Goal: Task Accomplishment & Management: Manage account settings

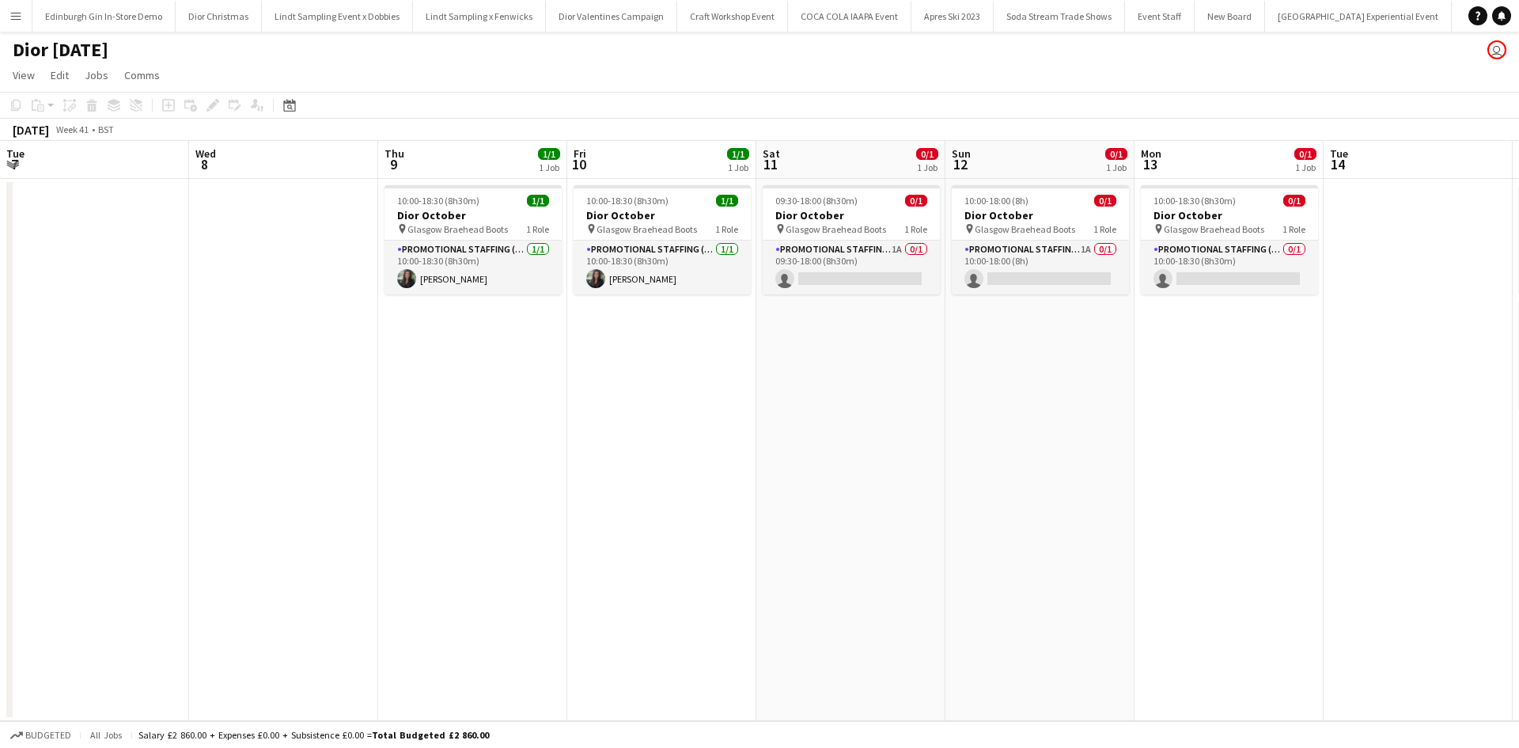
scroll to position [0, 796]
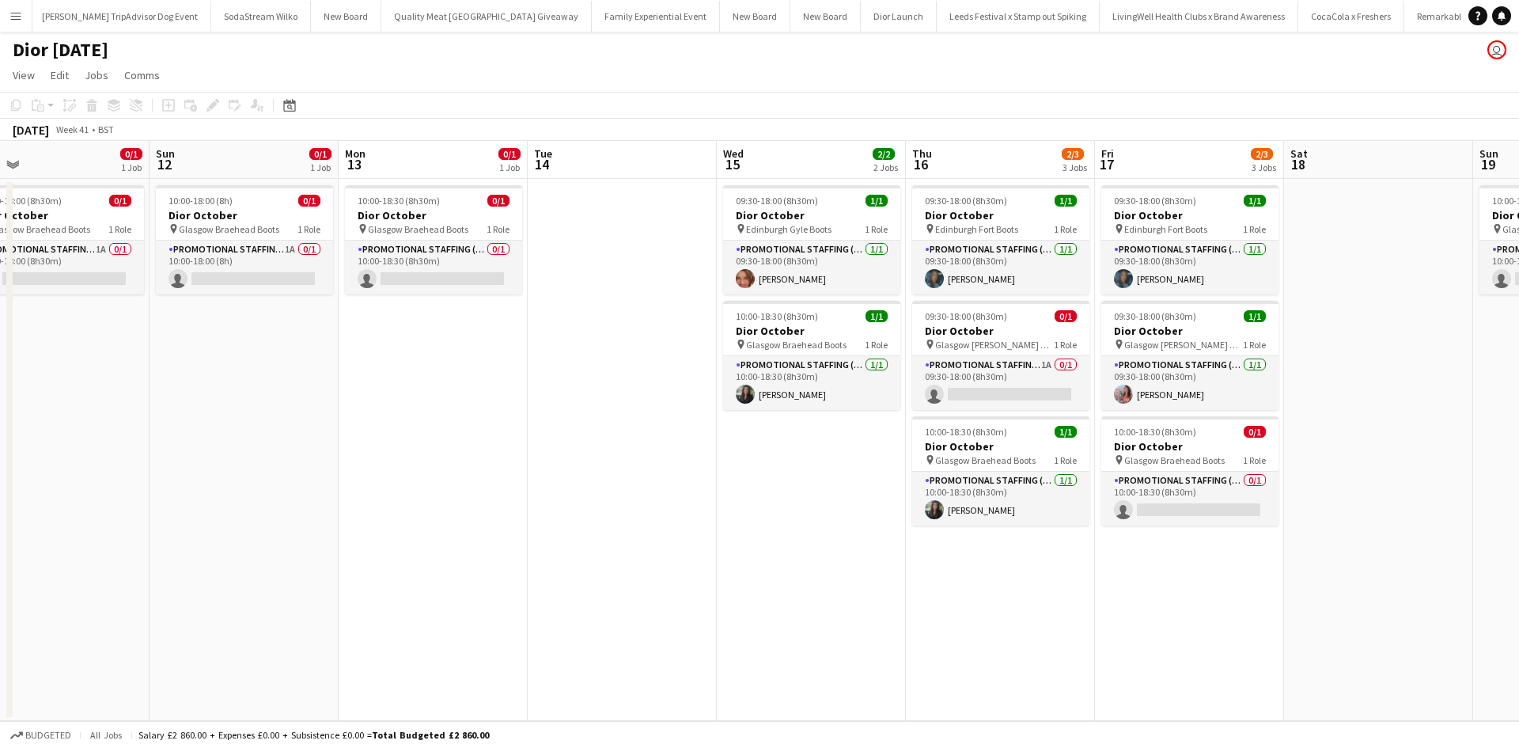
click at [15, 13] on app-icon "Menu" at bounding box center [15, 15] width 13 height 13
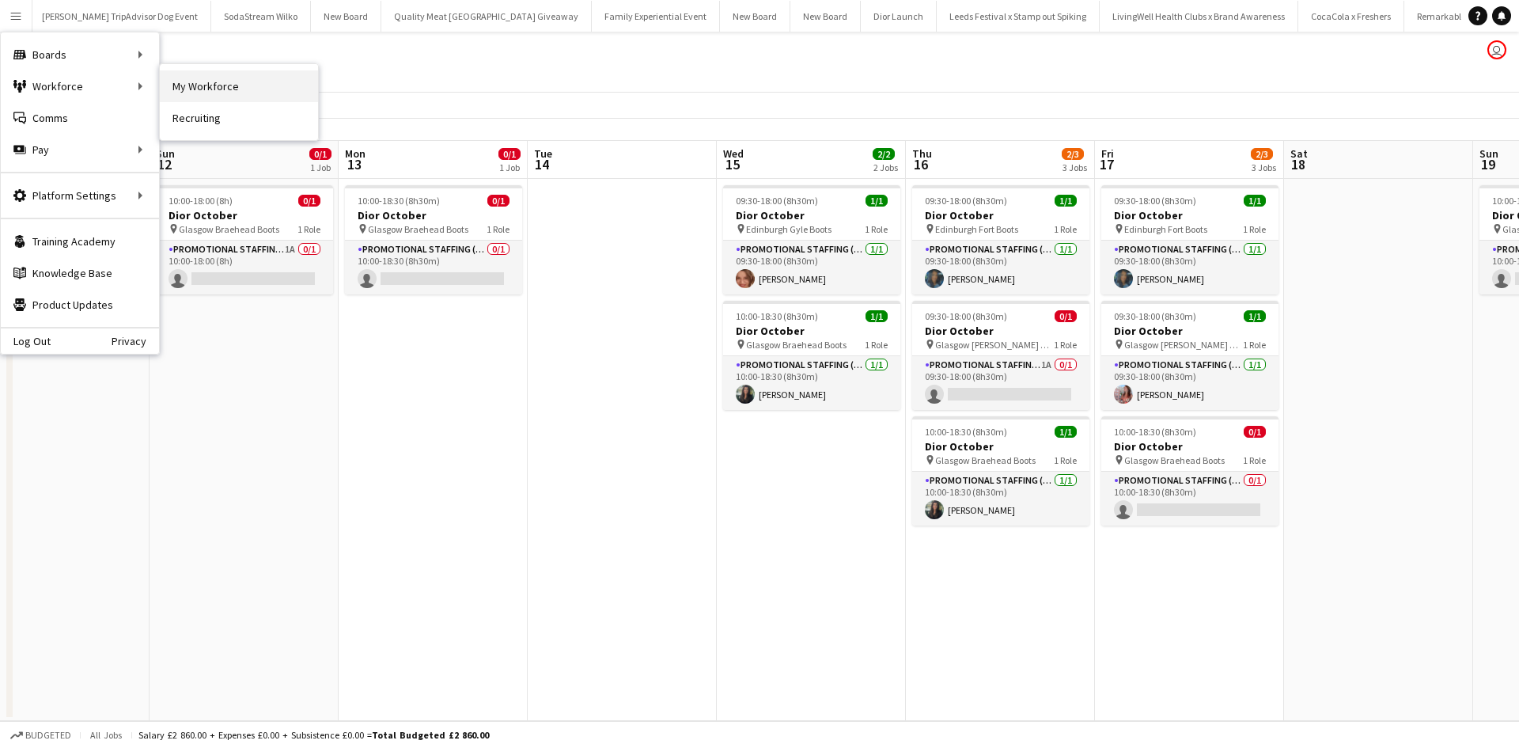
click at [195, 84] on link "My Workforce" at bounding box center [239, 86] width 158 height 32
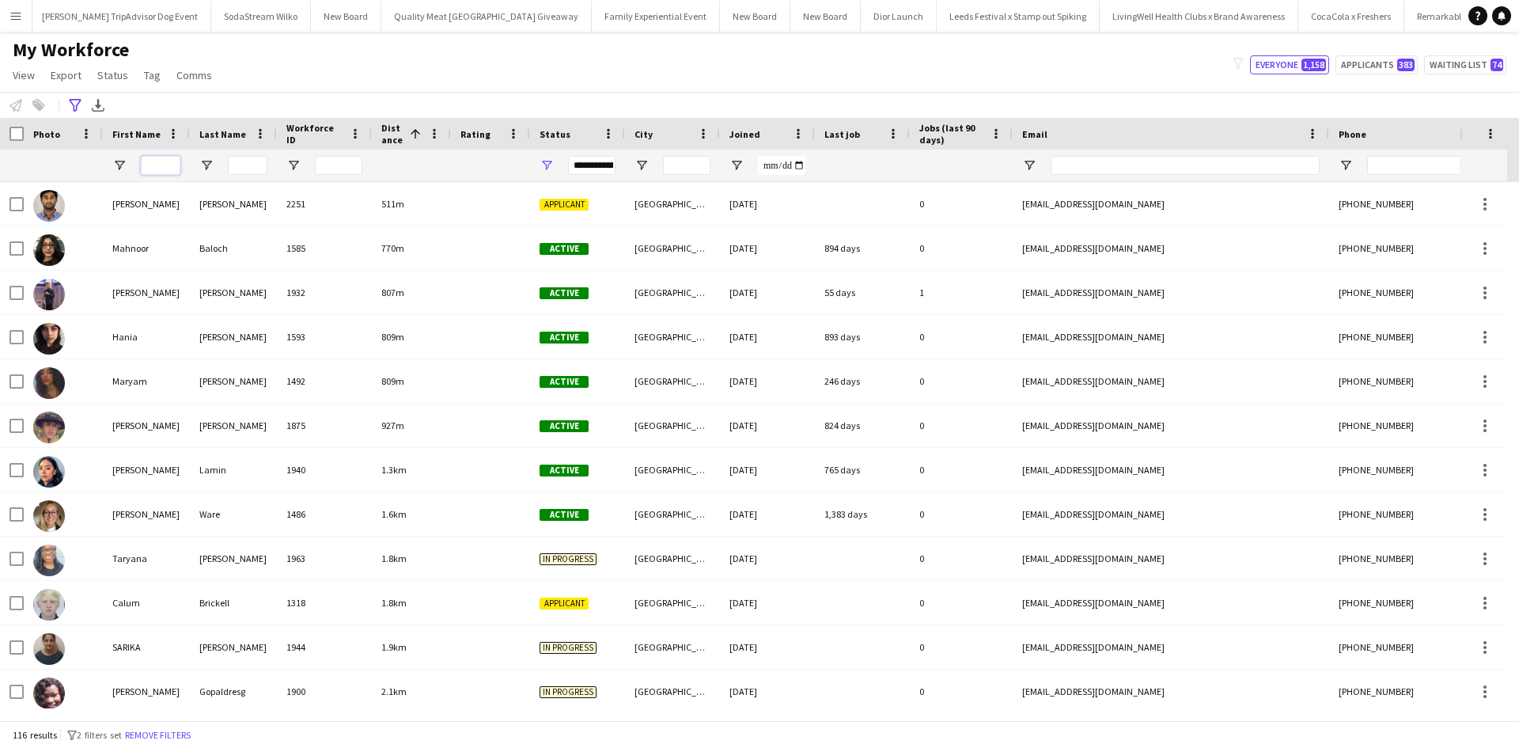
click at [175, 168] on input "First Name Filter Input" at bounding box center [161, 165] width 40 height 19
type input "***"
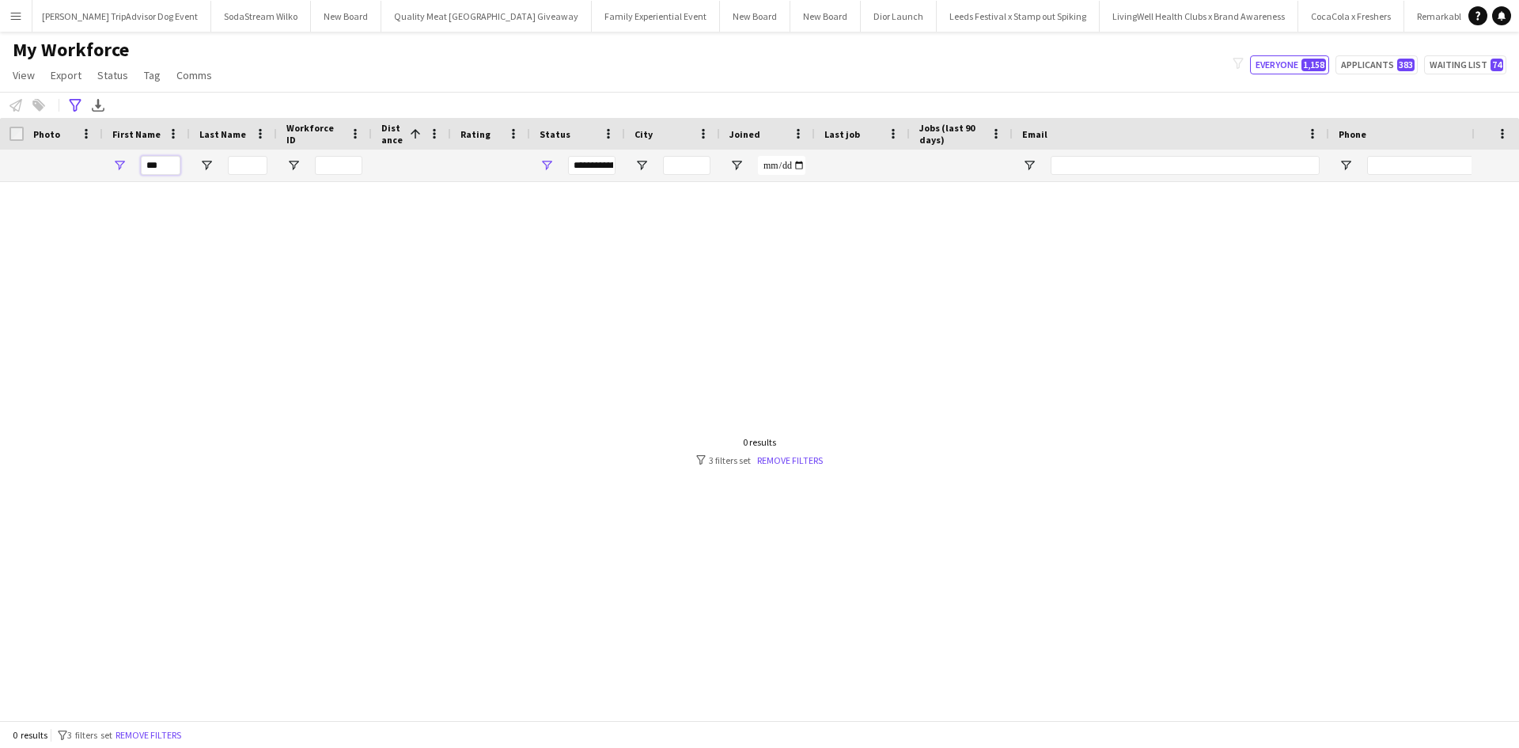
drag, startPoint x: 164, startPoint y: 167, endPoint x: 123, endPoint y: 163, distance: 41.3
click at [123, 163] on div "***" at bounding box center [146, 166] width 87 height 32
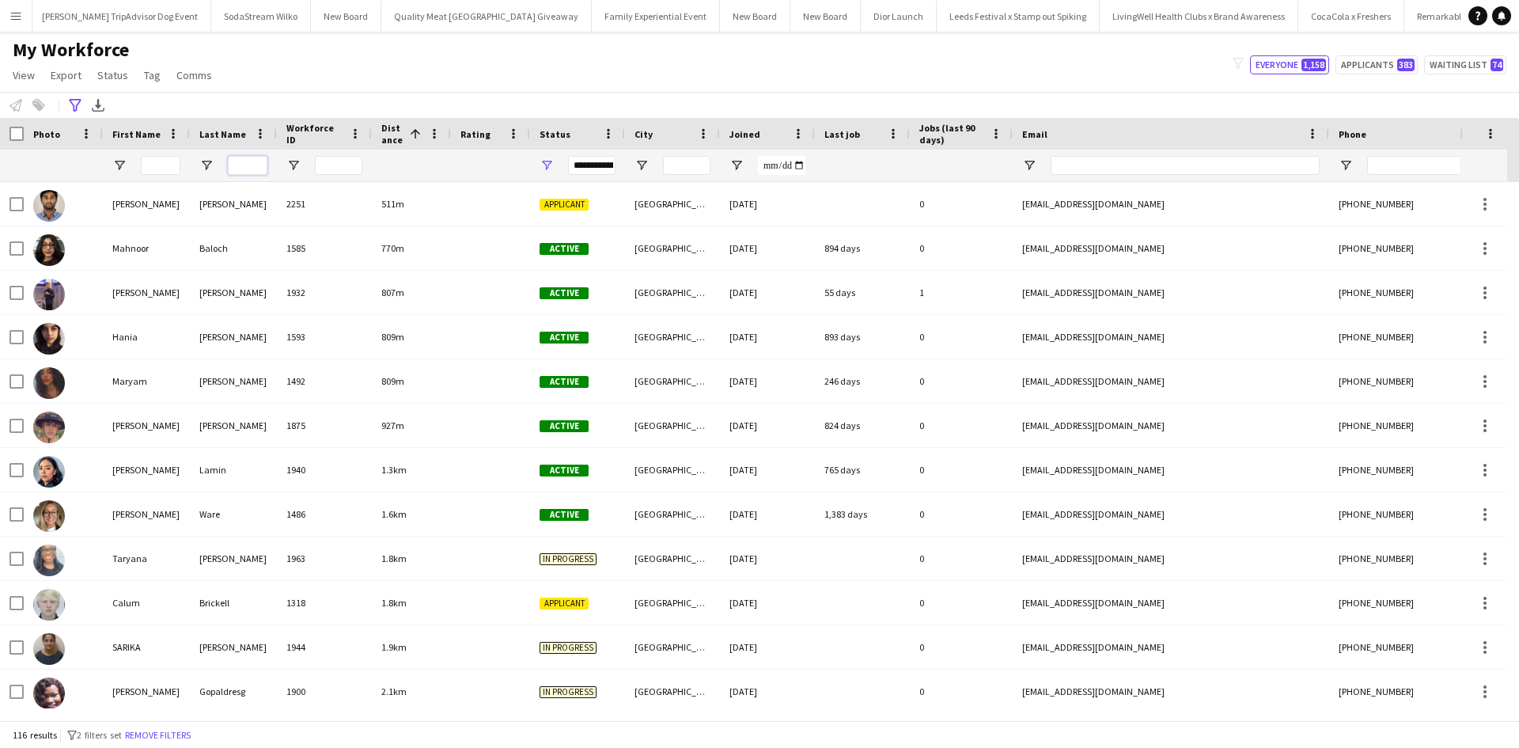
click at [248, 173] on input "Last Name Filter Input" at bounding box center [248, 165] width 40 height 19
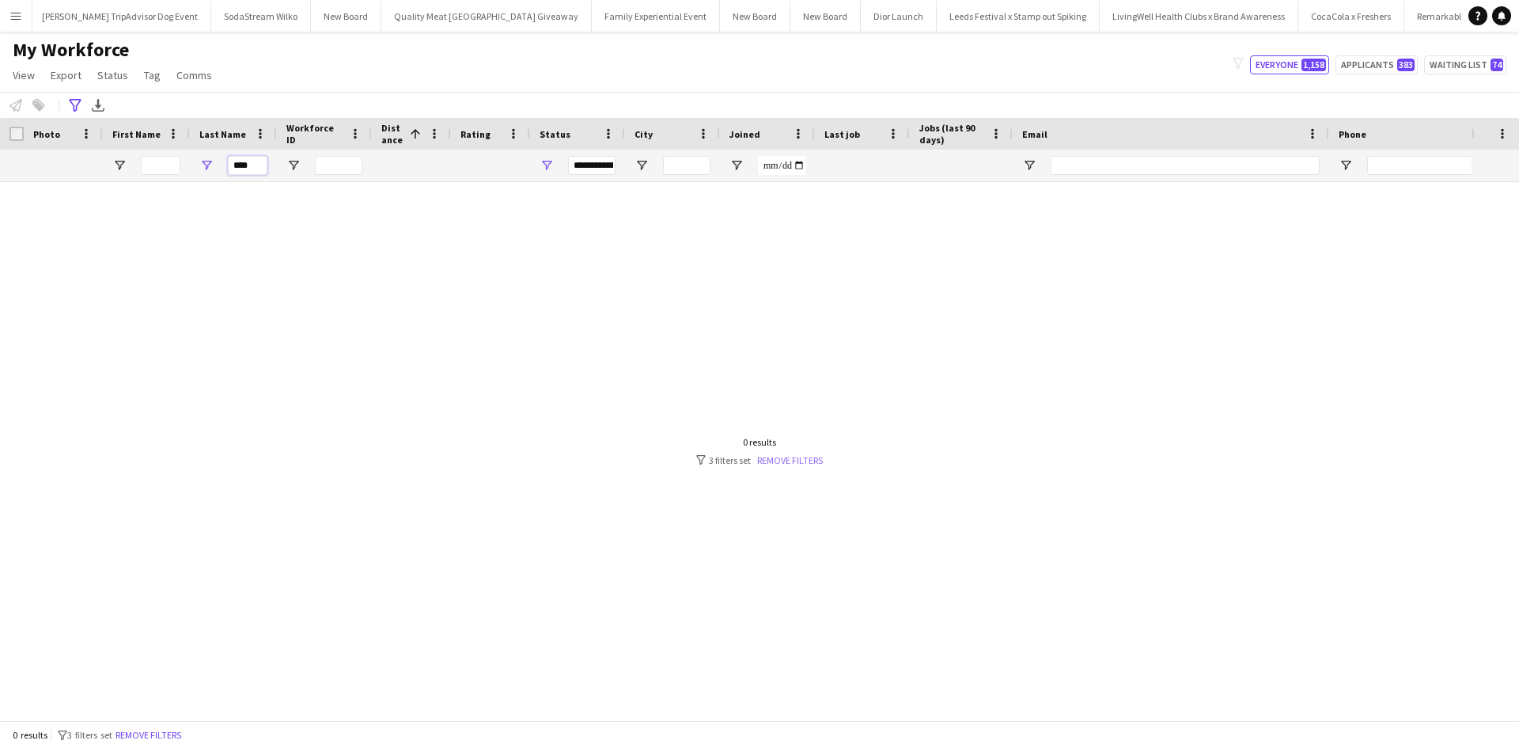
type input "****"
click at [813, 460] on link "Remove filters" at bounding box center [790, 460] width 66 height 12
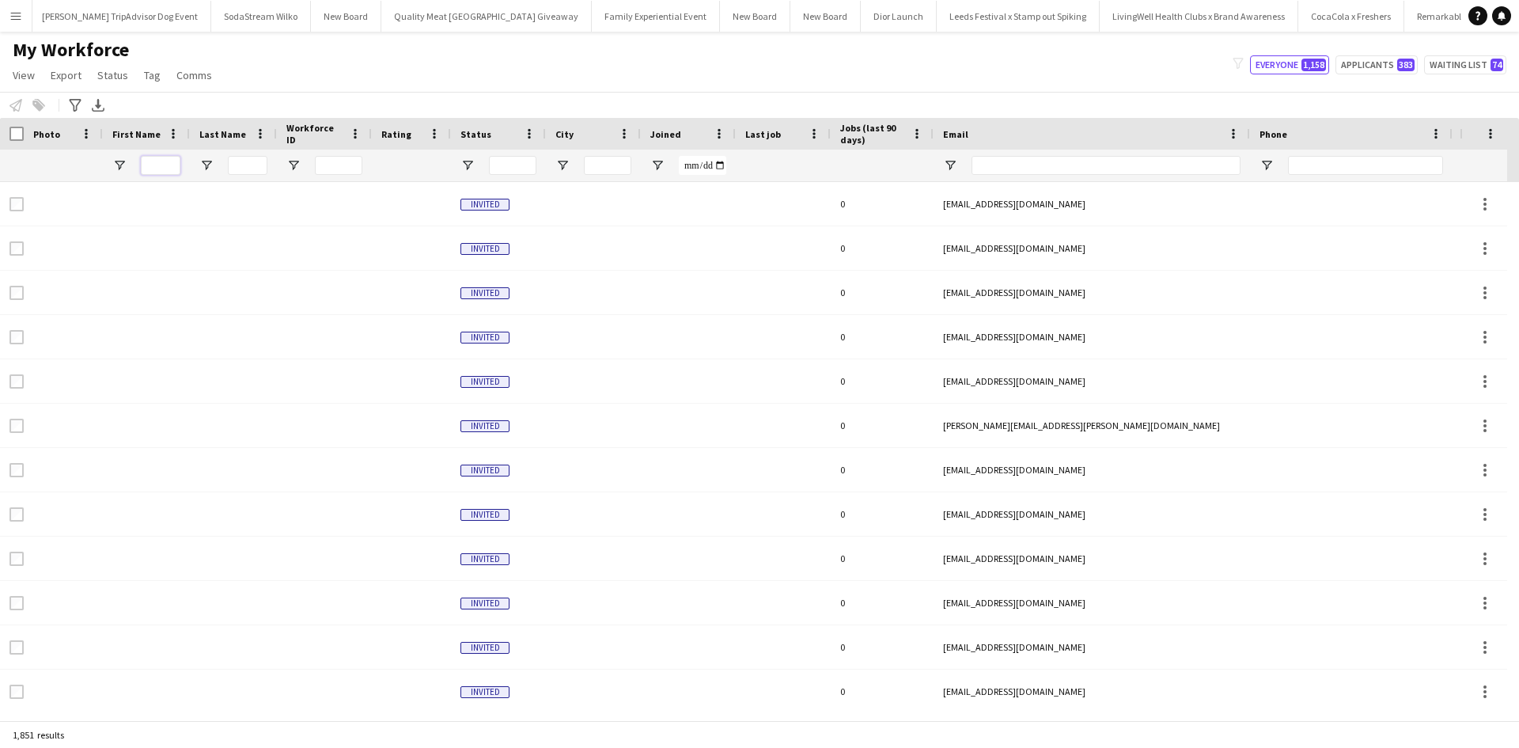
click at [178, 160] on input "First Name Filter Input" at bounding box center [161, 165] width 40 height 19
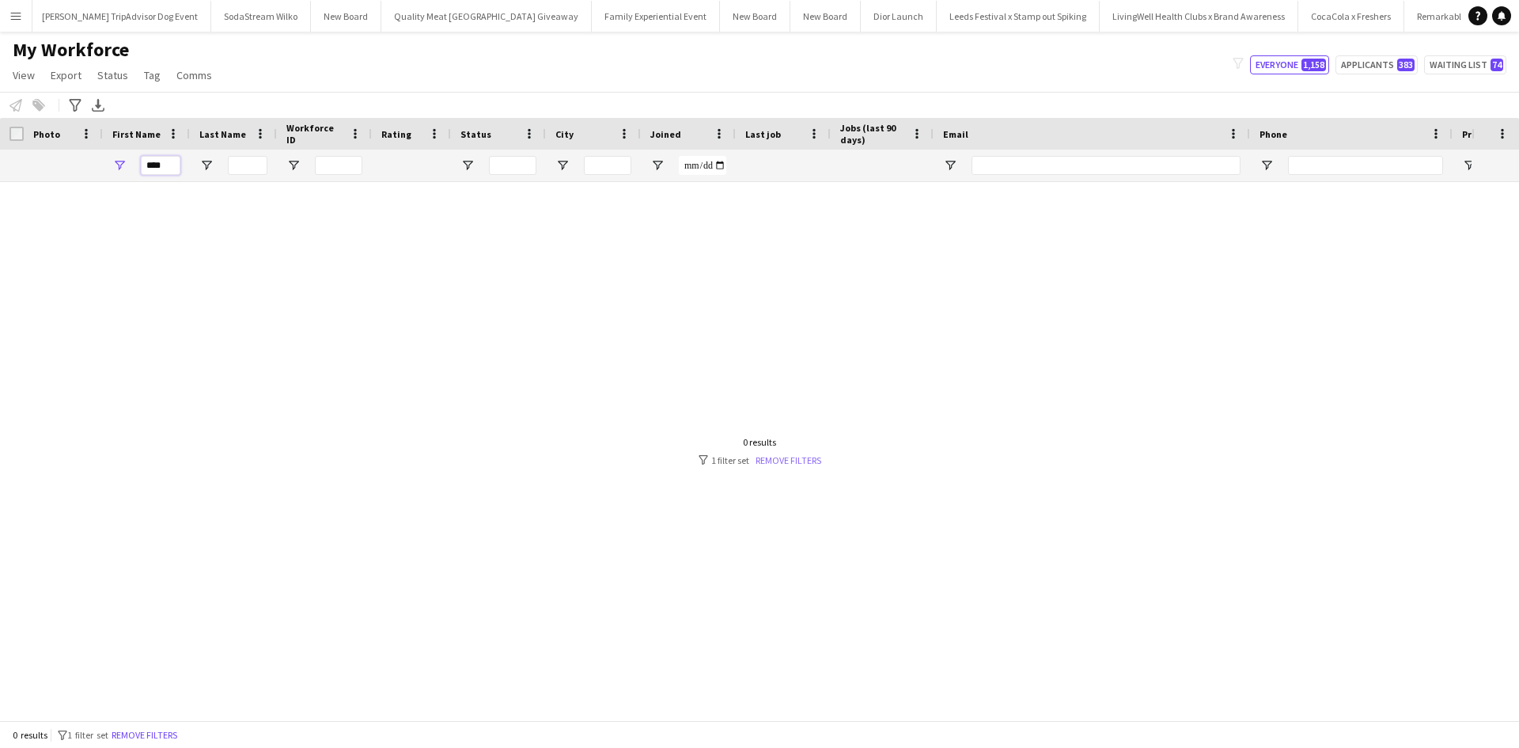
type input "****"
click at [781, 459] on link "Remove filters" at bounding box center [788, 460] width 66 height 12
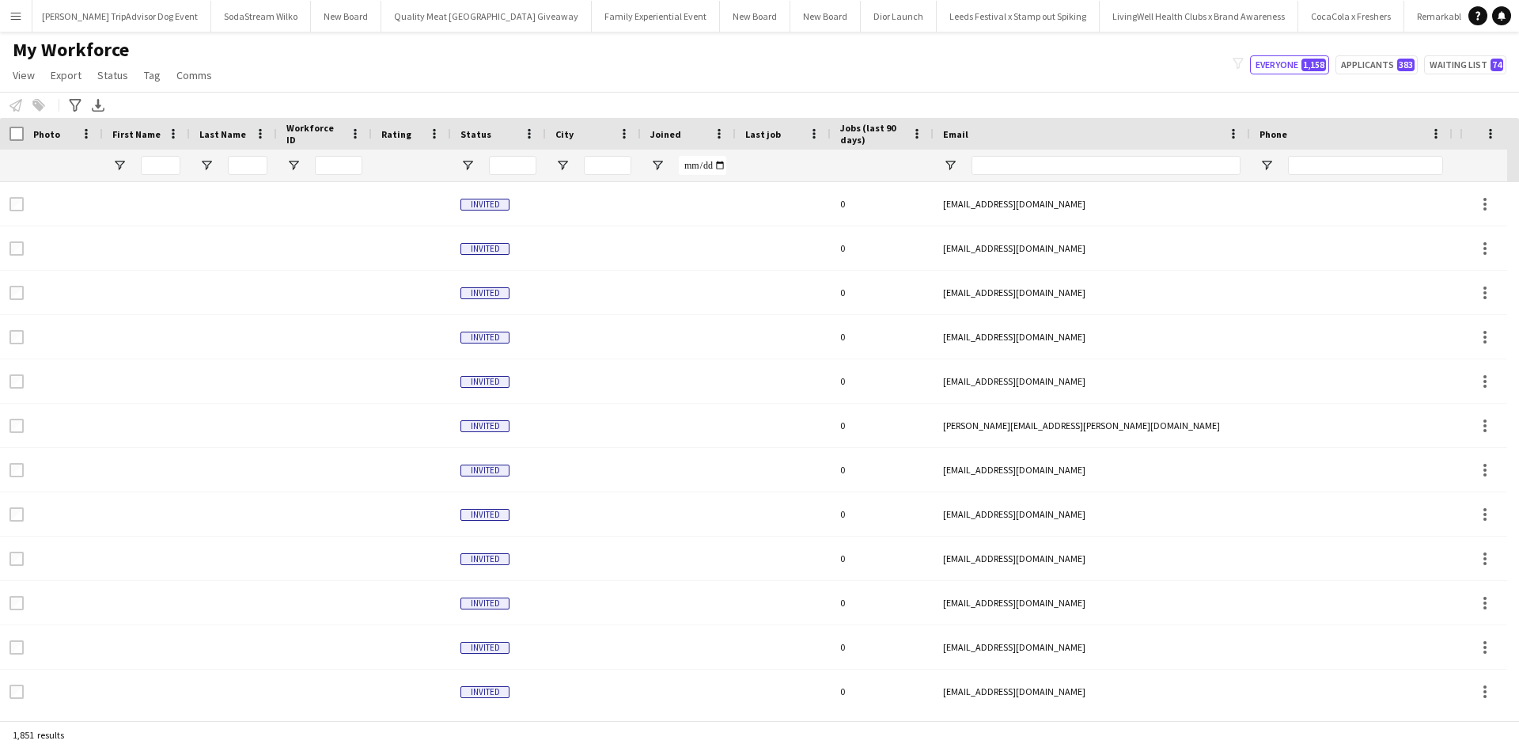
click at [19, 18] on app-icon "Menu" at bounding box center [15, 15] width 13 height 13
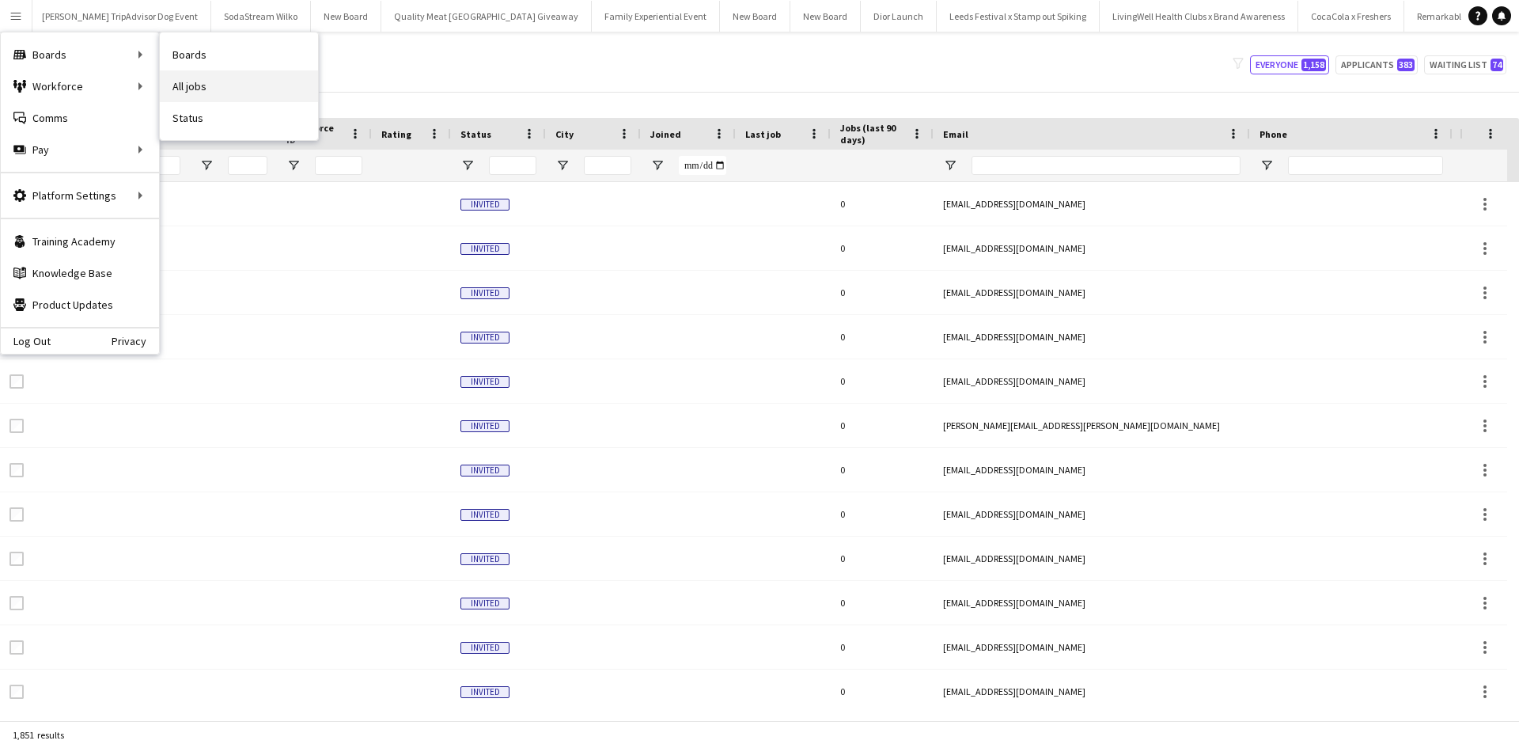
click at [172, 84] on link "All jobs" at bounding box center [239, 86] width 158 height 32
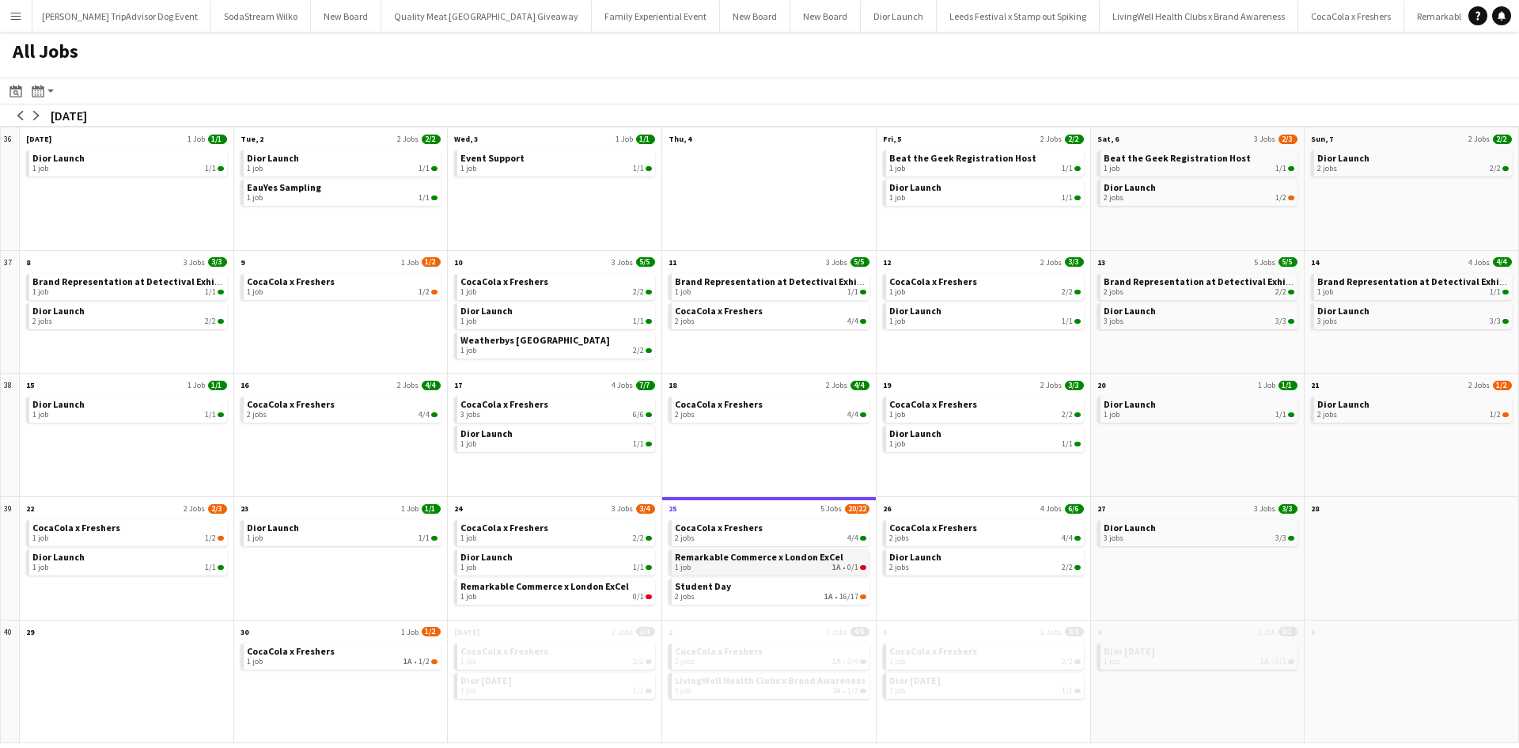
click at [781, 564] on div "1 job 1A • 0/1" at bounding box center [770, 566] width 191 height 9
click at [9, 13] on button "Menu" at bounding box center [16, 16] width 32 height 32
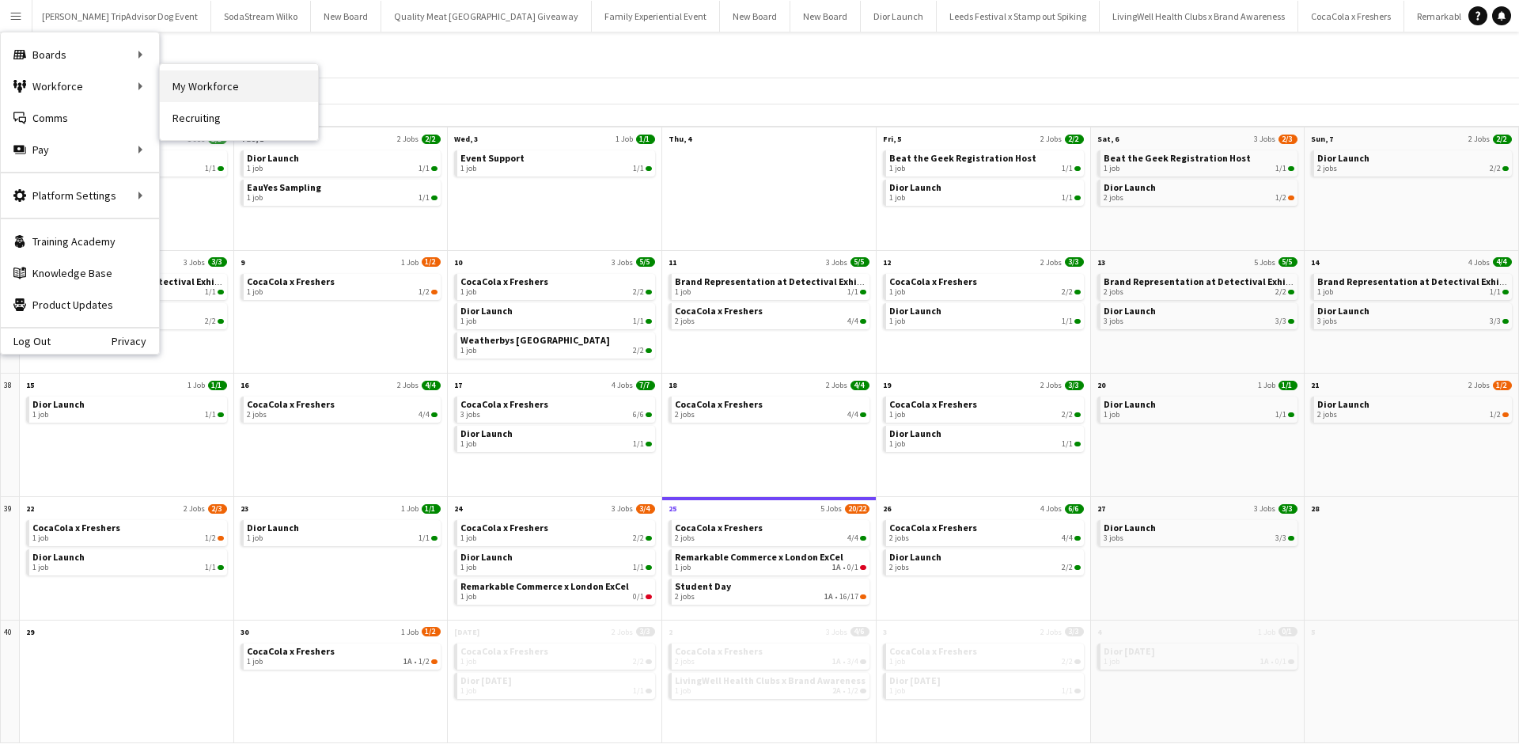
click at [189, 80] on link "My Workforce" at bounding box center [239, 86] width 158 height 32
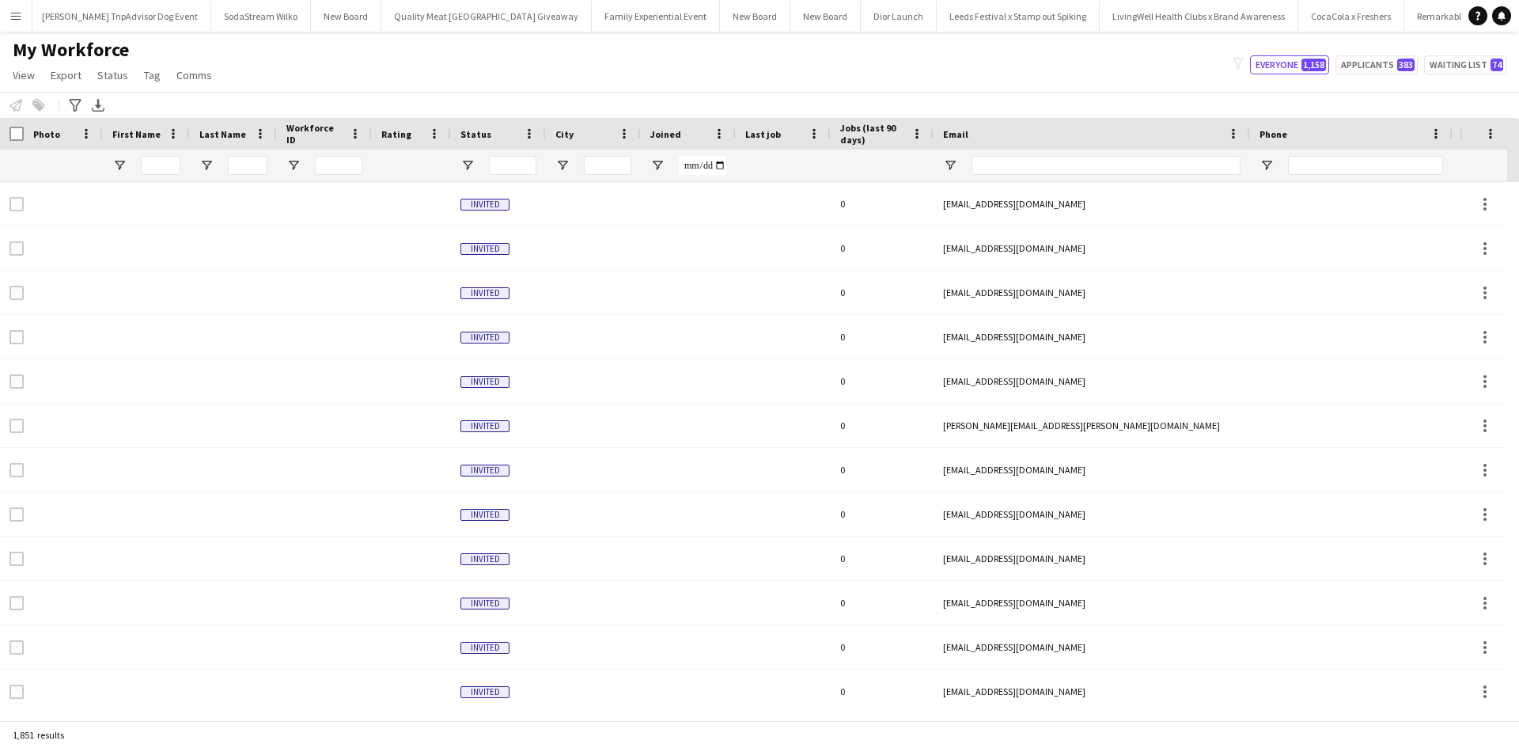
click at [22, 11] on button "Menu" at bounding box center [16, 16] width 32 height 32
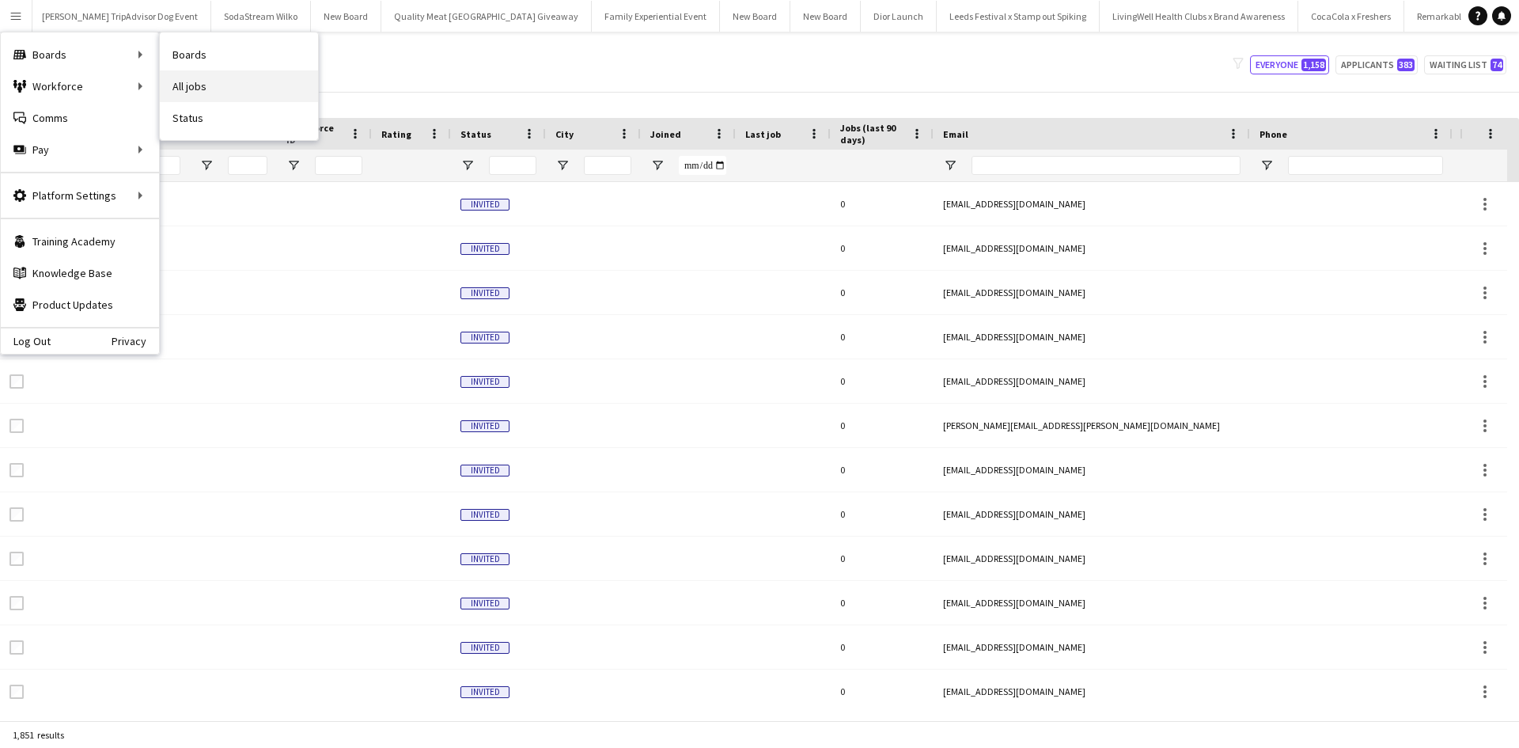
click at [208, 81] on link "All jobs" at bounding box center [239, 86] width 158 height 32
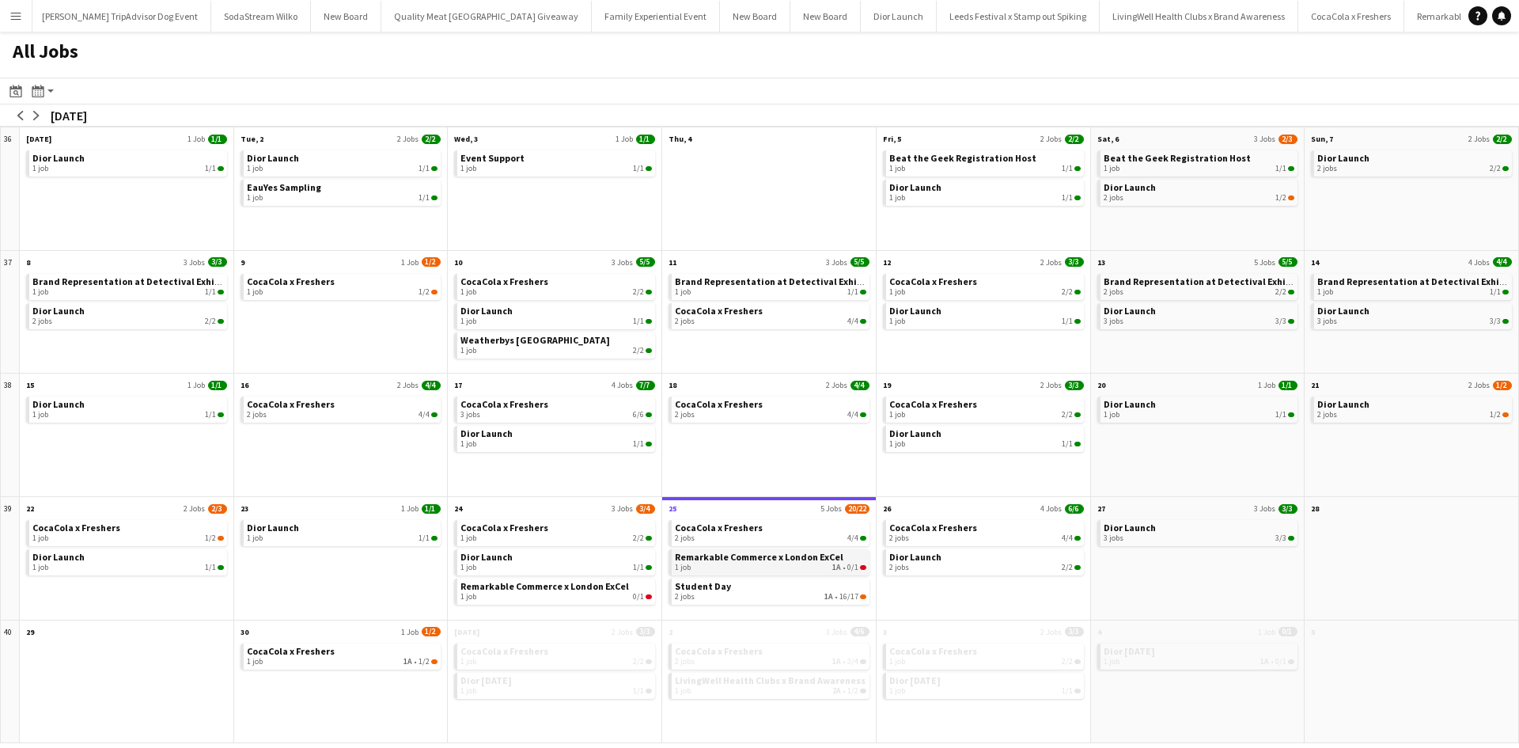
click at [759, 565] on div "1 job 1A • 0/1" at bounding box center [770, 566] width 191 height 9
click at [729, 531] on span "CocaCola x Freshers" at bounding box center [719, 527] width 88 height 12
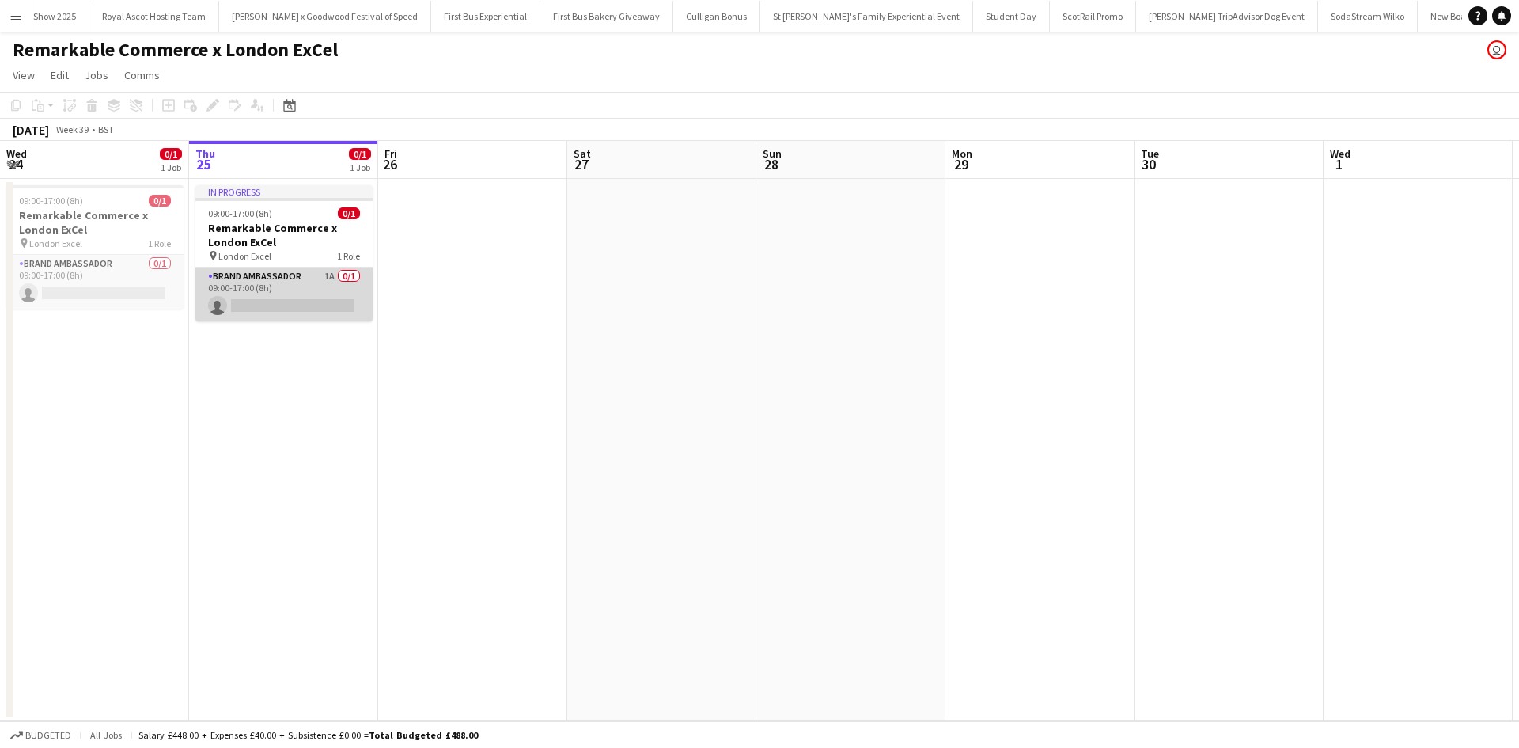
click at [290, 304] on app-card-role "Brand Ambassador 1A 0/1 09:00-17:00 (8h) single-neutral-actions" at bounding box center [283, 294] width 177 height 54
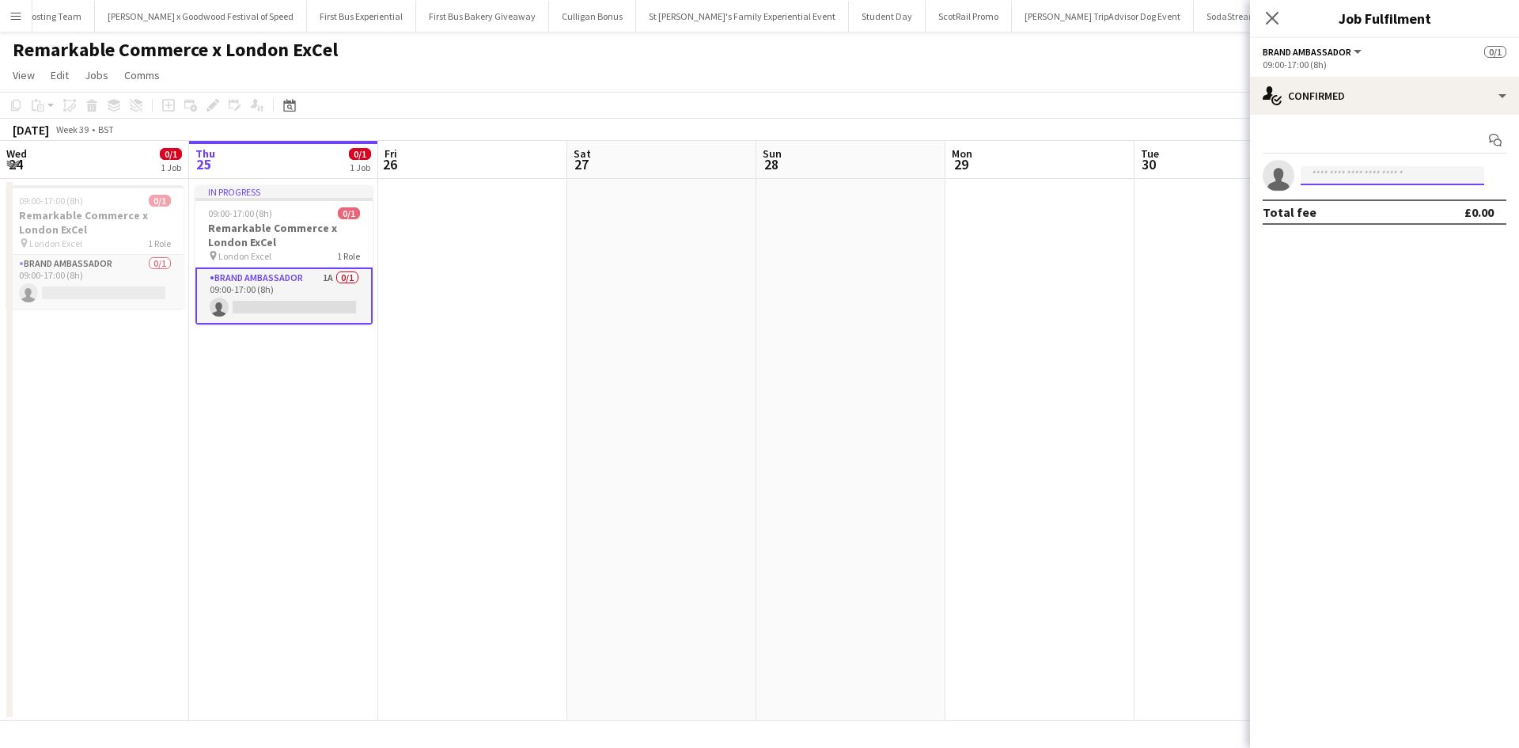
click at [1344, 172] on input at bounding box center [1392, 175] width 184 height 19
type input "***"
click at [17, 13] on app-icon "Menu" at bounding box center [15, 15] width 13 height 13
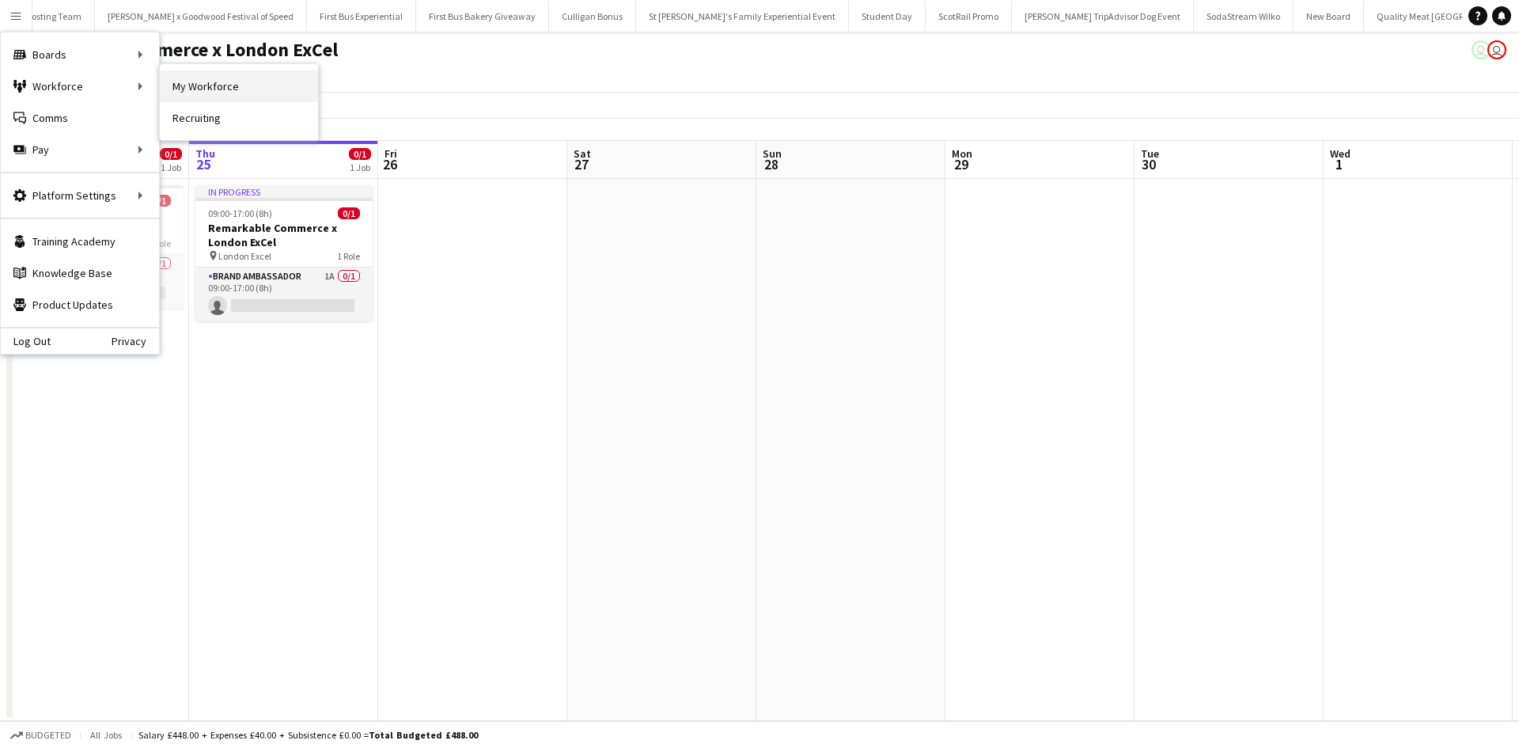
click at [199, 78] on link "My Workforce" at bounding box center [239, 86] width 158 height 32
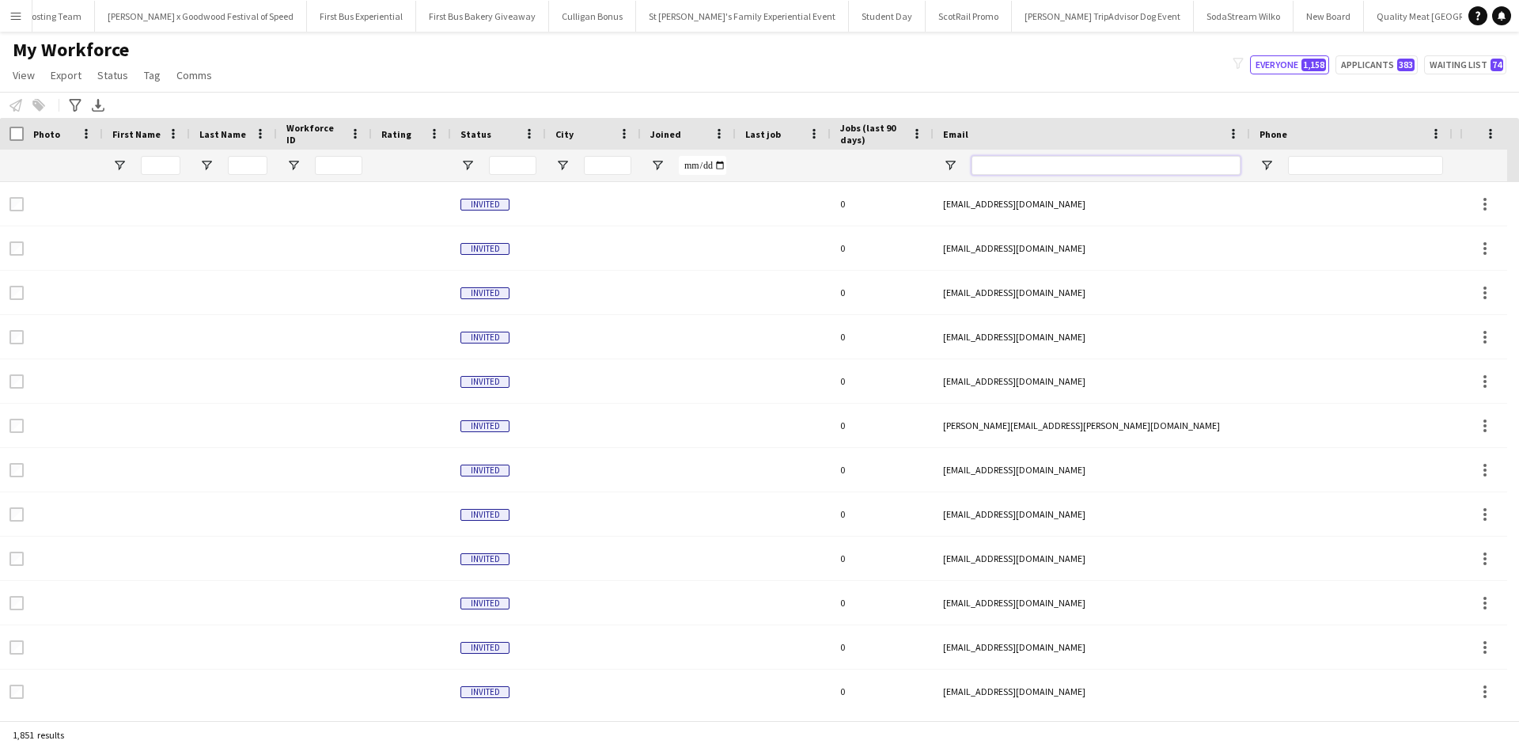
click at [997, 162] on input "Email Filter Input" at bounding box center [1105, 165] width 269 height 19
paste input "**********"
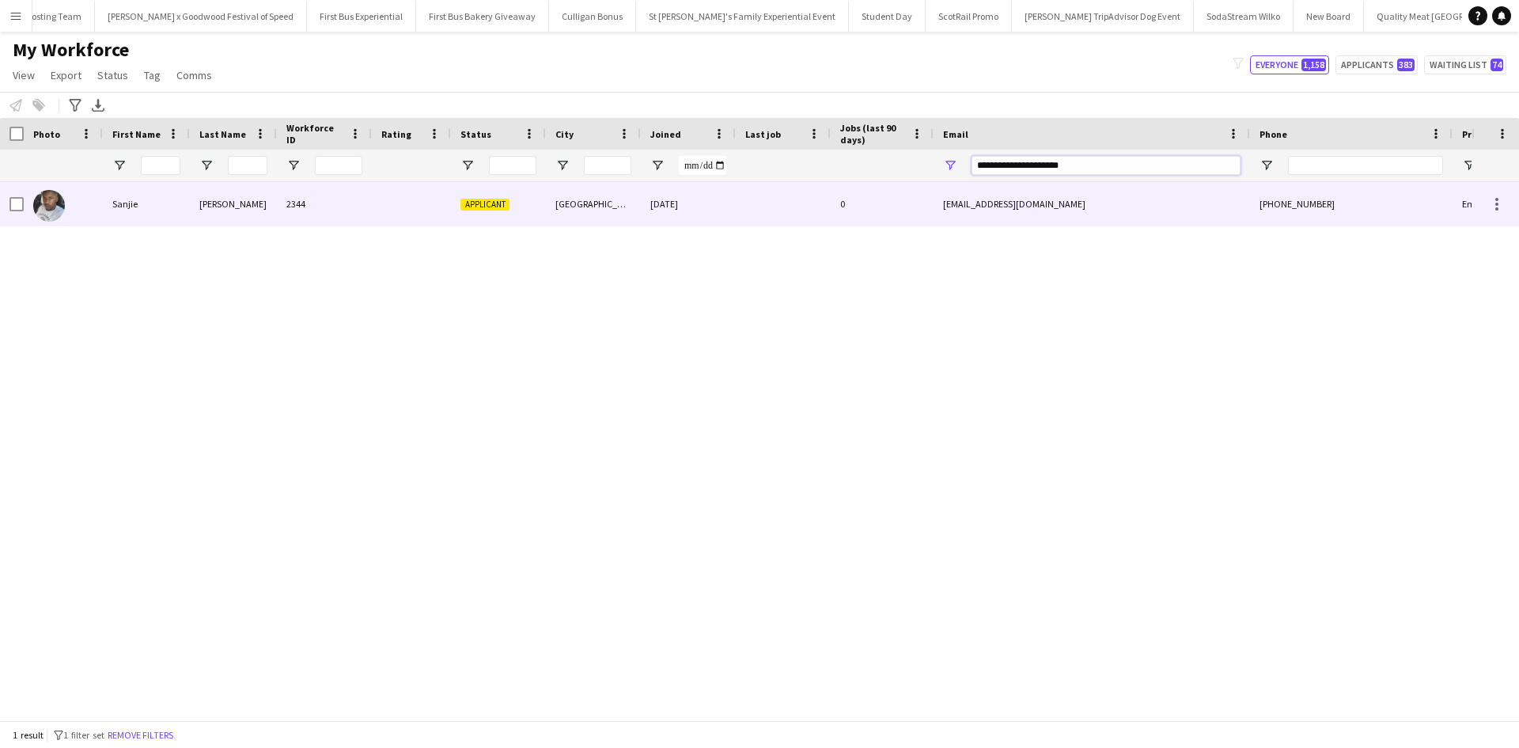
type input "**********"
click at [125, 208] on div "Sanjie" at bounding box center [146, 204] width 87 height 44
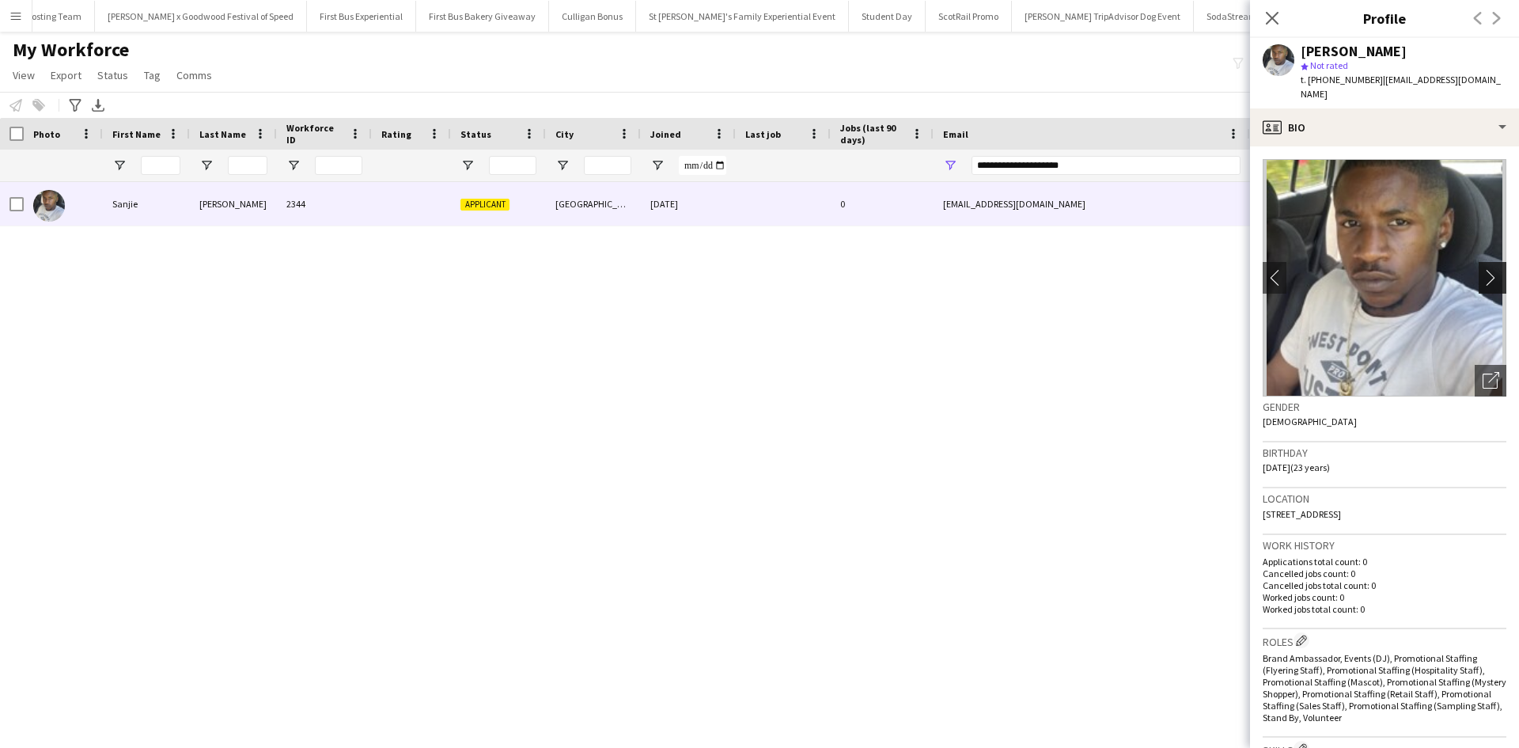
click at [1482, 269] on app-icon "chevron-right" at bounding box center [1494, 277] width 25 height 17
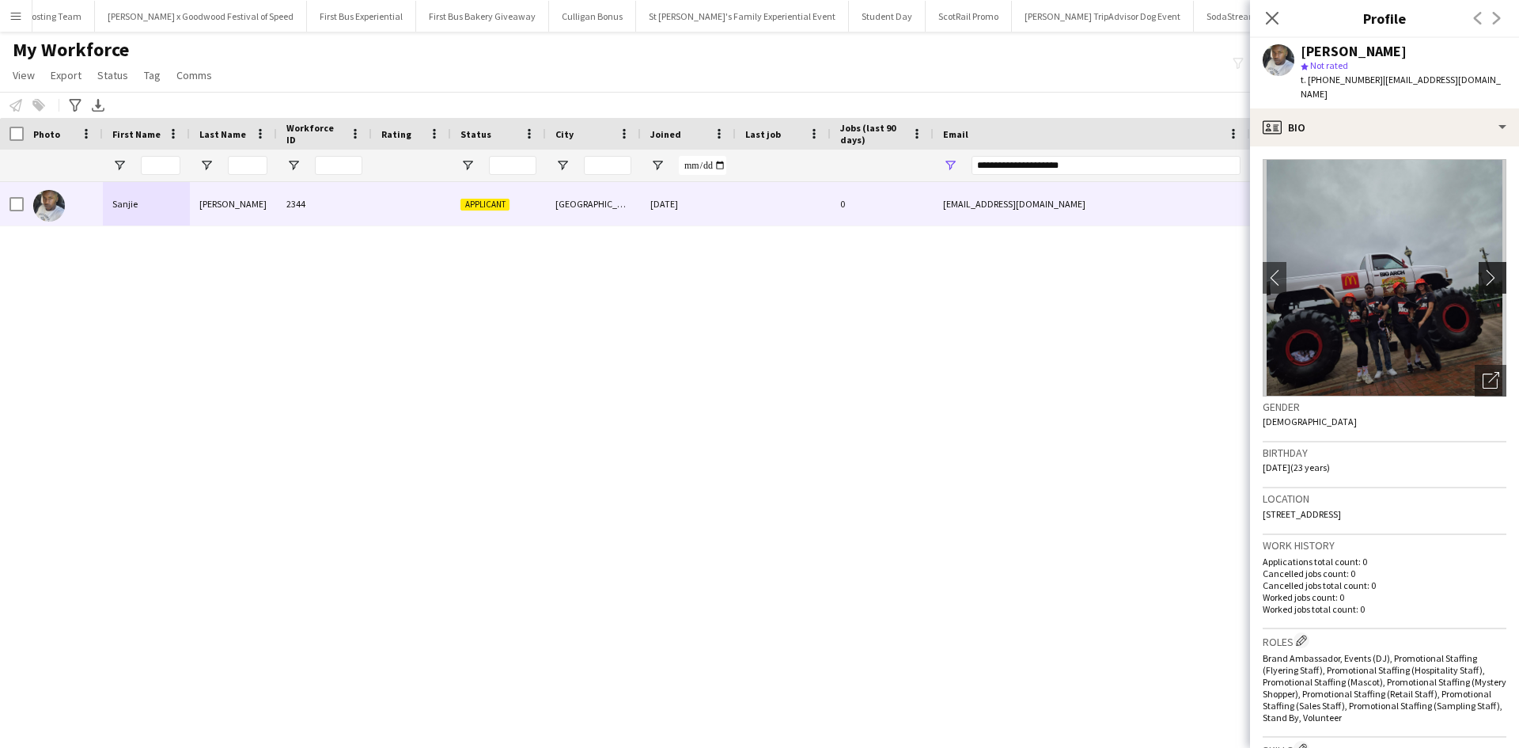
click at [1482, 269] on app-icon "chevron-right" at bounding box center [1494, 277] width 25 height 17
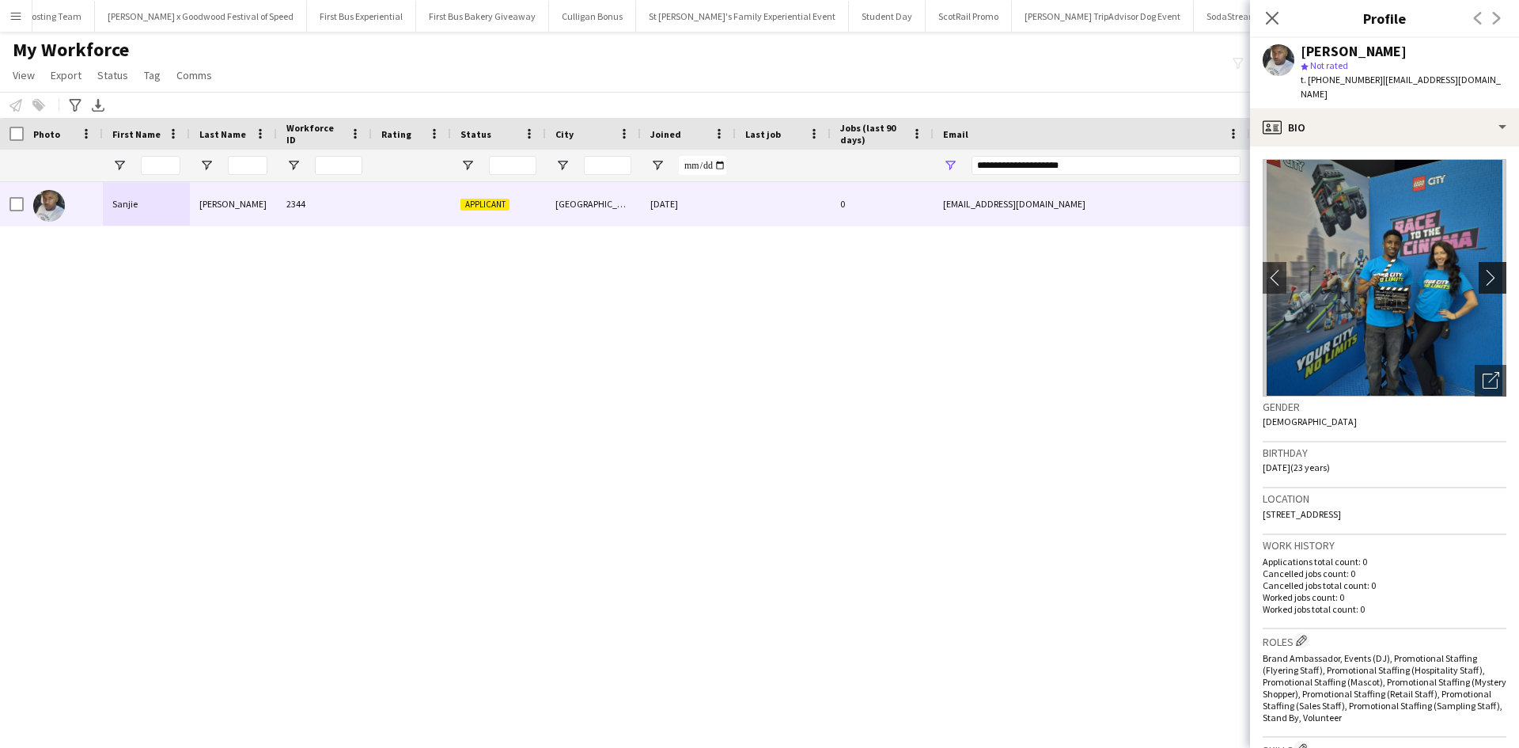
click at [1482, 269] on app-icon "chevron-right" at bounding box center [1494, 277] width 25 height 17
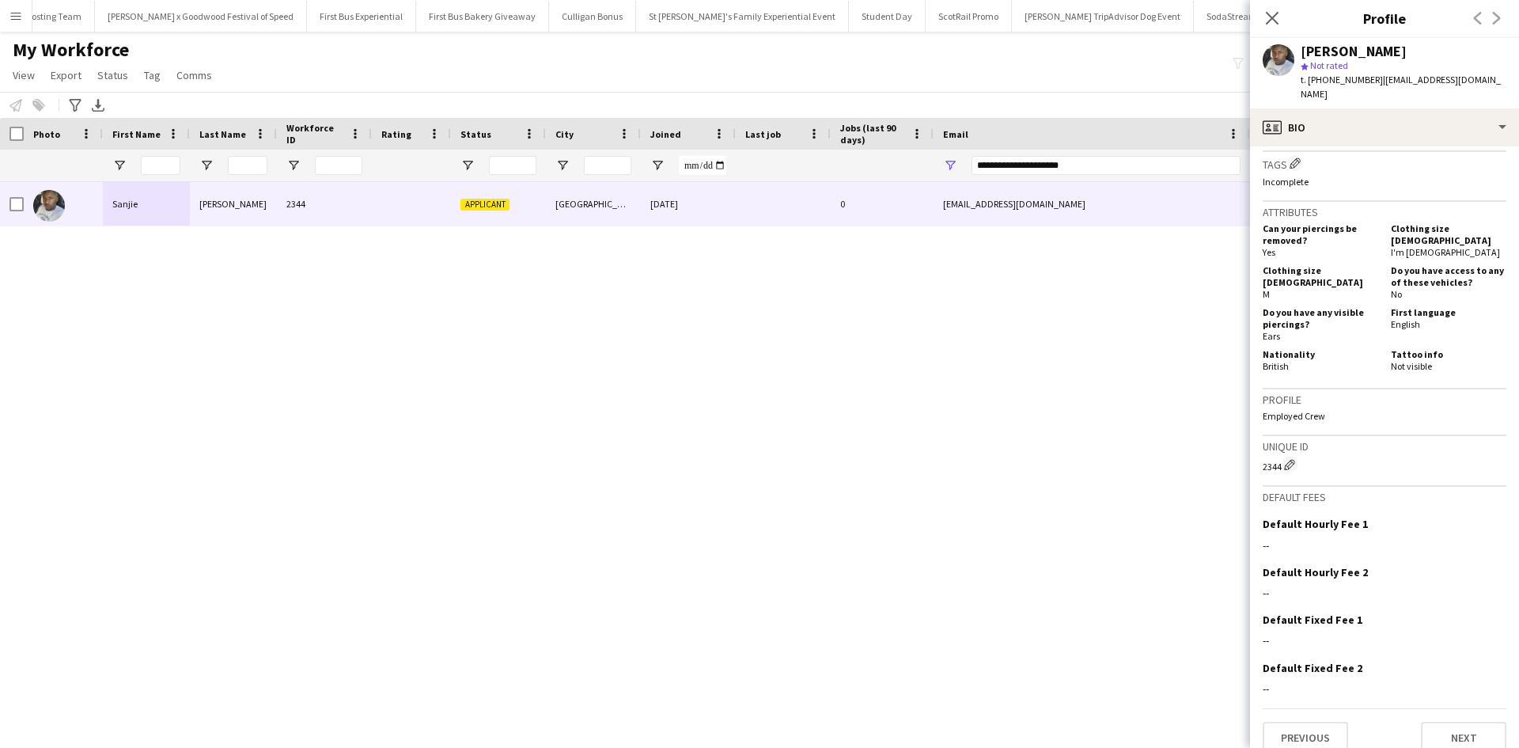
scroll to position [639, 0]
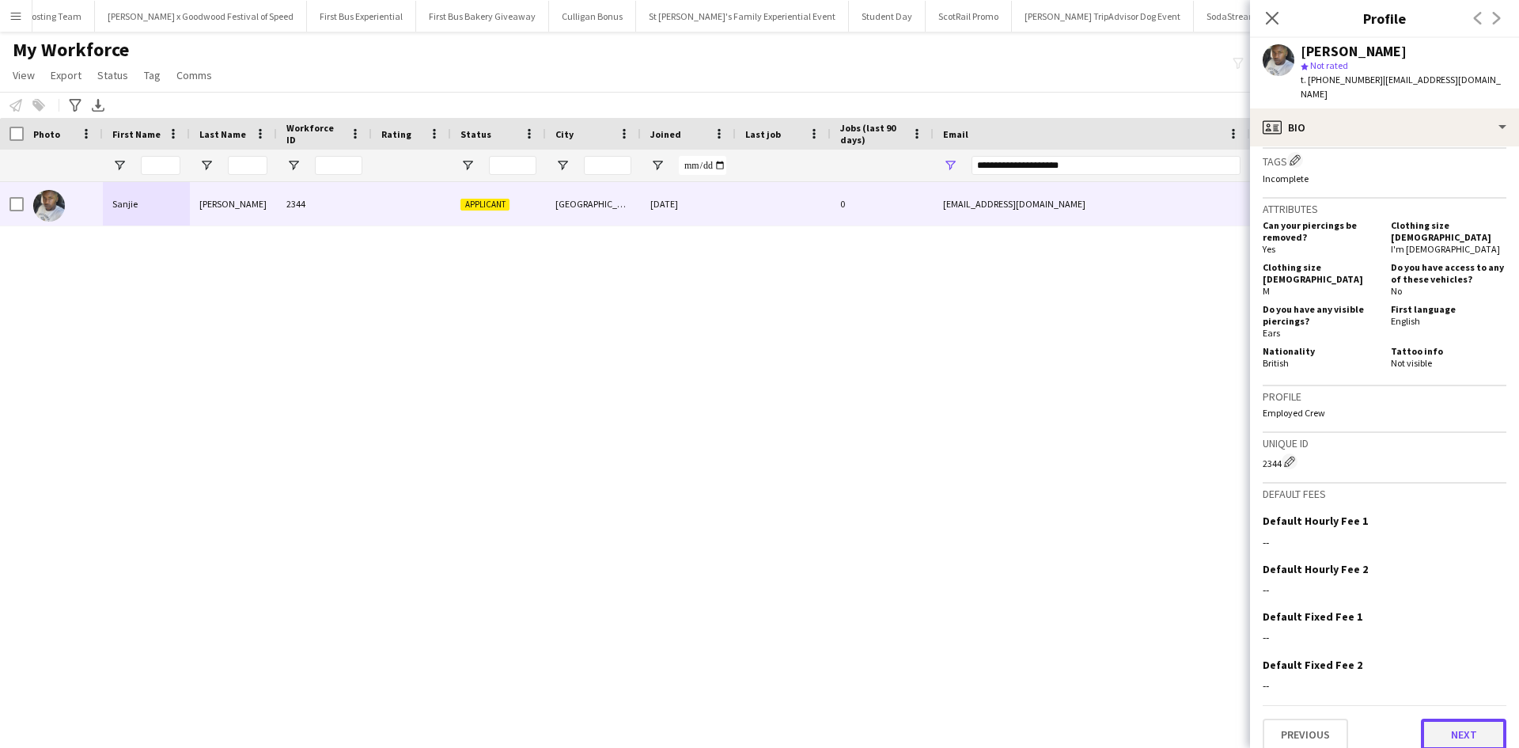
click at [1445, 718] on button "Next" at bounding box center [1463, 734] width 85 height 32
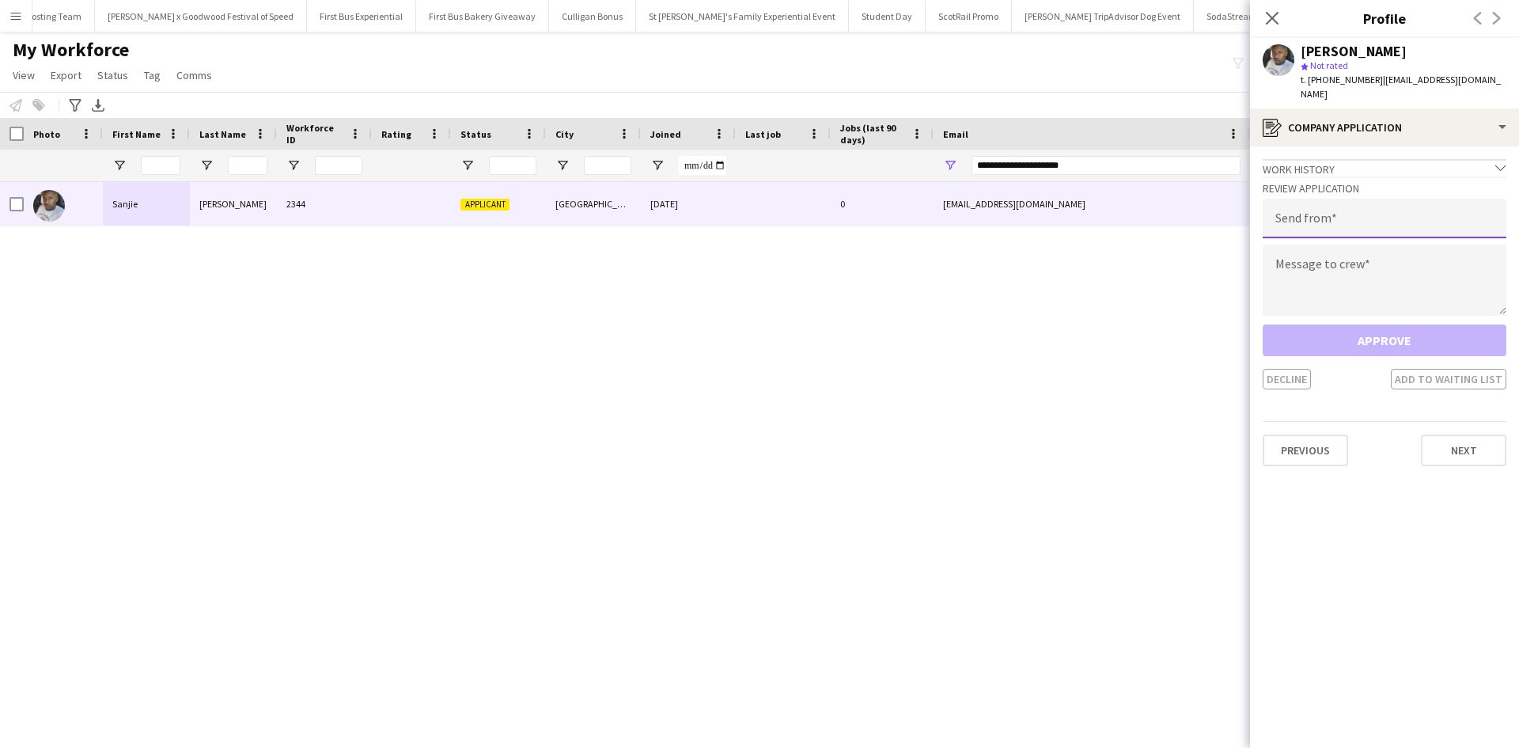
click at [1353, 210] on input "email" at bounding box center [1385, 219] width 244 height 40
type input "**********"
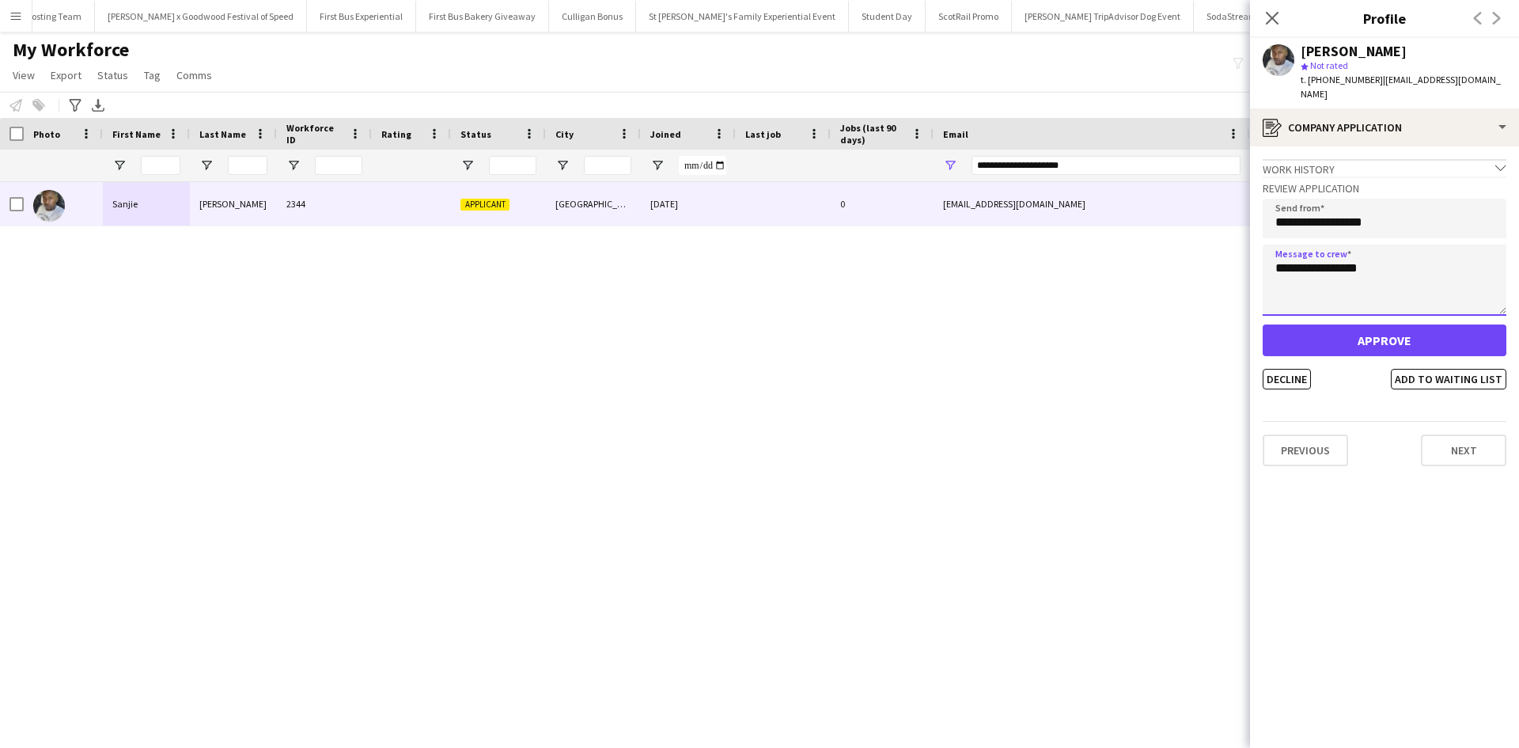
type textarea "**********"
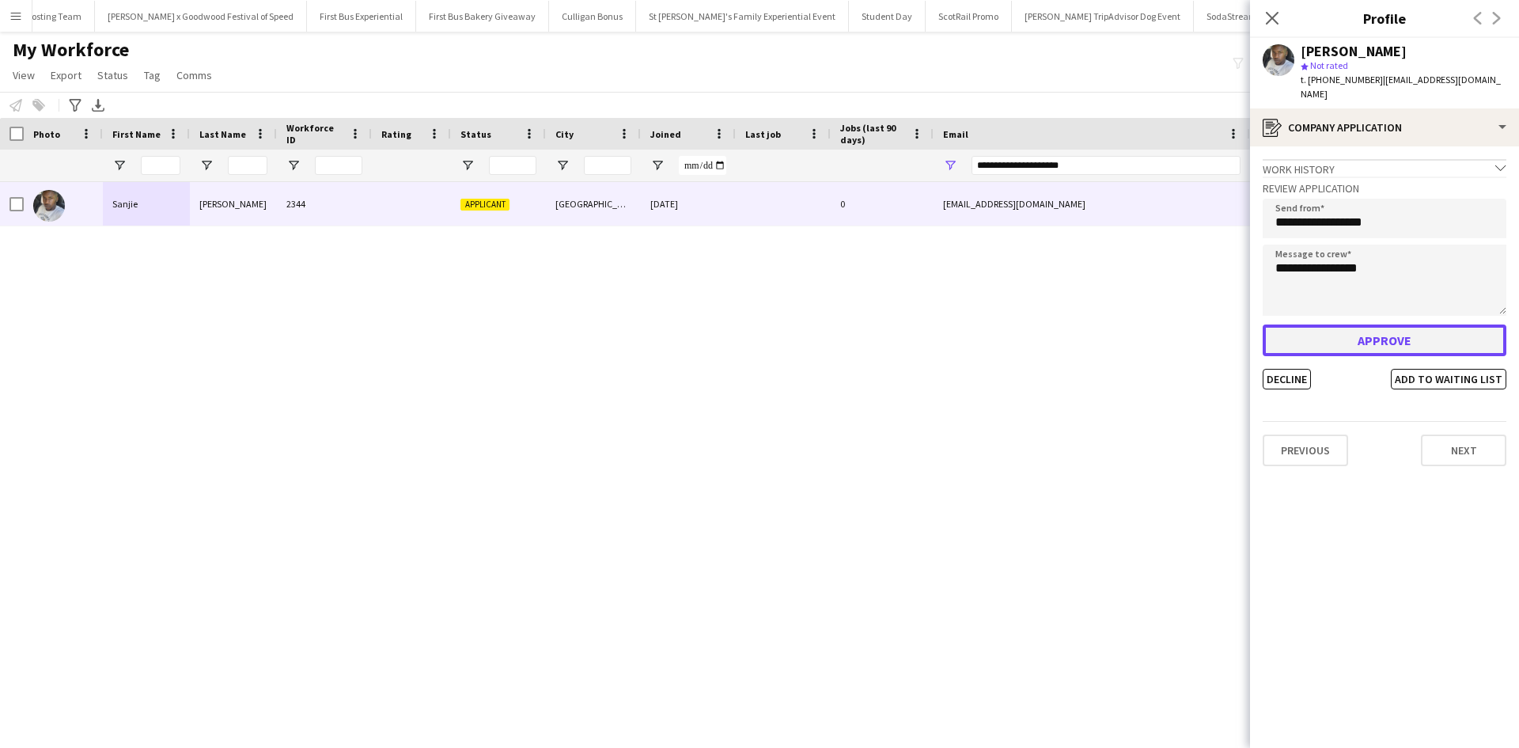
click at [1331, 324] on button "Approve" at bounding box center [1385, 340] width 244 height 32
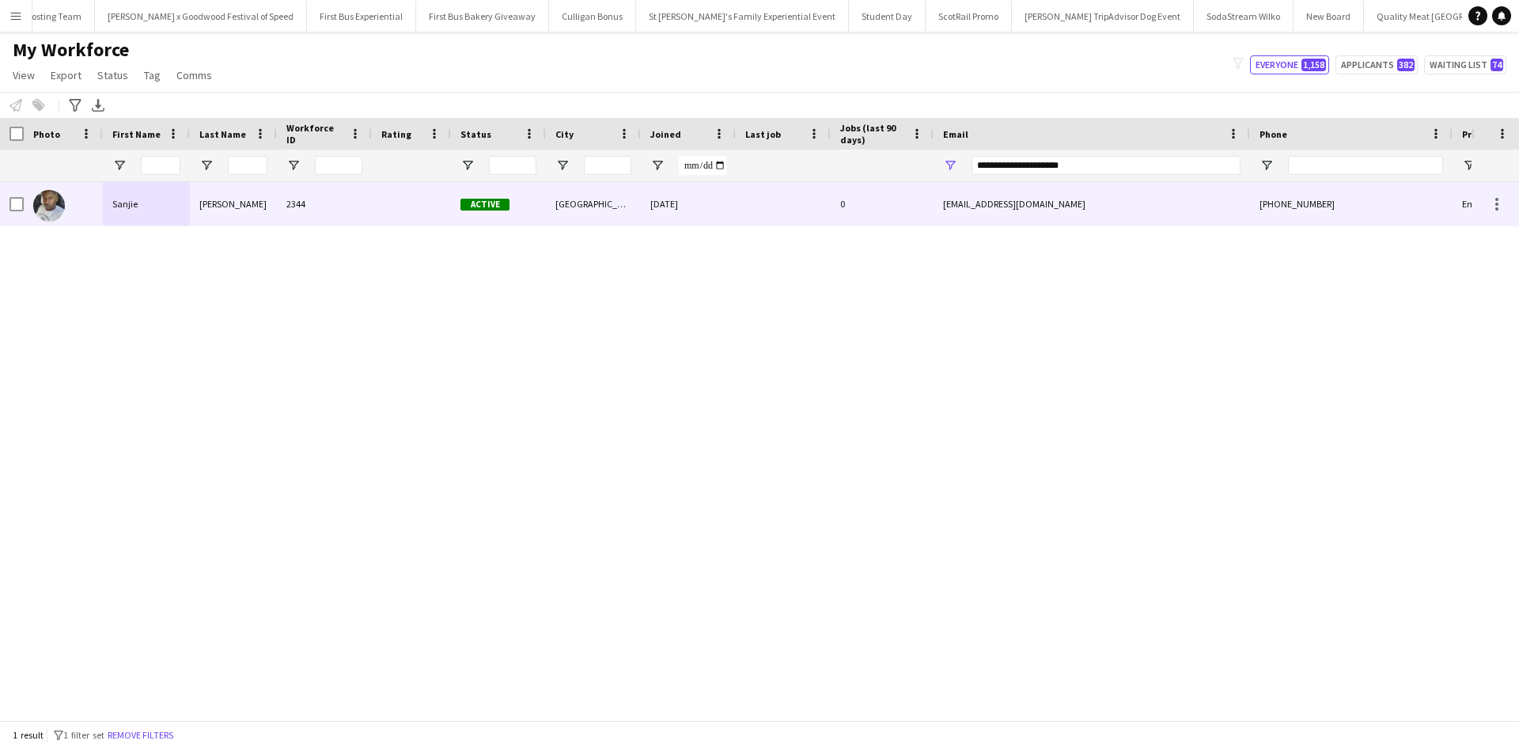
click at [125, 210] on div "Sanjie" at bounding box center [146, 204] width 87 height 44
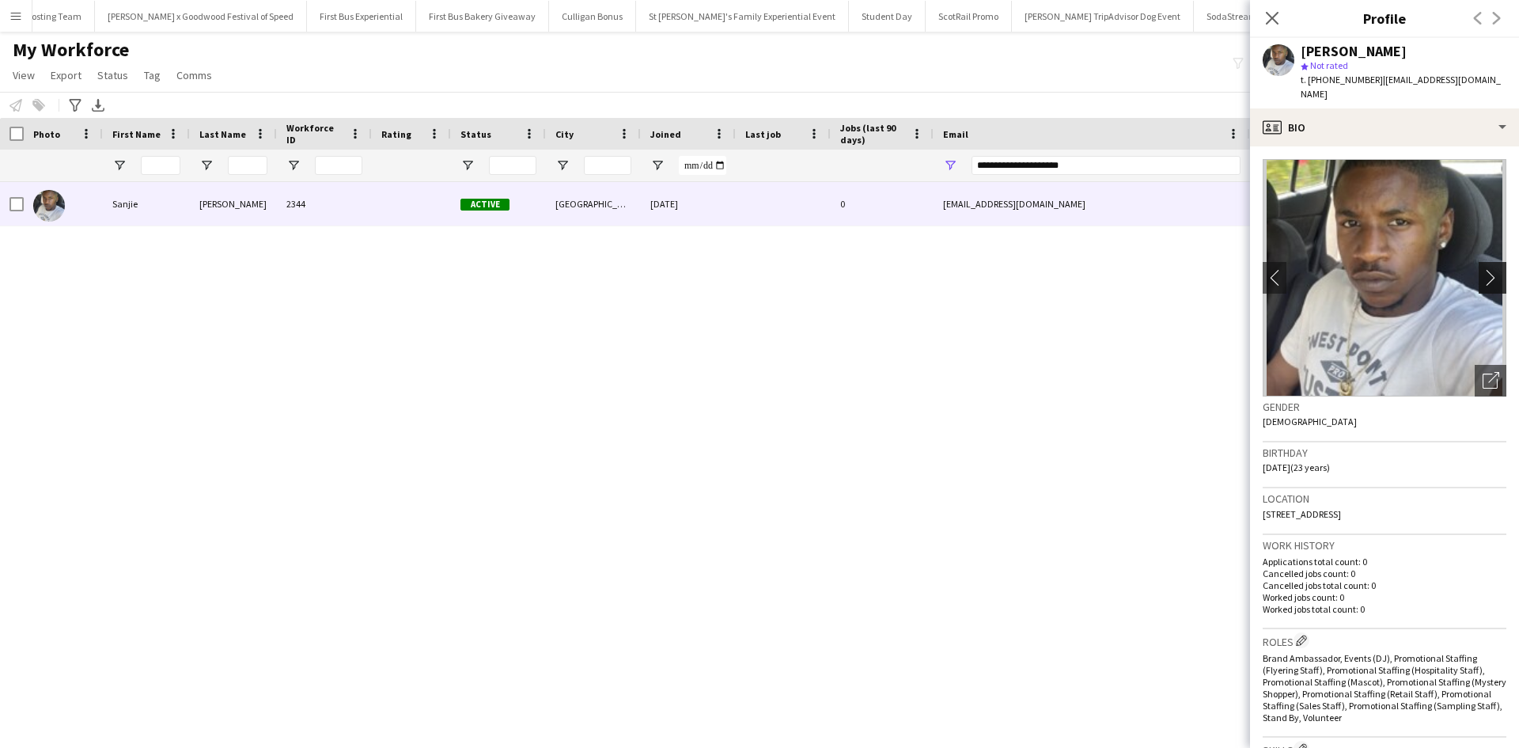
click at [1484, 269] on app-icon "chevron-right" at bounding box center [1494, 277] width 25 height 17
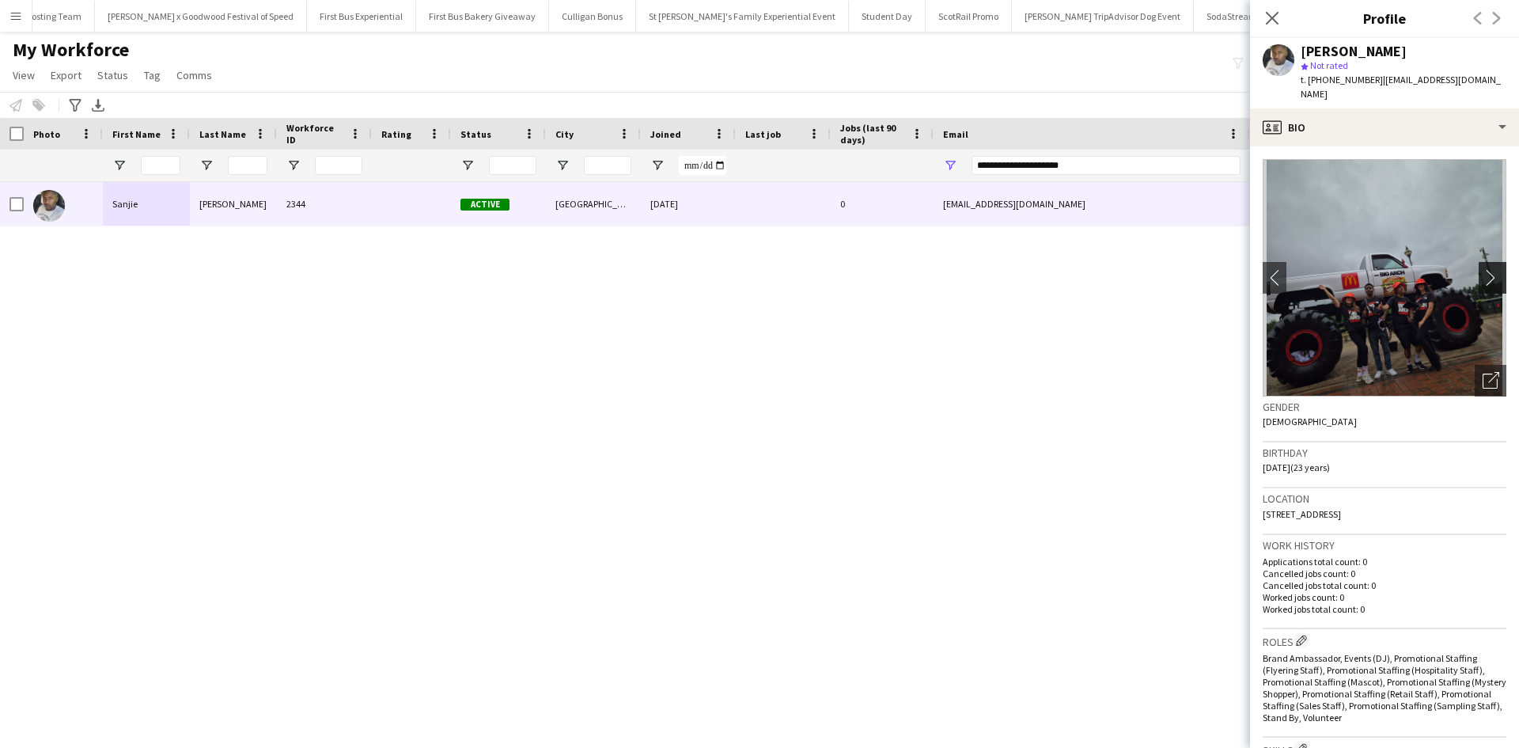
click at [1482, 269] on app-icon "chevron-right" at bounding box center [1494, 277] width 25 height 17
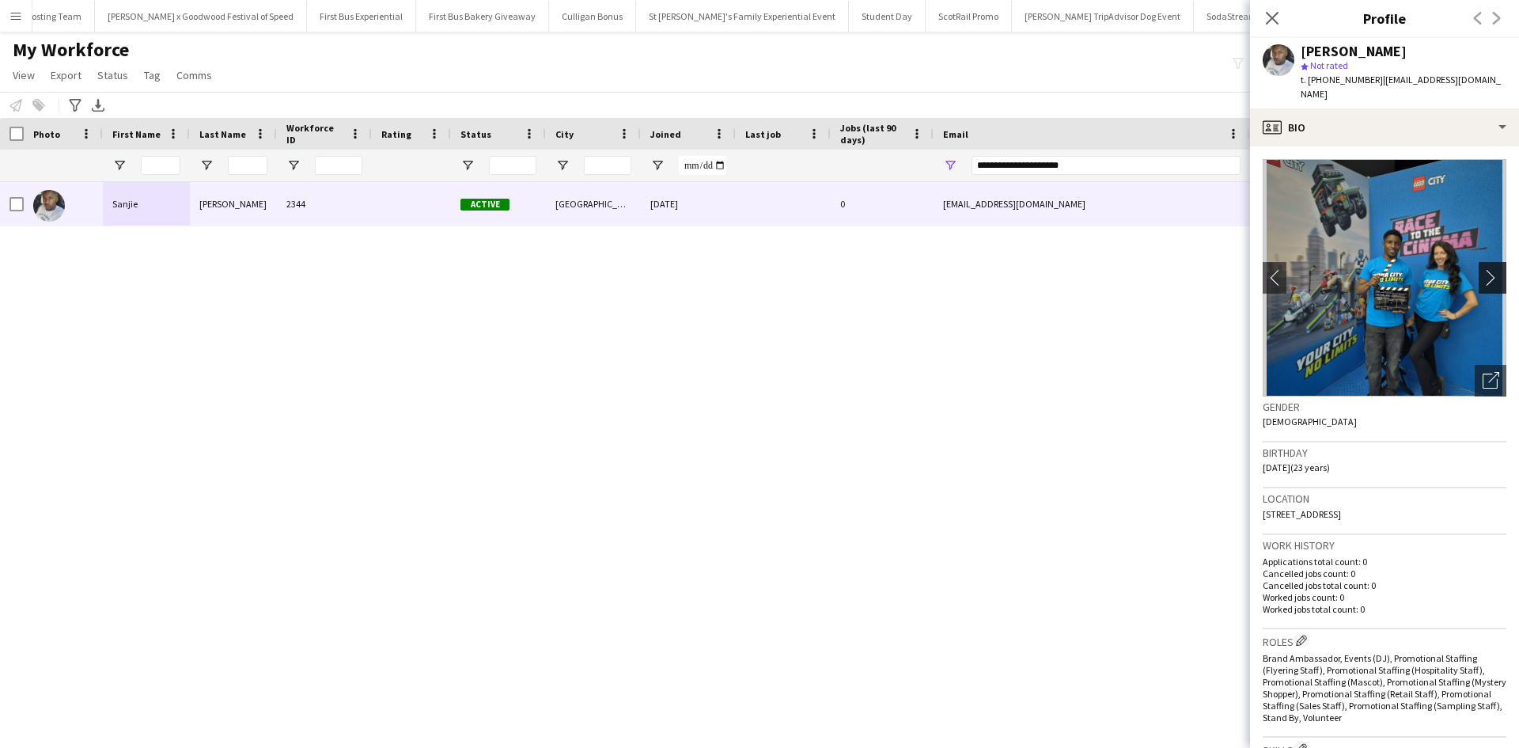
click at [1482, 269] on app-icon "chevron-right" at bounding box center [1494, 277] width 25 height 17
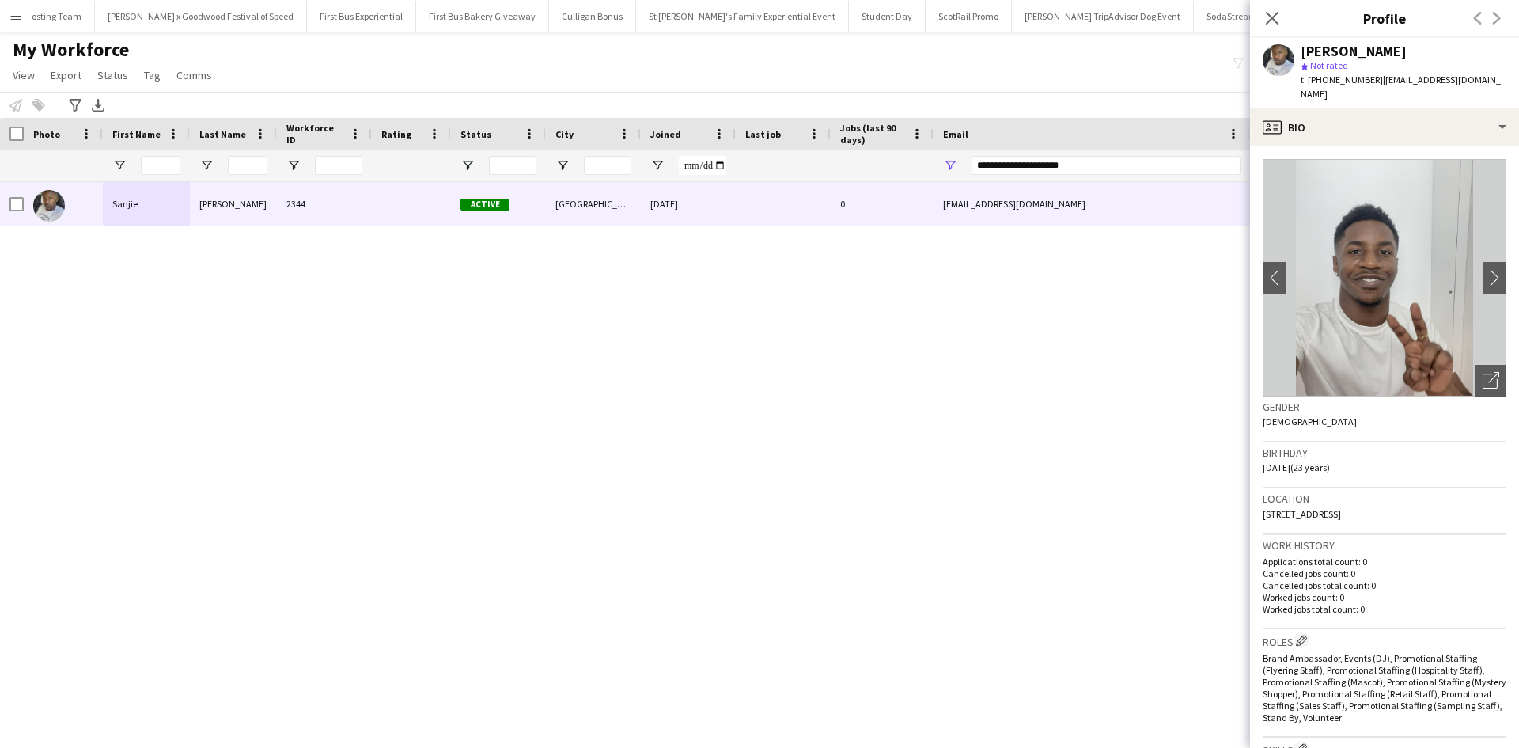
click at [760, 356] on div "Sanjie Trimm 2344 Active Leeds 24-09-2025 0 sanjietrimm@gmail.com +447586802315…" at bounding box center [735, 445] width 1471 height 526
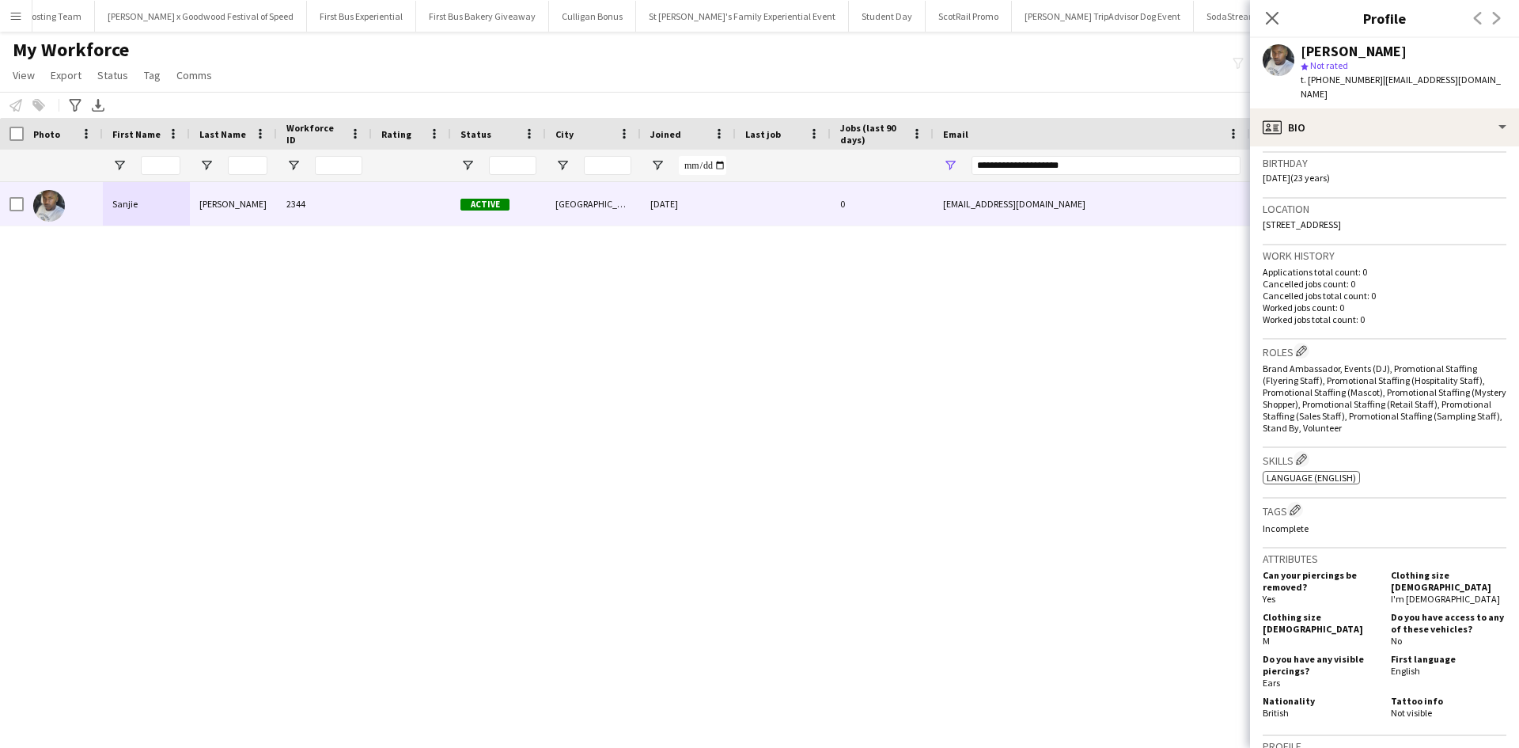
scroll to position [396, 0]
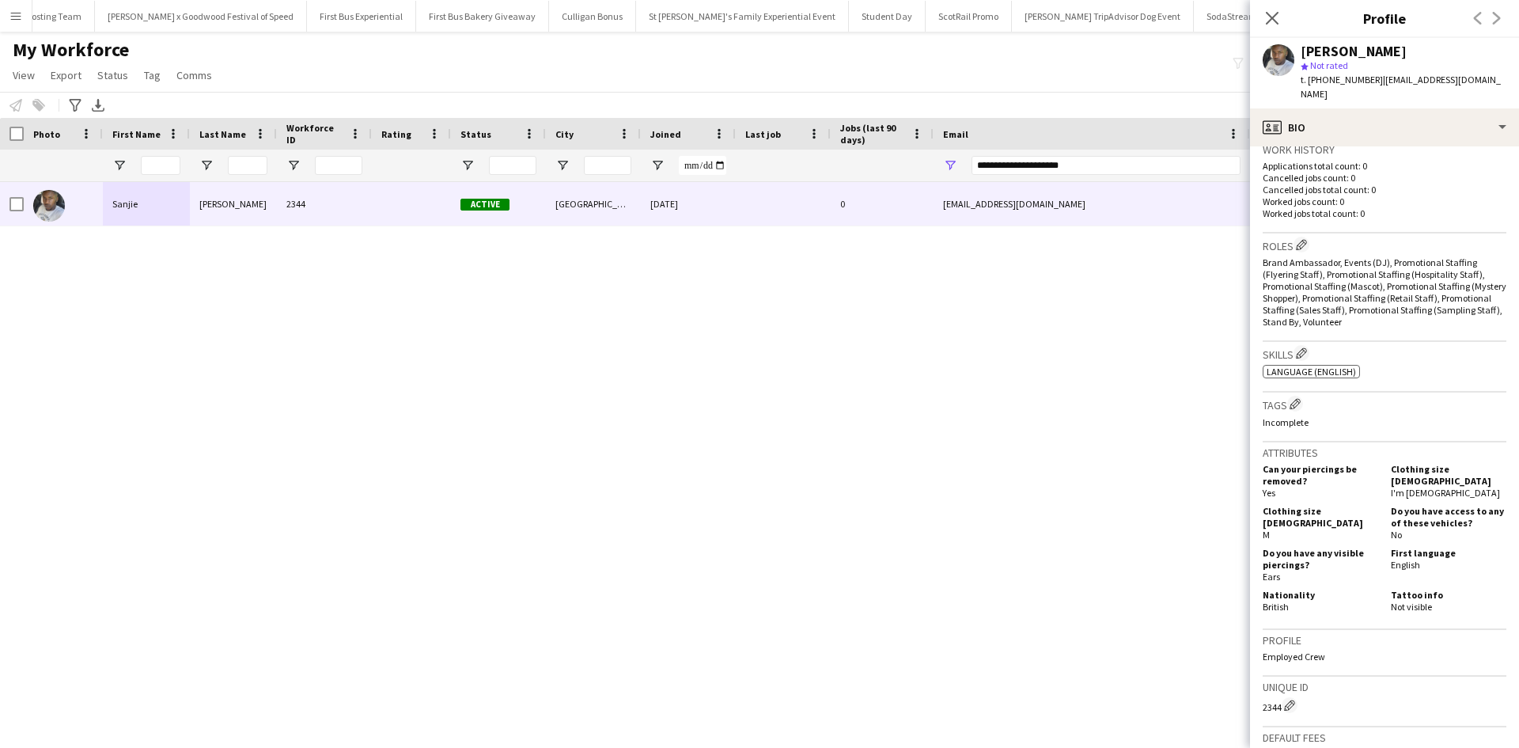
click at [10, 15] on app-icon "Menu" at bounding box center [15, 15] width 13 height 13
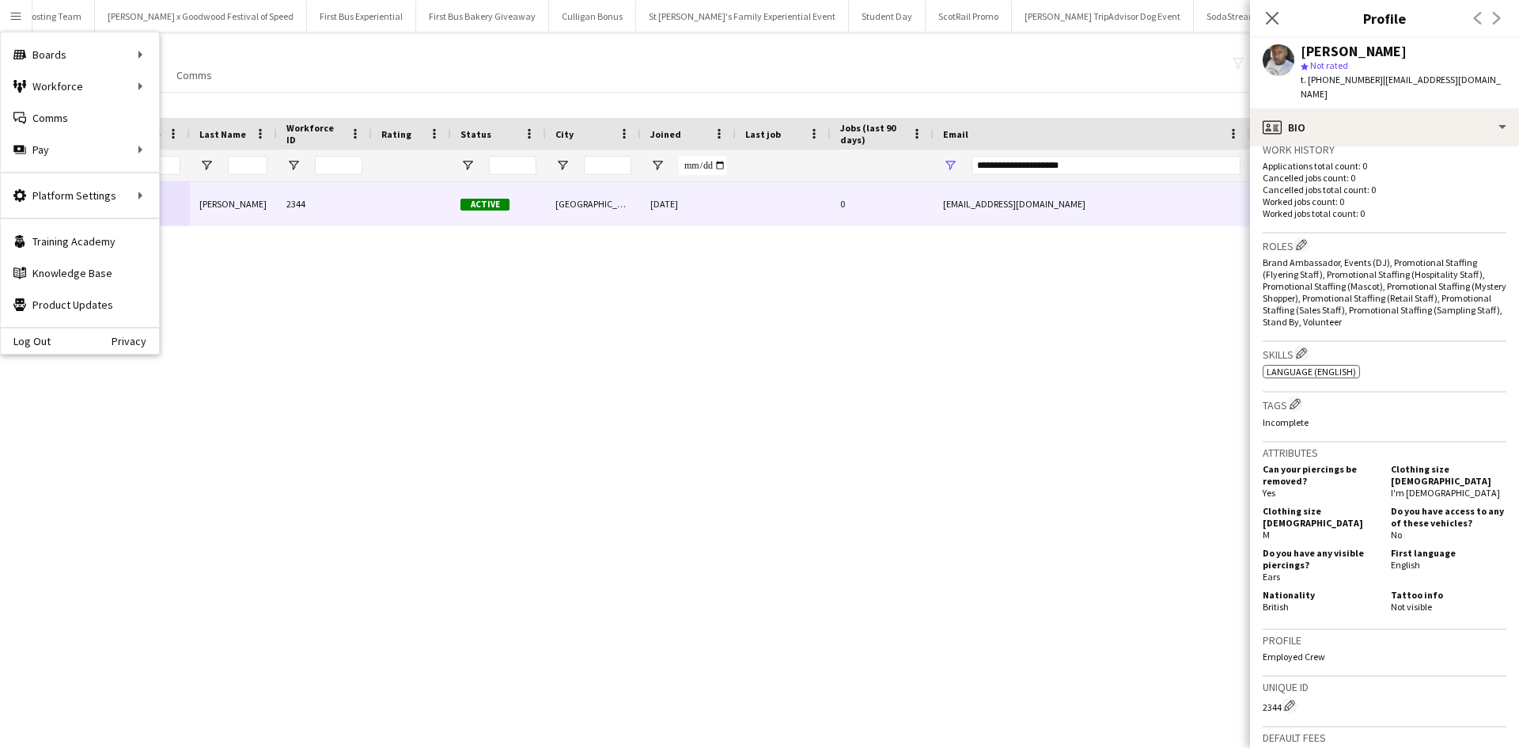
click at [424, 506] on div "Sanjie Trimm 2344 Active Leeds 24-09-2025 0 sanjietrimm@gmail.com +447586802315…" at bounding box center [735, 445] width 1471 height 526
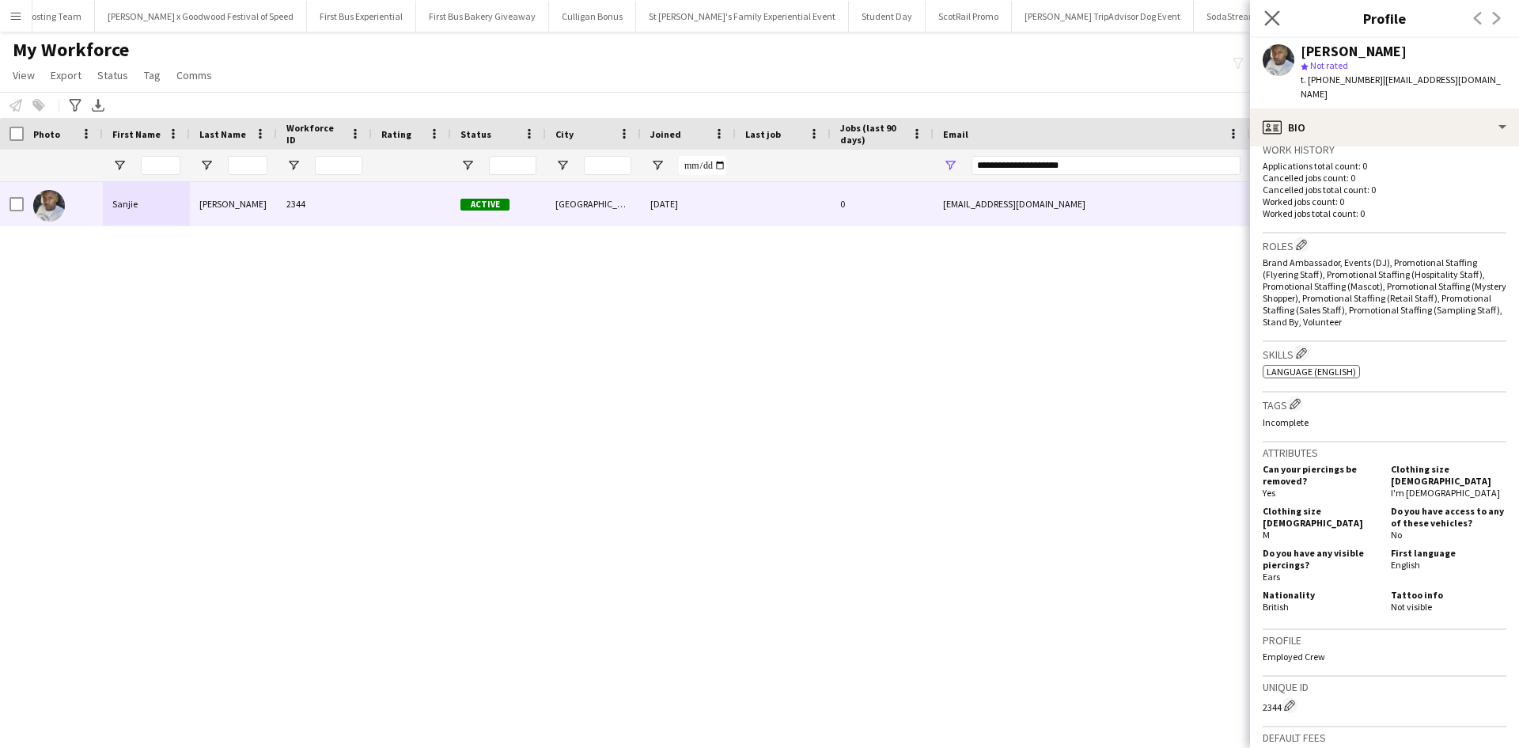
click at [1271, 9] on app-icon "Close pop-in" at bounding box center [1272, 18] width 23 height 23
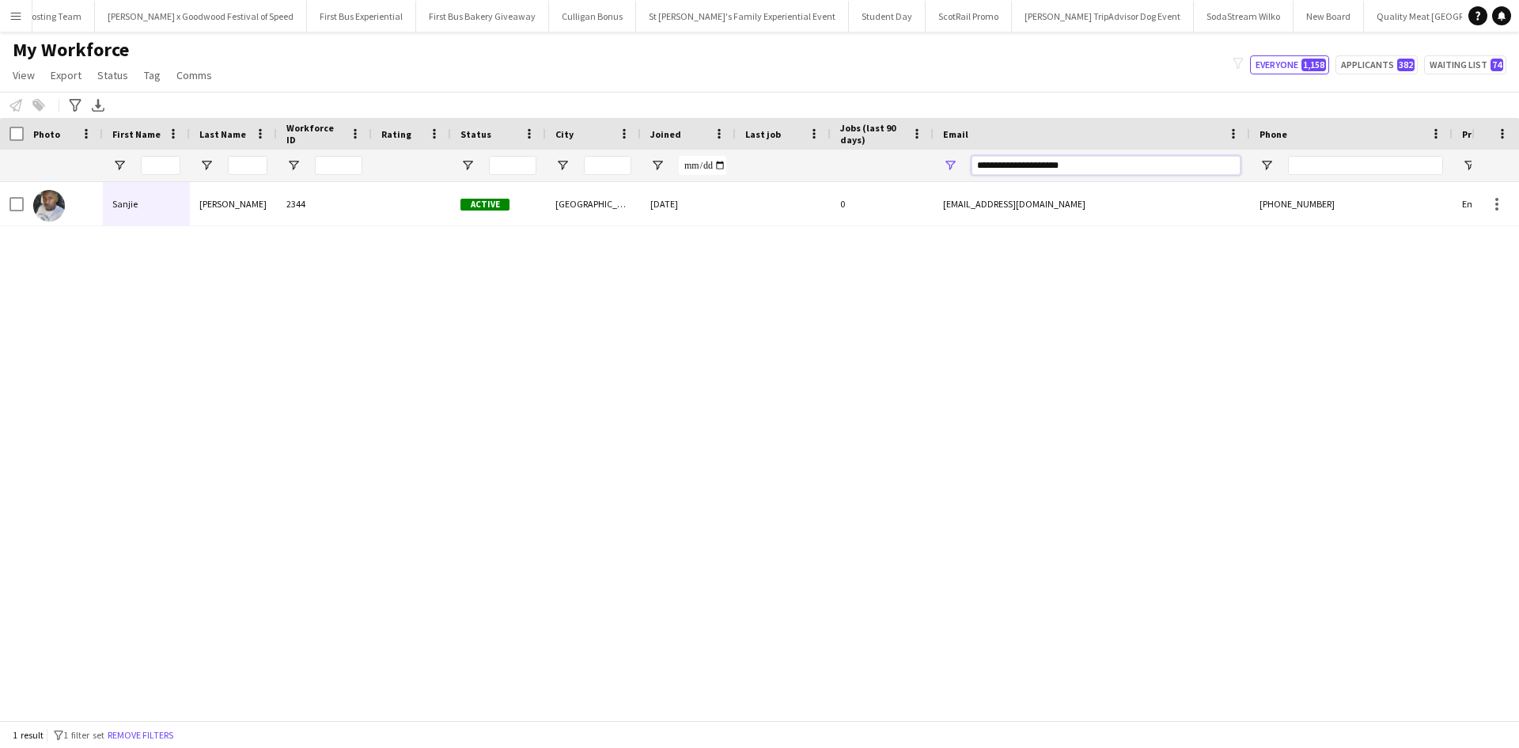
drag, startPoint x: 1088, startPoint y: 161, endPoint x: 963, endPoint y: 157, distance: 124.2
click at [965, 159] on div "**********" at bounding box center [1091, 166] width 316 height 32
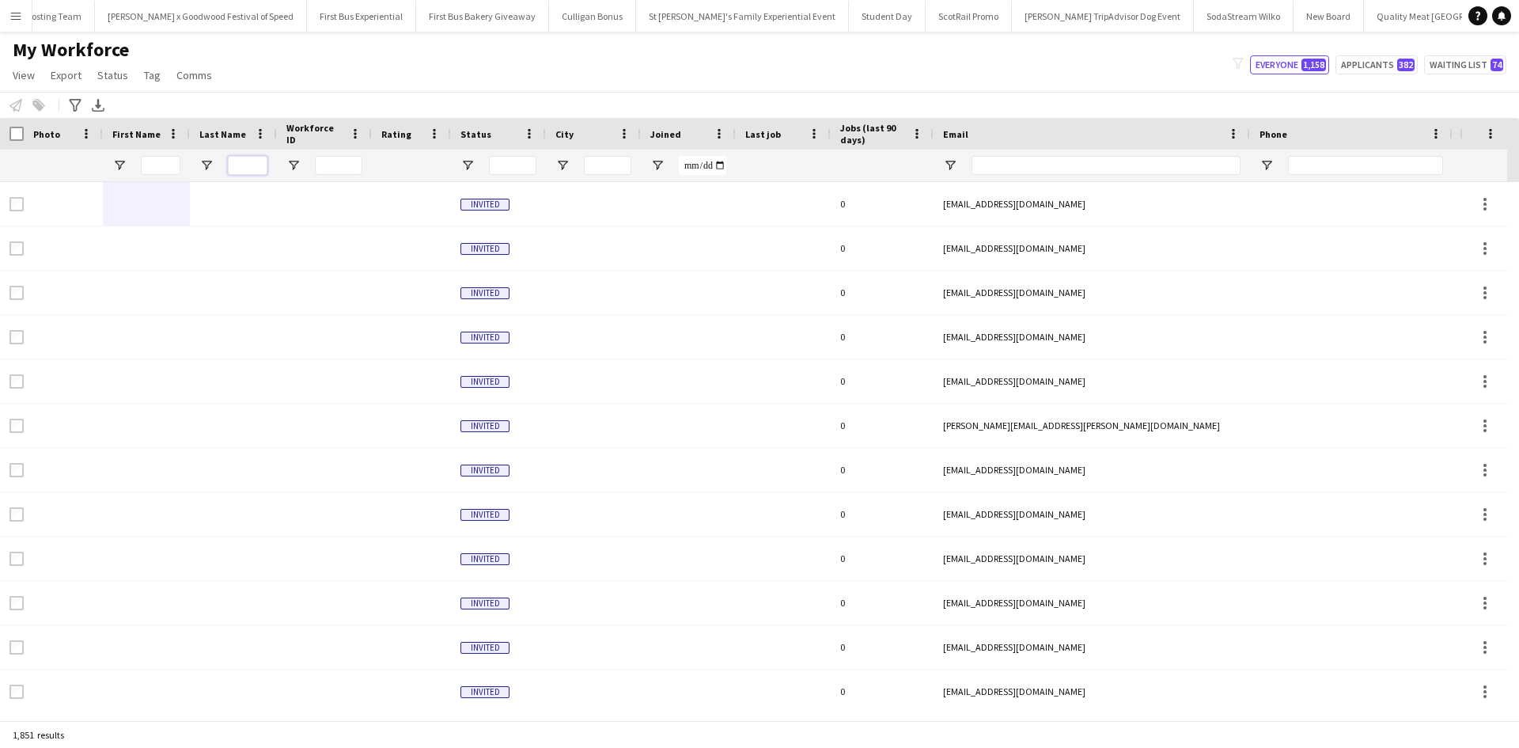
click at [231, 165] on input "Last Name Filter Input" at bounding box center [248, 165] width 40 height 19
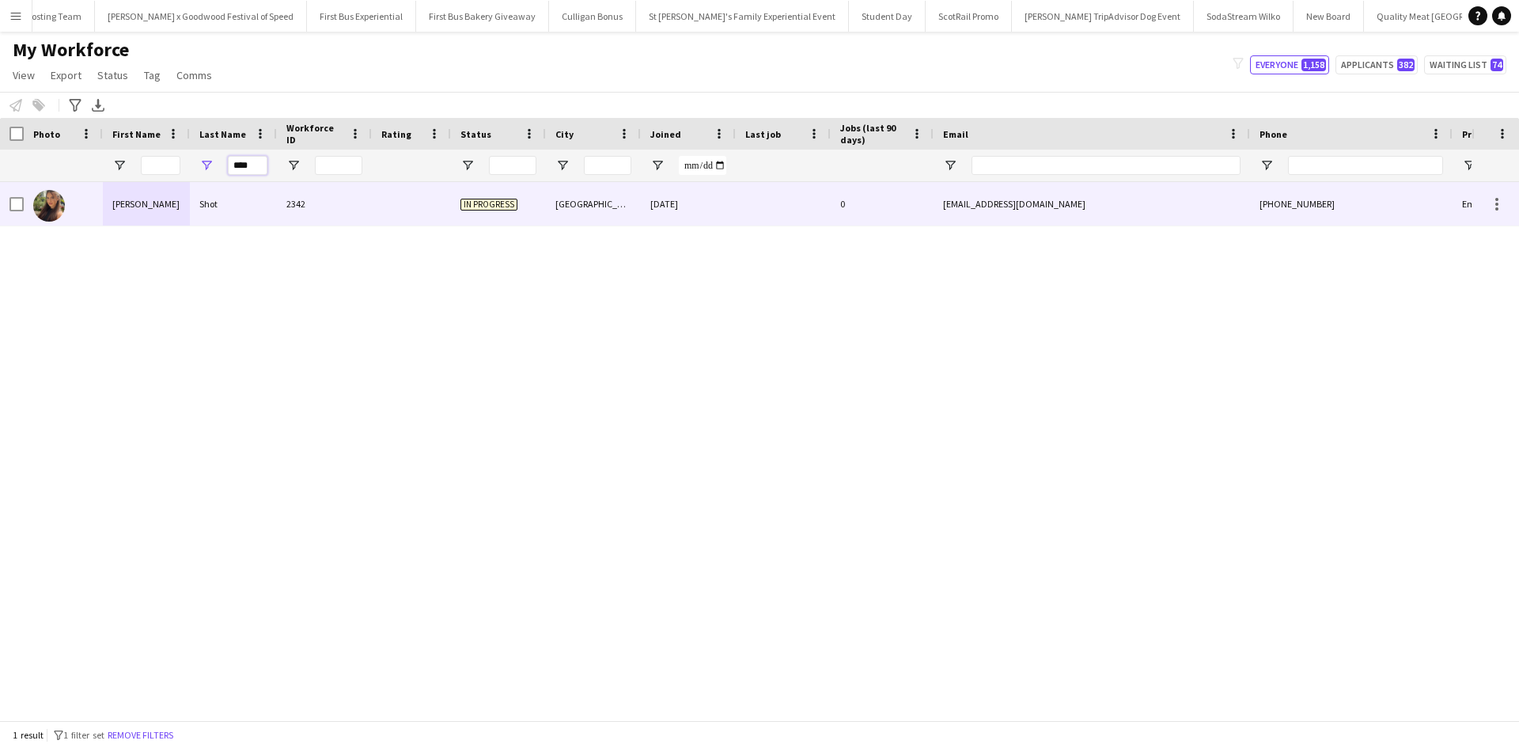
type input "****"
click at [137, 206] on div "Viktoria" at bounding box center [146, 204] width 87 height 44
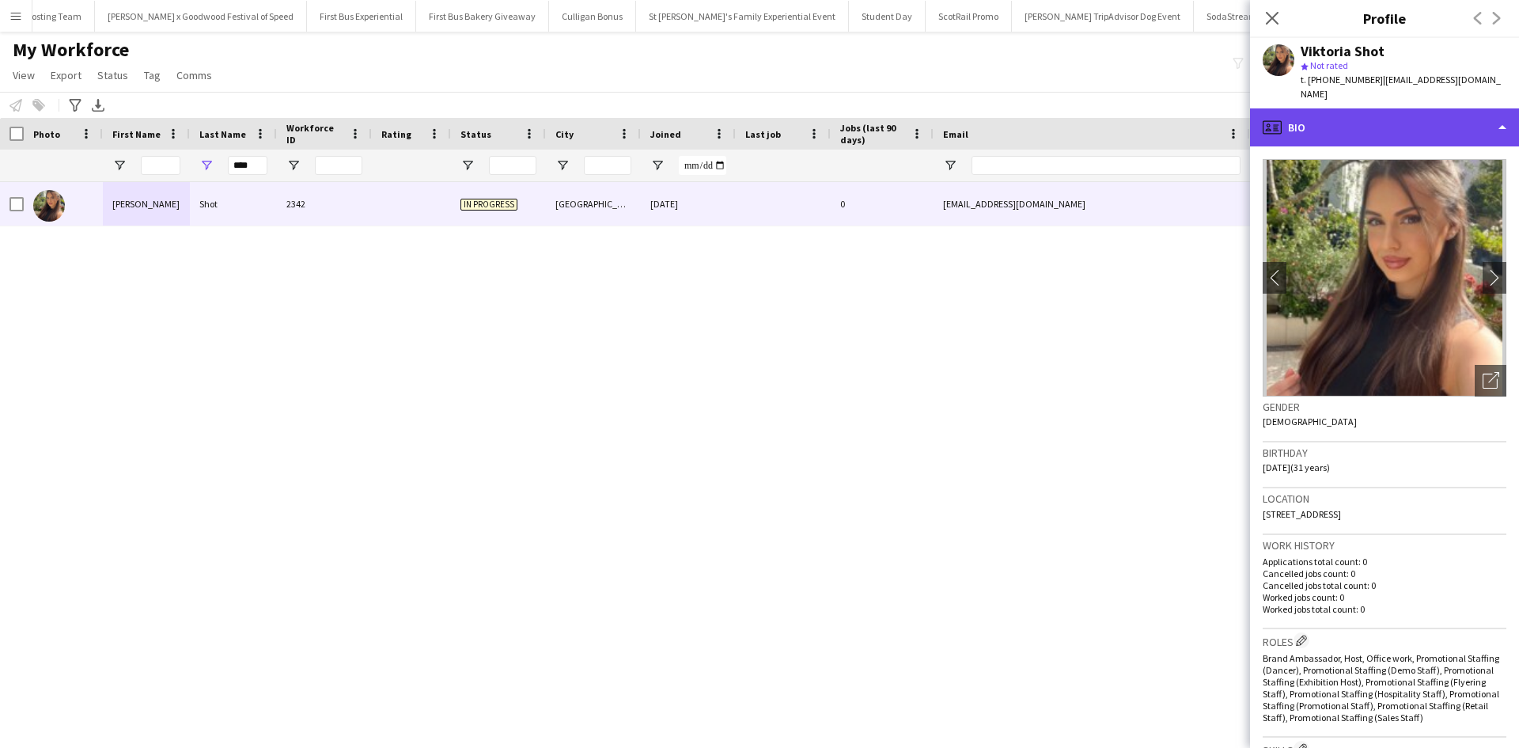
click at [1402, 115] on div "profile Bio" at bounding box center [1384, 127] width 269 height 38
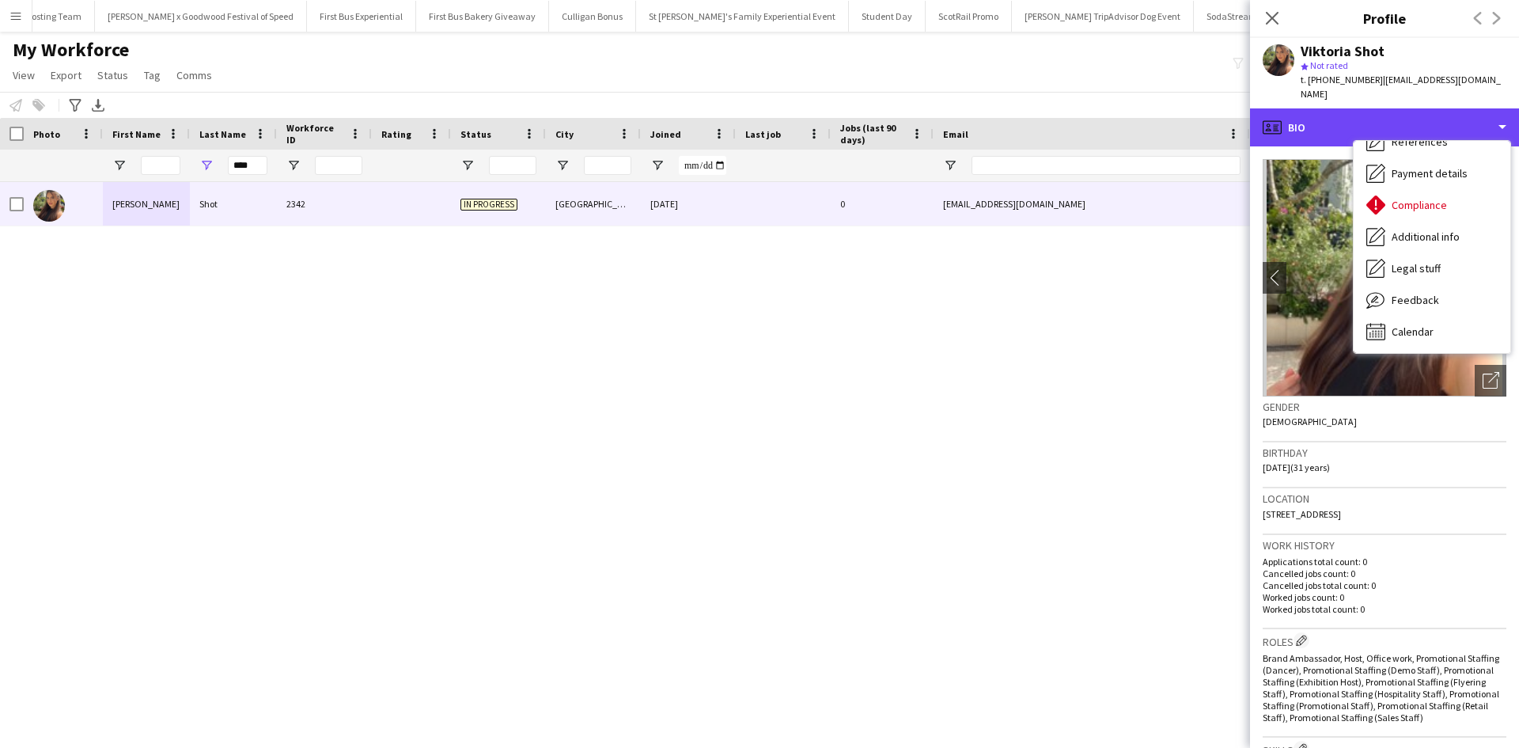
scroll to position [180, 0]
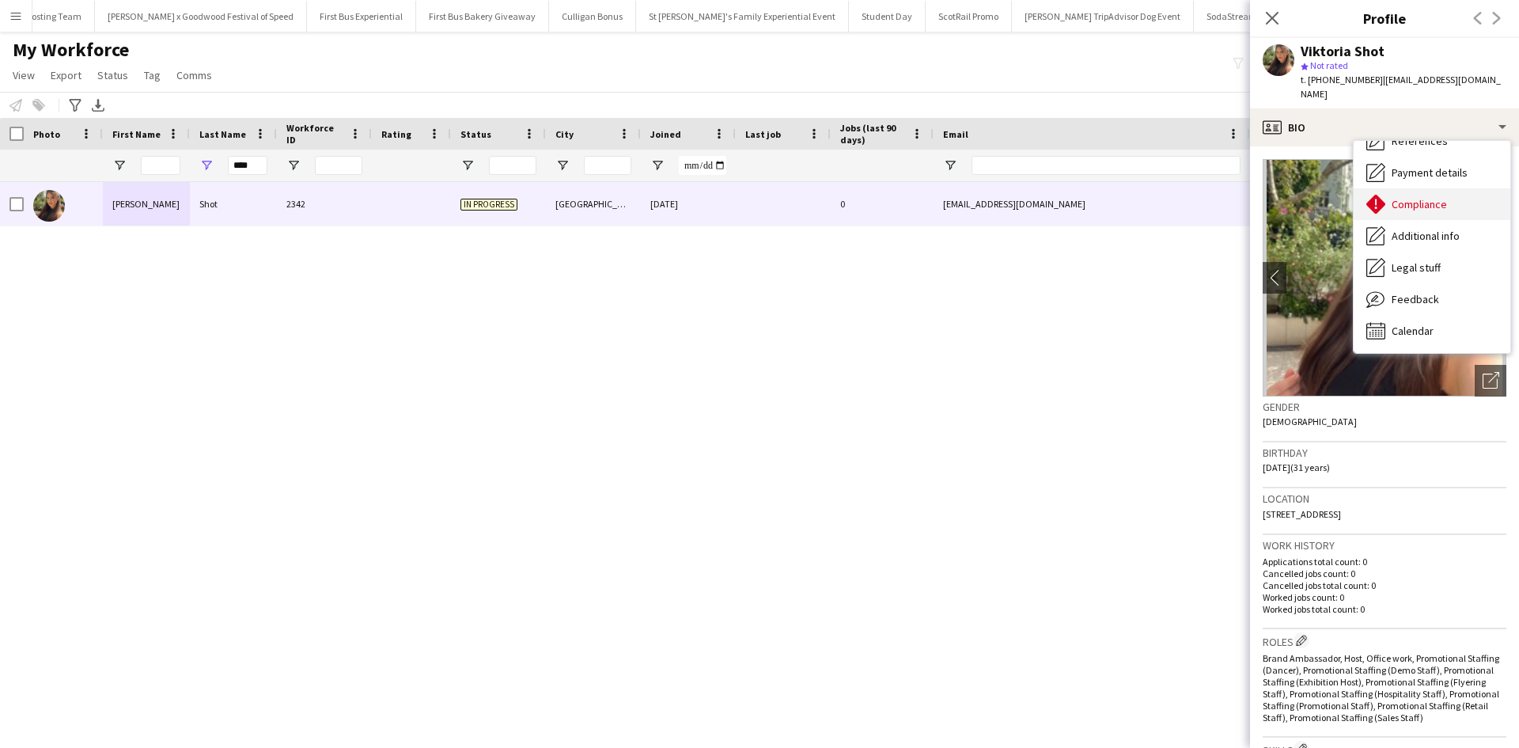
click at [1436, 197] on span "Compliance" at bounding box center [1418, 204] width 55 height 14
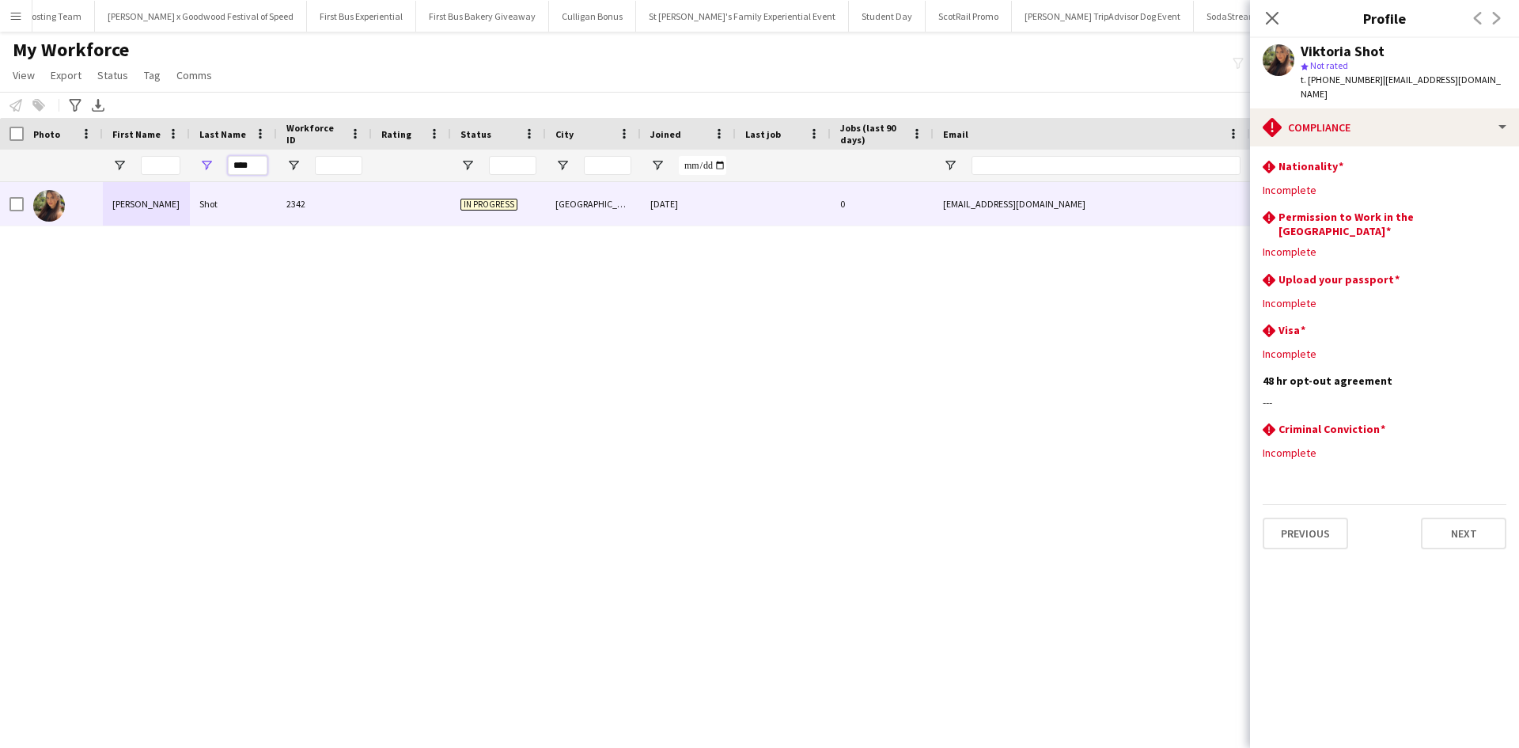
drag, startPoint x: 259, startPoint y: 168, endPoint x: 224, endPoint y: 161, distance: 36.3
click at [224, 161] on div "****" at bounding box center [233, 166] width 87 height 32
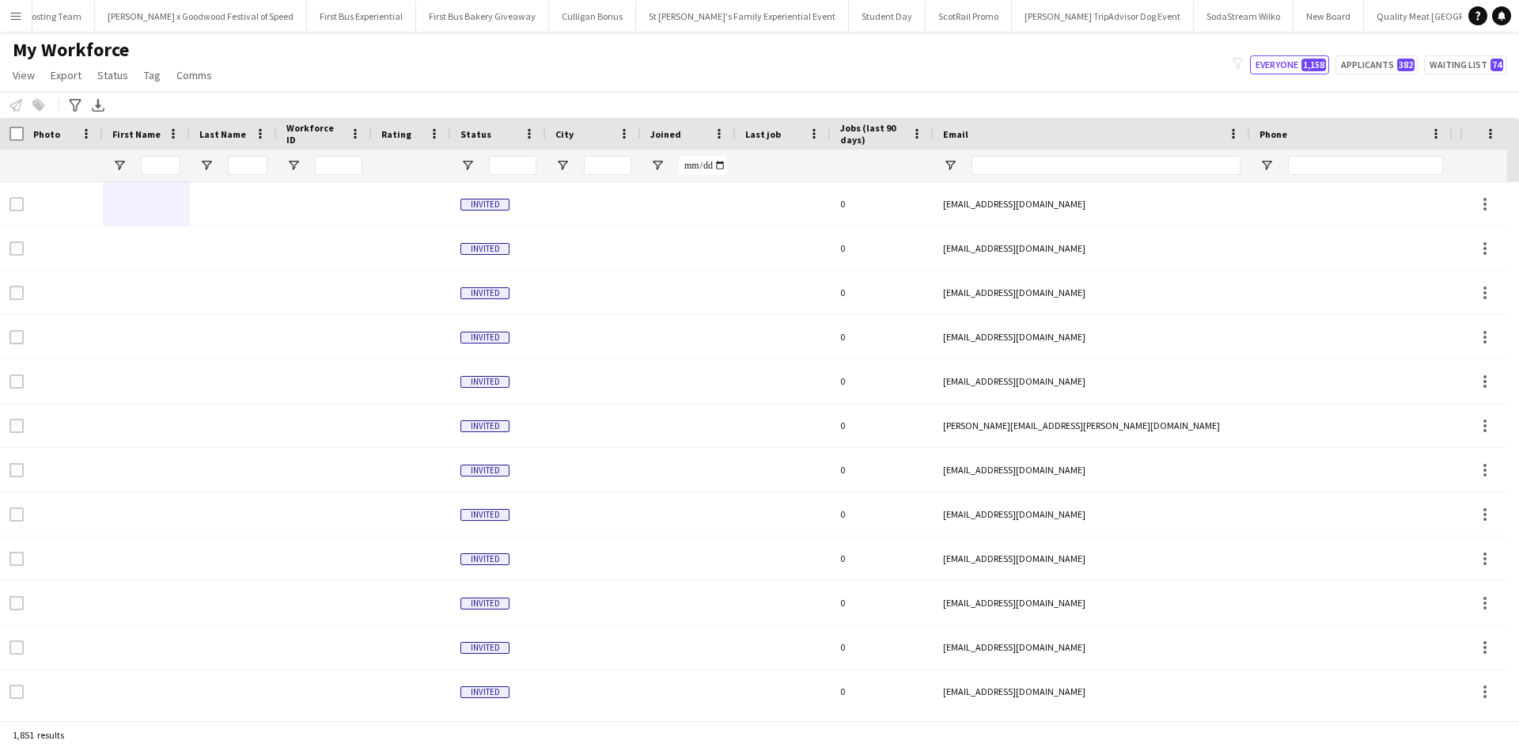
click at [19, 13] on app-icon "Menu" at bounding box center [15, 15] width 13 height 13
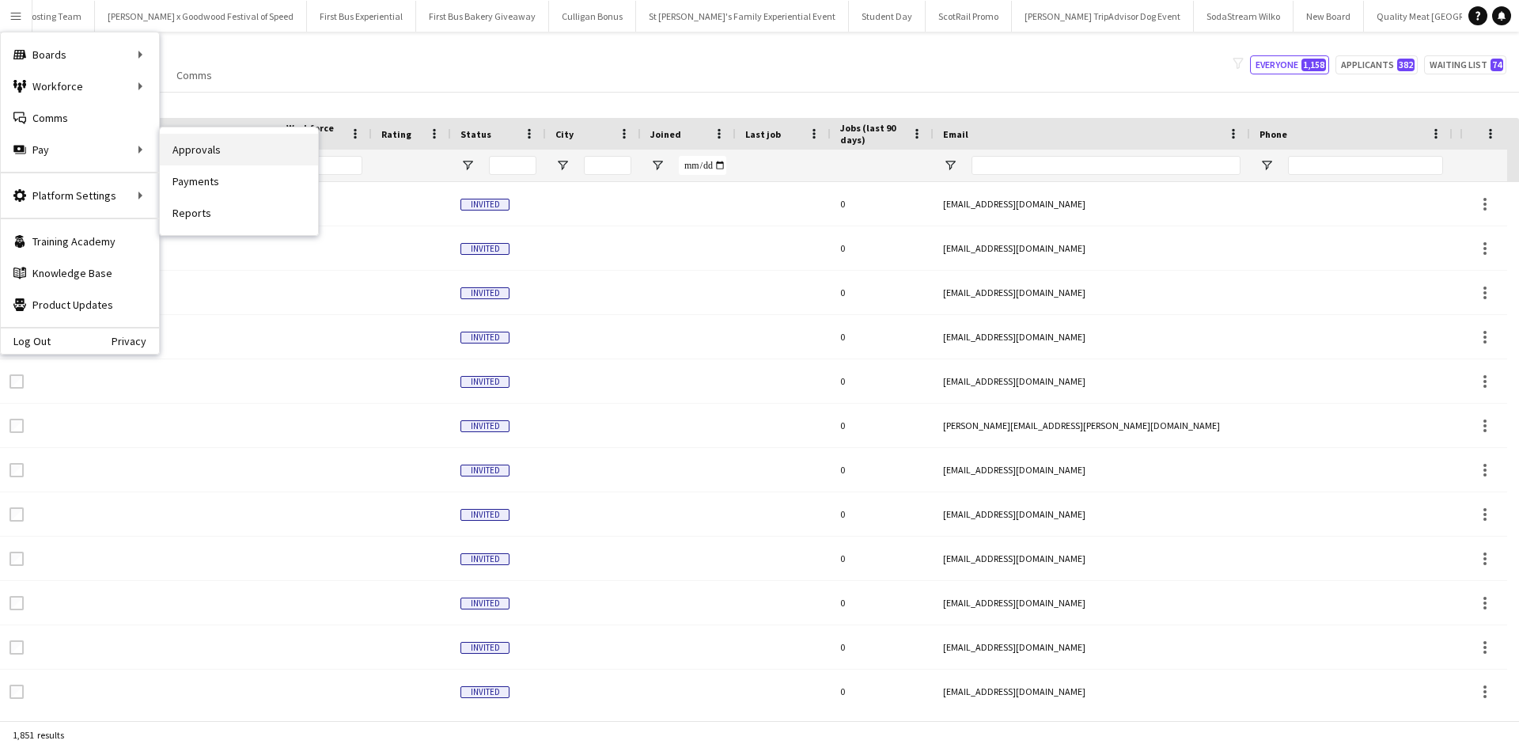
click at [192, 146] on link "Approvals" at bounding box center [239, 150] width 158 height 32
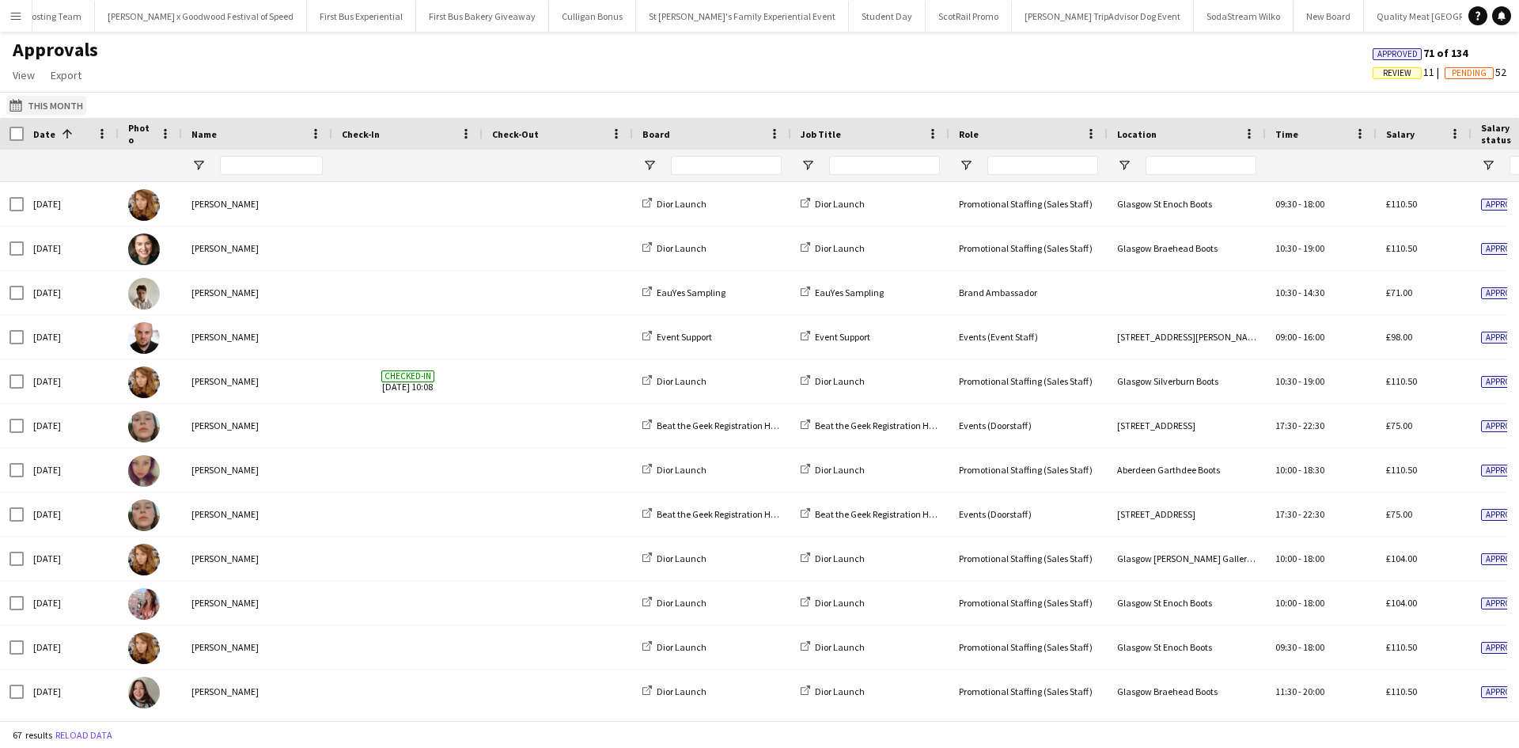
click at [61, 112] on button "This Month This Month" at bounding box center [46, 105] width 80 height 19
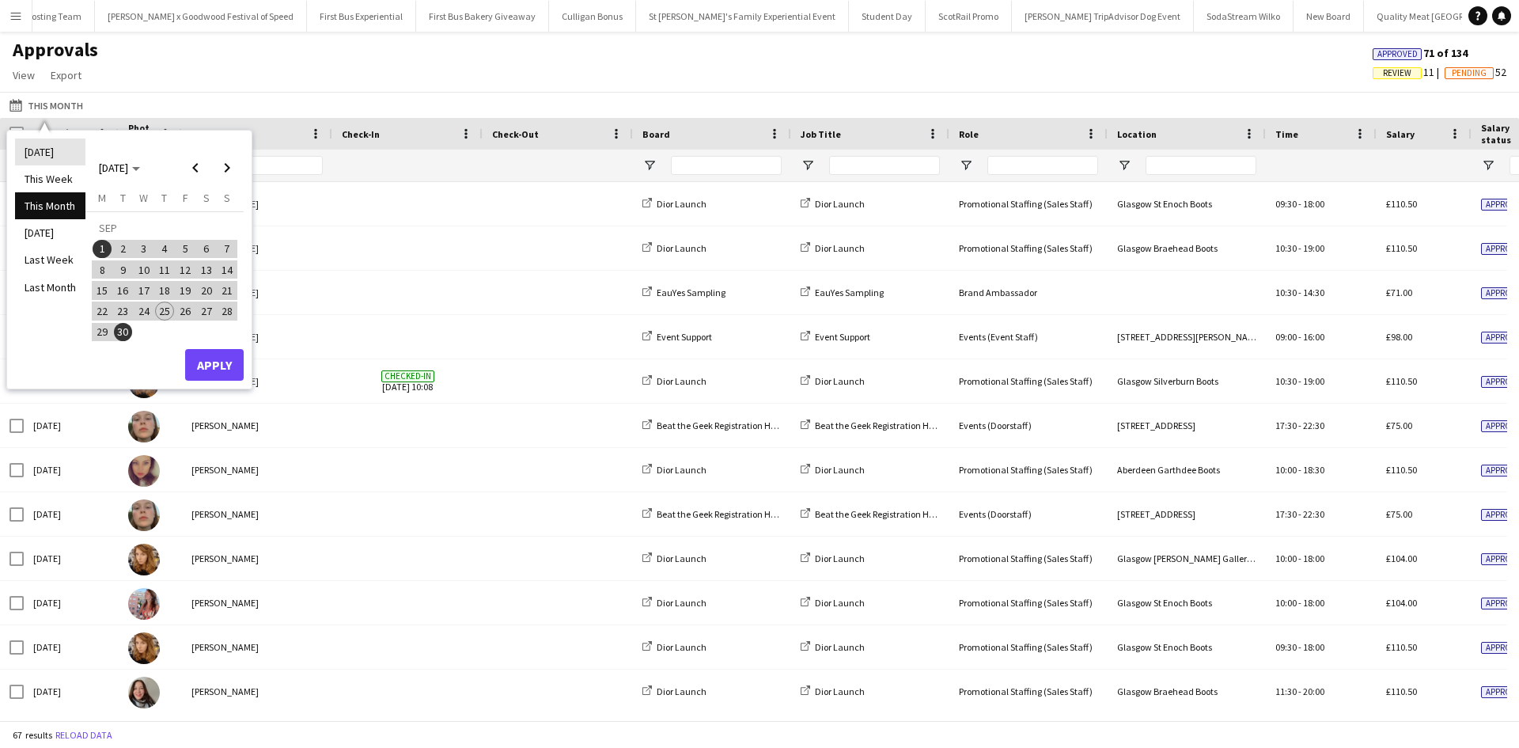
click at [38, 159] on li "[DATE]" at bounding box center [50, 151] width 70 height 27
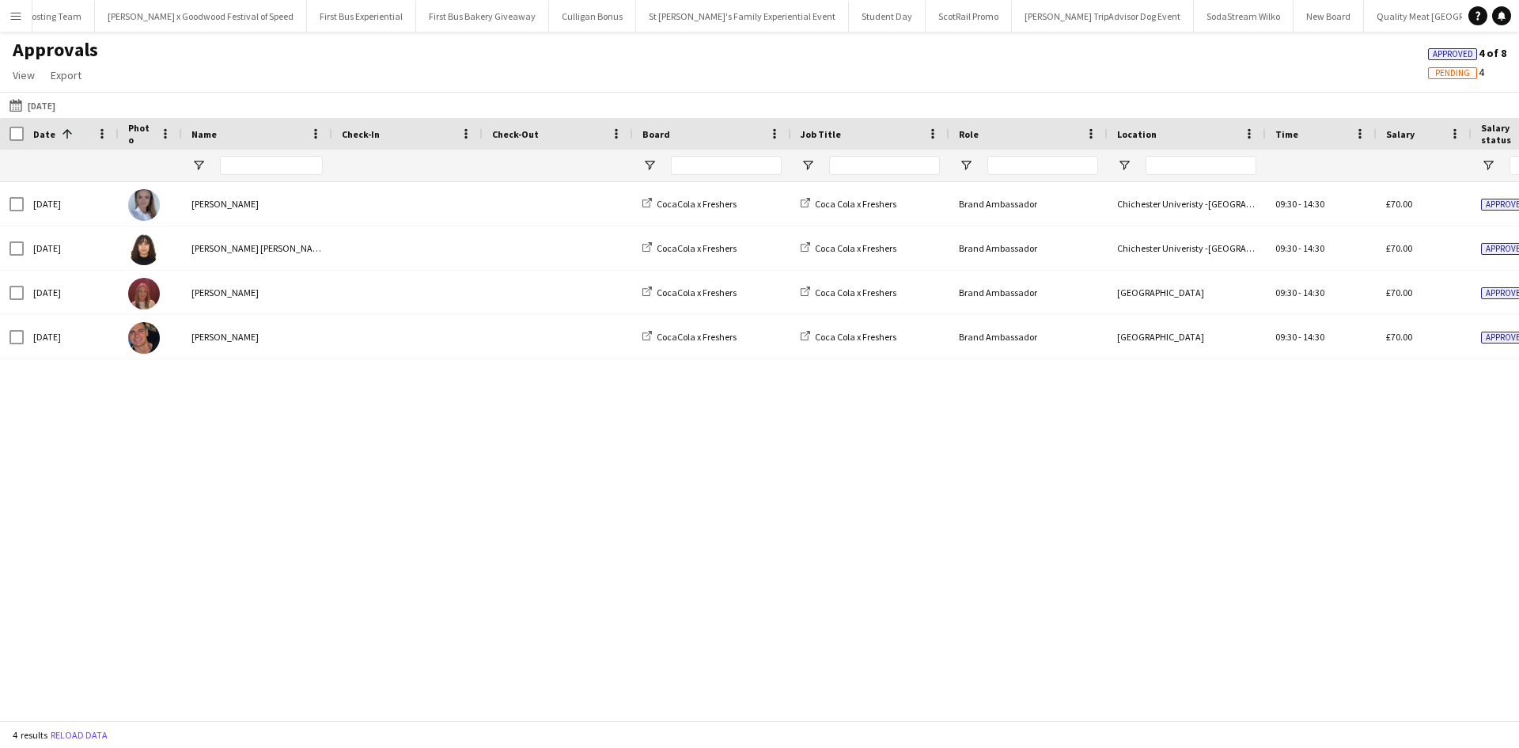
click at [13, 17] on app-icon "Menu" at bounding box center [15, 15] width 13 height 13
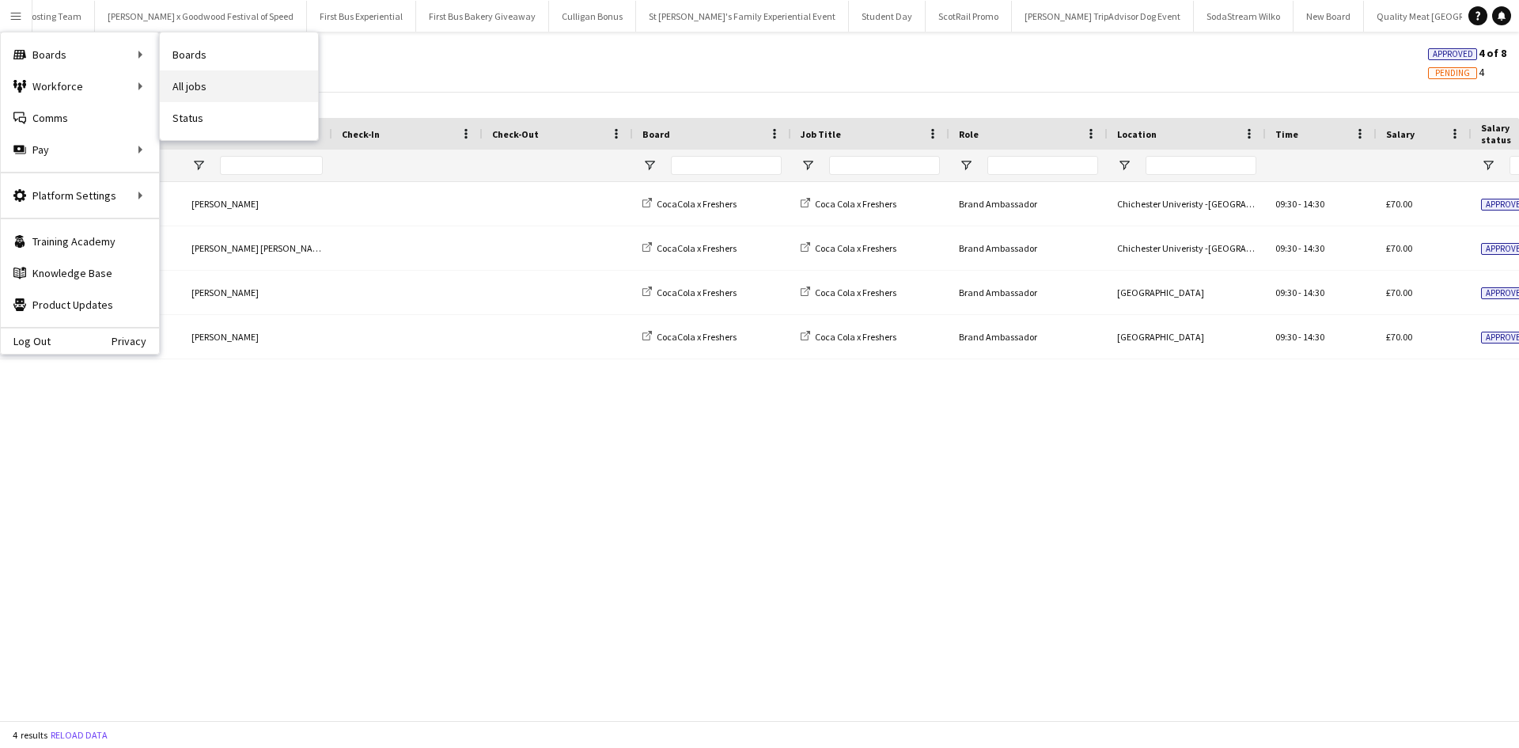
click at [197, 88] on link "All jobs" at bounding box center [239, 86] width 158 height 32
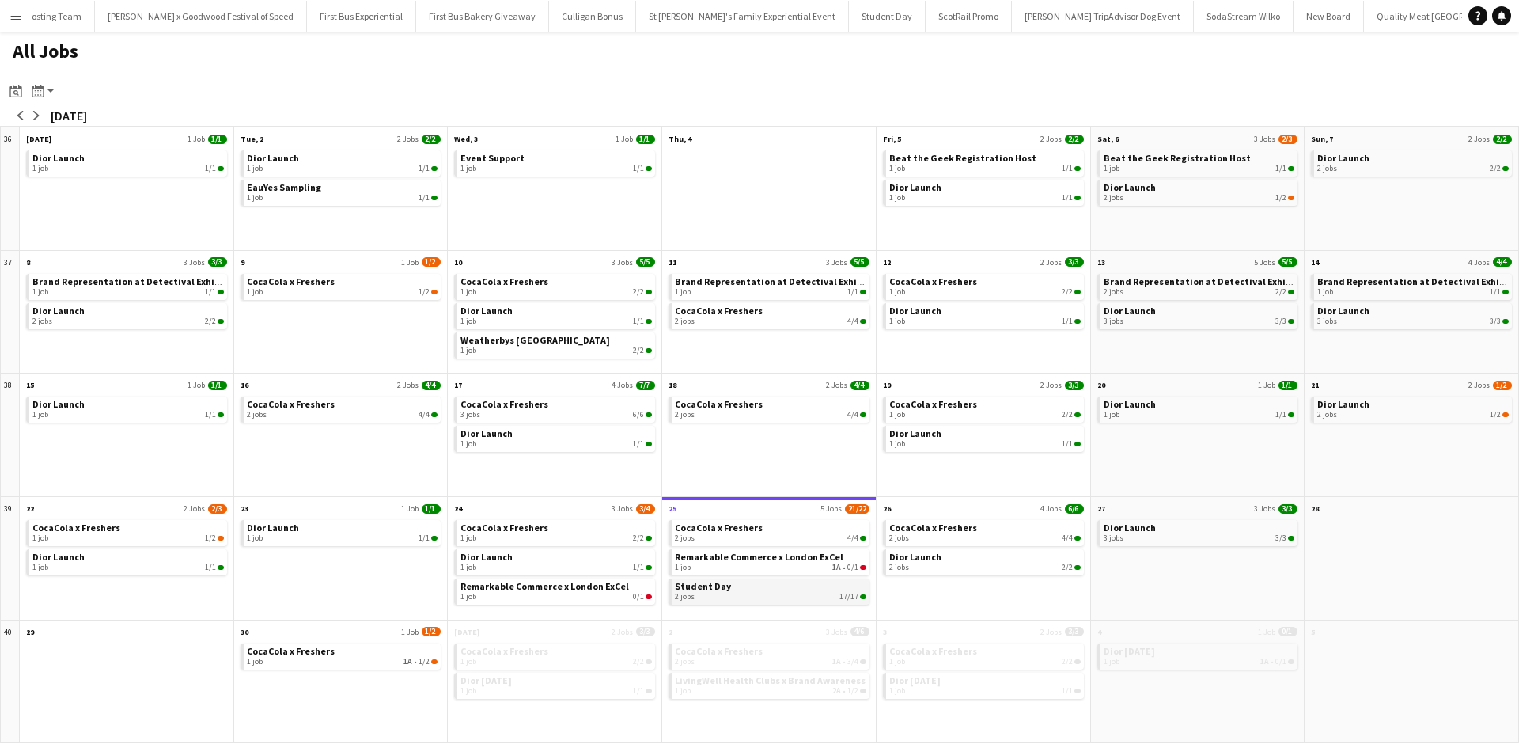
click at [812, 592] on div "2 jobs 17/17" at bounding box center [770, 596] width 191 height 9
click at [779, 534] on div "2 jobs 4/4" at bounding box center [770, 537] width 191 height 9
click at [13, 13] on app-icon "Menu" at bounding box center [15, 15] width 13 height 13
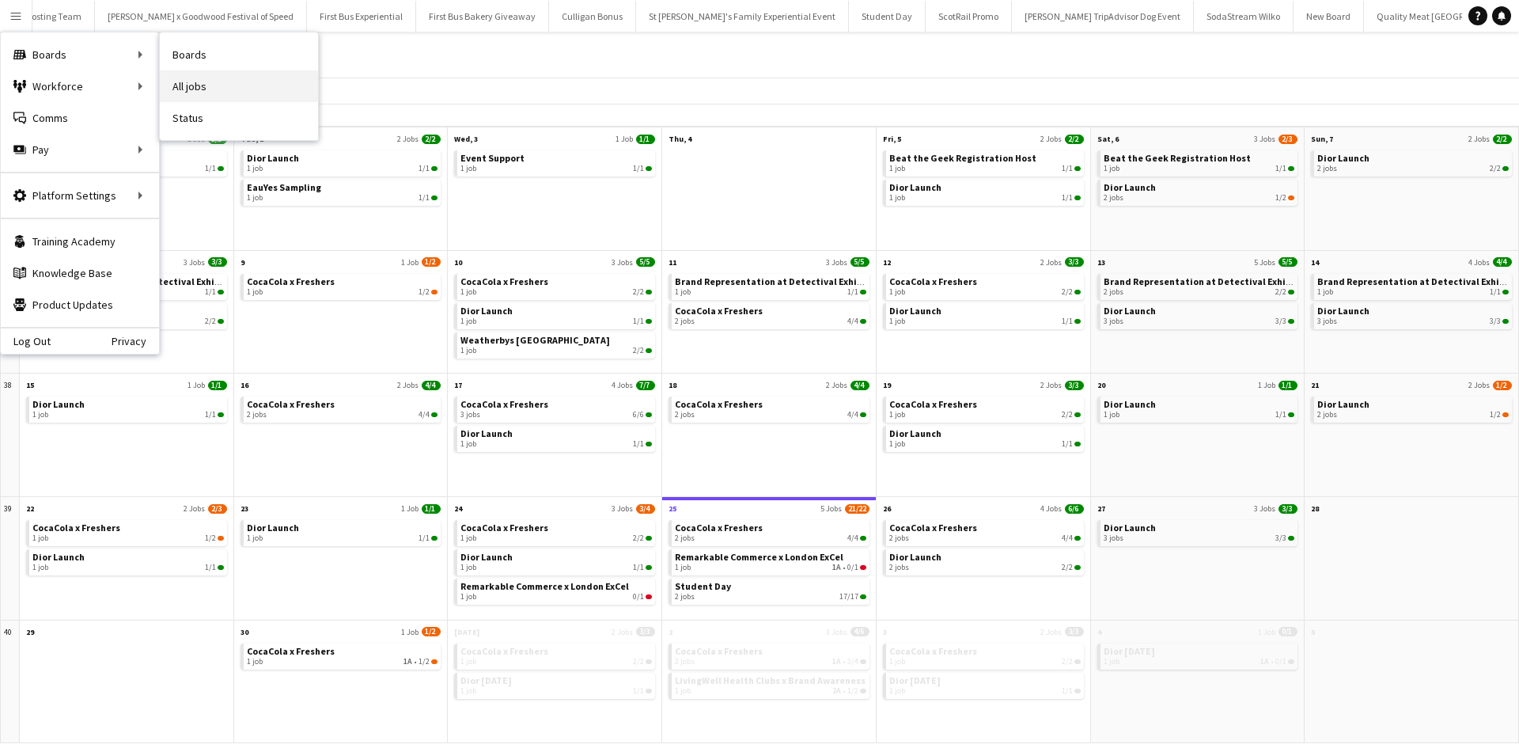
click at [205, 80] on link "All jobs" at bounding box center [239, 86] width 158 height 32
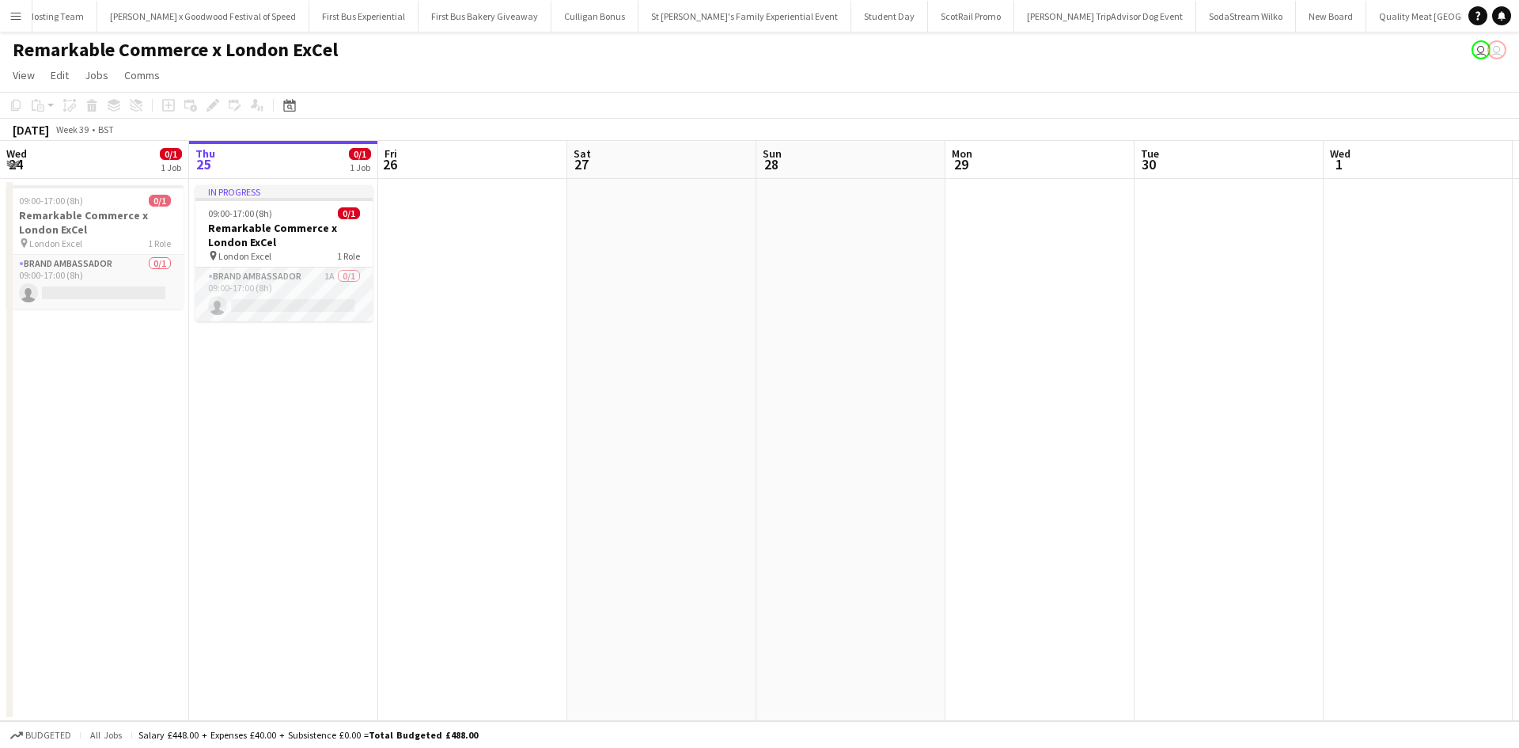
scroll to position [0, 16011]
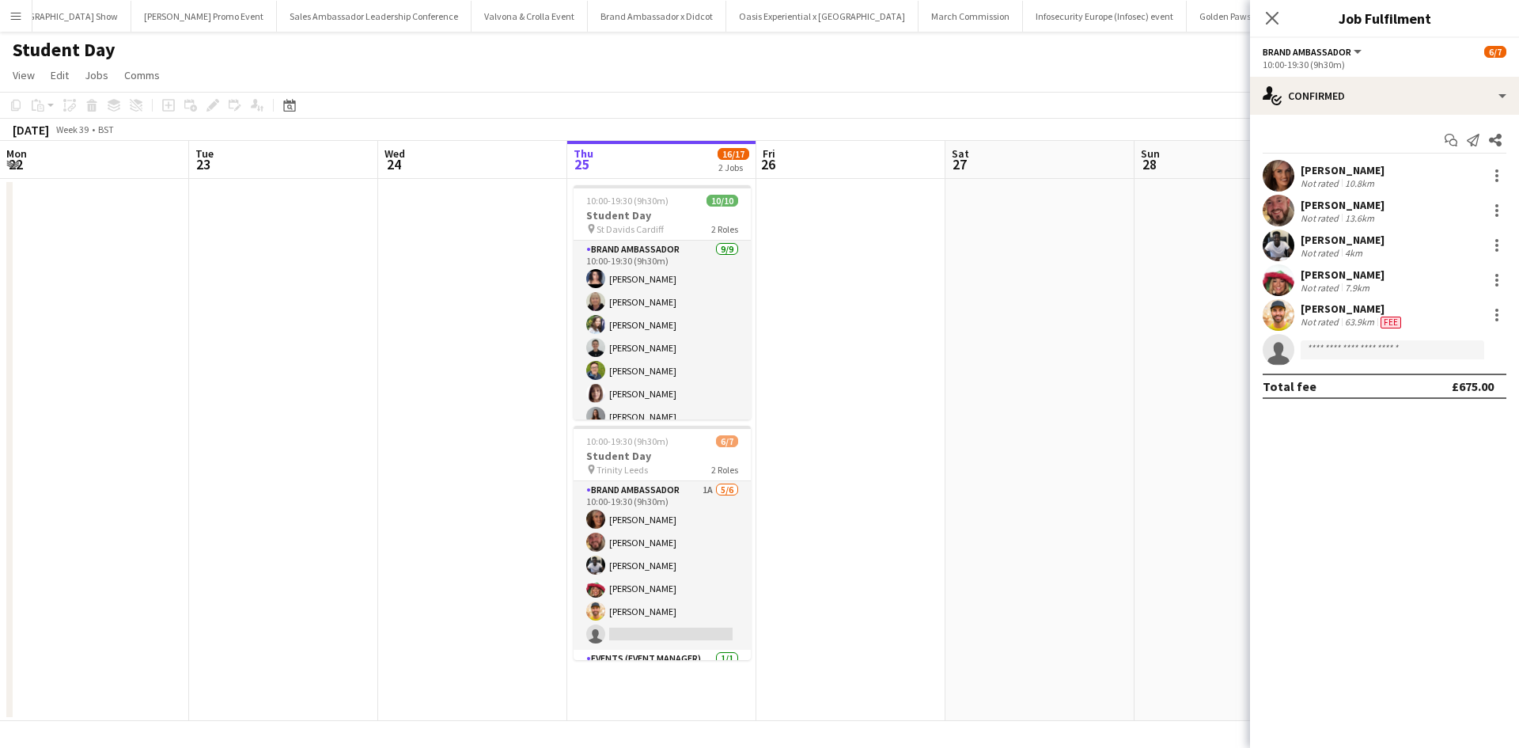
scroll to position [0, 378]
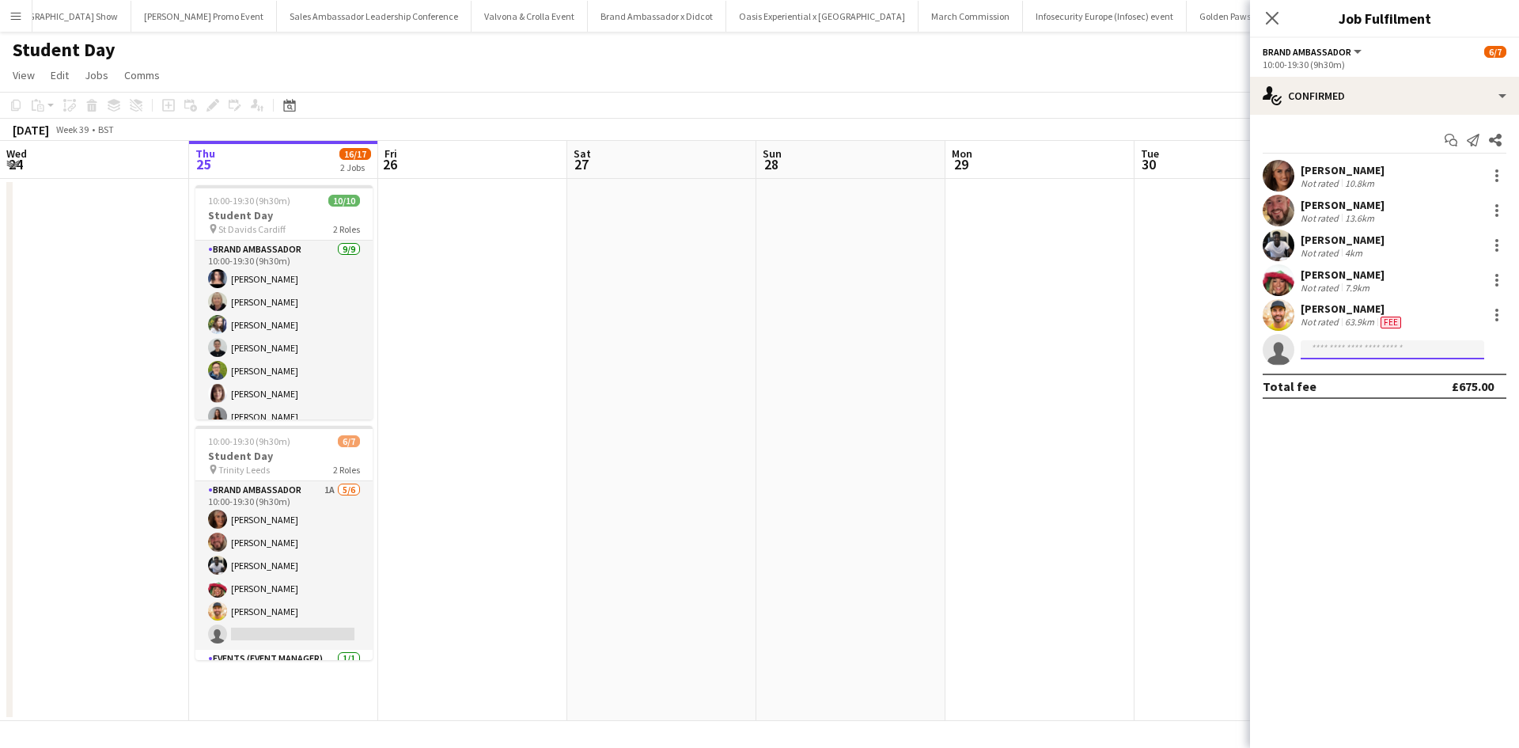
click at [1357, 351] on input at bounding box center [1392, 349] width 184 height 19
click at [1169, 407] on app-date-cell at bounding box center [1228, 450] width 189 height 542
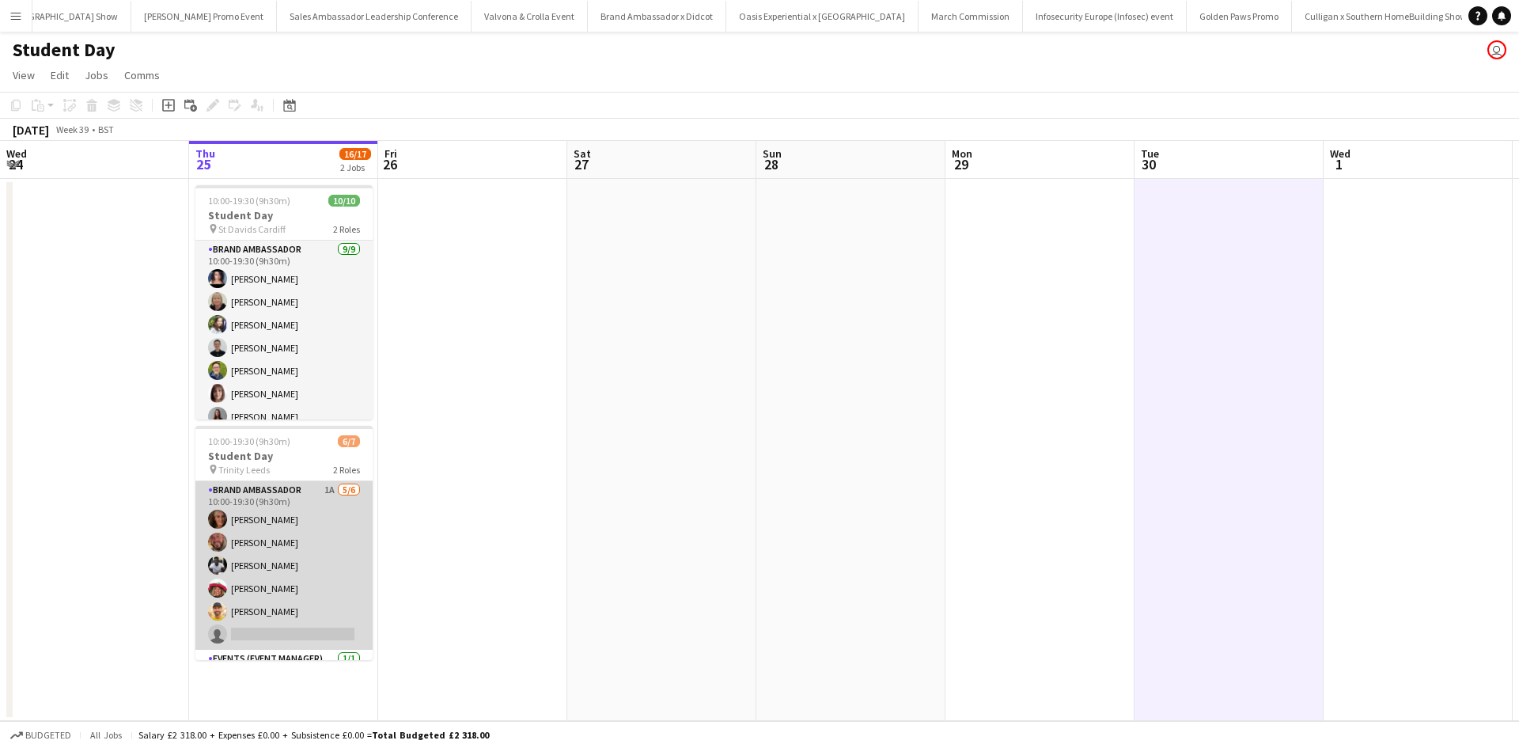
click at [312, 605] on app-card-role "Brand Ambassador 1A 5/6 10:00-19:30 (9h30m) Jennifer Wilby David Pizzey Harold …" at bounding box center [283, 565] width 177 height 168
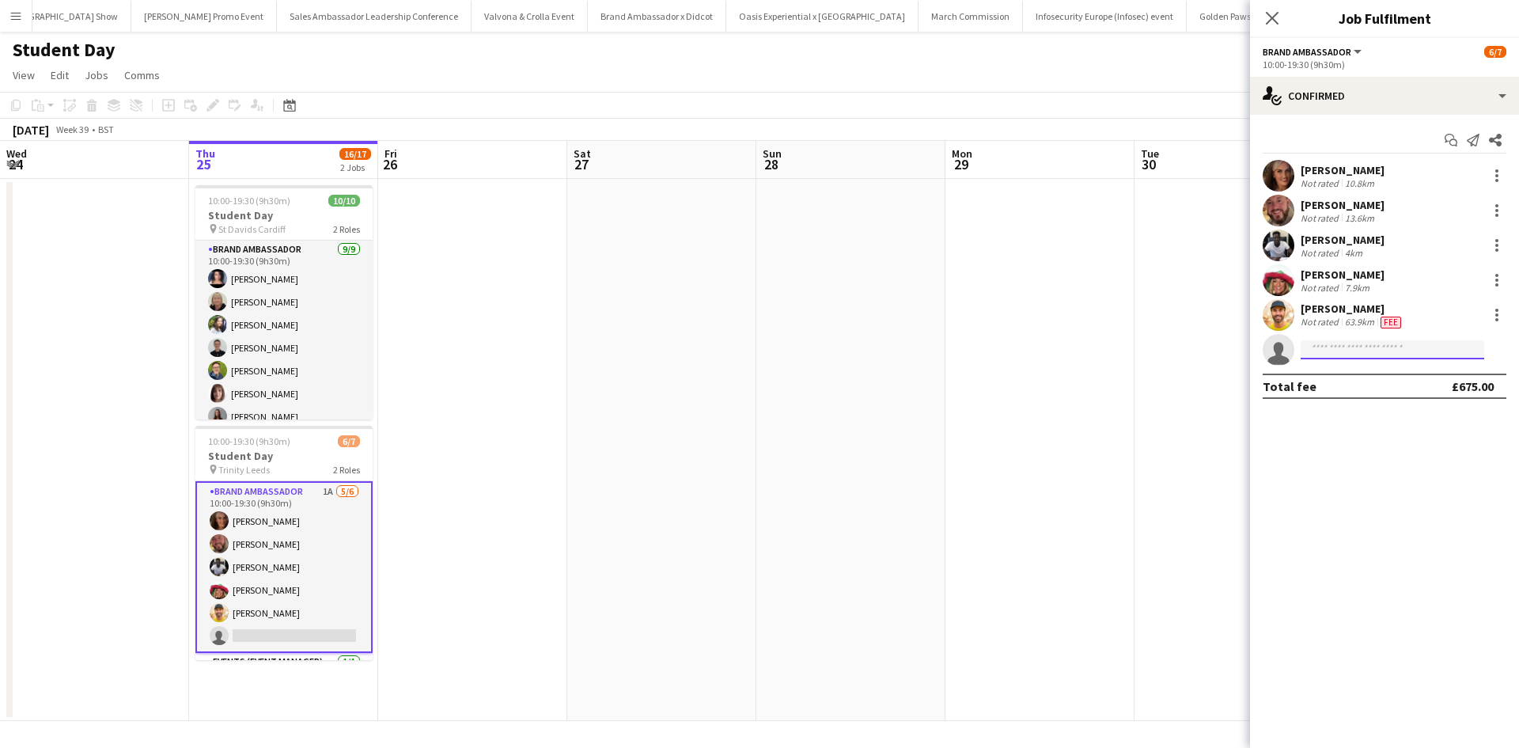
click at [1345, 348] on input at bounding box center [1392, 349] width 184 height 19
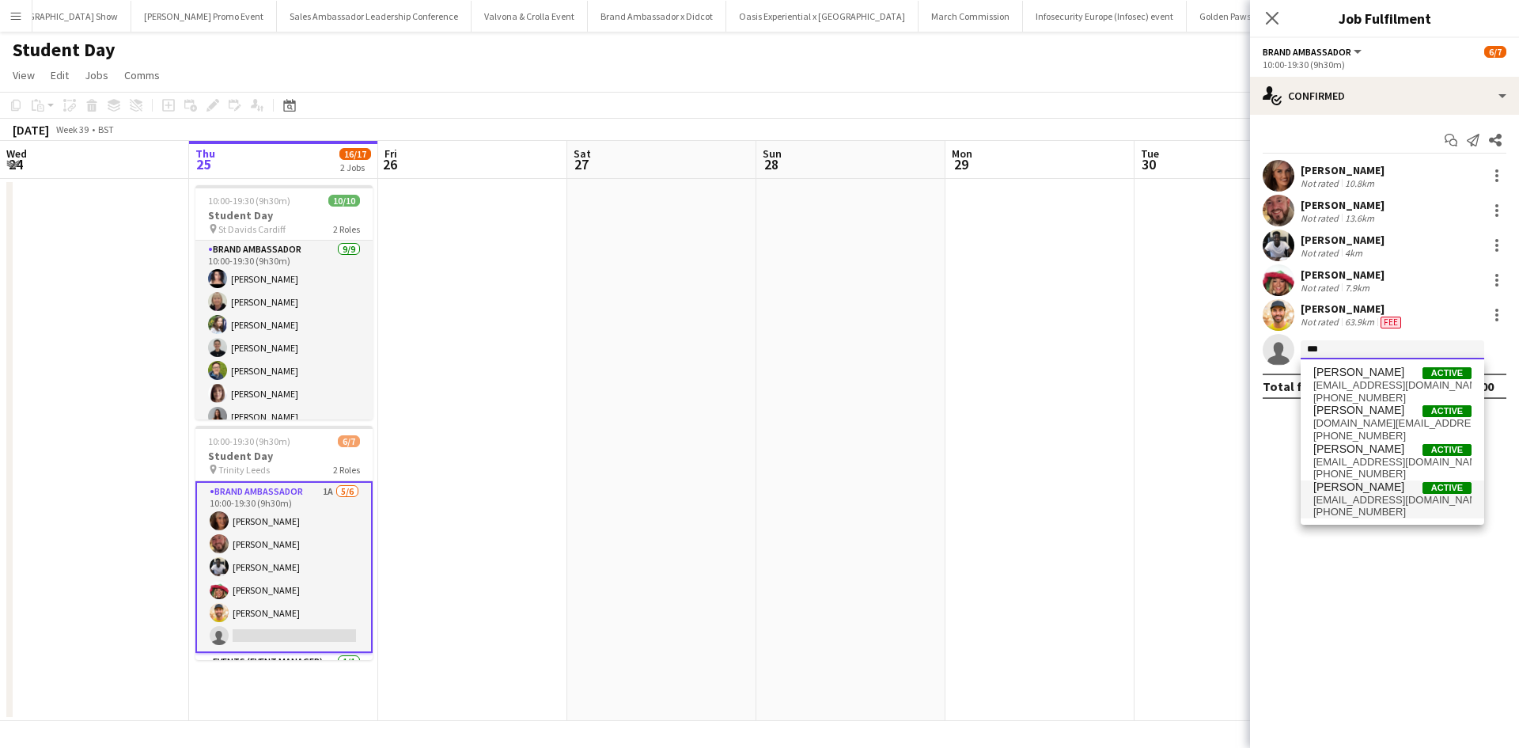
type input "***"
click at [1353, 492] on span "Sanjie Trimm" at bounding box center [1358, 486] width 91 height 13
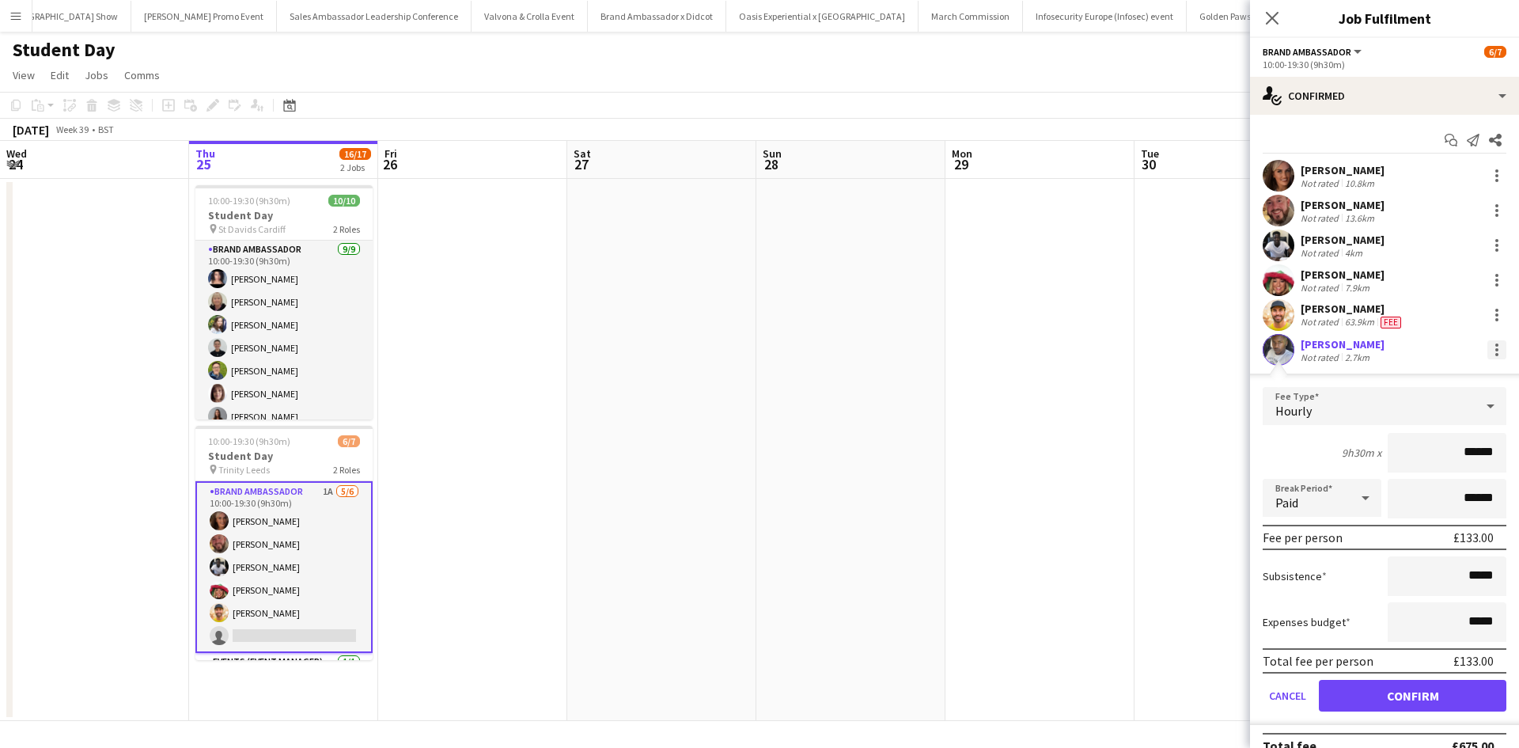
click at [1487, 347] on div at bounding box center [1496, 349] width 19 height 19
click at [1459, 377] on span "Edit fee" at bounding box center [1433, 379] width 98 height 14
click at [1446, 396] on div "Hourly" at bounding box center [1369, 406] width 212 height 38
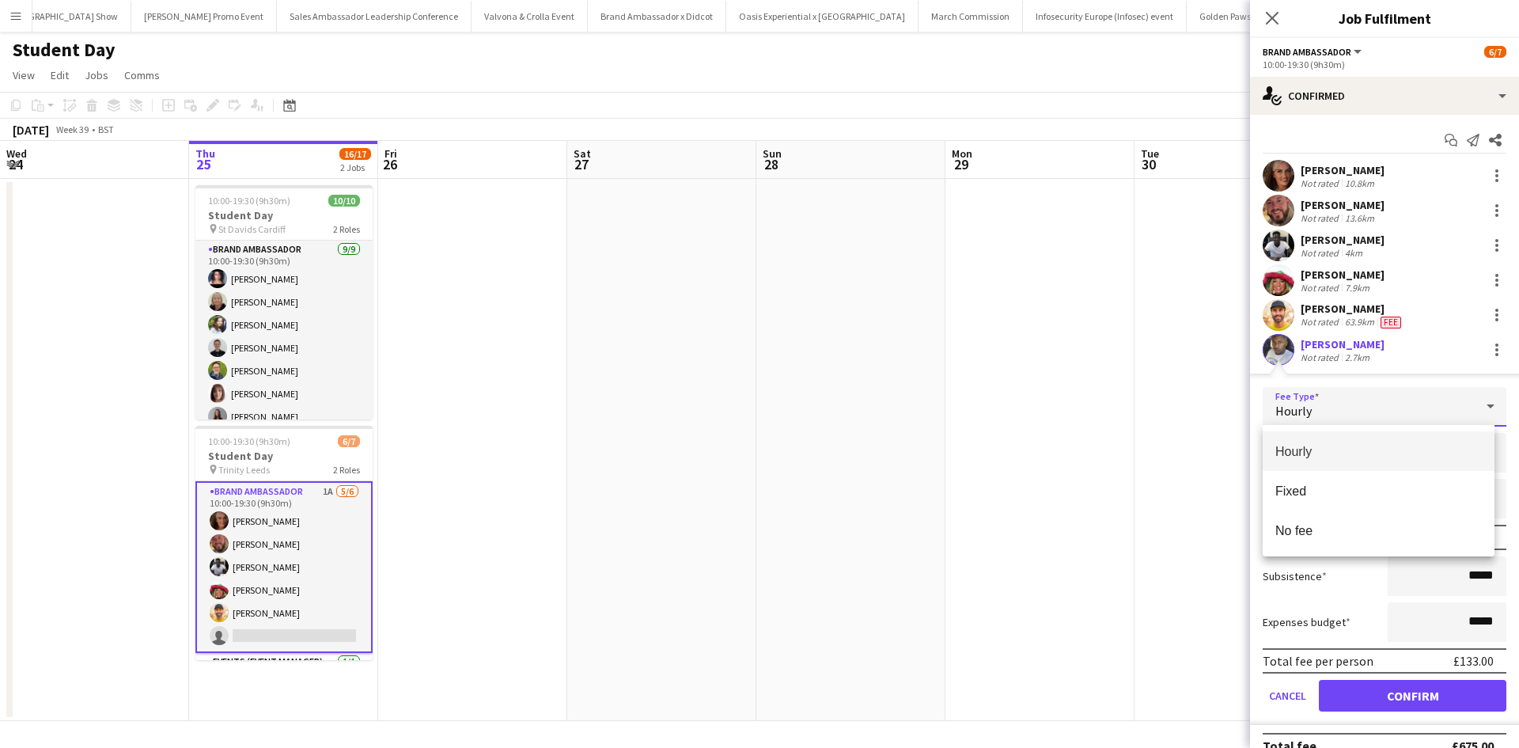
click at [1226, 460] on div at bounding box center [759, 374] width 1519 height 748
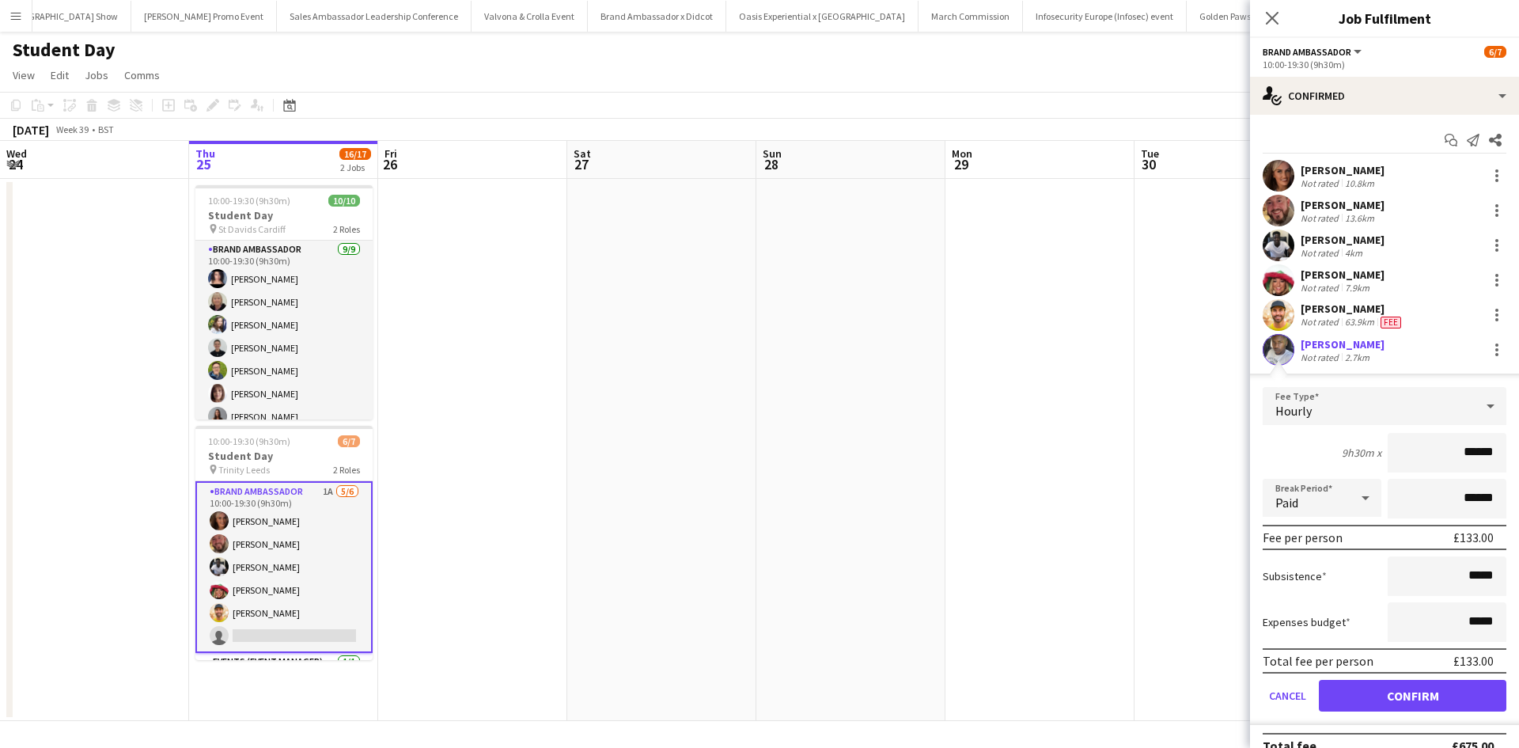
click at [1486, 406] on icon at bounding box center [1490, 406] width 8 height 4
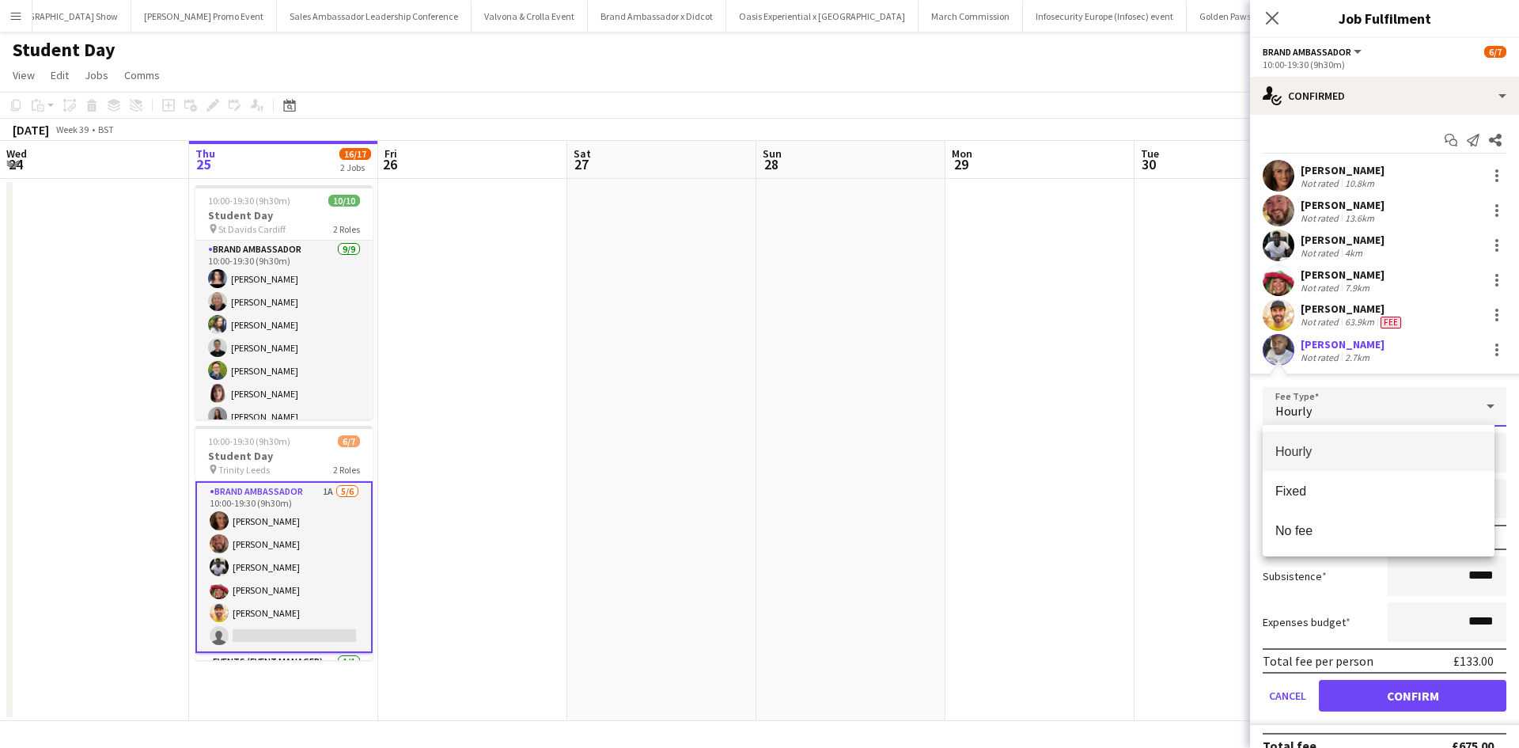
click at [1208, 498] on div at bounding box center [759, 374] width 1519 height 748
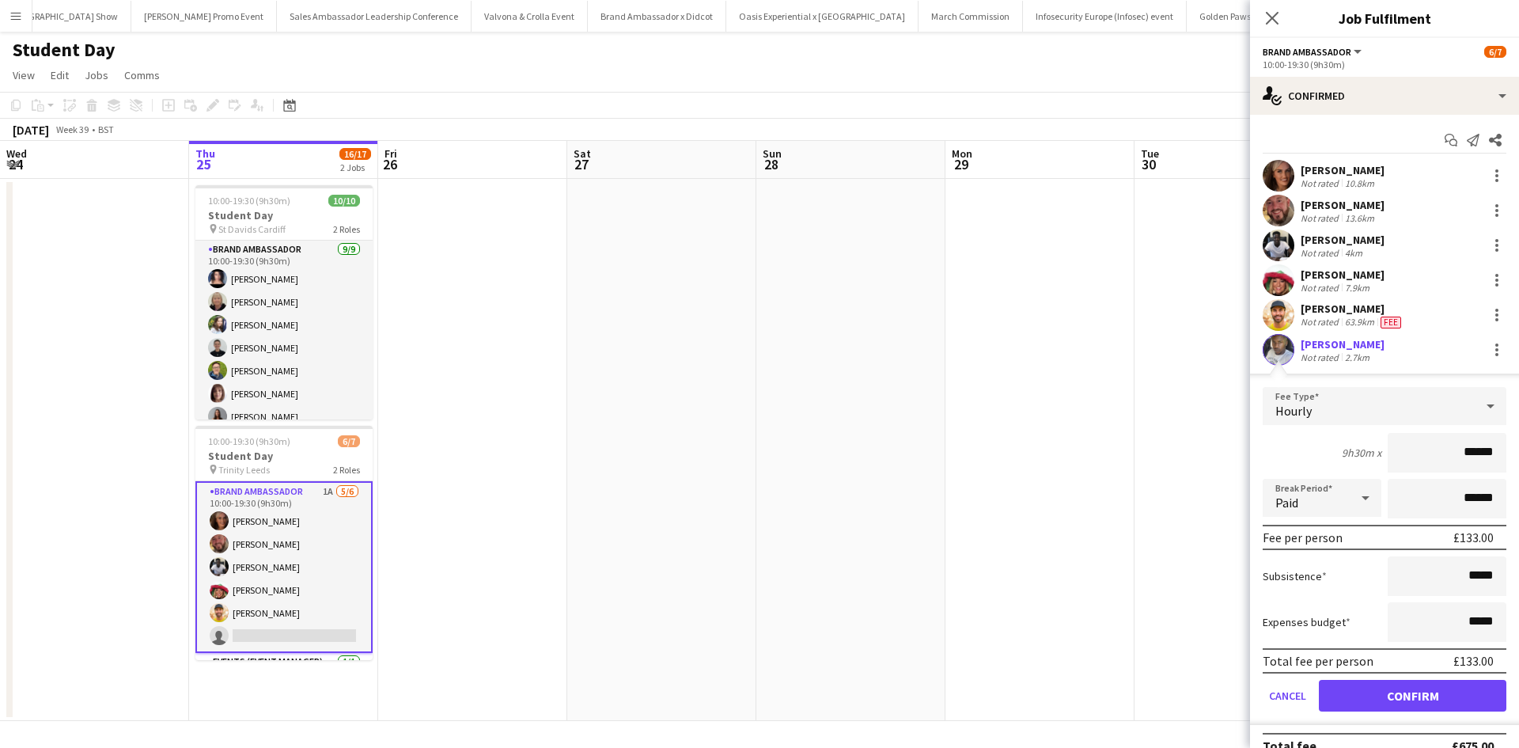
click at [1165, 498] on app-date-cell at bounding box center [1228, 450] width 189 height 542
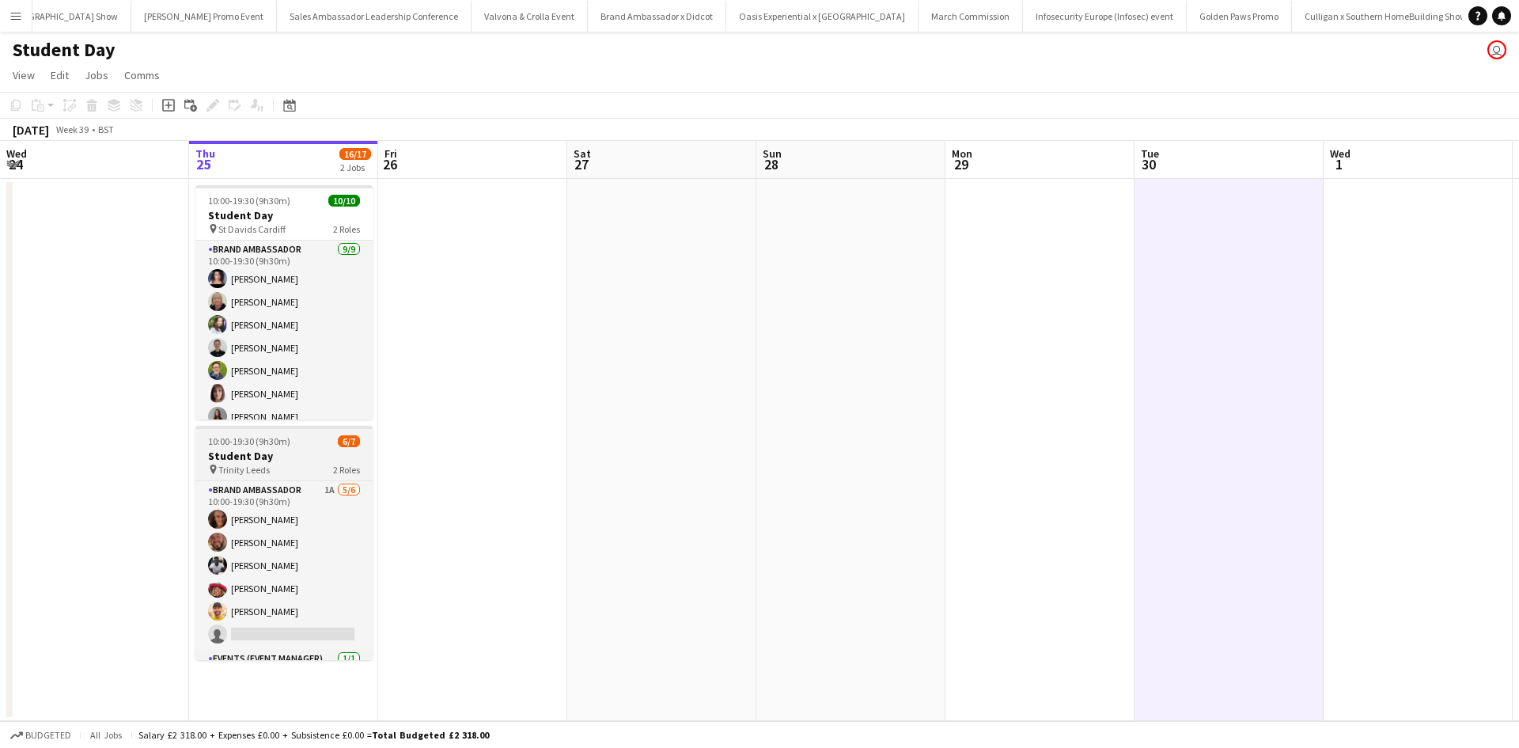
click at [294, 439] on div "10:00-19:30 (9h30m) 6/7" at bounding box center [283, 441] width 177 height 12
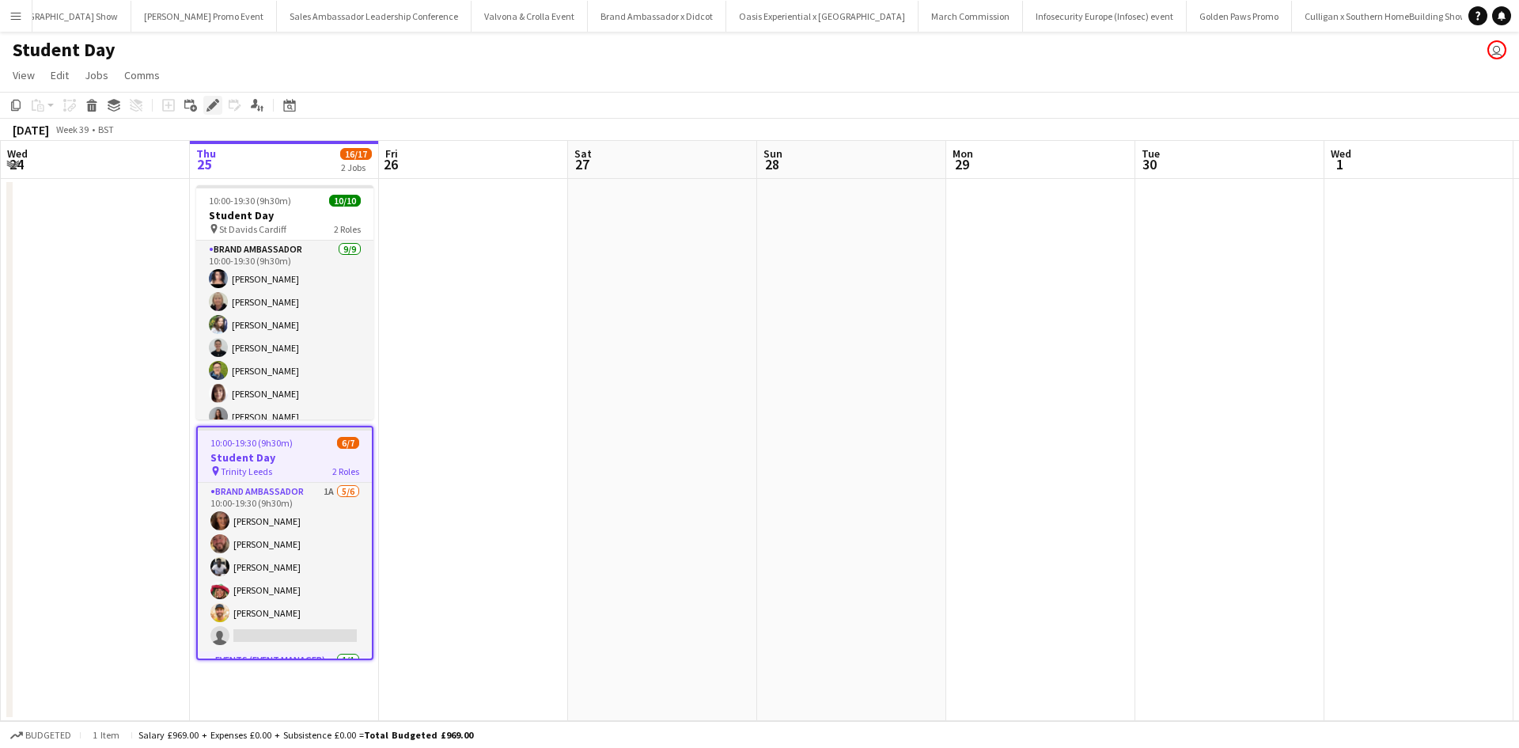
click at [216, 100] on icon at bounding box center [217, 101] width 4 height 4
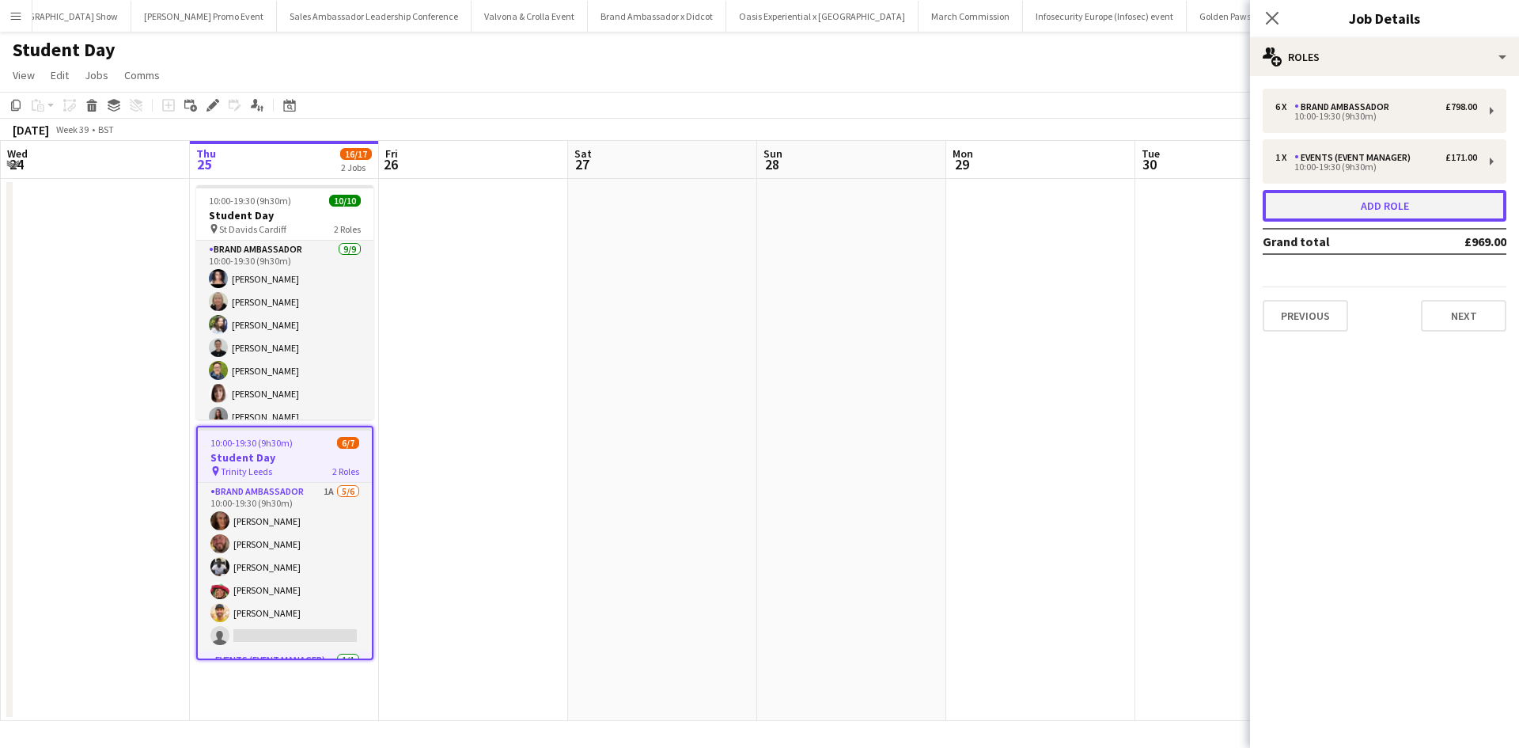
click at [1395, 199] on button "Add role" at bounding box center [1385, 206] width 244 height 32
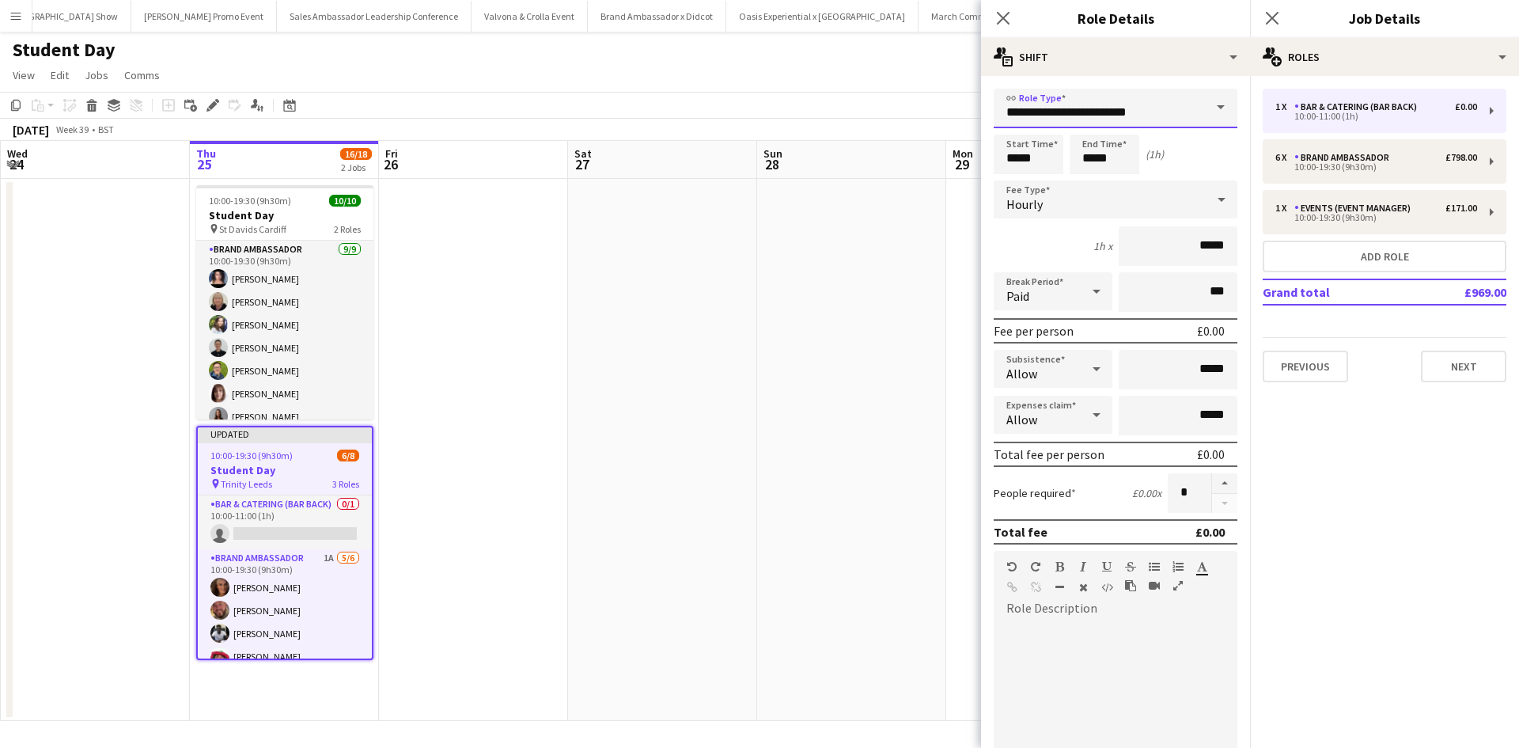
drag, startPoint x: 1170, startPoint y: 113, endPoint x: 982, endPoint y: 106, distance: 187.6
click at [982, 106] on form "**********" at bounding box center [1115, 580] width 269 height 983
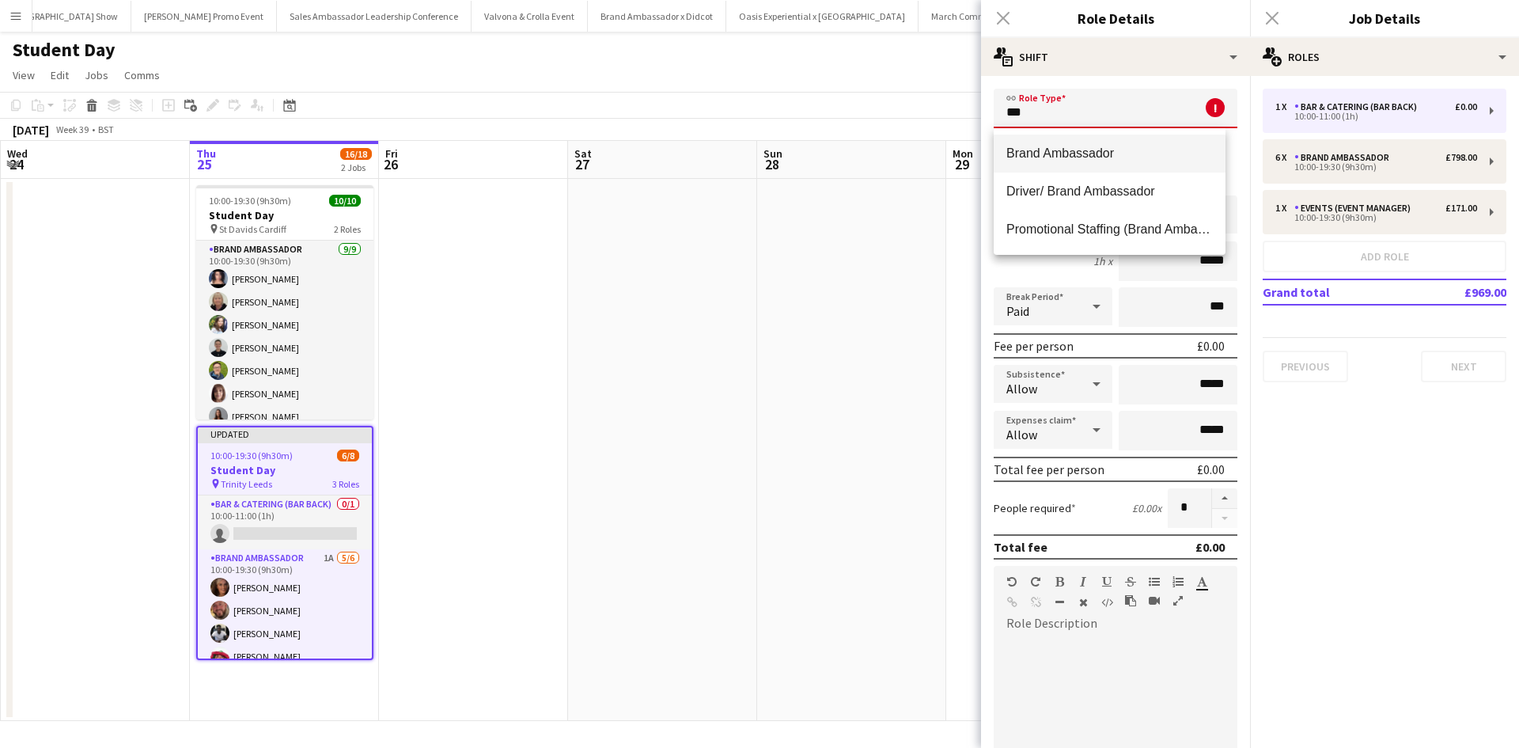
click at [1098, 151] on span "Brand Ambassador" at bounding box center [1109, 153] width 206 height 15
type input "**********"
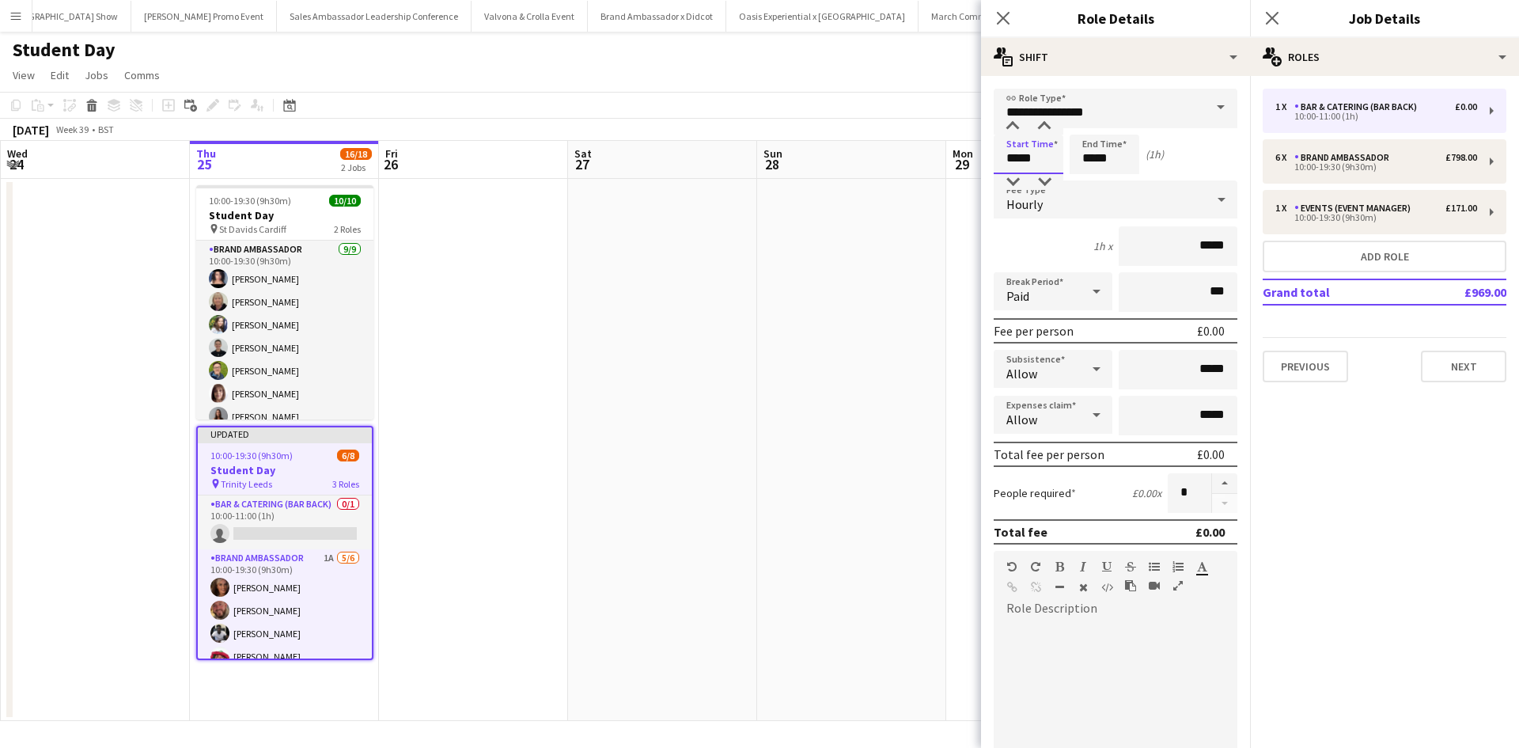
drag, startPoint x: 1028, startPoint y: 150, endPoint x: 993, endPoint y: 150, distance: 34.8
click at [993, 150] on form "**********" at bounding box center [1115, 580] width 269 height 983
type input "*****"
drag, startPoint x: 1193, startPoint y: 248, endPoint x: 1196, endPoint y: 256, distance: 9.3
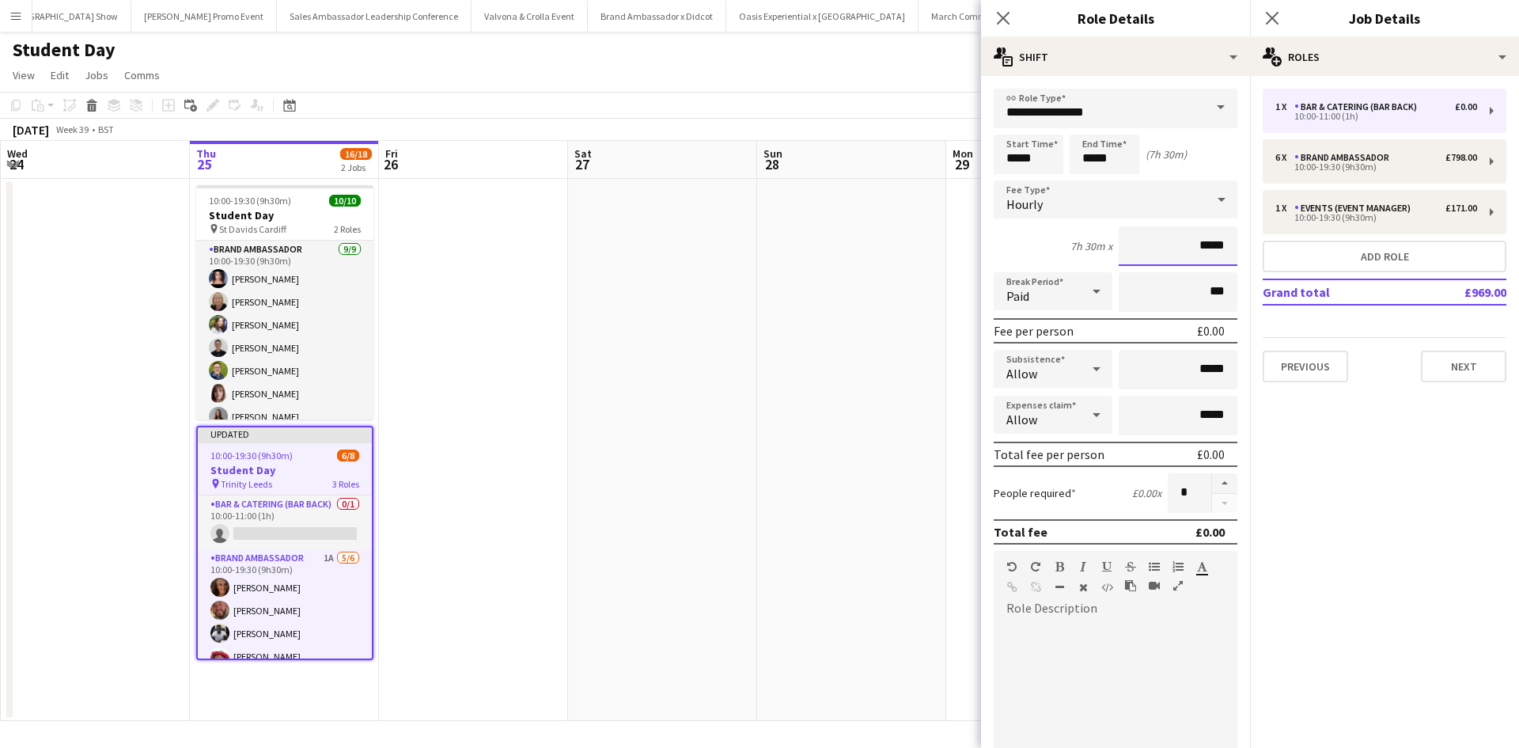
click at [1198, 252] on input "*****" at bounding box center [1178, 246] width 119 height 40
type input "******"
click at [799, 518] on app-date-cell at bounding box center [851, 450] width 189 height 542
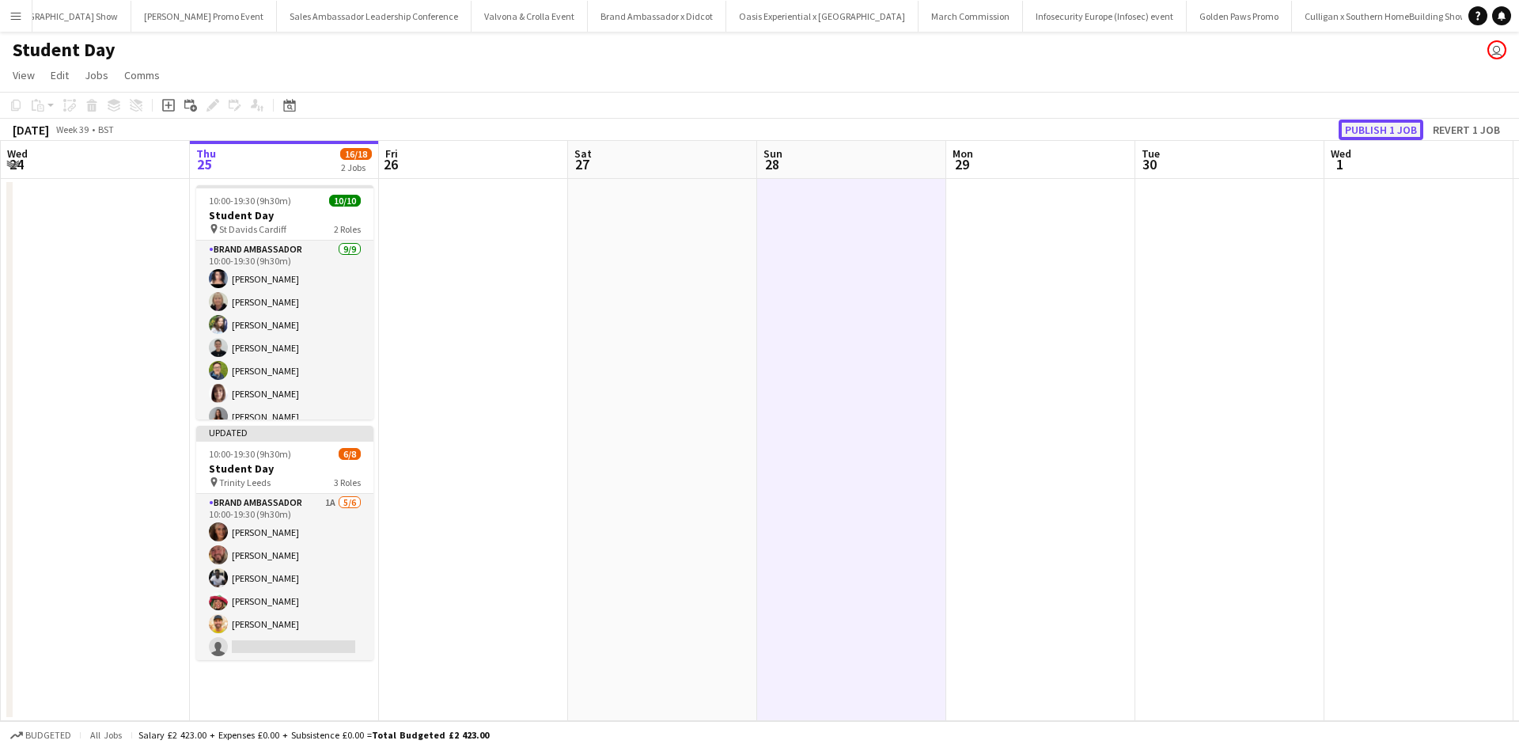
click at [1375, 130] on button "Publish 1 job" at bounding box center [1380, 129] width 85 height 21
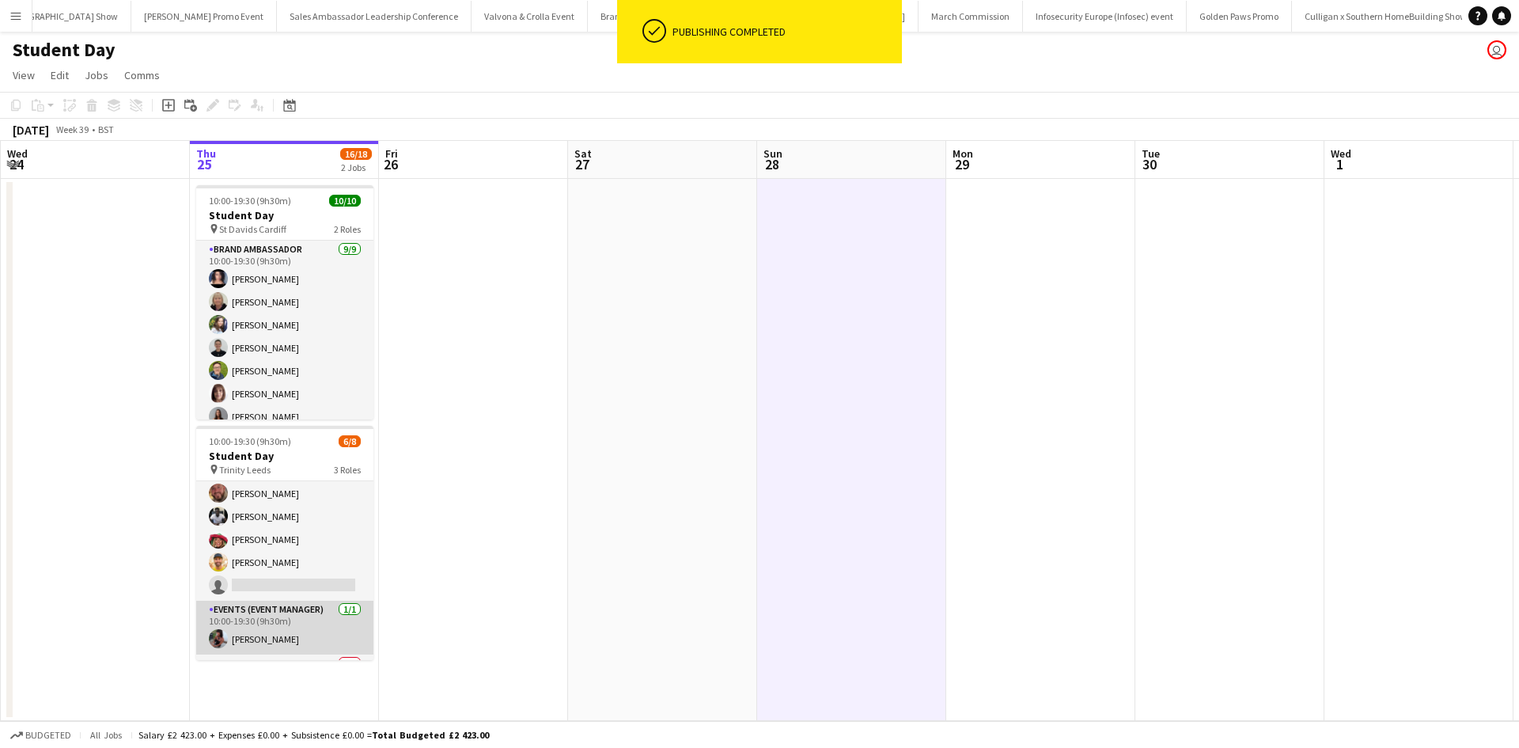
scroll to position [97, 0]
click at [282, 636] on app-card-role "Brand Ambassador 0/1 12:00-19:30 (7h30m) single-neutral-actions" at bounding box center [284, 633] width 177 height 54
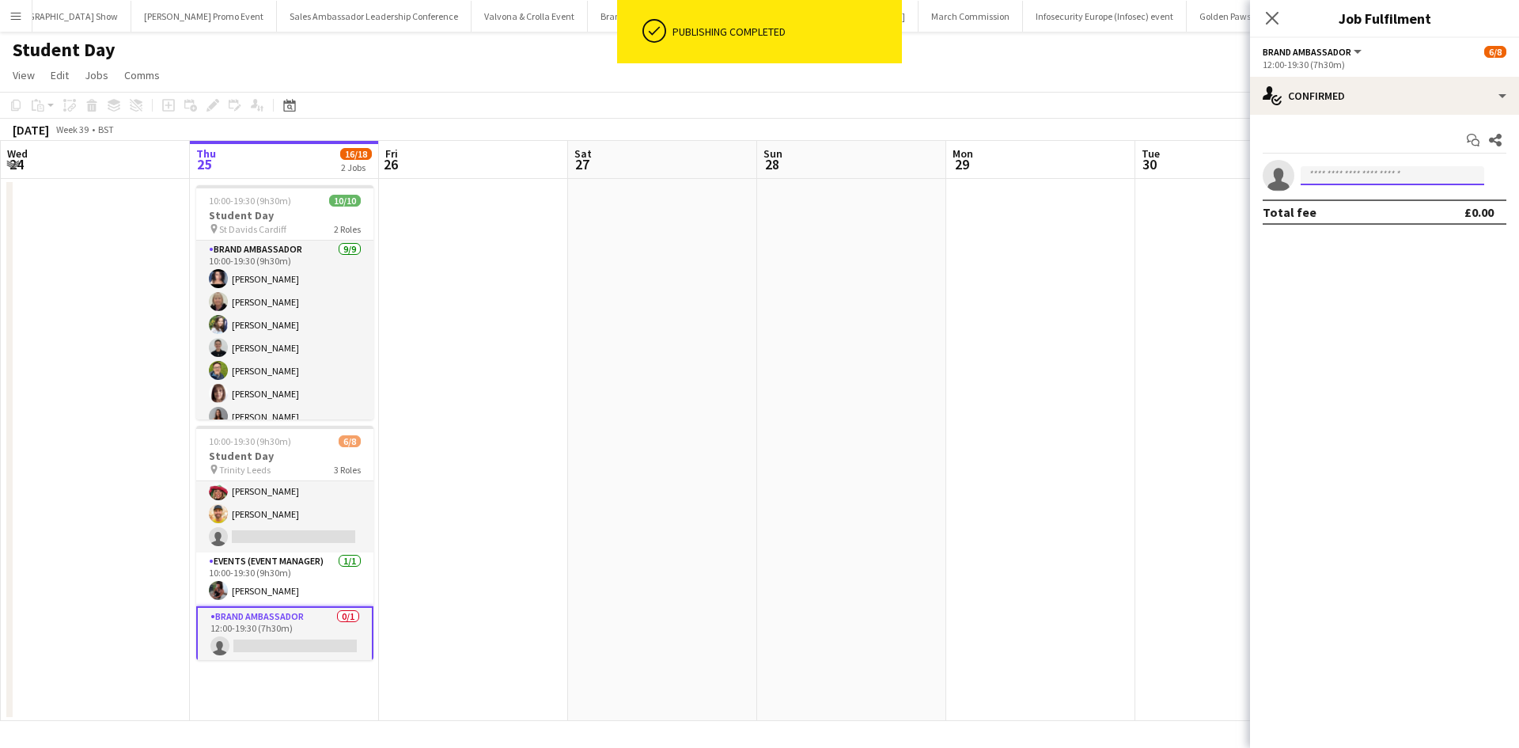
click at [1402, 180] on input at bounding box center [1392, 175] width 184 height 19
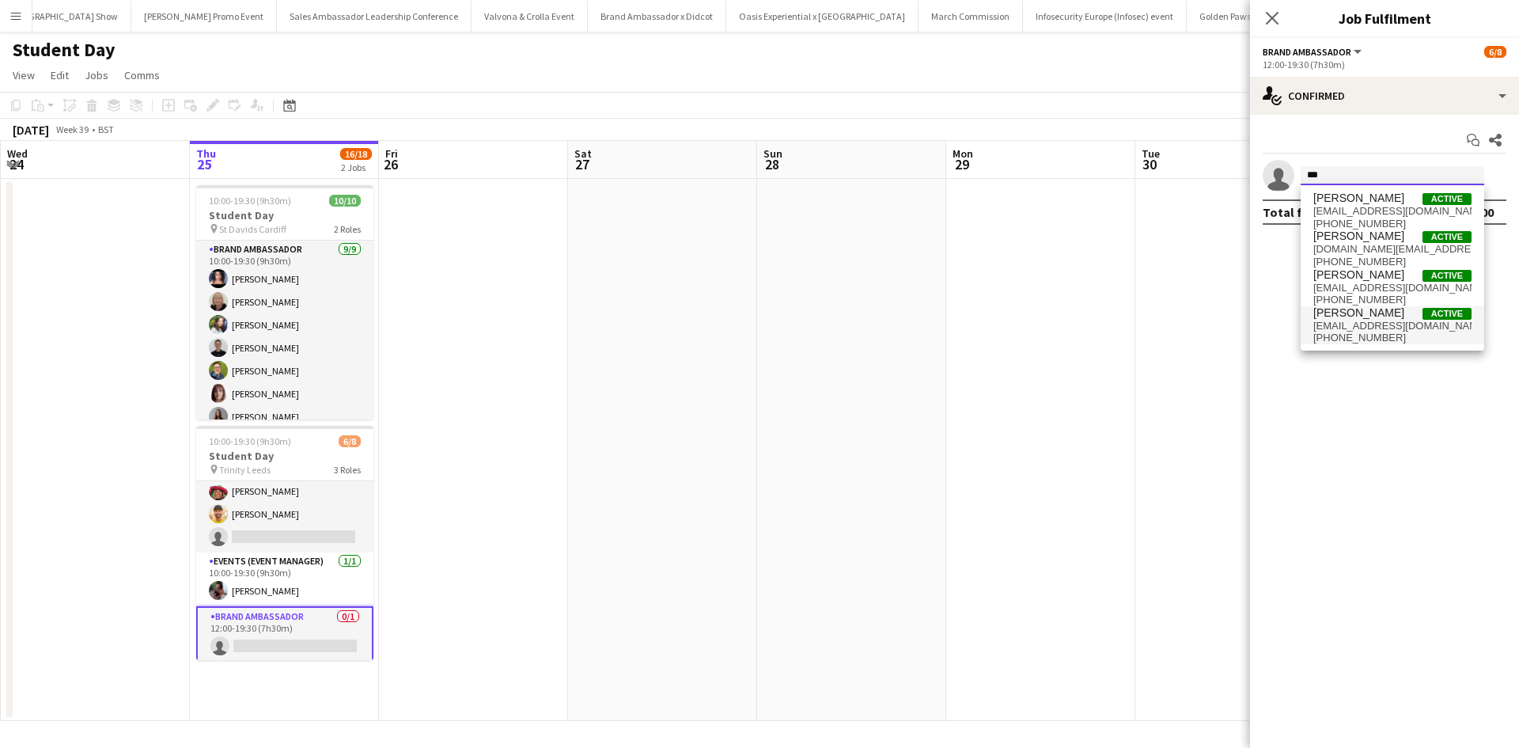
type input "***"
click at [1363, 318] on span "[PERSON_NAME]" at bounding box center [1358, 312] width 91 height 13
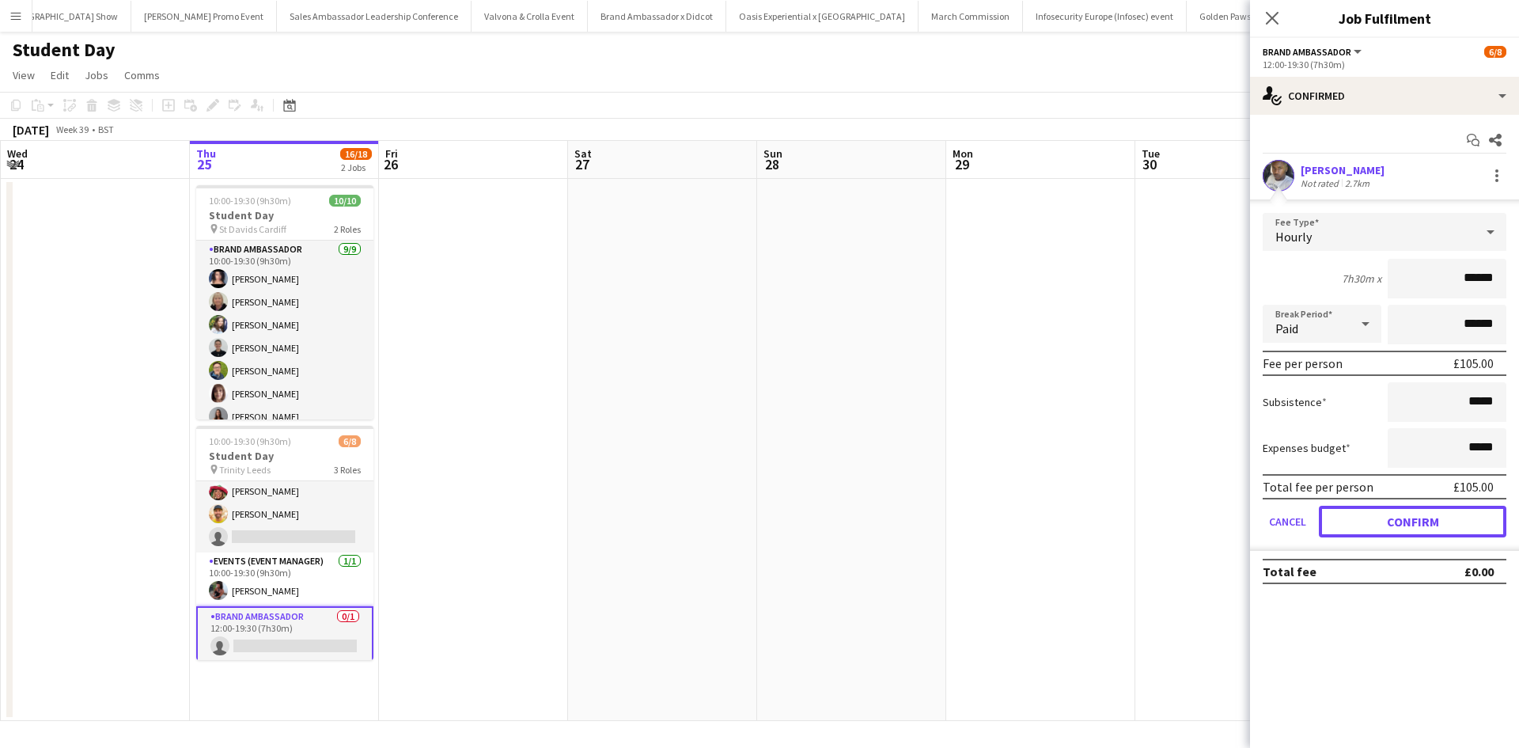
click at [1384, 516] on button "Confirm" at bounding box center [1412, 521] width 187 height 32
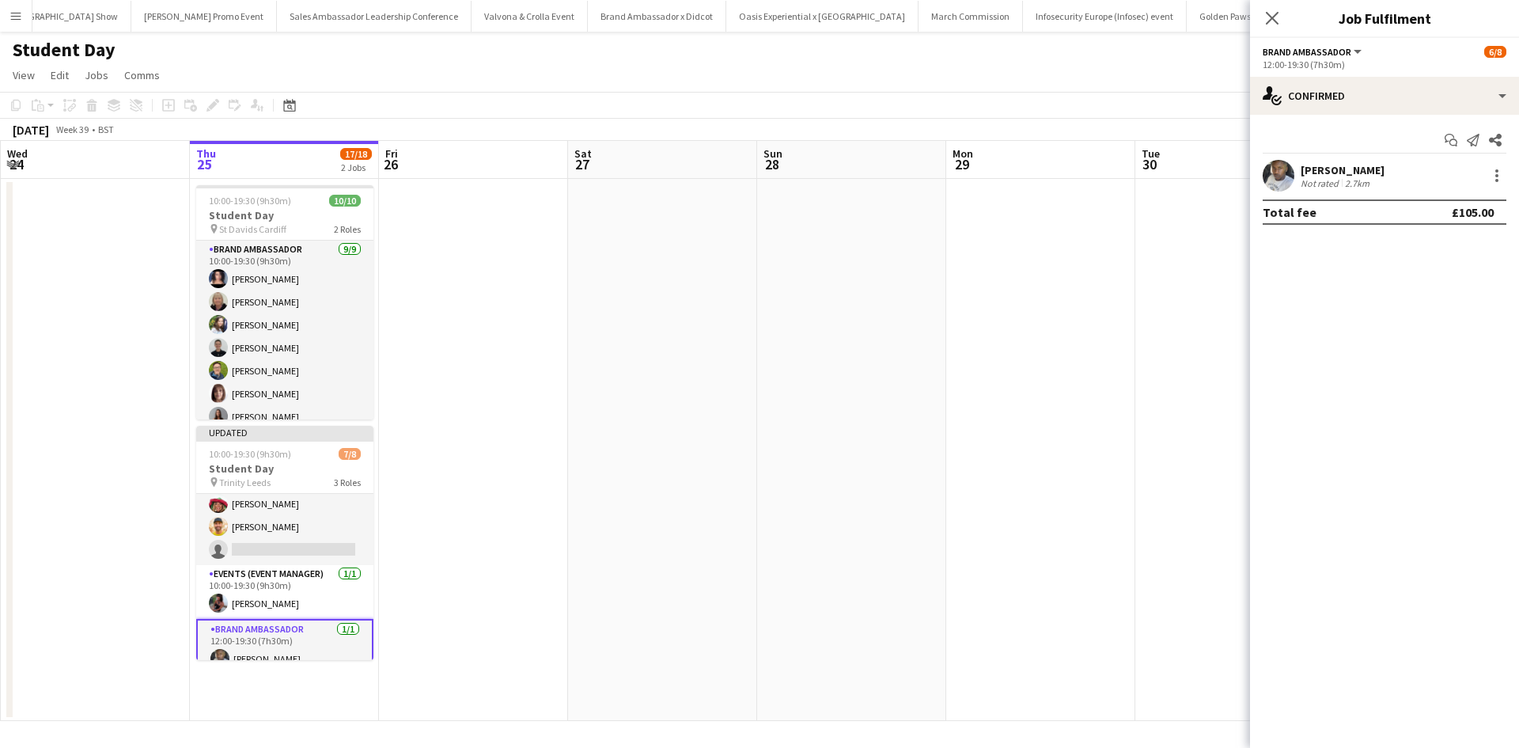
click at [1047, 441] on app-date-cell at bounding box center [1040, 450] width 189 height 542
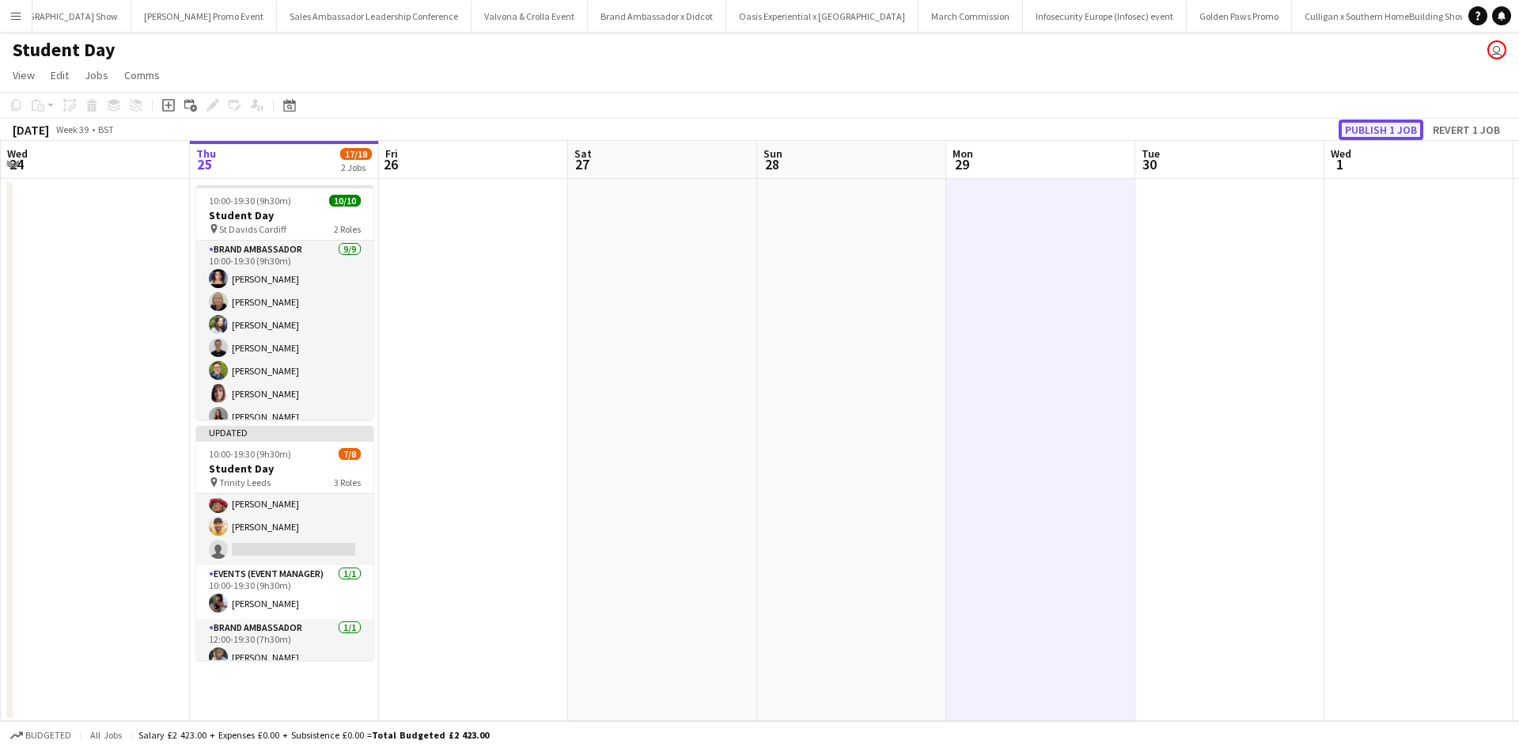
click at [1397, 133] on button "Publish 1 job" at bounding box center [1380, 129] width 85 height 21
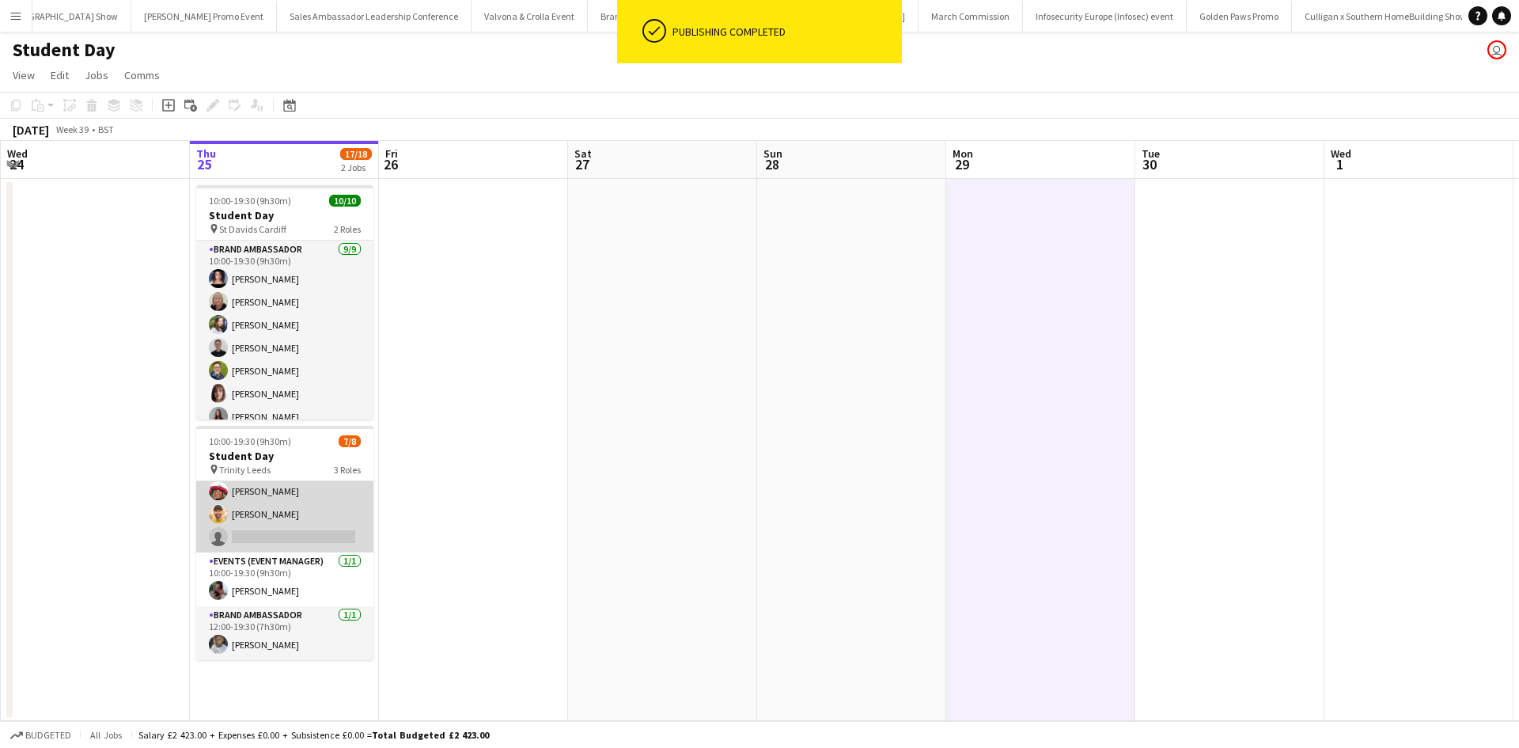
click at [326, 510] on app-card-role "Brand Ambassador 1A 5/6 10:00-19:30 (9h30m) Jennifer Wilby David Pizzey Harold …" at bounding box center [284, 468] width 177 height 168
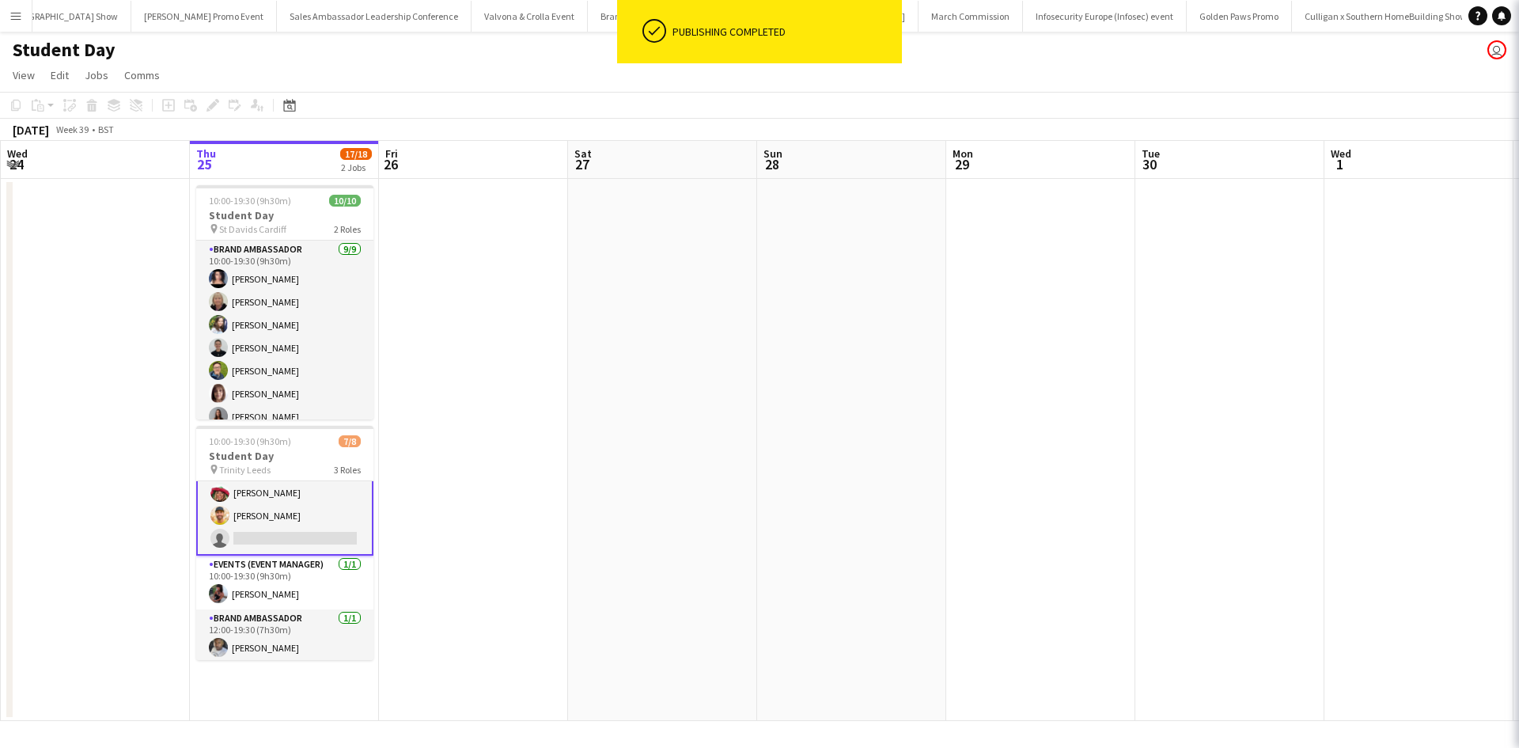
scroll to position [99, 0]
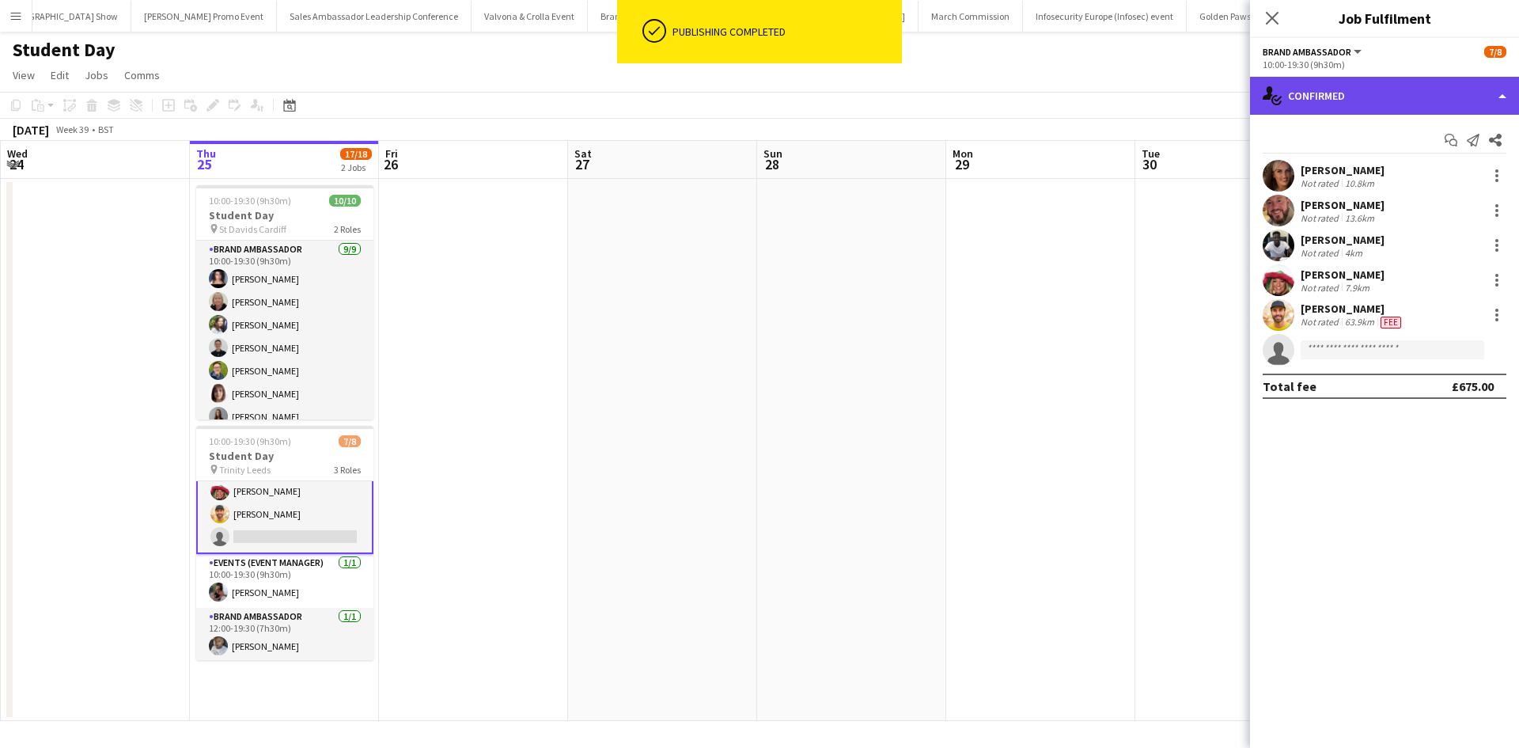
click at [1413, 101] on div "single-neutral-actions-check-2 Confirmed" at bounding box center [1384, 96] width 269 height 38
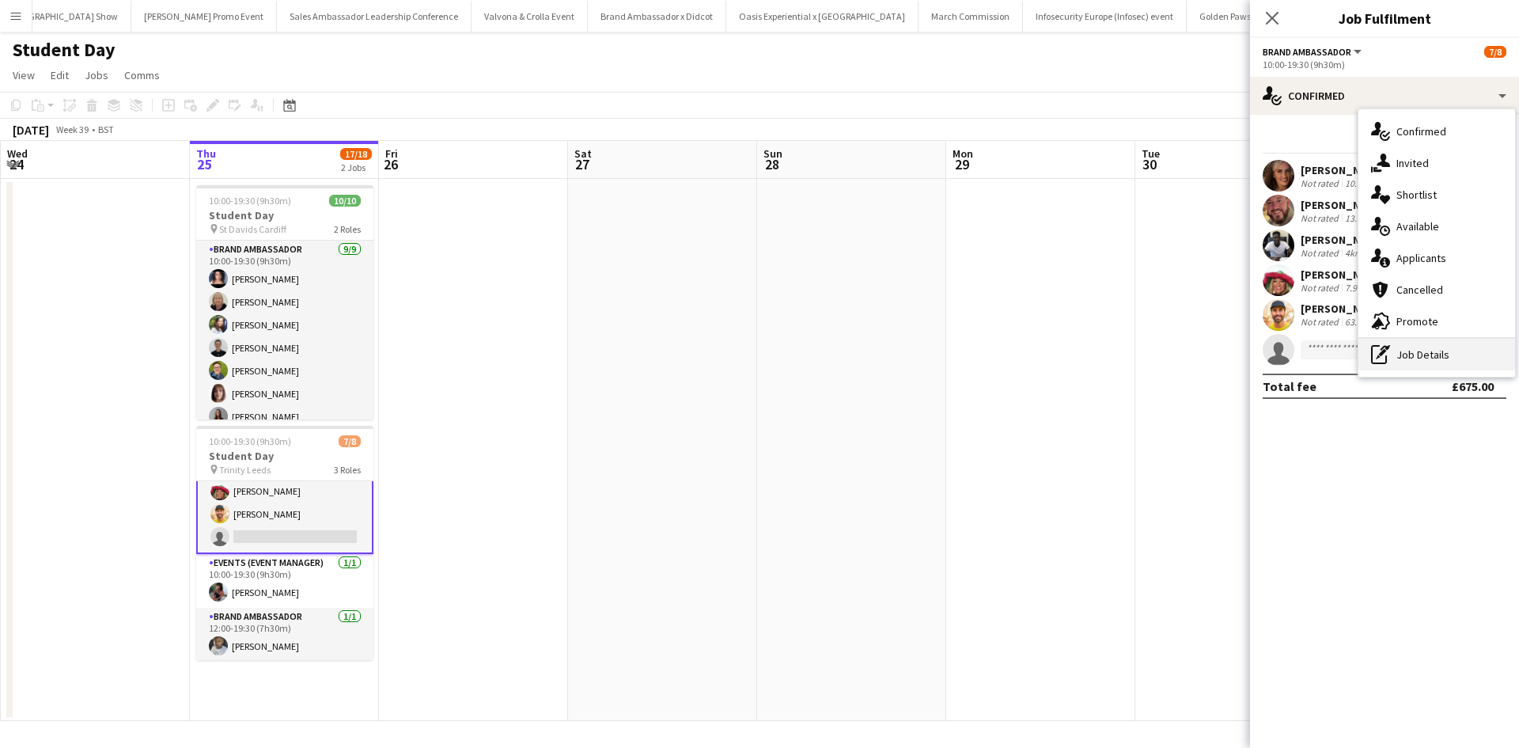
click at [1437, 358] on div "pen-write Job Details" at bounding box center [1436, 355] width 157 height 32
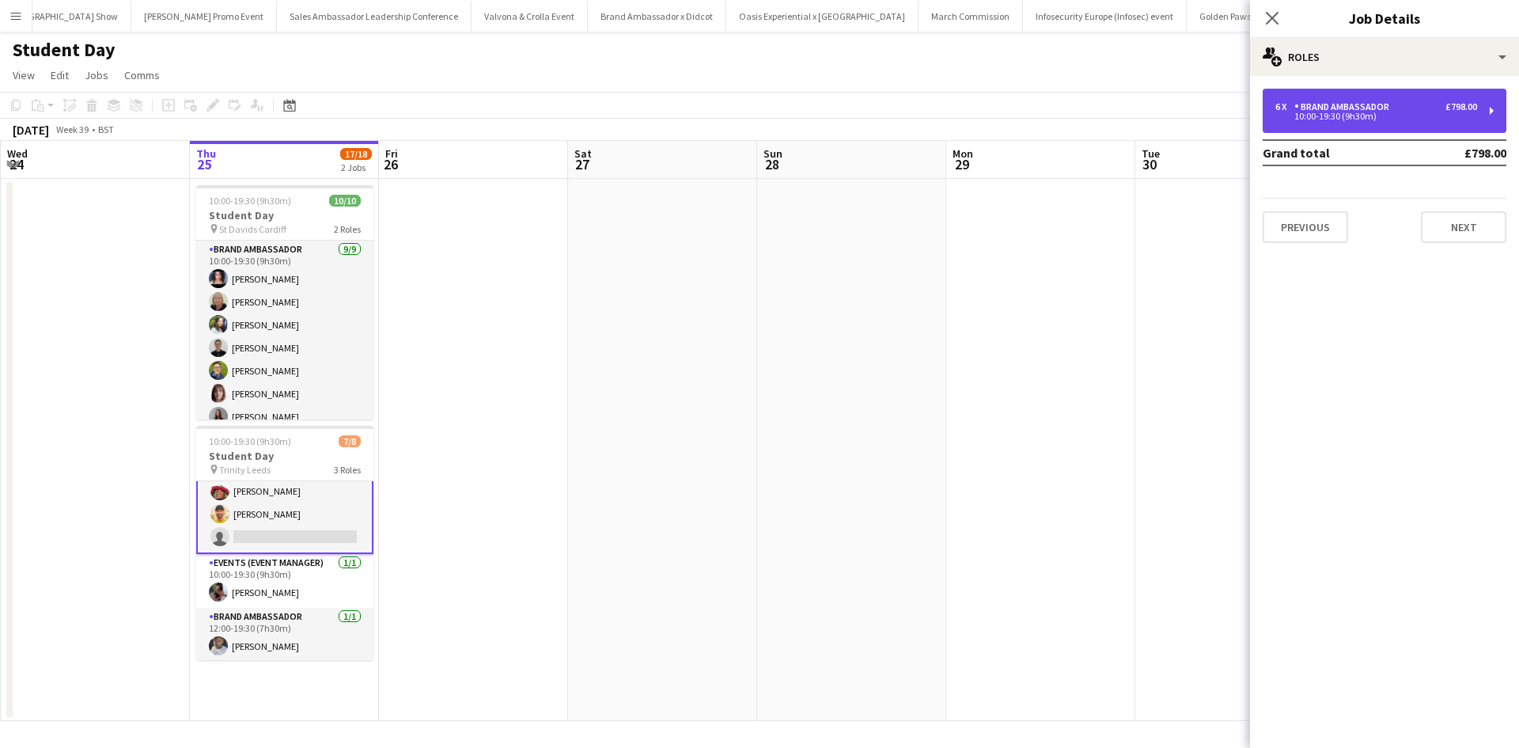
click at [1384, 104] on div "Brand Ambassador" at bounding box center [1344, 106] width 101 height 11
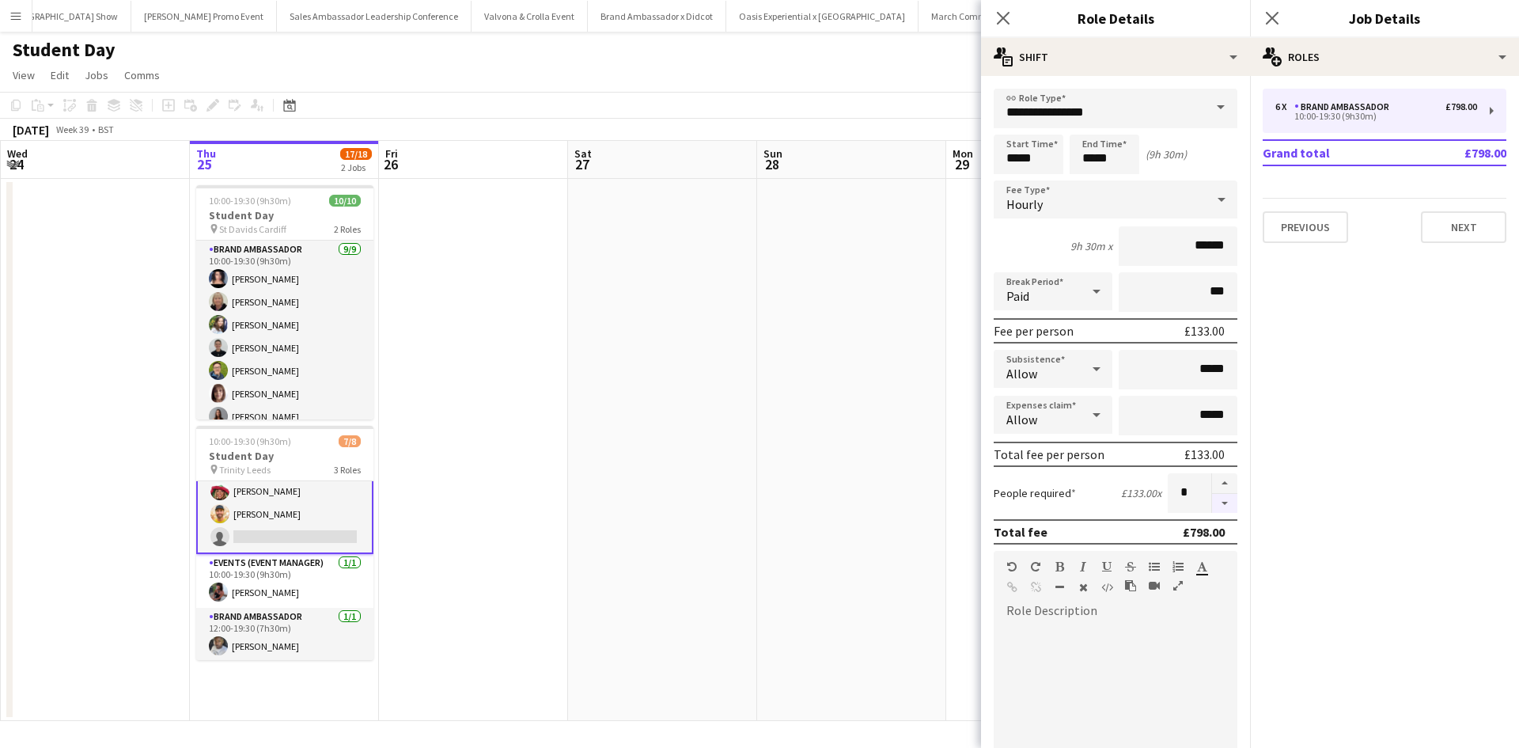
click at [1212, 504] on button "button" at bounding box center [1224, 504] width 25 height 20
type input "*"
click at [948, 468] on app-date-cell at bounding box center [1040, 450] width 189 height 542
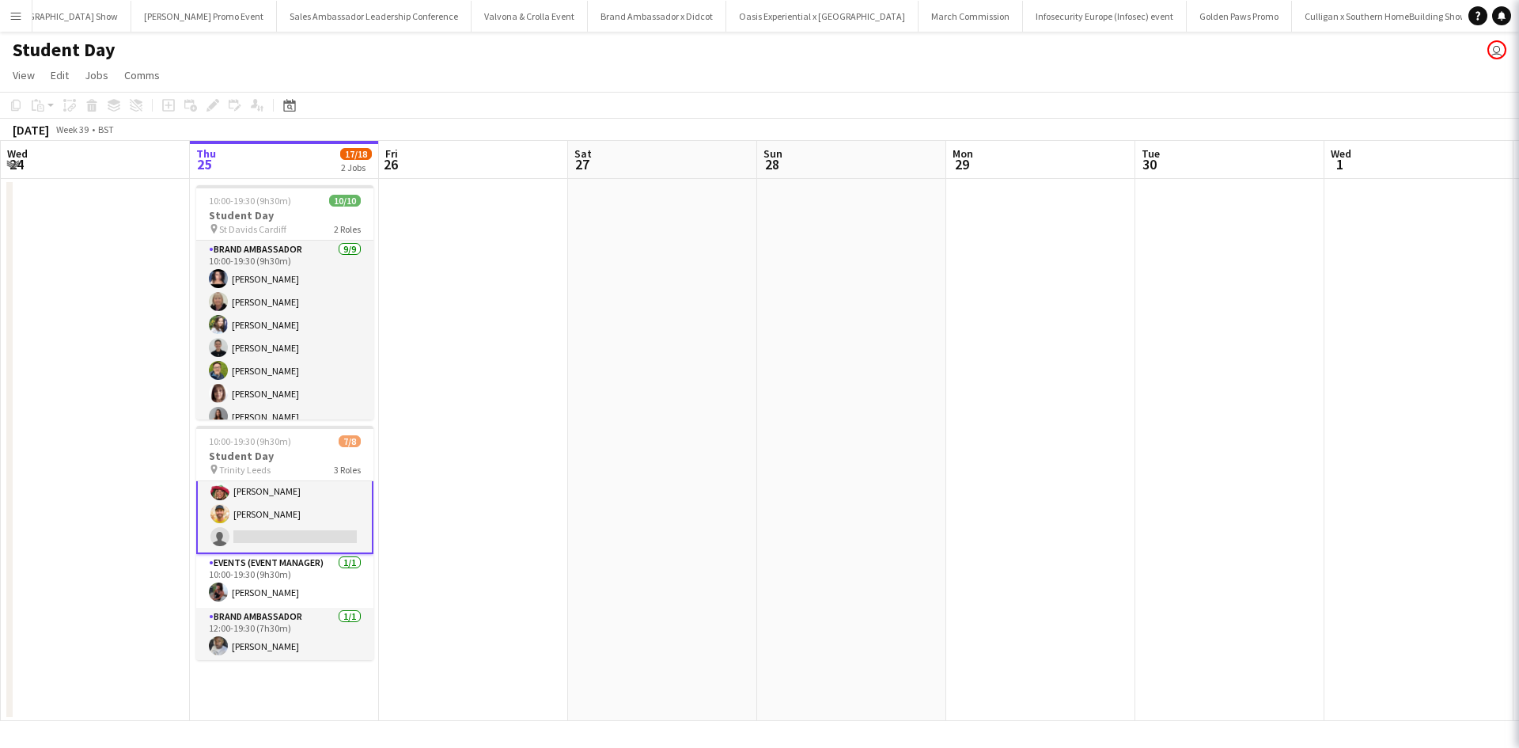
scroll to position [87, 0]
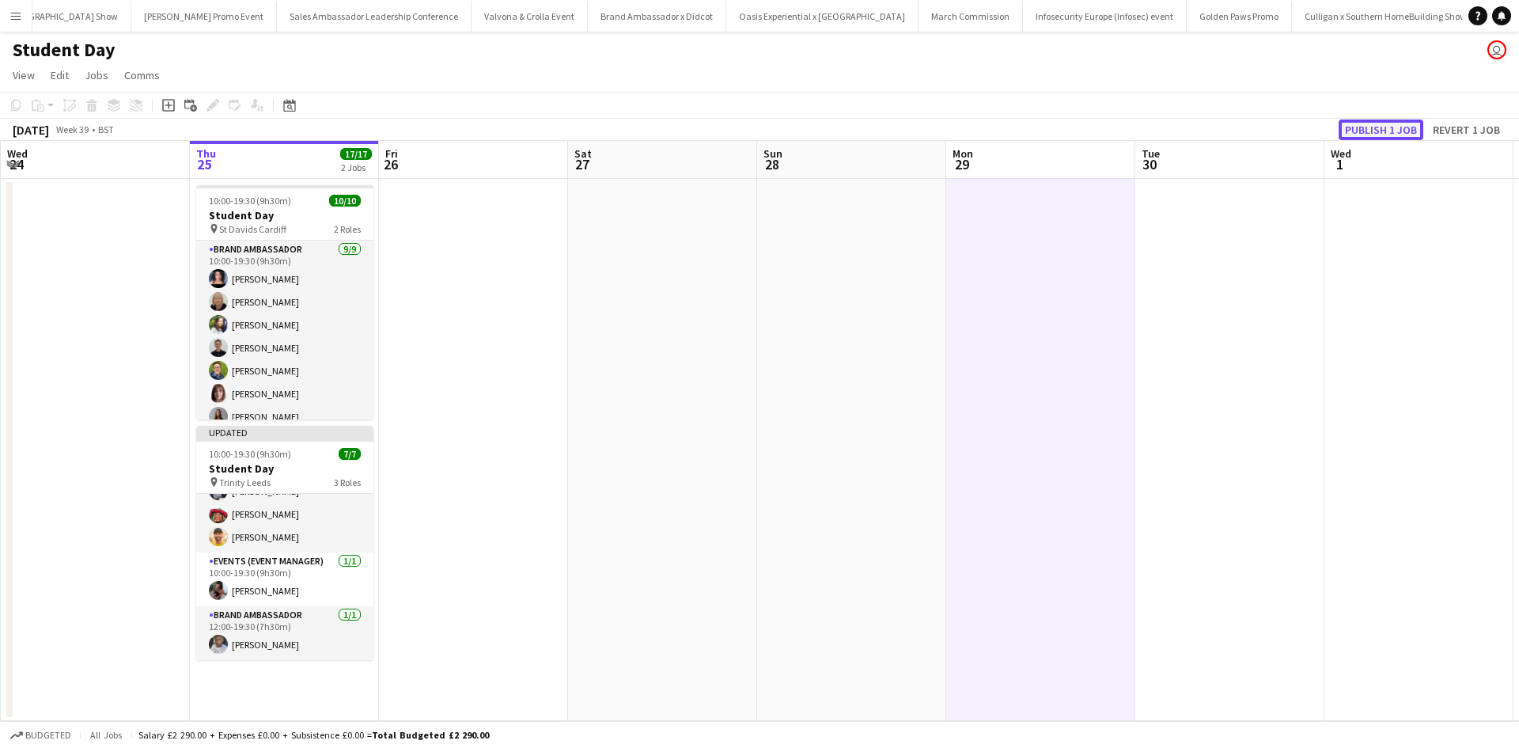
click at [1392, 125] on button "Publish 1 job" at bounding box center [1380, 129] width 85 height 21
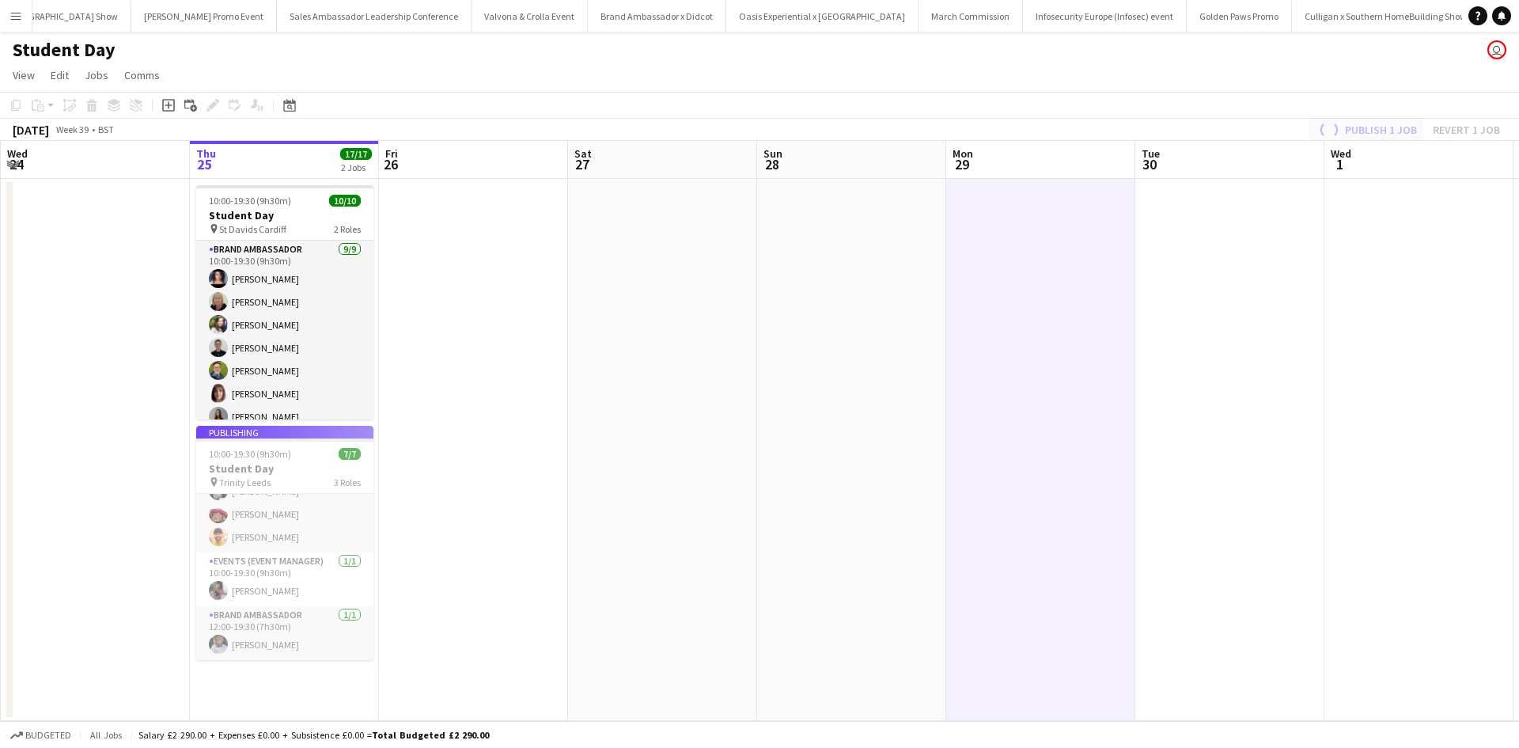
scroll to position [74, 0]
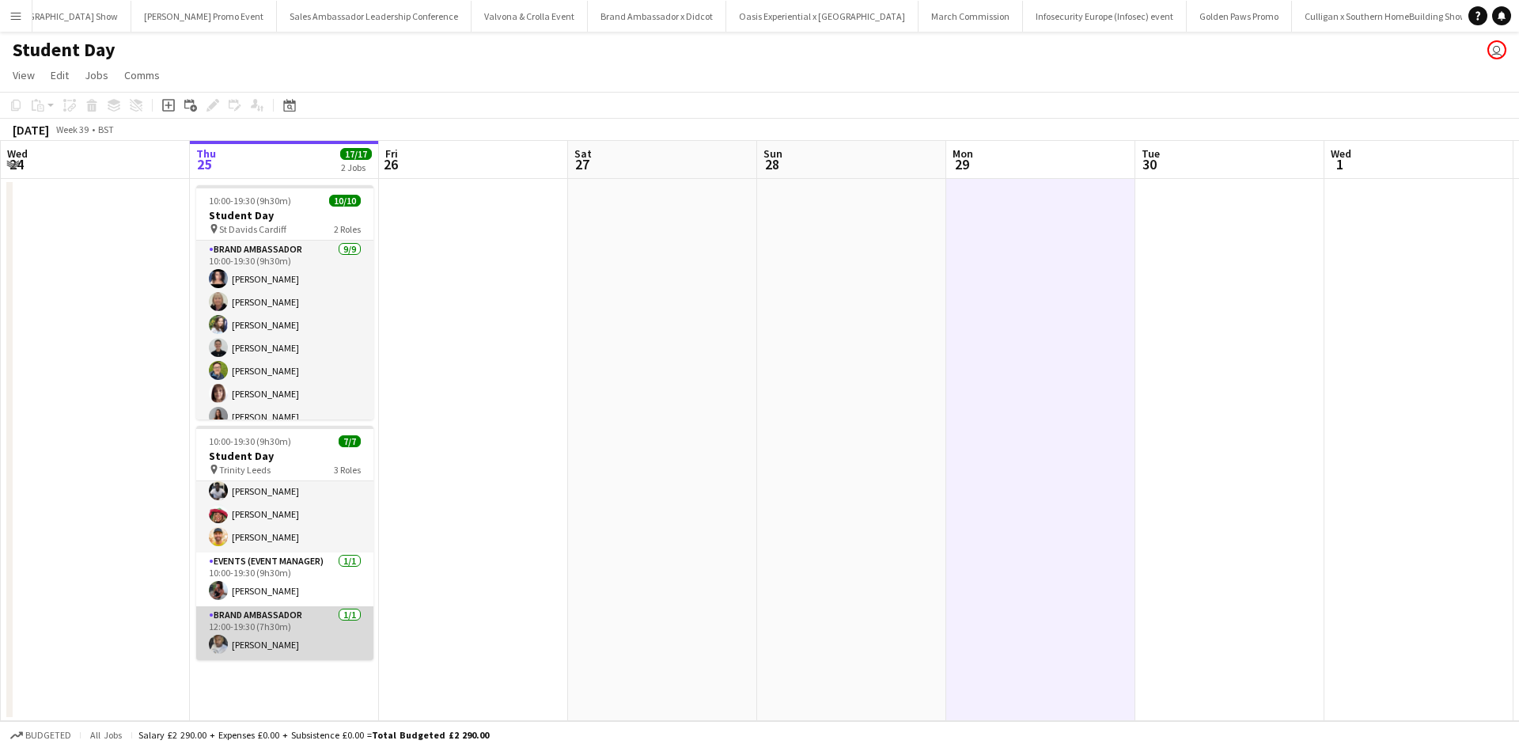
click at [270, 638] on app-card-role "Brand Ambassador [DATE] 12:00-19:30 (7h30m) [PERSON_NAME]" at bounding box center [284, 633] width 177 height 54
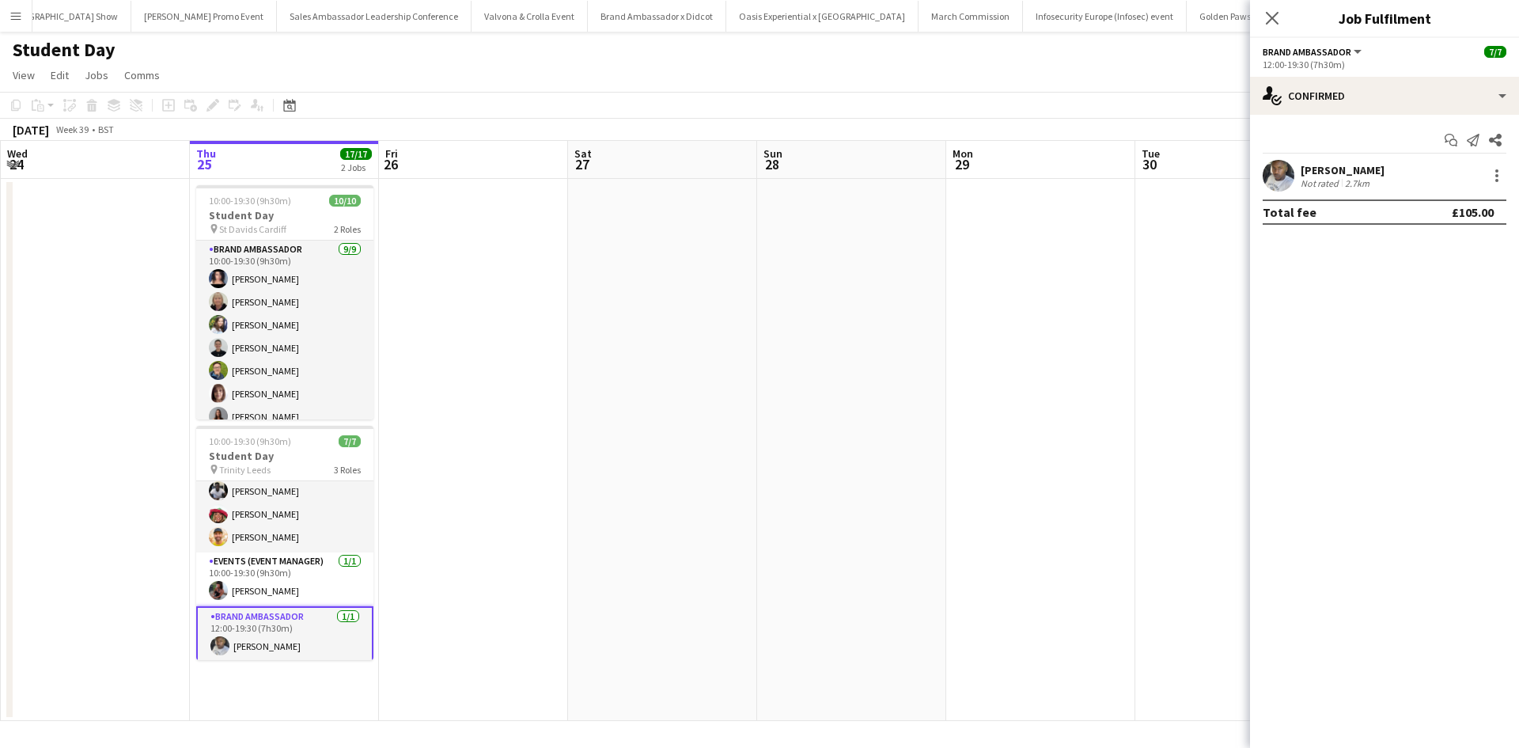
click at [1342, 172] on div "[PERSON_NAME]" at bounding box center [1342, 170] width 84 height 14
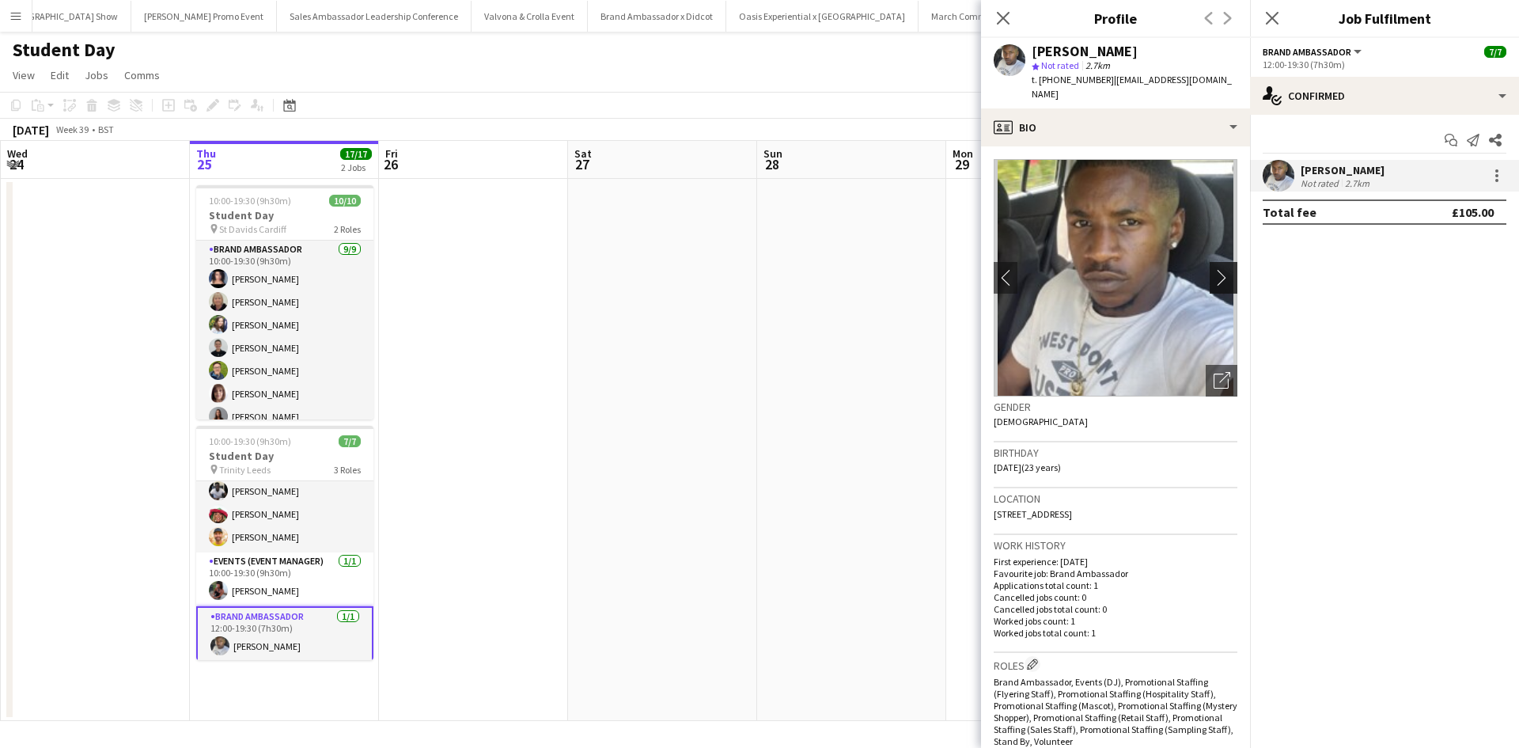
click at [1217, 269] on app-icon "chevron-right" at bounding box center [1225, 277] width 25 height 17
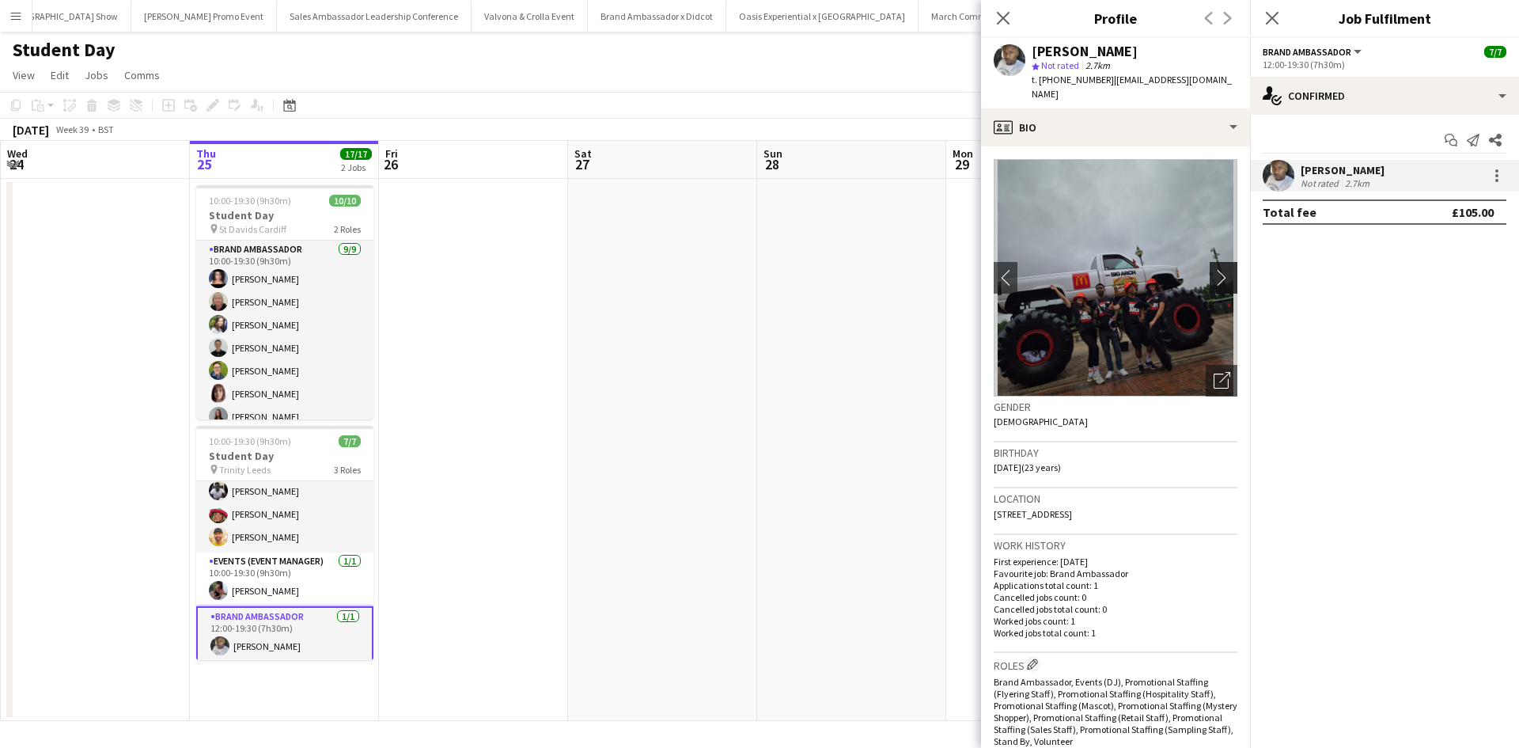
click at [1217, 269] on app-icon "chevron-right" at bounding box center [1225, 277] width 25 height 17
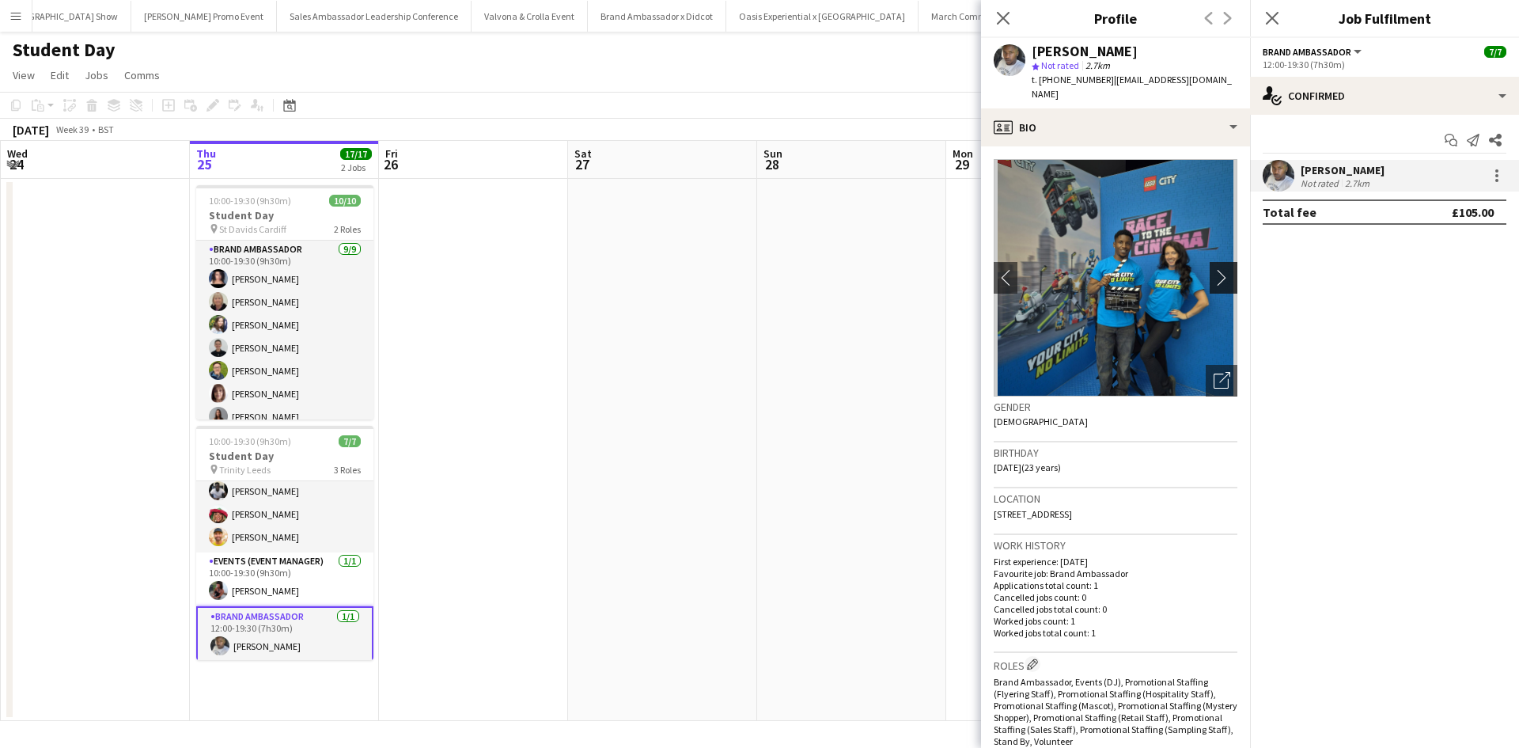
click at [1217, 269] on app-icon "chevron-right" at bounding box center [1225, 277] width 25 height 17
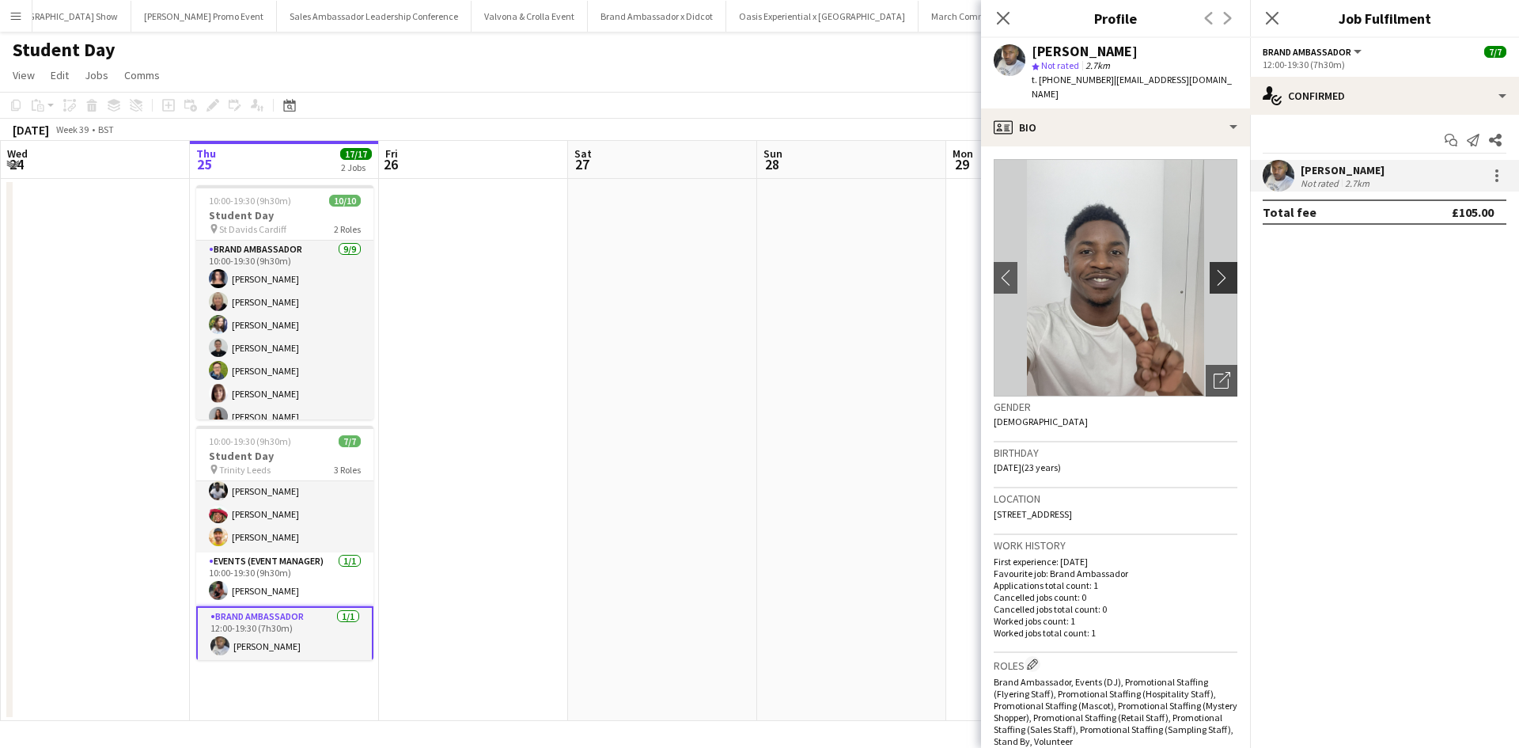
click at [1214, 269] on app-icon "chevron-right" at bounding box center [1225, 277] width 25 height 17
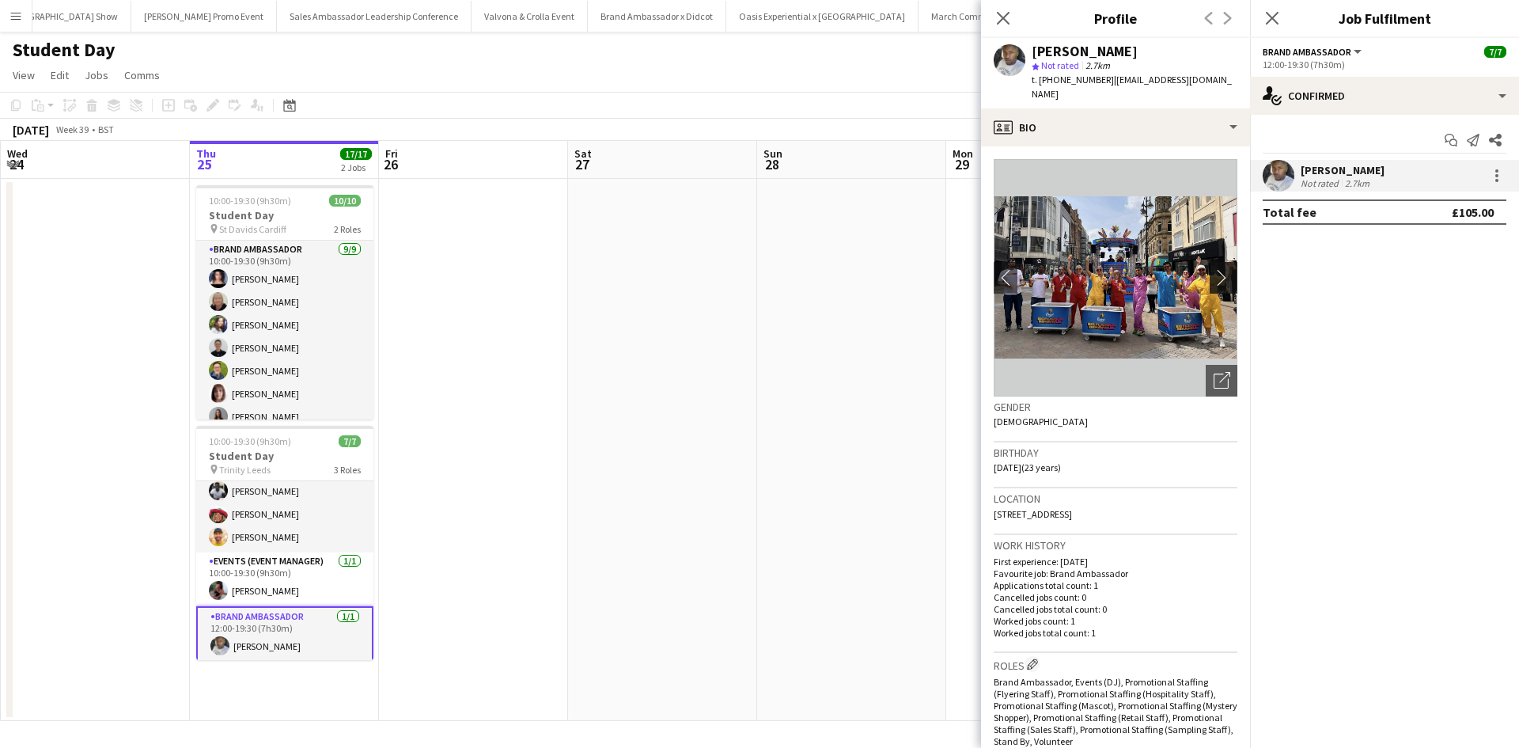
click at [1214, 269] on app-icon "chevron-right" at bounding box center [1225, 277] width 25 height 17
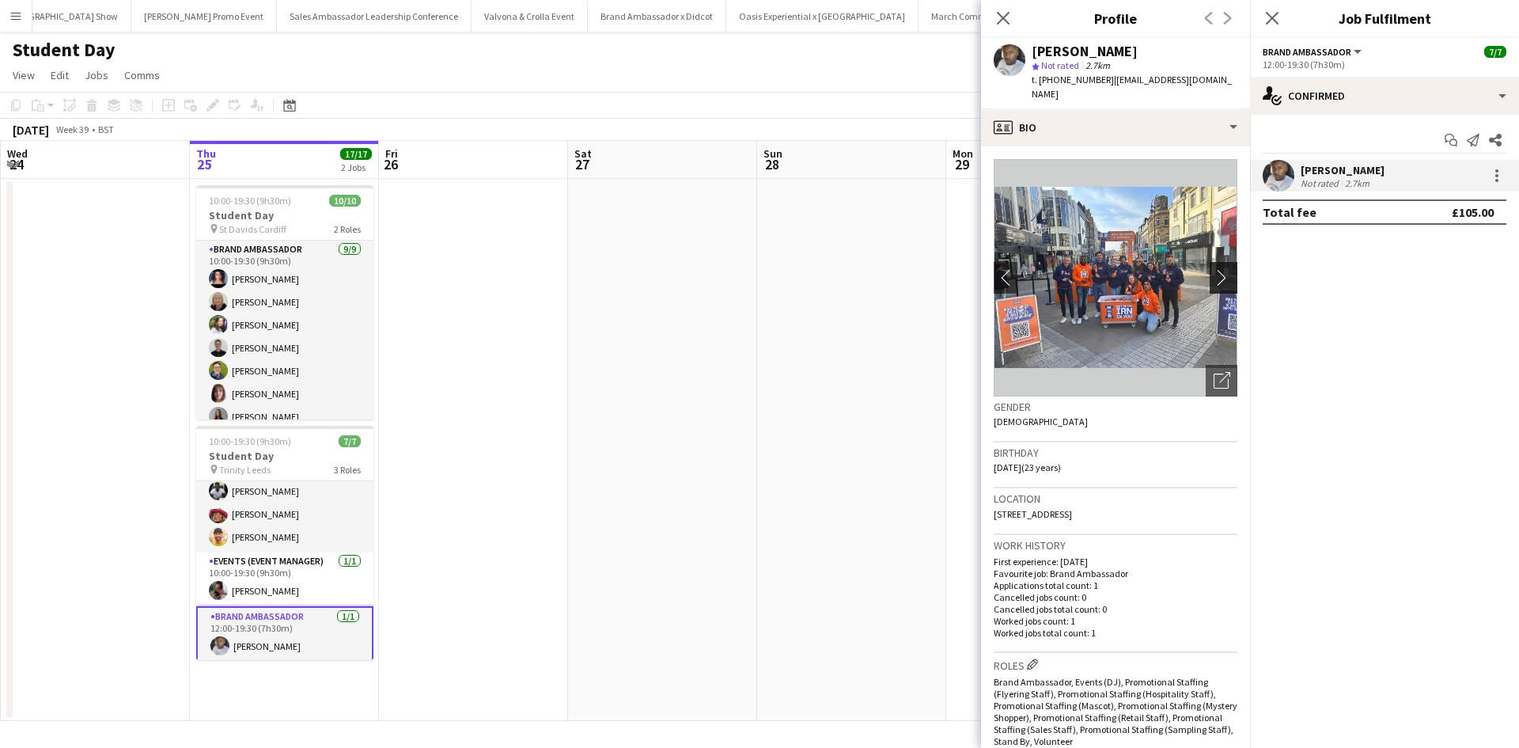
click at [1214, 269] on app-icon "chevron-right" at bounding box center [1225, 277] width 25 height 17
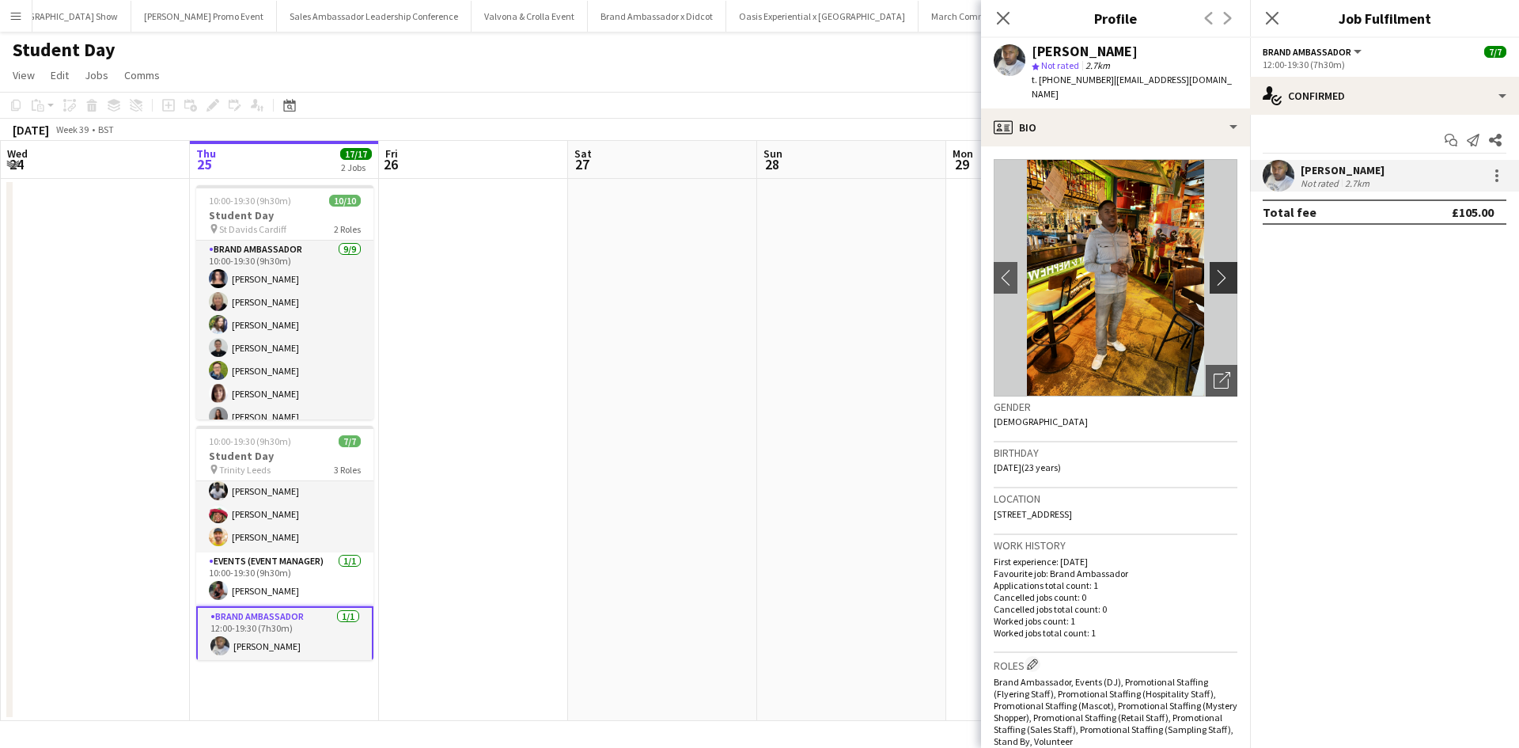
click at [1214, 269] on app-icon "chevron-right" at bounding box center [1225, 277] width 25 height 17
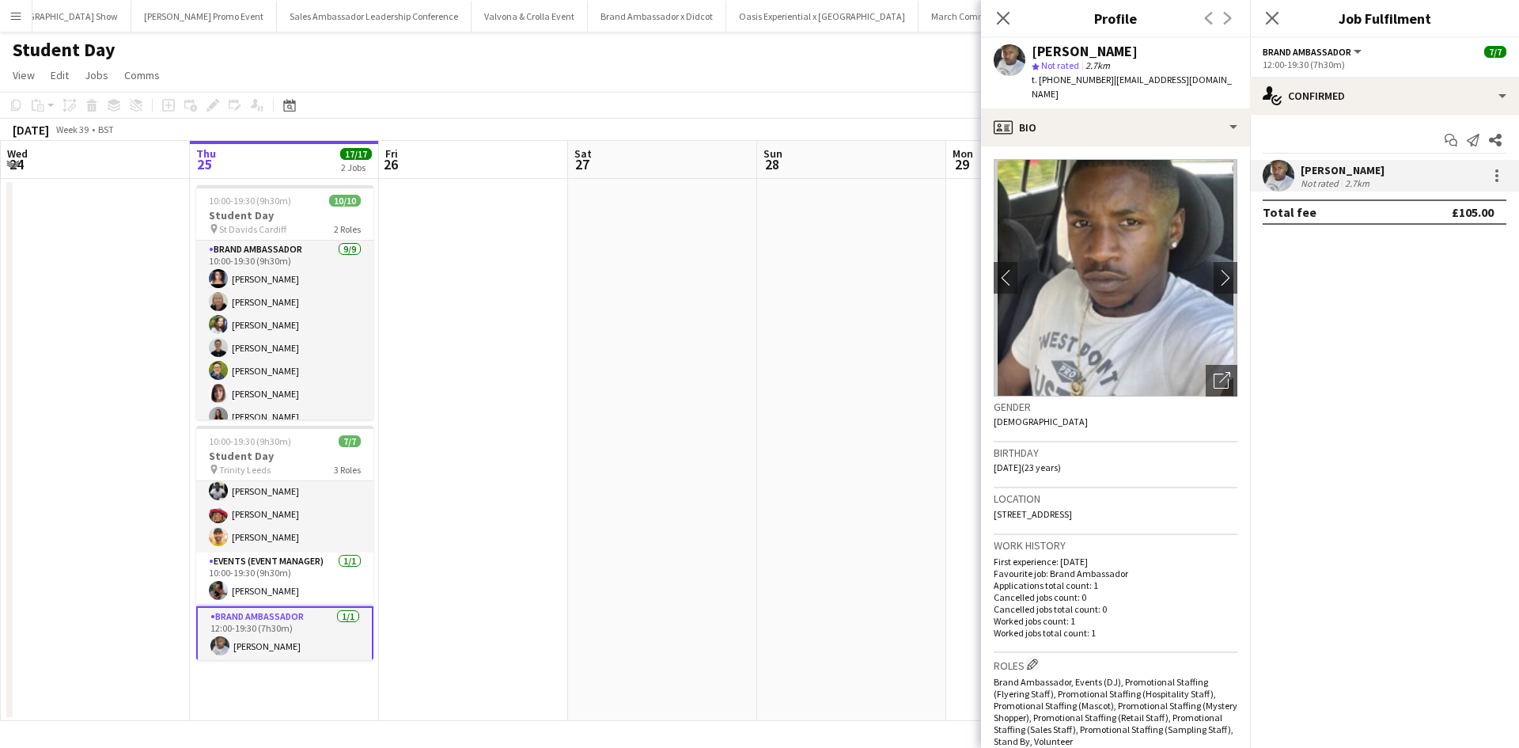
click at [1018, 267] on img at bounding box center [1116, 277] width 244 height 237
click at [1013, 269] on app-icon "chevron-left" at bounding box center [1006, 277] width 25 height 17
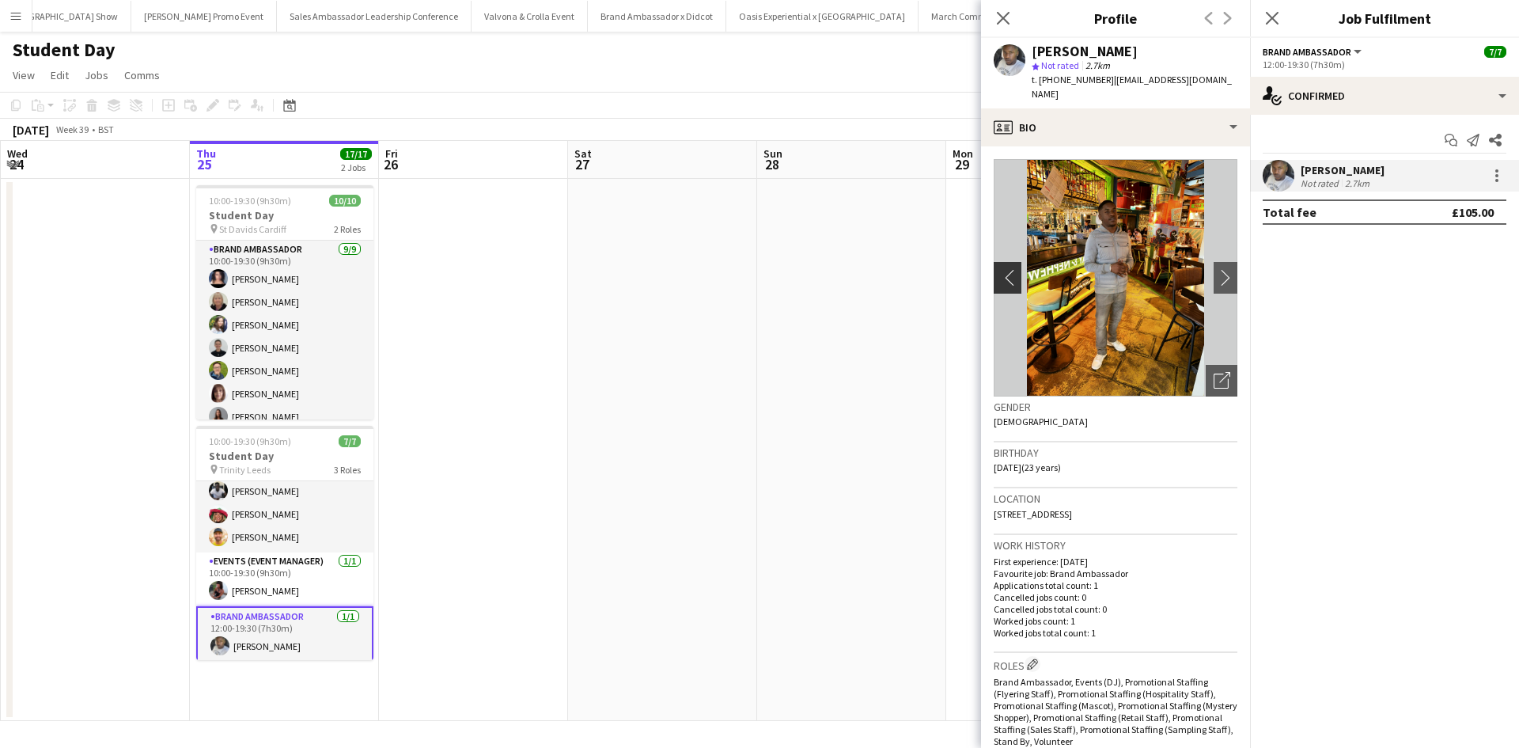
click at [1013, 269] on app-icon "chevron-left" at bounding box center [1006, 277] width 25 height 17
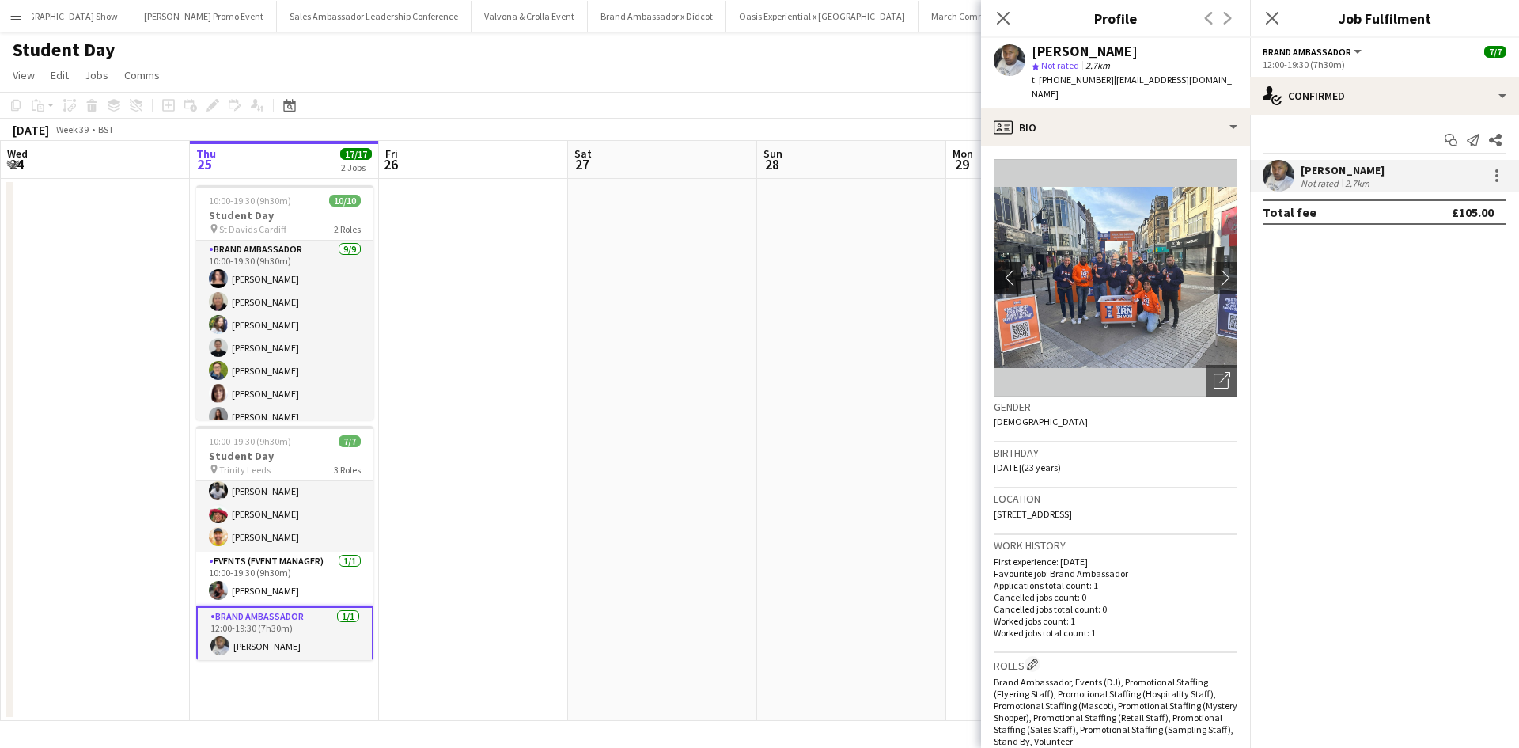
click at [1013, 269] on app-icon "chevron-left" at bounding box center [1006, 277] width 25 height 17
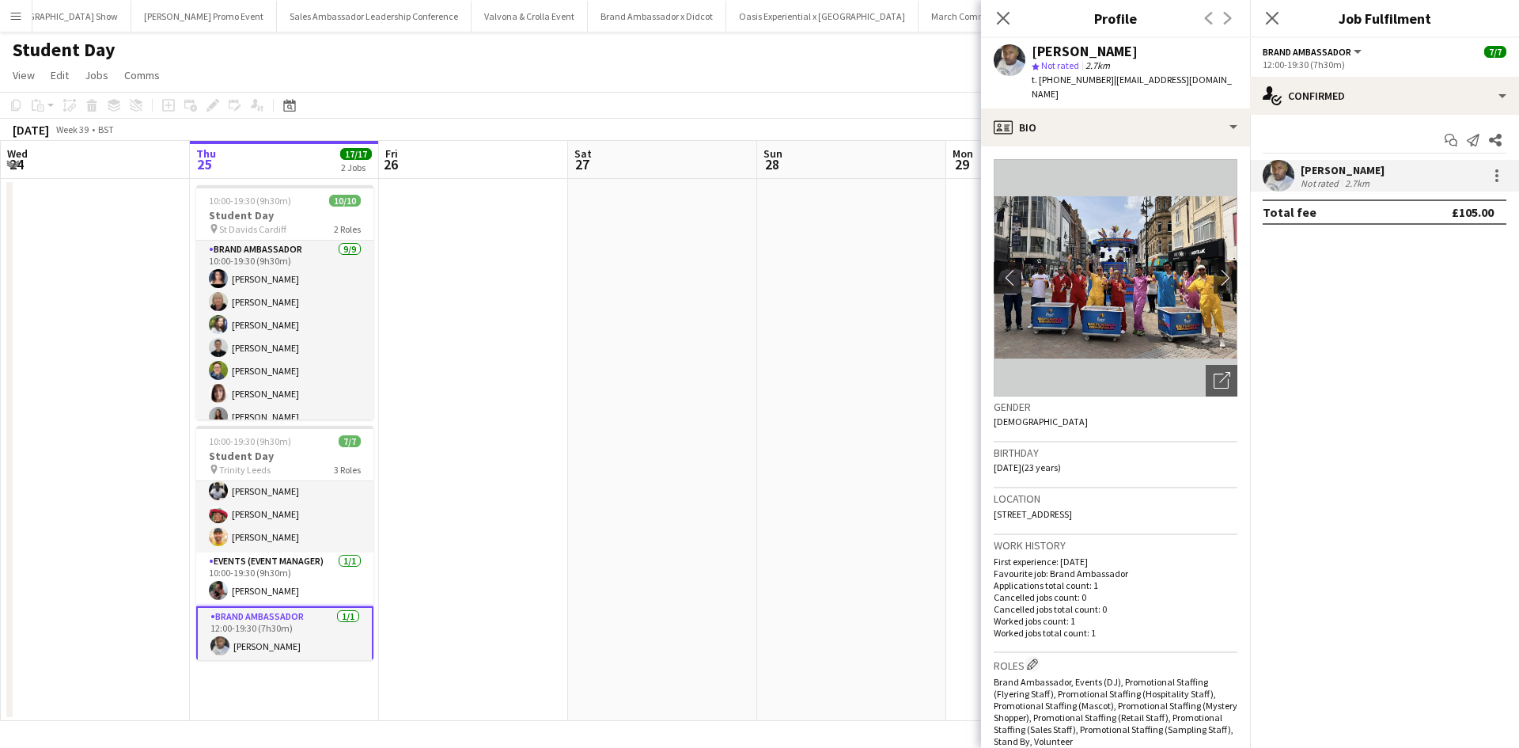
click at [1013, 269] on app-icon "chevron-left" at bounding box center [1006, 277] width 25 height 17
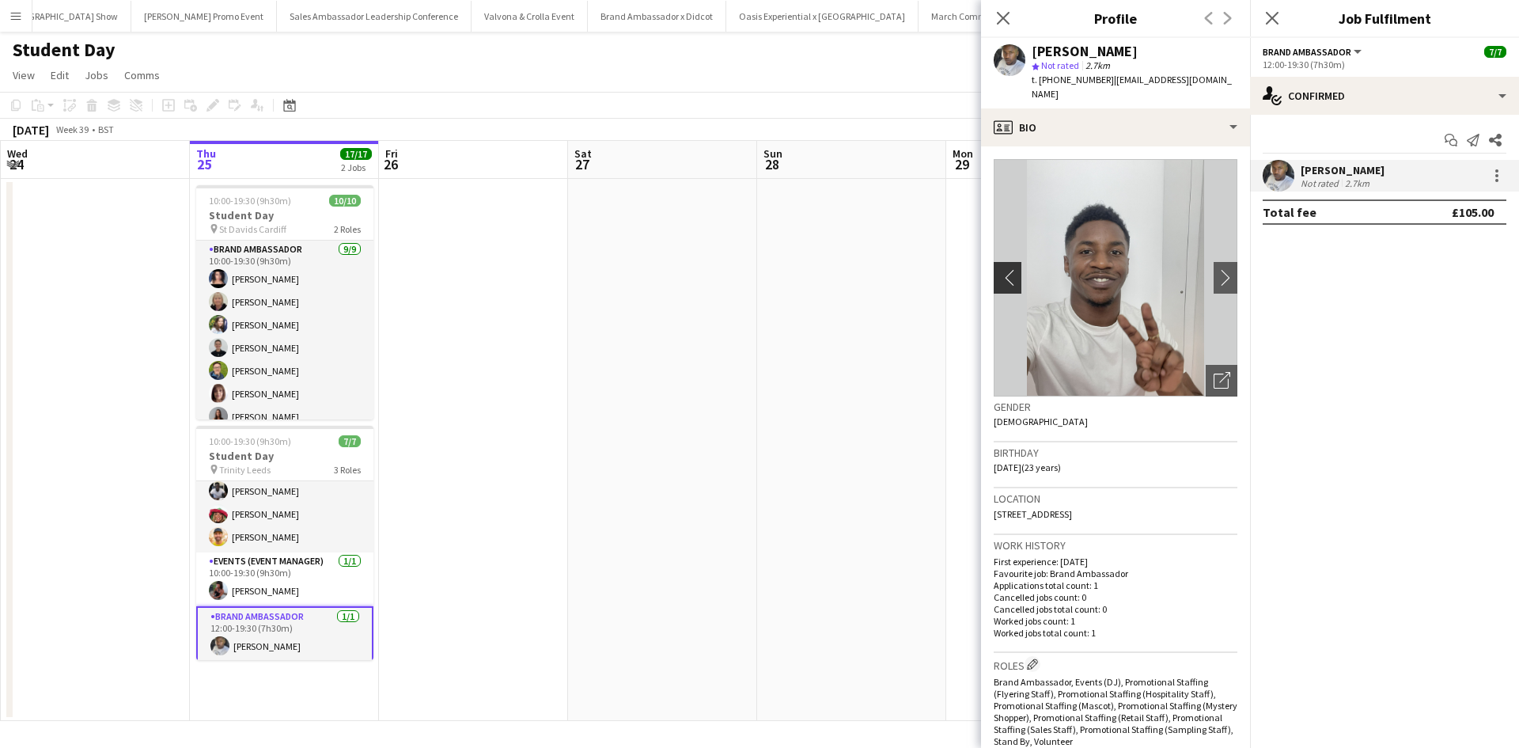
click at [1013, 269] on app-icon "chevron-left" at bounding box center [1006, 277] width 25 height 17
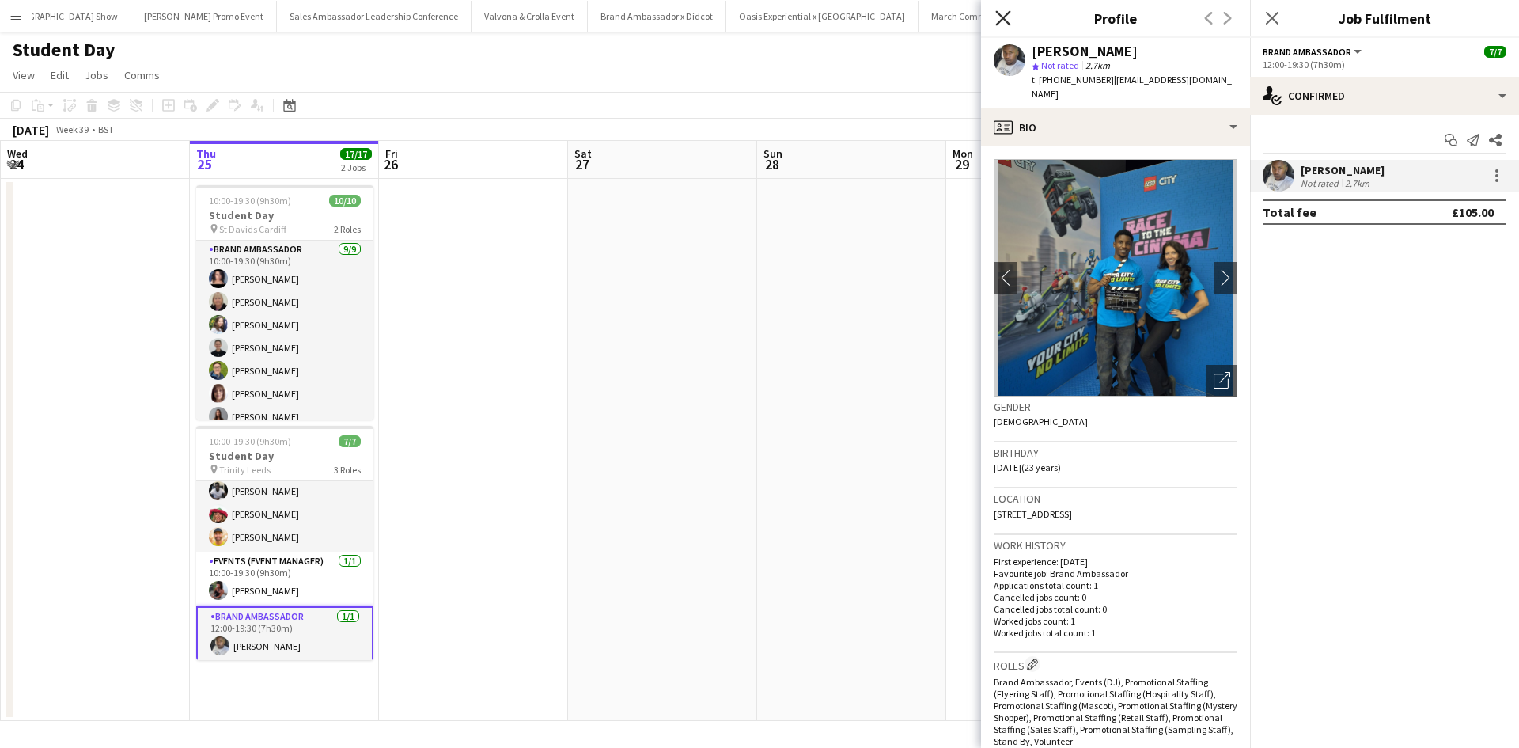
click at [1000, 16] on icon at bounding box center [1002, 17] width 15 height 15
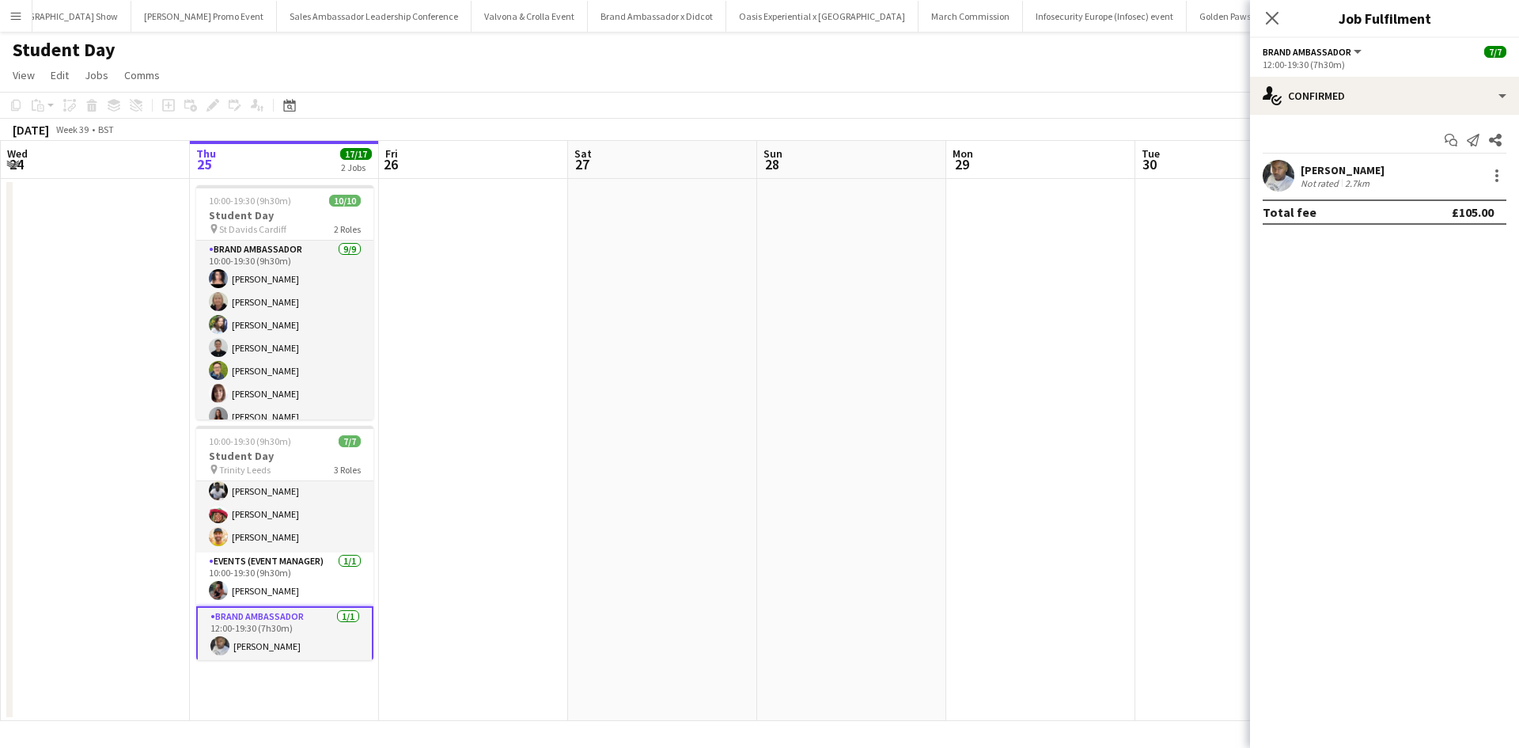
click at [800, 403] on app-date-cell at bounding box center [851, 450] width 189 height 542
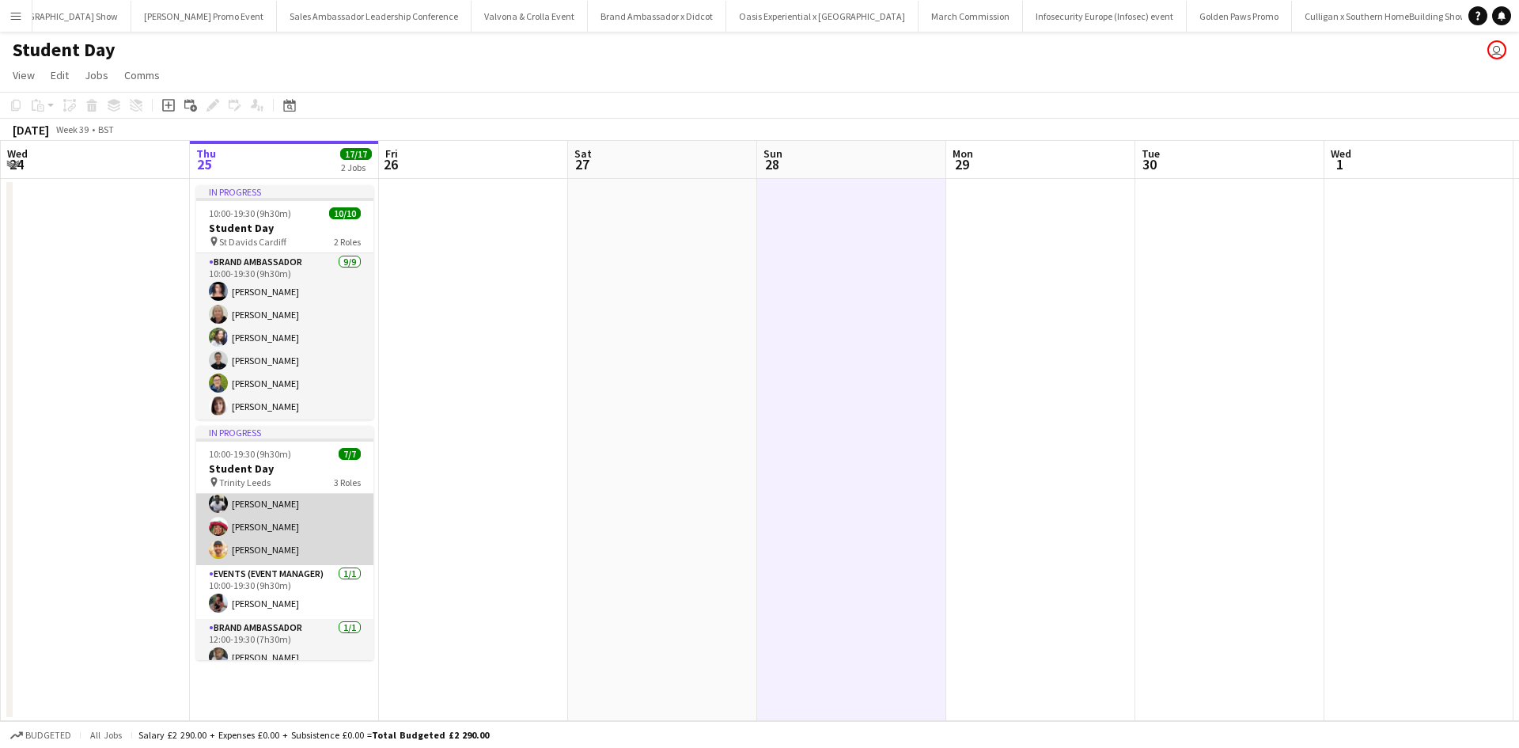
scroll to position [0, 0]
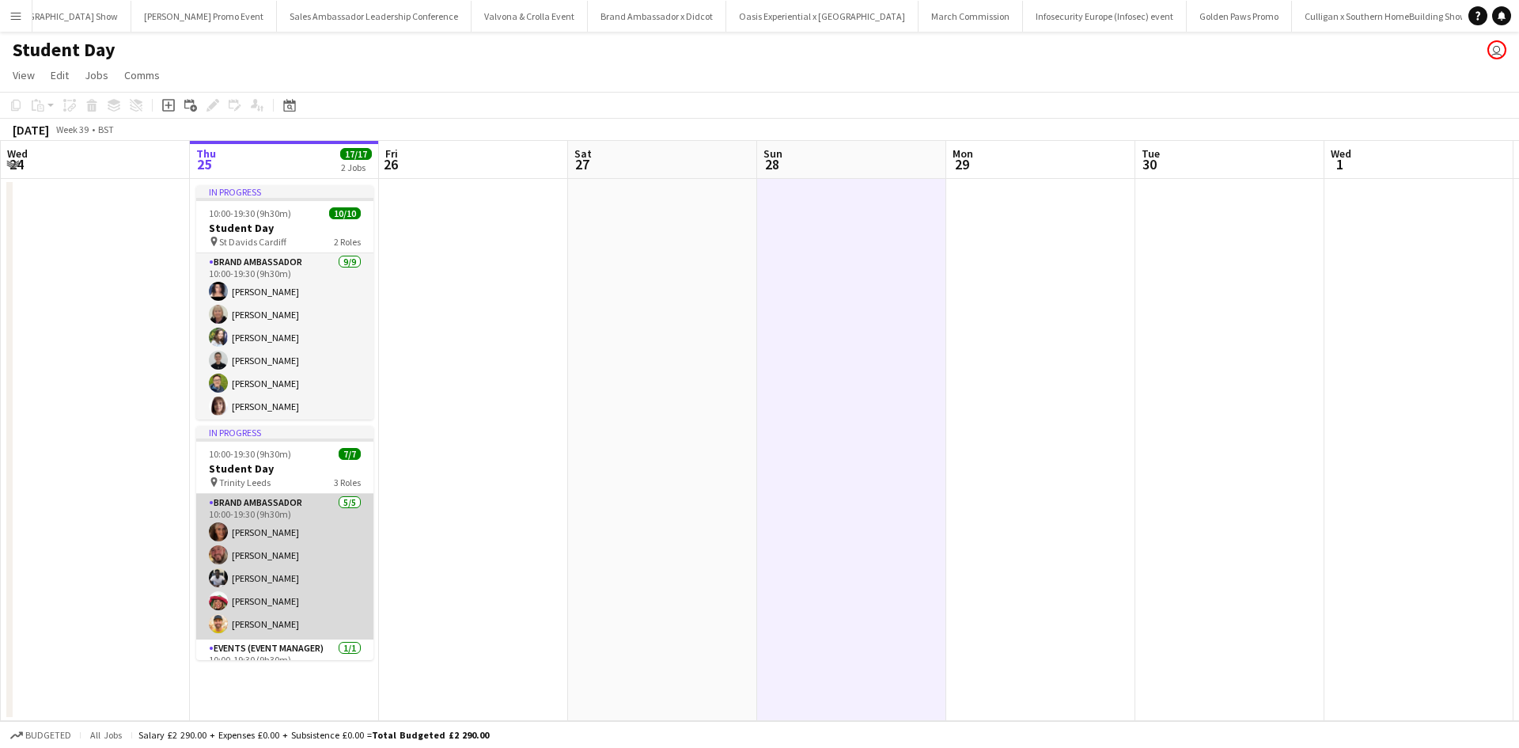
click at [334, 530] on app-card-role "Brand Ambassador 5/5 10:00-19:30 (9h30m) Jennifer Wilby David Pizzey Harold Edj…" at bounding box center [284, 567] width 177 height 146
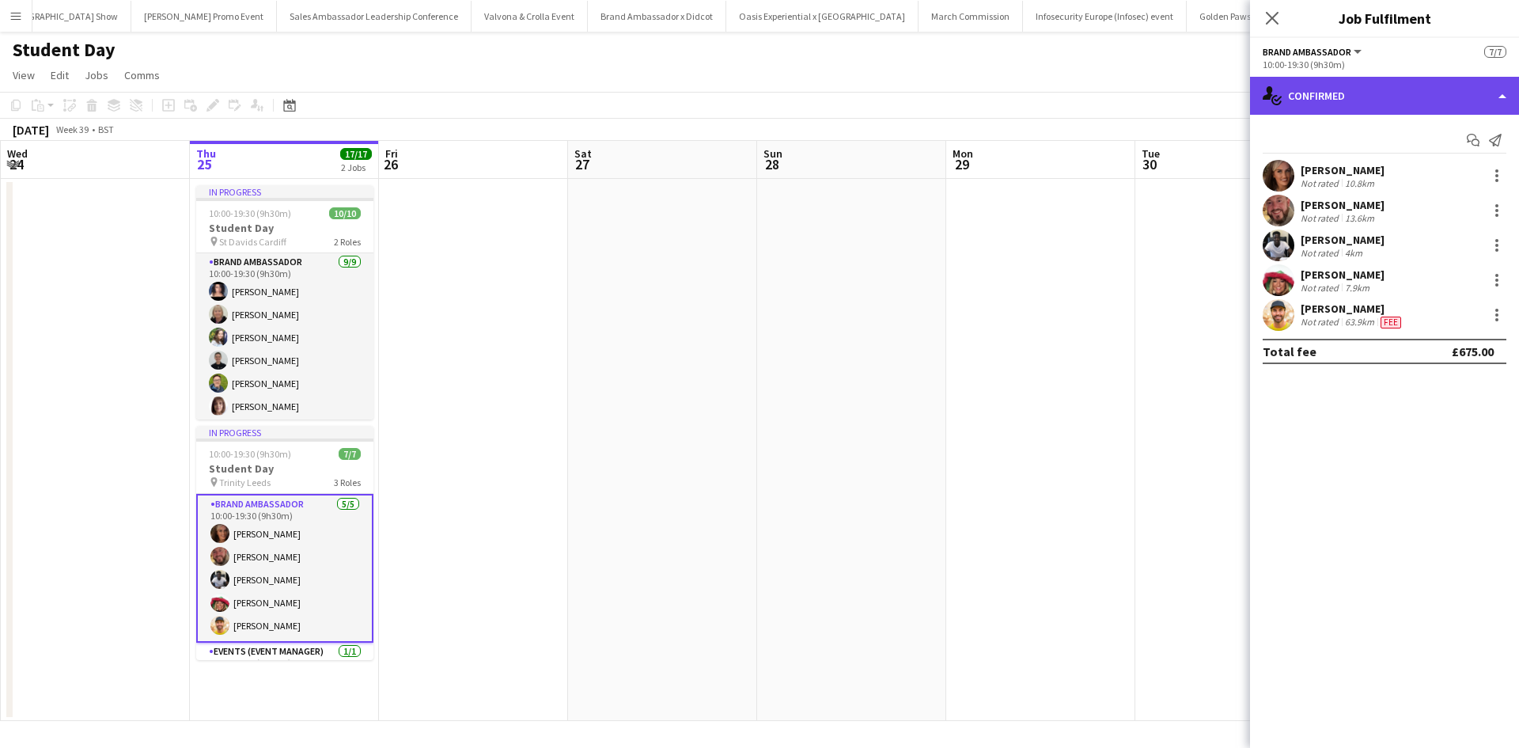
click at [1358, 96] on div "single-neutral-actions-check-2 Confirmed" at bounding box center [1384, 96] width 269 height 38
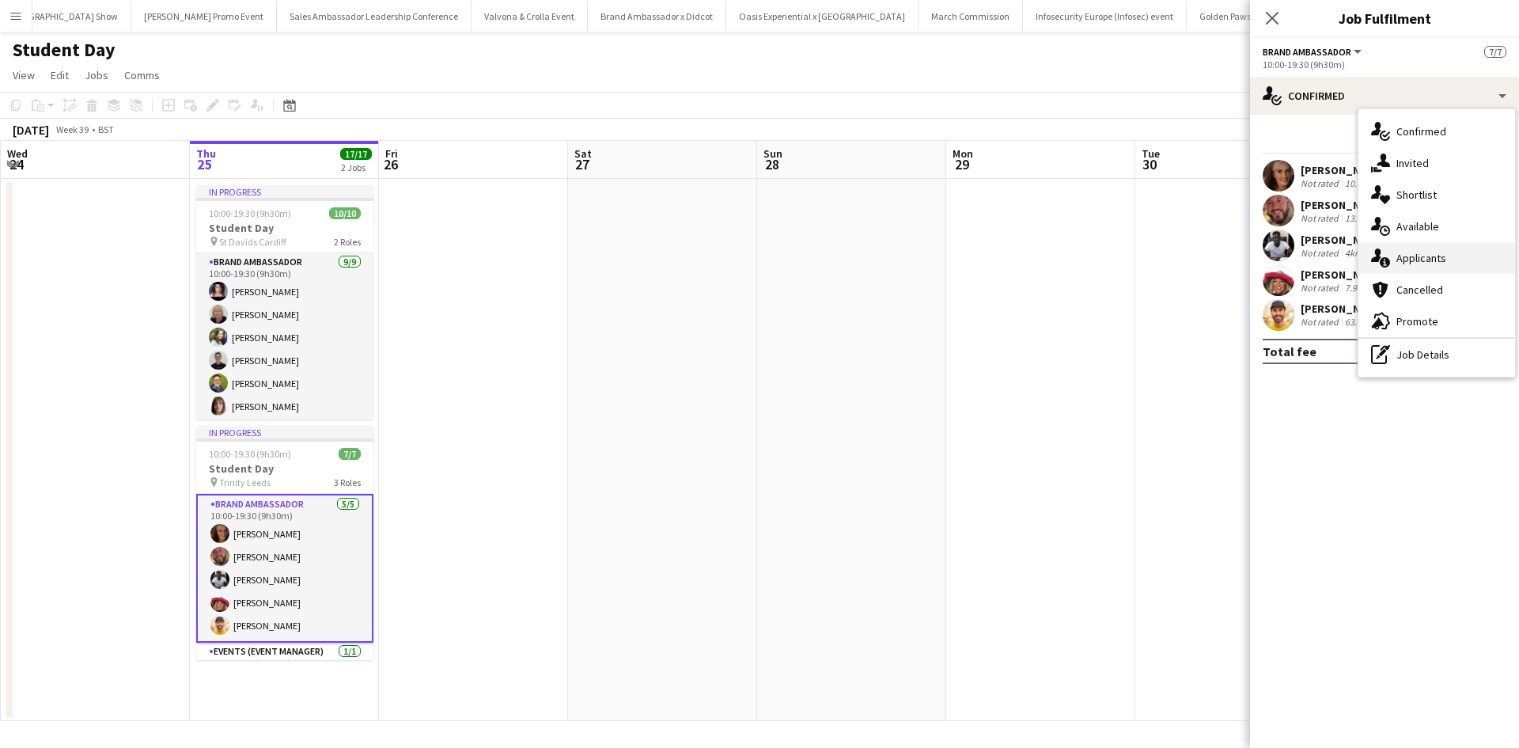
click at [1425, 260] on span "Applicants" at bounding box center [1421, 258] width 50 height 14
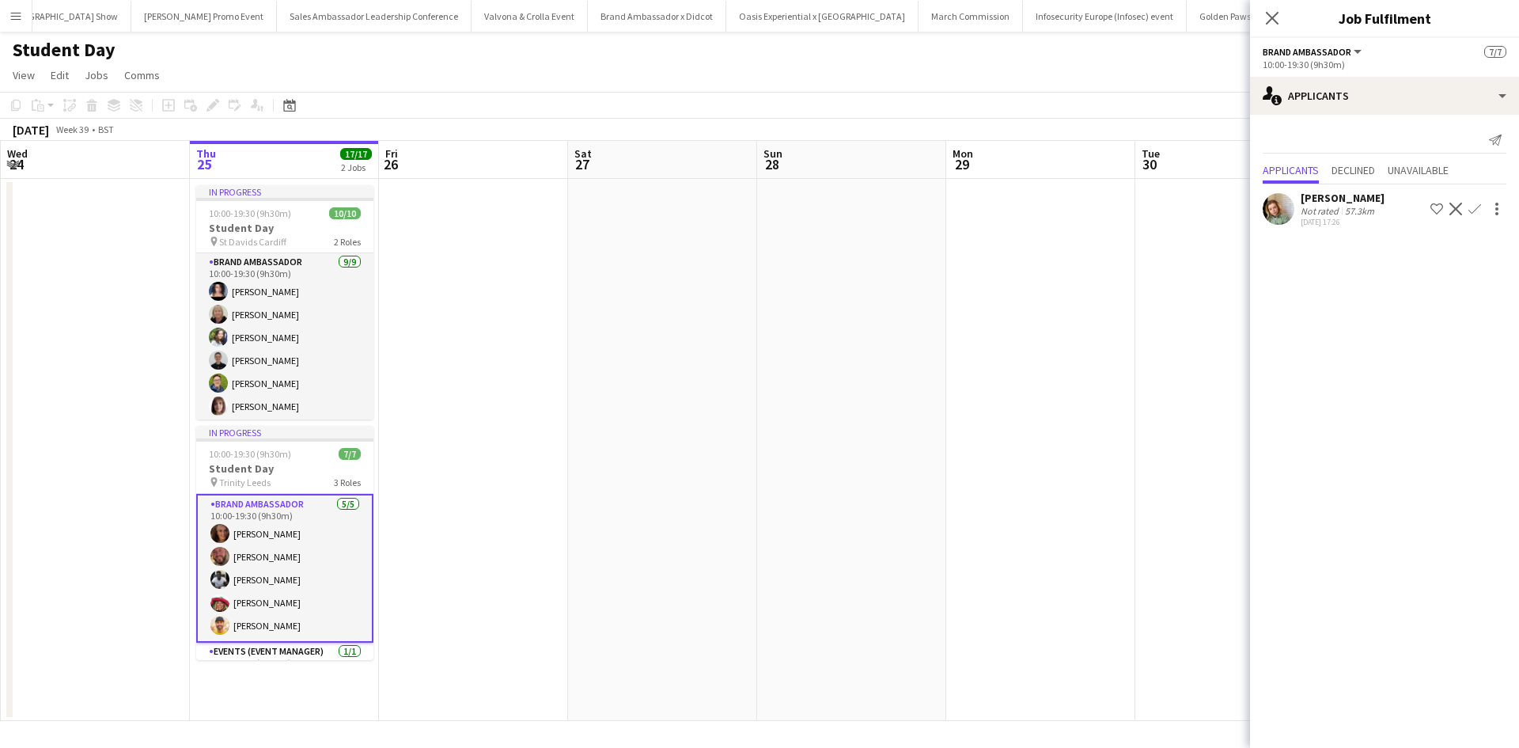
click at [907, 303] on app-date-cell at bounding box center [851, 450] width 189 height 542
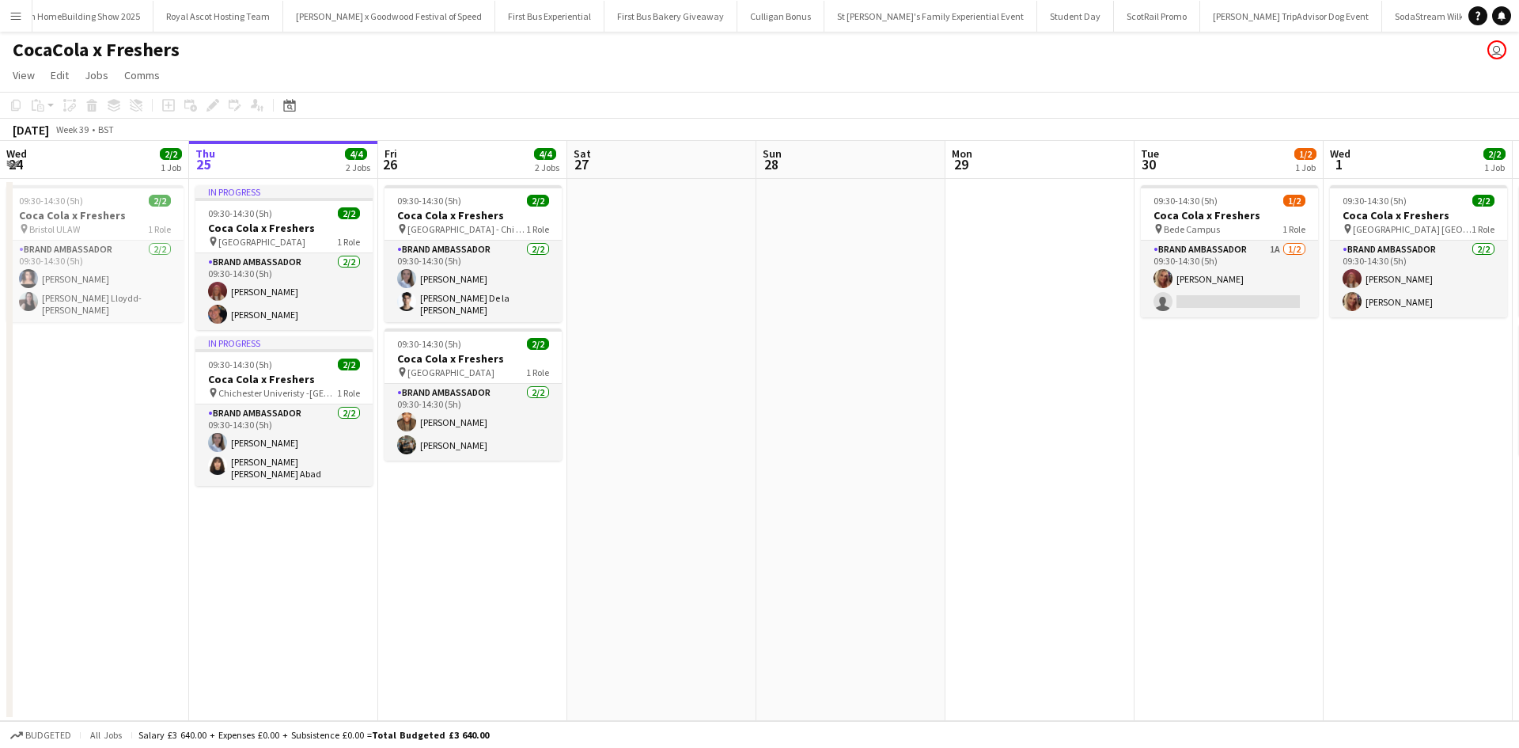
scroll to position [0, 15828]
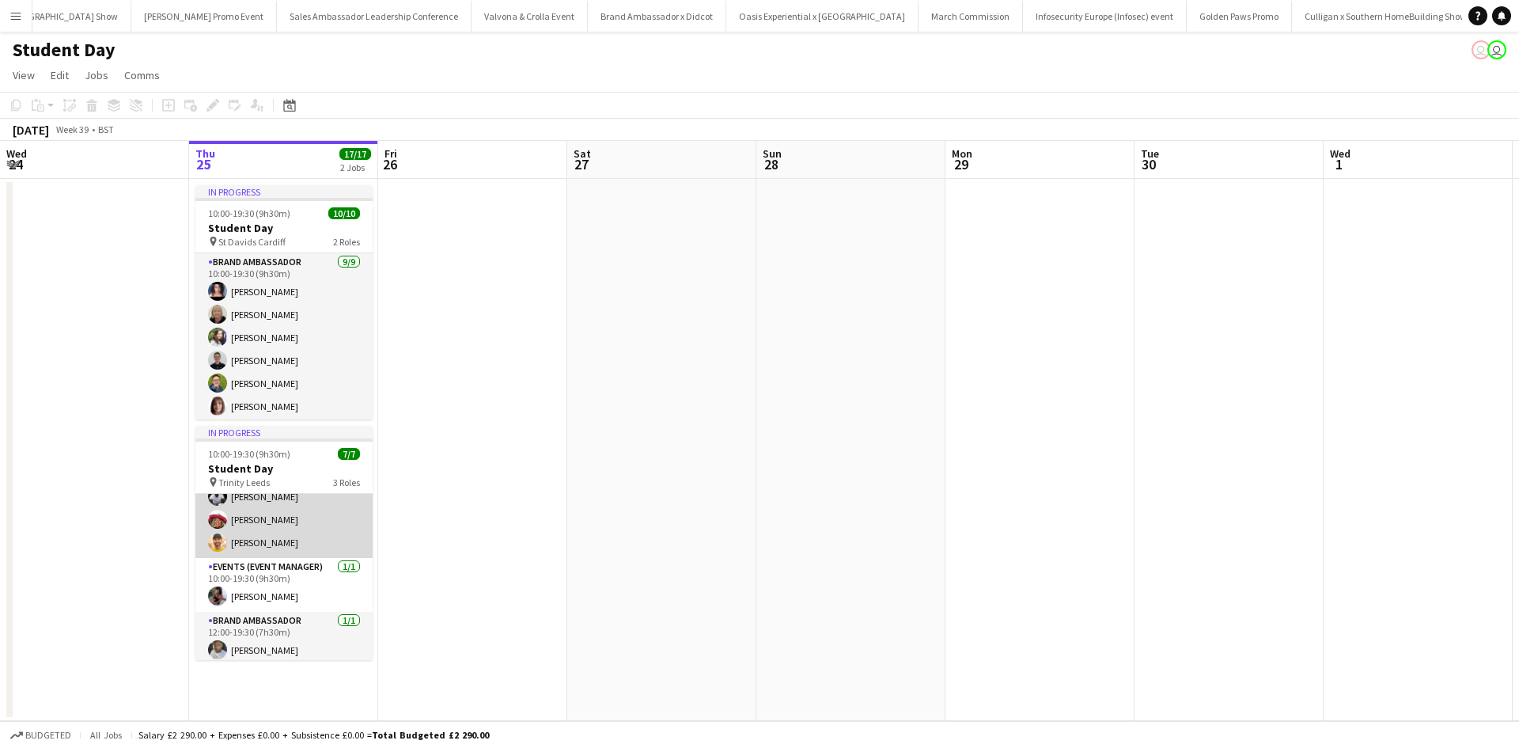
scroll to position [87, 0]
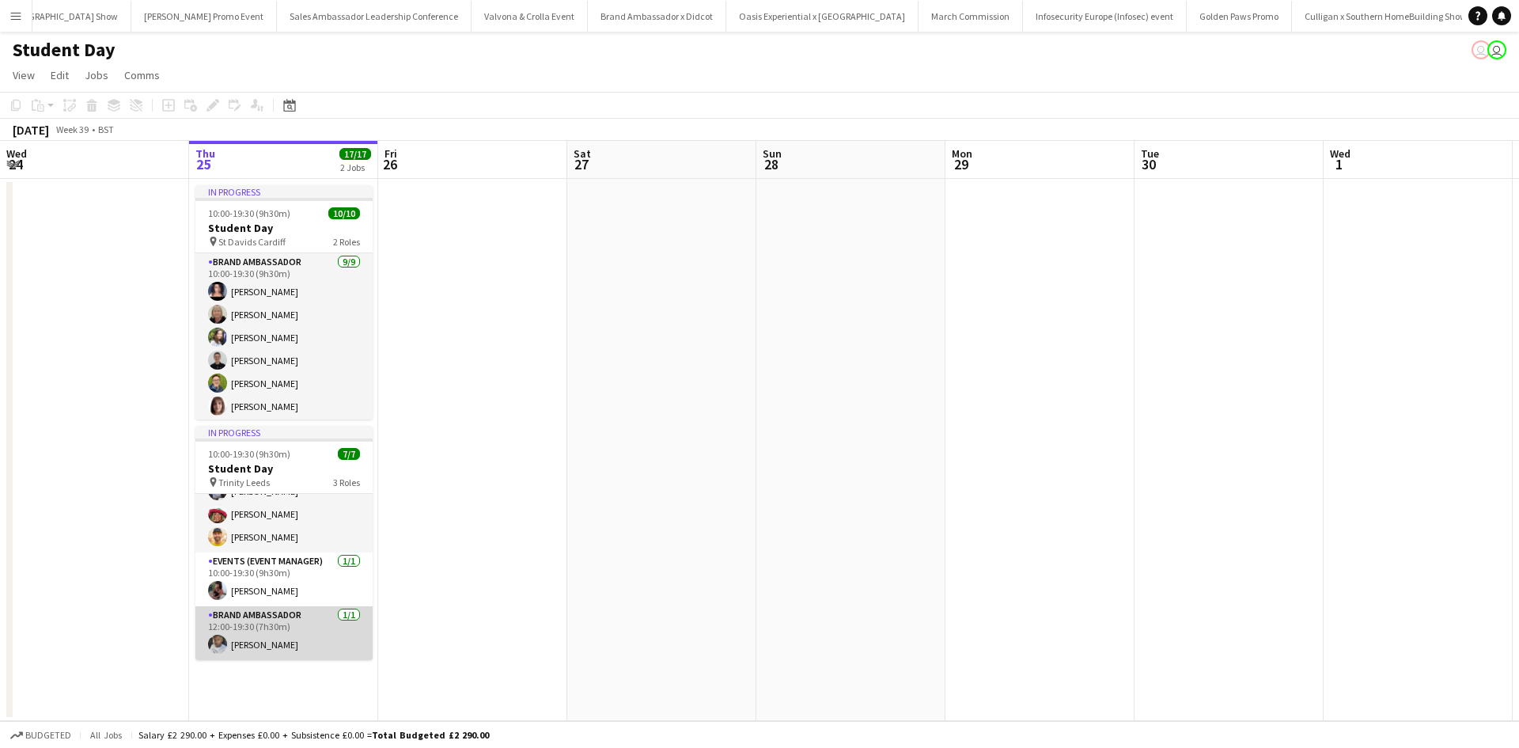
click at [297, 638] on app-card-role "Brand Ambassador [DATE] 12:00-19:30 (7h30m) [PERSON_NAME]" at bounding box center [283, 633] width 177 height 54
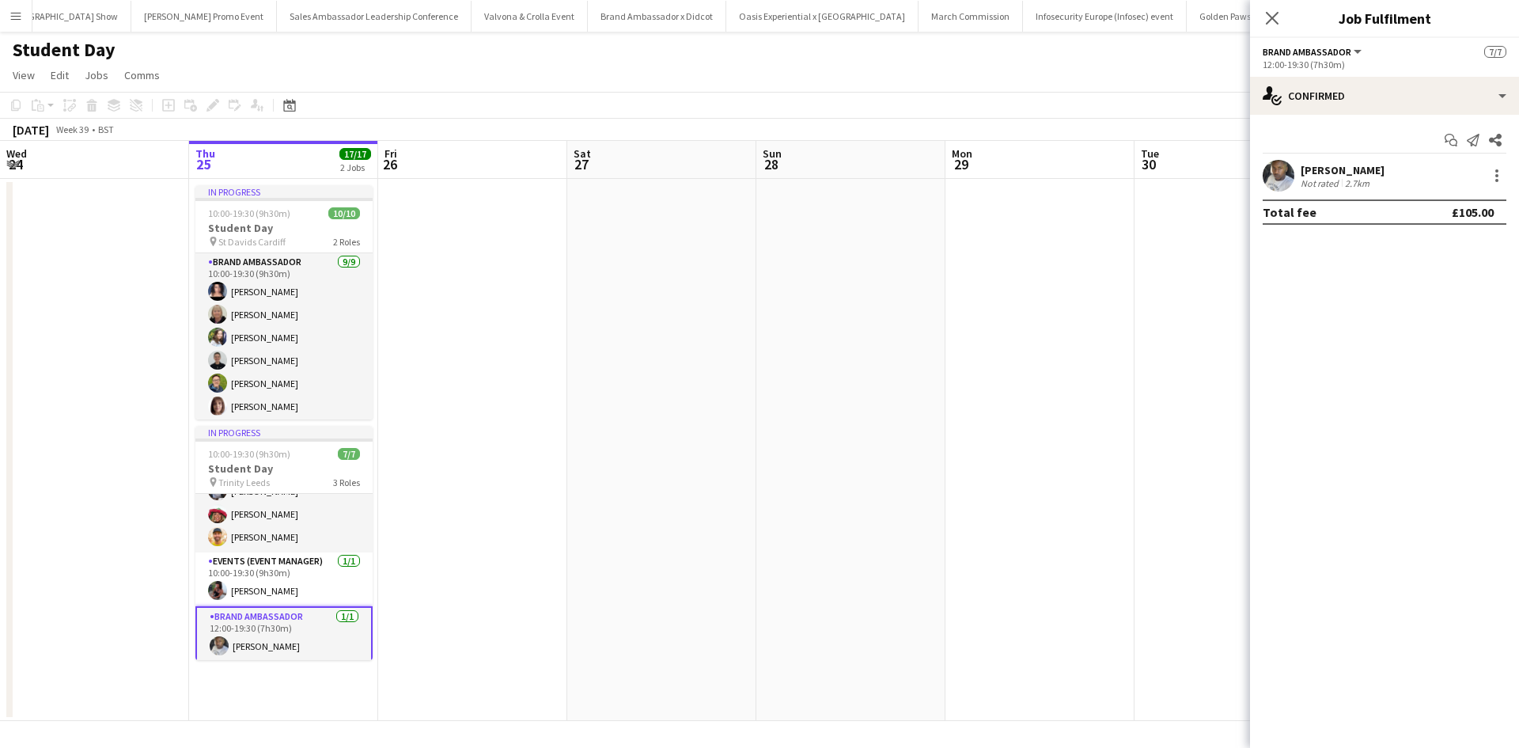
click at [14, 11] on app-icon "Menu" at bounding box center [15, 15] width 13 height 13
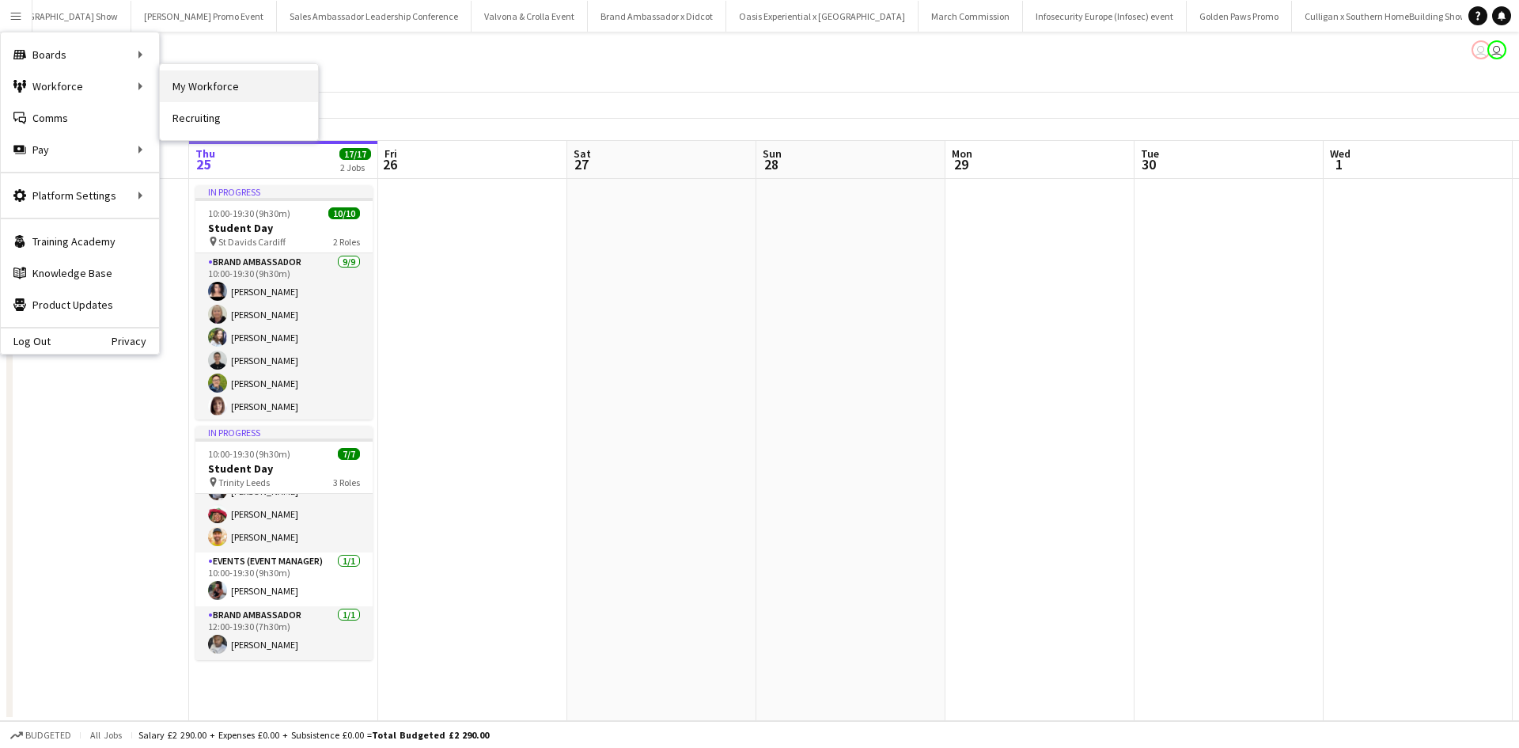
click at [192, 81] on link "My Workforce" at bounding box center [239, 86] width 158 height 32
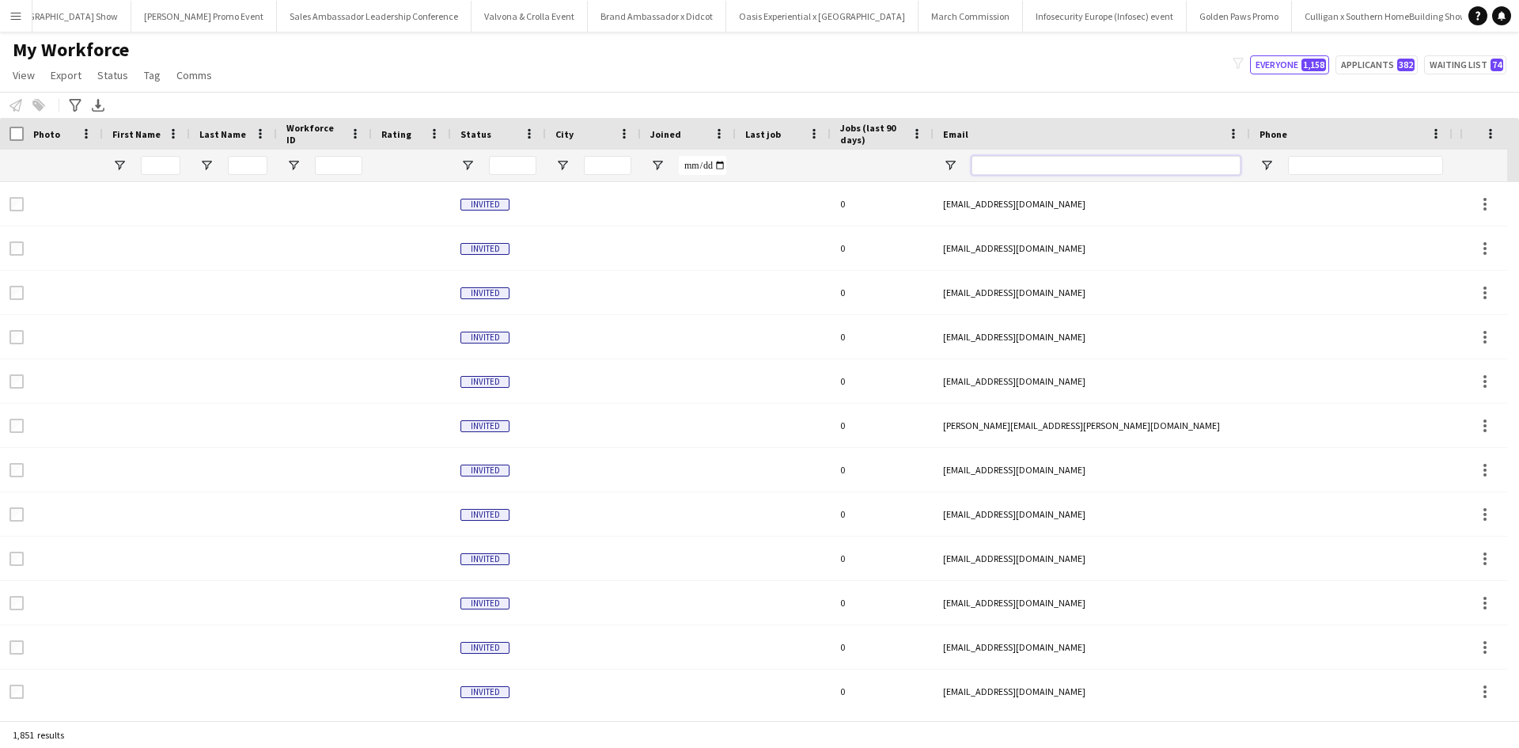
click at [1041, 171] on input "Email Filter Input" at bounding box center [1105, 165] width 269 height 19
paste input "**********"
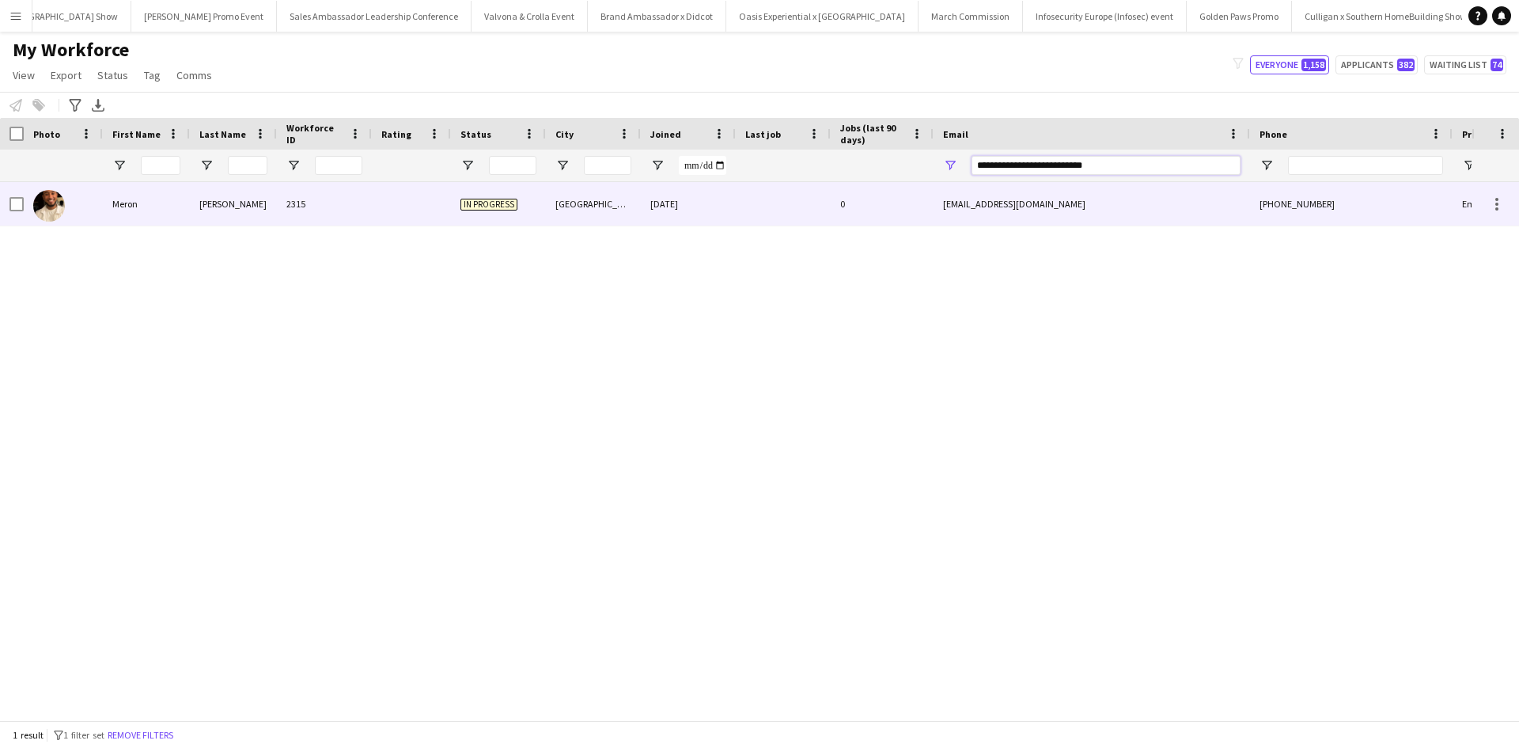
type input "**********"
click at [128, 203] on div "Meron" at bounding box center [146, 204] width 87 height 44
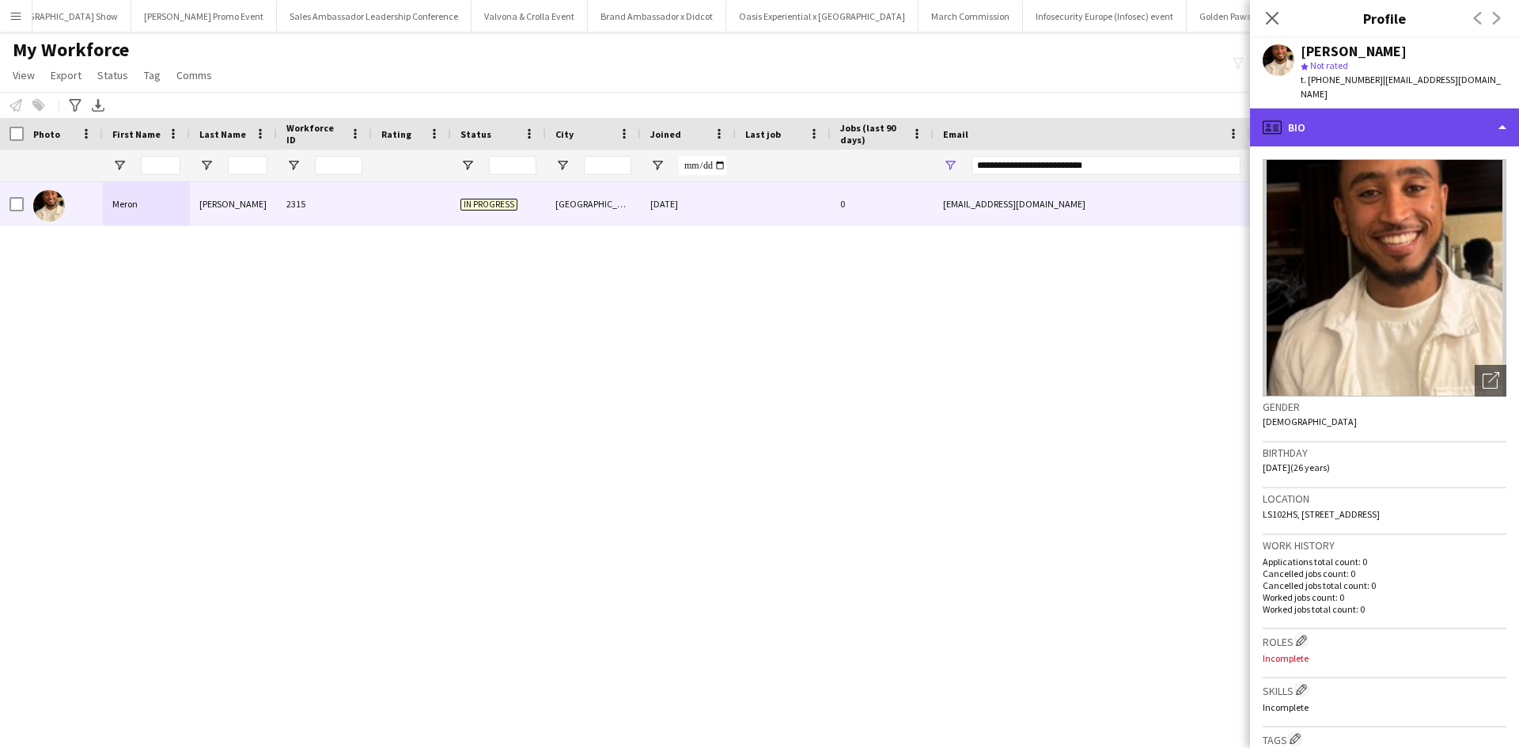
click at [1334, 123] on div "profile Bio" at bounding box center [1384, 127] width 269 height 38
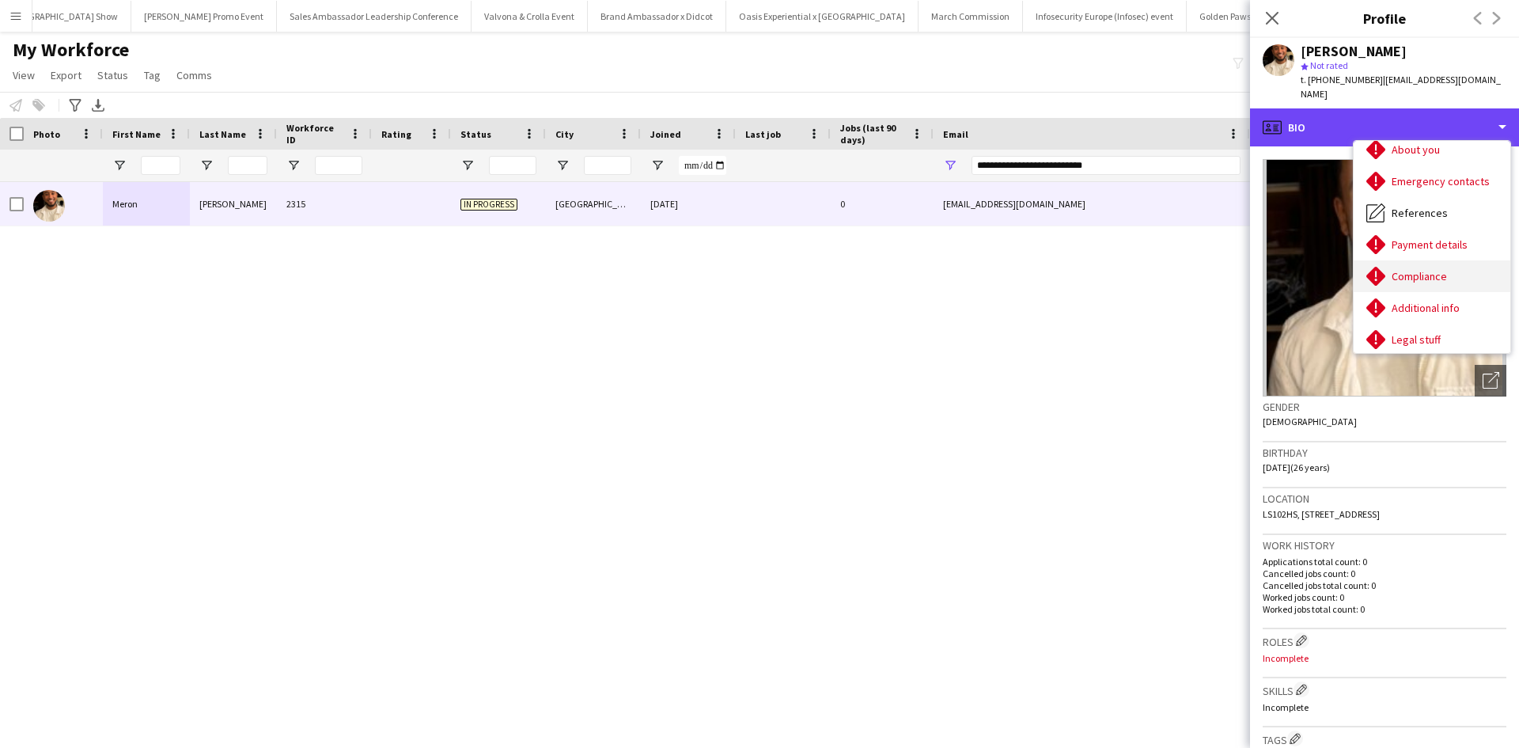
scroll to position [180, 0]
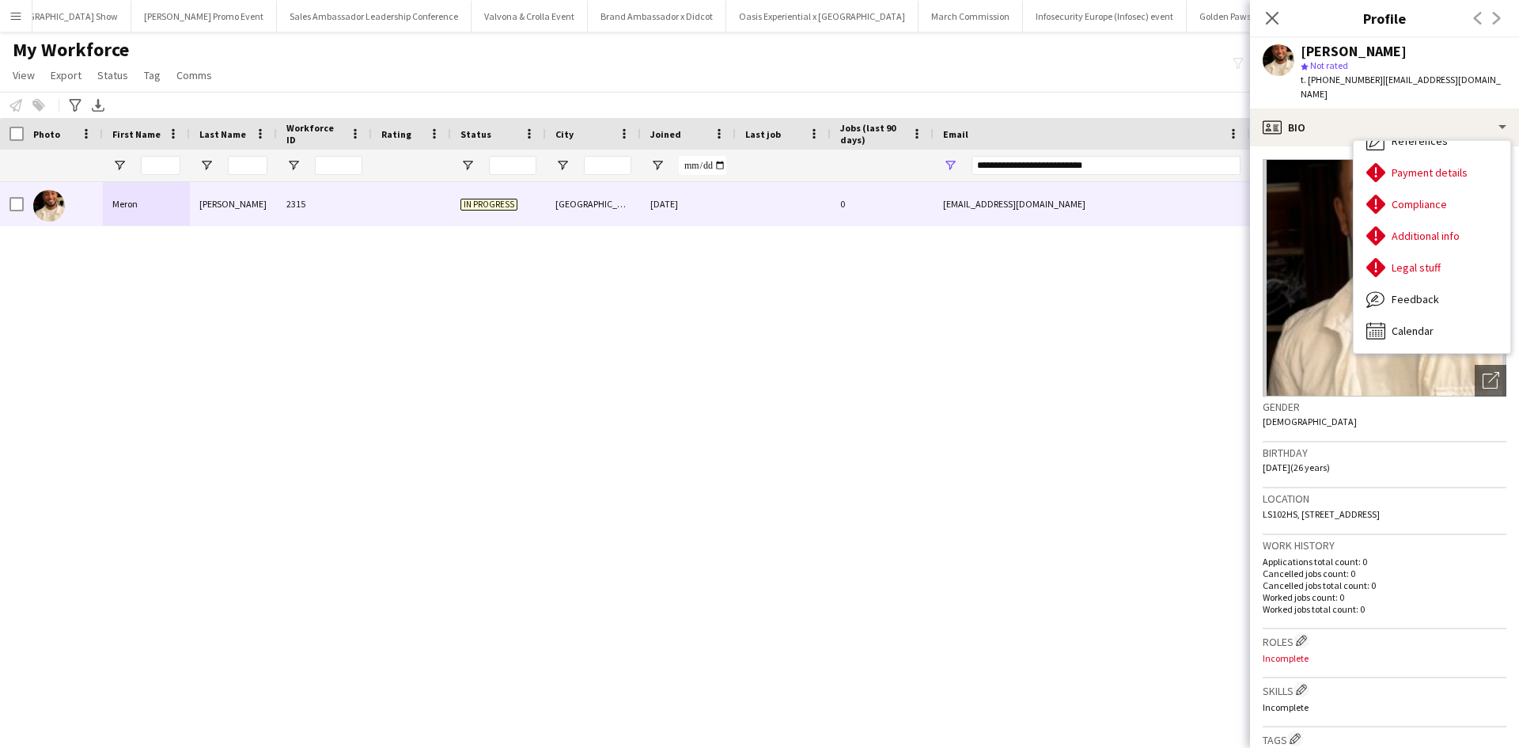
click at [291, 464] on div "[PERSON_NAME] 2315 In progress [GEOGRAPHIC_DATA] [DATE] 0 [EMAIL_ADDRESS][DOMAI…" at bounding box center [735, 445] width 1471 height 526
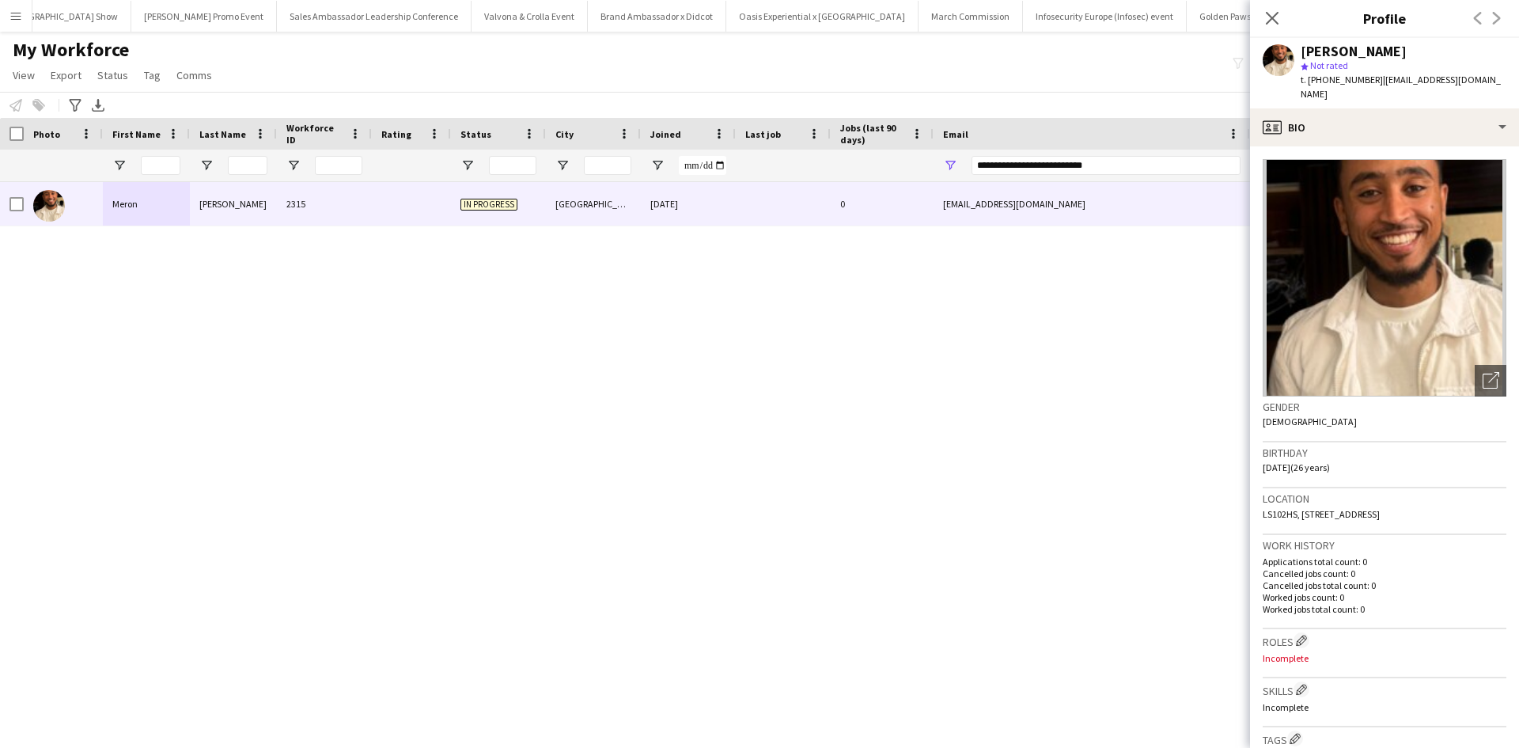
click at [17, 23] on button "Menu" at bounding box center [16, 16] width 32 height 32
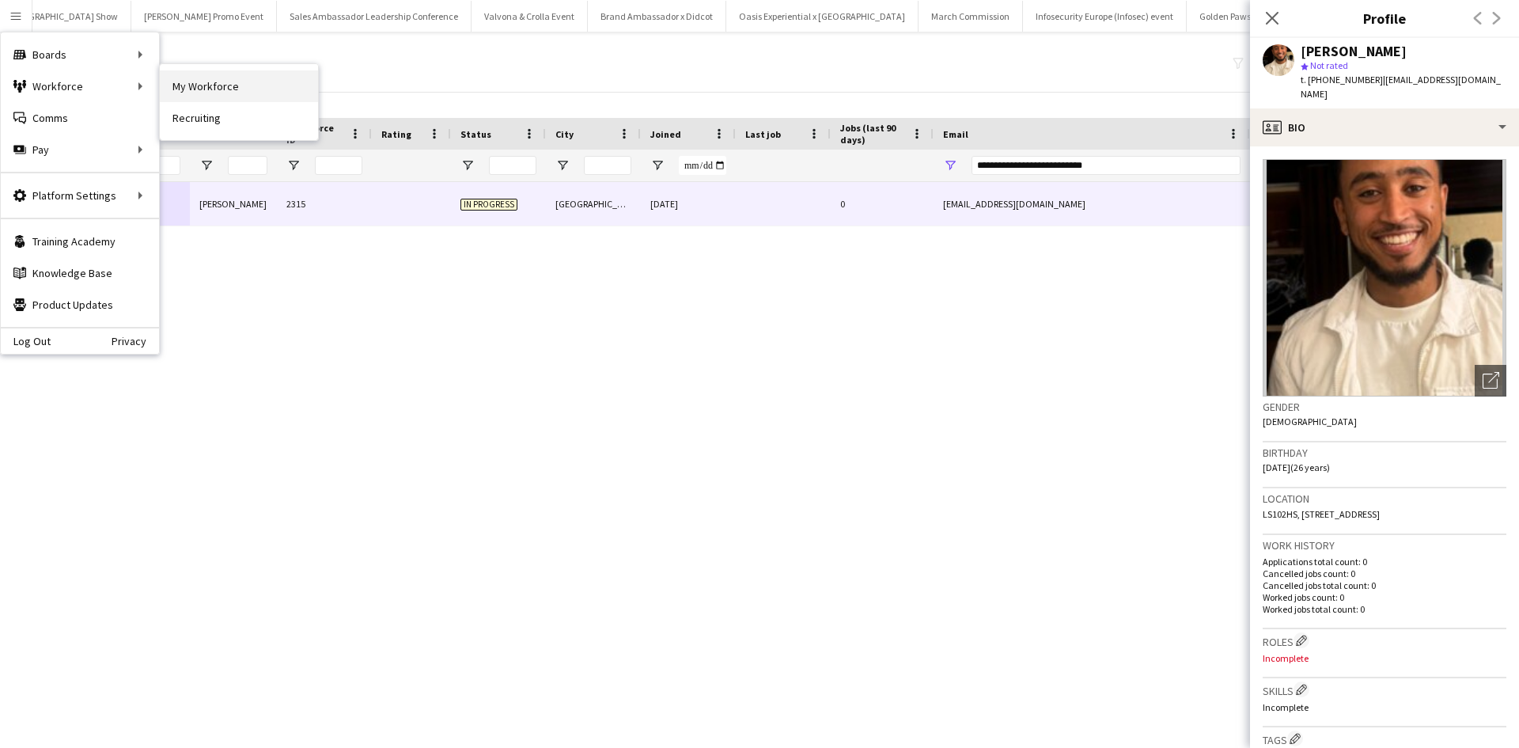
click at [201, 99] on link "My Workforce" at bounding box center [239, 86] width 158 height 32
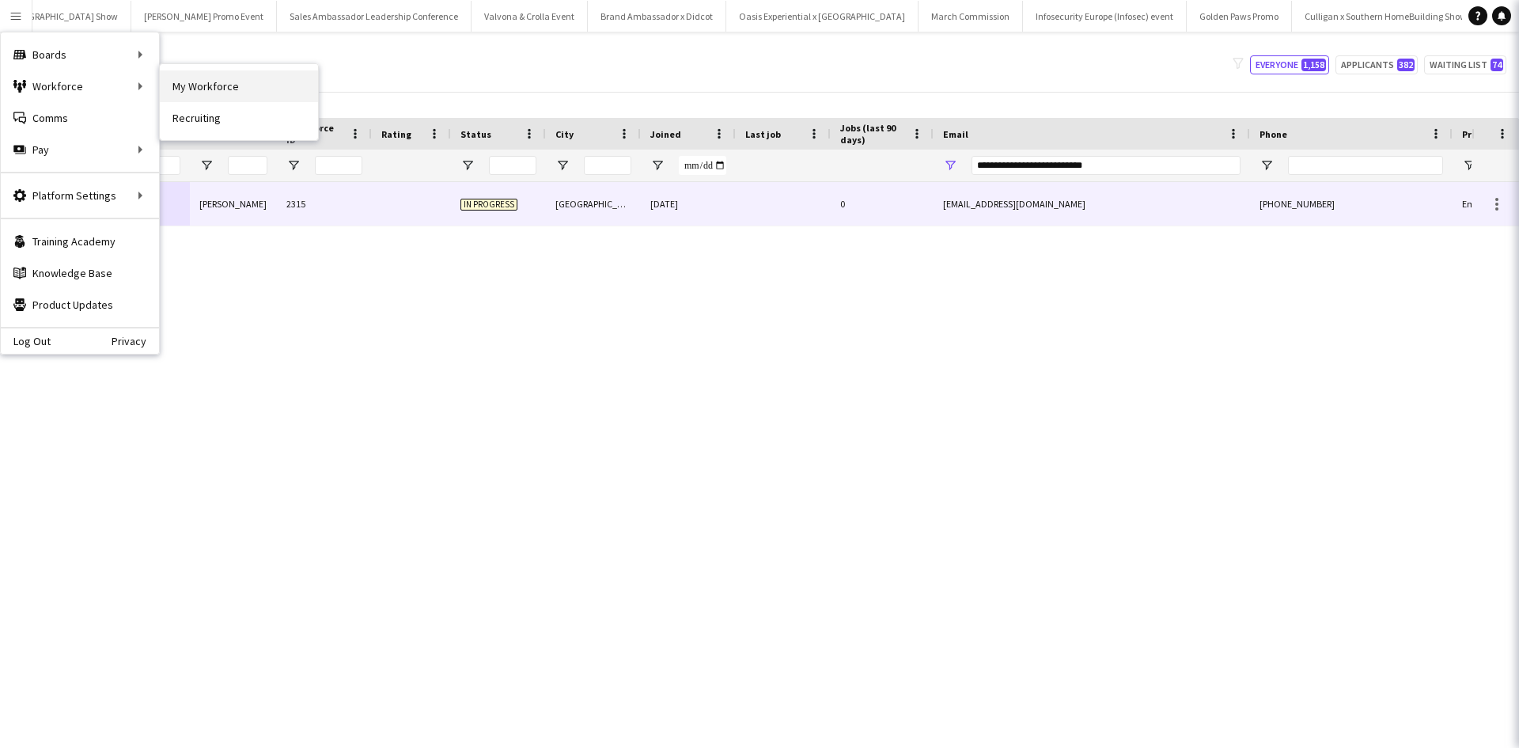
type input "**********"
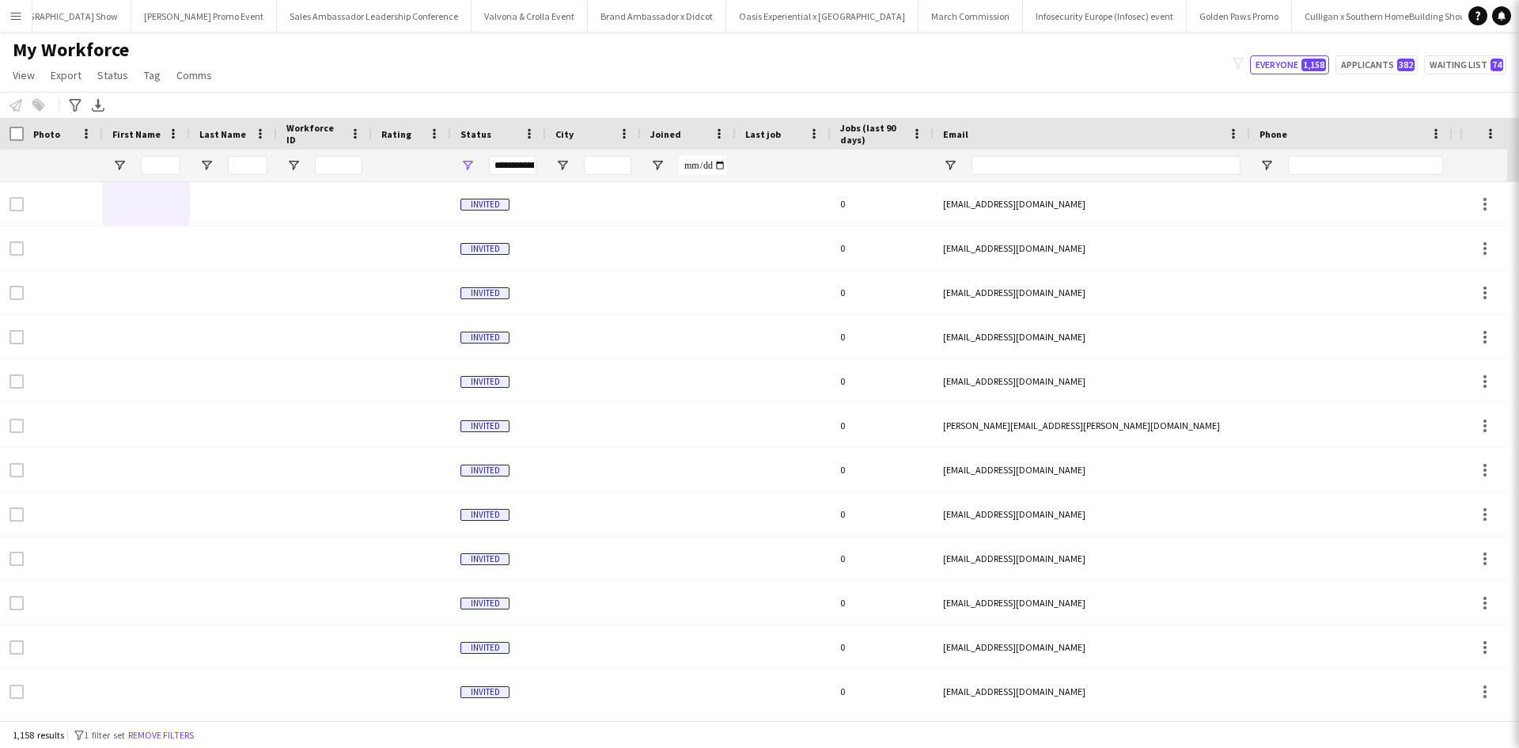
type input "**********"
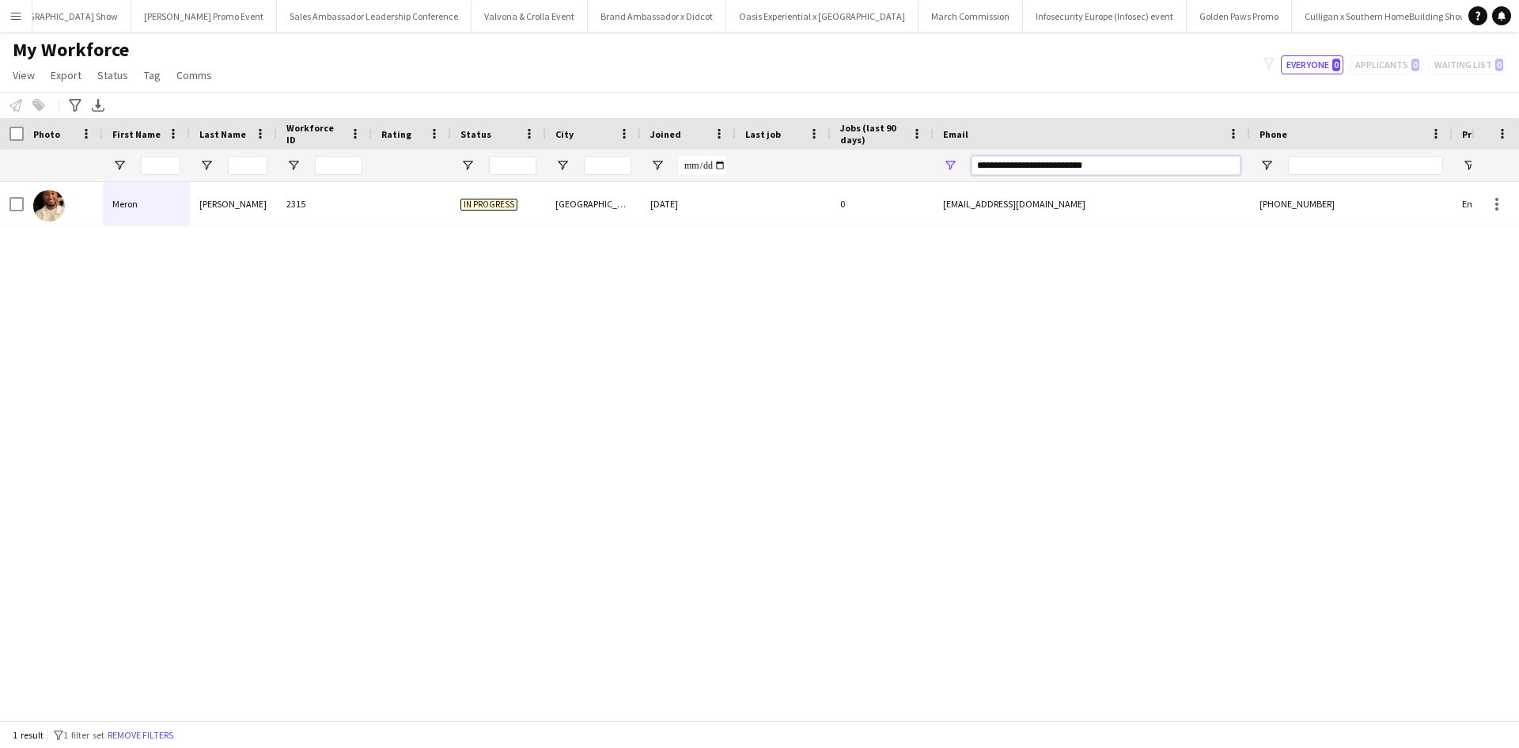
drag, startPoint x: 1104, startPoint y: 165, endPoint x: 926, endPoint y: 157, distance: 179.0
click at [926, 157] on div at bounding box center [857, 166] width 1715 height 32
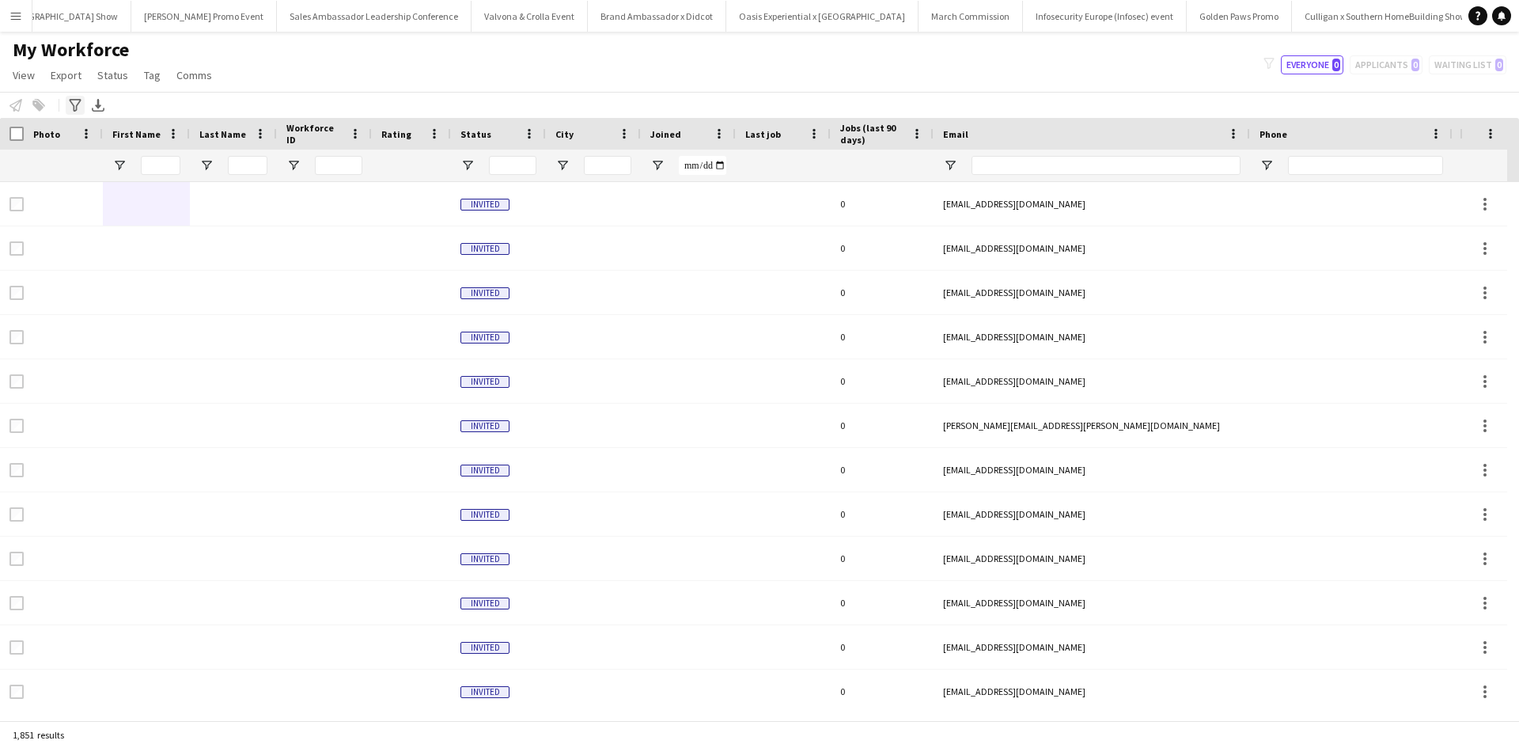
click at [73, 100] on icon at bounding box center [75, 105] width 12 height 13
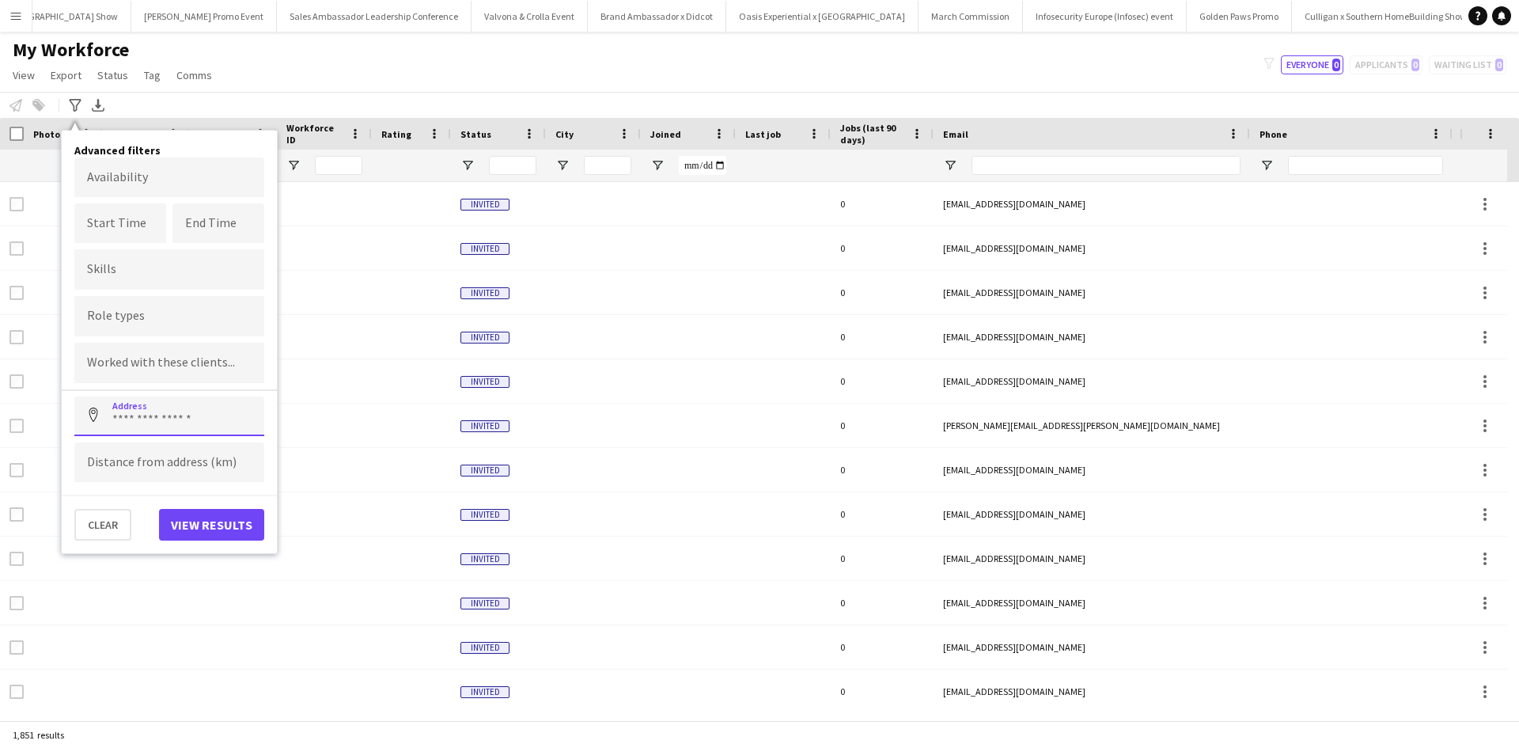
click at [134, 417] on input at bounding box center [169, 416] width 190 height 40
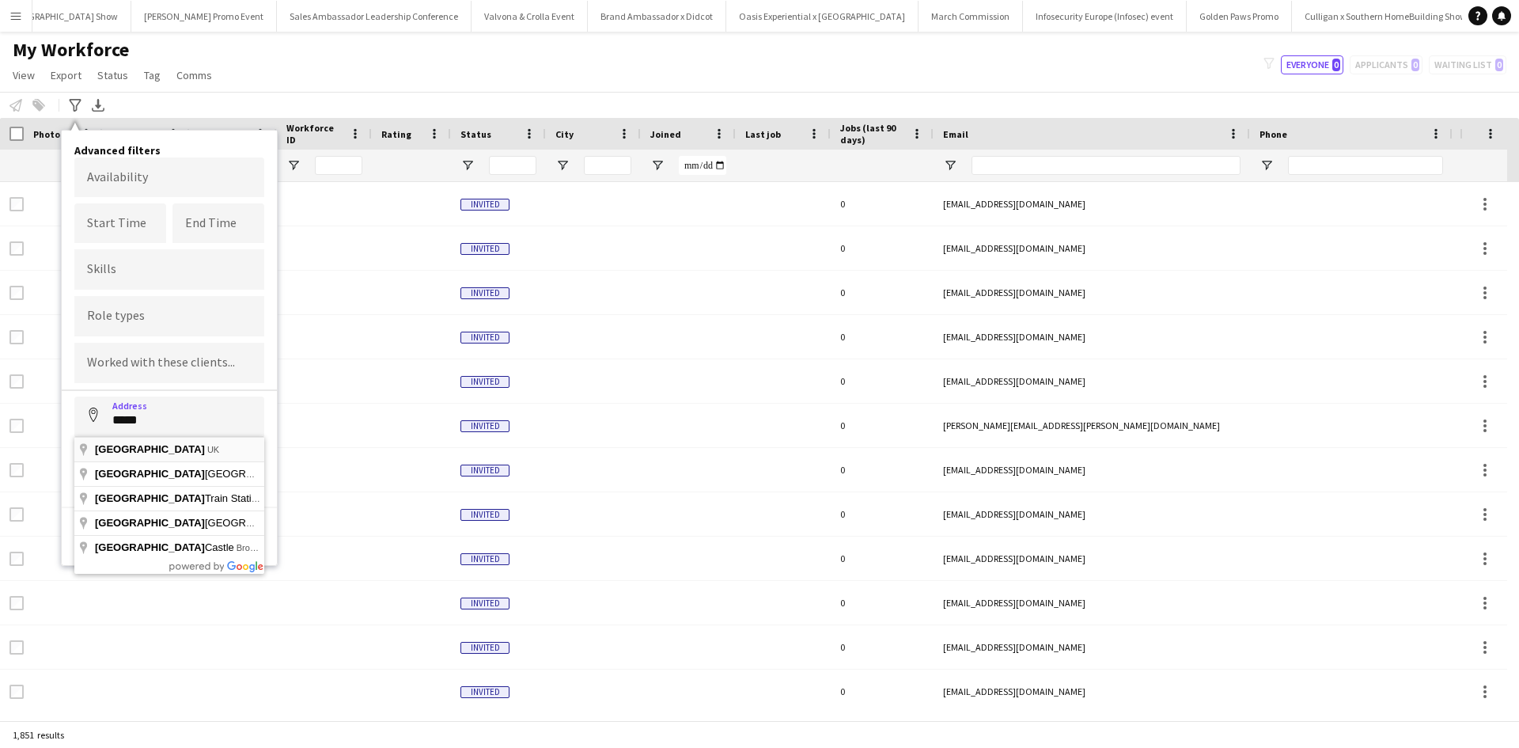
type input "*********"
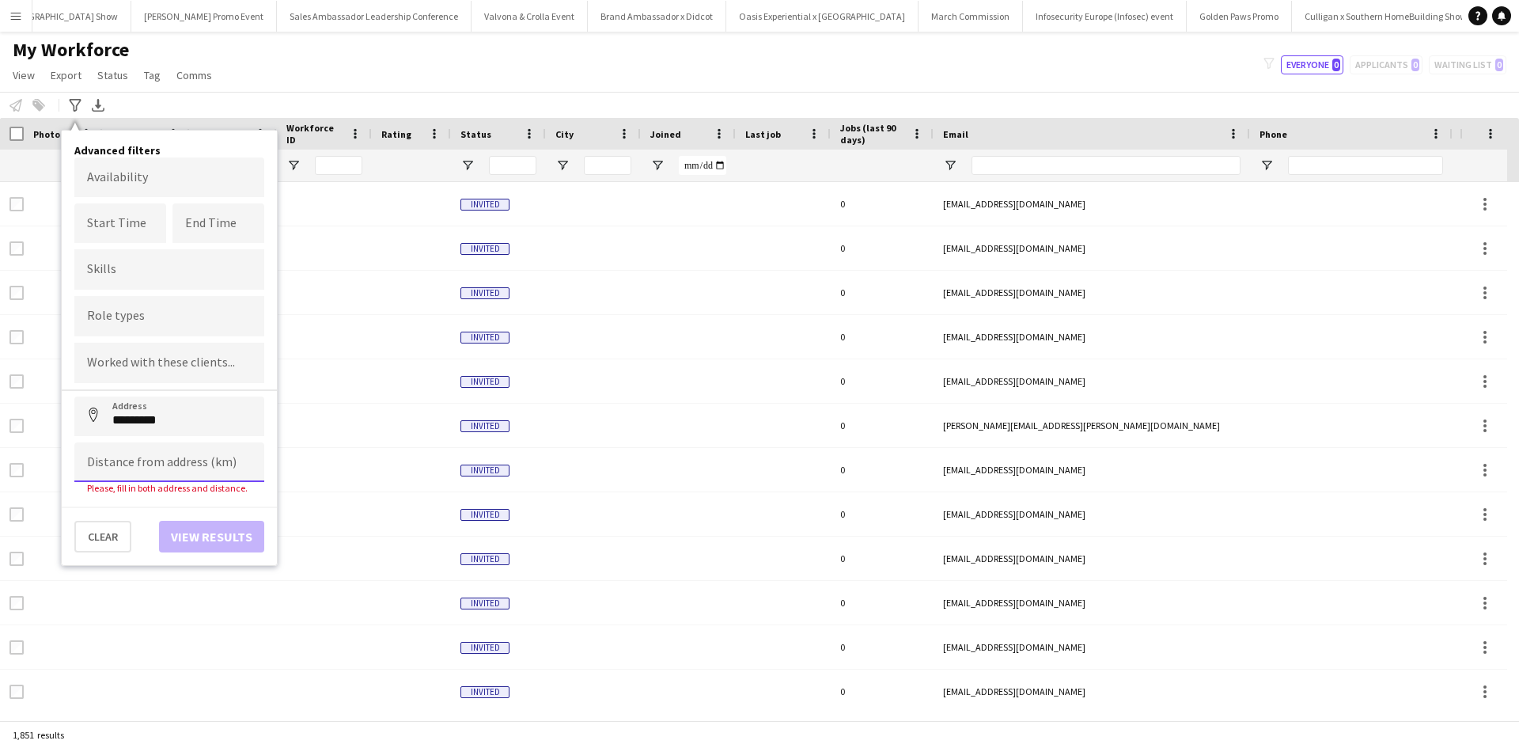
click at [140, 468] on input at bounding box center [169, 462] width 190 height 40
type input "*****"
click button "Address" at bounding box center [93, 415] width 38 height 38
type input "**********"
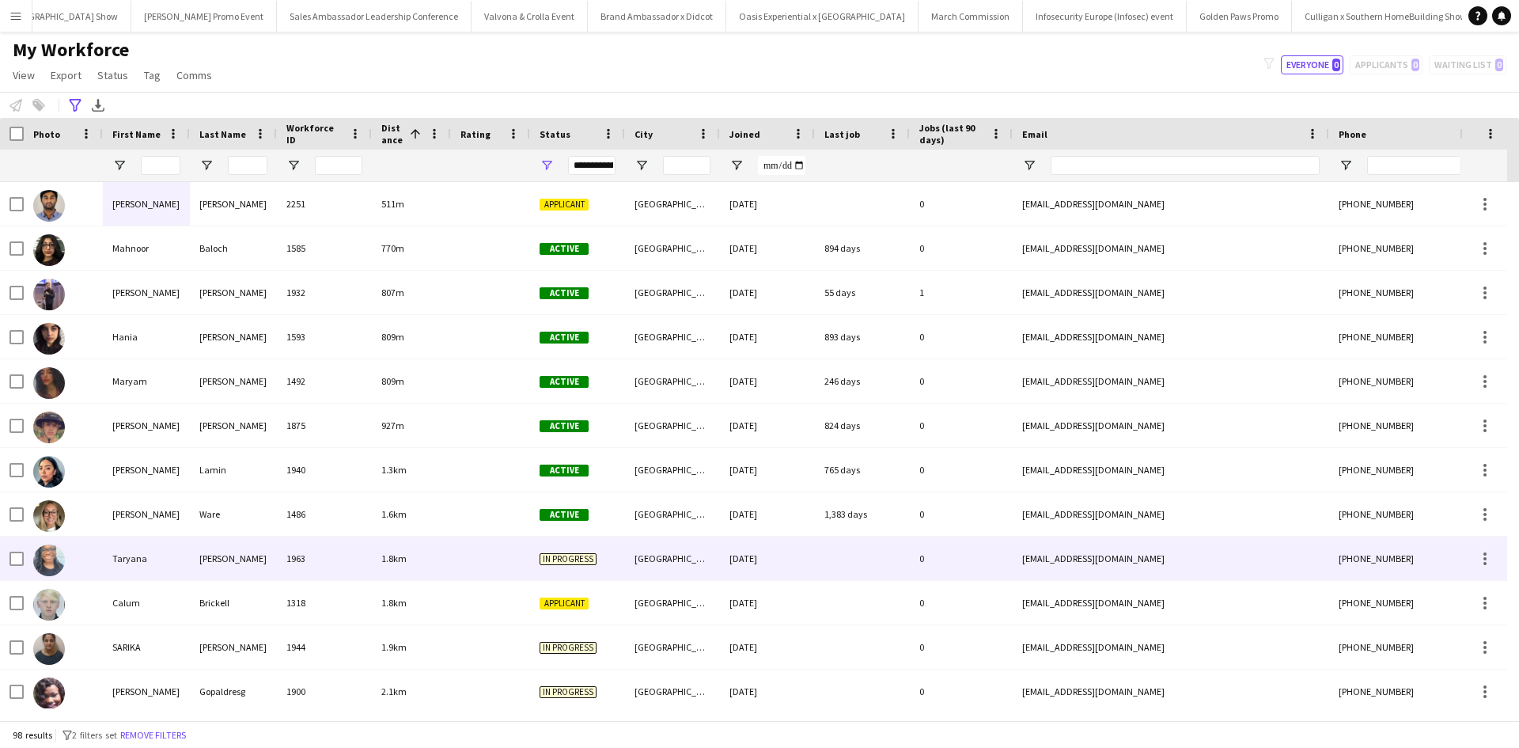
click at [127, 551] on div "Taryana" at bounding box center [146, 558] width 87 height 44
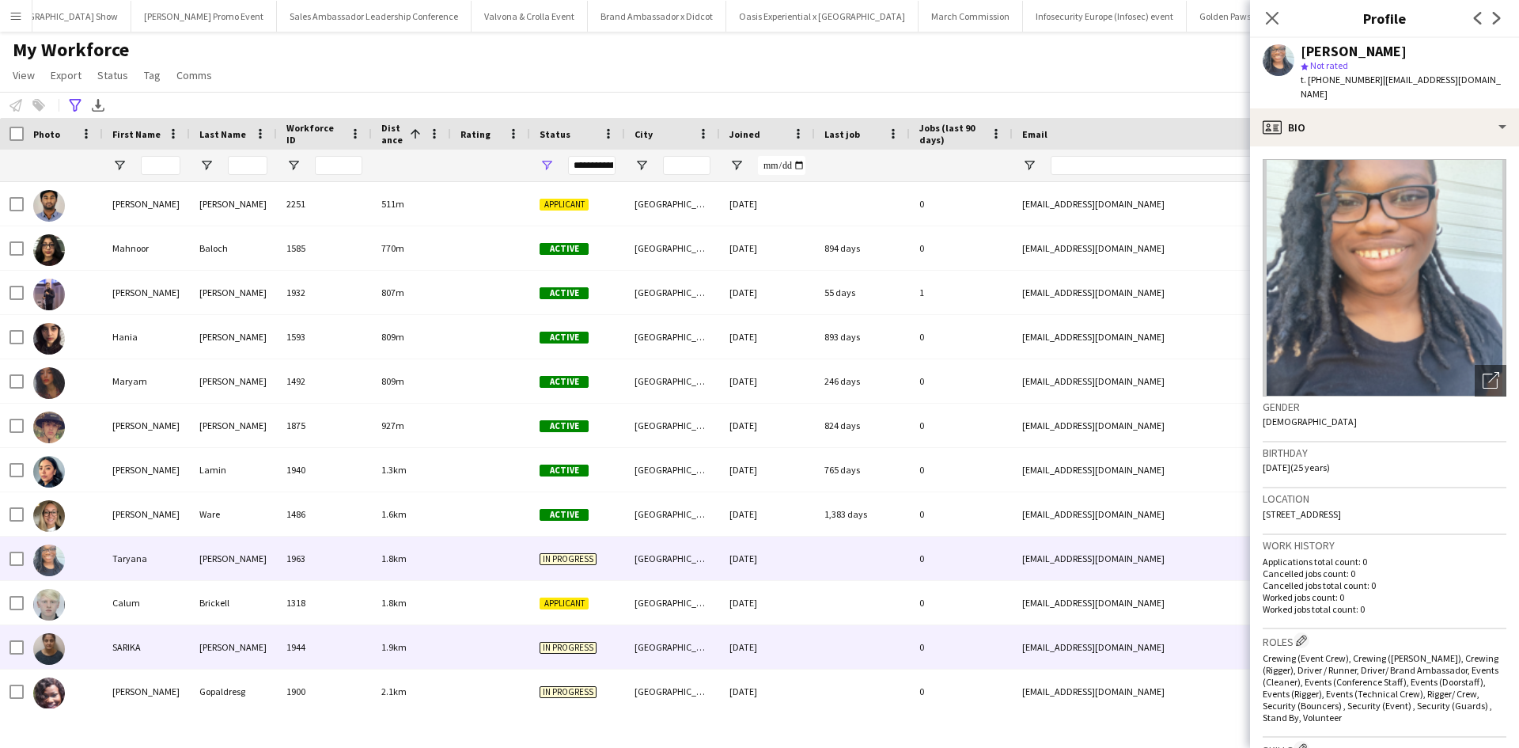
click at [135, 632] on div "SARIKA" at bounding box center [146, 647] width 87 height 44
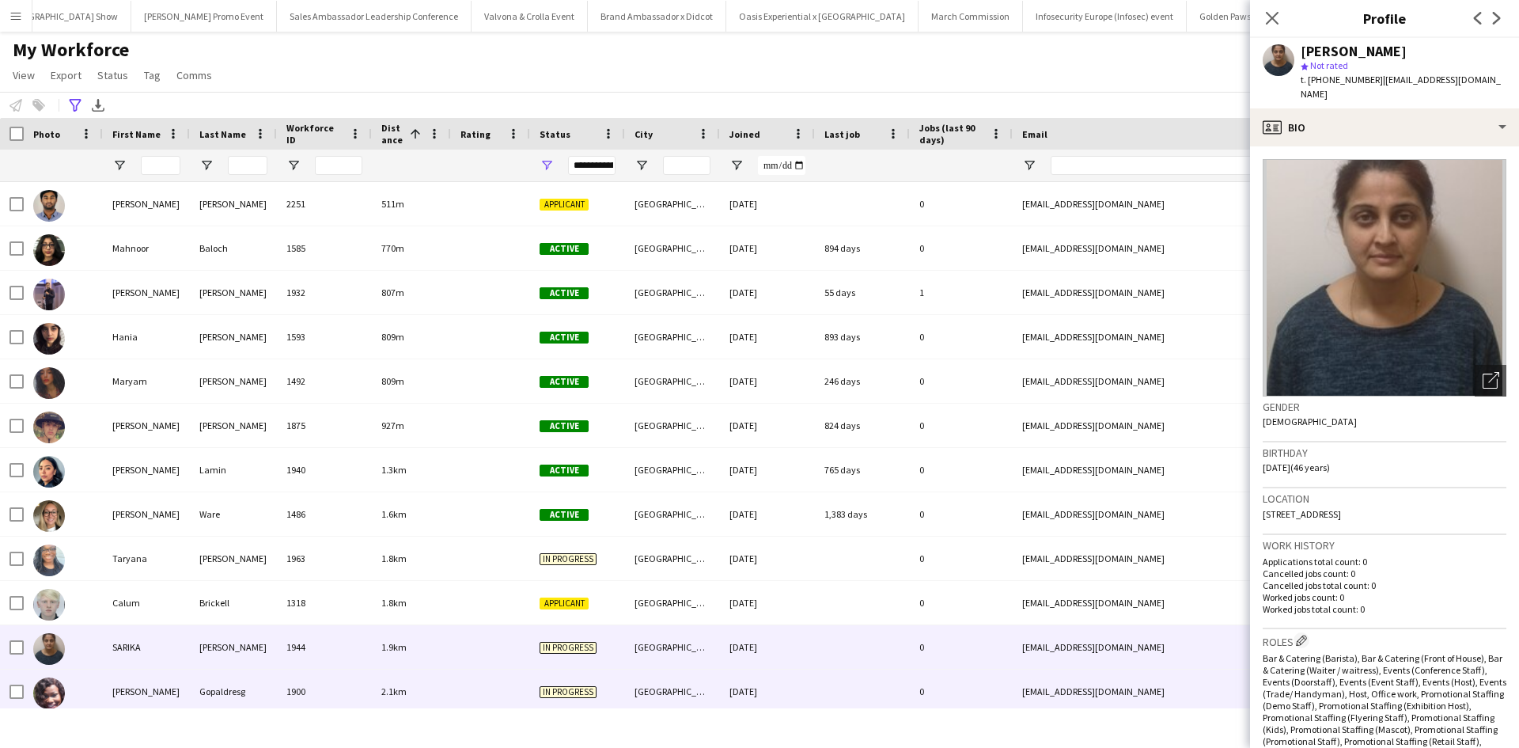
click at [131, 683] on div "[PERSON_NAME]" at bounding box center [146, 691] width 87 height 44
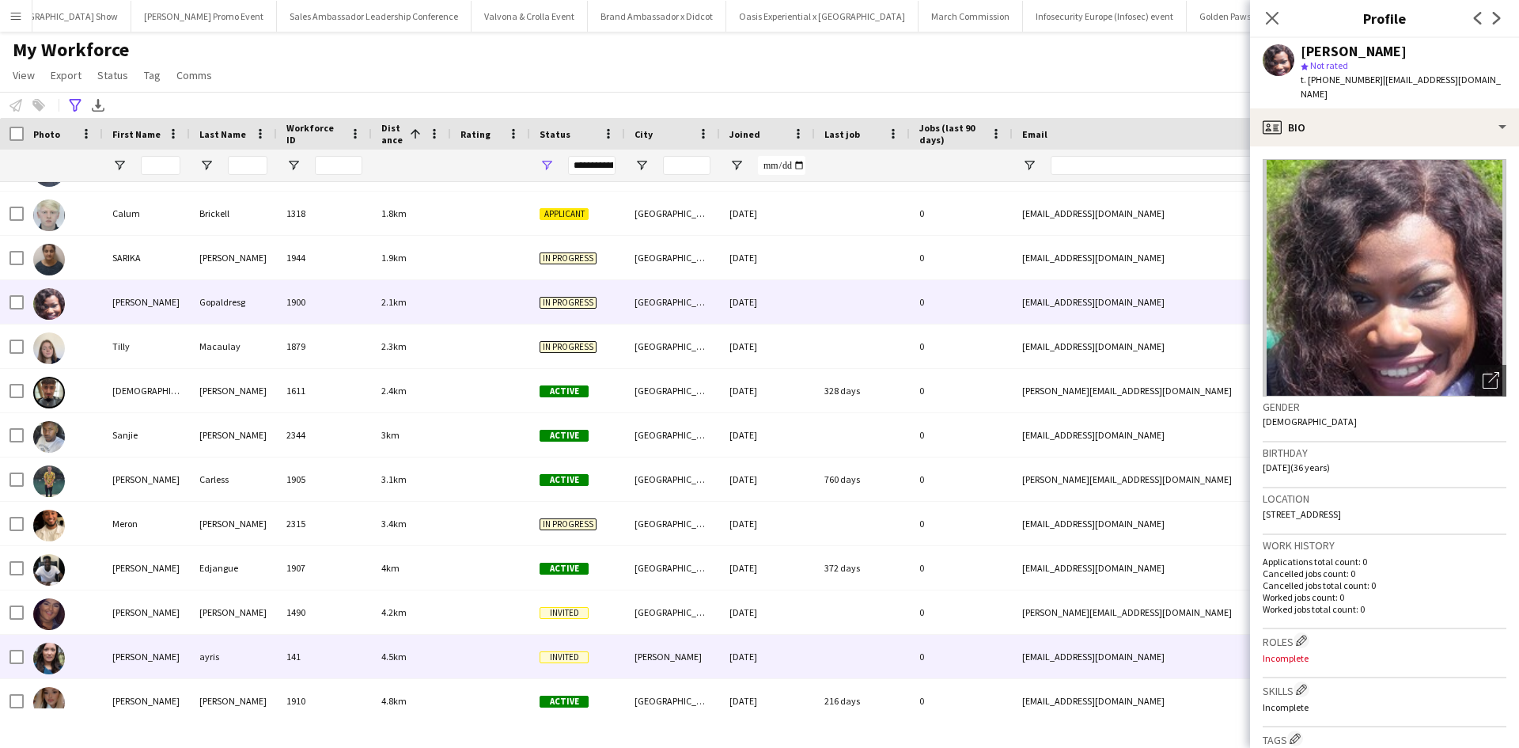
scroll to position [396, 0]
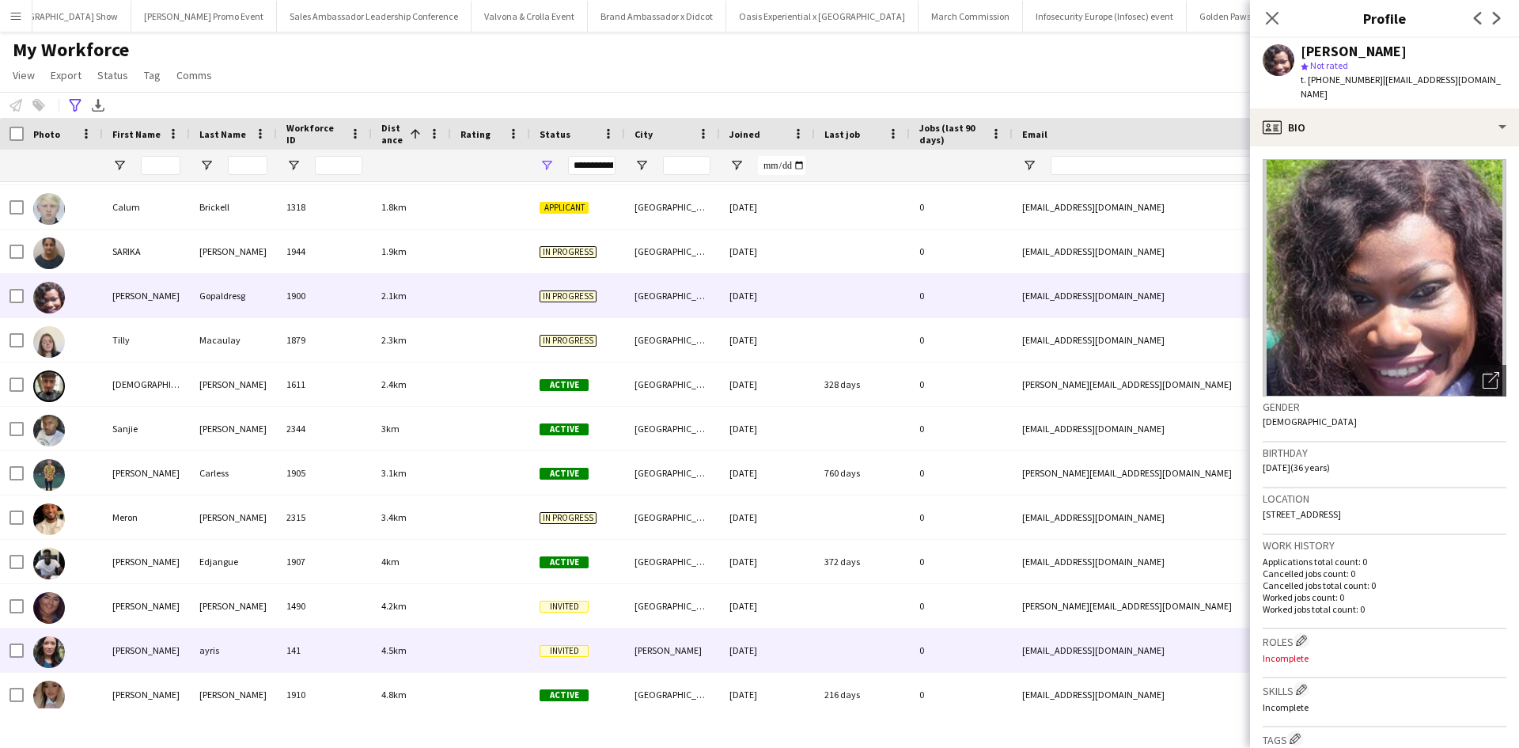
click at [131, 645] on div "[PERSON_NAME]" at bounding box center [146, 650] width 87 height 44
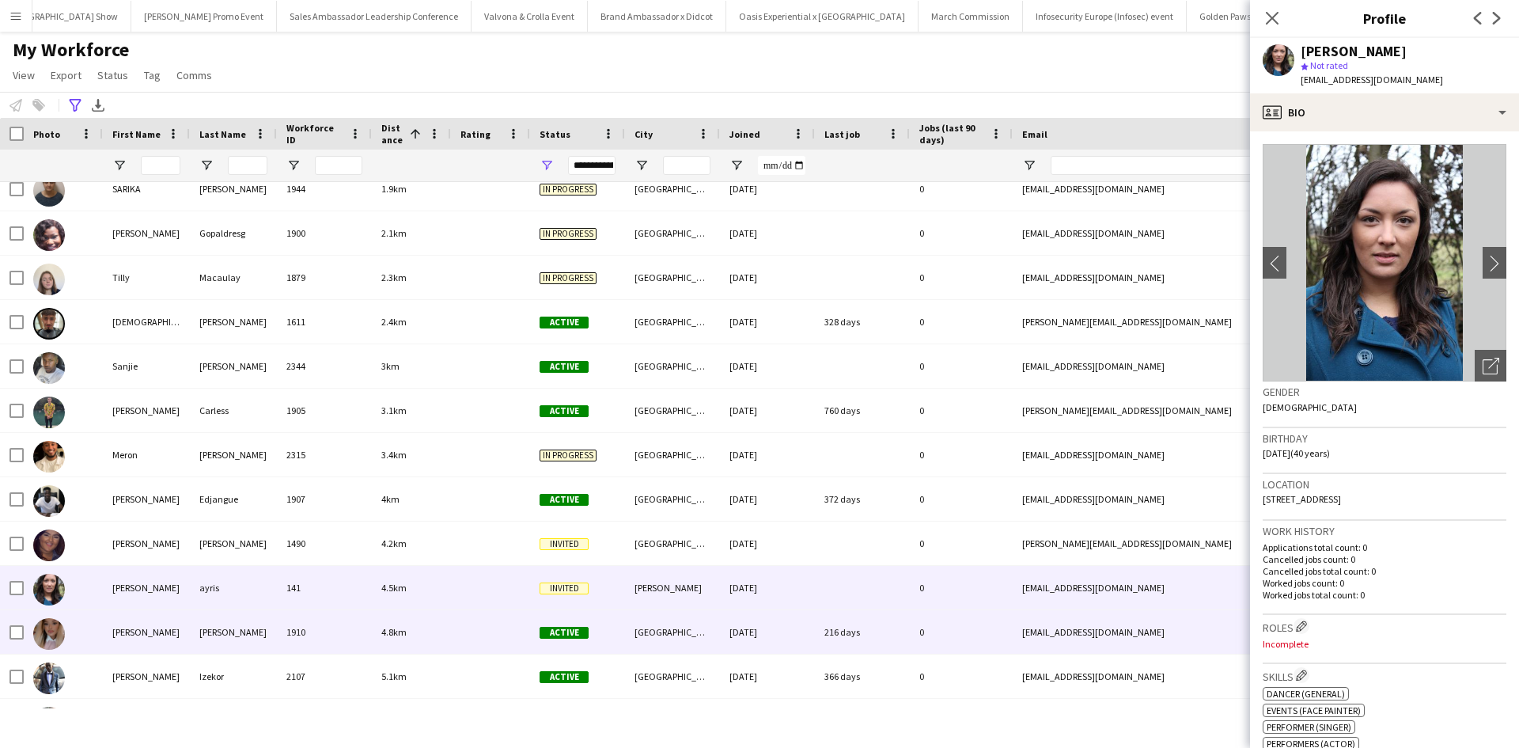
scroll to position [554, 0]
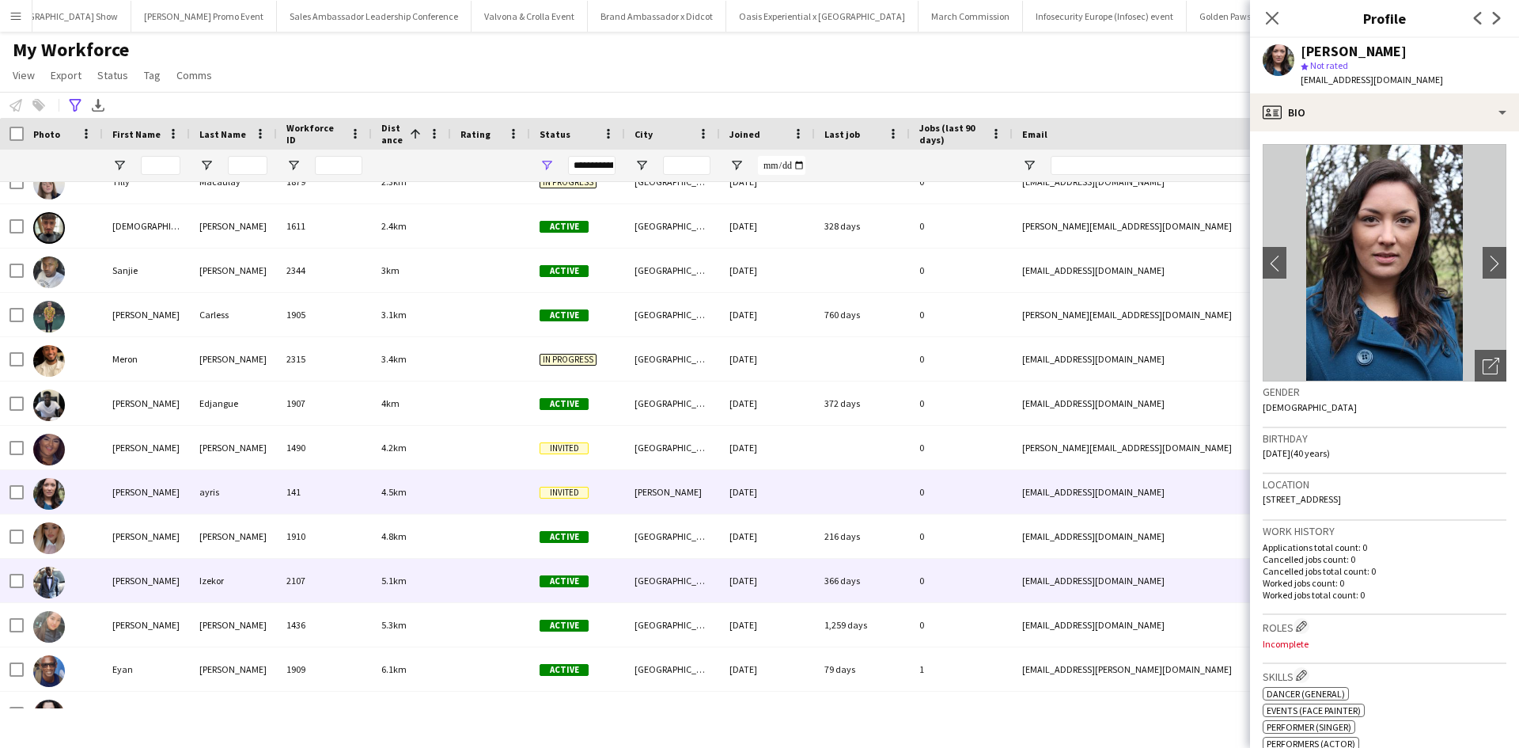
click at [134, 577] on div "Hector" at bounding box center [146, 580] width 87 height 44
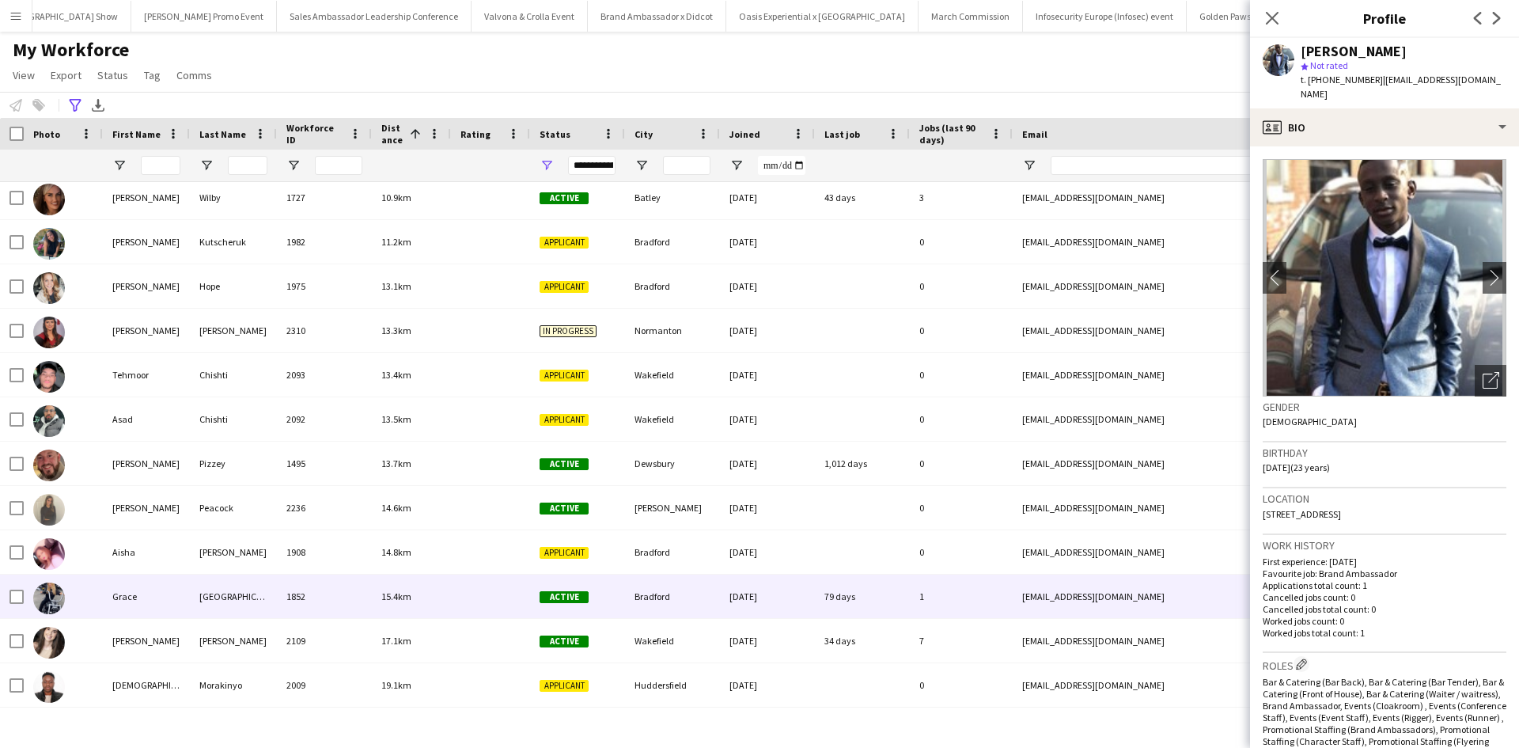
scroll to position [0, 0]
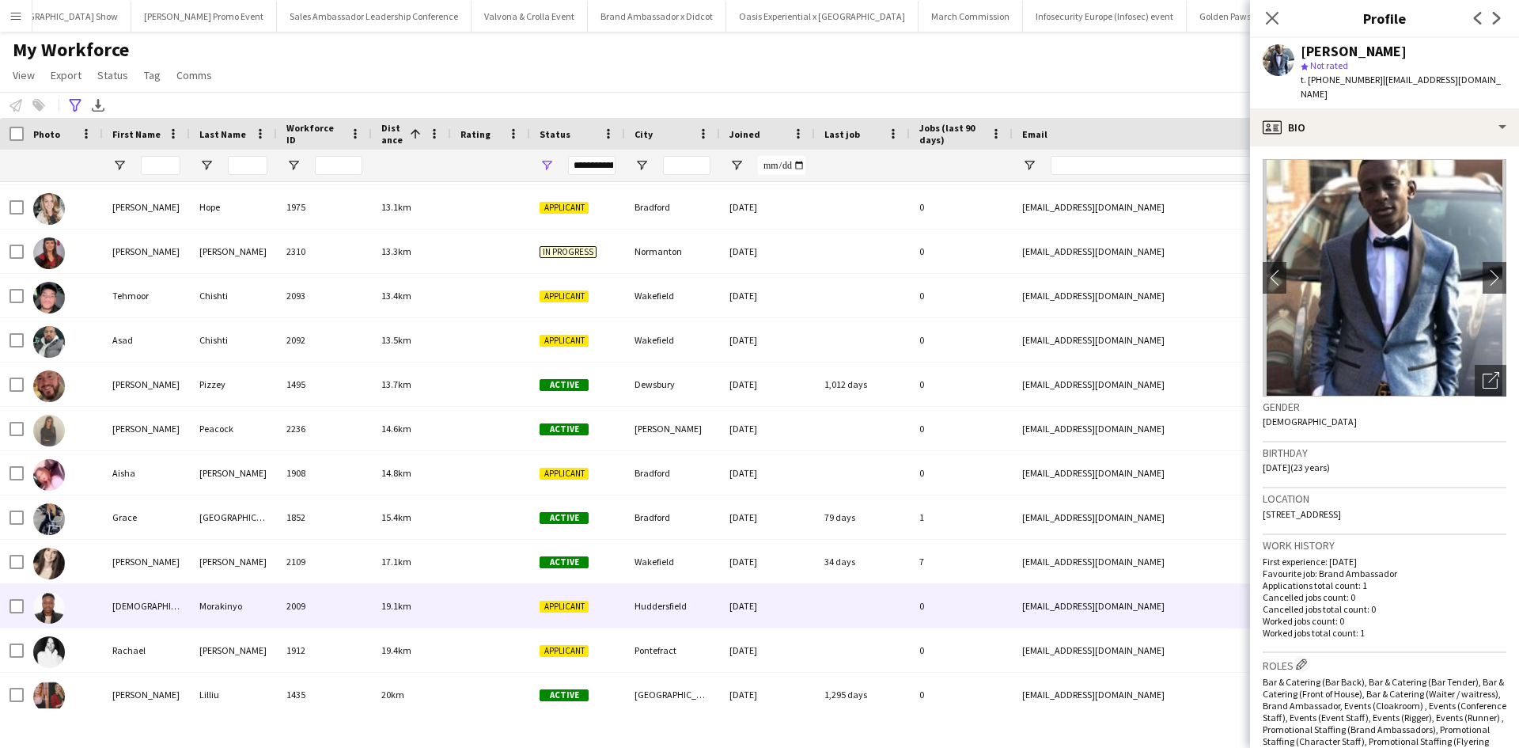
click at [154, 608] on div "Jesutomito" at bounding box center [146, 606] width 87 height 44
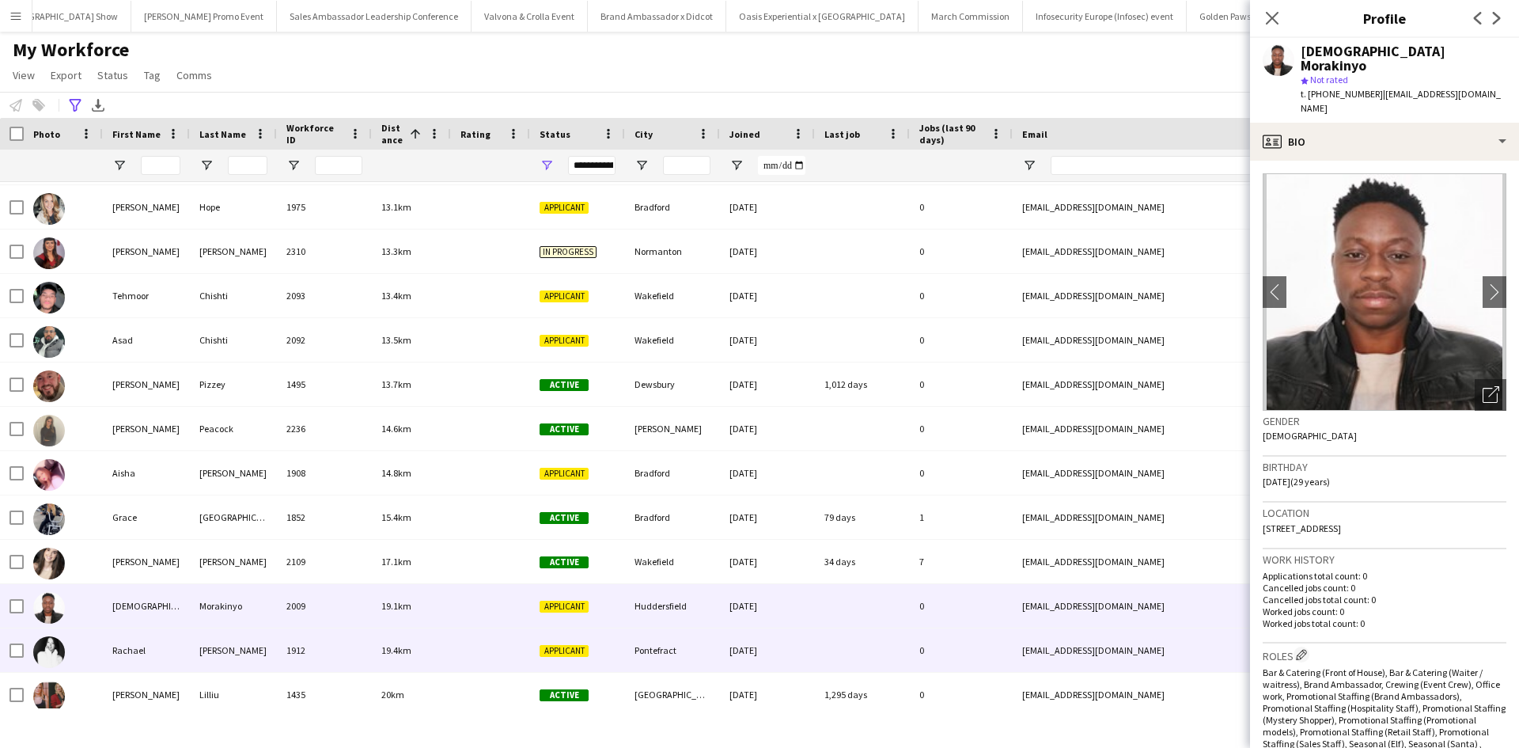
click at [141, 647] on div "Rachael" at bounding box center [146, 650] width 87 height 44
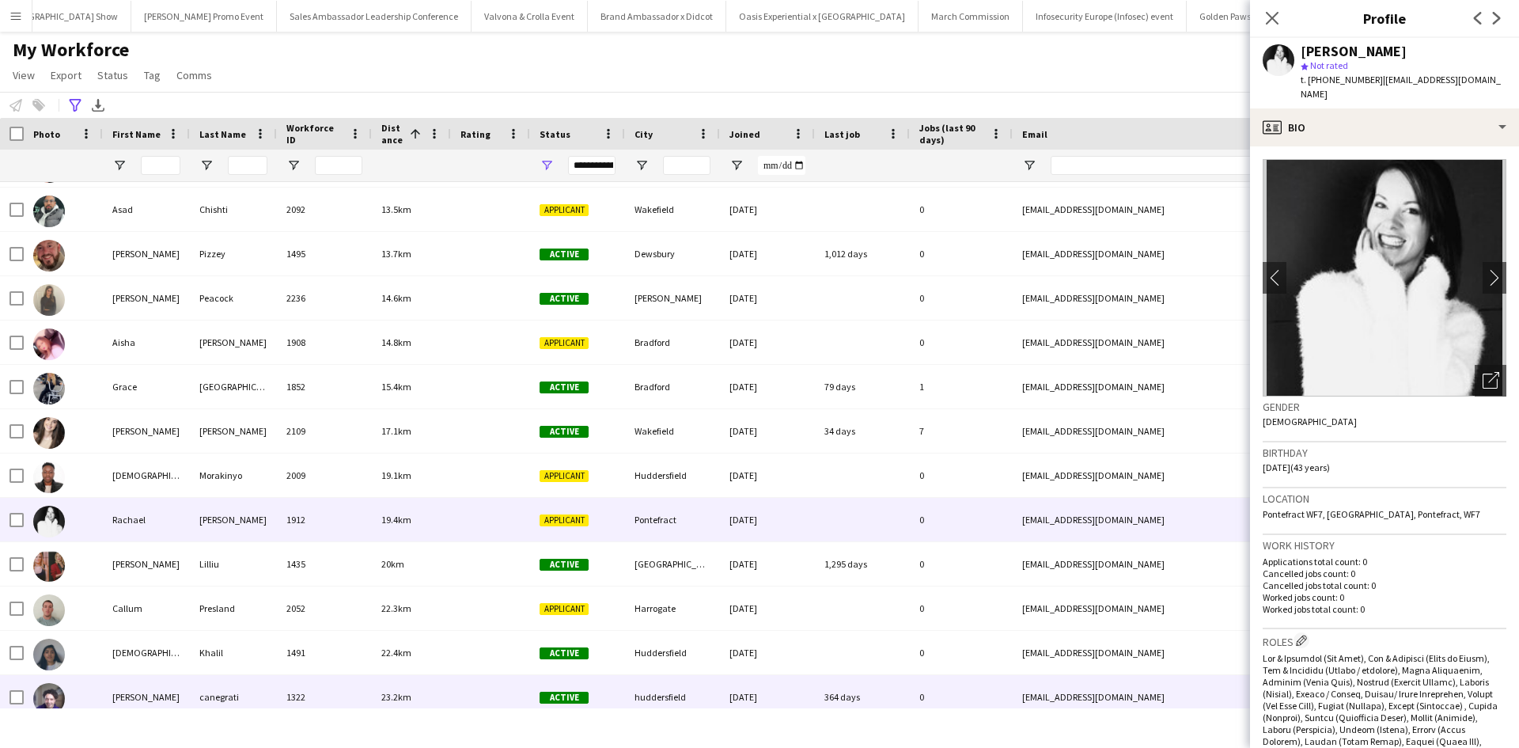
scroll to position [1661, 0]
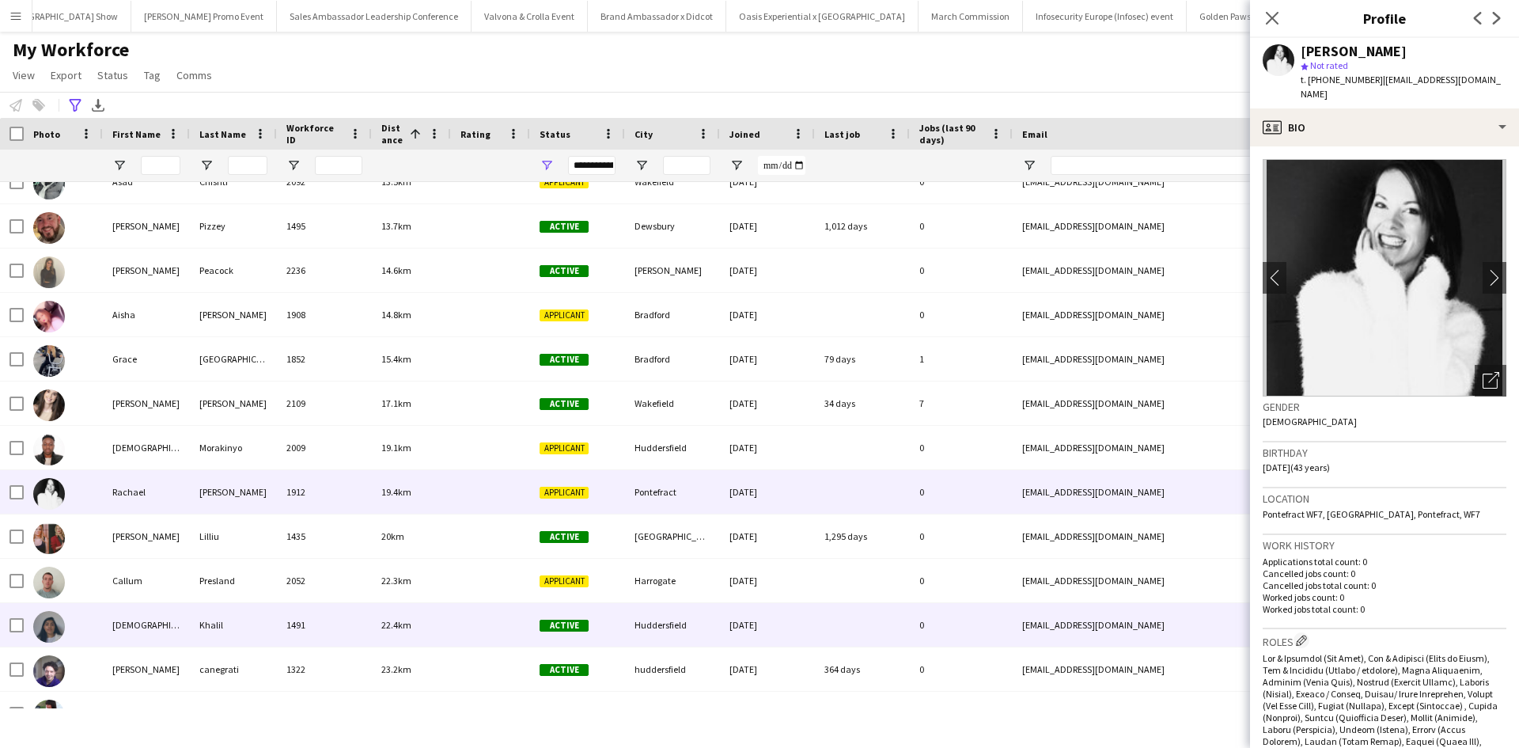
click at [138, 626] on div "Maryah" at bounding box center [146, 625] width 87 height 44
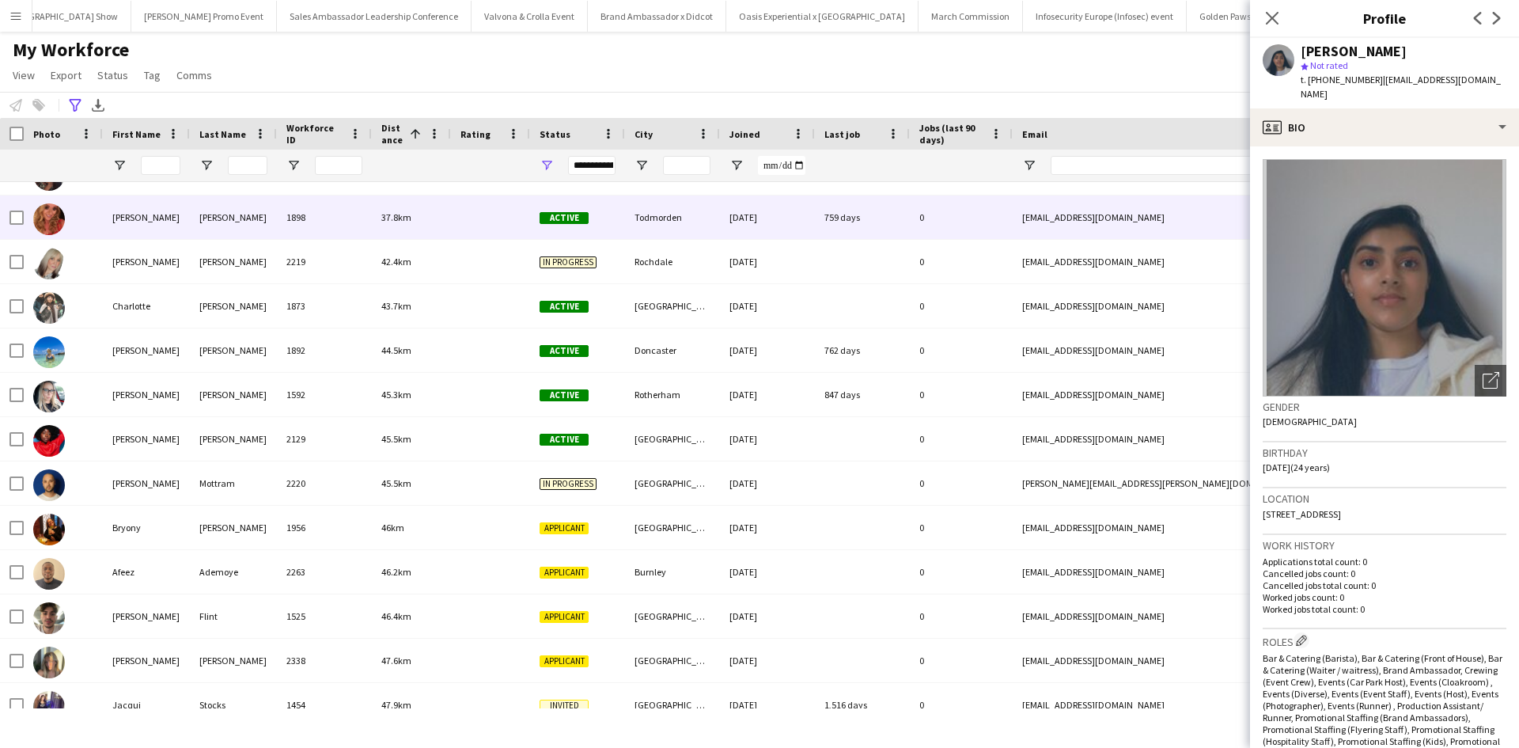
scroll to position [2294, 0]
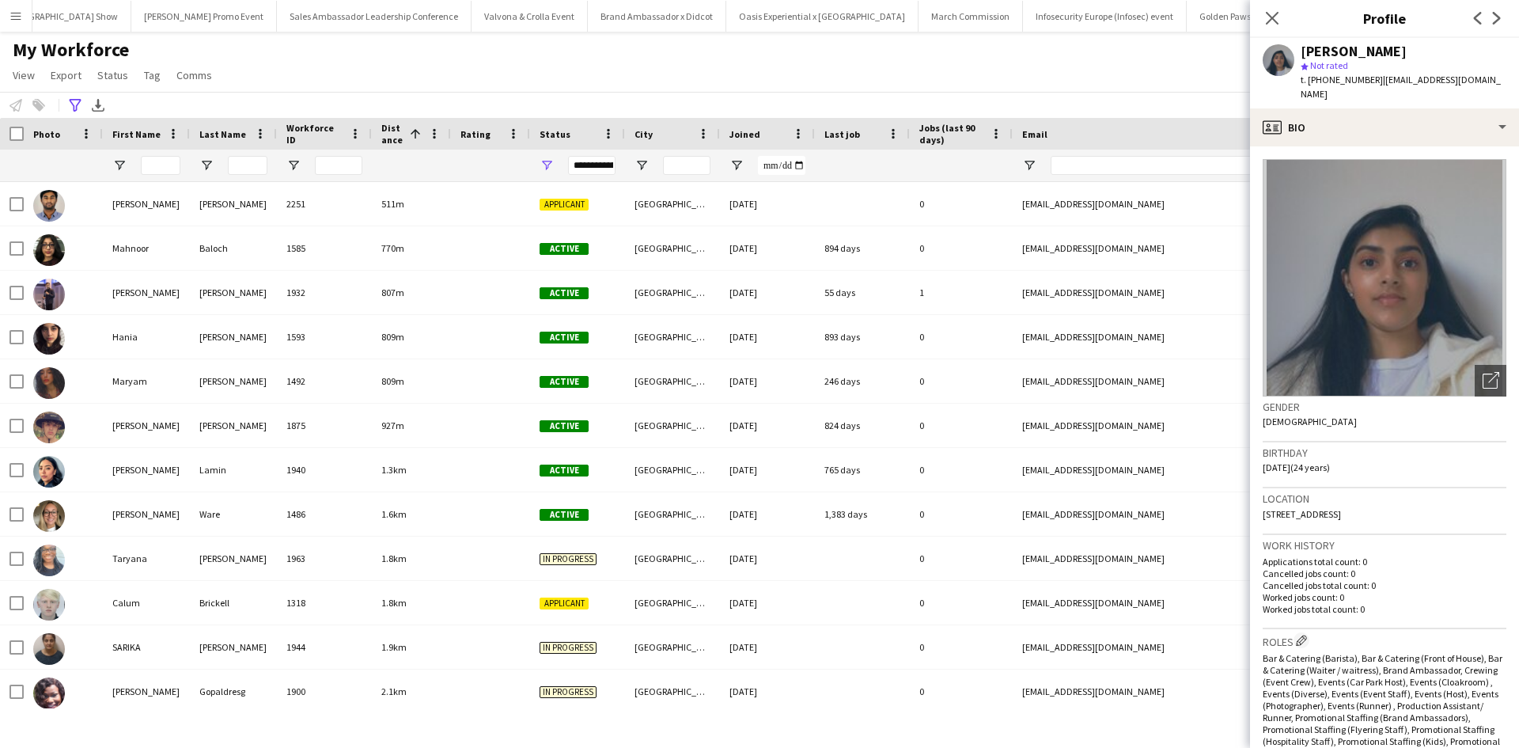
click at [20, 13] on app-icon "Menu" at bounding box center [15, 15] width 13 height 13
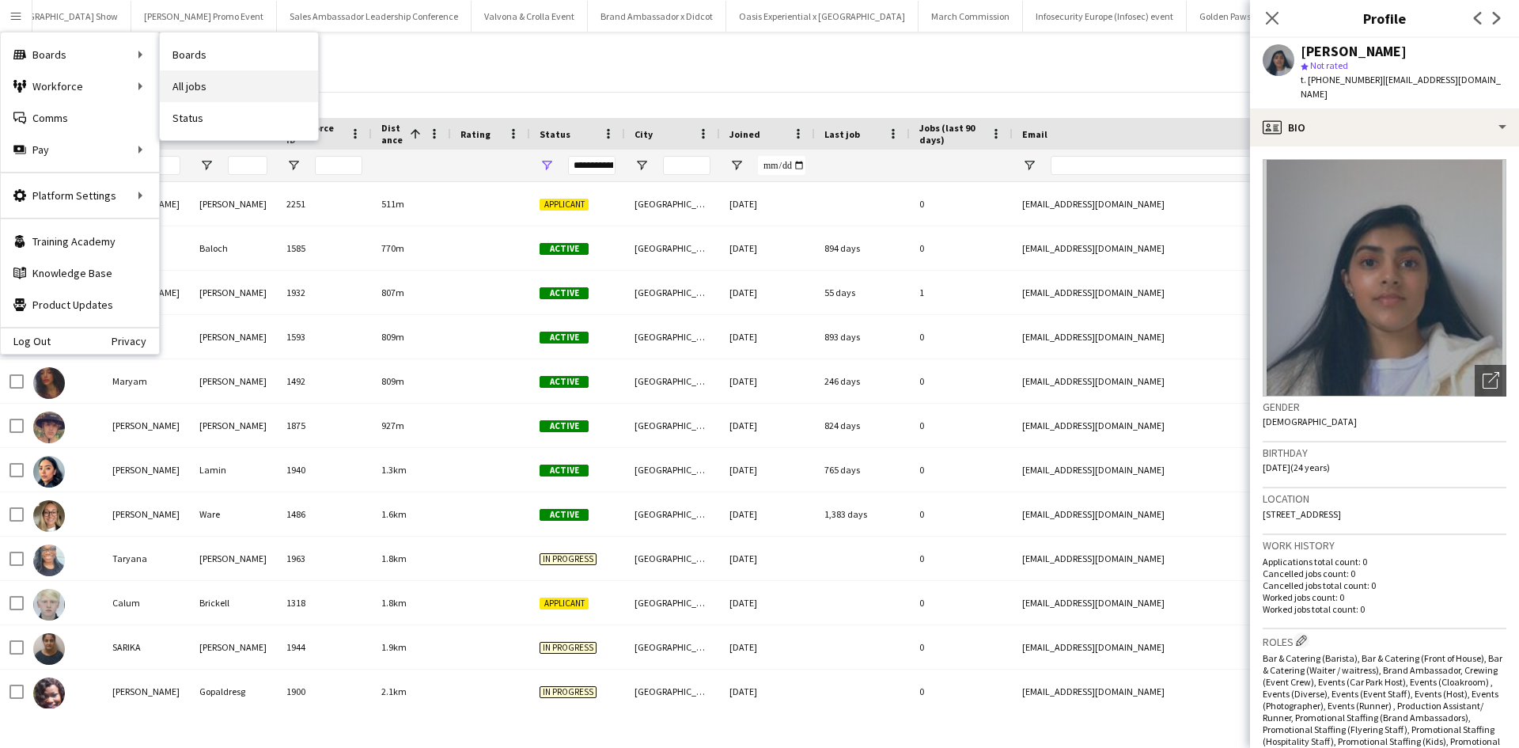
click at [231, 85] on link "All jobs" at bounding box center [239, 86] width 158 height 32
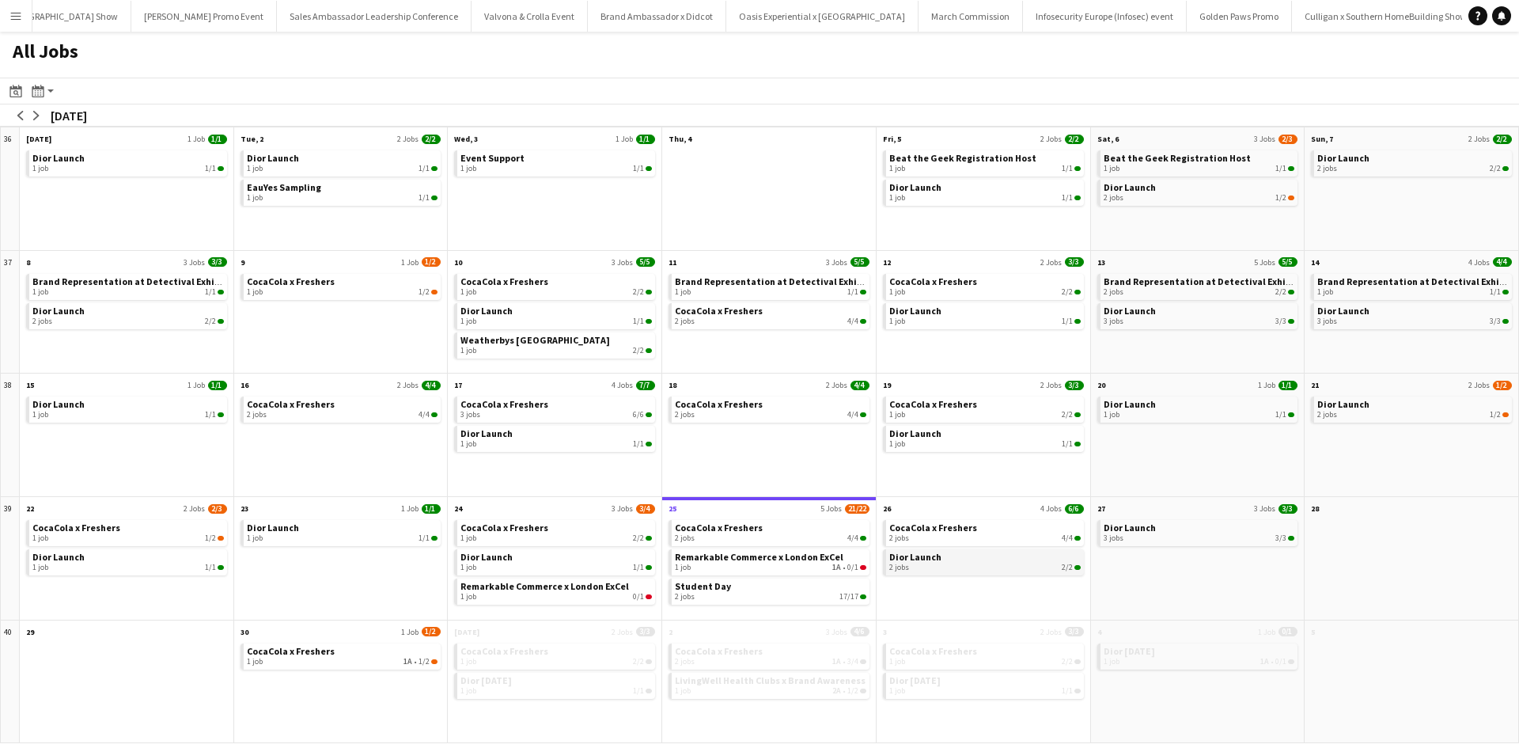
click at [913, 557] on span "Dior Launch" at bounding box center [915, 557] width 52 height 12
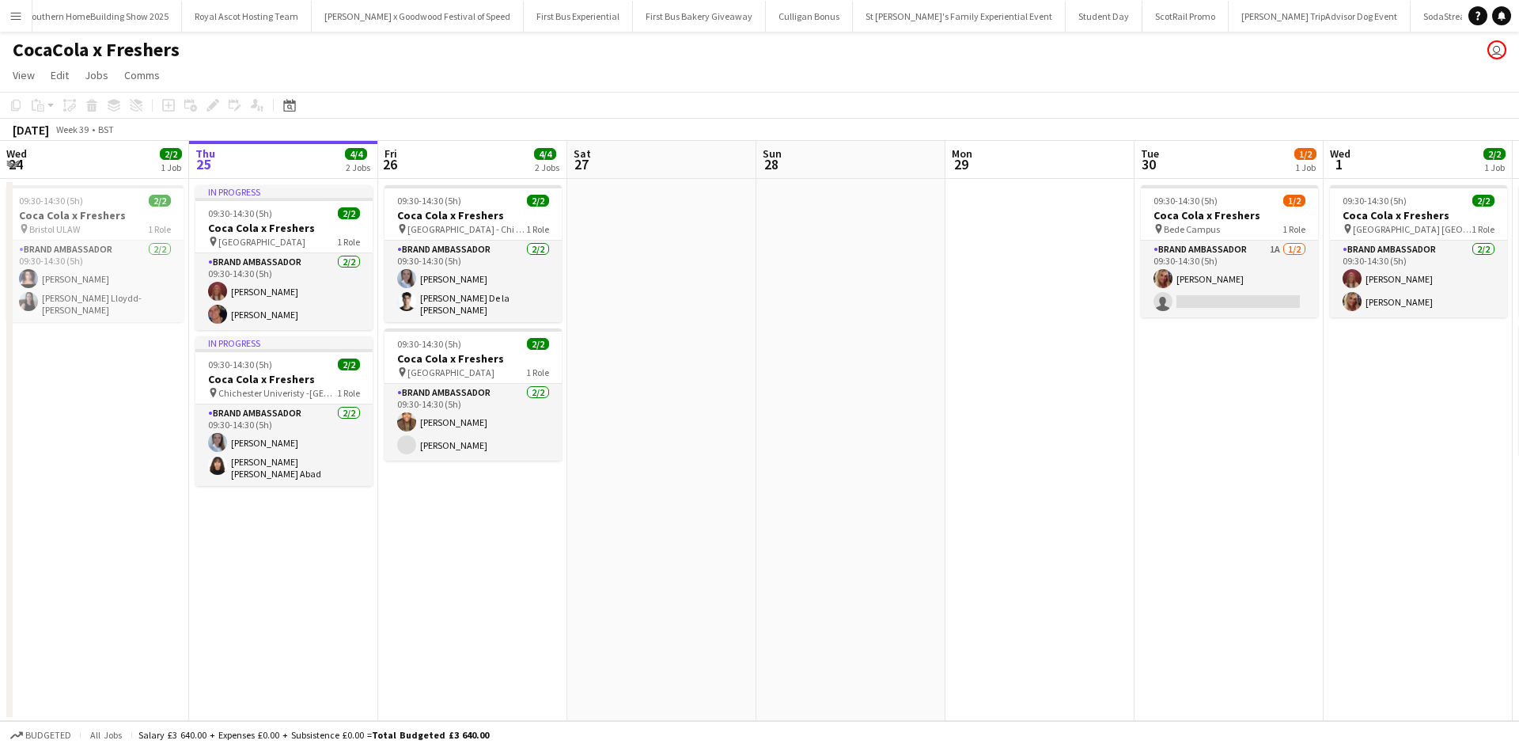
scroll to position [0, 15828]
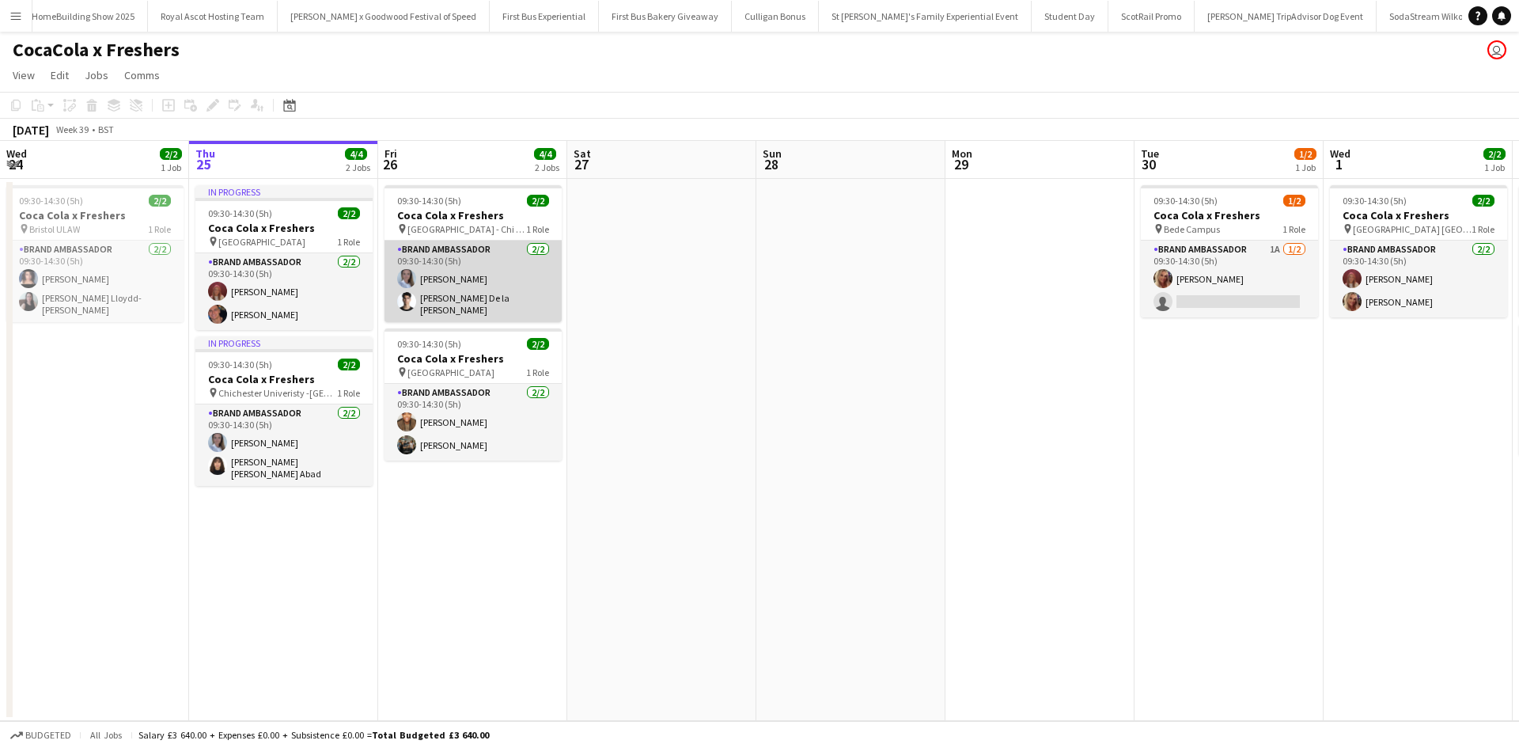
click at [502, 303] on app-card-role "Brand Ambassador [DATE] 09:30-14:30 (5h) [PERSON_NAME] [PERSON_NAME] De la [PER…" at bounding box center [472, 280] width 177 height 81
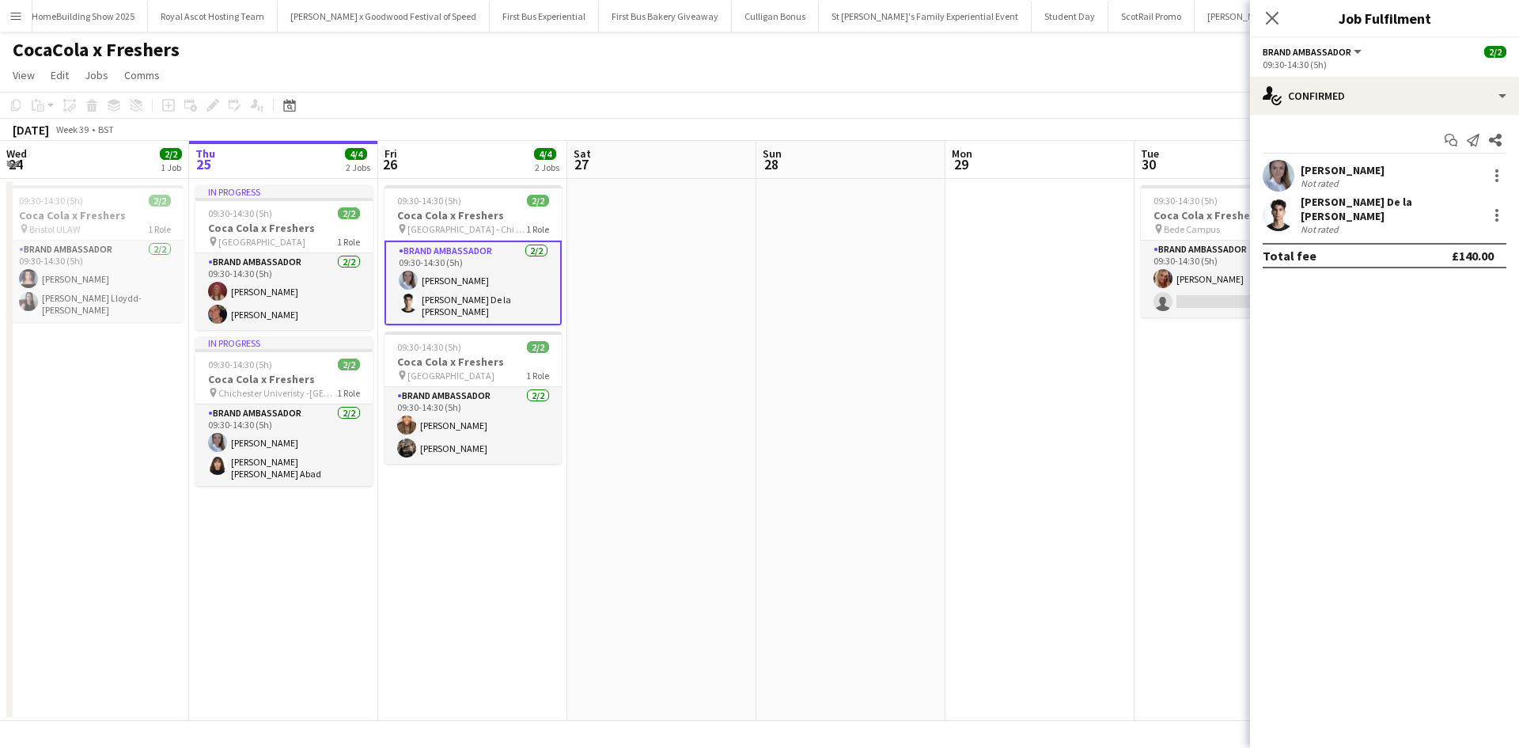
click at [1394, 205] on div "[PERSON_NAME] De la [PERSON_NAME]" at bounding box center [1390, 209] width 180 height 28
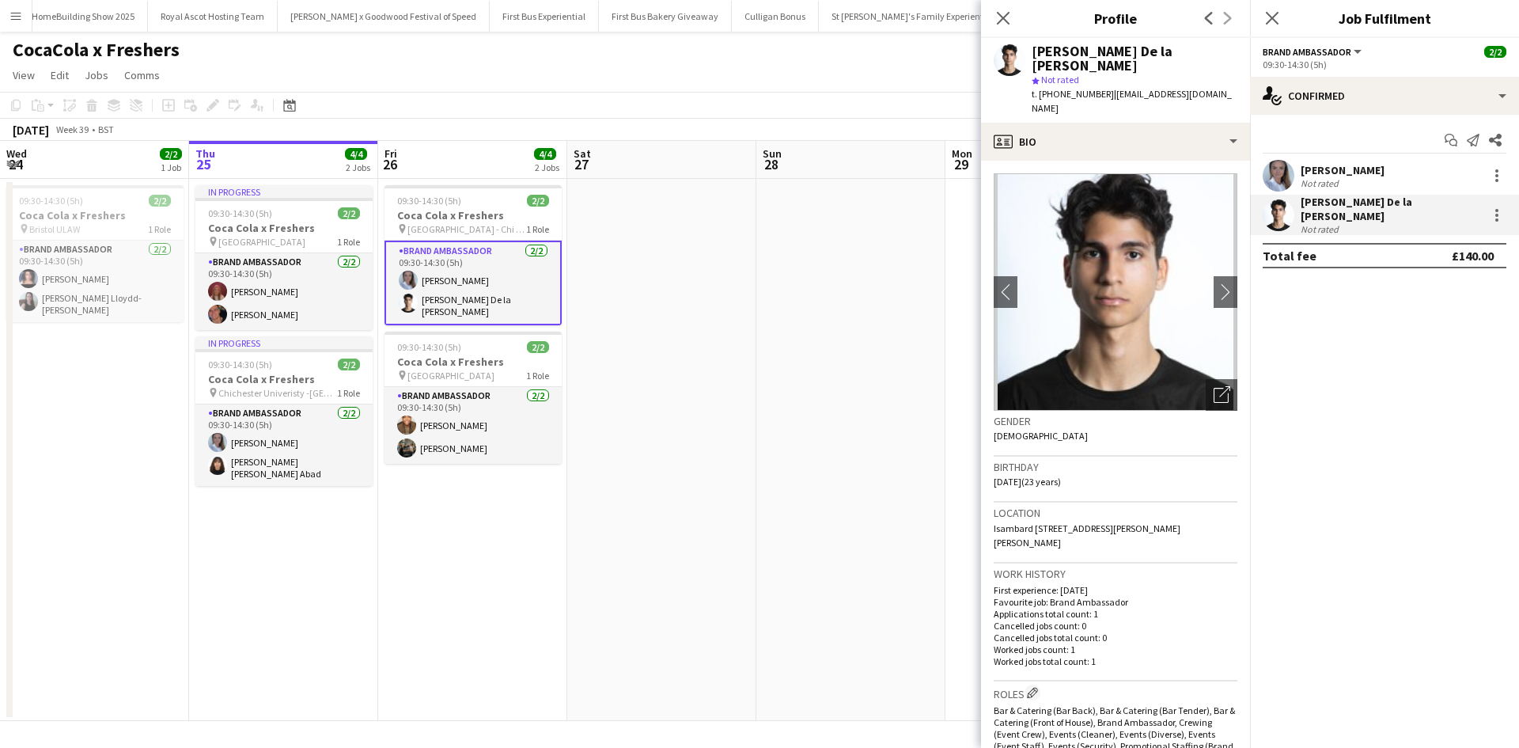
click at [549, 557] on app-date-cell "09:30-14:30 (5h) 2/2 Coca Cola x Freshers pin [GEOGRAPHIC_DATA] - Chi Site BAX …" at bounding box center [472, 450] width 189 height 542
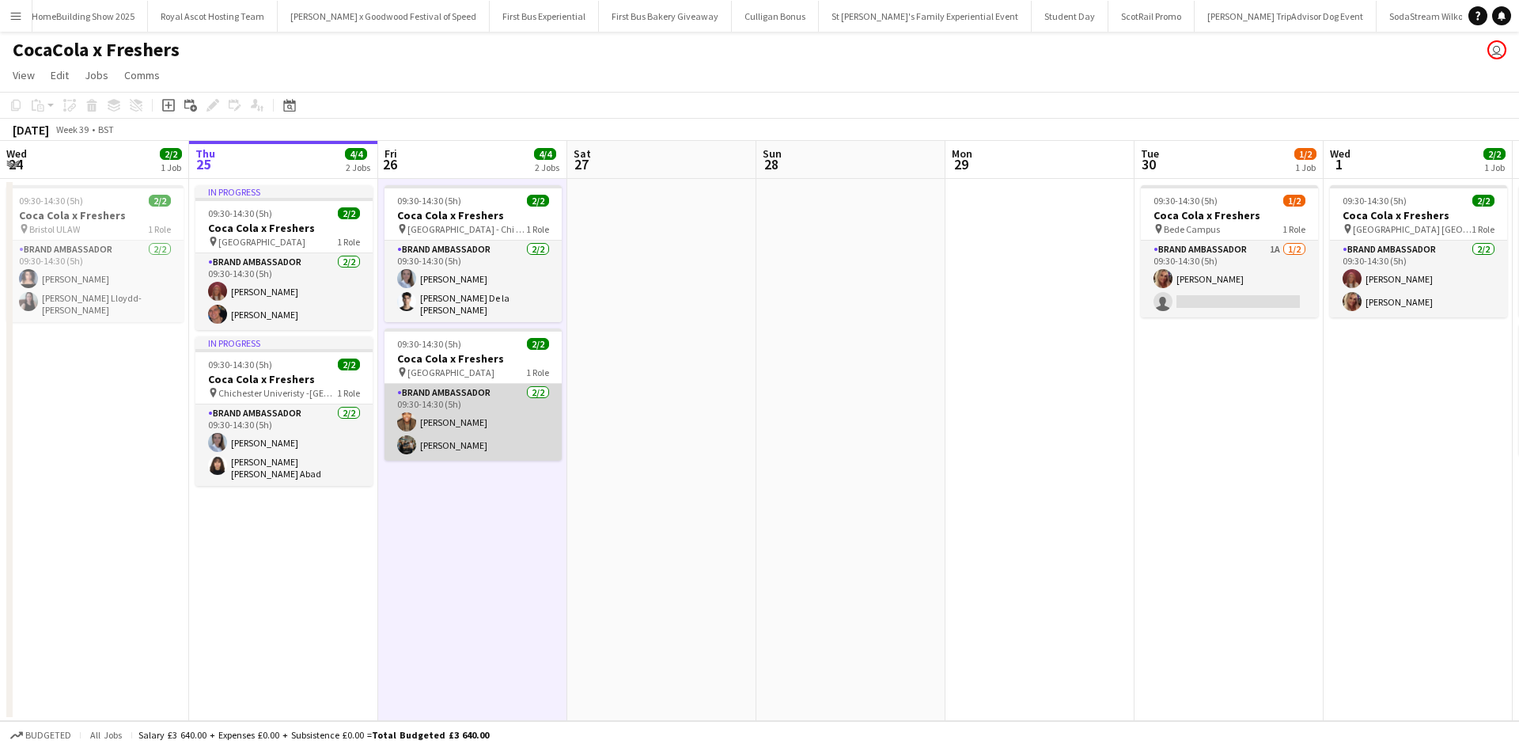
click at [452, 440] on app-card-role "Brand Ambassador [DATE] 09:30-14:30 (5h) [PERSON_NAME] [PERSON_NAME]" at bounding box center [472, 422] width 177 height 77
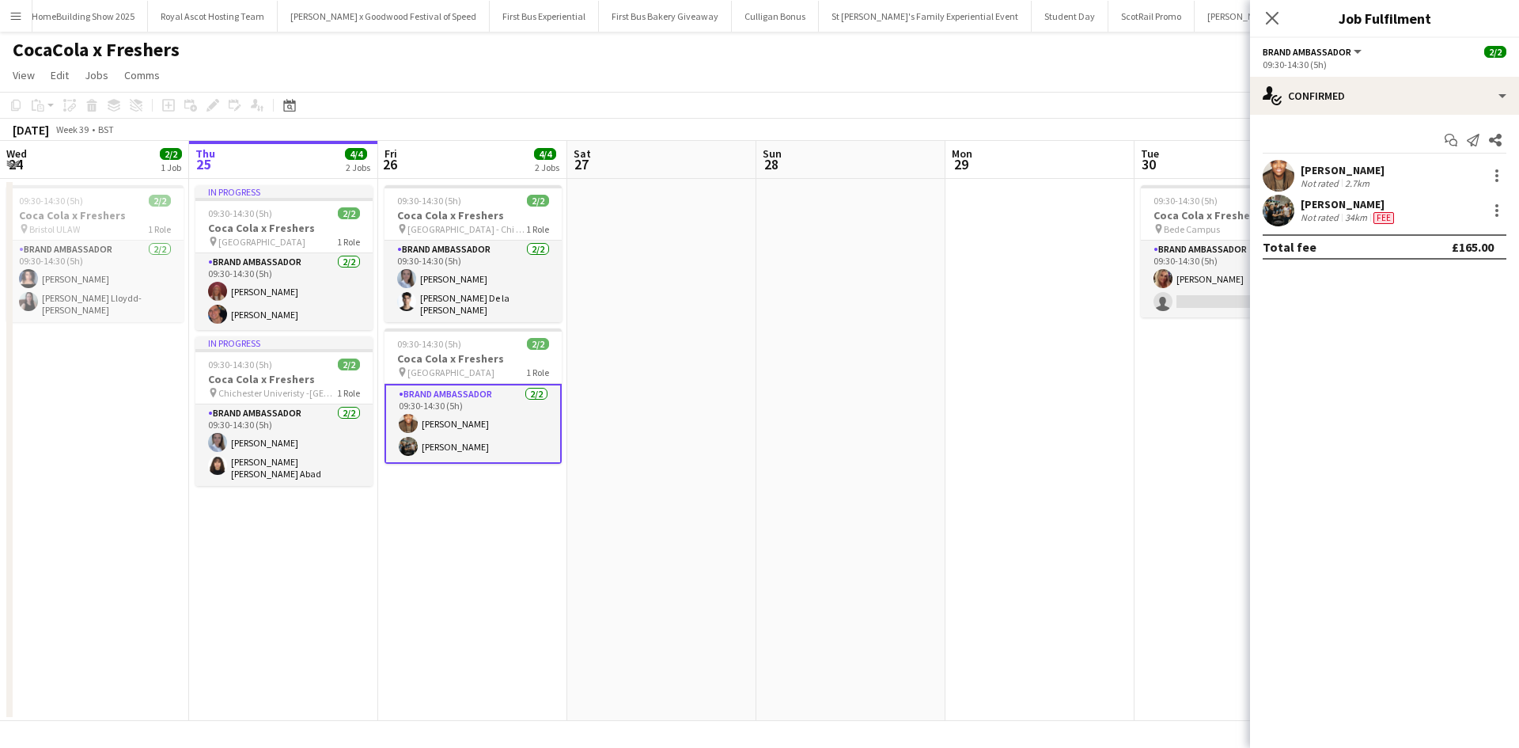
click at [1337, 202] on div "[PERSON_NAME]" at bounding box center [1348, 204] width 97 height 14
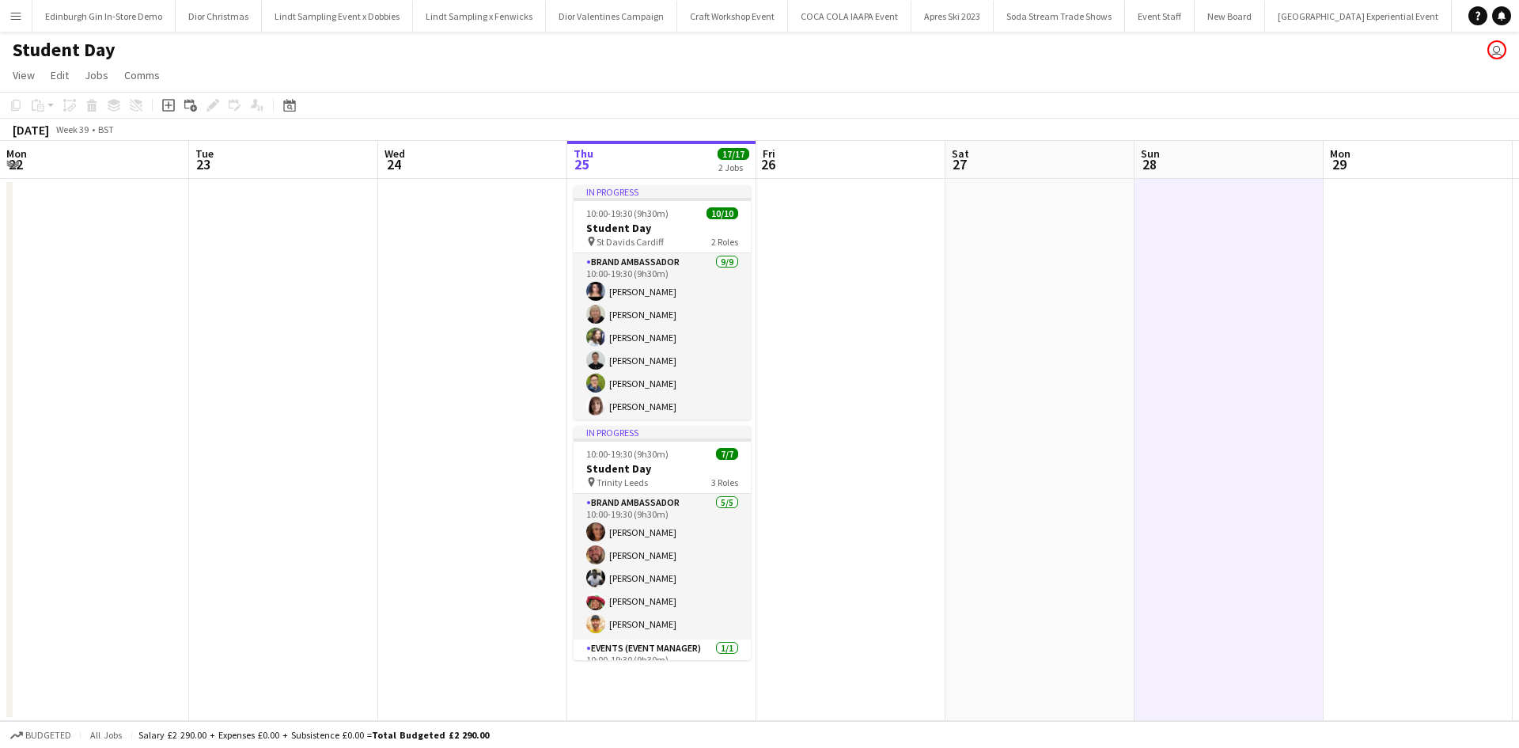
scroll to position [0, 377]
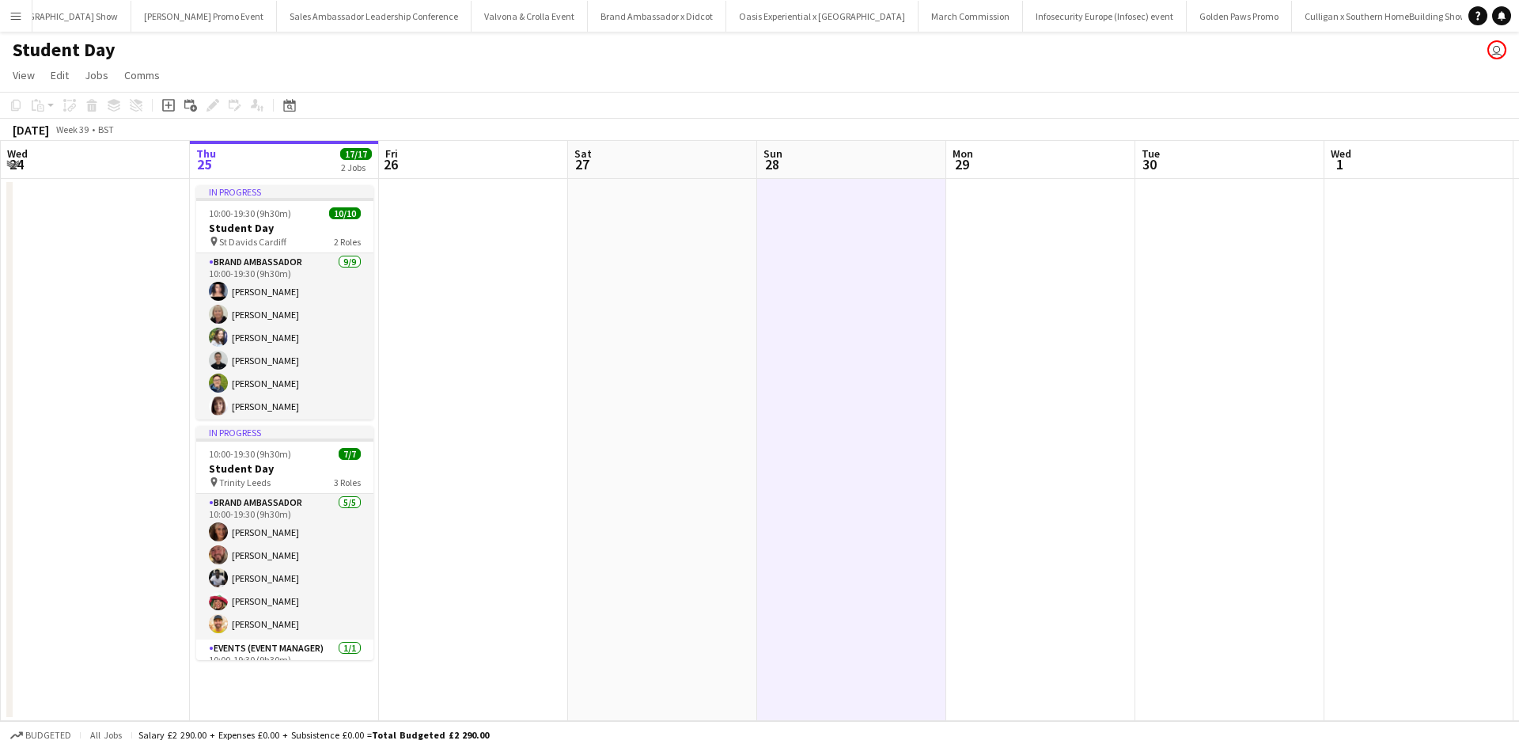
click at [15, 21] on app-icon "Menu" at bounding box center [15, 15] width 13 height 13
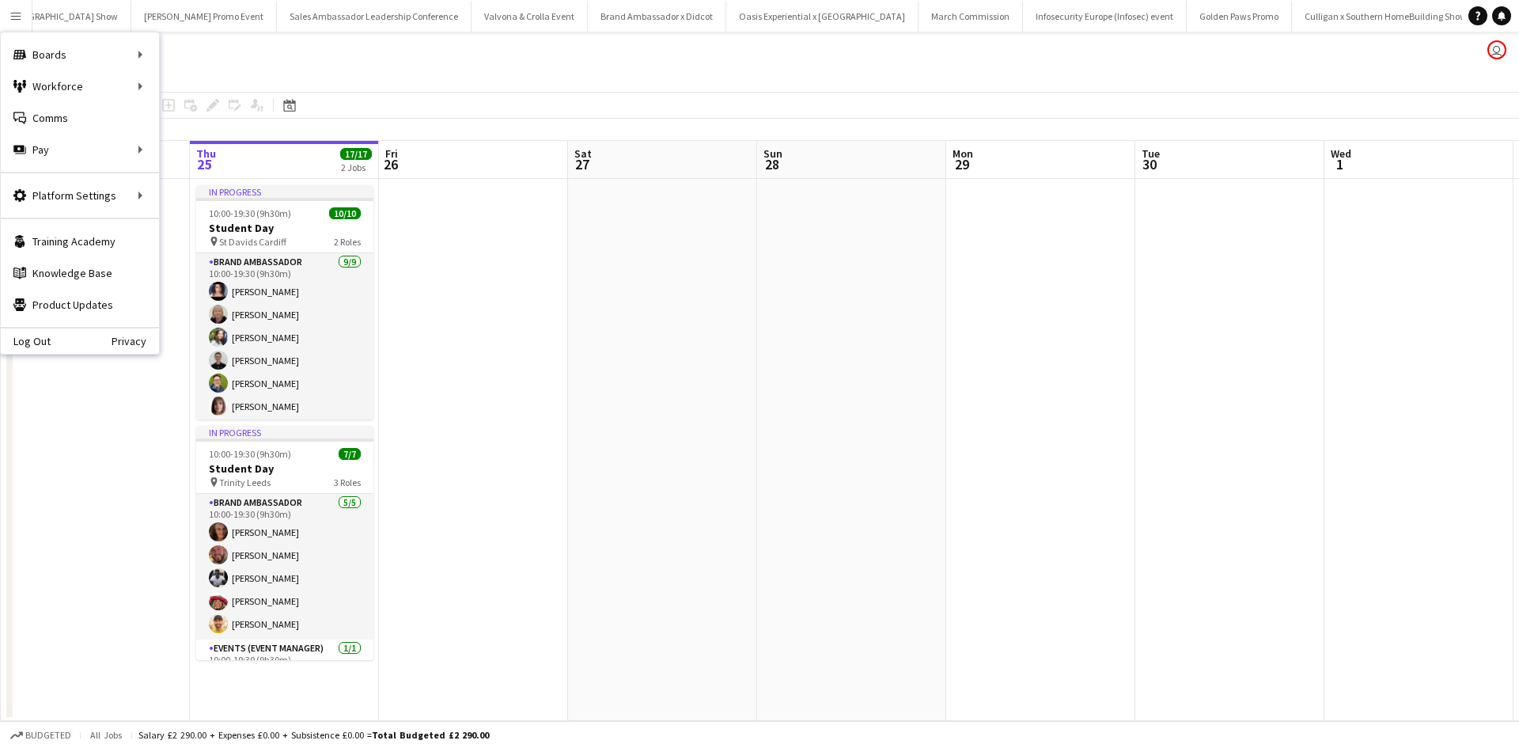
click at [719, 261] on app-date-cell at bounding box center [662, 450] width 189 height 542
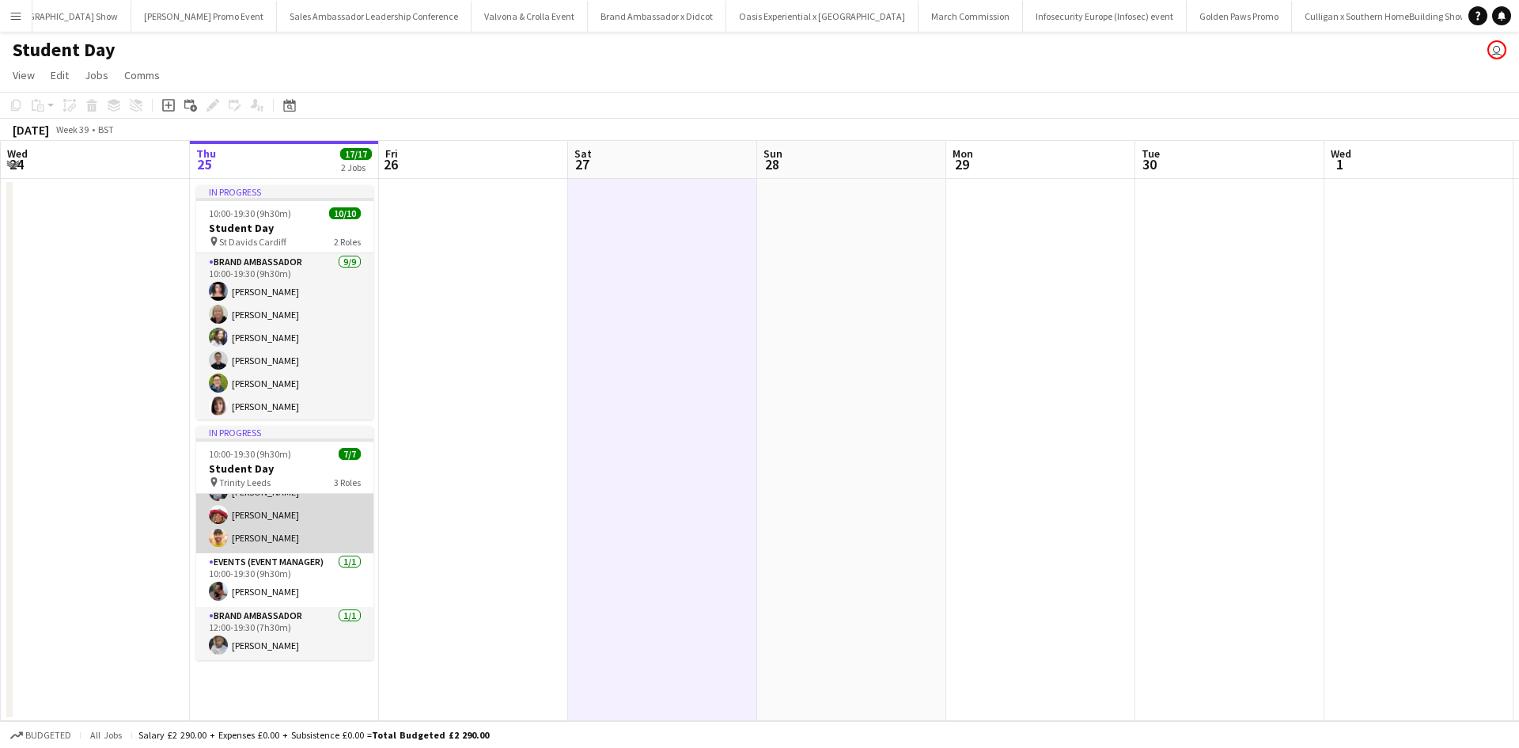
scroll to position [87, 0]
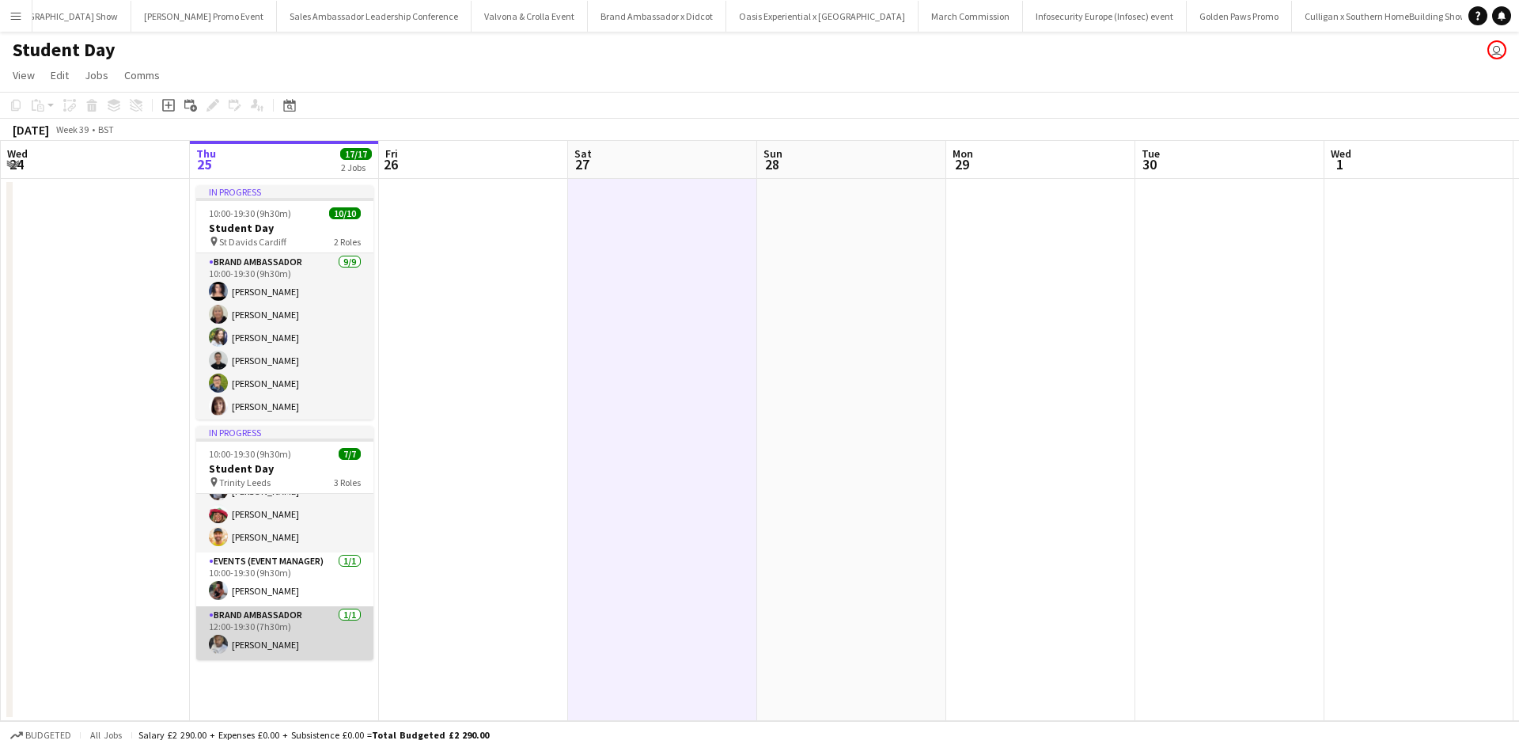
click at [263, 645] on app-card-role "Brand Ambassador 1/1 12:00-19:30 (7h30m) Sanjie Trimm" at bounding box center [284, 633] width 177 height 54
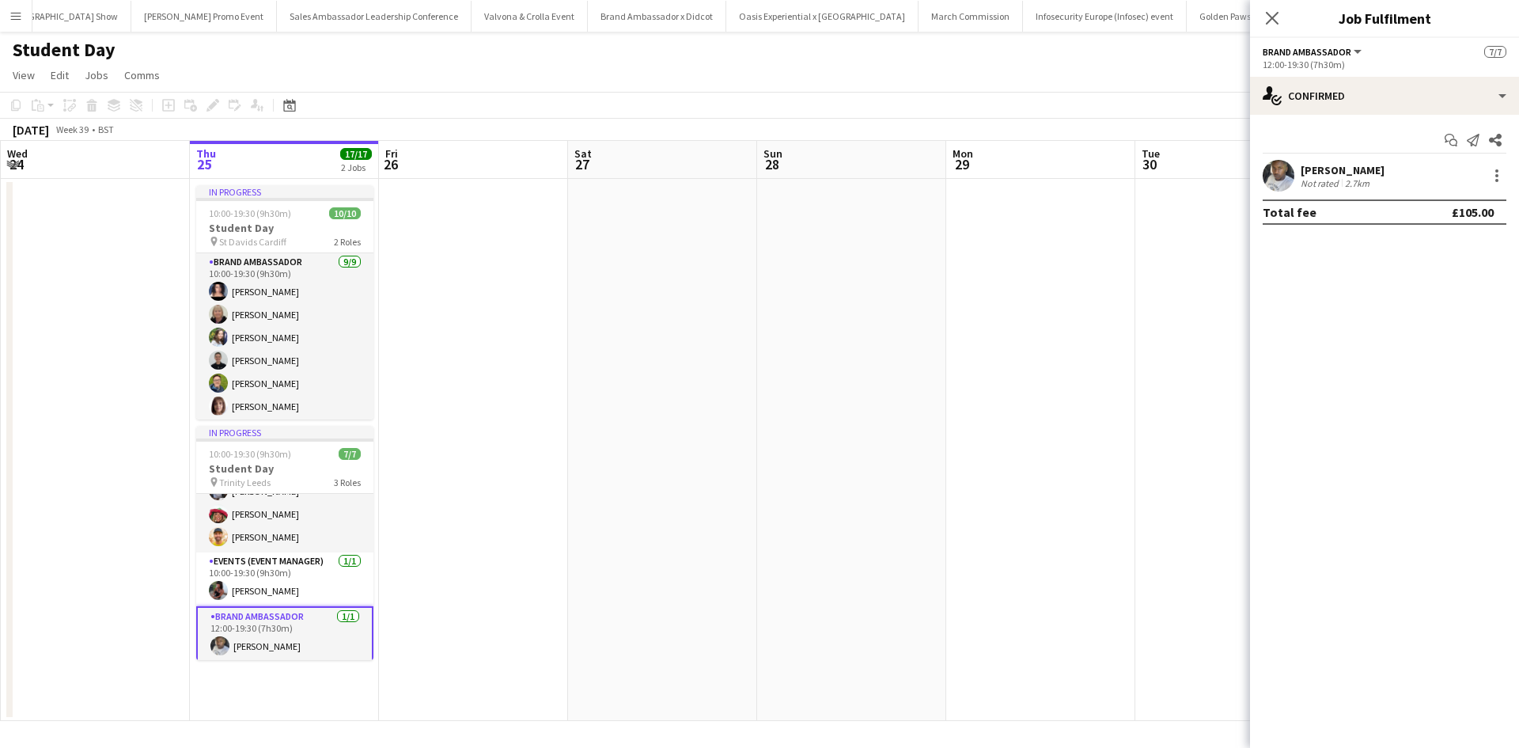
click at [1334, 168] on div "Sanjie Trimm" at bounding box center [1342, 170] width 84 height 14
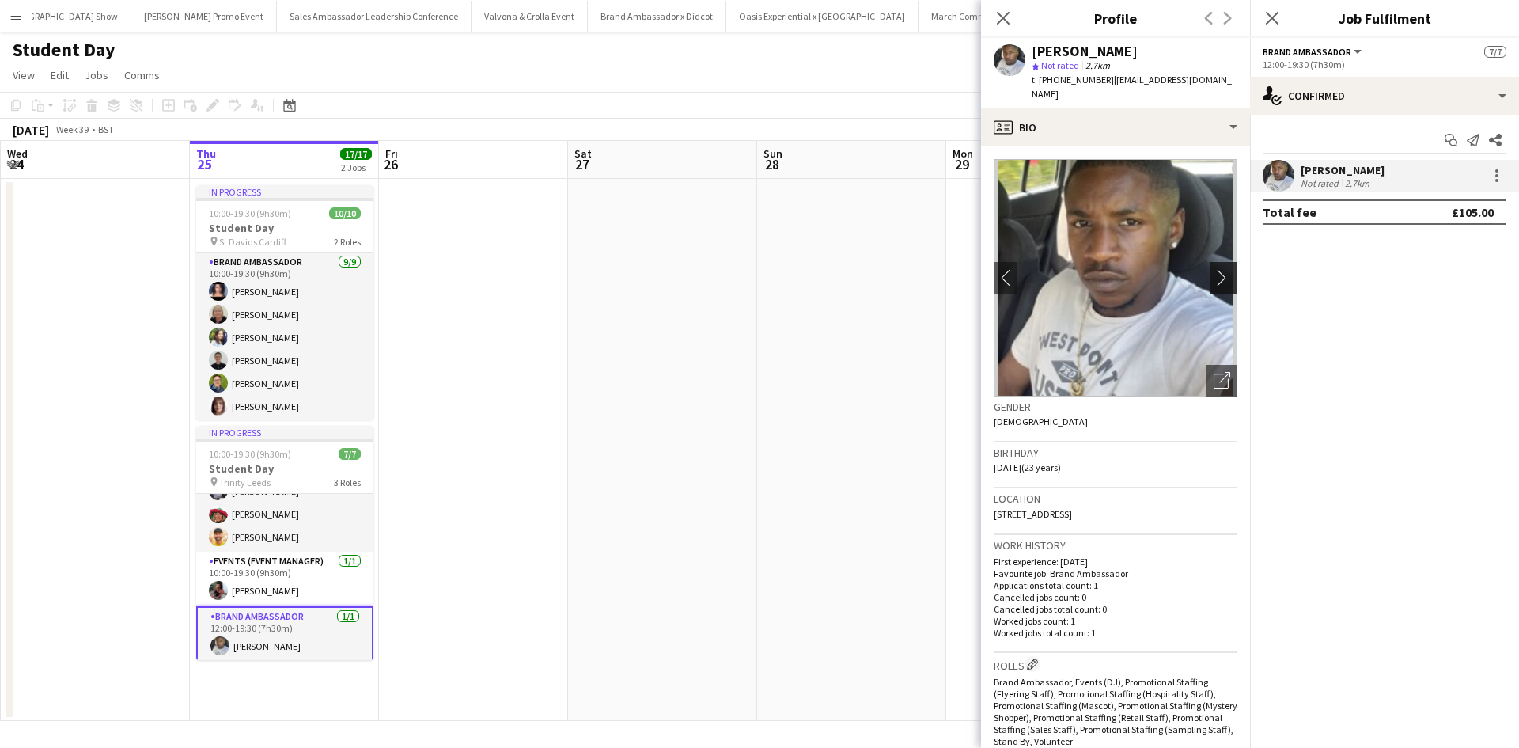
click at [1213, 269] on app-icon "chevron-right" at bounding box center [1225, 277] width 25 height 17
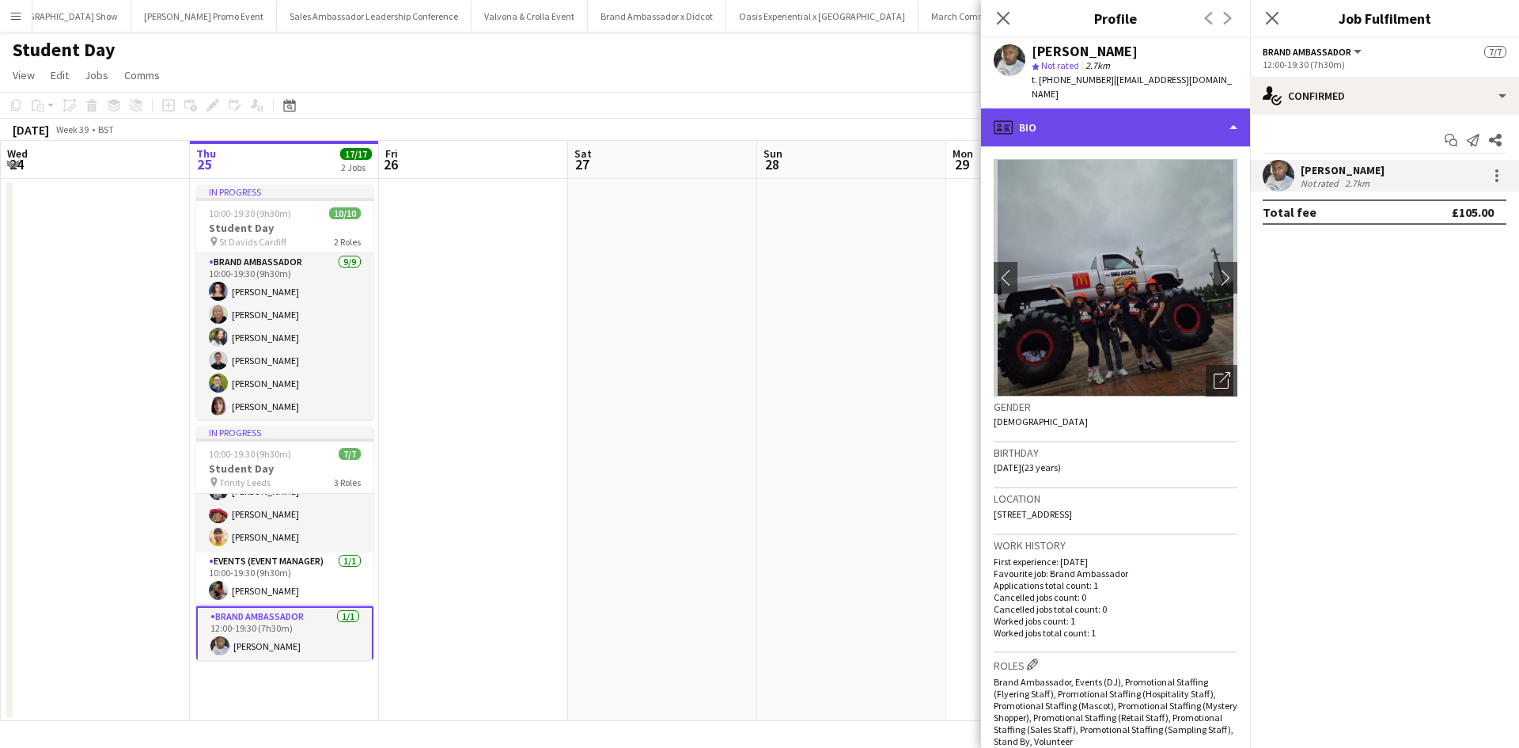
click at [1162, 112] on div "profile Bio" at bounding box center [1115, 127] width 269 height 38
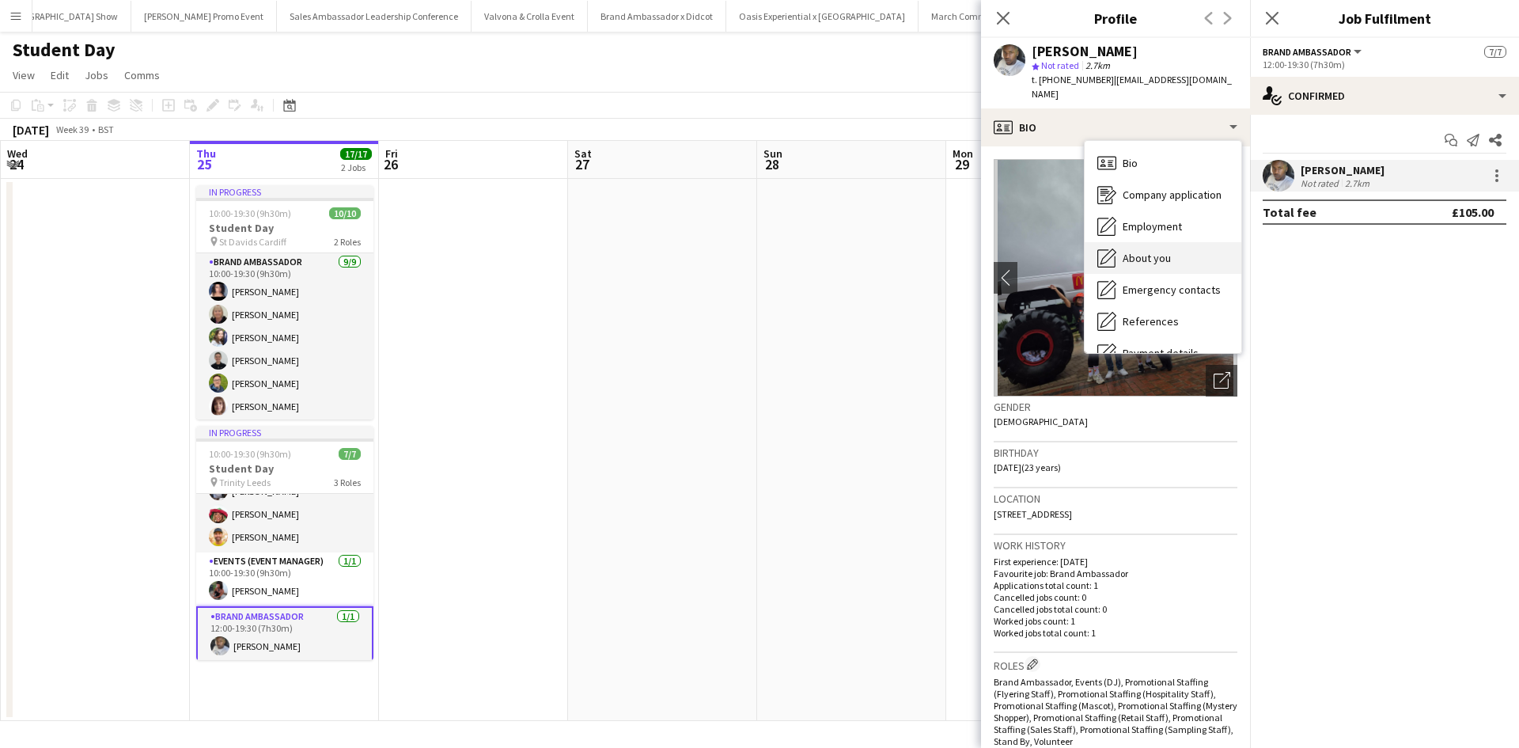
click at [1180, 242] on div "About you About you" at bounding box center [1163, 258] width 157 height 32
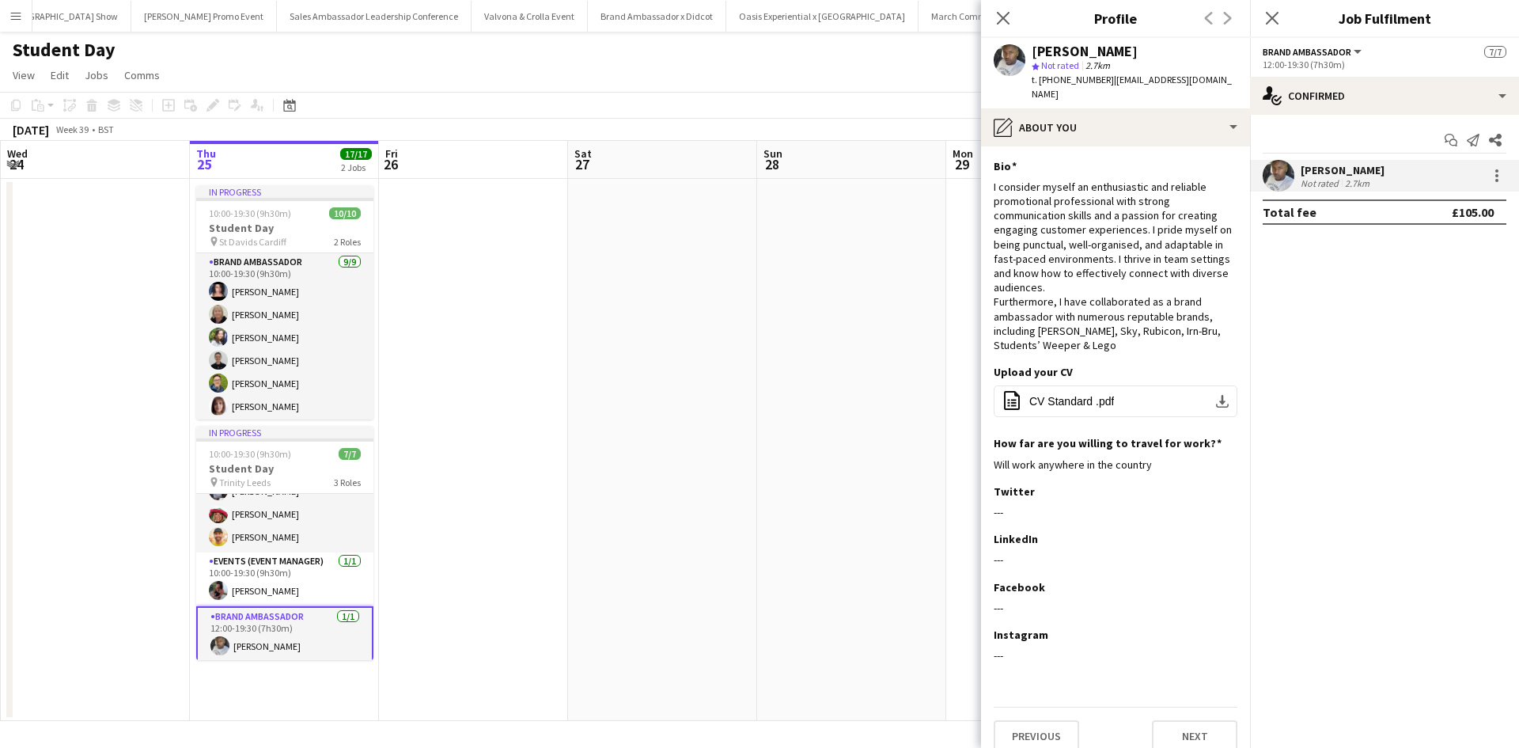
click at [13, 17] on app-icon "Menu" at bounding box center [15, 15] width 13 height 13
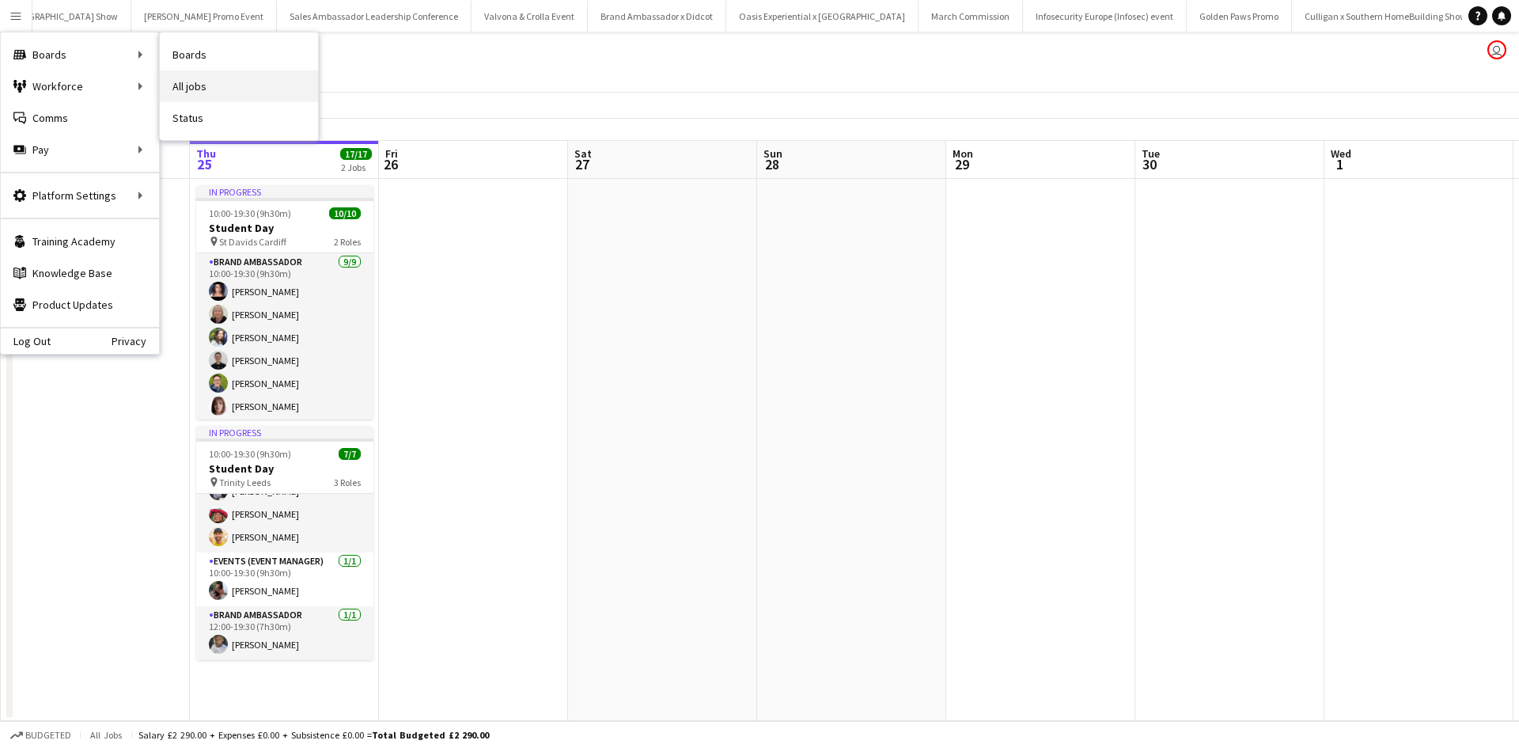
click at [191, 84] on link "All jobs" at bounding box center [239, 86] width 158 height 32
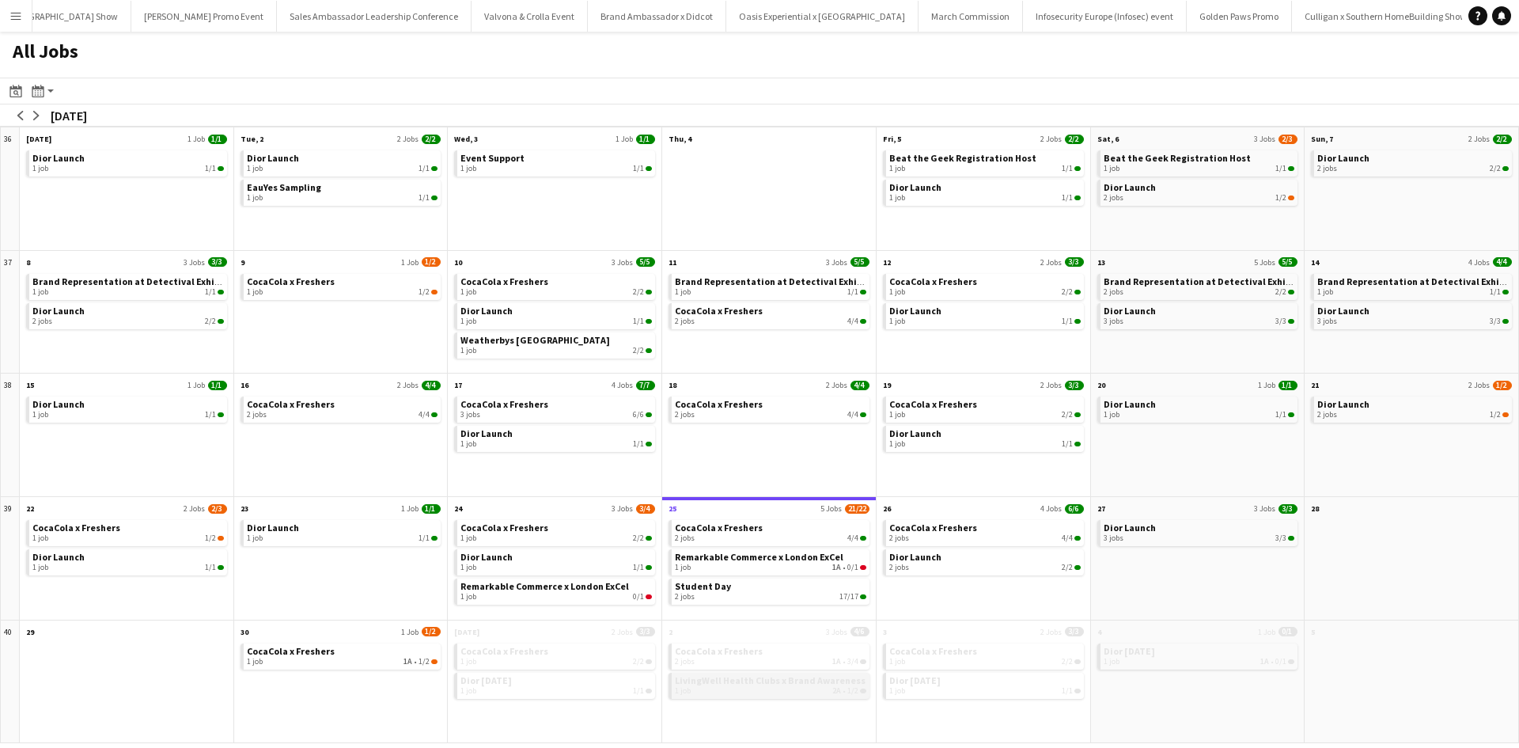
click at [775, 676] on span "LivingWell Health Clubs x Brand Awareness" at bounding box center [770, 680] width 191 height 12
click at [14, 17] on app-icon "Menu" at bounding box center [15, 15] width 13 height 13
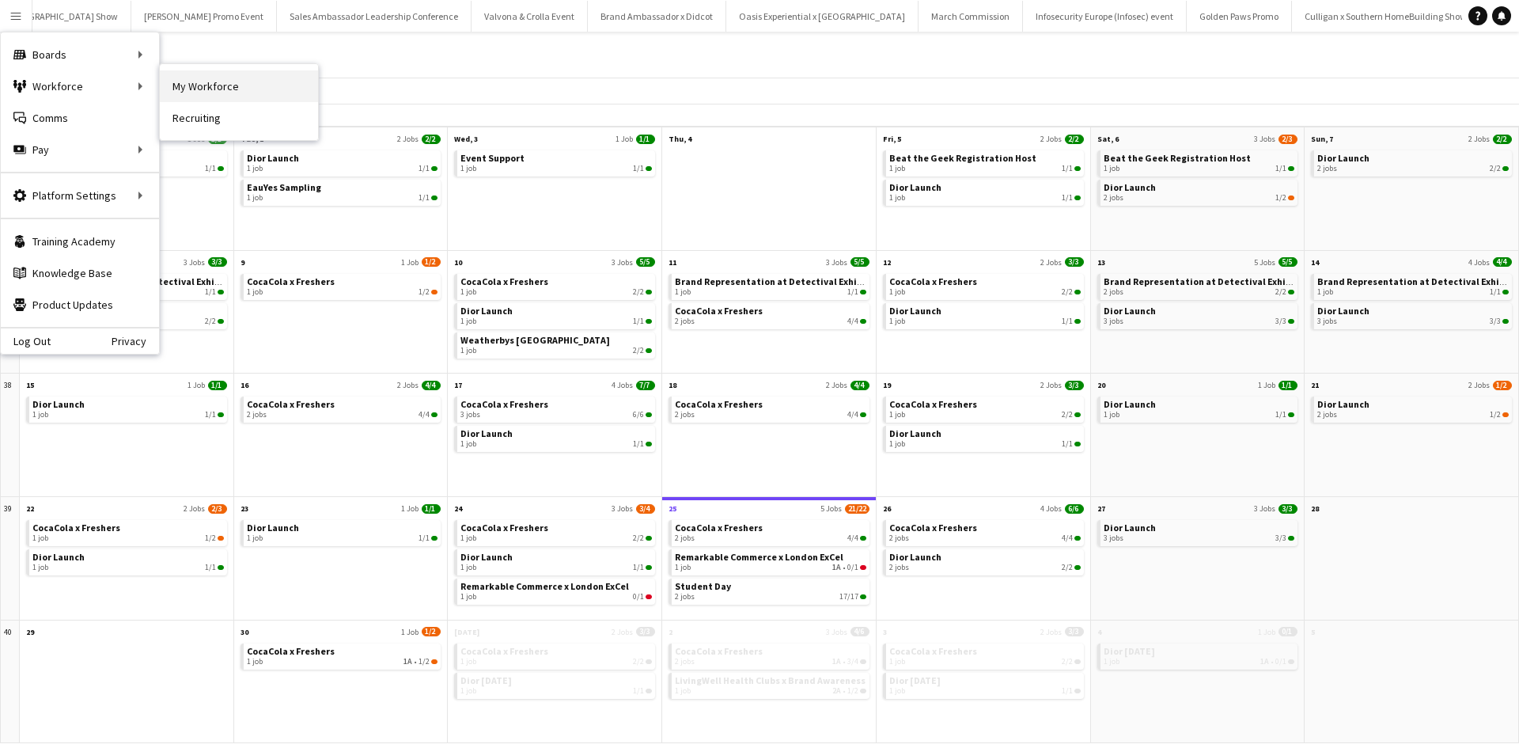
click at [203, 87] on link "My Workforce" at bounding box center [239, 86] width 158 height 32
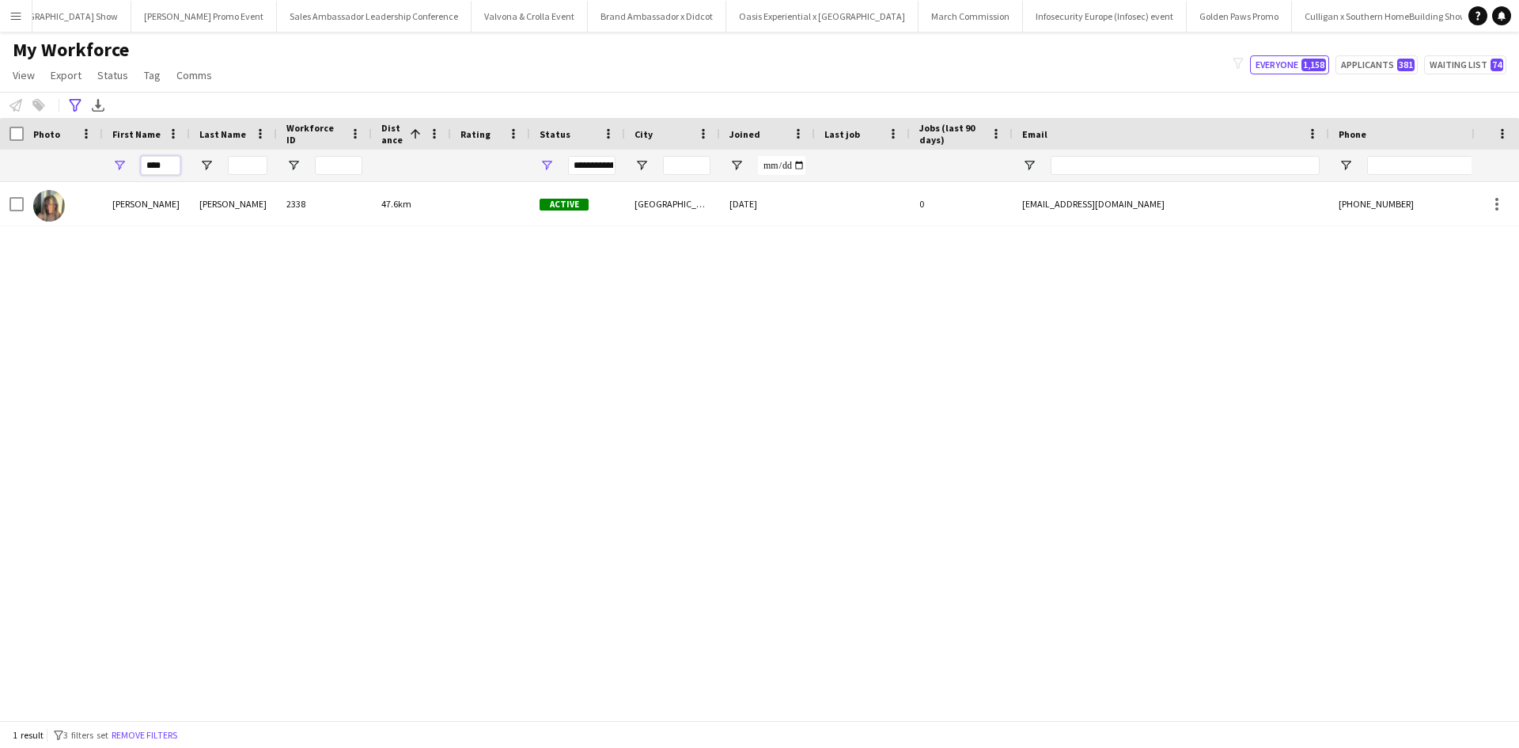
drag, startPoint x: 165, startPoint y: 165, endPoint x: 142, endPoint y: 164, distance: 23.0
click at [142, 164] on input "****" at bounding box center [161, 165] width 40 height 19
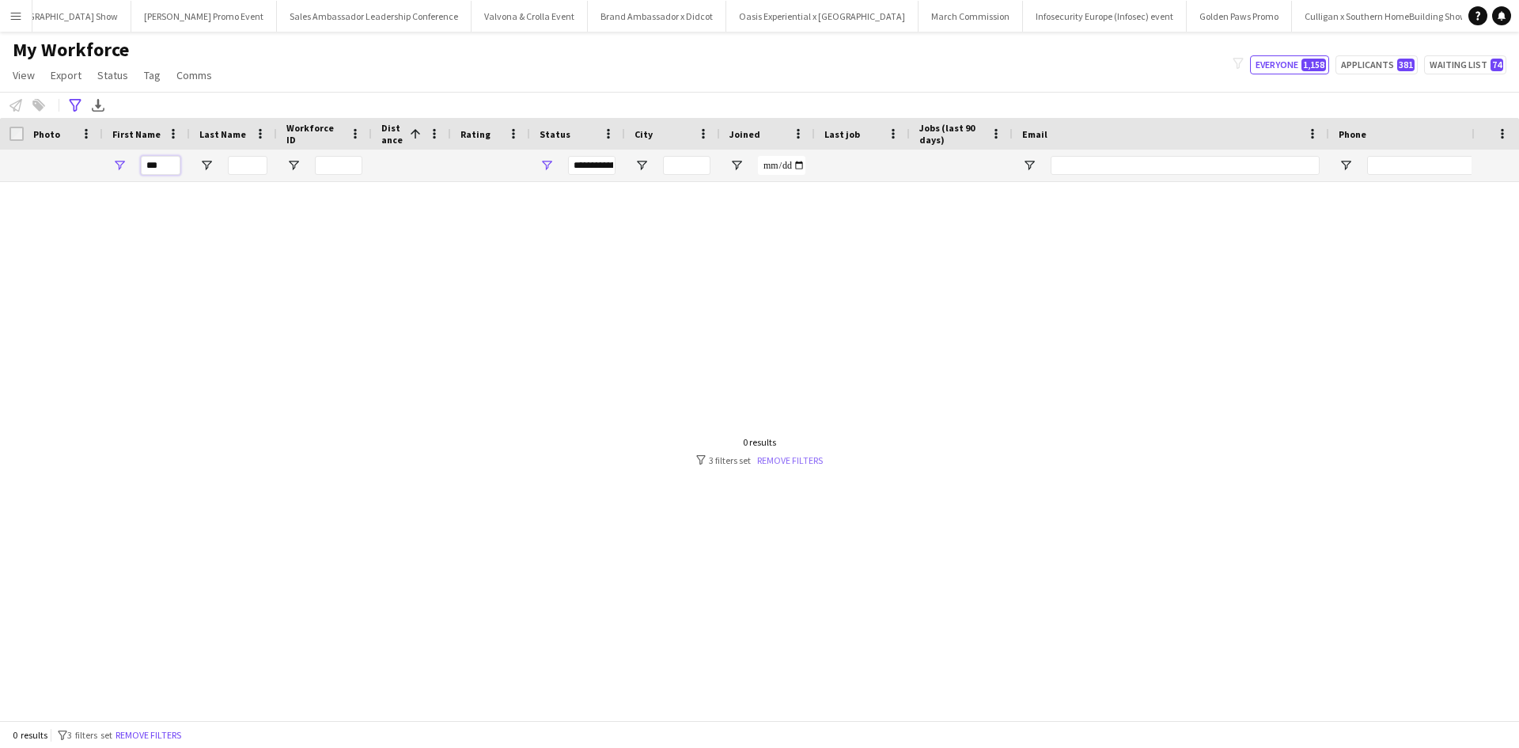
type input "***"
drag, startPoint x: 794, startPoint y: 460, endPoint x: 466, endPoint y: 316, distance: 358.5
click at [795, 460] on link "Remove filters" at bounding box center [790, 460] width 66 height 12
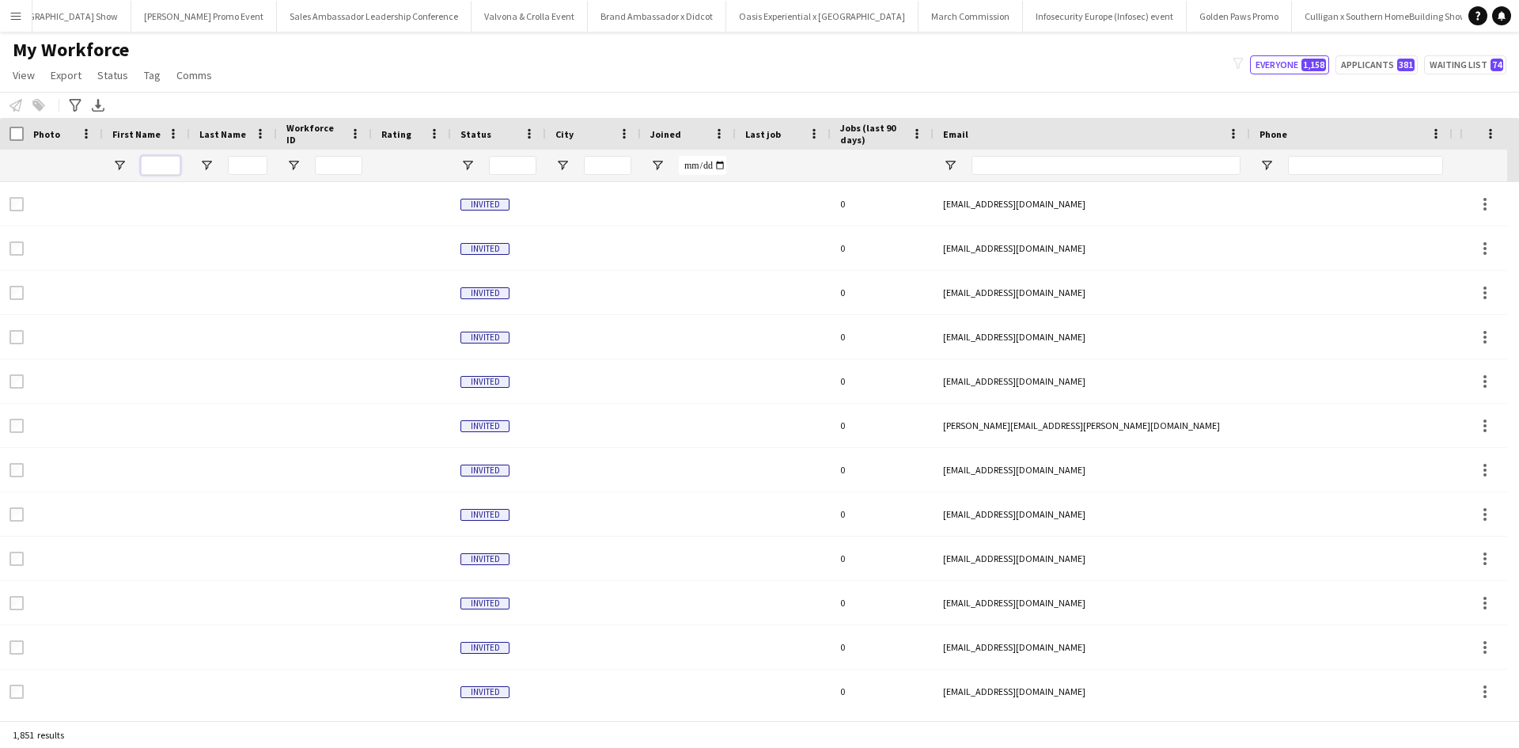
click at [164, 163] on input "First Name Filter Input" at bounding box center [161, 165] width 40 height 19
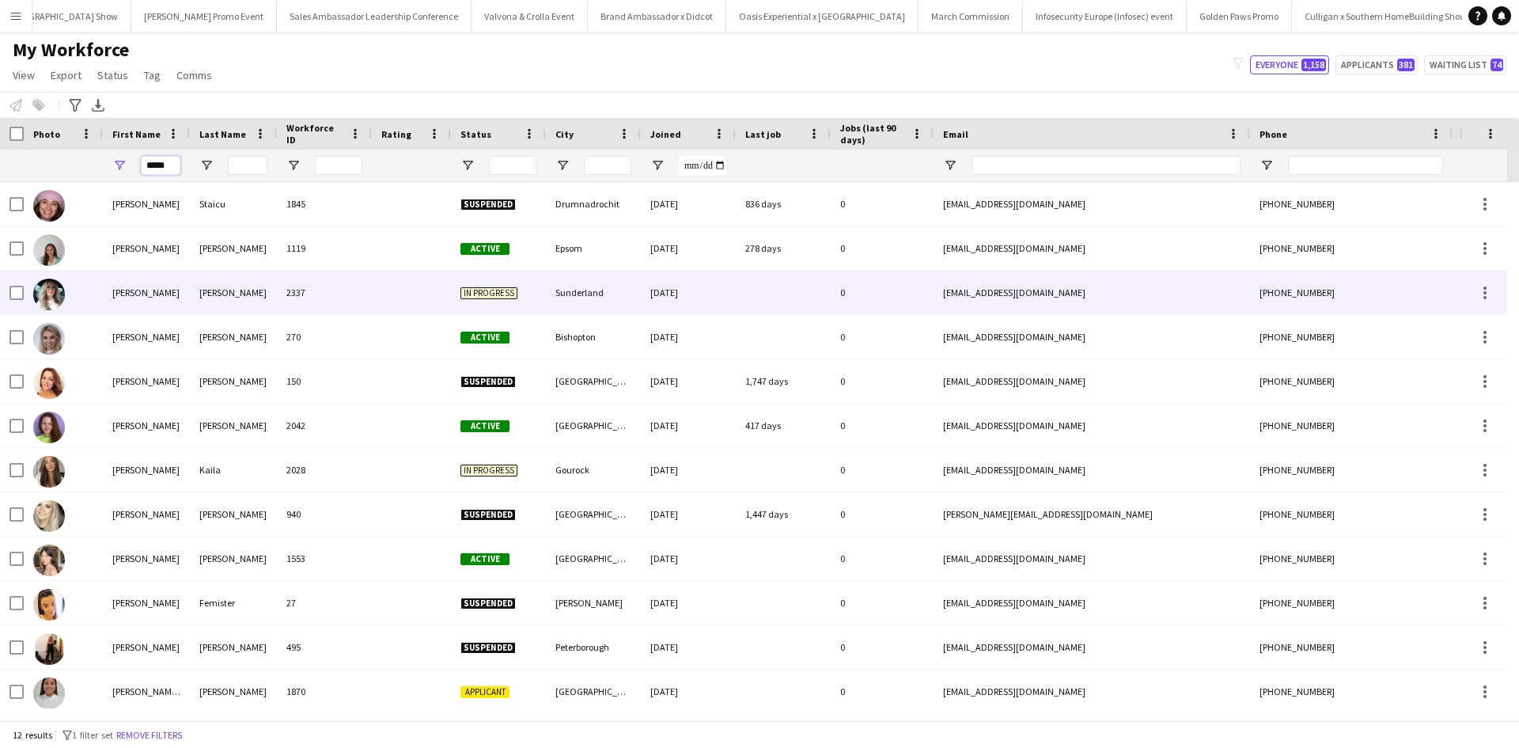
type input "*****"
click at [132, 292] on div "Nicola" at bounding box center [146, 293] width 87 height 44
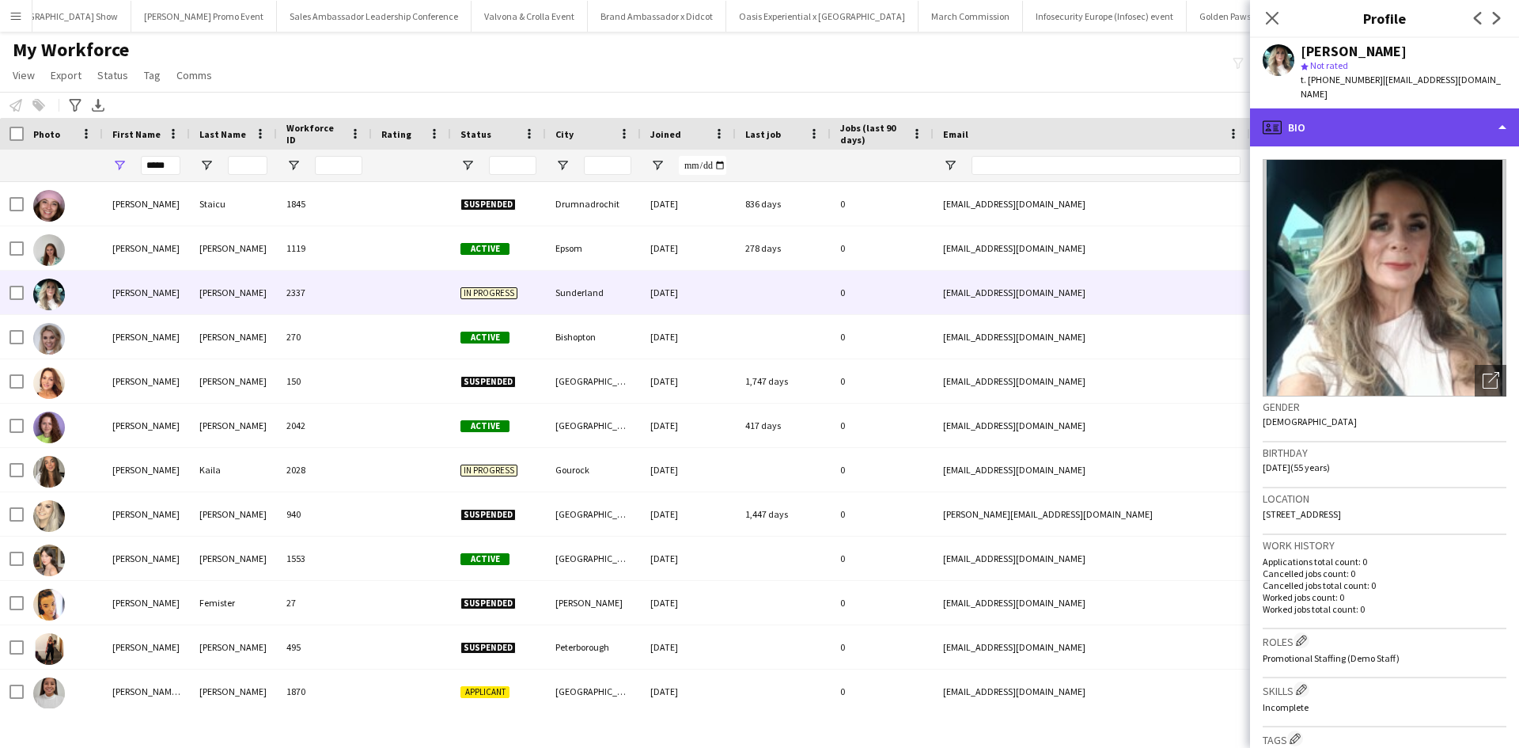
click at [1411, 108] on div "profile Bio" at bounding box center [1384, 127] width 269 height 38
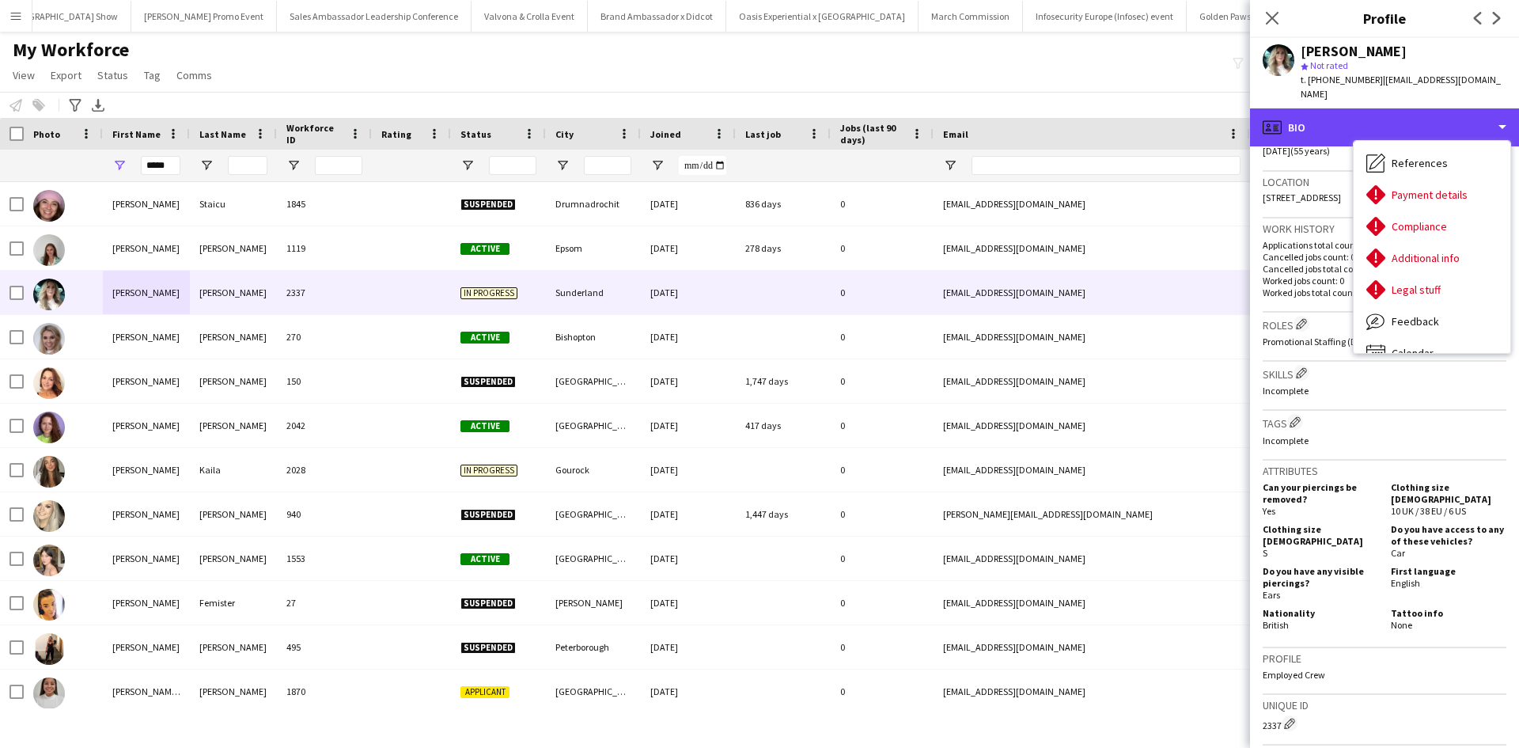
scroll to position [554, 0]
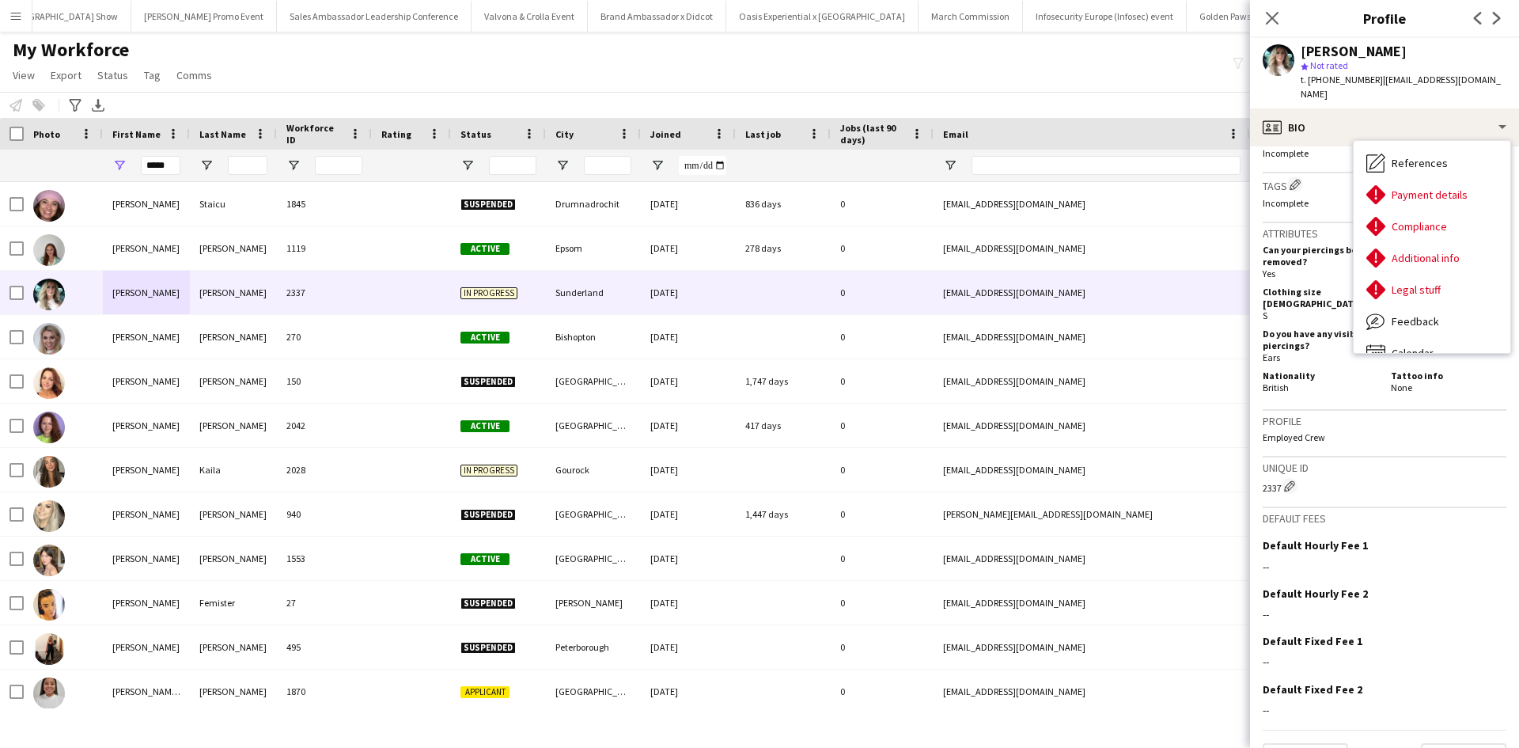
click at [10, 16] on app-icon "Menu" at bounding box center [15, 15] width 13 height 13
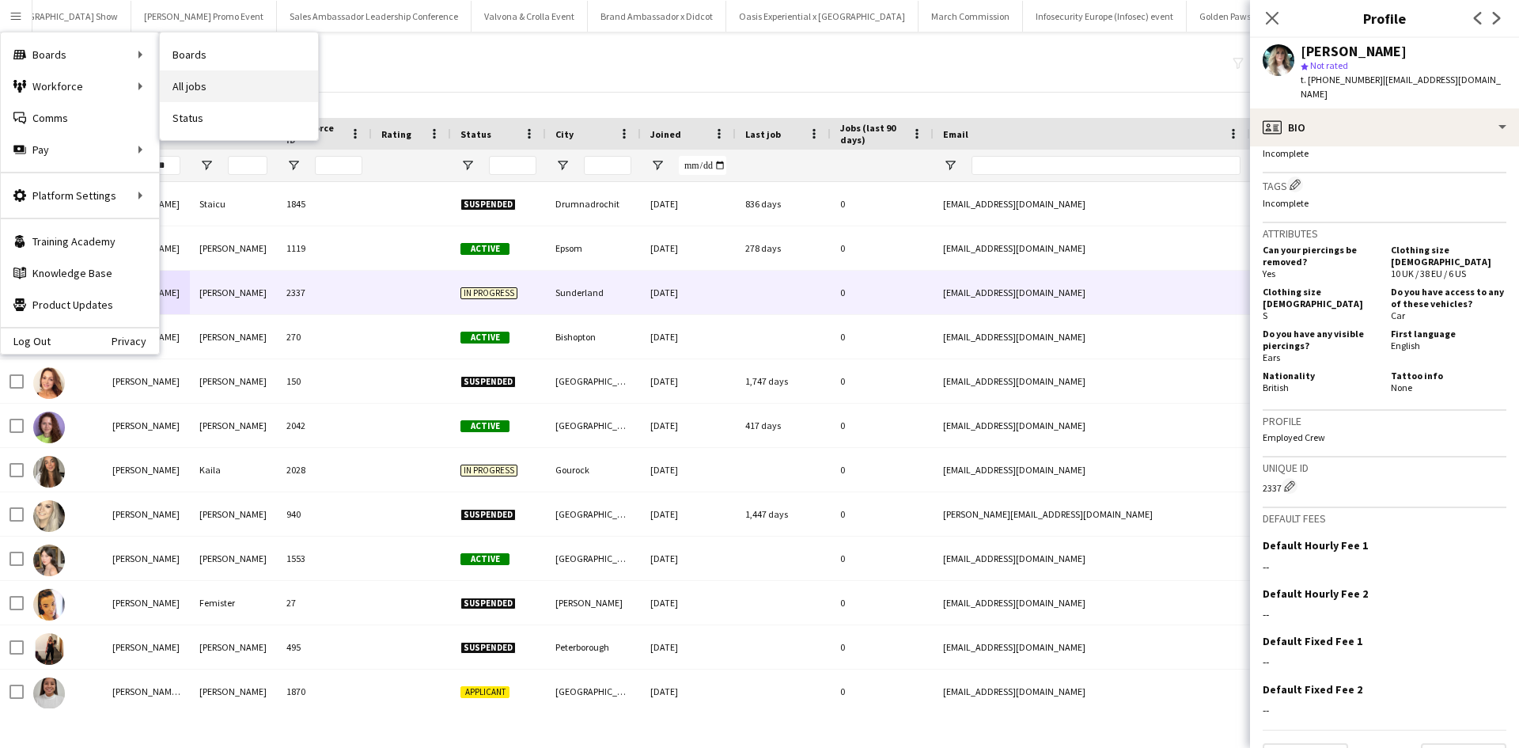
click at [183, 80] on link "All jobs" at bounding box center [239, 86] width 158 height 32
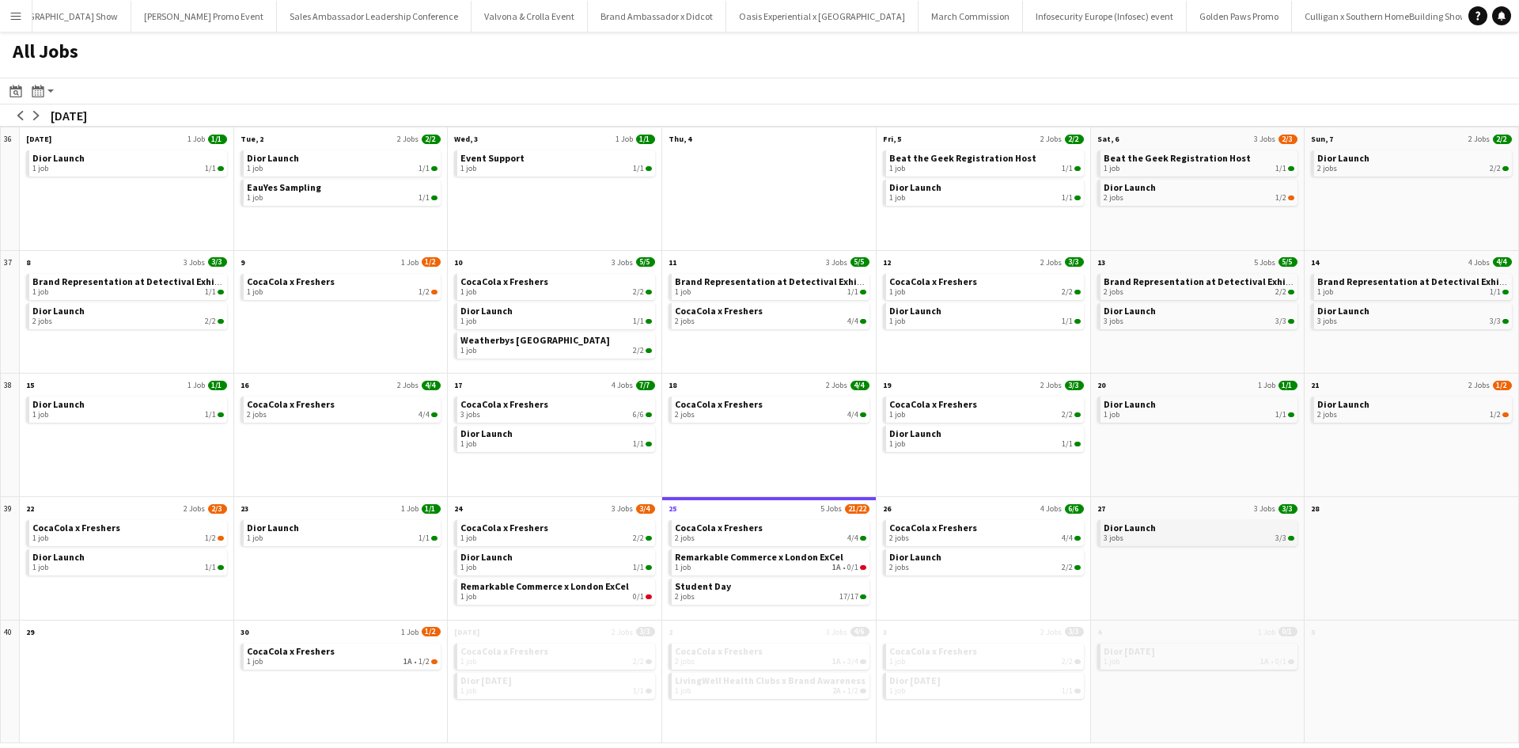
click at [1144, 536] on div "3 jobs 3/3" at bounding box center [1199, 537] width 191 height 9
click at [35, 120] on button "arrow-right" at bounding box center [36, 116] width 16 height 16
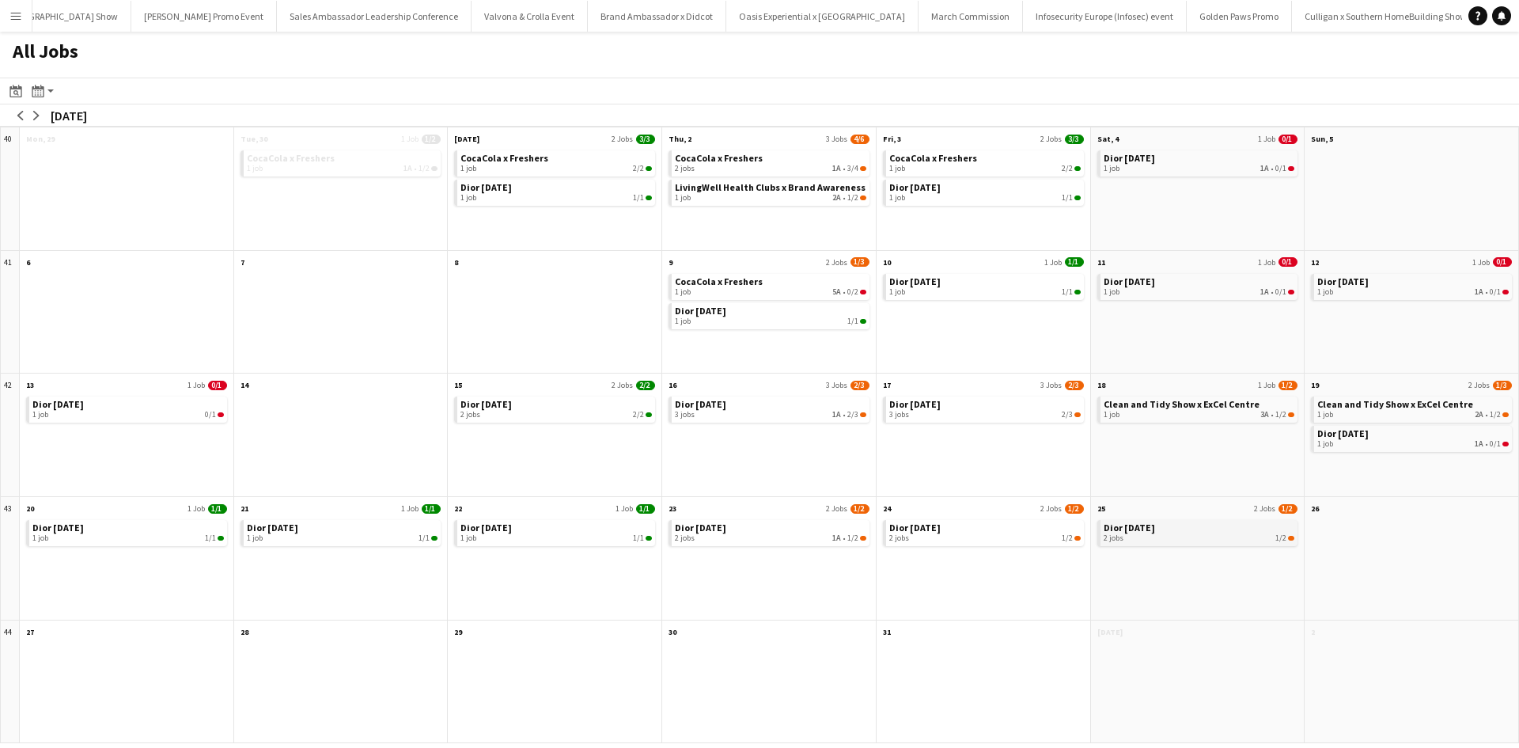
click at [1144, 536] on div "2 jobs 1/2" at bounding box center [1199, 537] width 191 height 9
click at [17, 9] on button "Menu" at bounding box center [16, 16] width 32 height 32
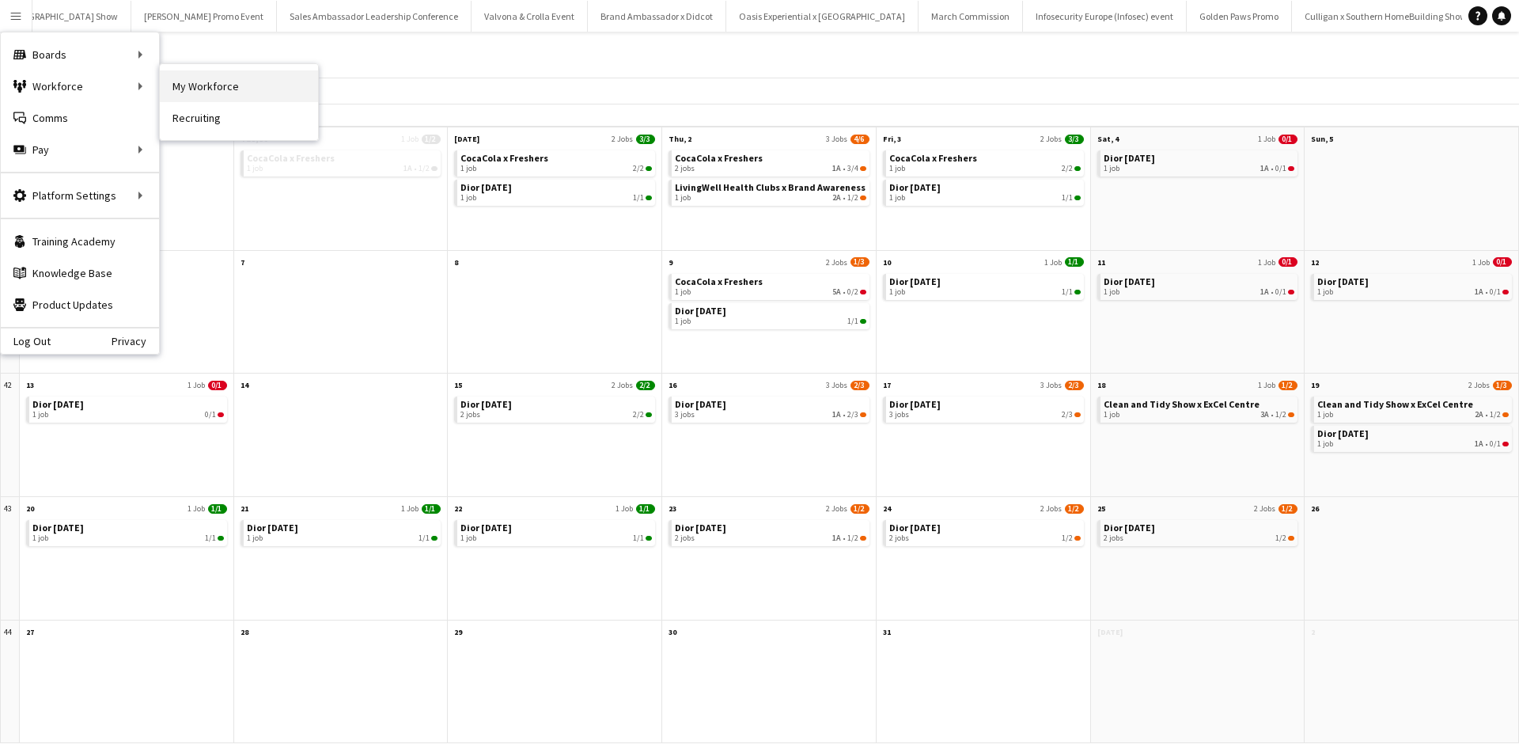
click at [245, 93] on link "My Workforce" at bounding box center [239, 86] width 158 height 32
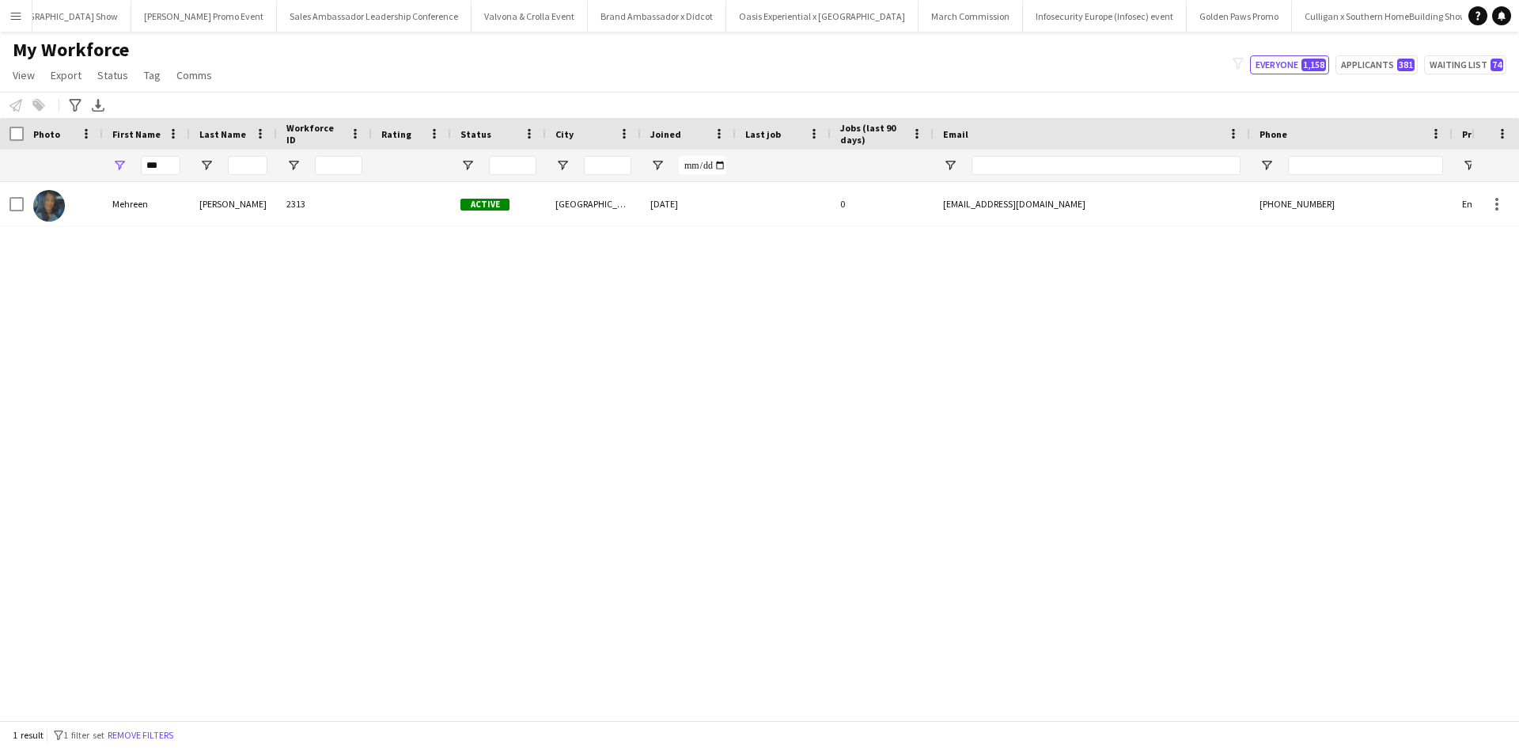
click at [15, 17] on app-icon "Menu" at bounding box center [15, 15] width 13 height 13
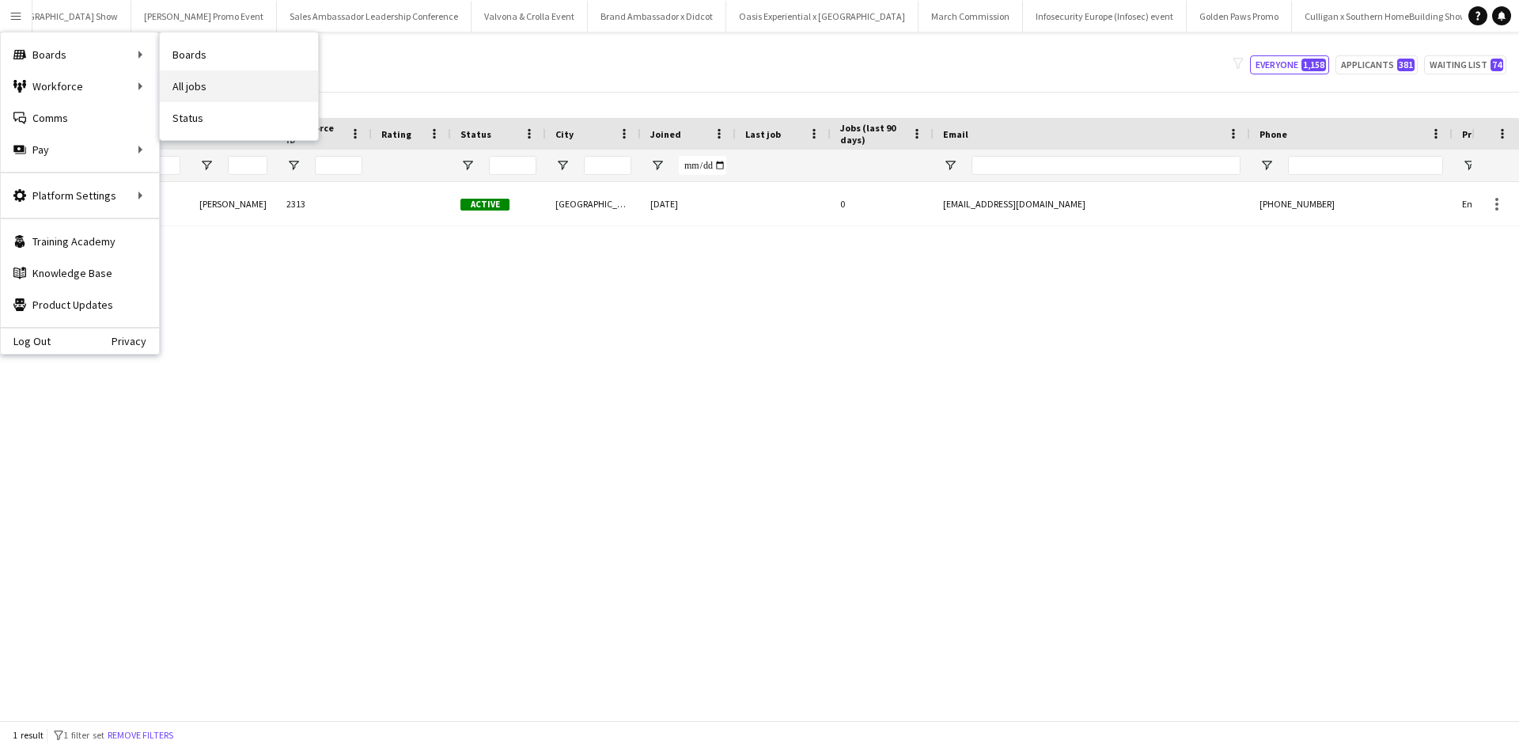
click at [227, 89] on link "All jobs" at bounding box center [239, 86] width 158 height 32
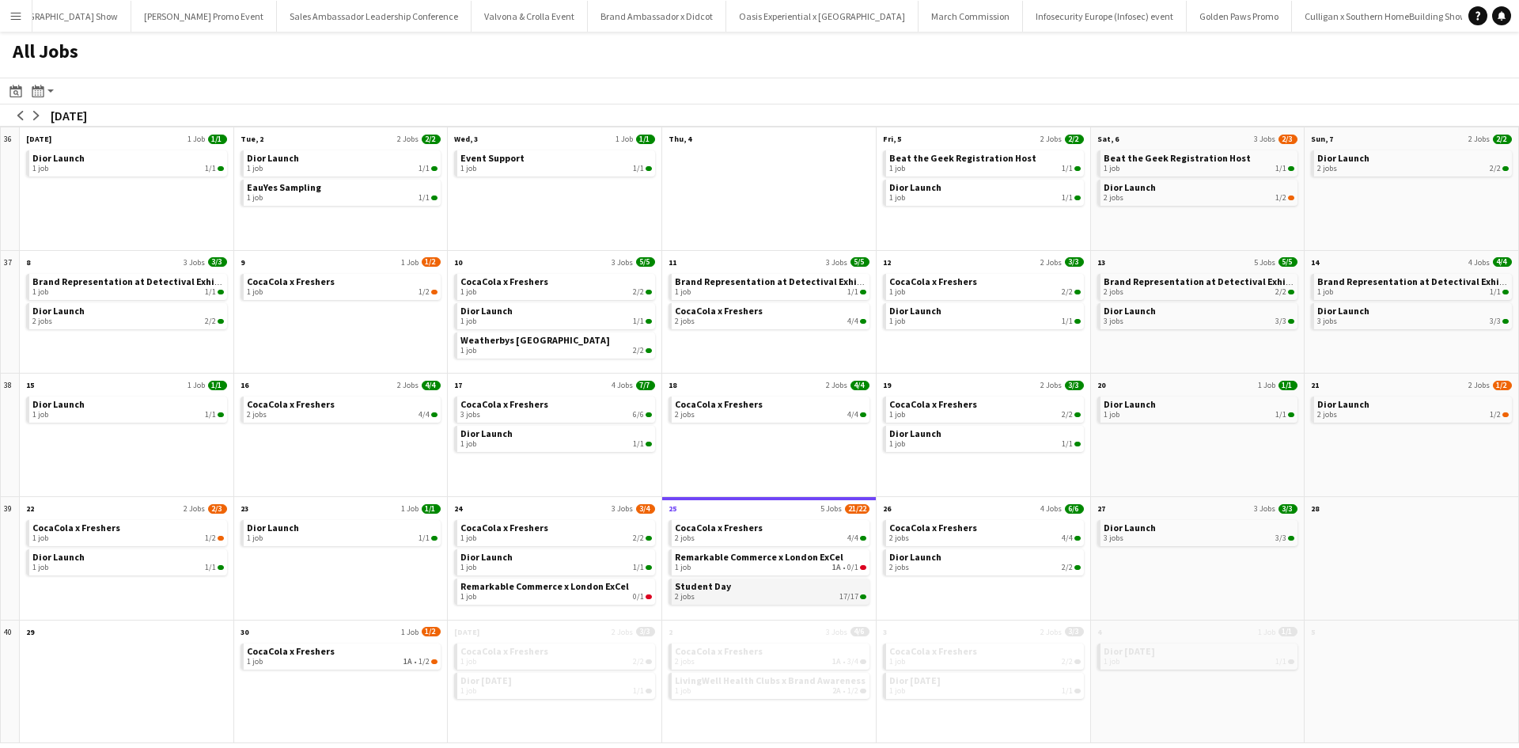
click at [726, 583] on span "Student Day" at bounding box center [703, 586] width 56 height 12
click at [17, 13] on app-icon "Menu" at bounding box center [15, 15] width 13 height 13
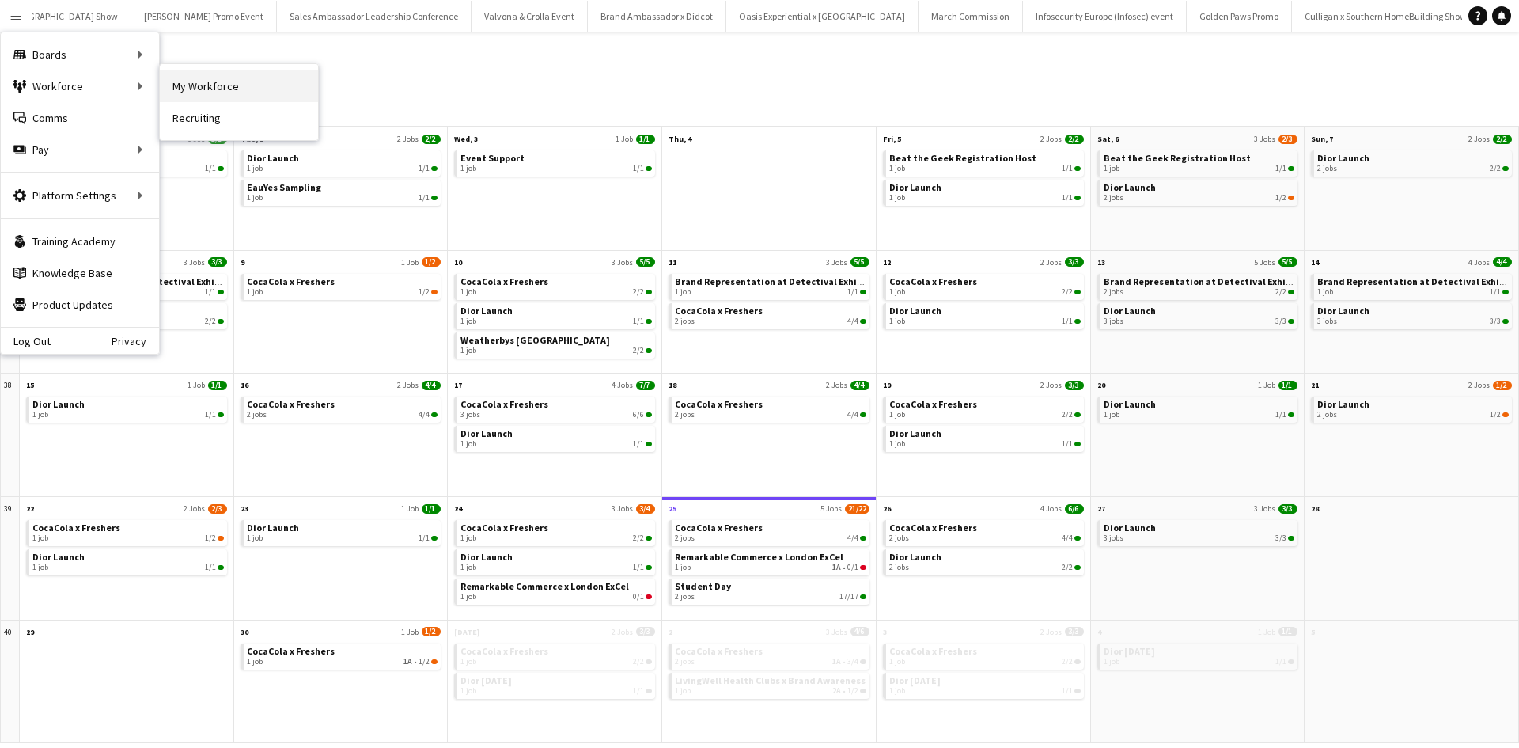
click at [192, 77] on link "My Workforce" at bounding box center [239, 86] width 158 height 32
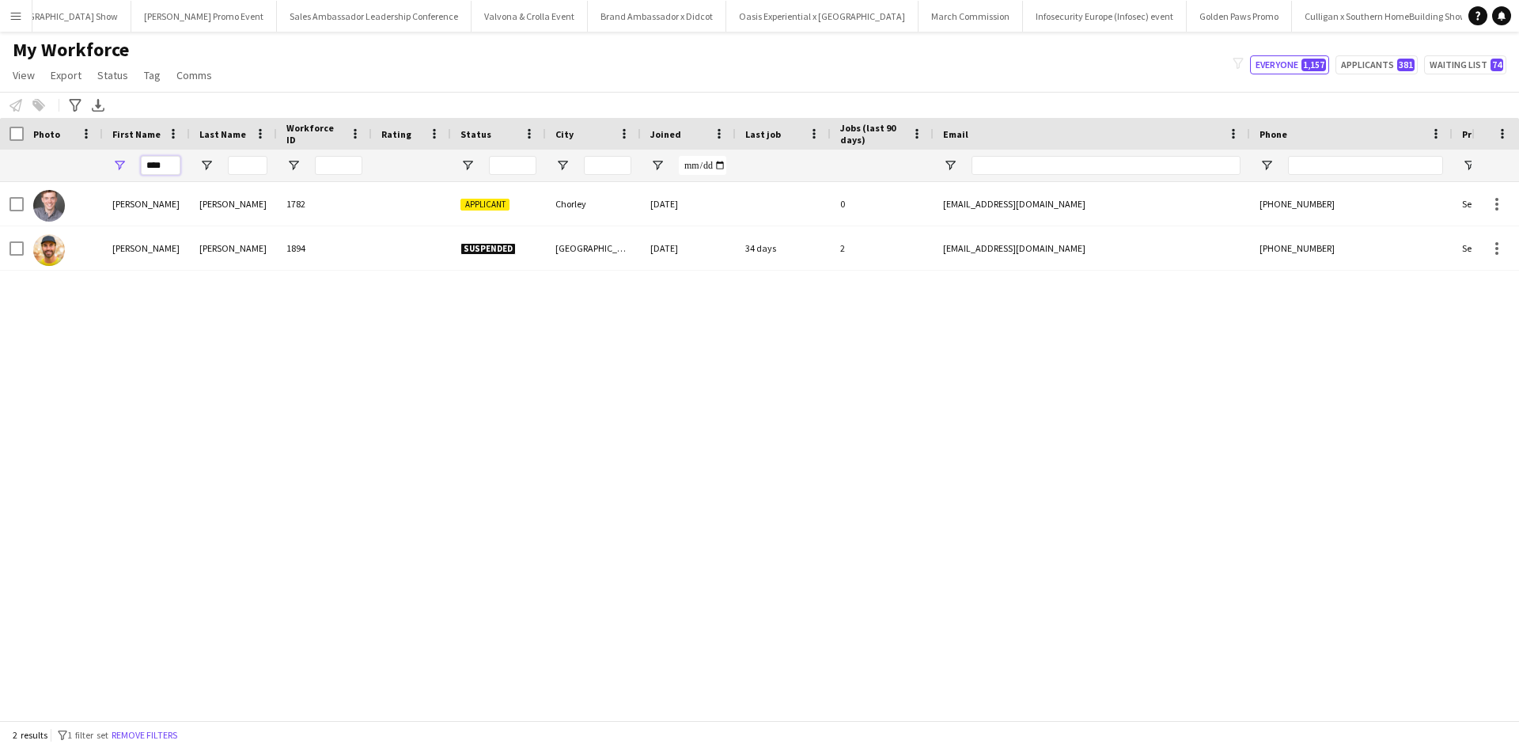
drag, startPoint x: 171, startPoint y: 161, endPoint x: 142, endPoint y: 162, distance: 29.3
click at [142, 162] on input "****" at bounding box center [161, 165] width 40 height 19
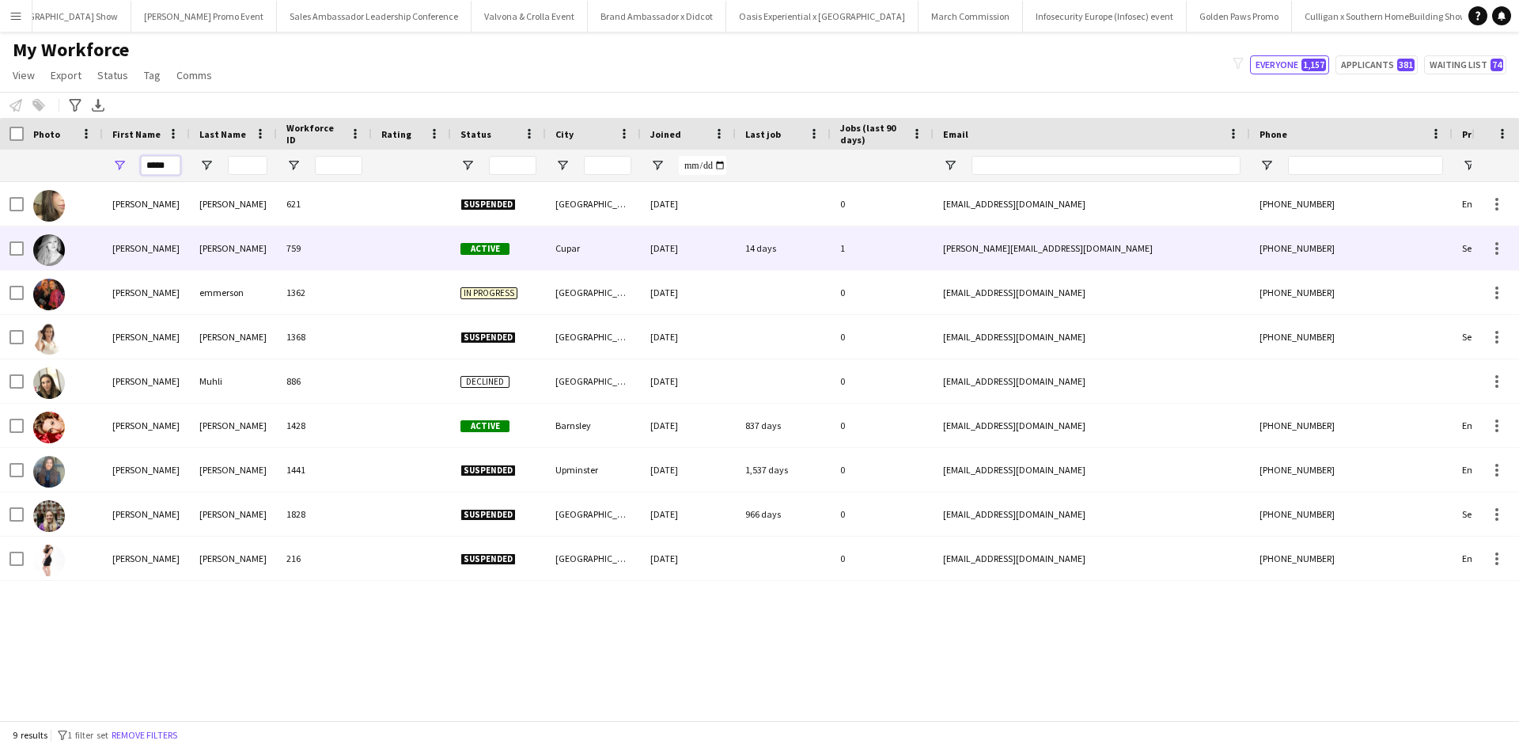
type input "*****"
click at [122, 245] on div "Emily" at bounding box center [146, 248] width 87 height 44
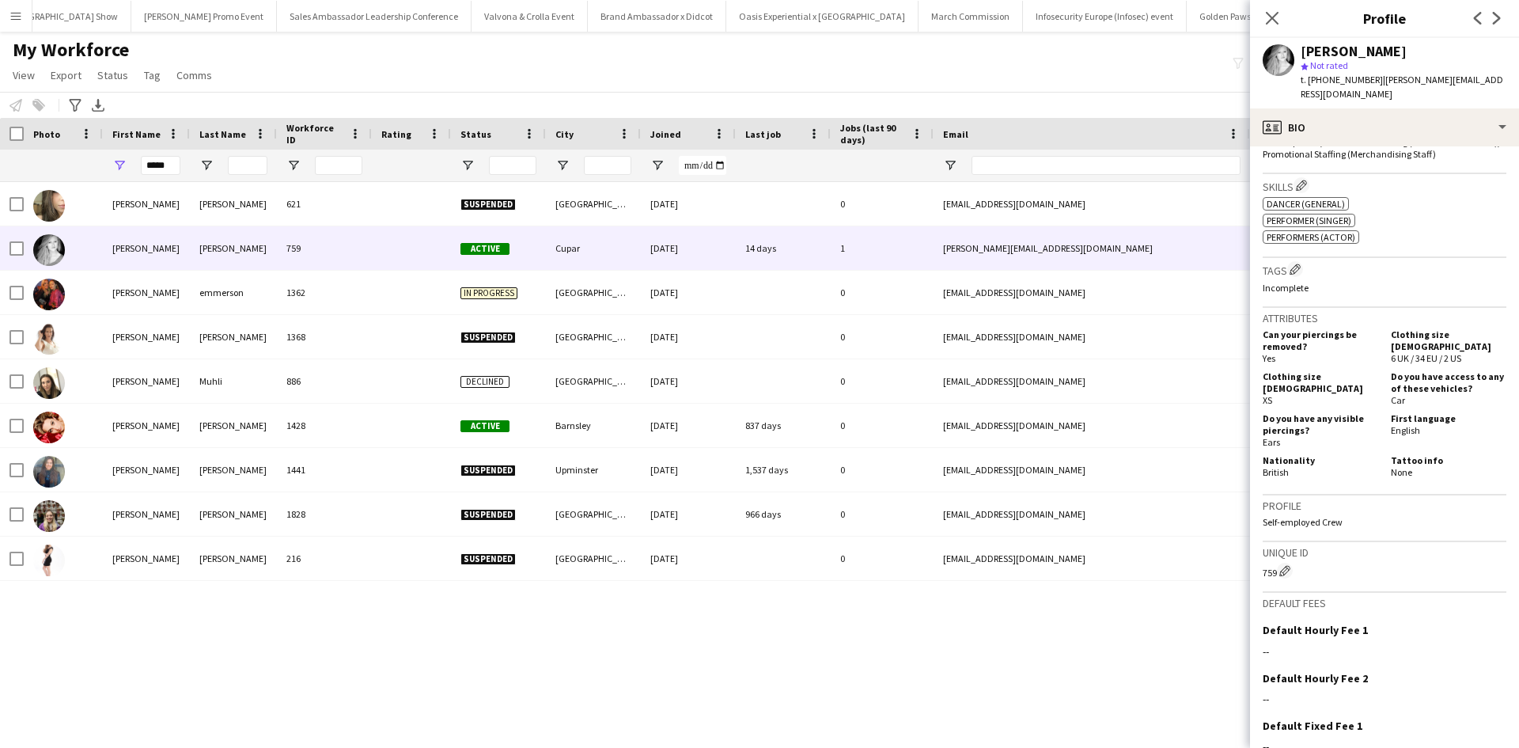
scroll to position [672, 0]
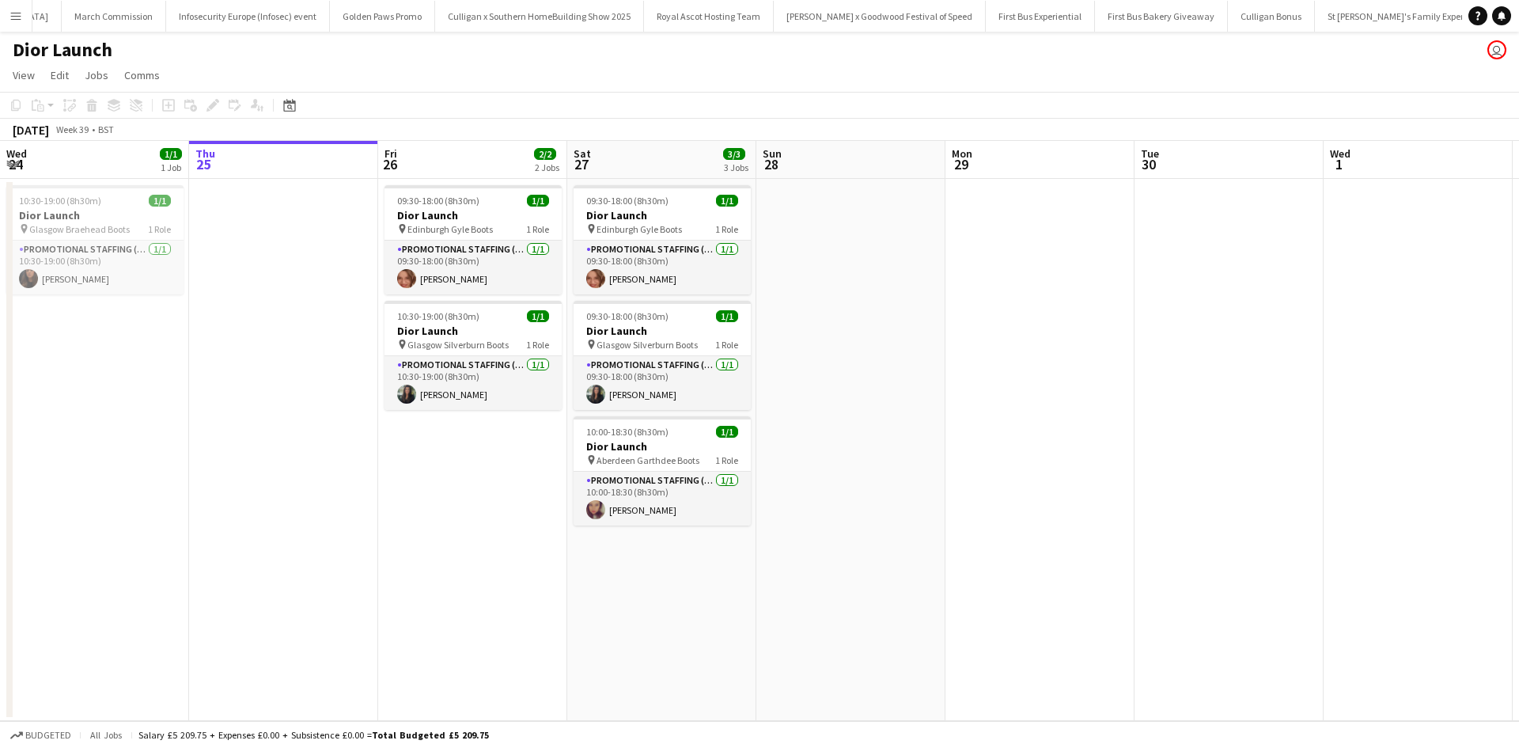
scroll to position [0, 15365]
click at [21, 14] on app-icon "Menu" at bounding box center [15, 15] width 13 height 13
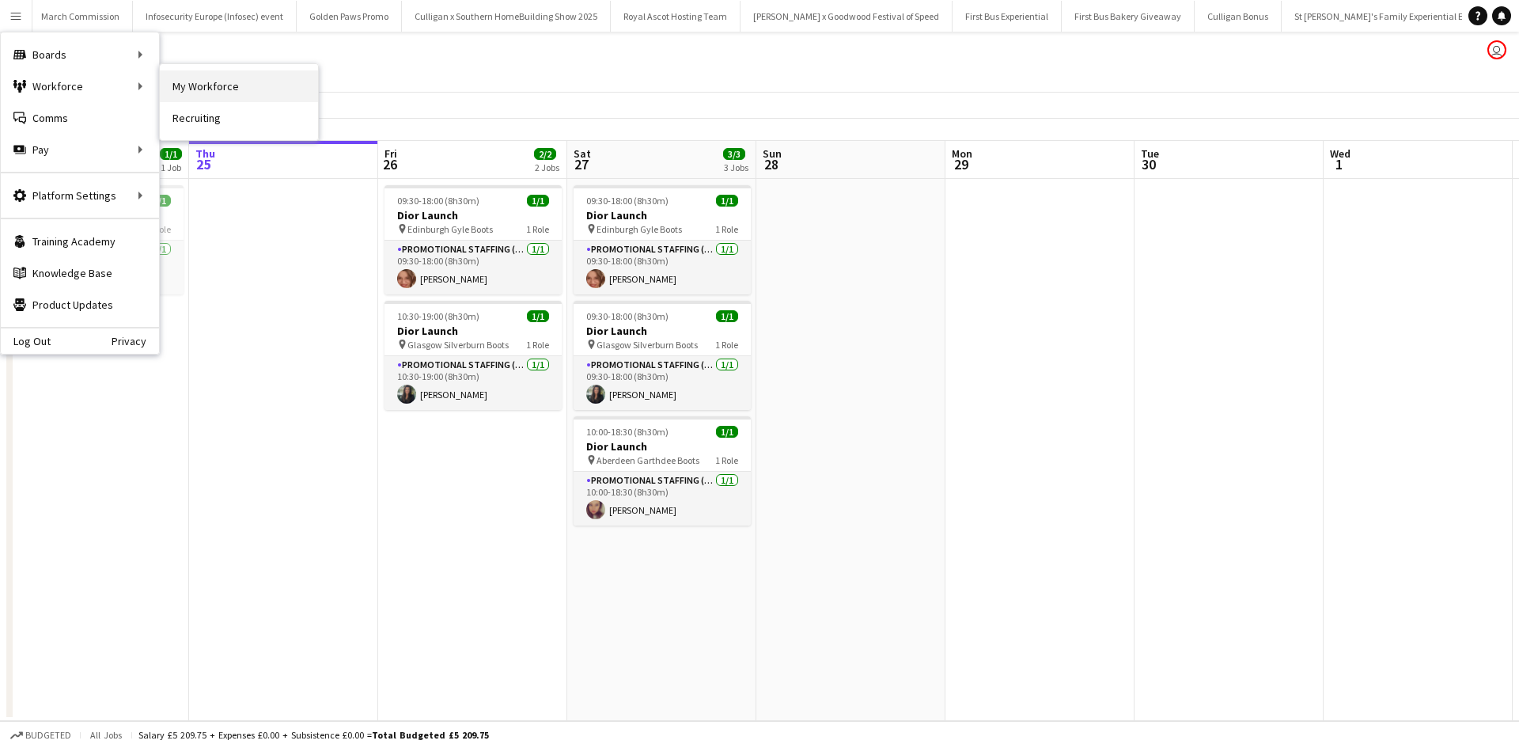
click at [225, 101] on link "My Workforce" at bounding box center [239, 86] width 158 height 32
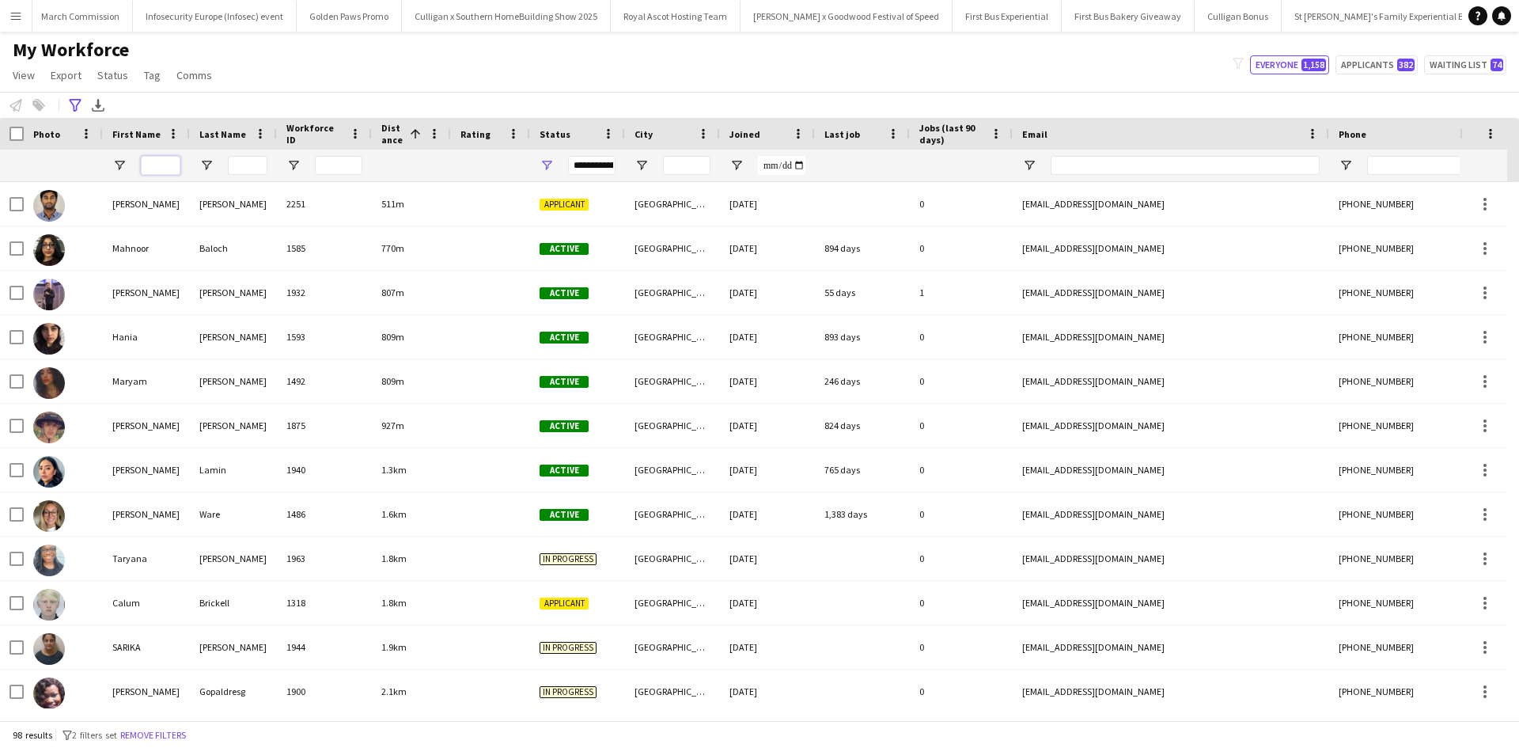
click at [157, 164] on input "First Name Filter Input" at bounding box center [161, 165] width 40 height 19
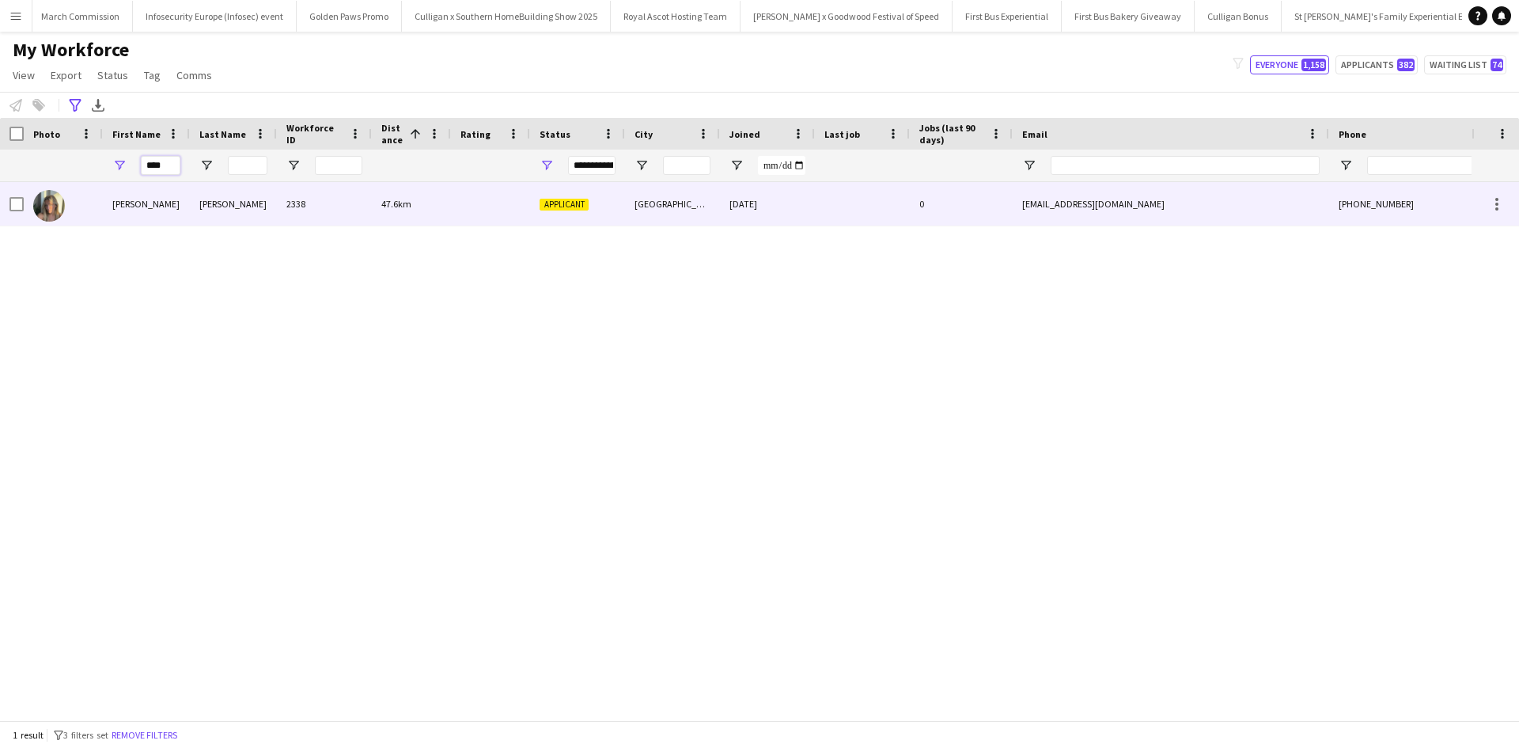
type input "****"
click at [127, 205] on div "[PERSON_NAME]" at bounding box center [146, 204] width 87 height 44
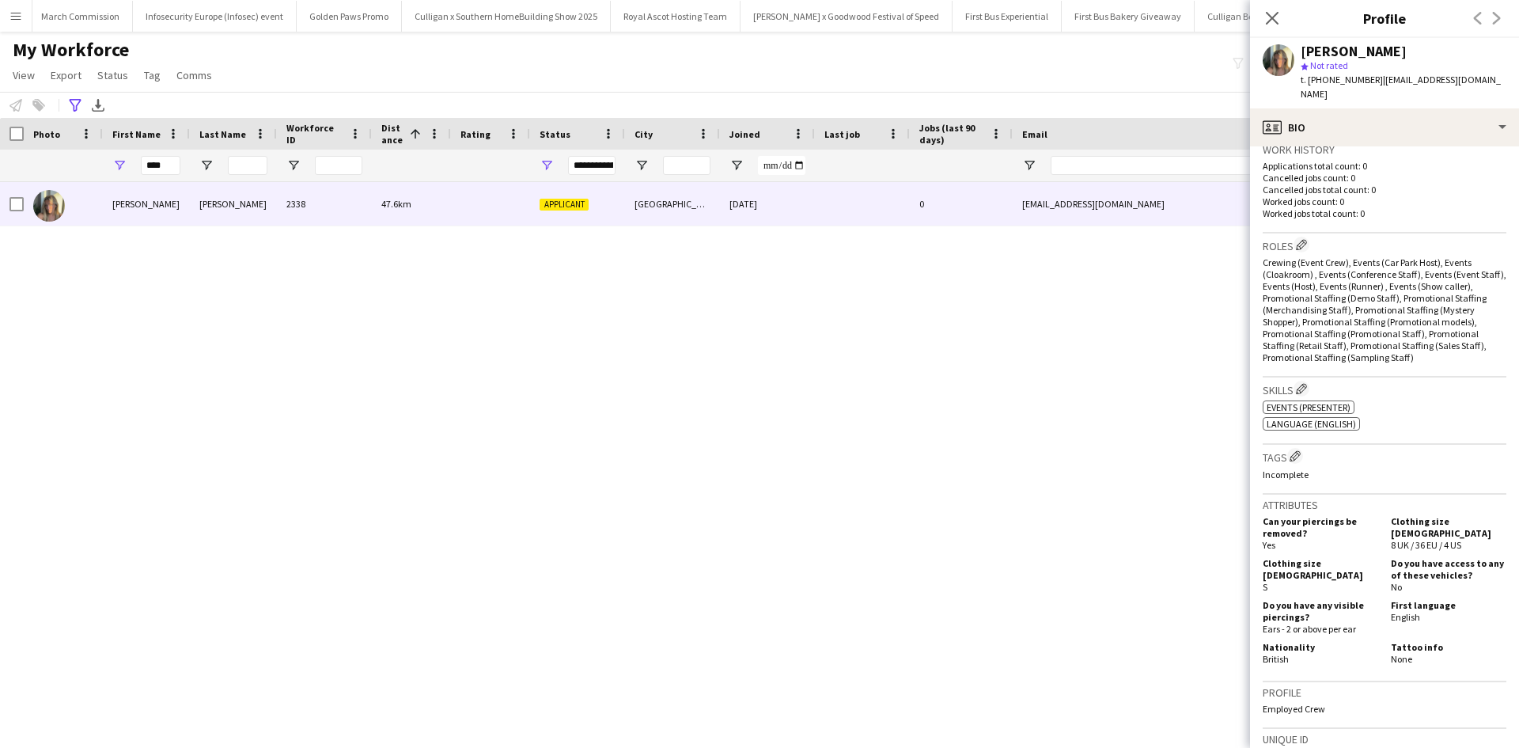
scroll to position [691, 0]
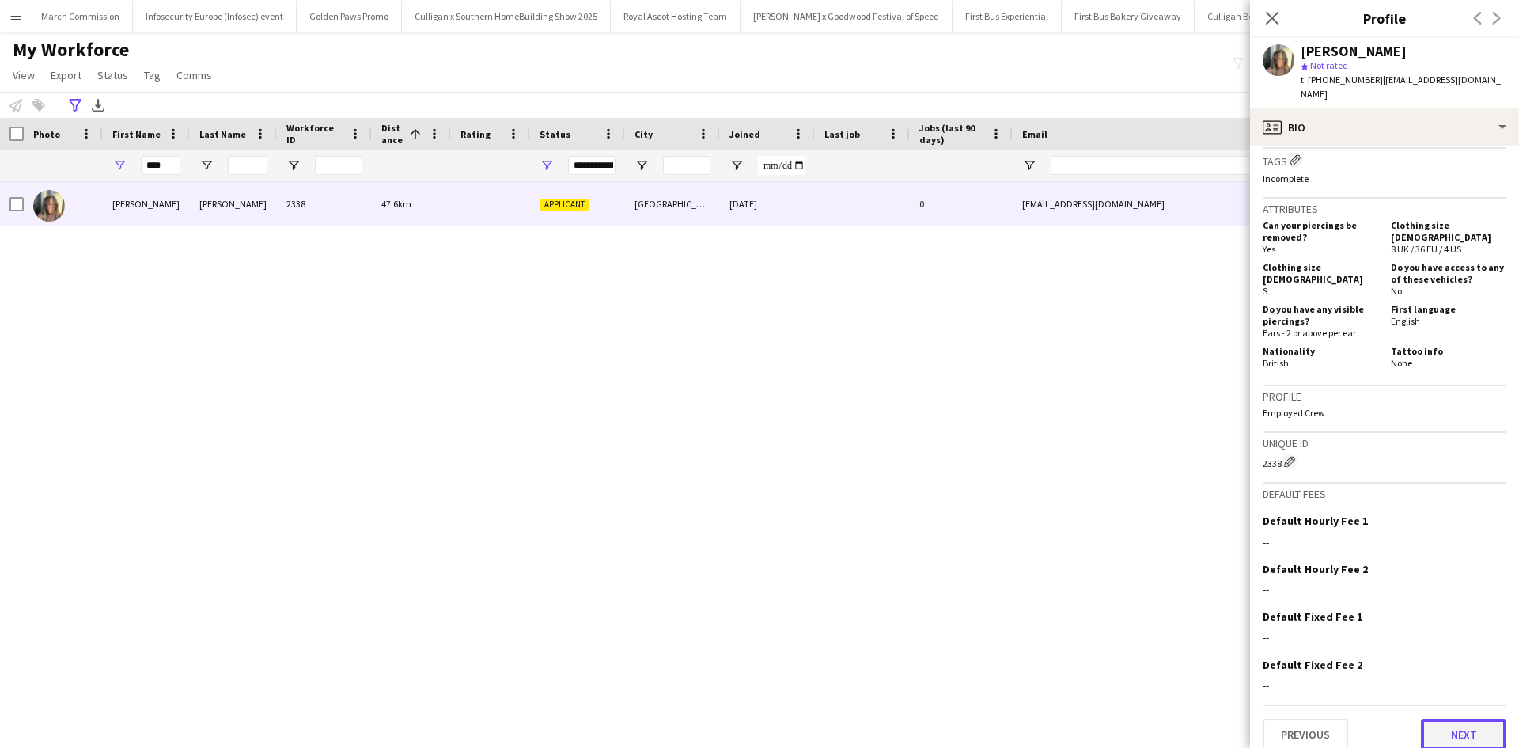
click at [1446, 718] on button "Next" at bounding box center [1463, 734] width 85 height 32
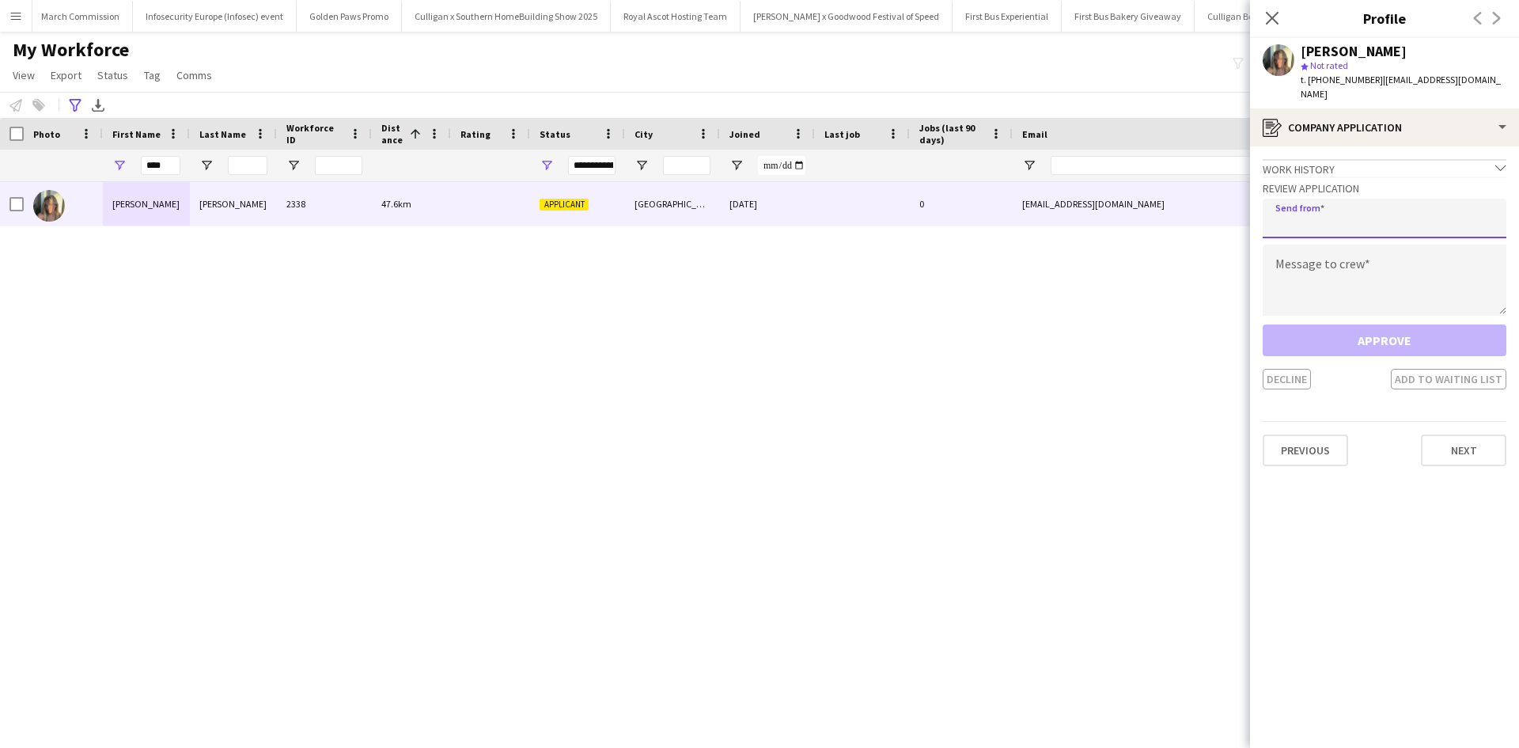
click at [1345, 212] on input "email" at bounding box center [1385, 219] width 244 height 40
type input "**********"
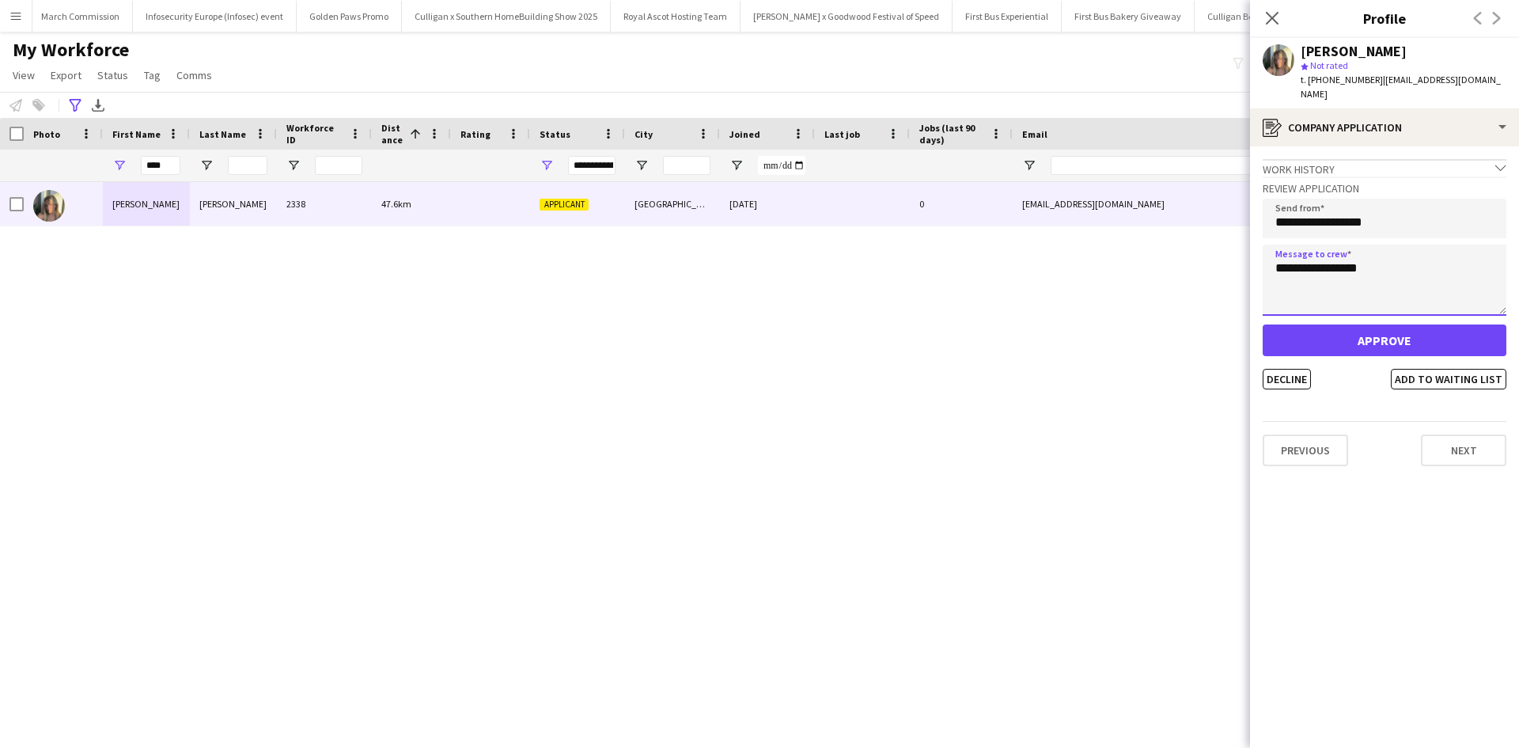
type textarea "**********"
click at [1350, 329] on button "Approve" at bounding box center [1385, 340] width 244 height 32
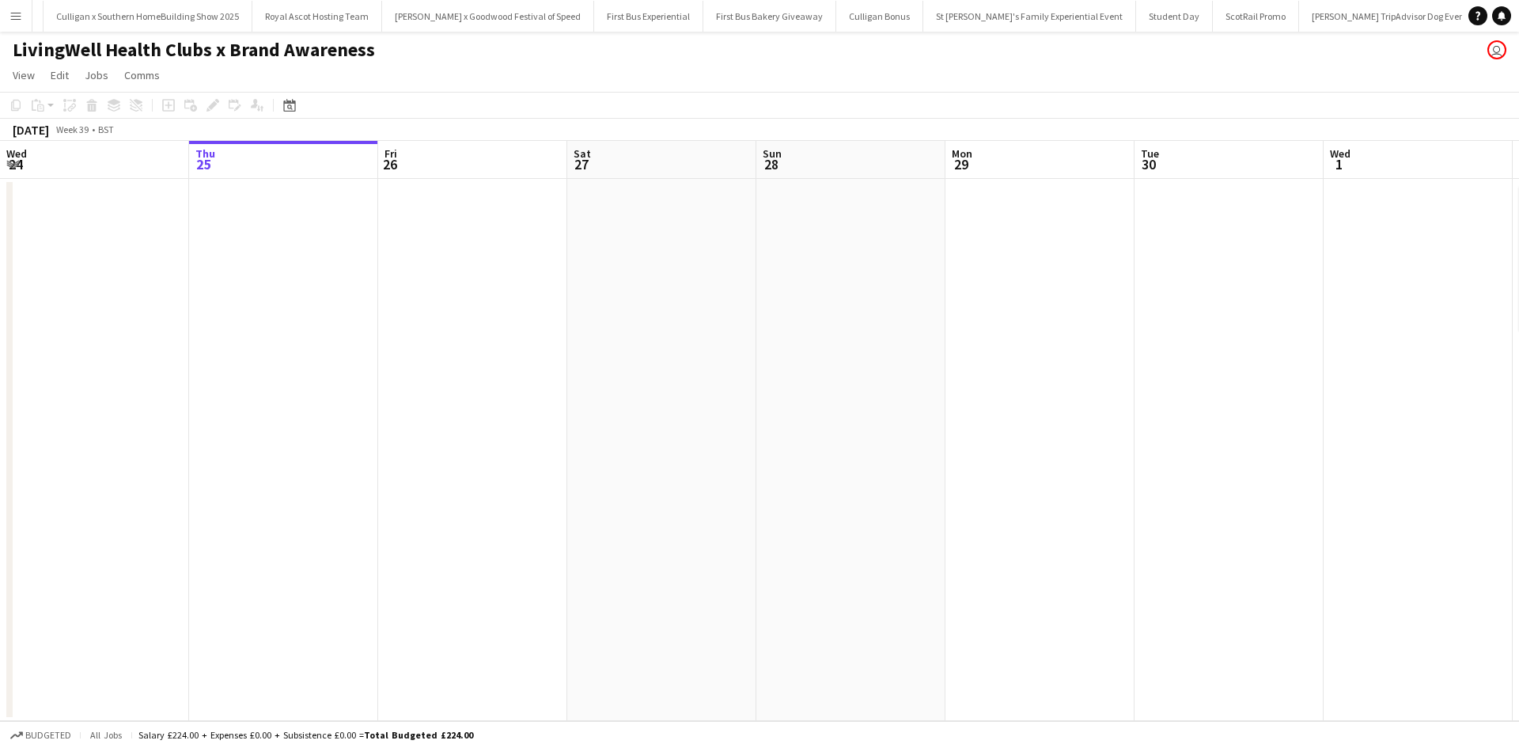
scroll to position [0, 15726]
click at [12, 13] on app-icon "Menu" at bounding box center [15, 15] width 13 height 13
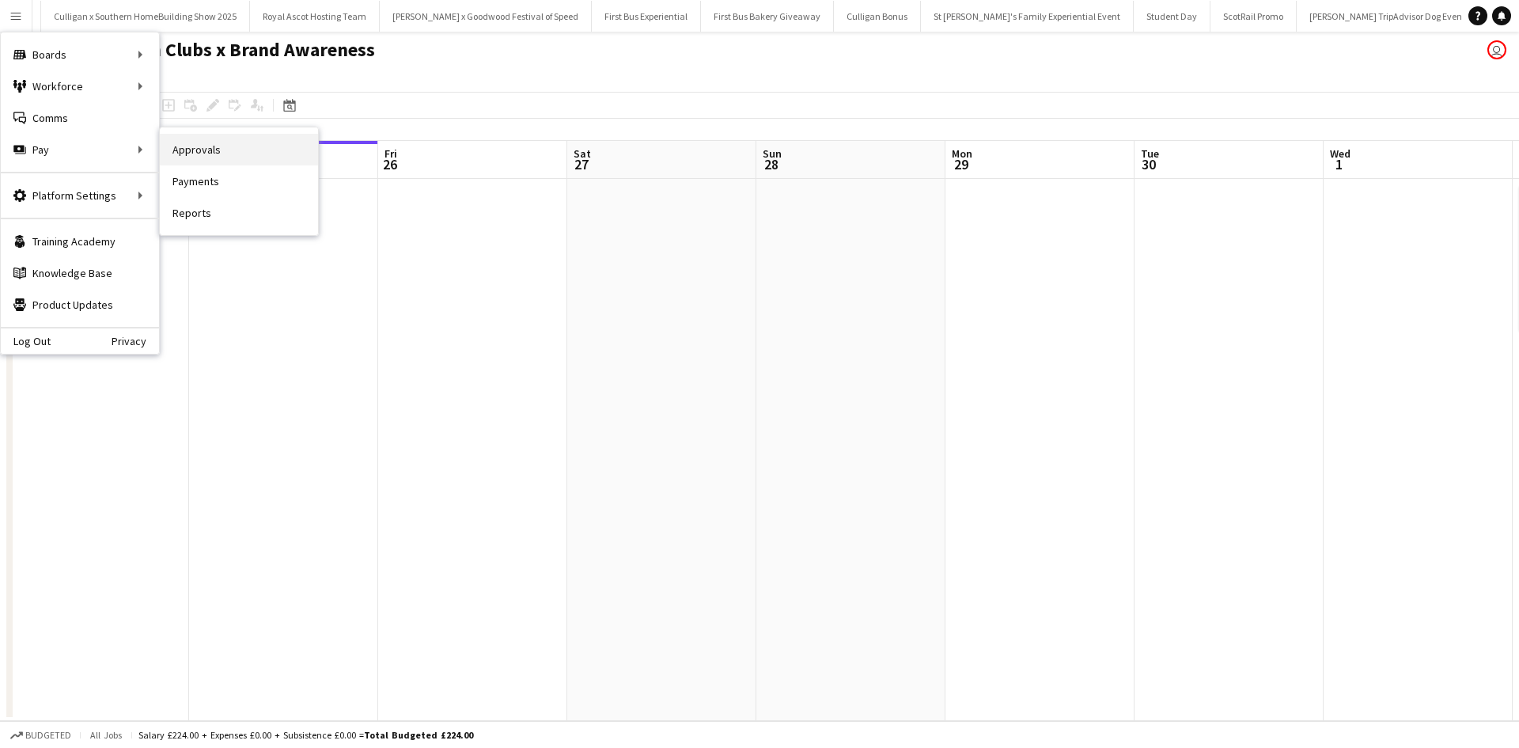
click at [195, 150] on link "Approvals" at bounding box center [239, 150] width 158 height 32
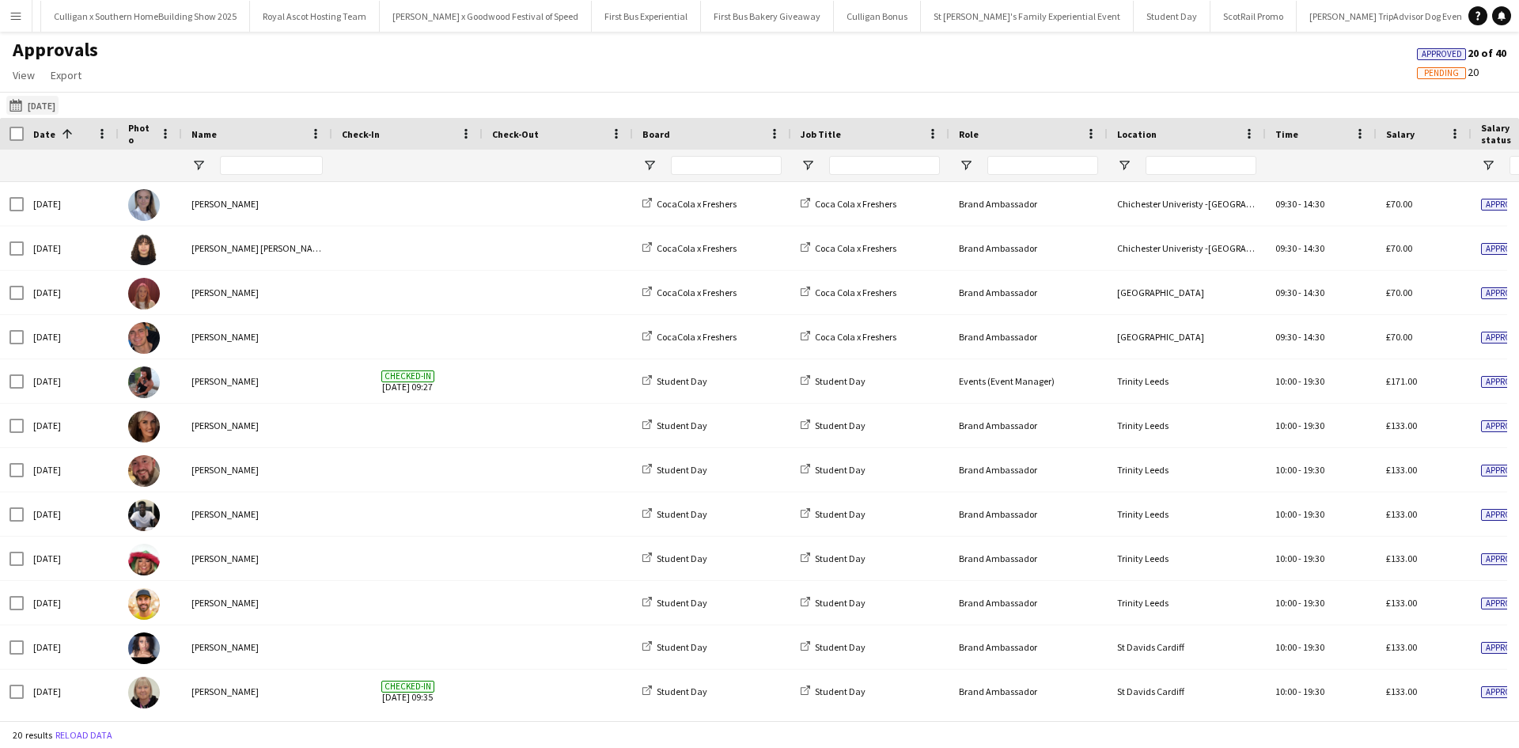
click at [36, 110] on button "[DATE] [DATE]" at bounding box center [32, 105] width 52 height 19
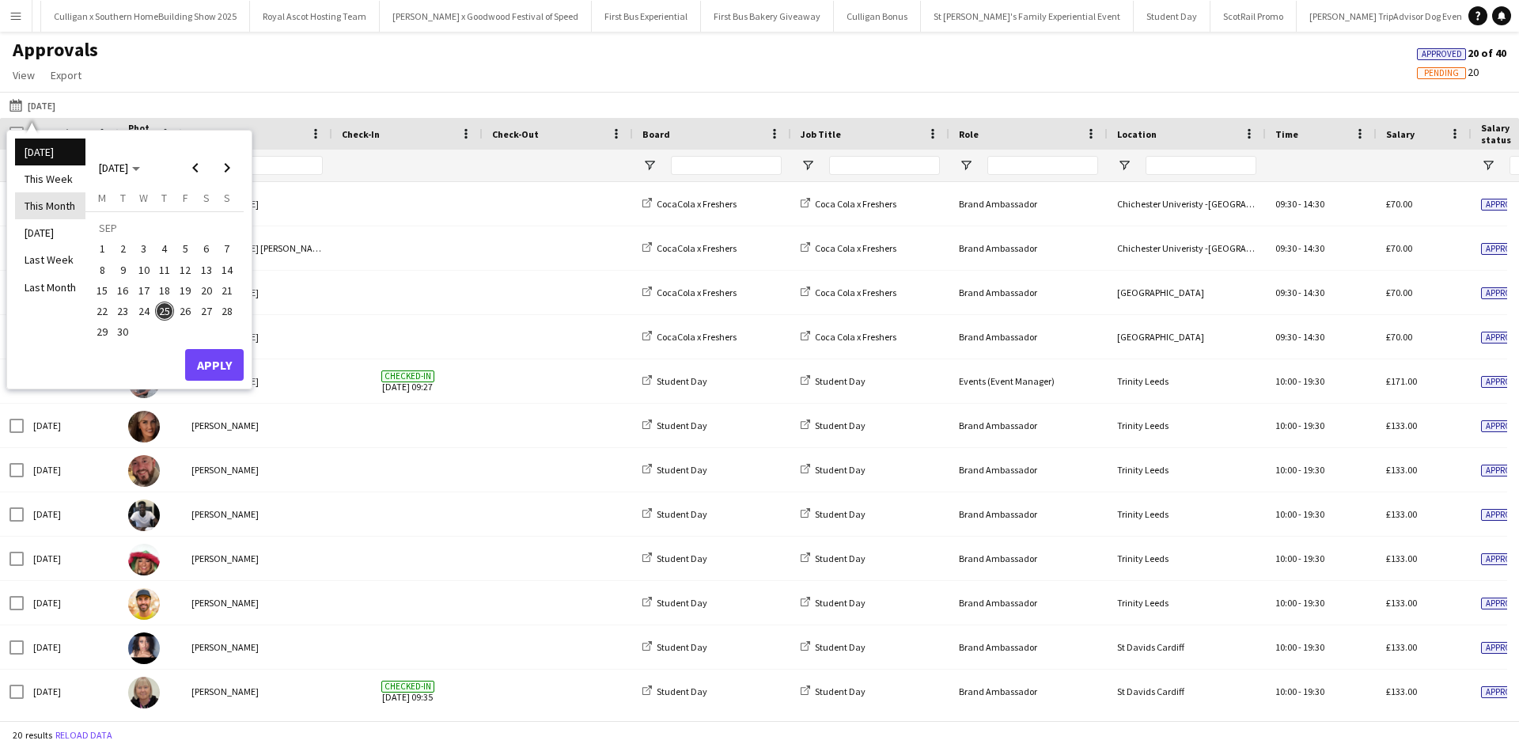
click at [52, 201] on li "This Month" at bounding box center [50, 205] width 70 height 27
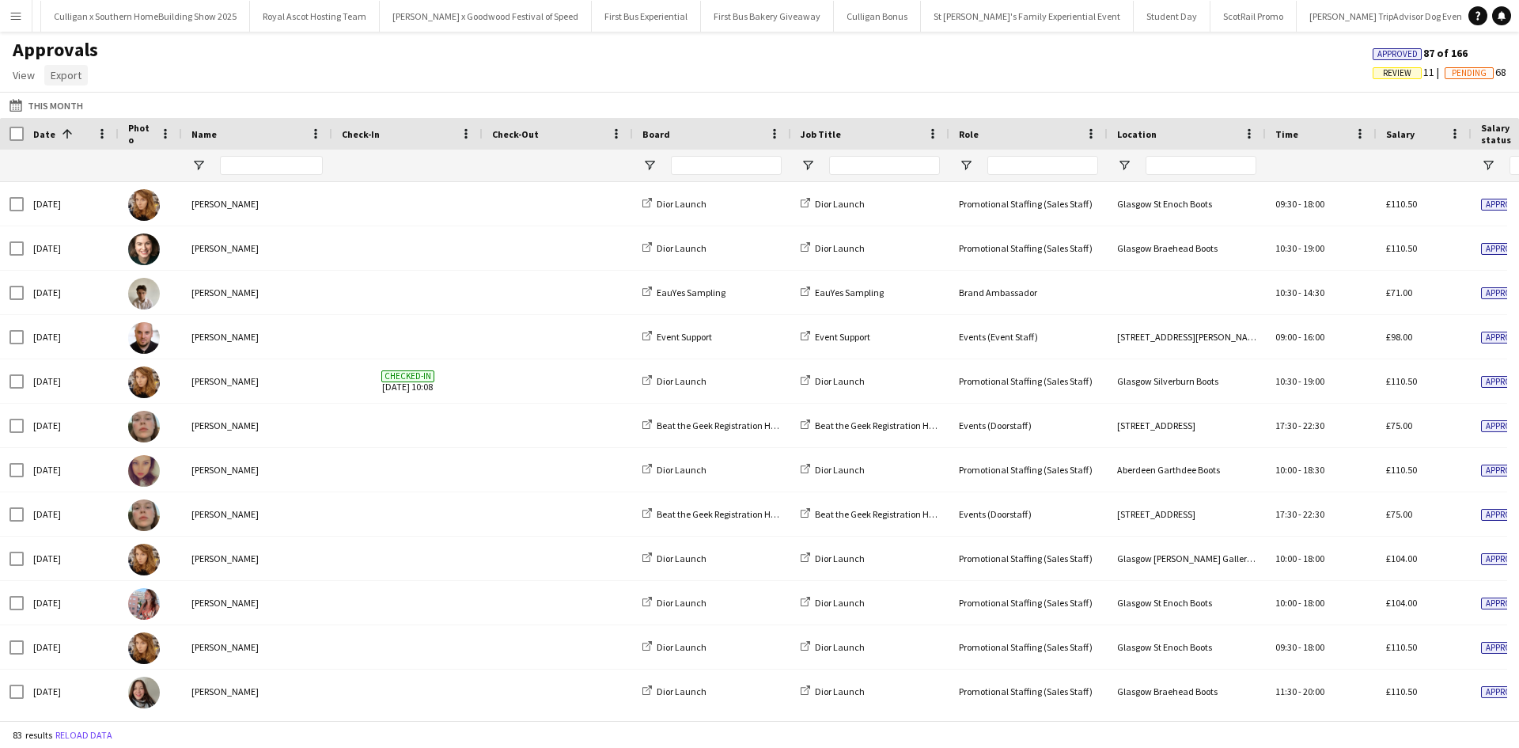
click at [66, 80] on span "Export" at bounding box center [66, 75] width 31 height 14
click at [84, 112] on span "Export as XLSX" at bounding box center [92, 109] width 69 height 14
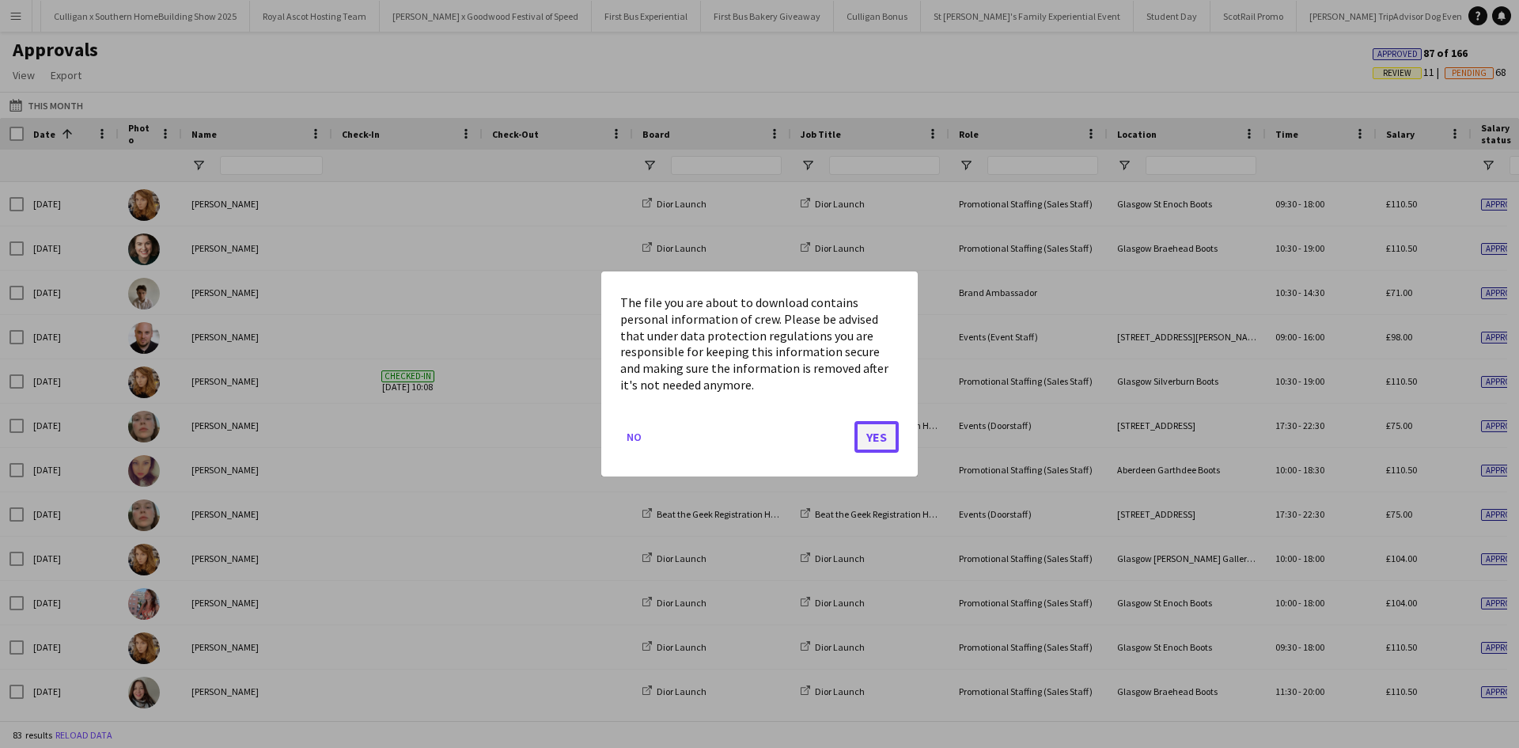
click at [865, 434] on button "Yes" at bounding box center [876, 437] width 44 height 32
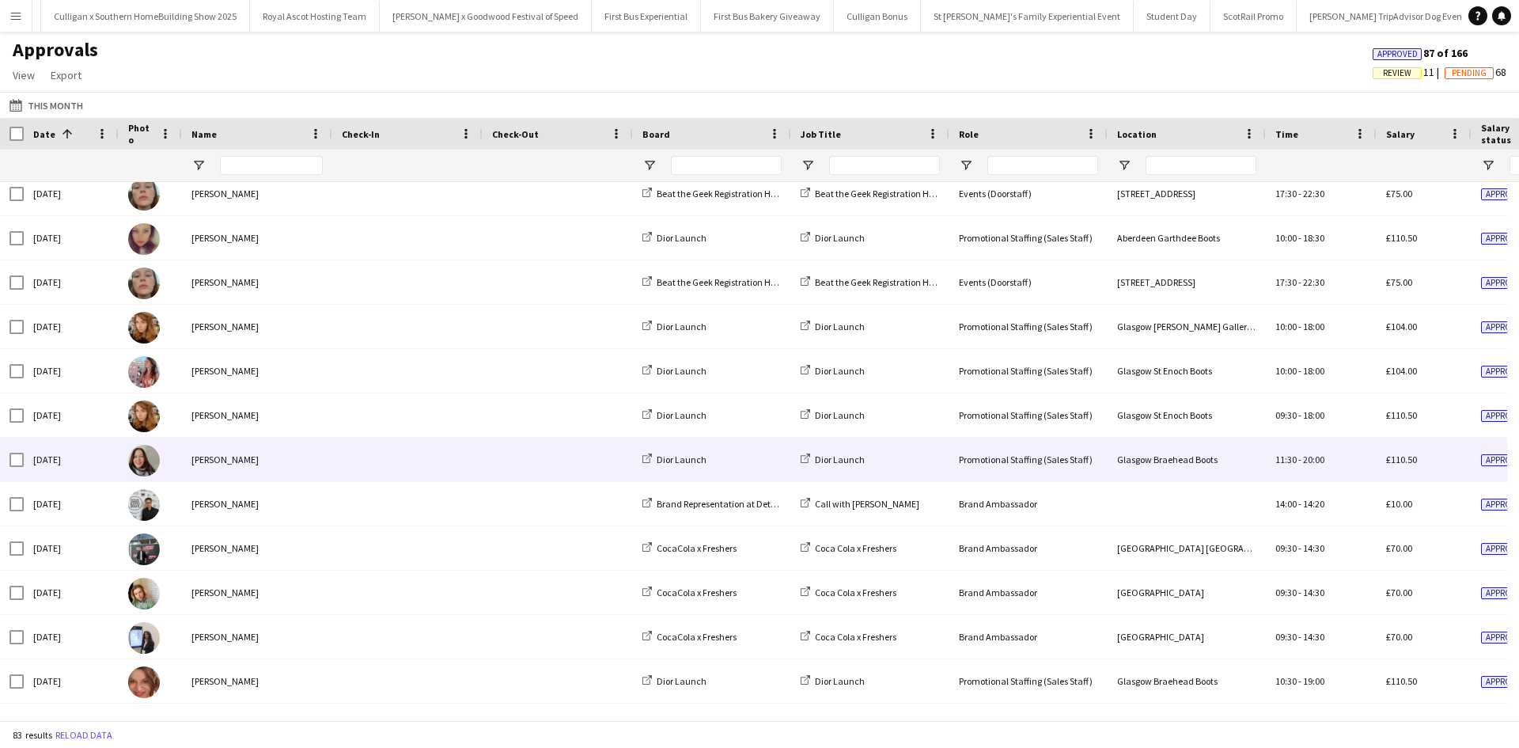
scroll to position [237, 0]
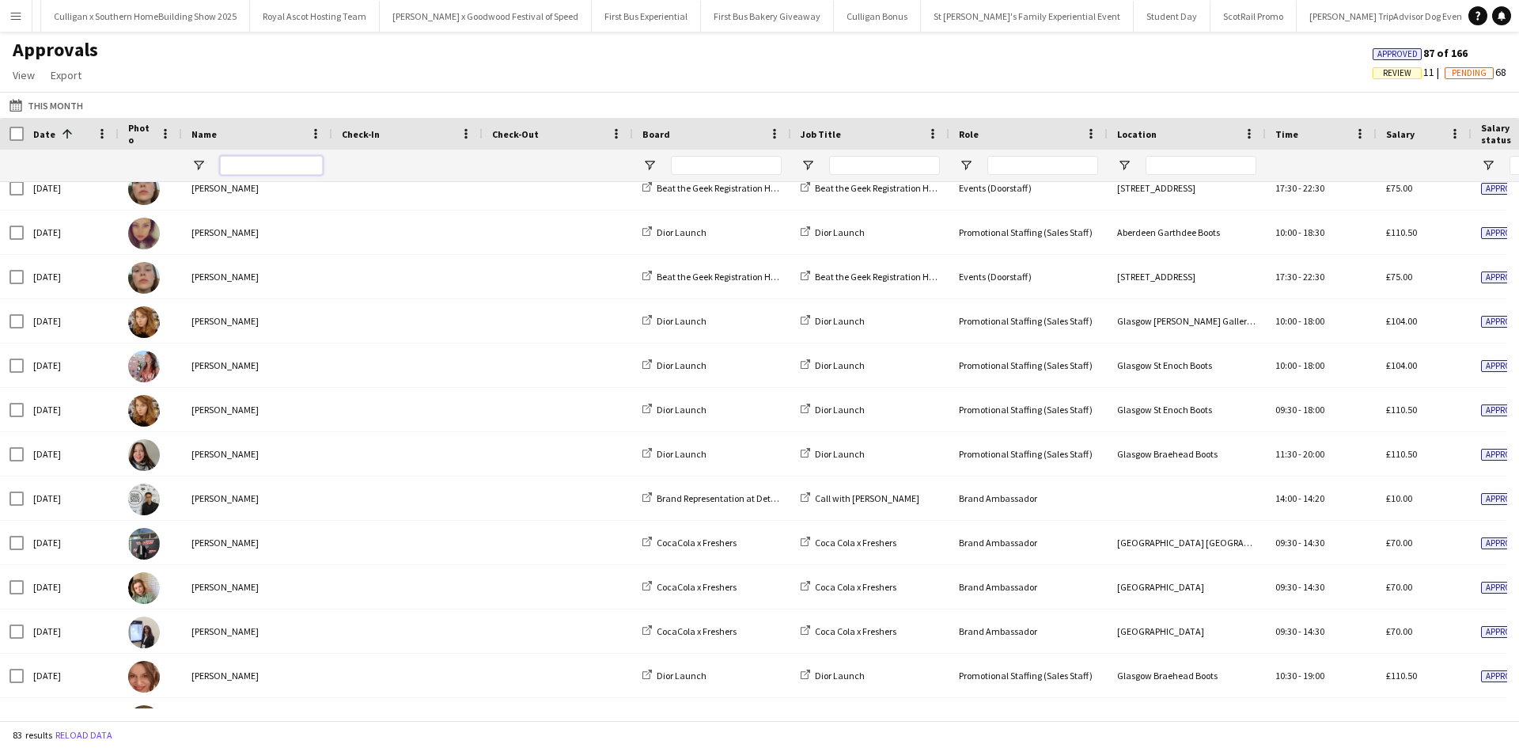
click at [269, 165] on input "Name Filter Input" at bounding box center [271, 165] width 103 height 19
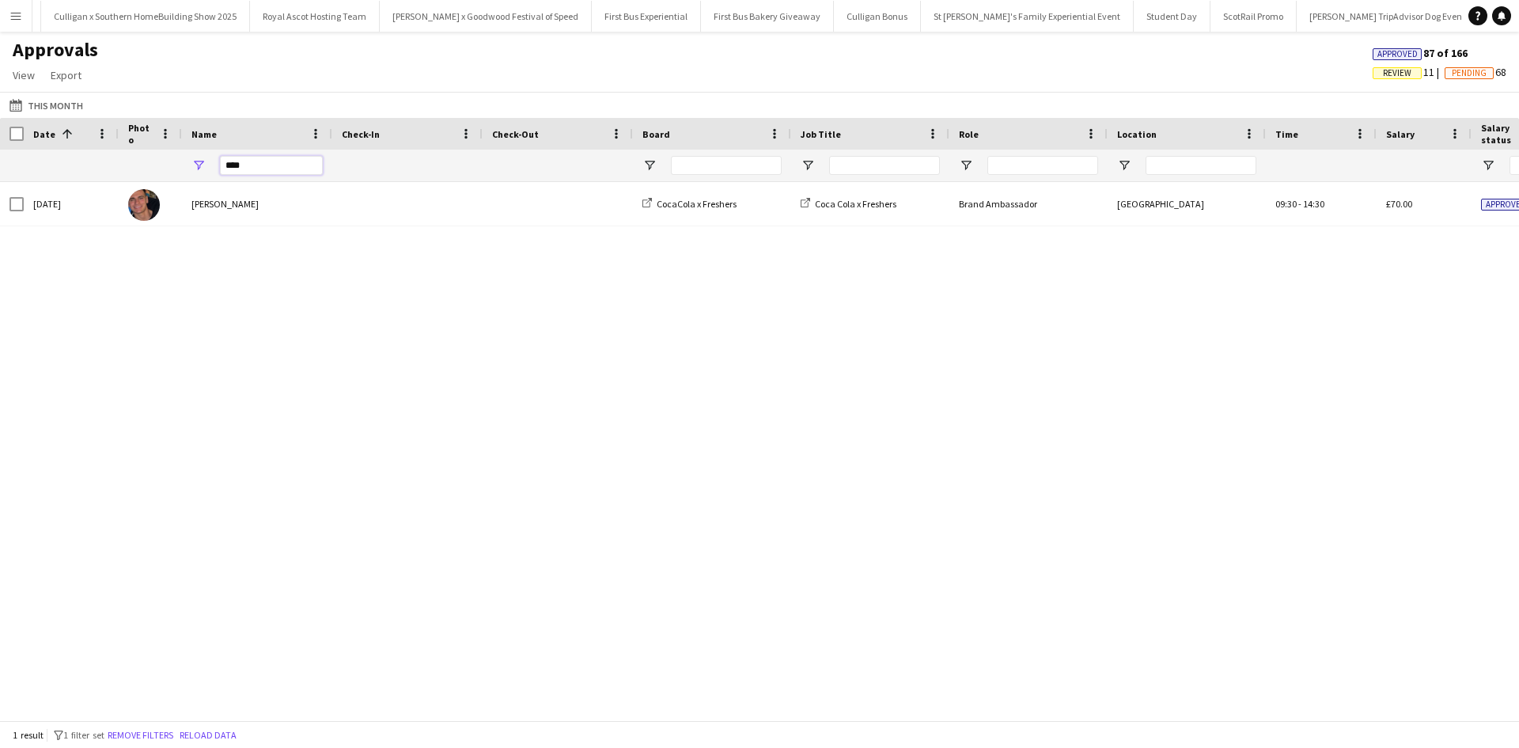
scroll to position [0, 0]
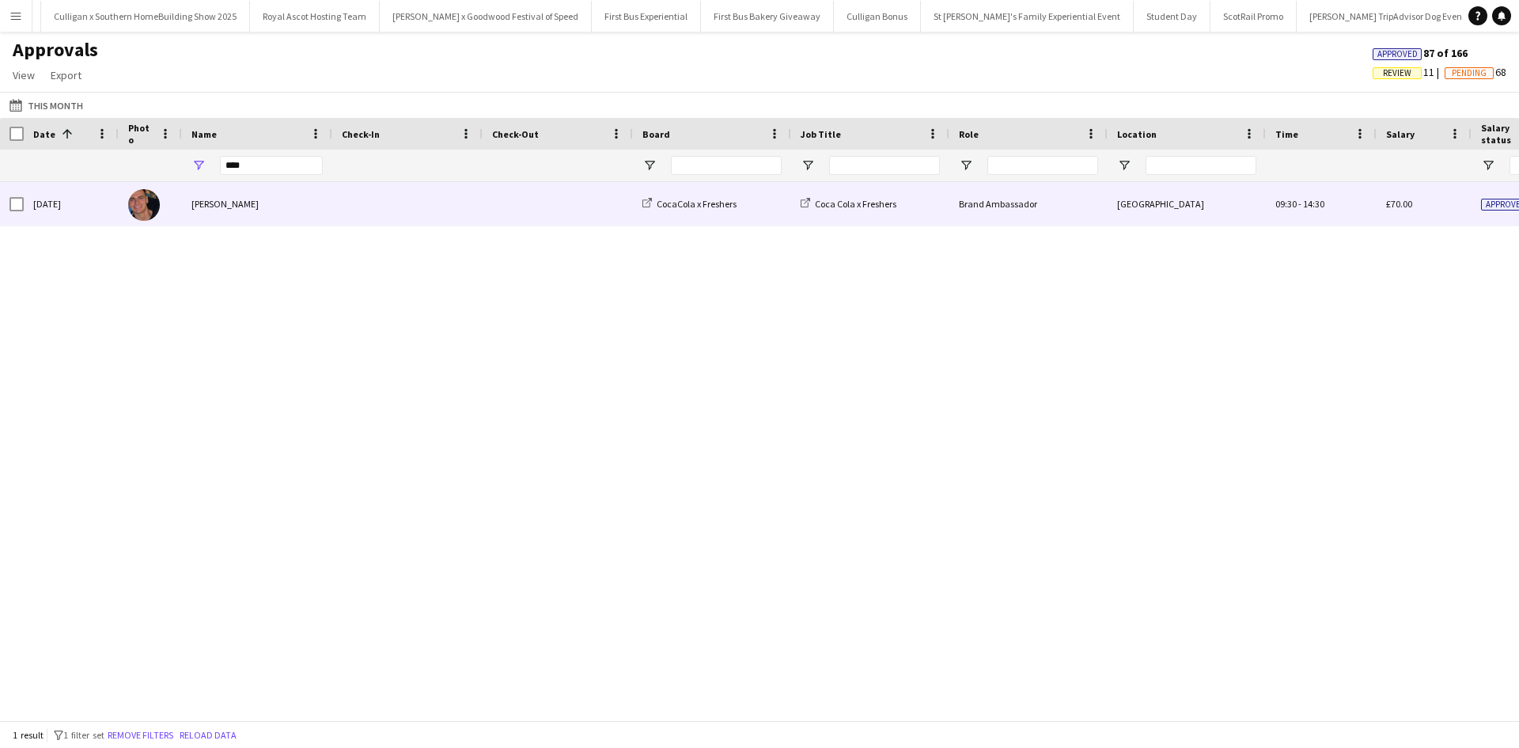
click at [225, 209] on div "[PERSON_NAME]" at bounding box center [257, 204] width 150 height 44
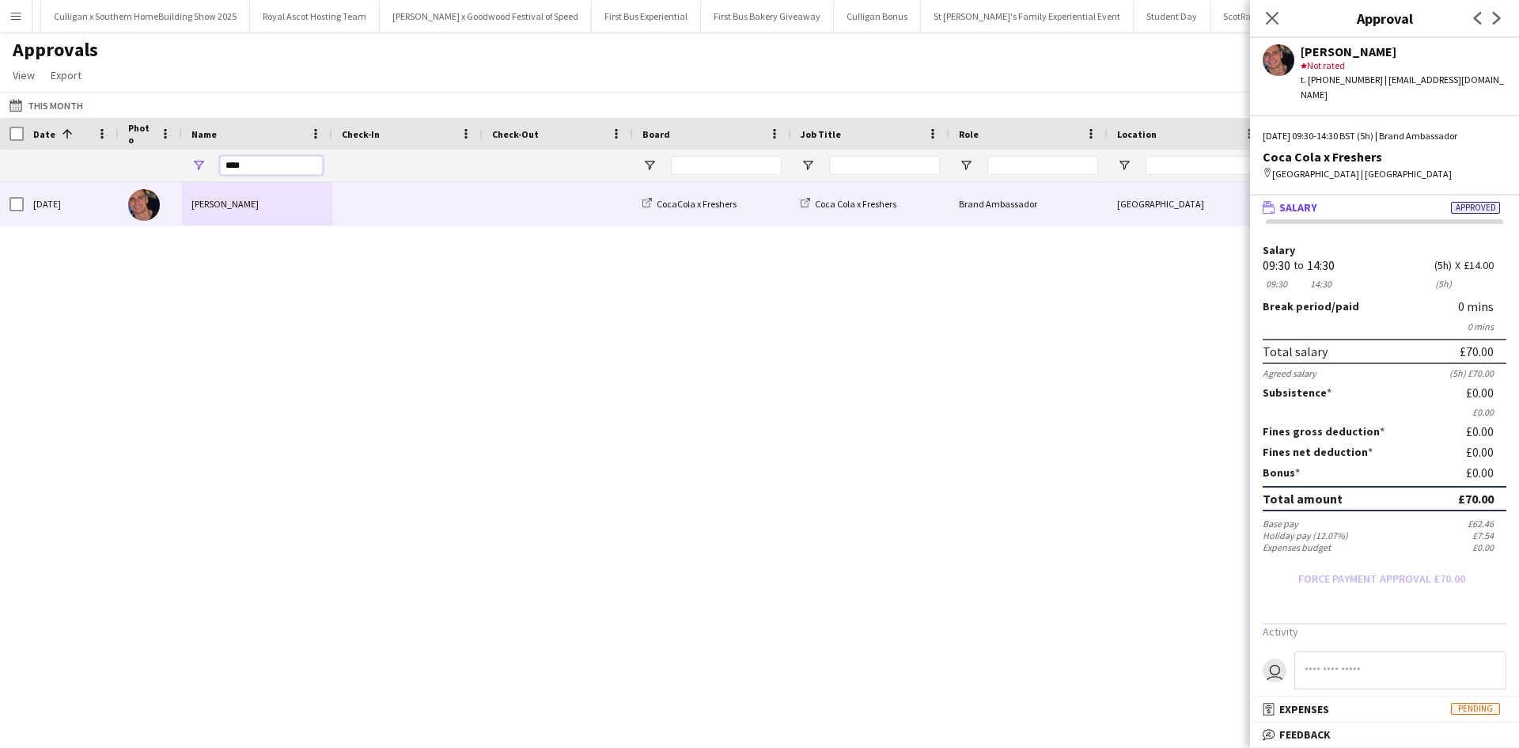
drag, startPoint x: 248, startPoint y: 168, endPoint x: 198, endPoint y: 168, distance: 50.6
click at [198, 168] on div "****" at bounding box center [257, 166] width 150 height 32
click at [206, 197] on div "[PERSON_NAME]" at bounding box center [257, 204] width 150 height 44
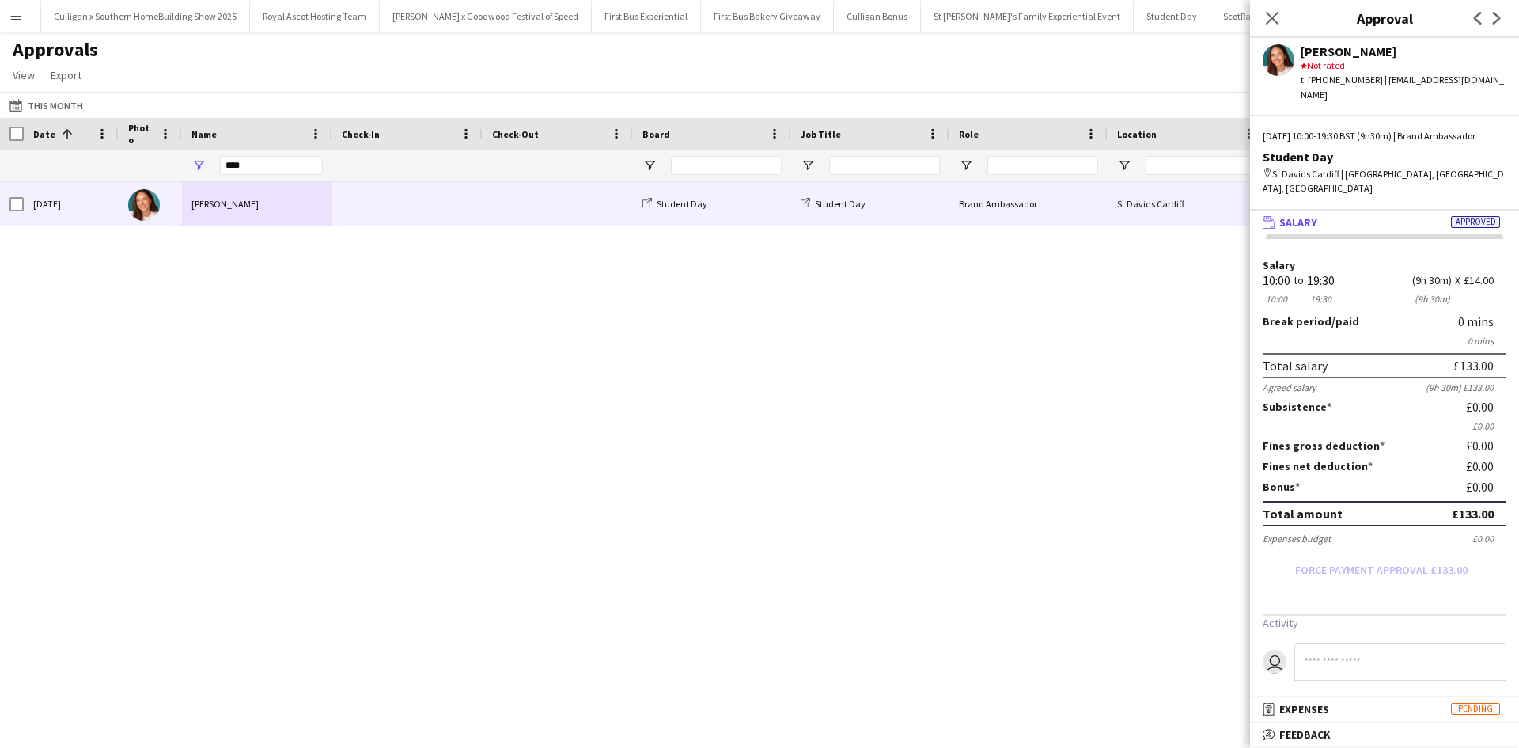
drag, startPoint x: 1376, startPoint y: 82, endPoint x: 1502, endPoint y: 78, distance: 125.9
click at [1502, 78] on div "t. [PHONE_NUMBER] | [EMAIL_ADDRESS][DOMAIN_NAME]" at bounding box center [1403, 87] width 206 height 28
copy div "[EMAIL_ADDRESS][DOMAIN_NAME]"
drag, startPoint x: 263, startPoint y: 166, endPoint x: 196, endPoint y: 163, distance: 67.3
click at [196, 163] on div "****" at bounding box center [257, 166] width 150 height 32
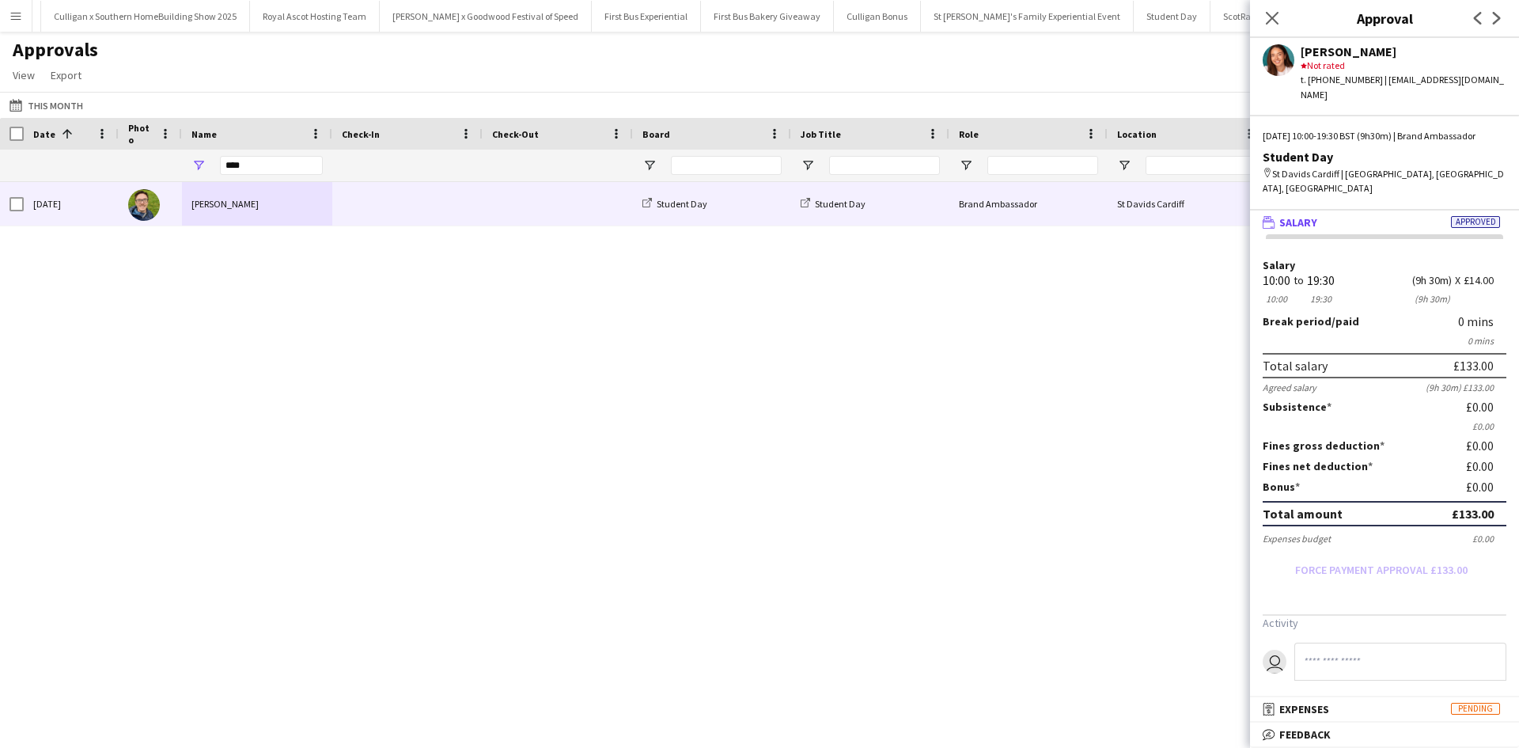
click at [267, 209] on div "[PERSON_NAME]" at bounding box center [257, 204] width 150 height 44
drag, startPoint x: 1377, startPoint y: 78, endPoint x: 1417, endPoint y: 79, distance: 39.6
click at [1417, 79] on div "t. [PHONE_NUMBER] | [EMAIL_ADDRESS][DOMAIN_NAME]" at bounding box center [1403, 87] width 206 height 28
drag, startPoint x: 1376, startPoint y: 78, endPoint x: 1501, endPoint y: 82, distance: 125.8
click at [1501, 82] on div "[PERSON_NAME] star Not rated t. [PHONE_NUMBER] | [EMAIL_ADDRESS][DOMAIN_NAME]" at bounding box center [1384, 70] width 269 height 64
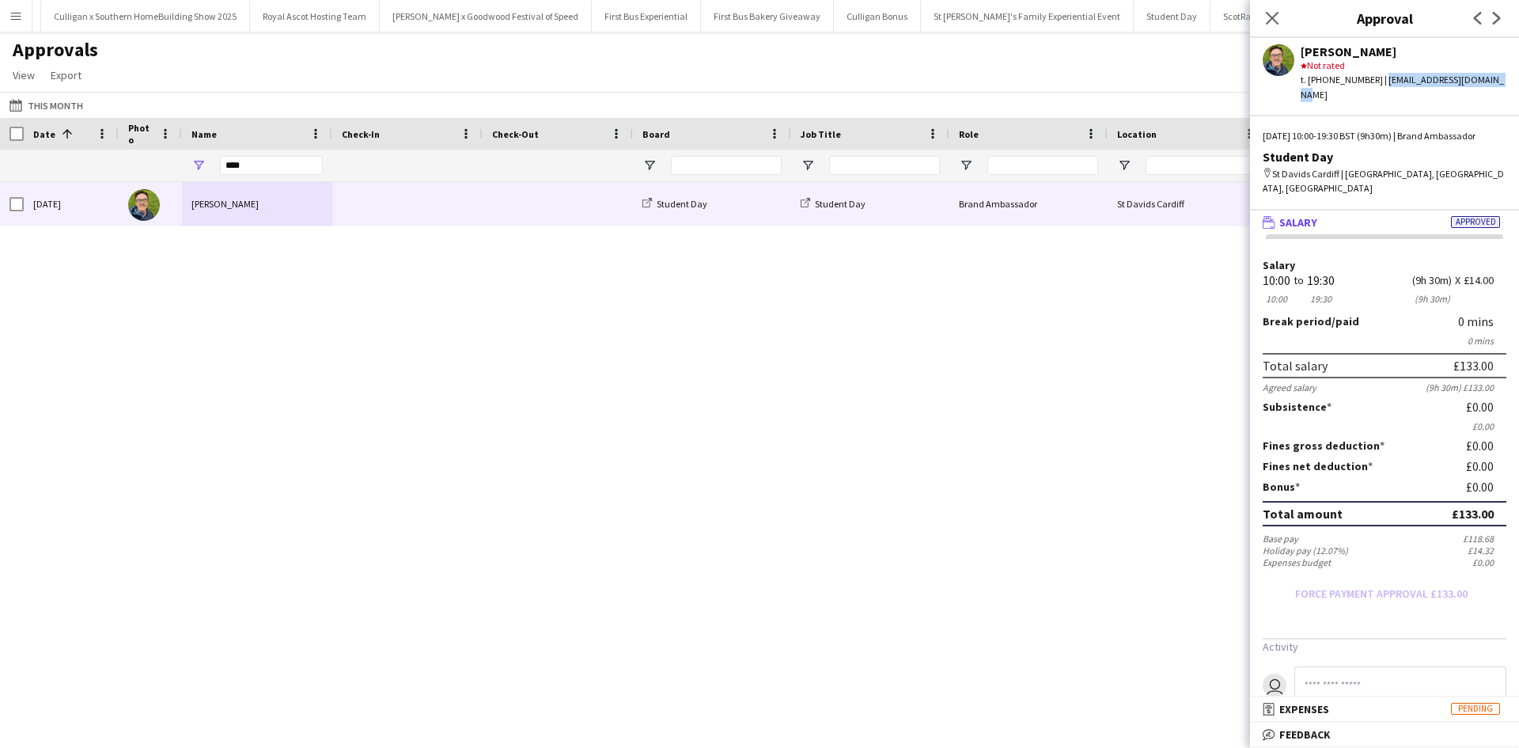
copy div "[EMAIL_ADDRESS][DOMAIN_NAME]"
drag, startPoint x: 261, startPoint y: 168, endPoint x: 194, endPoint y: 171, distance: 67.3
click at [194, 171] on div "****" at bounding box center [257, 166] width 150 height 32
click at [219, 200] on div "[PERSON_NAME]" at bounding box center [257, 204] width 150 height 44
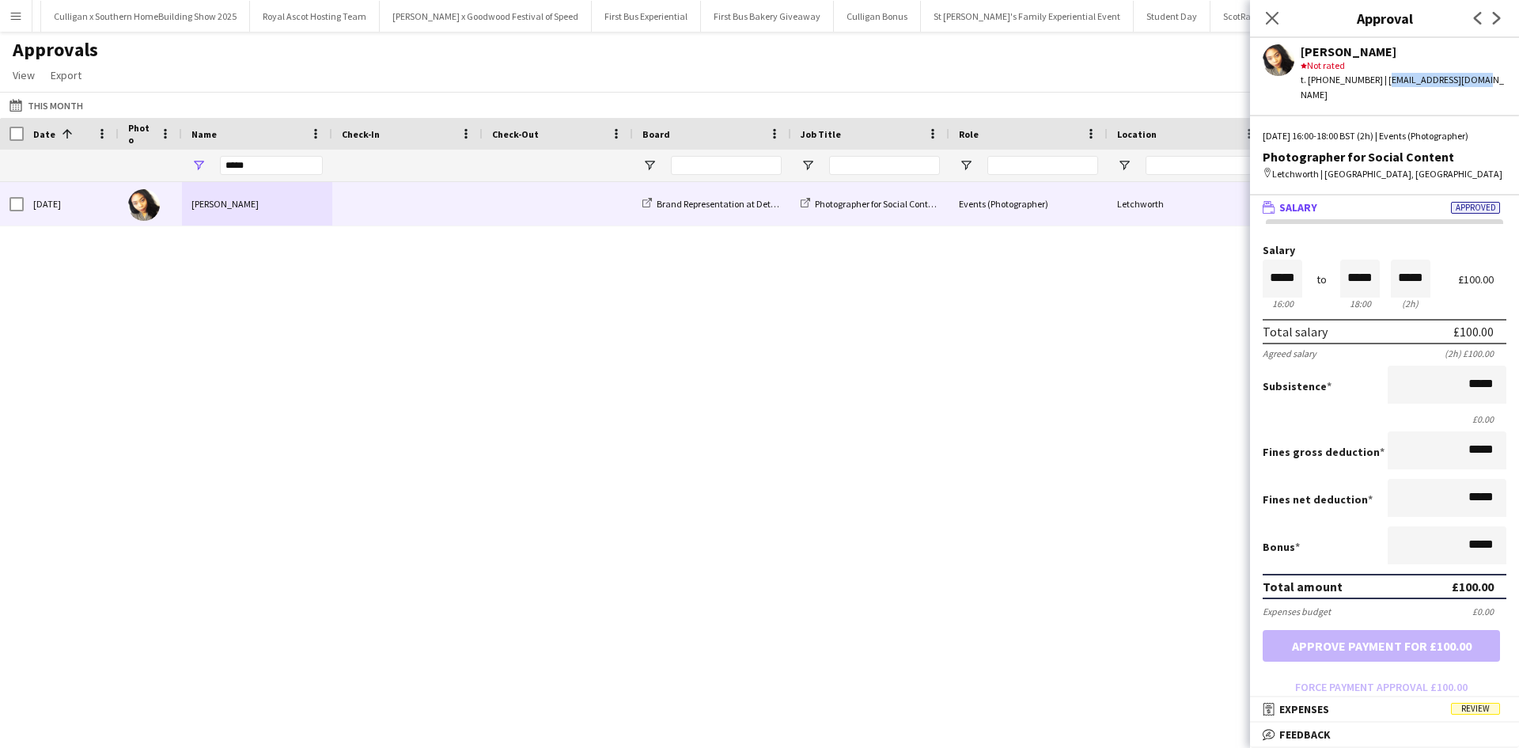
drag, startPoint x: 1380, startPoint y: 83, endPoint x: 1486, endPoint y: 84, distance: 106.8
click at [1486, 84] on div "[PERSON_NAME] star Not rated t. [PHONE_NUMBER] | [EMAIL_ADDRESS][DOMAIN_NAME]" at bounding box center [1384, 70] width 269 height 64
copy div "[EMAIL_ADDRESS][DOMAIN_NAME]"
drag, startPoint x: 254, startPoint y: 157, endPoint x: 204, endPoint y: 167, distance: 50.7
click at [204, 167] on div "*****" at bounding box center [257, 166] width 150 height 32
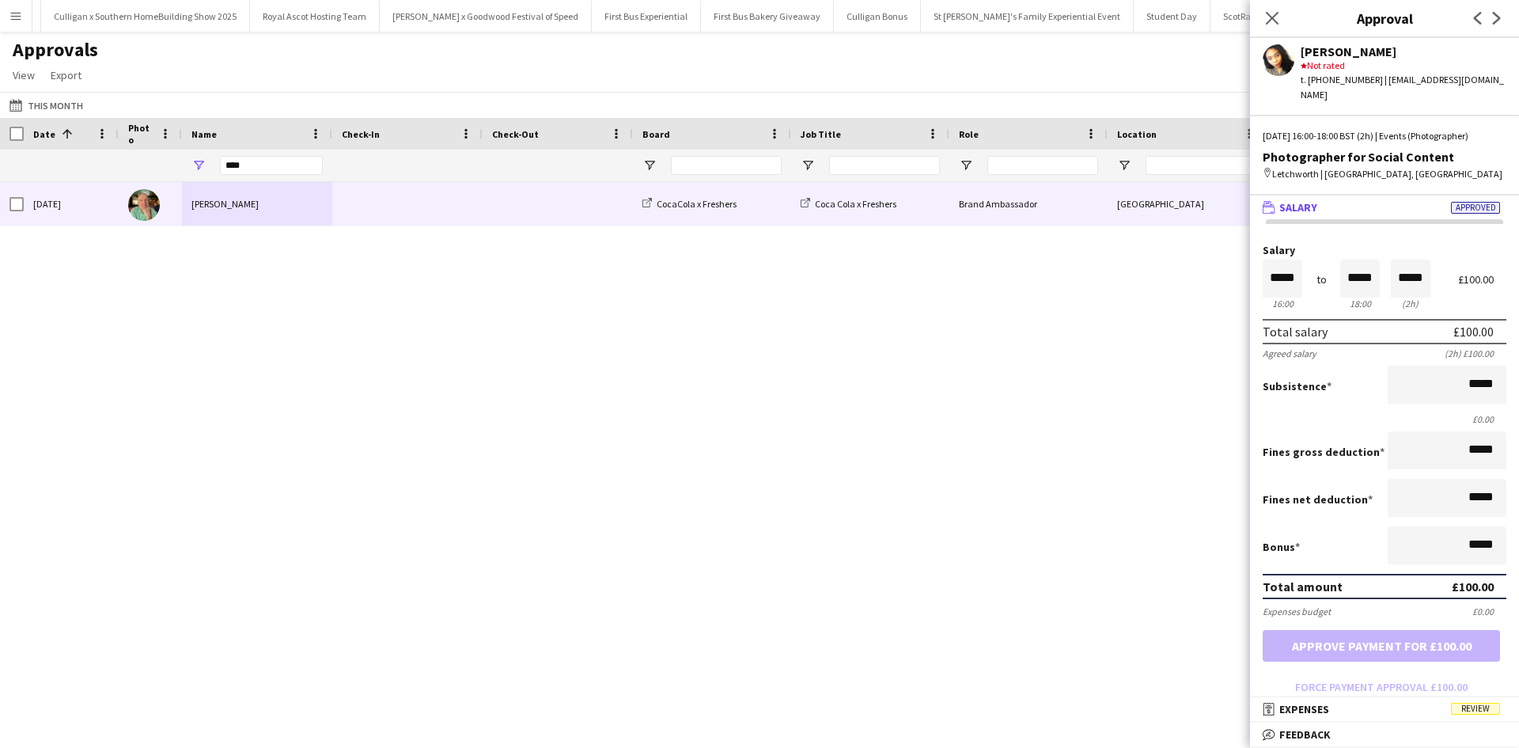
click at [218, 202] on div "[PERSON_NAME]" at bounding box center [257, 204] width 150 height 44
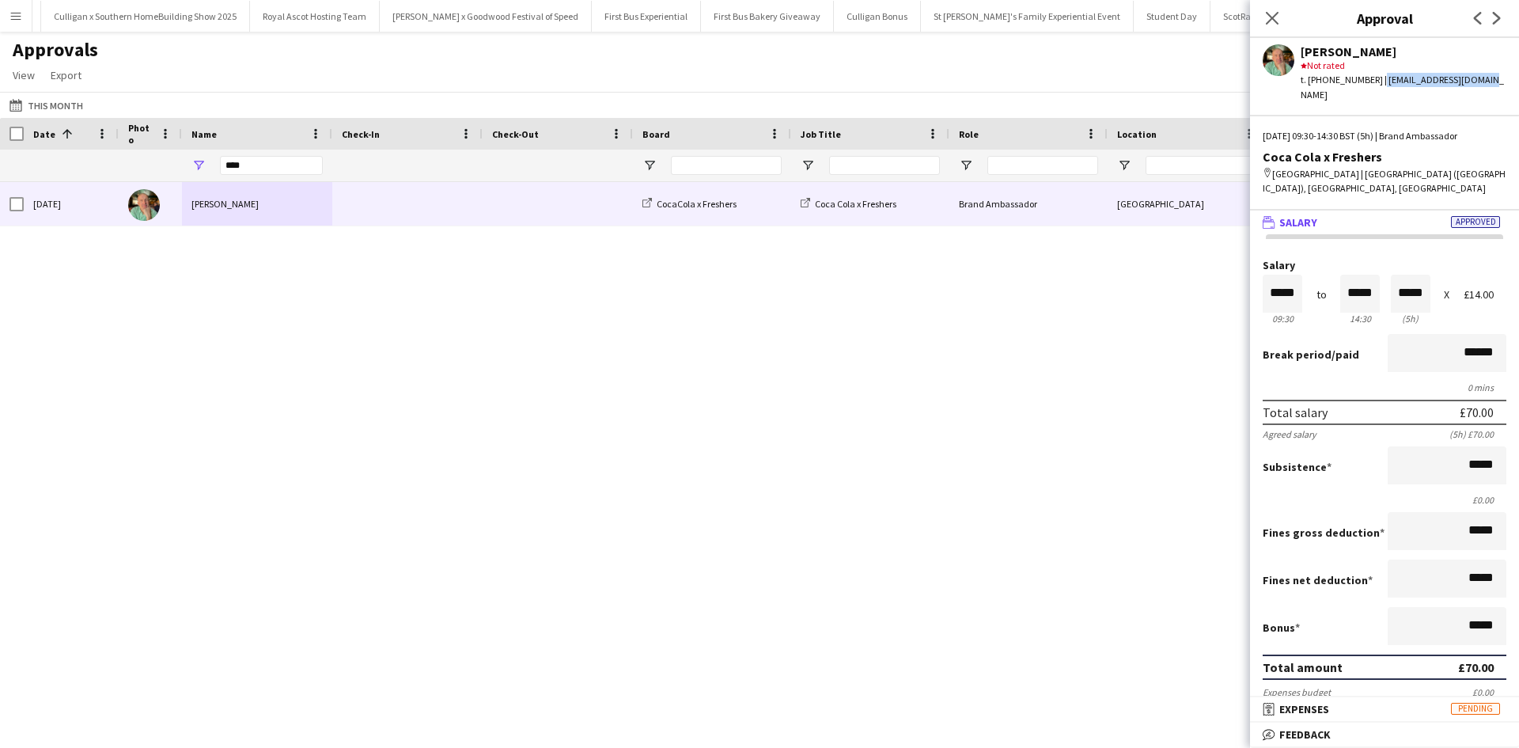
drag, startPoint x: 1374, startPoint y: 78, endPoint x: 1485, endPoint y: 79, distance: 110.8
click at [1488, 81] on div "[PERSON_NAME] star Not rated t. [PHONE_NUMBER] | [EMAIL_ADDRESS][DOMAIN_NAME]" at bounding box center [1384, 70] width 269 height 64
copy div "[EMAIL_ADDRESS][DOMAIN_NAME]"
drag, startPoint x: 273, startPoint y: 164, endPoint x: 213, endPoint y: 164, distance: 60.1
click at [213, 164] on div "****" at bounding box center [257, 166] width 150 height 32
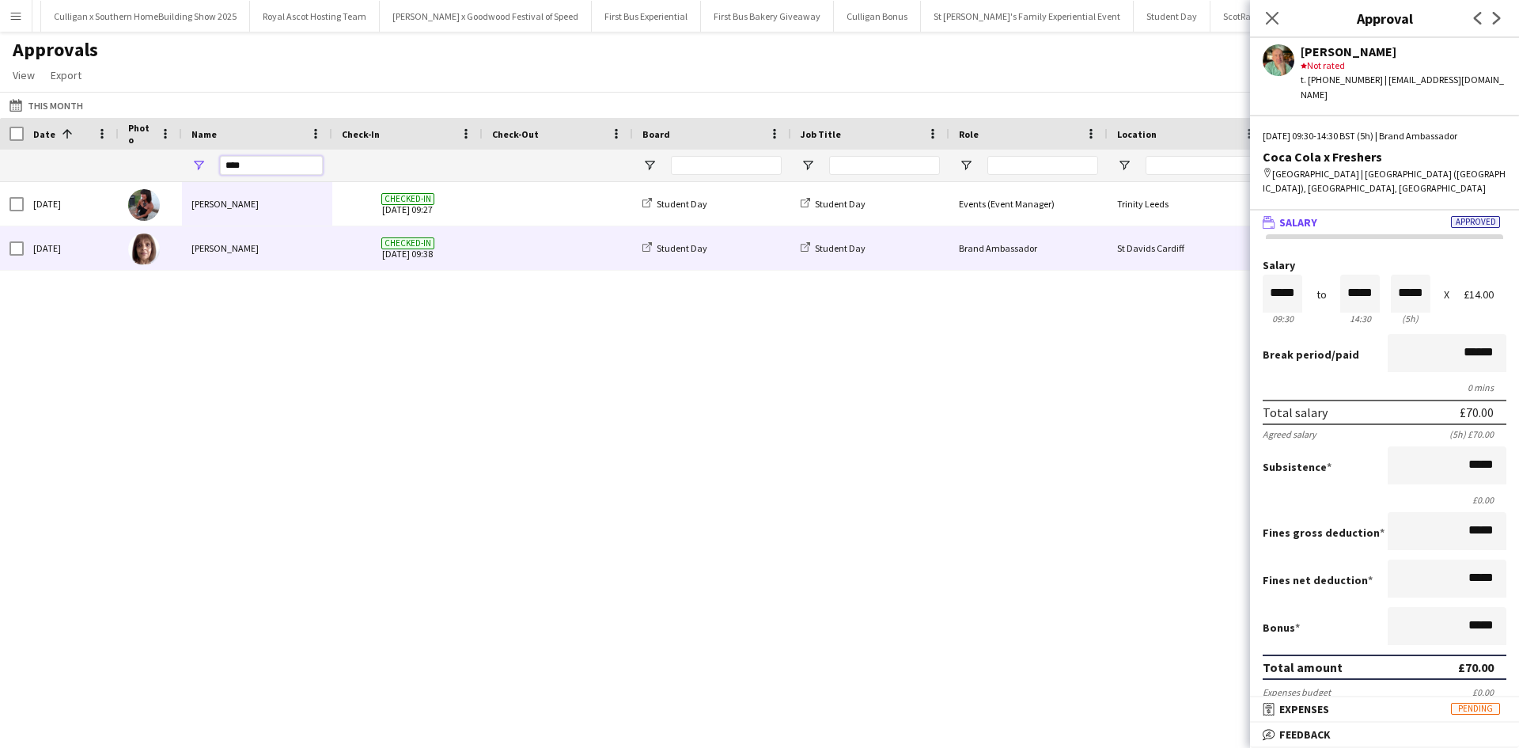
type input "****"
click at [214, 248] on div "Naomi Page" at bounding box center [257, 248] width 150 height 44
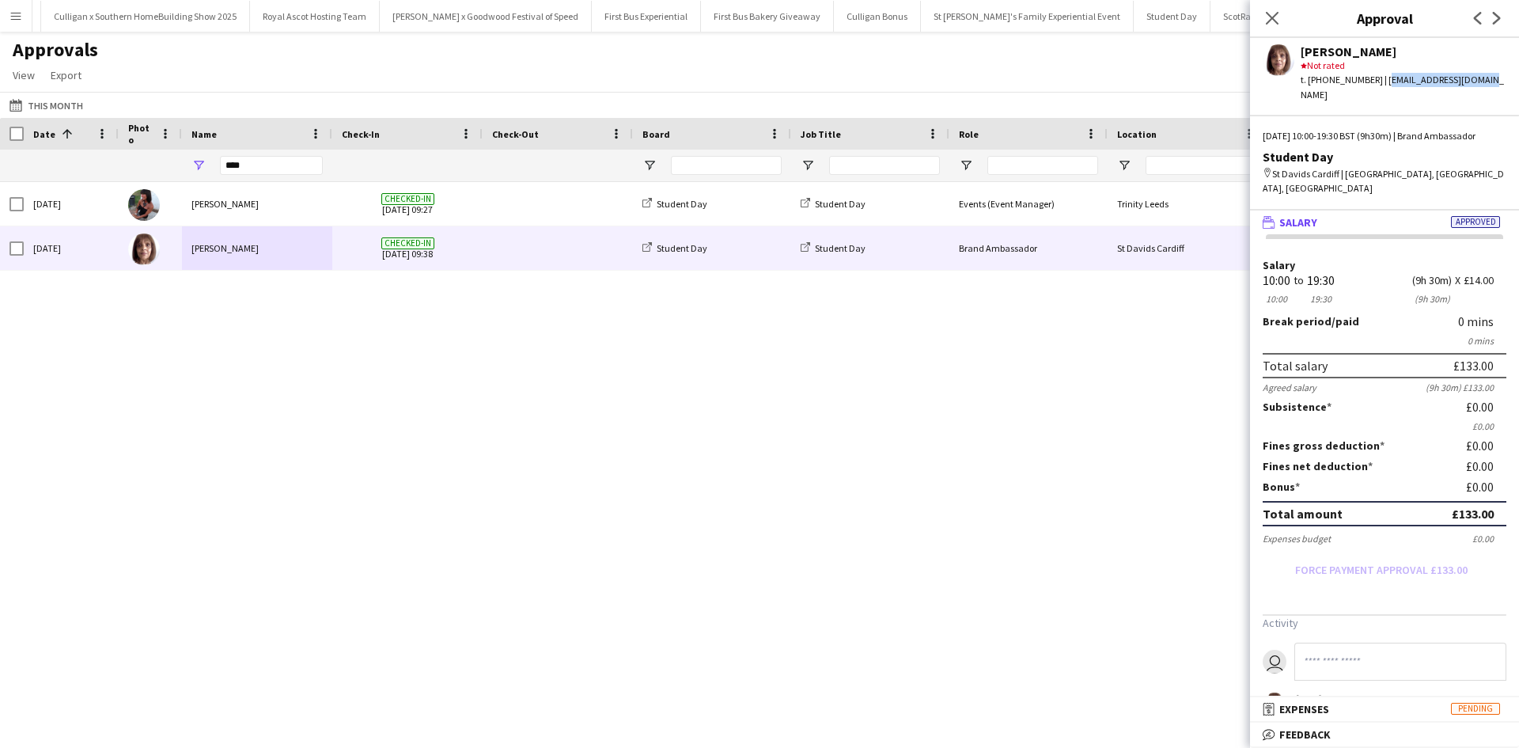
drag, startPoint x: 1381, startPoint y: 82, endPoint x: 1497, endPoint y: 81, distance: 116.3
click at [1497, 81] on div "Naomi Page star Not rated t. +4407969926808 | naomijpage@icloud.com" at bounding box center [1384, 70] width 269 height 64
copy div "naomijpage@icloud.com"
click at [1275, 11] on icon "Close pop-in" at bounding box center [1271, 17] width 15 height 15
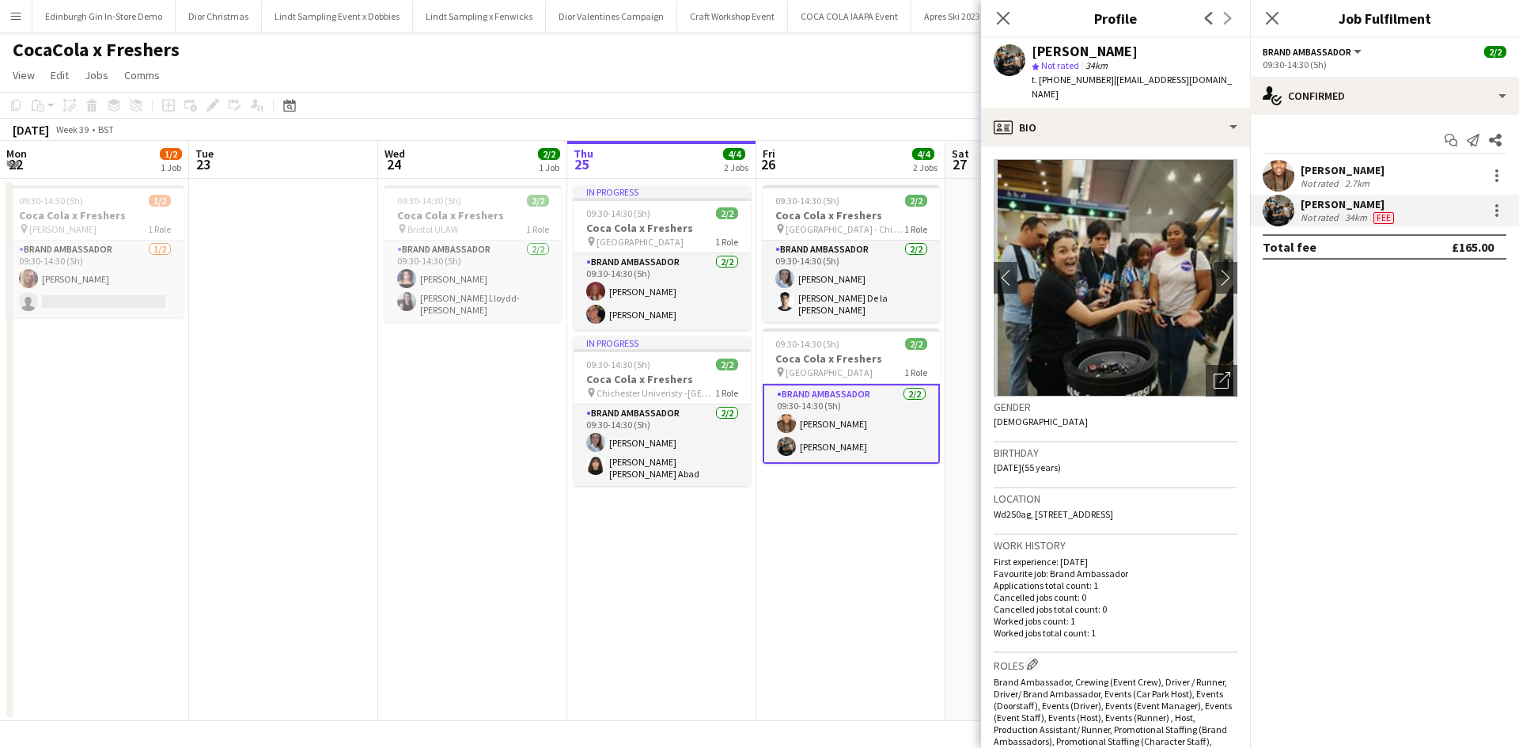
scroll to position [0, 378]
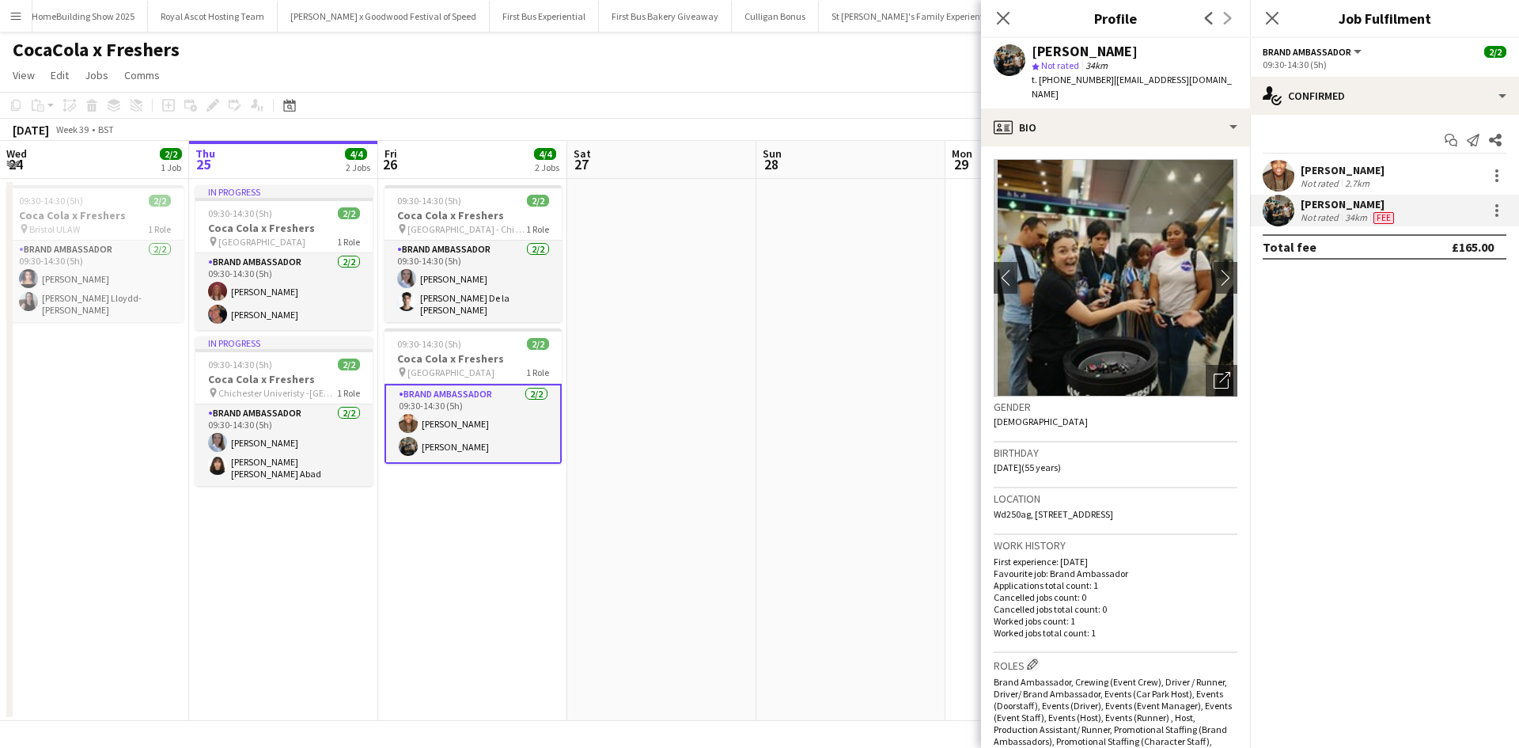
click at [738, 358] on app-date-cell at bounding box center [661, 450] width 189 height 542
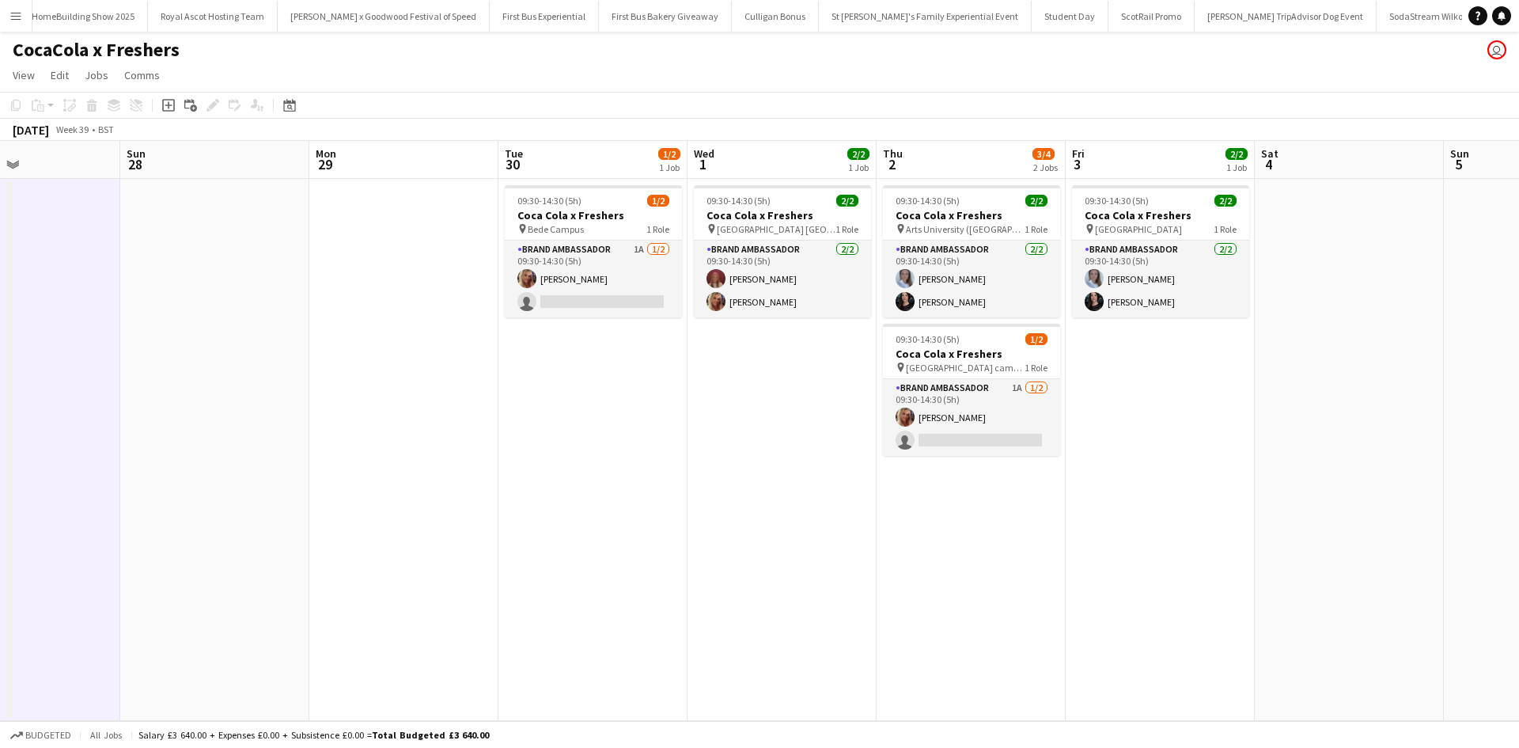
drag, startPoint x: 823, startPoint y: 485, endPoint x: 369, endPoint y: 471, distance: 453.5
click at [354, 474] on app-calendar-viewport "Wed 24 2/2 1 Job Thu 25 4/4 2 Jobs Fri 26 4/4 2 Jobs Sat 27 Sun 28 Mon 29 Tue 3…" at bounding box center [759, 431] width 1519 height 580
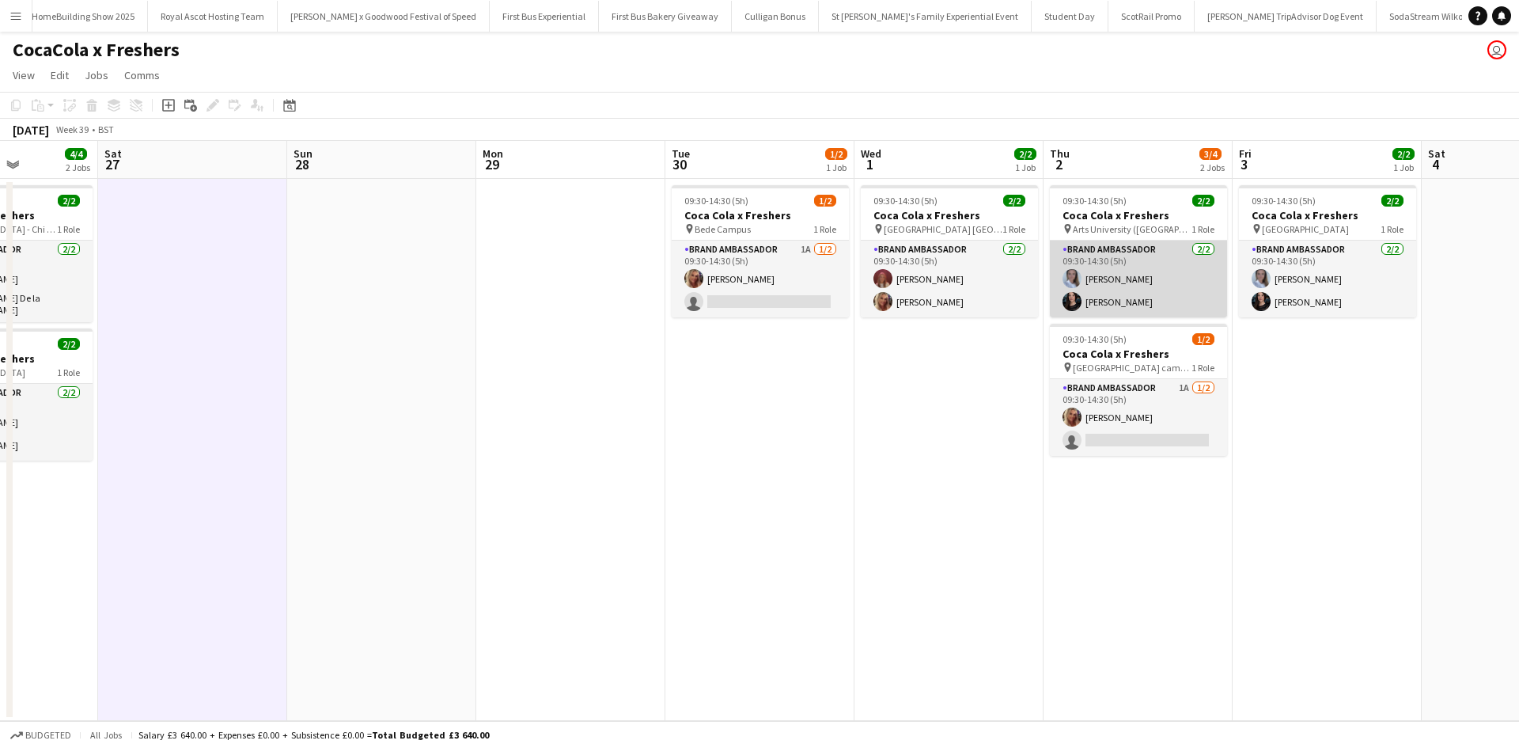
click at [1129, 295] on app-card-role "Brand Ambassador 2/2 09:30-14:30 (5h) Ashleigh Fountain Lucy Bradford" at bounding box center [1138, 278] width 177 height 77
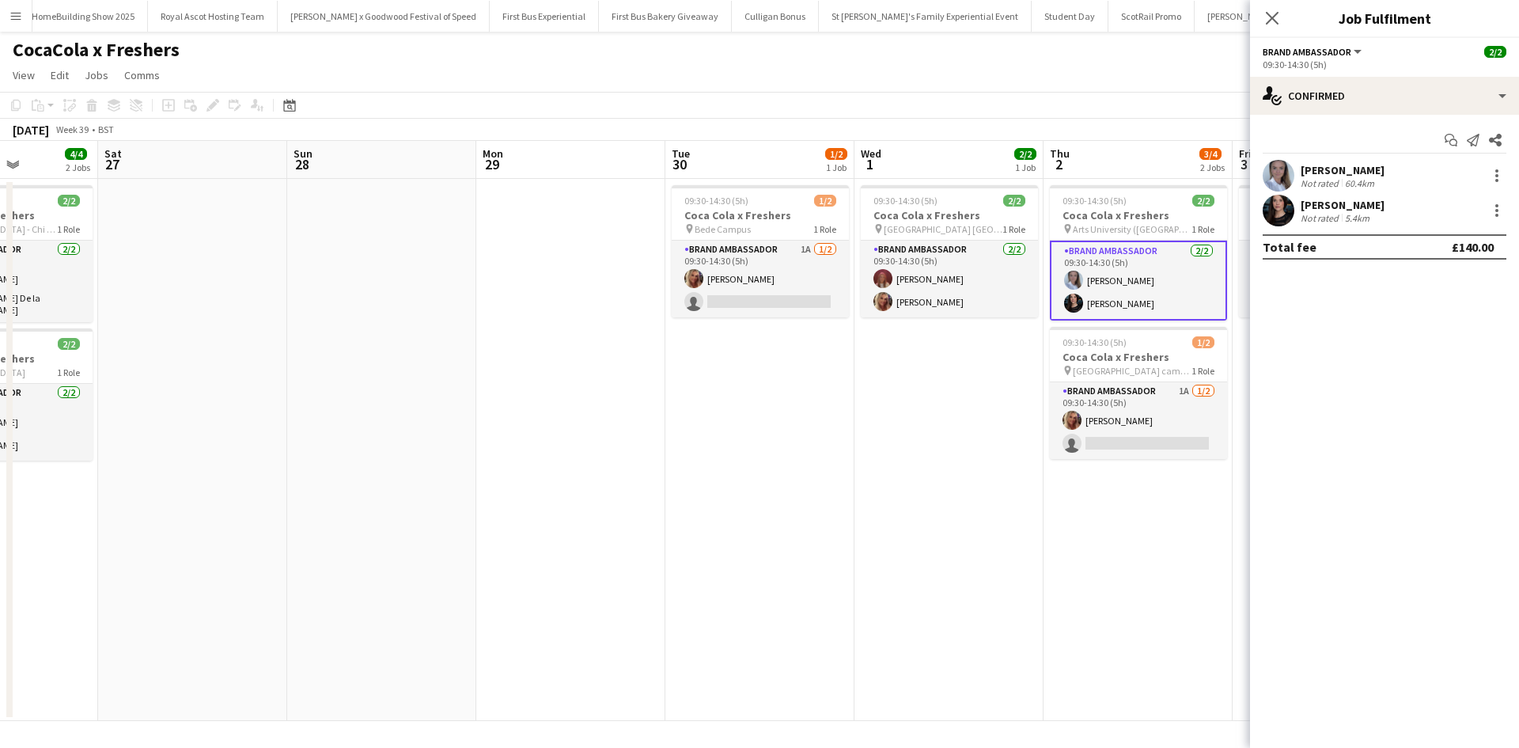
click at [814, 409] on app-date-cell "09:30-14:30 (5h) 1/2 Coca Cola x Freshers pin Bede Campus 1 Role Brand Ambassad…" at bounding box center [759, 450] width 189 height 542
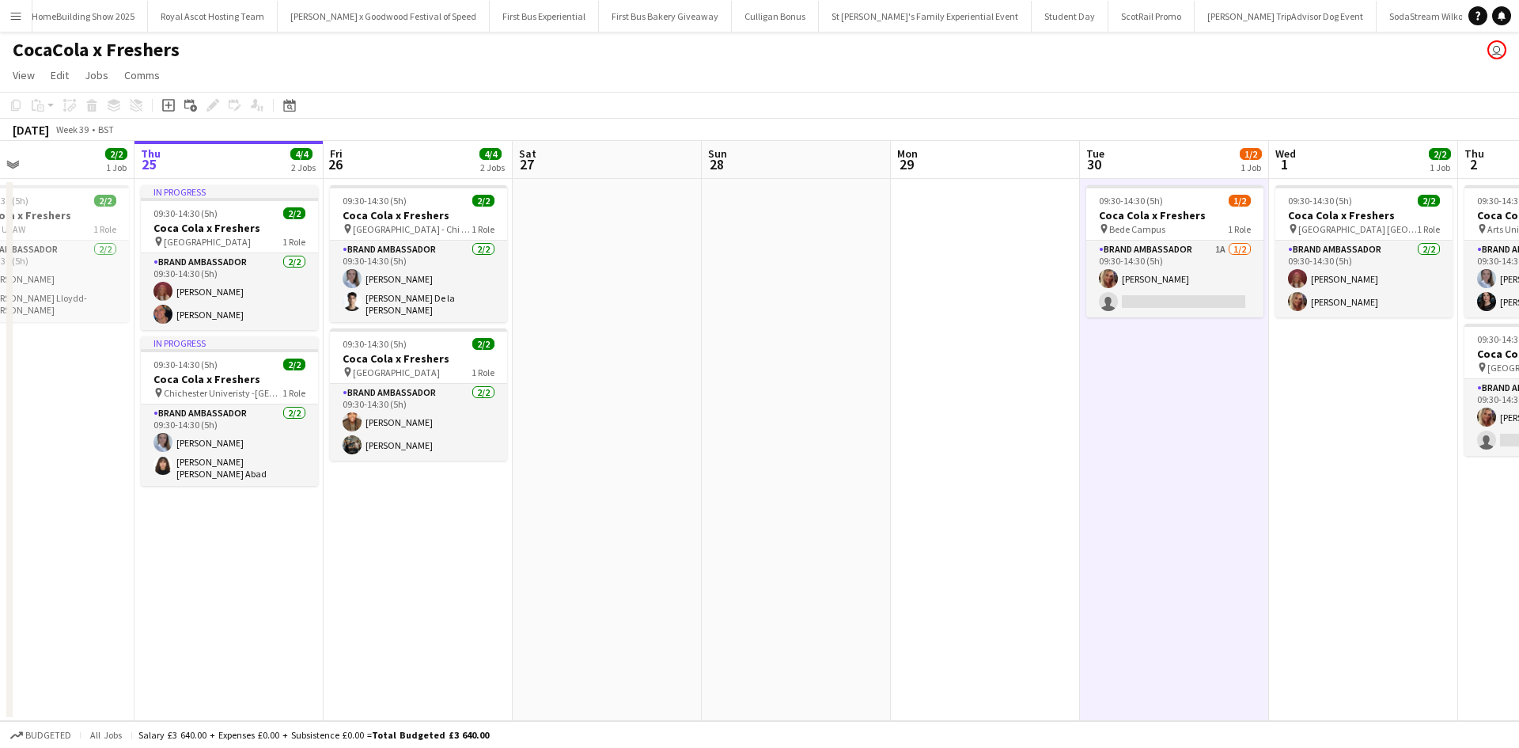
drag, startPoint x: 567, startPoint y: 456, endPoint x: 1136, endPoint y: 449, distance: 568.8
click at [1136, 449] on app-calendar-viewport "Mon 22 1/2 1 Job Tue 23 Wed 24 2/2 1 Job Thu 25 4/4 2 Jobs Fri 26 4/4 2 Jobs Sa…" at bounding box center [759, 431] width 1519 height 580
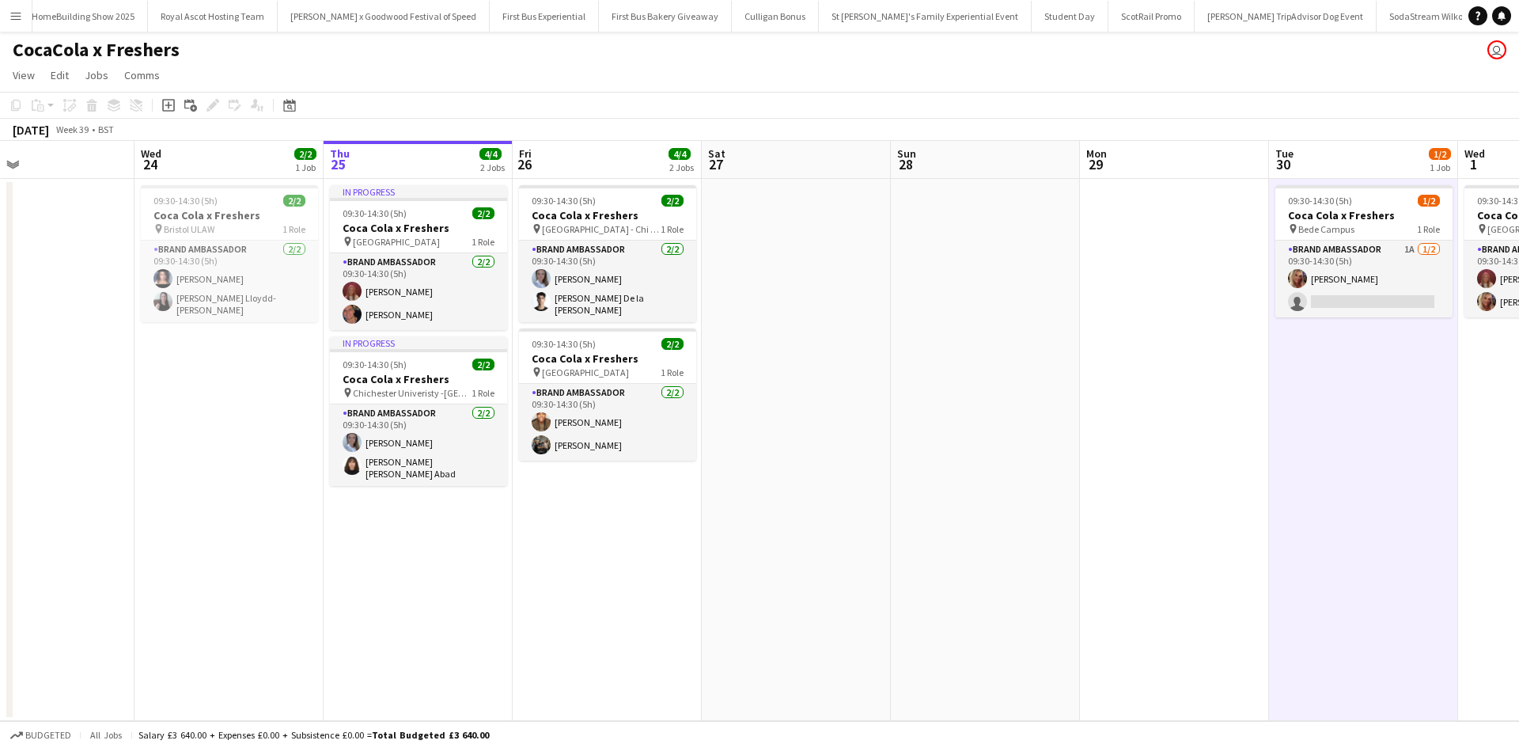
scroll to position [0, 431]
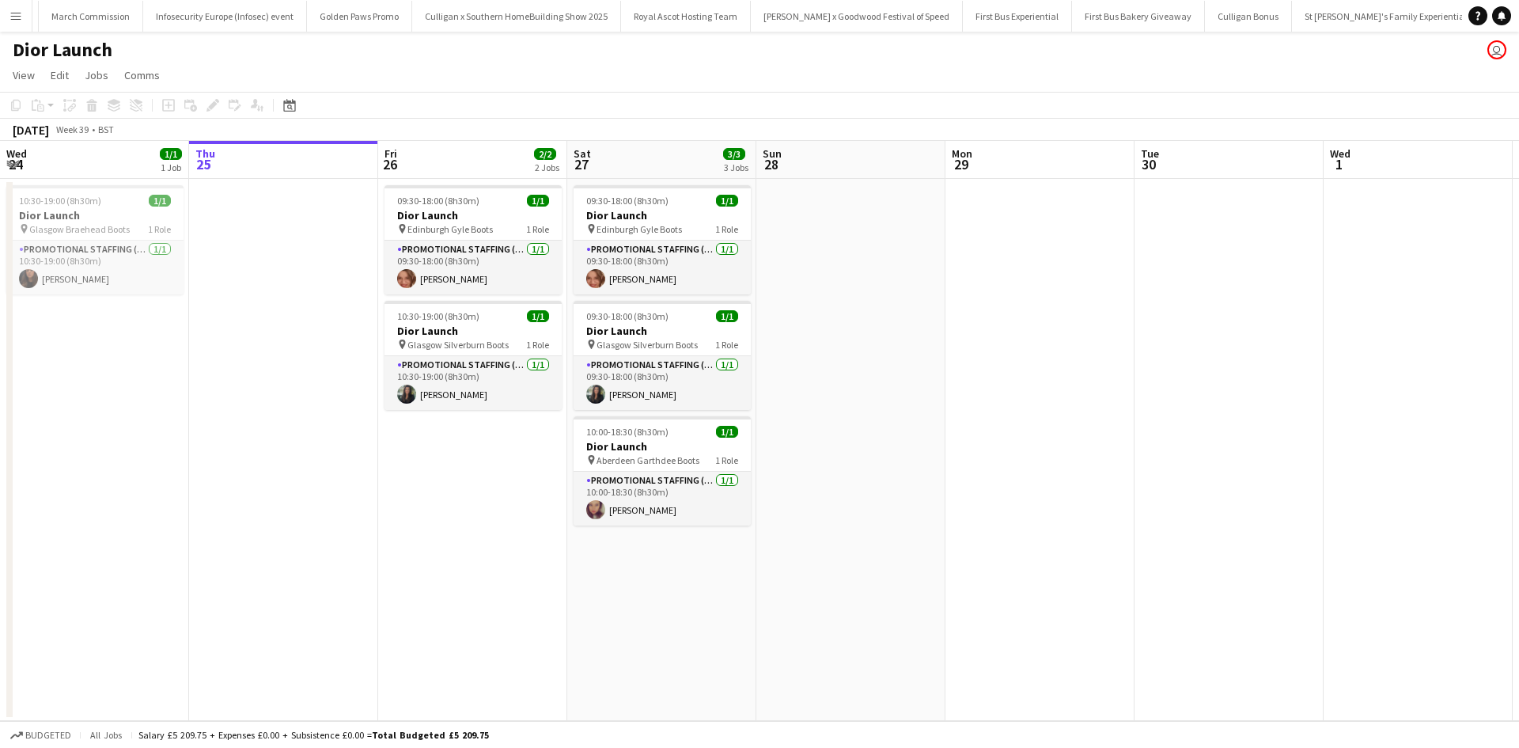
scroll to position [0, 15365]
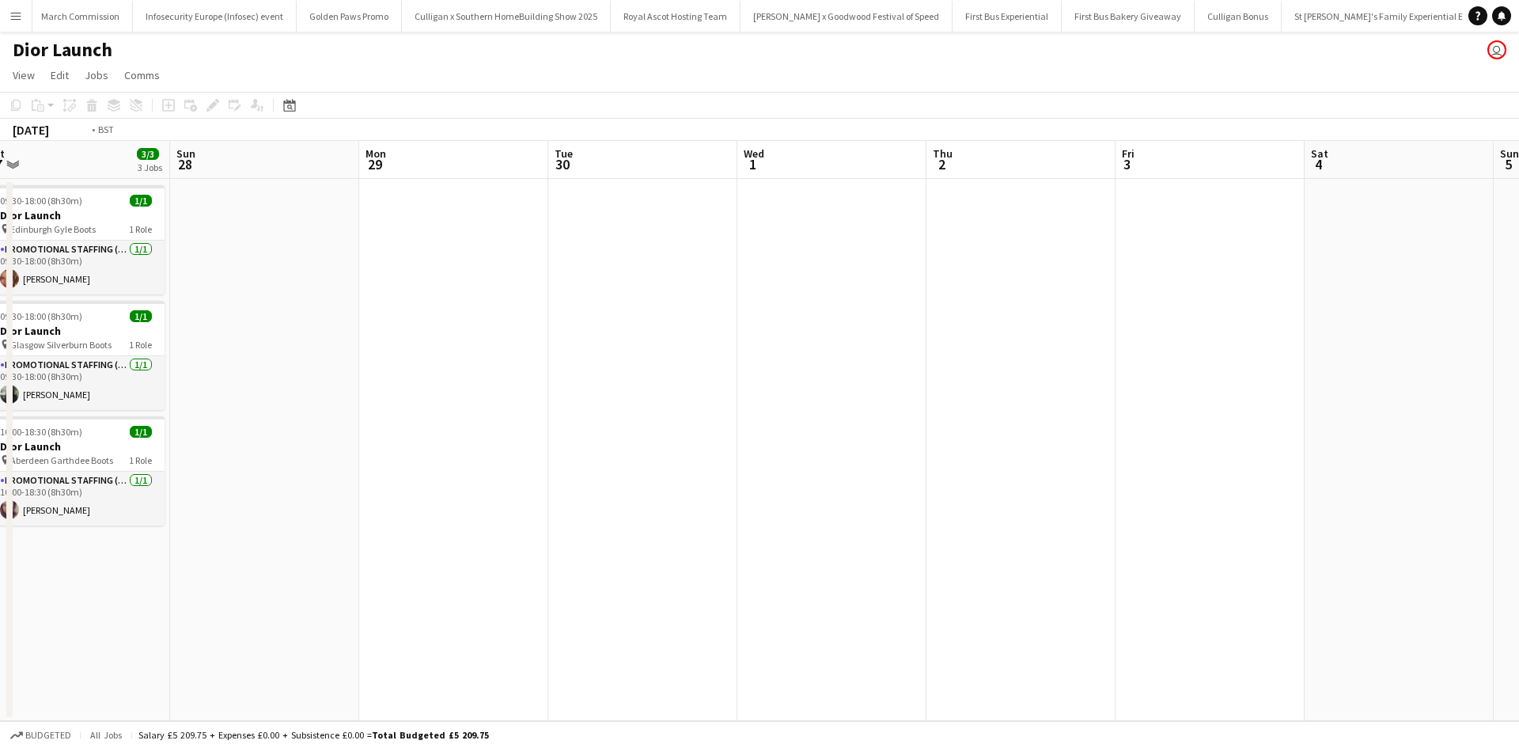
drag, startPoint x: 1080, startPoint y: 362, endPoint x: 78, endPoint y: 346, distance: 1001.6
click at [93, 345] on app-calendar-viewport "Wed 24 1/1 1 Job Thu 25 Fri 26 2/2 2 Jobs Sat 27 3/3 3 Jobs Sun 28 Mon 29 Tue 3…" at bounding box center [759, 431] width 1519 height 580
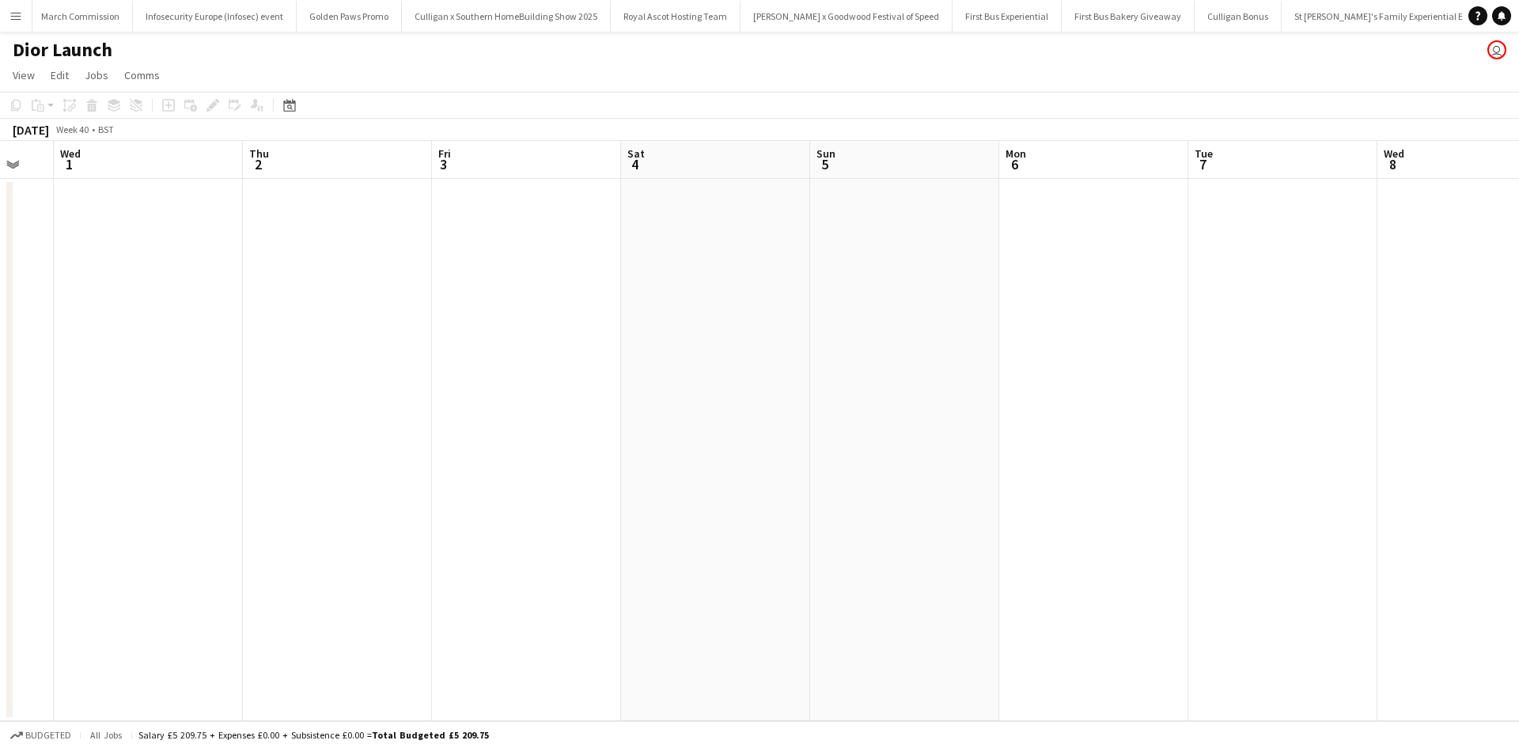
drag, startPoint x: 899, startPoint y: 488, endPoint x: 329, endPoint y: 434, distance: 572.9
click at [305, 439] on app-calendar-viewport "Sun 28 Mon 29 Tue 30 Wed 1 Thu 2 Fri 3 Sat 4 Sun 5 Mon 6 Tue 7 Wed 8 Thu 9 Fri …" at bounding box center [759, 431] width 1519 height 580
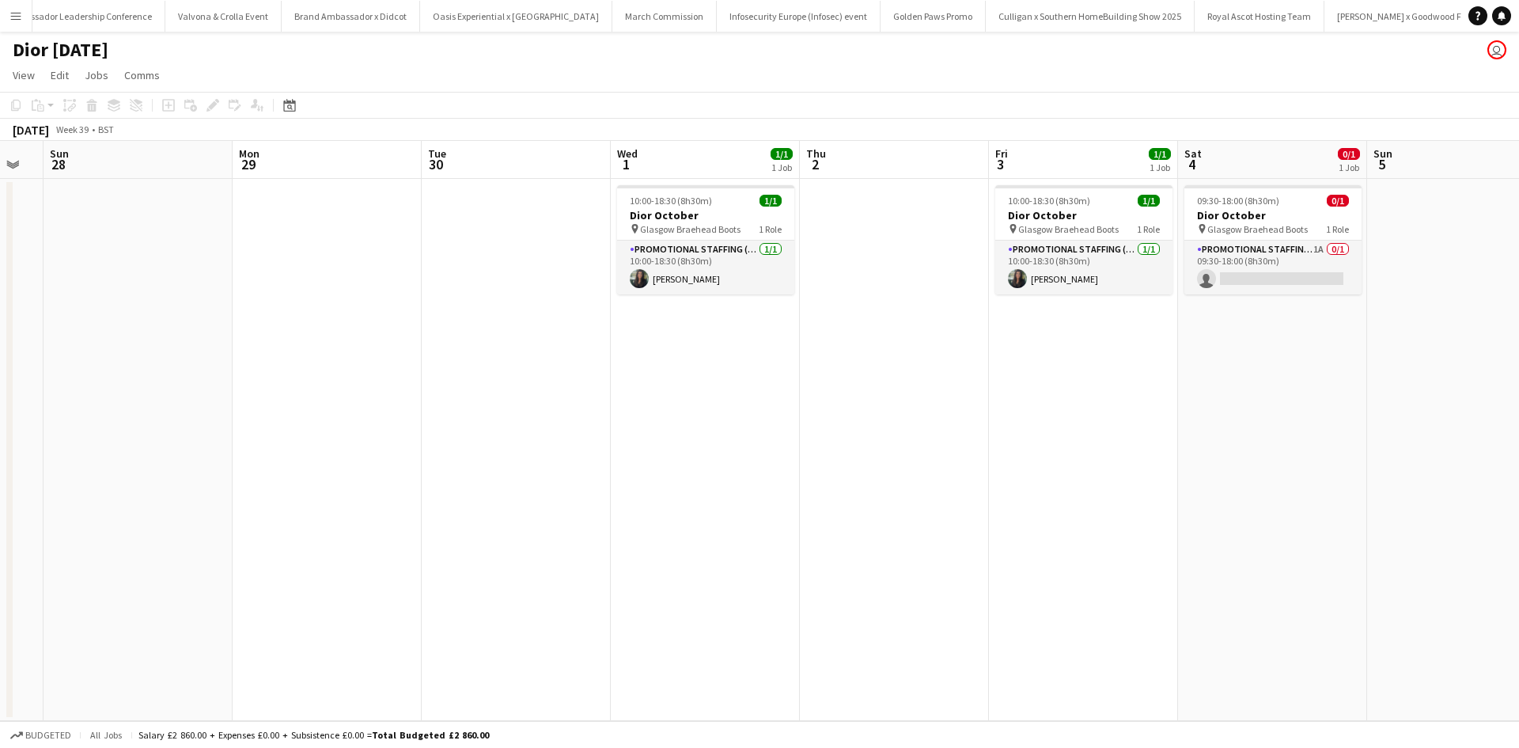
scroll to position [0, 16216]
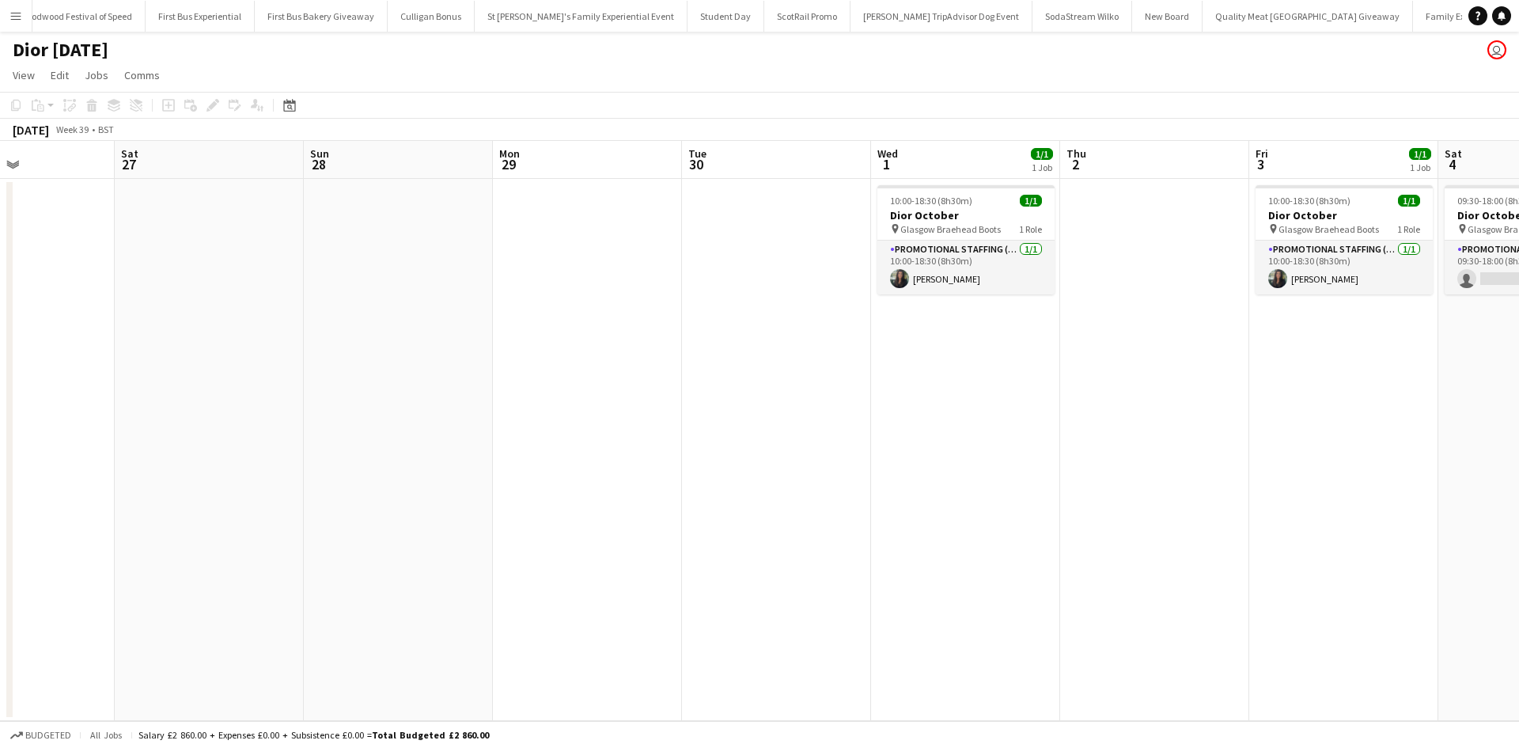
drag, startPoint x: 1152, startPoint y: 534, endPoint x: 133, endPoint y: 466, distance: 1021.1
click at [177, 473] on app-calendar-viewport "Wed 24 Thu 25 Fri 26 Sat 27 Sun 28 Mon 29 Tue 30 Wed 1 1/1 1 Job Thu 2 Fri 3 1/…" at bounding box center [759, 431] width 1519 height 580
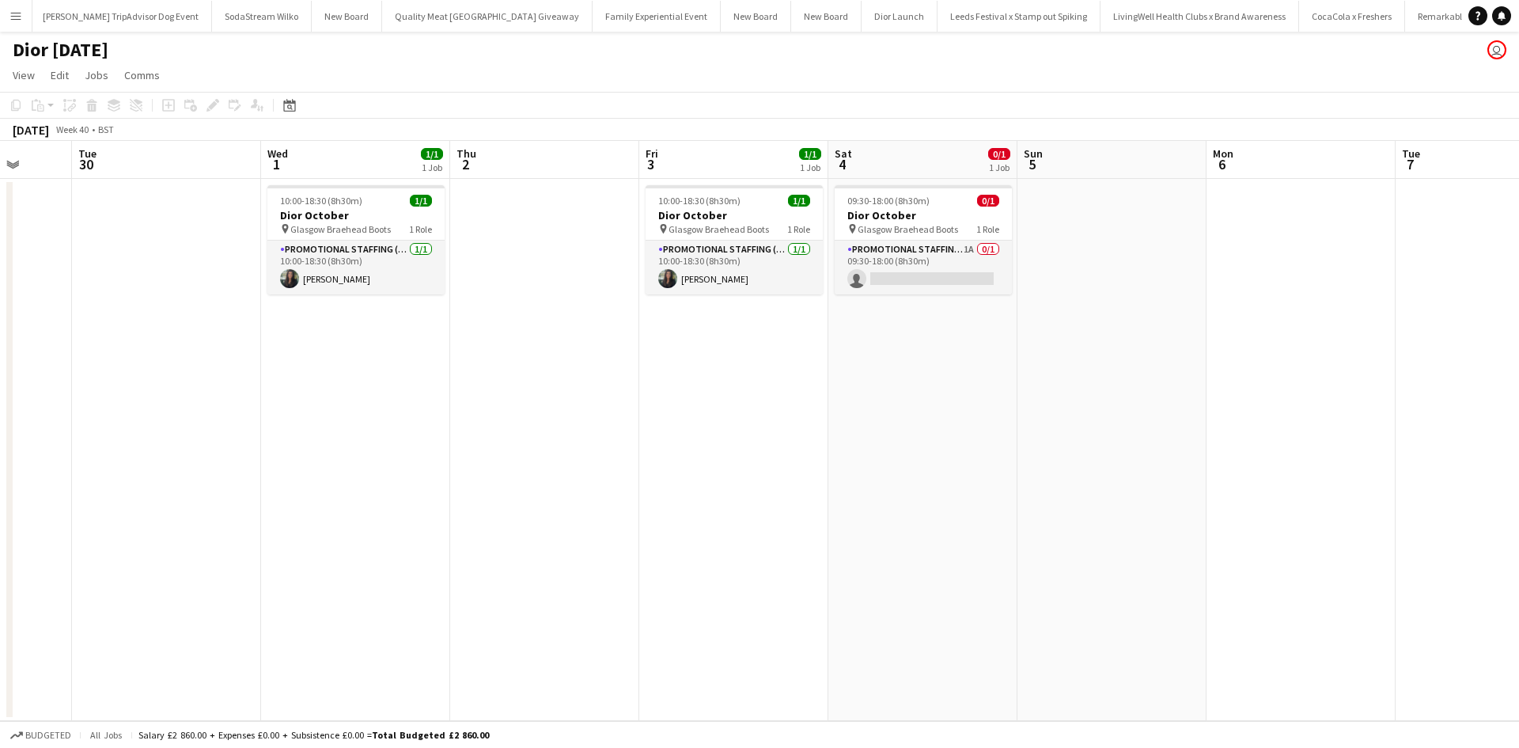
scroll to position [0, 16993]
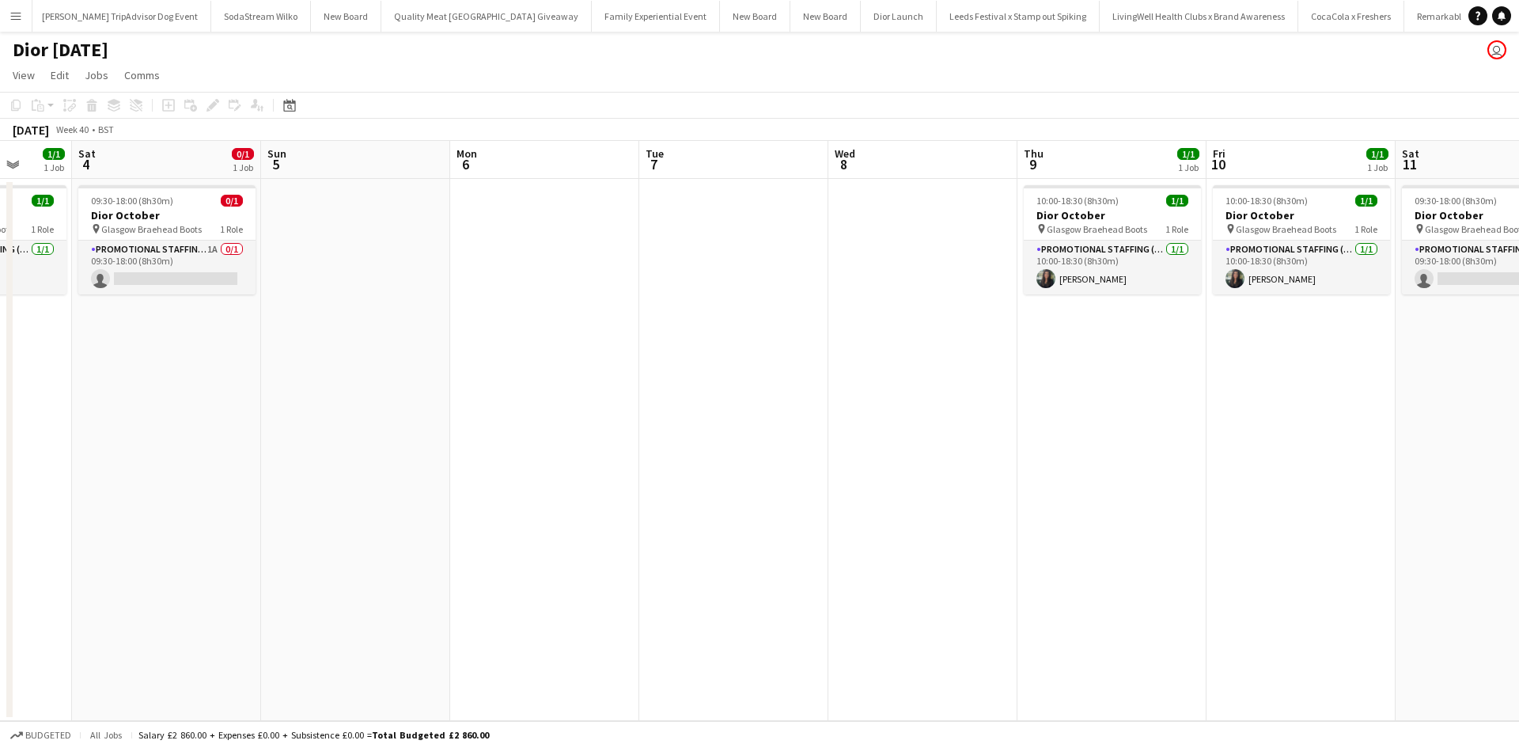
drag, startPoint x: 912, startPoint y: 523, endPoint x: 131, endPoint y: 464, distance: 783.0
click at [84, 467] on app-calendar-viewport "Tue 30 Wed 1 1/1 1 Job Thu 2 Fri 3 1/1 1 Job Sat 4 0/1 1 Job Sun 5 Mon 6 Tue 7 …" at bounding box center [759, 431] width 1519 height 580
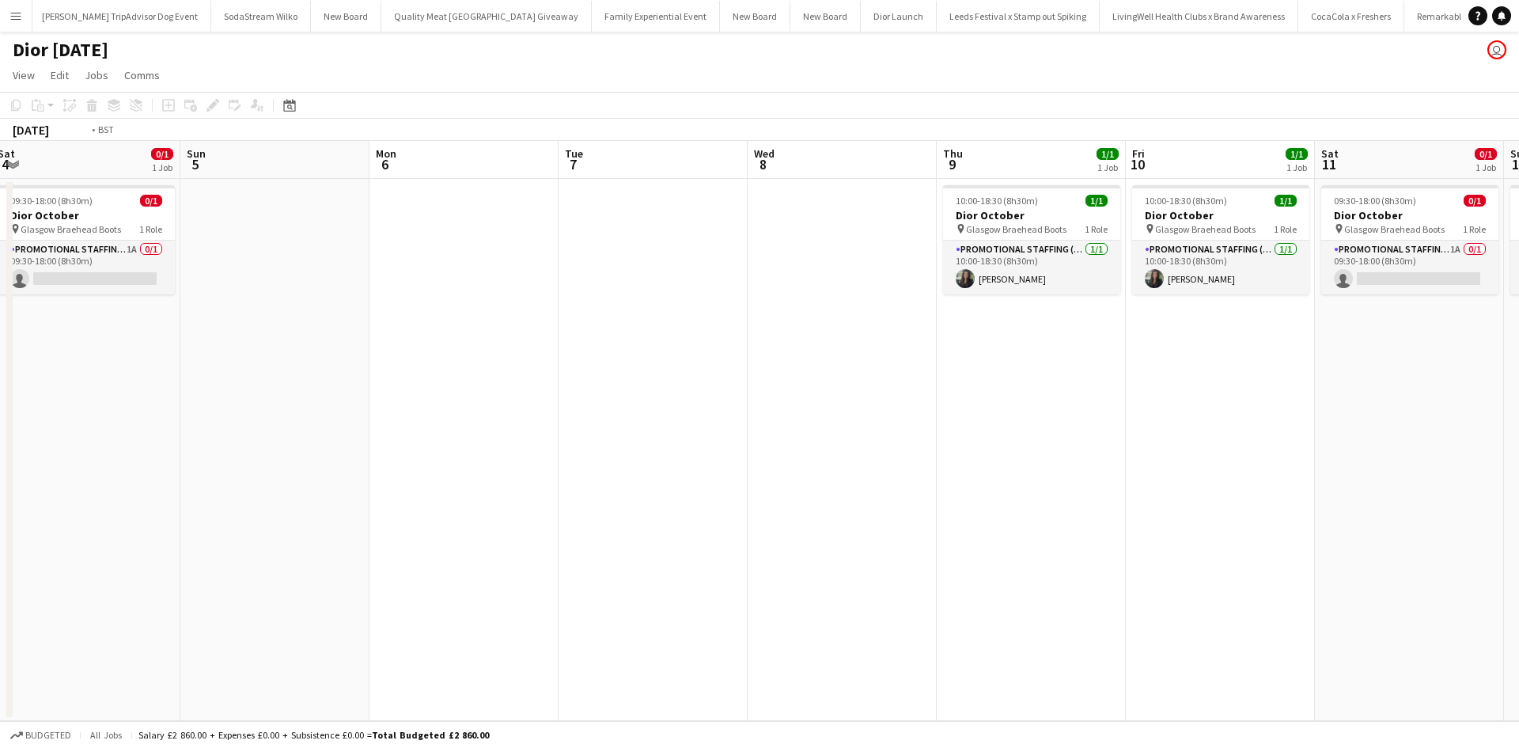
drag, startPoint x: 820, startPoint y: 537, endPoint x: 325, endPoint y: 501, distance: 496.5
click at [325, 501] on app-calendar-viewport "Tue 30 Wed 1 1/1 1 Job Thu 2 Fri 3 1/1 1 Job Sat 4 0/1 1 Job Sun 5 Mon 6 Tue 7 …" at bounding box center [759, 431] width 1519 height 580
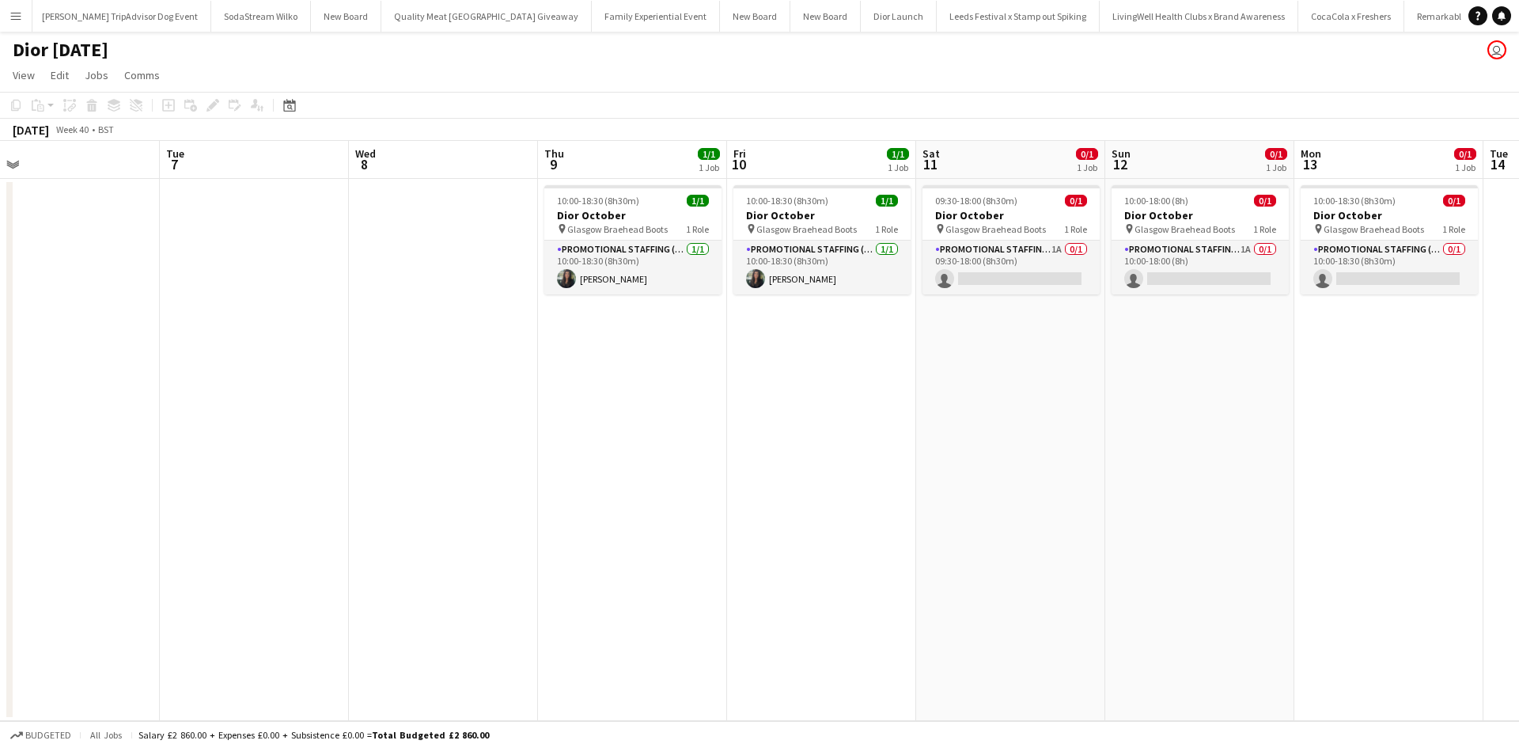
drag, startPoint x: 795, startPoint y: 552, endPoint x: 445, endPoint y: 519, distance: 352.0
click at [439, 519] on app-calendar-viewport "Thu 2 Fri 3 1/1 1 Job Sat 4 0/1 1 Job Sun 5 Mon 6 Tue 7 Wed 8 Thu 9 1/1 1 Job F…" at bounding box center [759, 431] width 1519 height 580
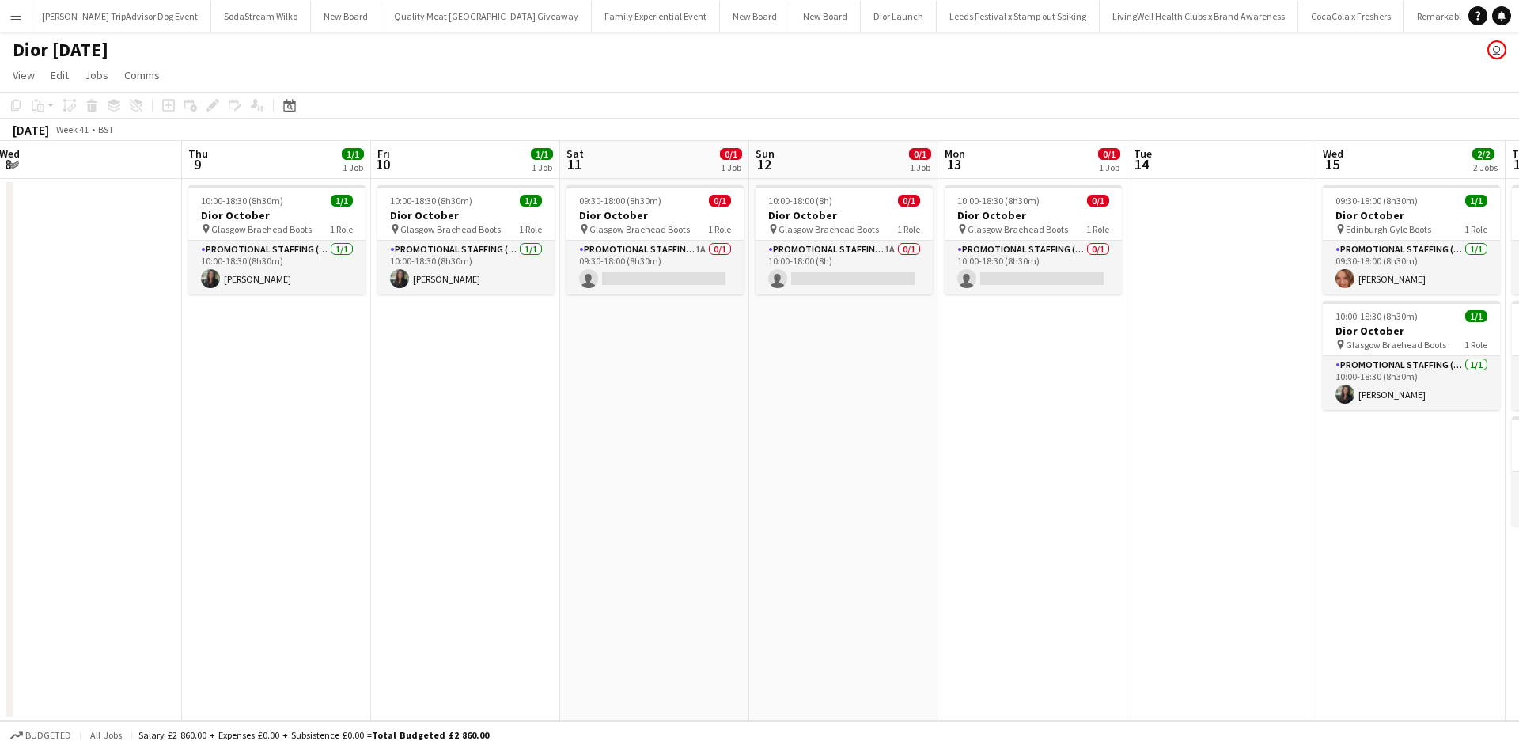
drag, startPoint x: 706, startPoint y: 532, endPoint x: 542, endPoint y: 506, distance: 165.7
click at [532, 507] on app-calendar-viewport "Sat 4 0/1 1 Job Sun 5 Mon 6 Tue 7 Wed 8 Thu 9 1/1 1 Job Fri 10 1/1 1 Job Sat 11…" at bounding box center [759, 431] width 1519 height 580
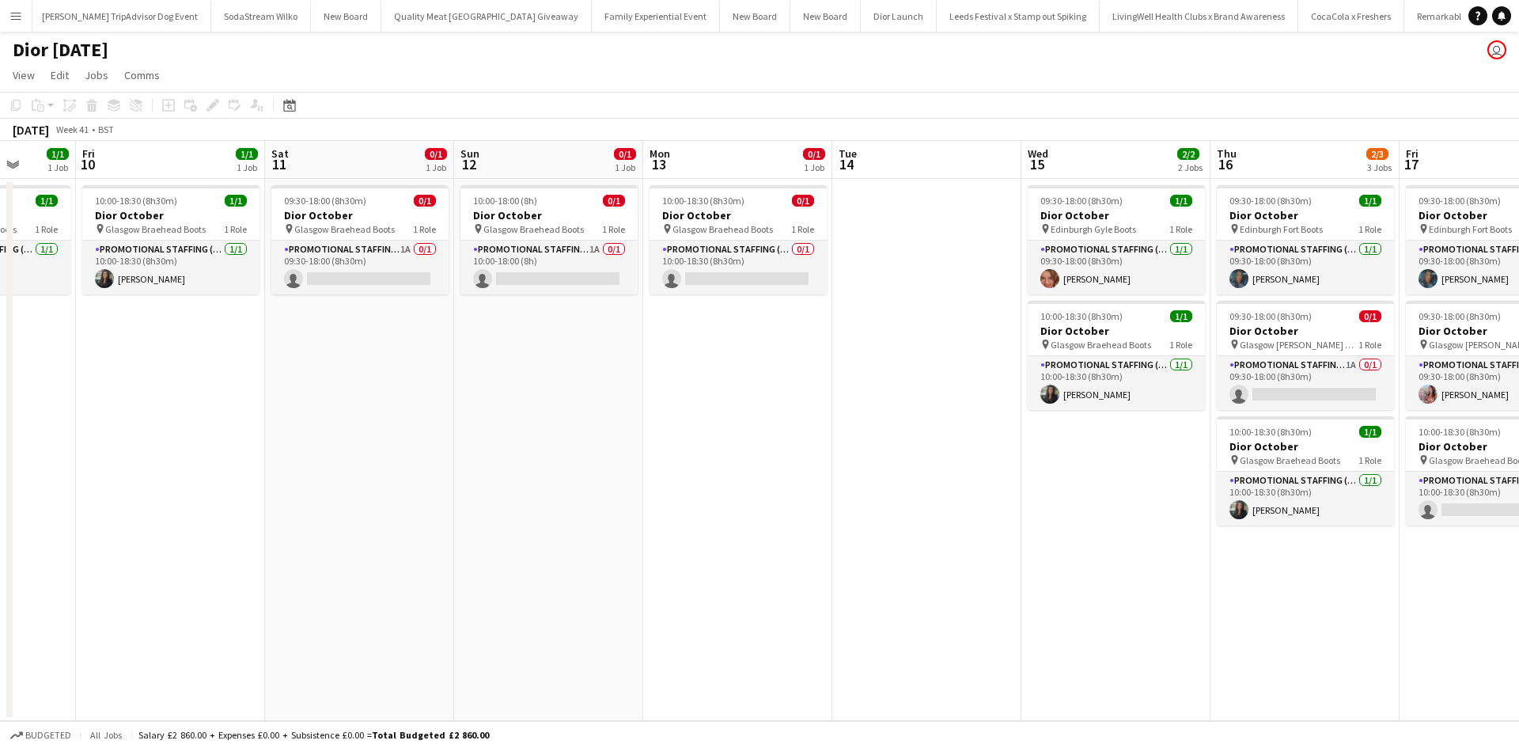
click at [506, 498] on app-calendar-viewport "Mon 6 Tue 7 Wed 8 Thu 9 1/1 1 Job Fri 10 1/1 1 Job Sat 11 0/1 1 Job Sun 12 0/1 …" at bounding box center [759, 431] width 1519 height 580
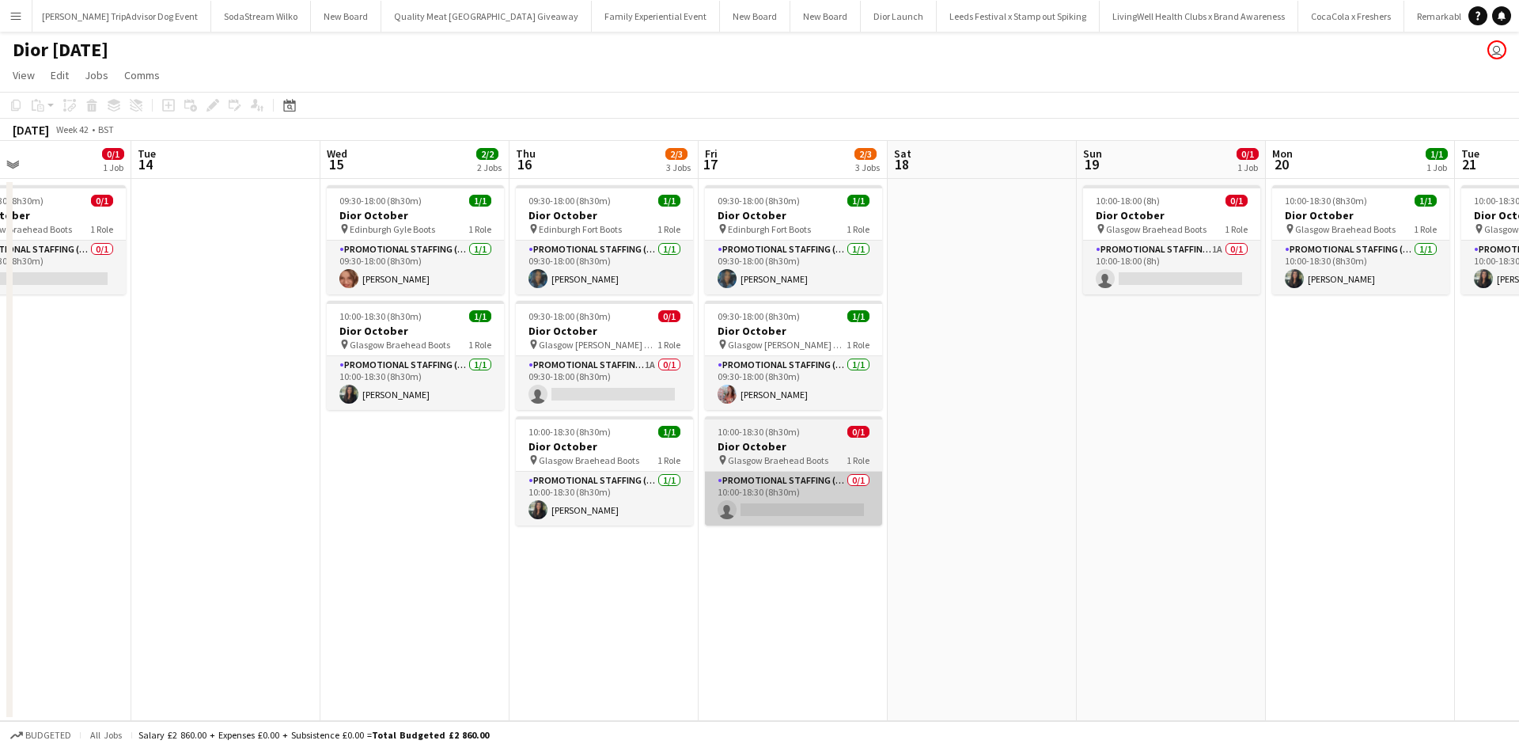
drag, startPoint x: 1236, startPoint y: 608, endPoint x: 358, endPoint y: 524, distance: 881.3
click at [333, 528] on app-calendar-viewport "Fri 10 1/1 1 Job Sat 11 0/1 1 Job Sun 12 0/1 1 Job Mon 13 0/1 1 Job Tue 14 Wed …" at bounding box center [759, 431] width 1519 height 580
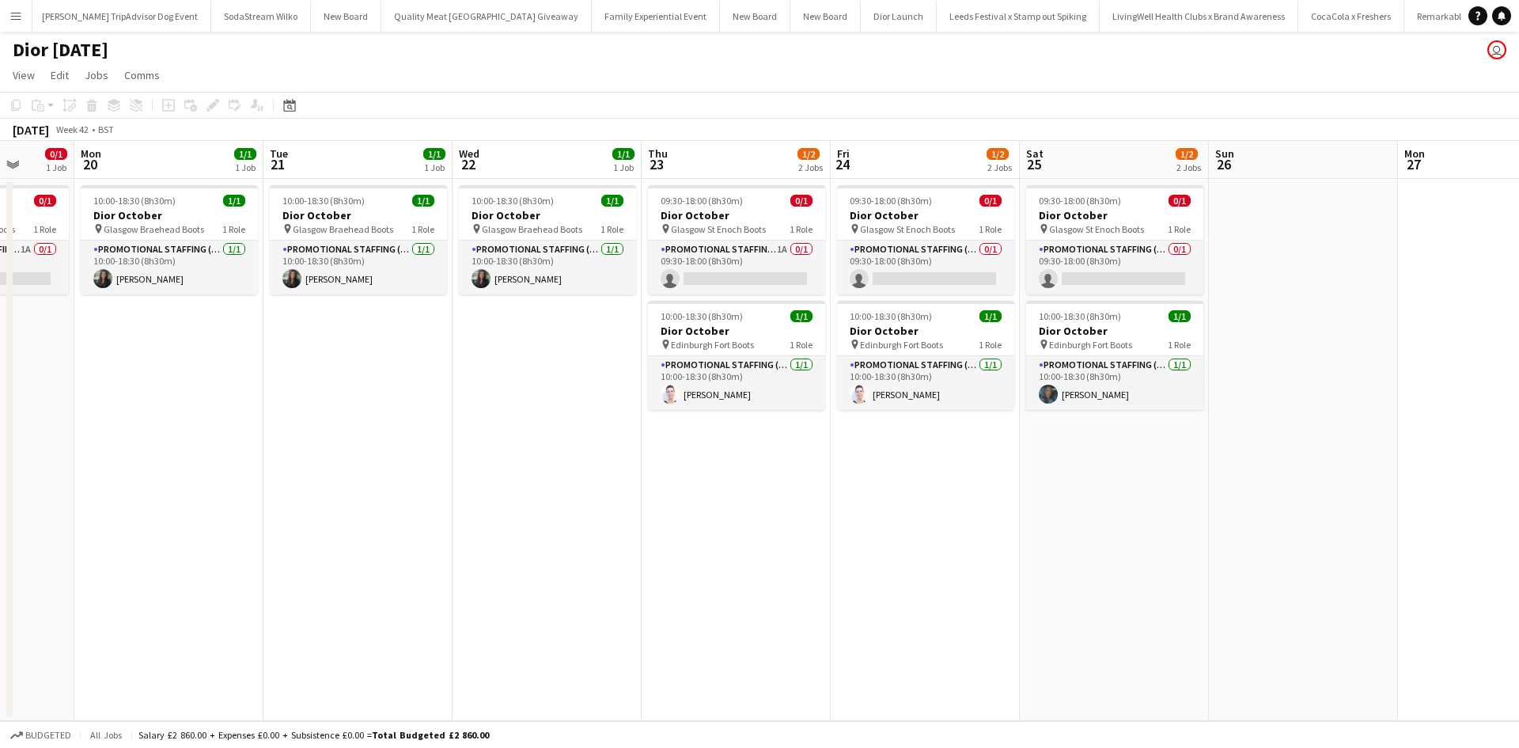
drag, startPoint x: 1099, startPoint y: 551, endPoint x: 248, endPoint y: 486, distance: 852.8
click at [290, 493] on app-calendar-viewport "Fri 17 2/3 3 Jobs Sat 18 Sun 19 0/1 1 Job Mon 20 1/1 1 Job Tue 21 1/1 1 Job Wed…" at bounding box center [759, 431] width 1519 height 580
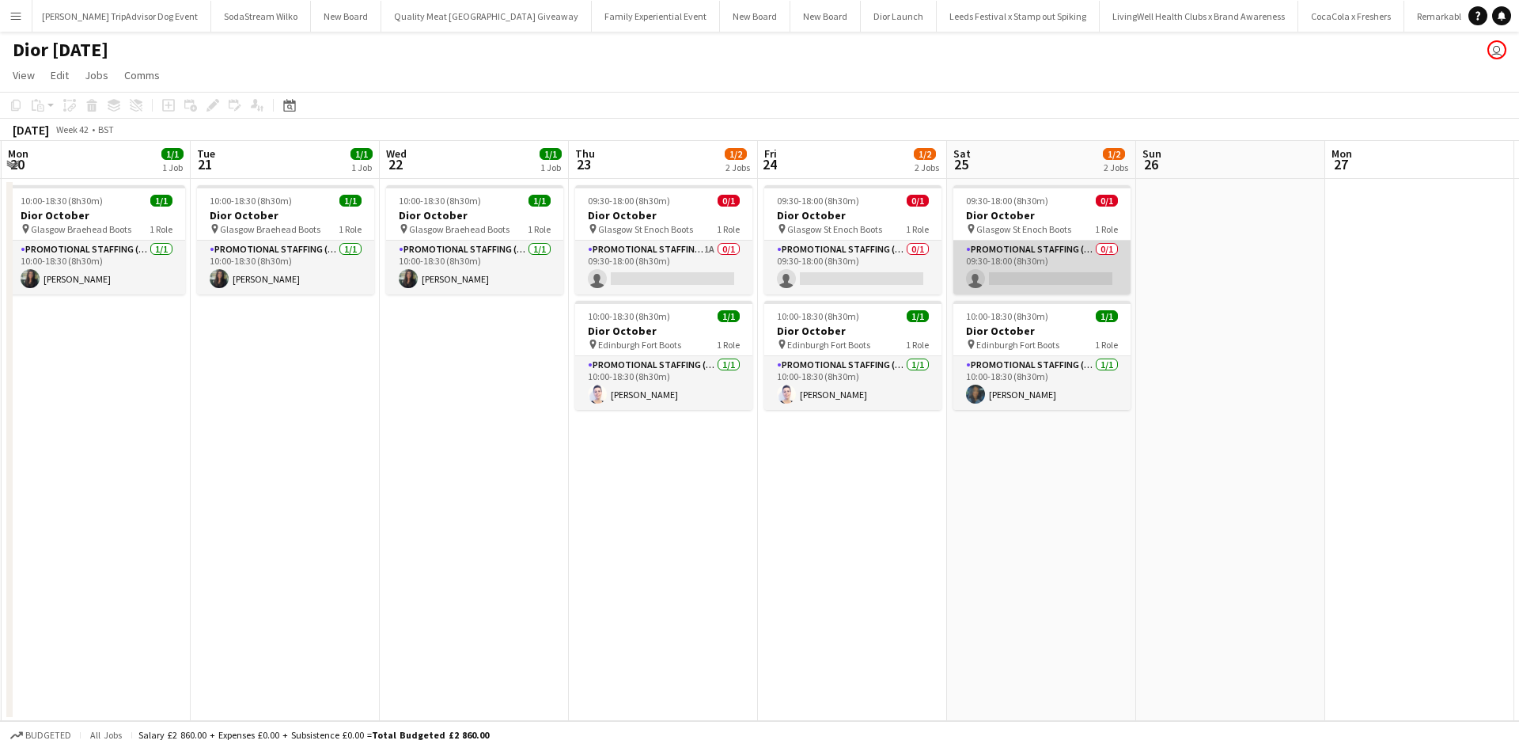
click at [1036, 268] on app-card-role "Promotional Staffing (Sales Staff) 0/1 09:30-18:00 (8h30m) single-neutral-actio…" at bounding box center [1041, 267] width 177 height 54
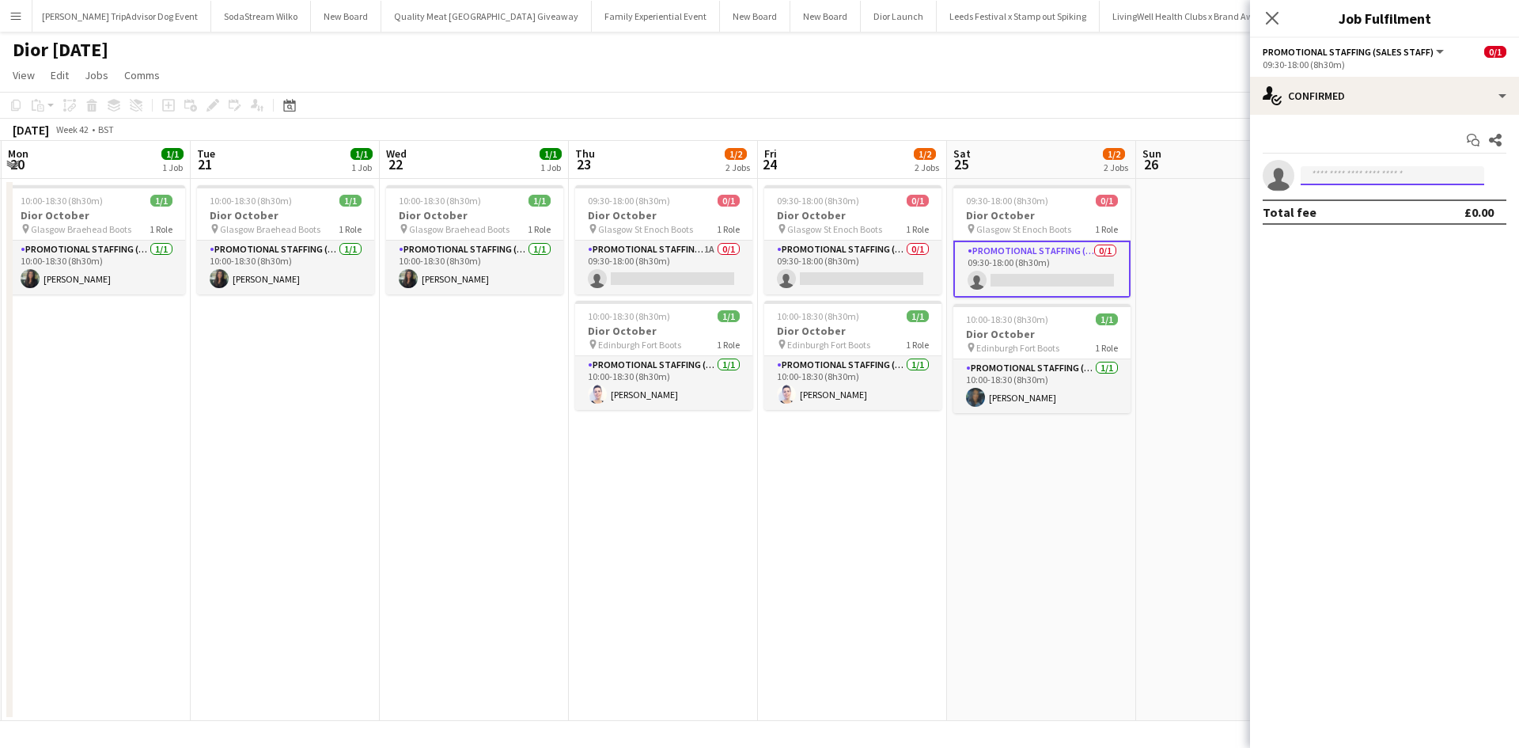
click at [1316, 173] on input at bounding box center [1392, 175] width 184 height 19
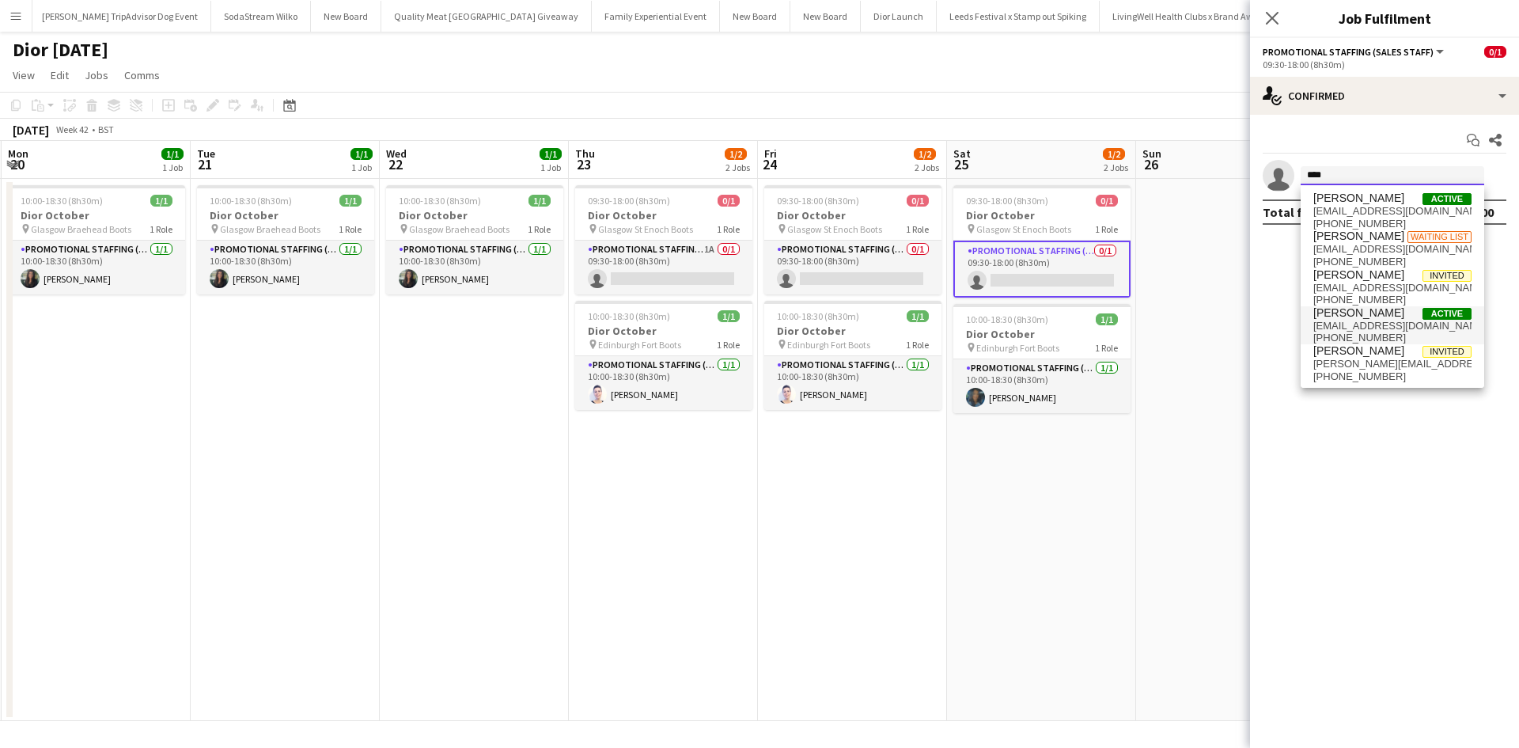
type input "****"
click at [1349, 314] on span "Rebecca Moore" at bounding box center [1358, 312] width 91 height 13
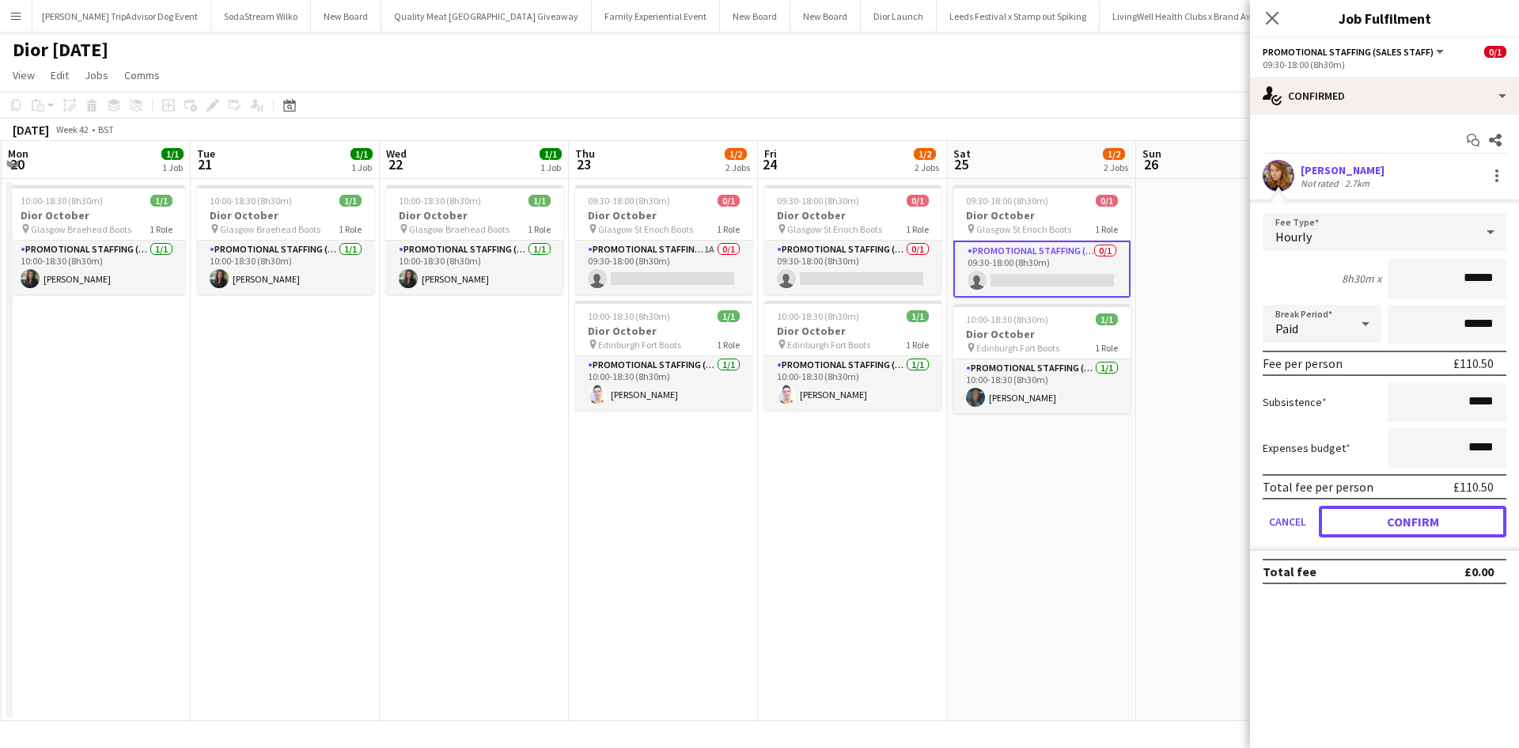
click at [1444, 521] on button "Confirm" at bounding box center [1412, 521] width 187 height 32
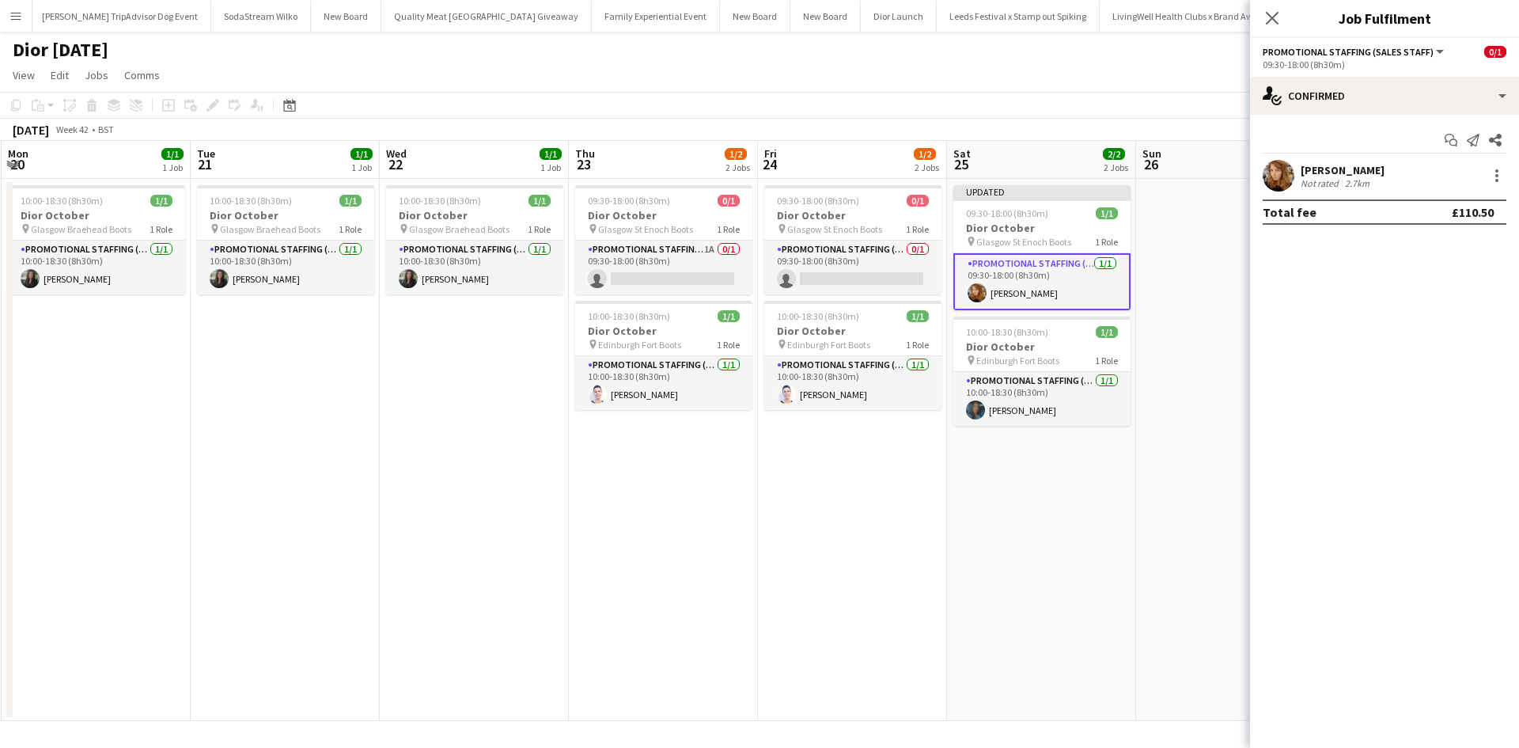
click at [1178, 524] on app-date-cell at bounding box center [1230, 450] width 189 height 542
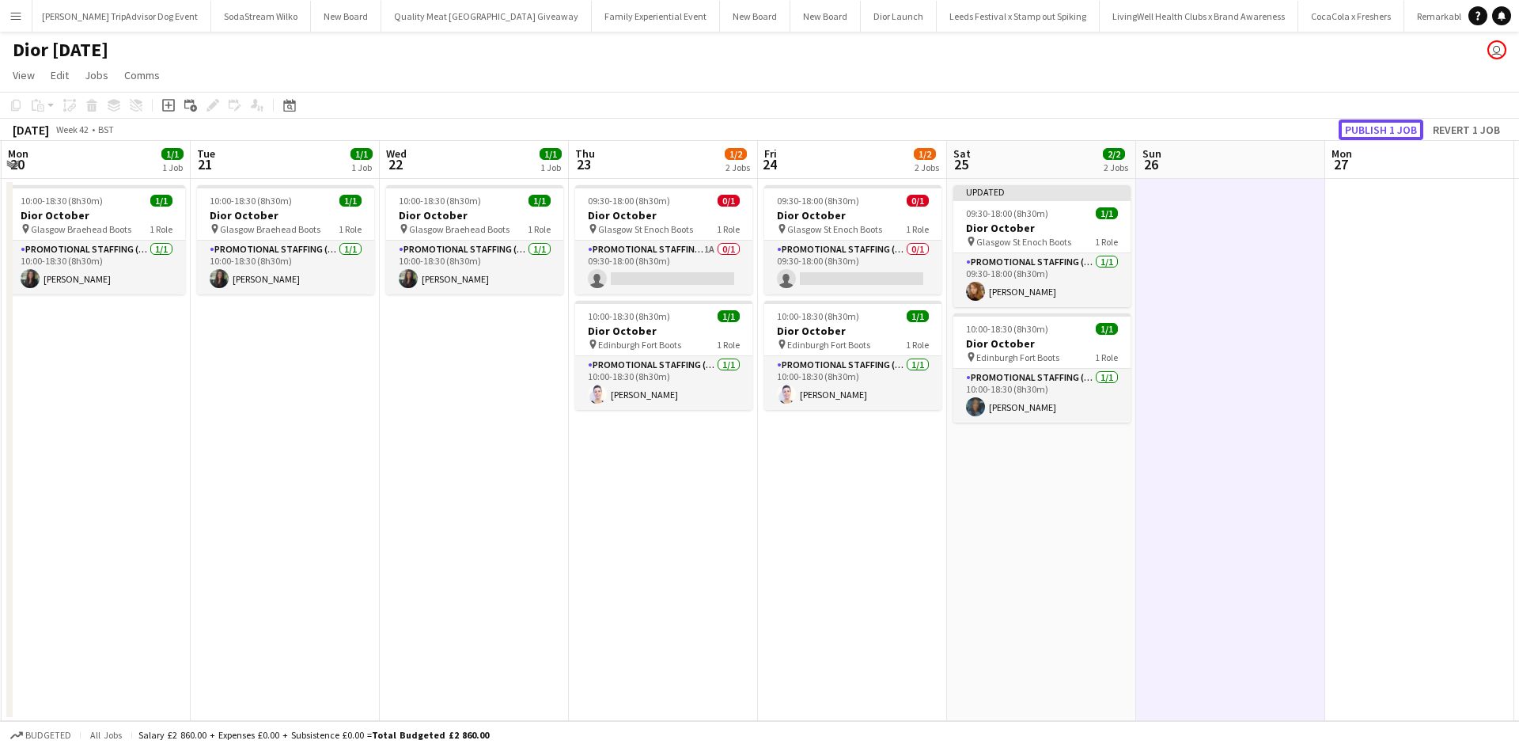
click at [1365, 137] on button "Publish 1 job" at bounding box center [1380, 129] width 85 height 21
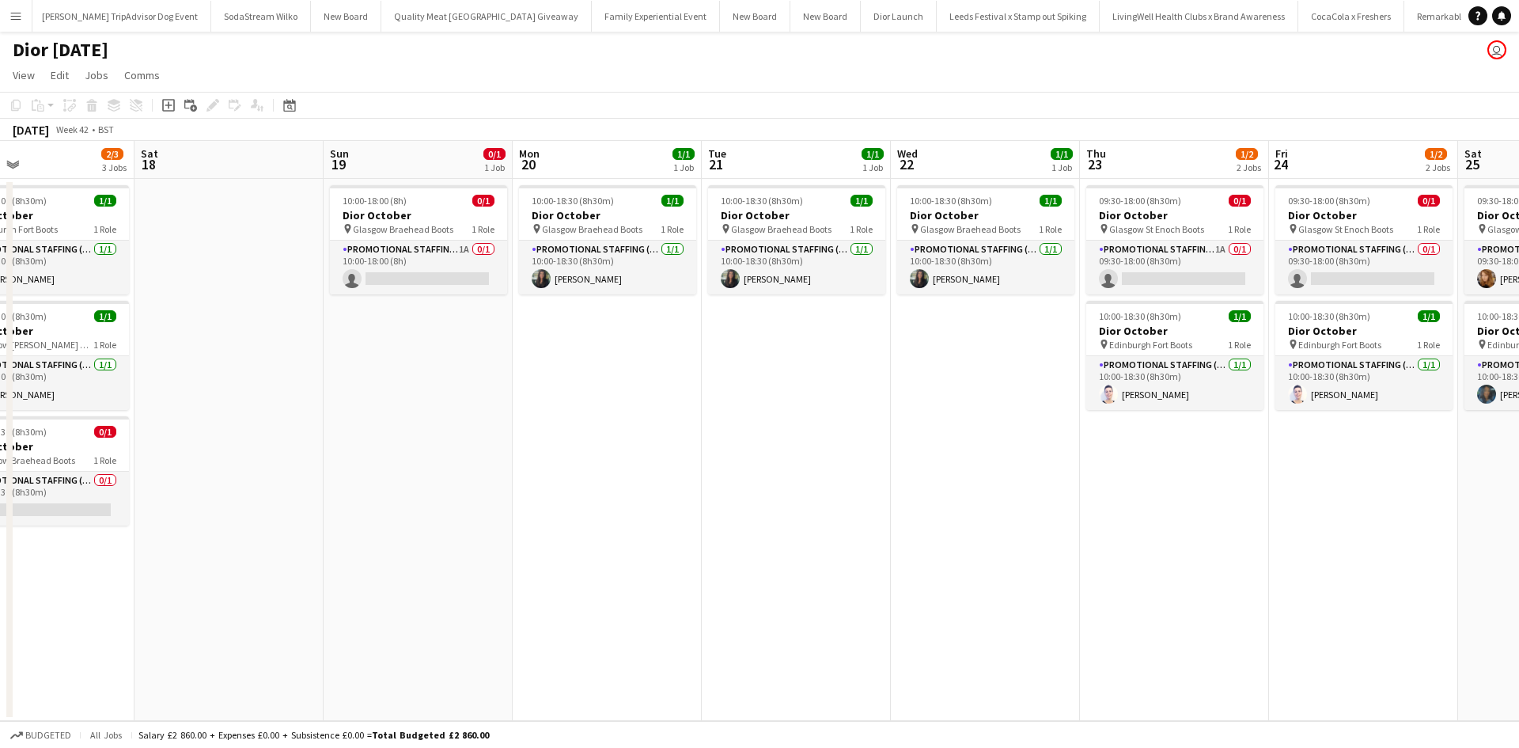
drag, startPoint x: 297, startPoint y: 441, endPoint x: 997, endPoint y: 432, distance: 700.1
click at [997, 432] on app-calendar-viewport "Wed 15 2/2 2 Jobs Thu 16 2/3 3 Jobs Fri 17 2/3 3 Jobs Sat 18 Sun 19 0/1 1 Job M…" at bounding box center [759, 431] width 1519 height 580
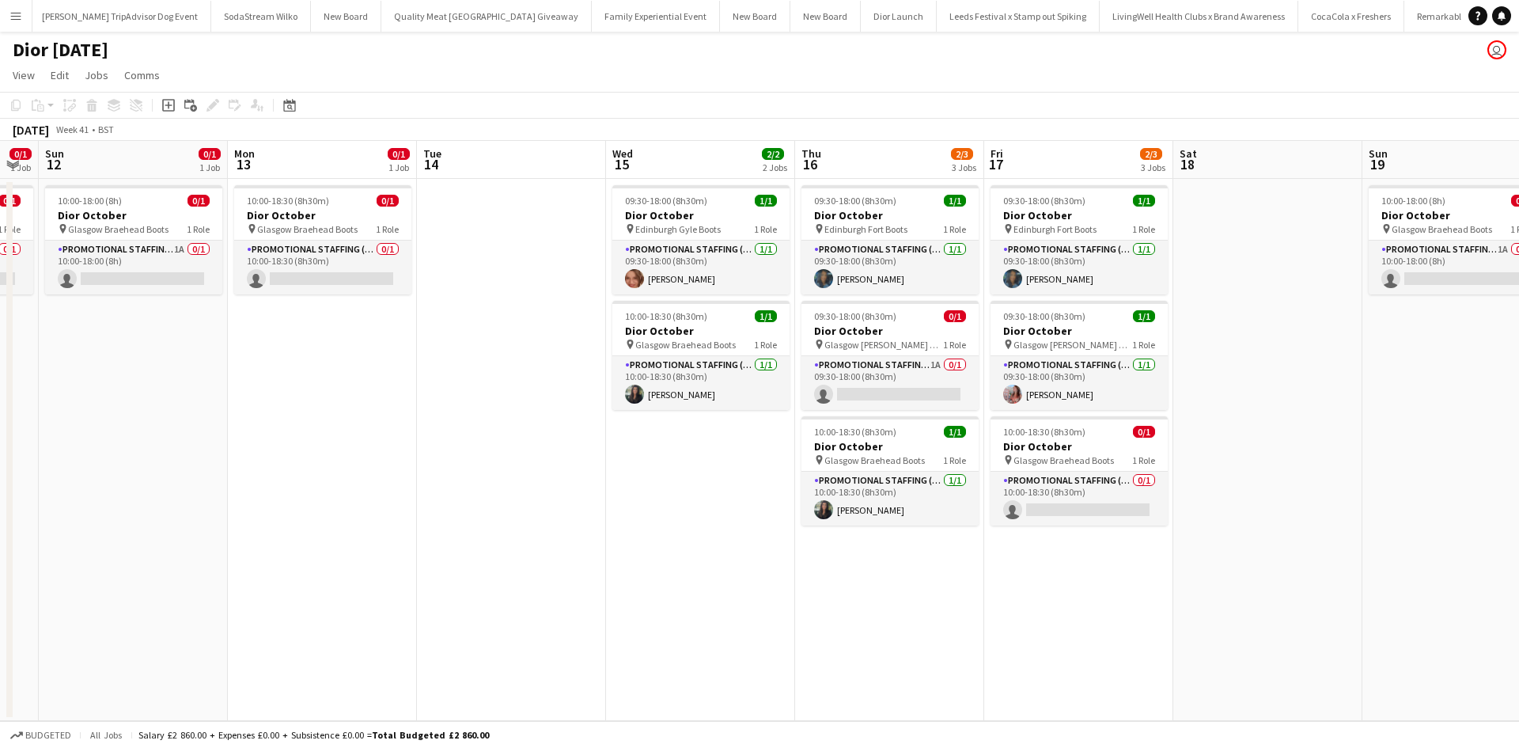
drag, startPoint x: 537, startPoint y: 475, endPoint x: 1410, endPoint y: 444, distance: 873.9
click at [1415, 441] on app-calendar-viewport "Fri 10 1/1 1 Job Sat 11 0/1 1 Job Sun 12 0/1 1 Job Mon 13 0/1 1 Job Tue 14 Wed …" at bounding box center [759, 431] width 1519 height 580
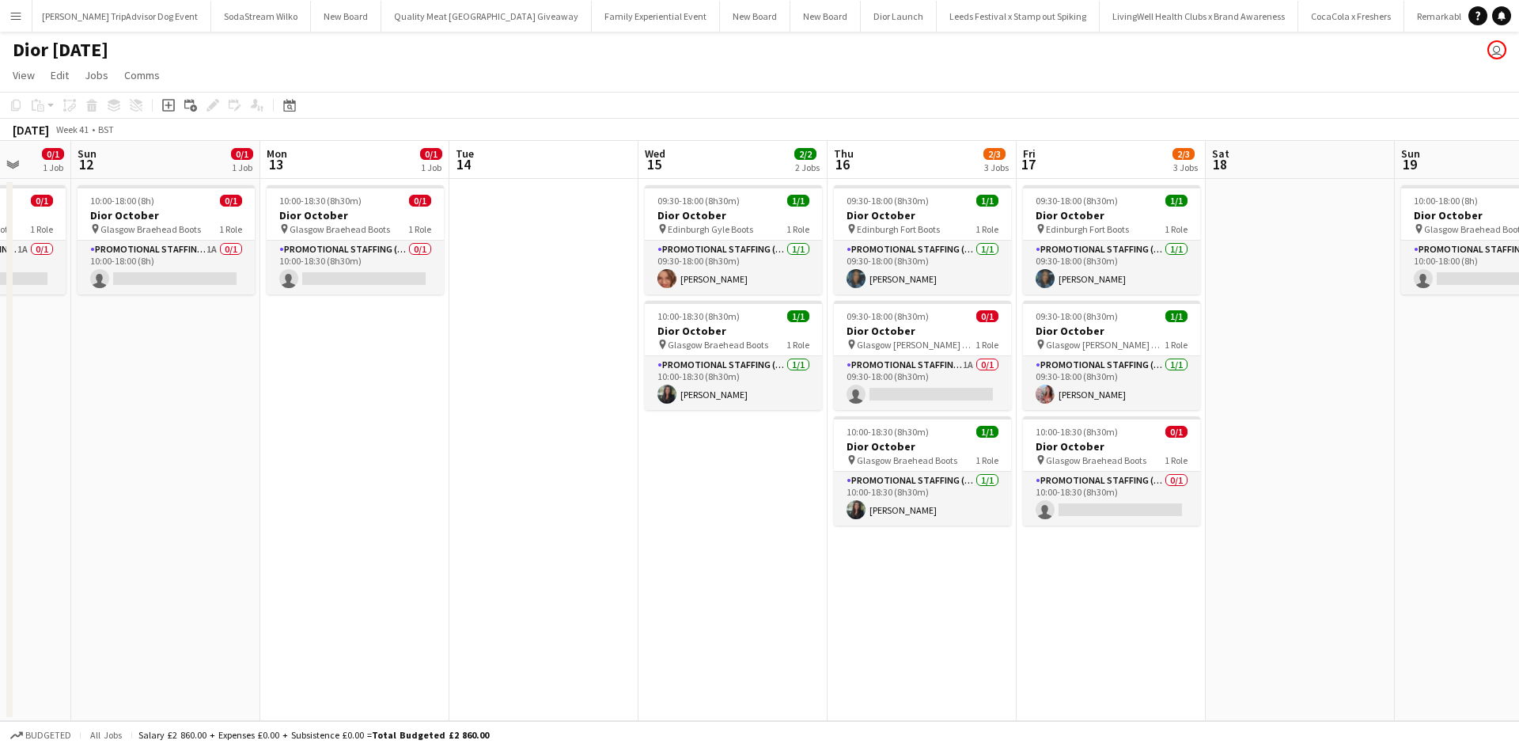
drag, startPoint x: 465, startPoint y: 528, endPoint x: 1311, endPoint y: 474, distance: 847.4
click at [1299, 479] on app-calendar-viewport "Thu 9 1/1 1 Job Fri 10 1/1 1 Job Sat 11 0/1 1 Job Sun 12 0/1 1 Job Mon 13 0/1 1…" at bounding box center [759, 431] width 1519 height 580
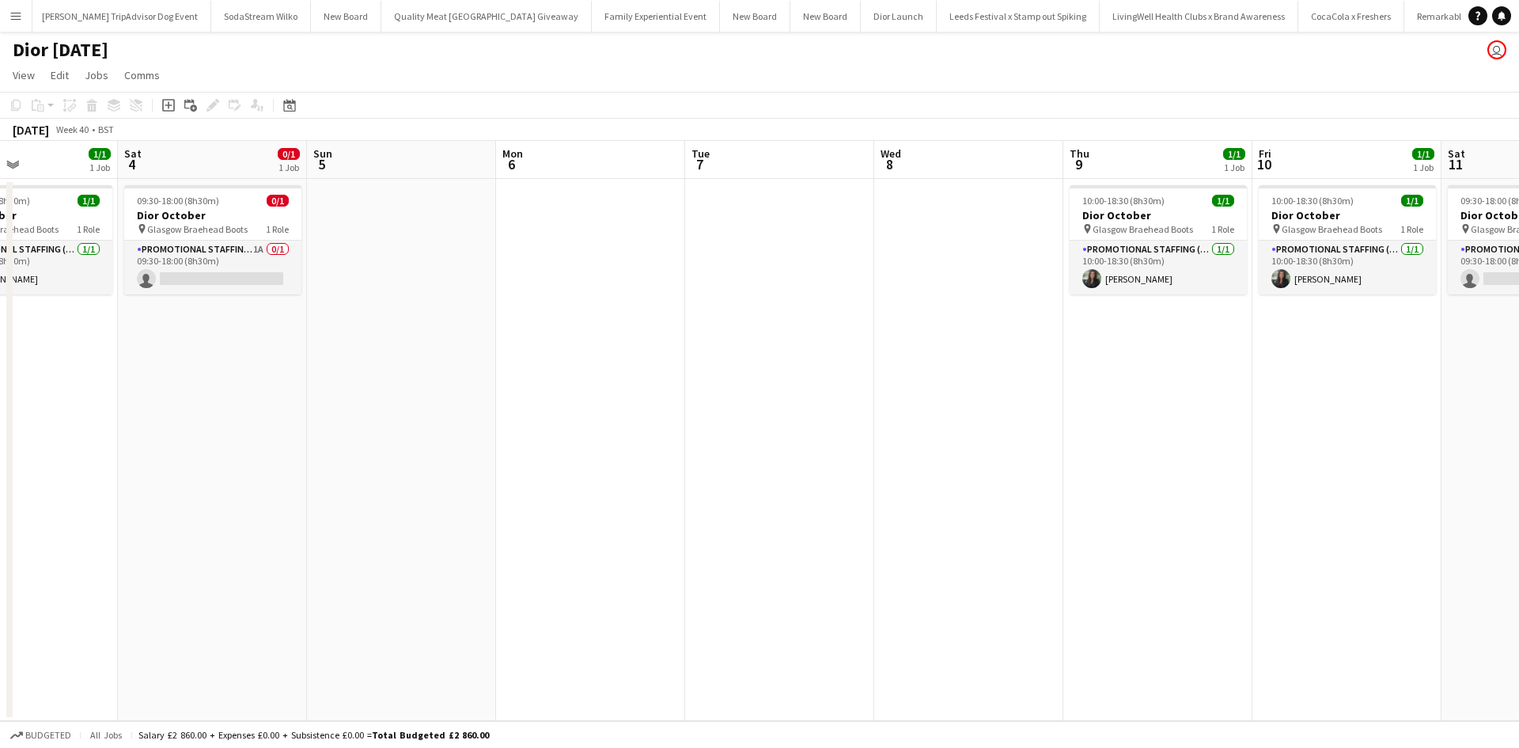
drag, startPoint x: 758, startPoint y: 543, endPoint x: 1177, endPoint y: 497, distance: 421.8
click at [1177, 497] on app-calendar-viewport "Wed 1 1/1 1 Job Thu 2 Fri 3 1/1 1 Job Sat 4 0/1 1 Job Sun 5 Mon 6 Tue 7 Wed 8 T…" at bounding box center [759, 431] width 1519 height 580
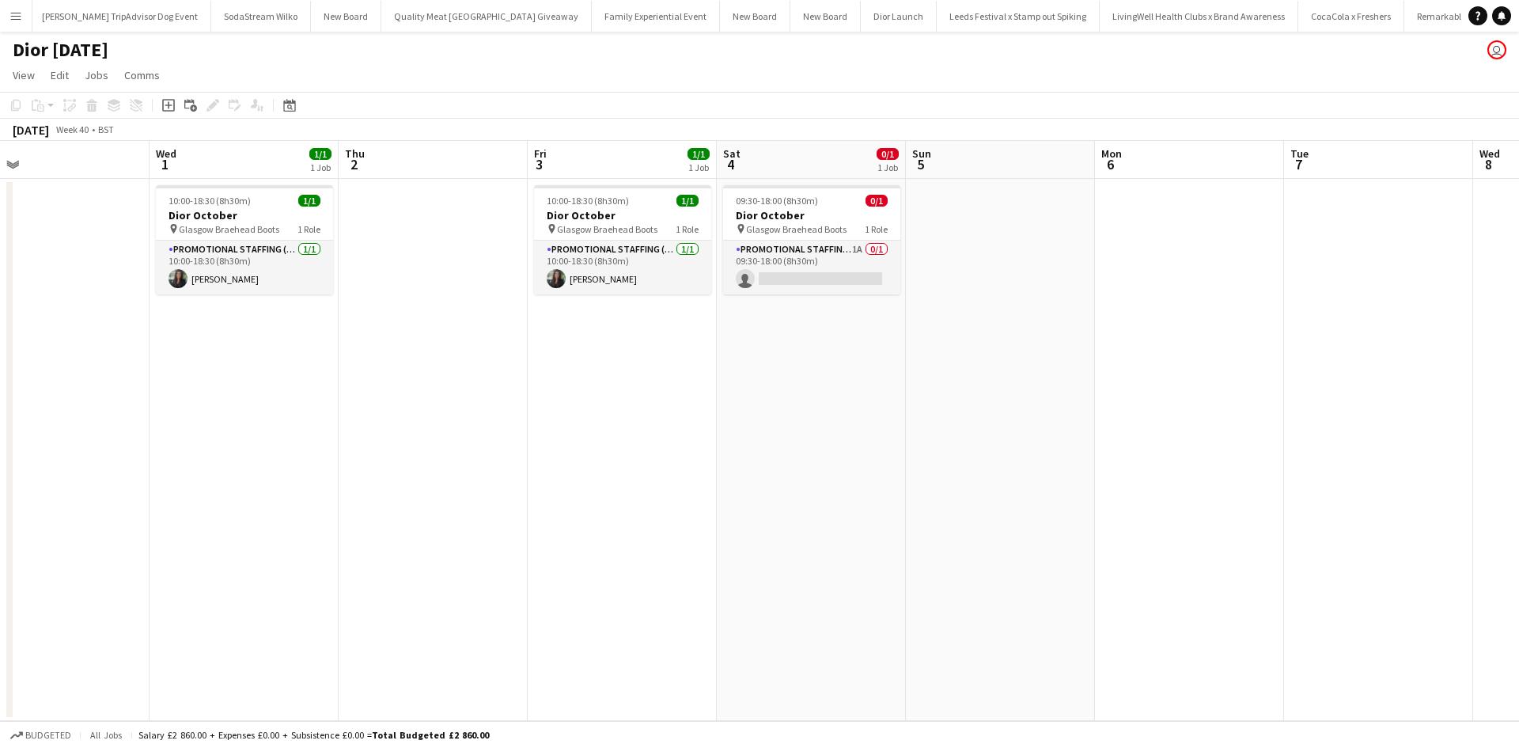
scroll to position [0, 384]
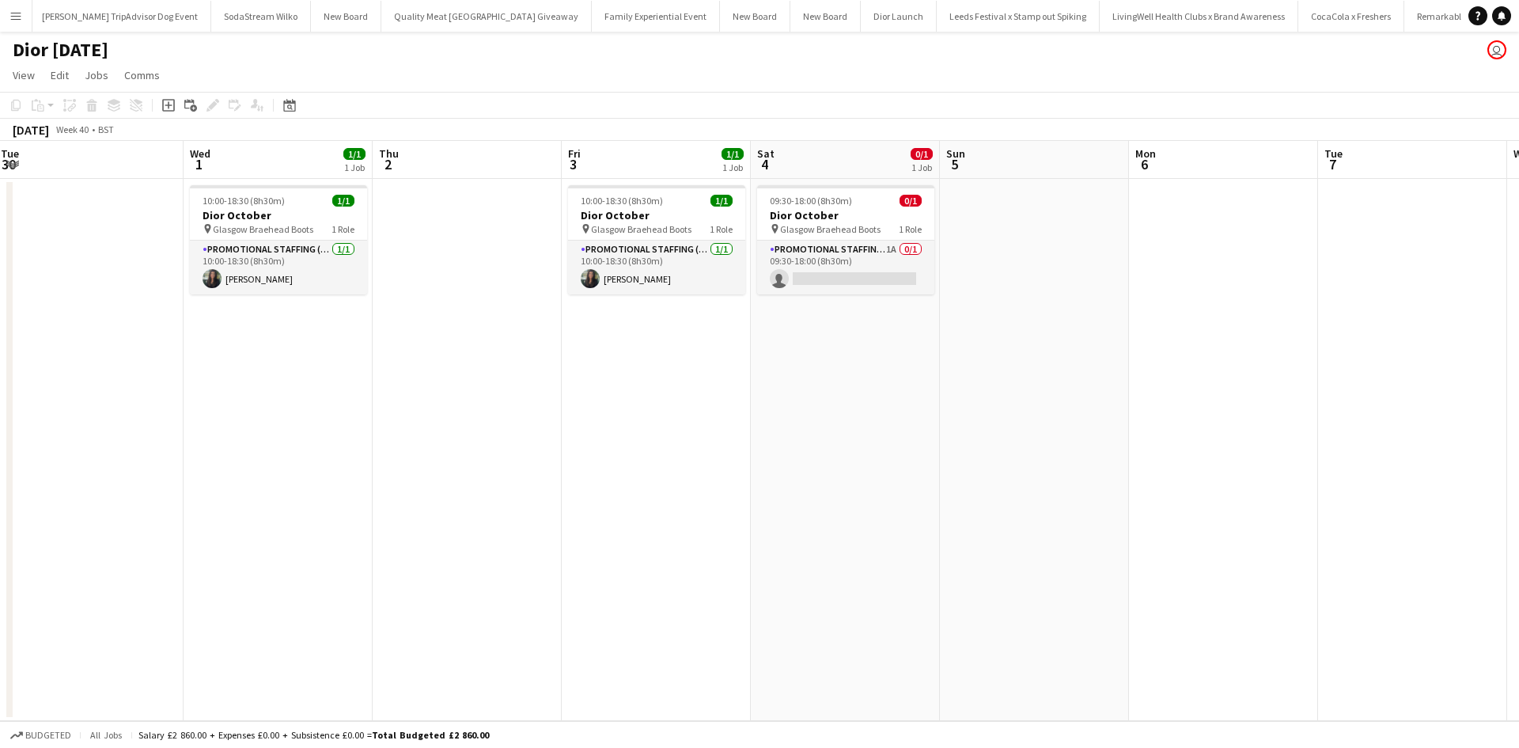
drag, startPoint x: 445, startPoint y: 552, endPoint x: 1078, endPoint y: 521, distance: 633.6
click at [1078, 521] on app-calendar-viewport "Sun 28 Mon 29 Tue 30 Wed 1 1/1 1 Job Thu 2 Fri 3 1/1 1 Job Sat 4 0/1 1 Job Sun …" at bounding box center [759, 431] width 1519 height 580
click at [871, 263] on app-card-role "Promotional Staffing (Sales Staff) 1A 0/1 09:30-18:00 (8h30m) single-neutral-ac…" at bounding box center [845, 267] width 177 height 54
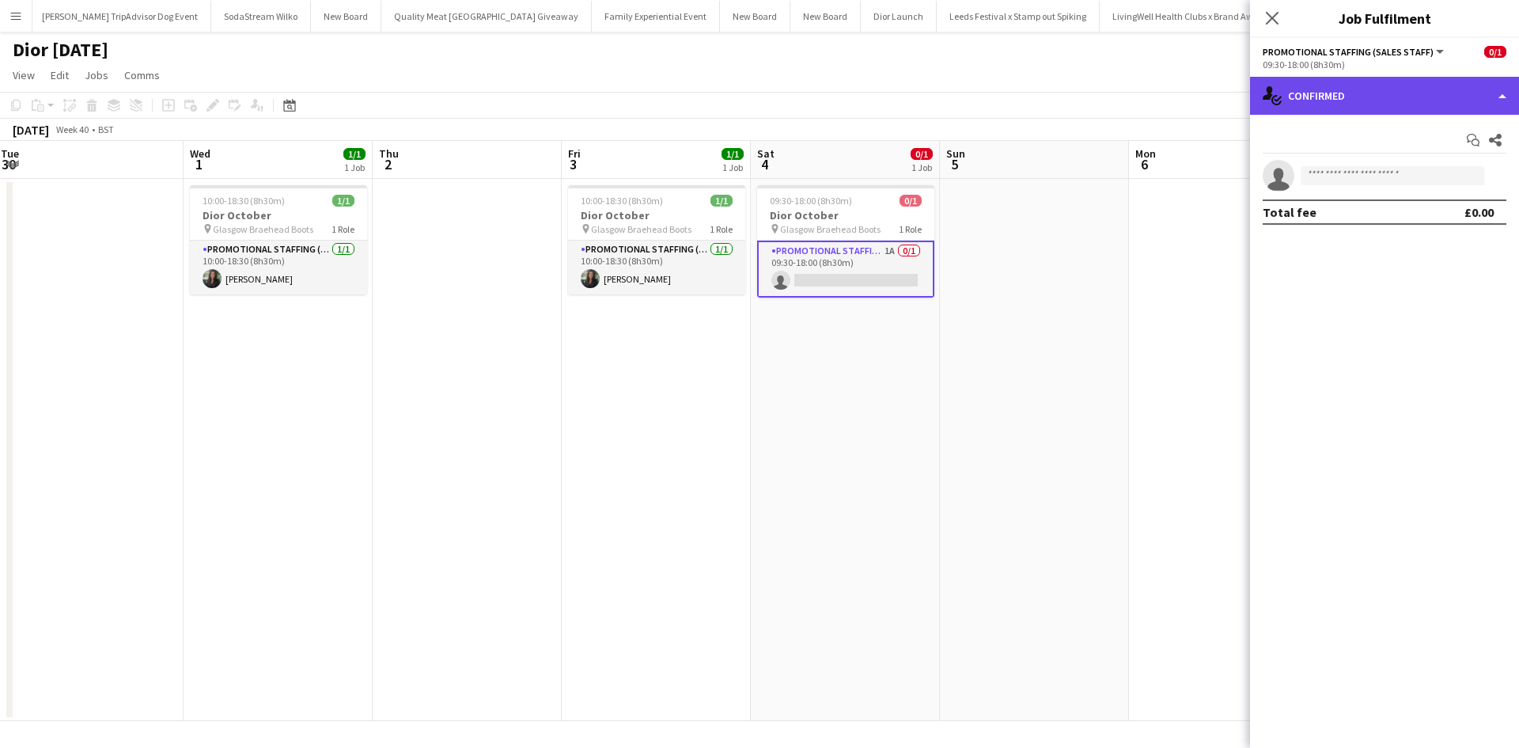
click at [1410, 92] on div "single-neutral-actions-check-2 Confirmed" at bounding box center [1384, 96] width 269 height 38
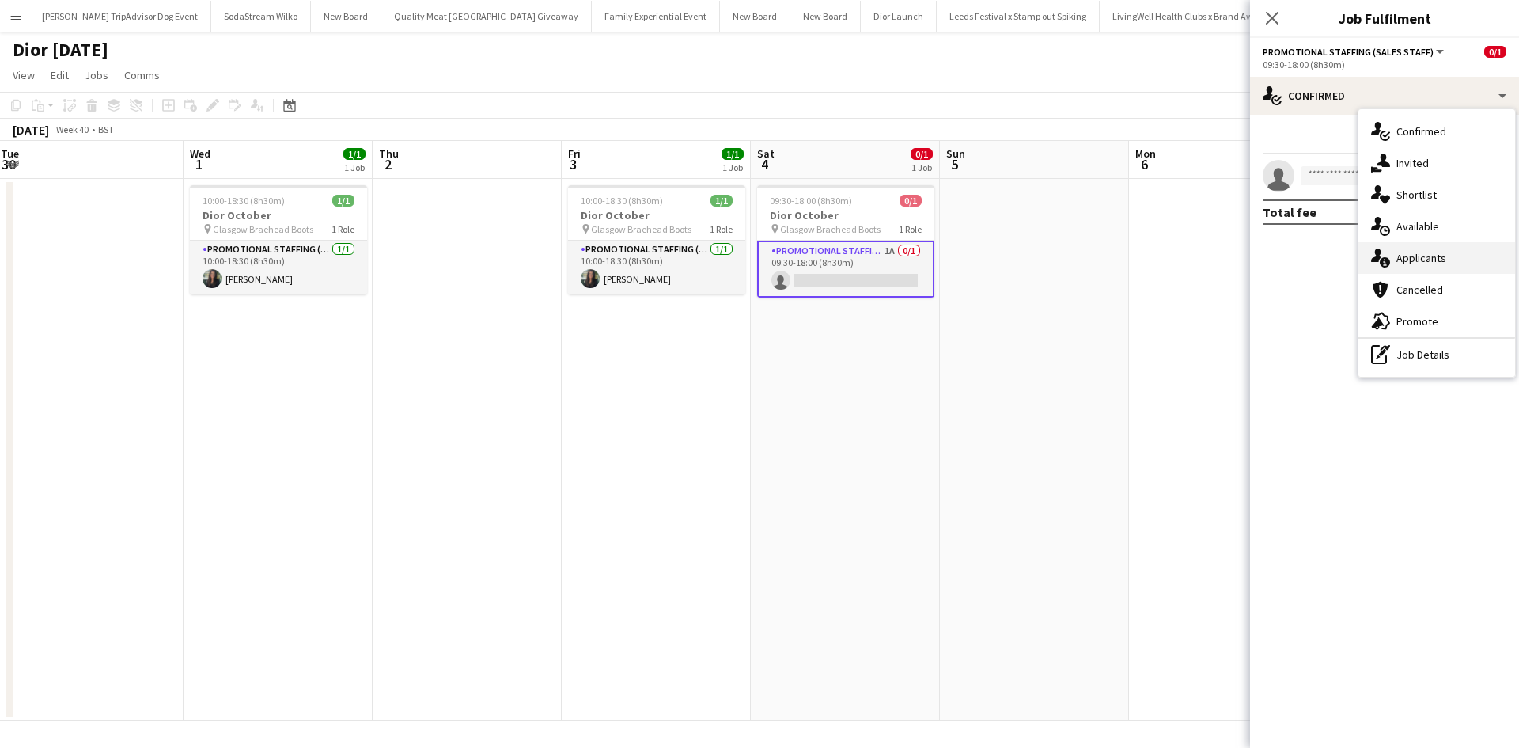
click at [1444, 255] on span "Applicants" at bounding box center [1421, 258] width 50 height 14
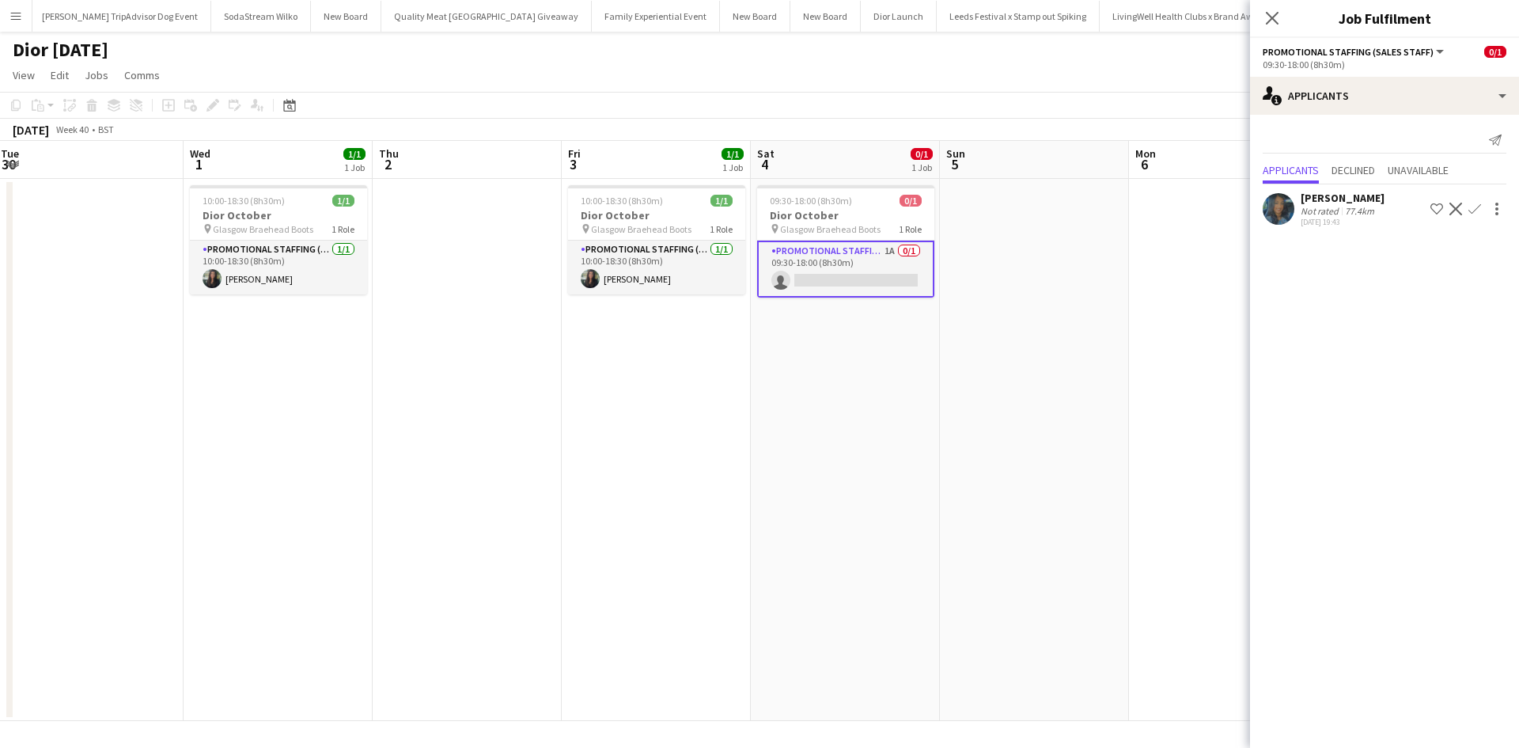
click at [1475, 207] on app-icon "Confirm" at bounding box center [1474, 209] width 13 height 13
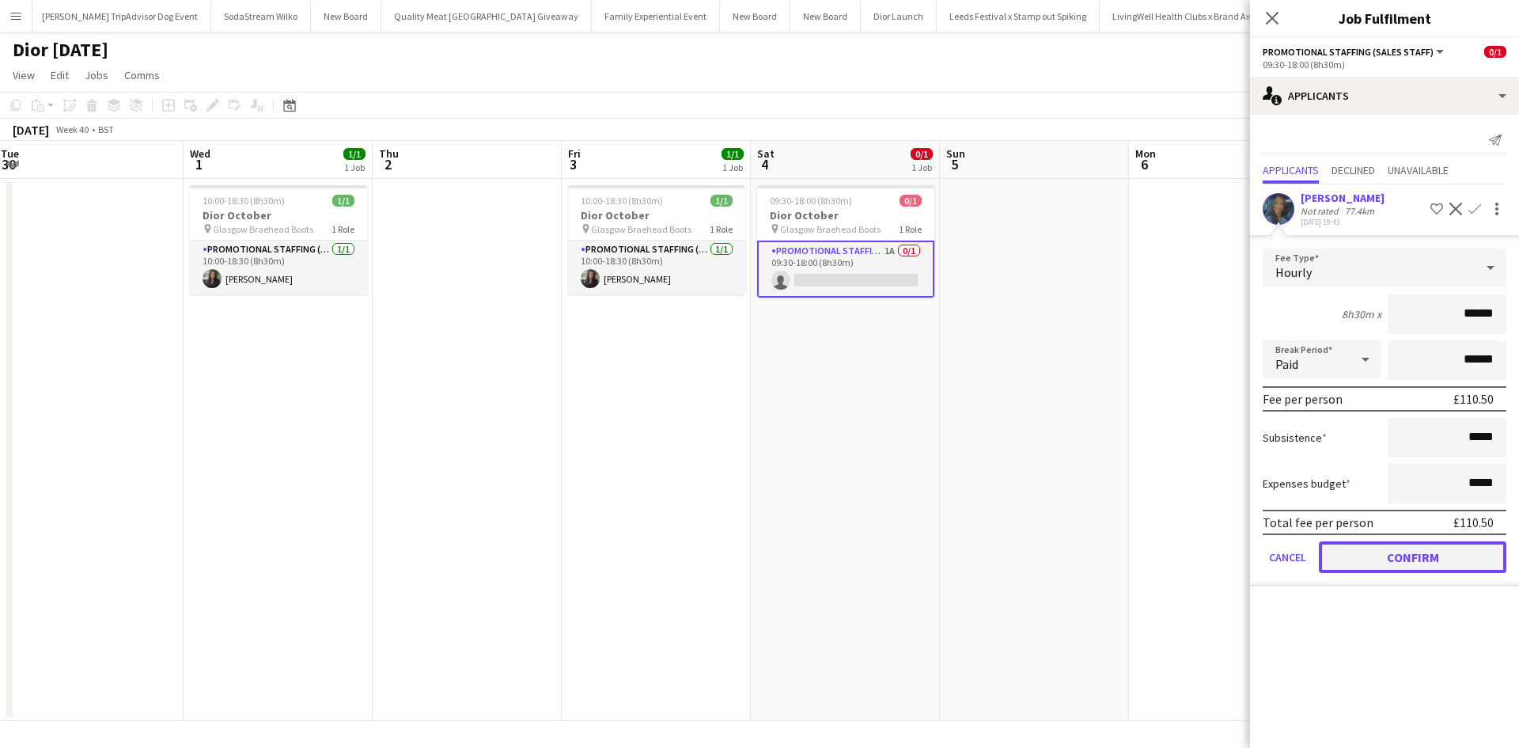
click at [1449, 555] on button "Confirm" at bounding box center [1412, 557] width 187 height 32
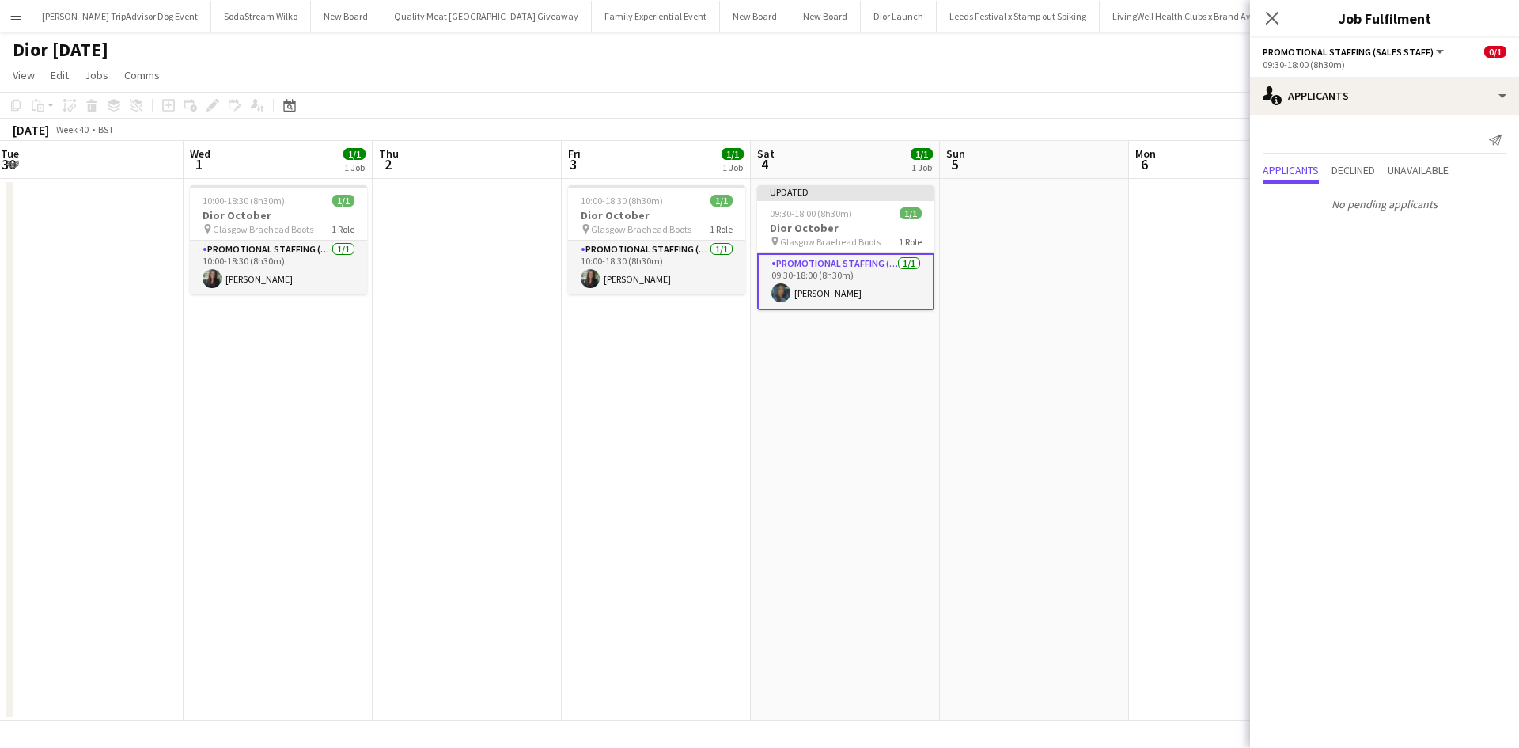
click at [1157, 536] on app-date-cell at bounding box center [1223, 450] width 189 height 542
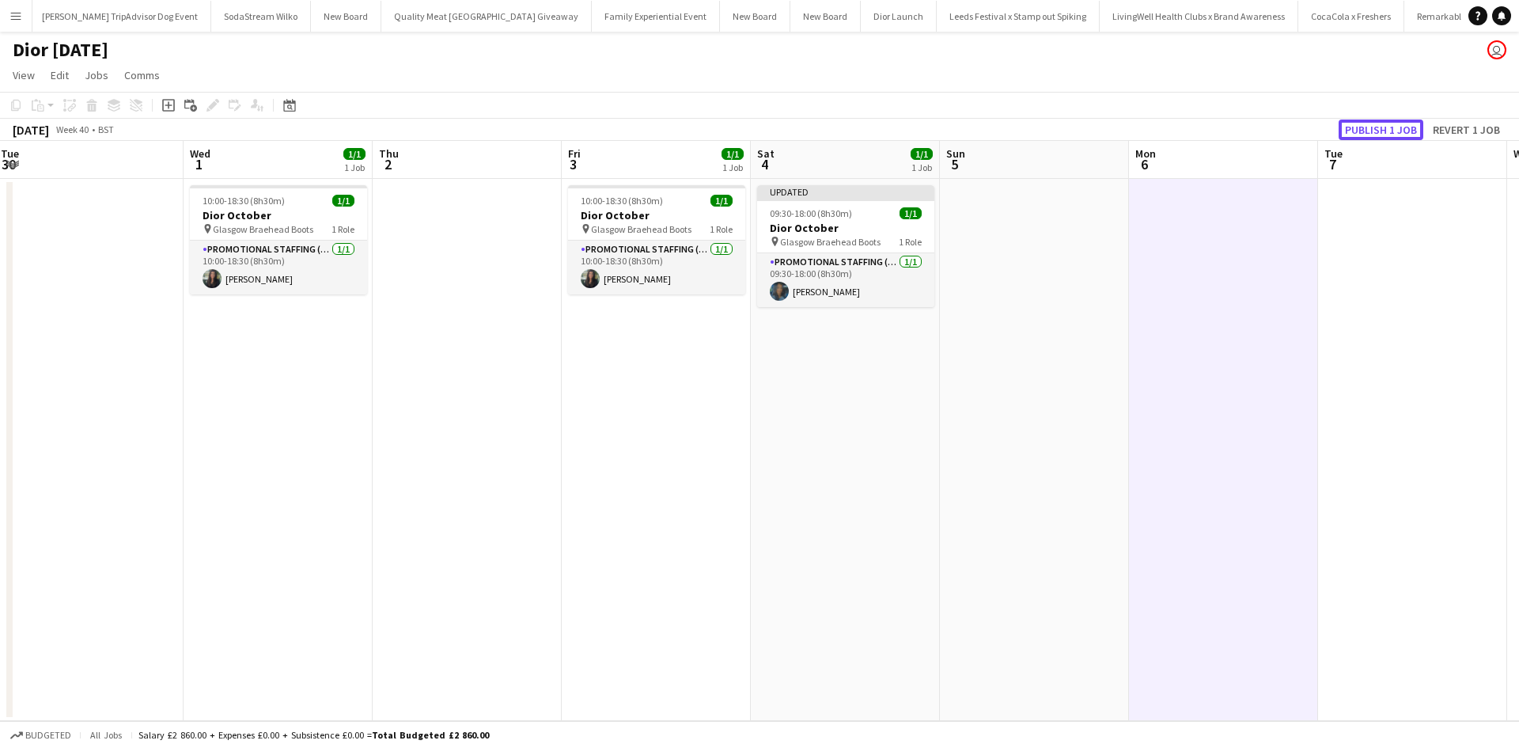
drag, startPoint x: 1376, startPoint y: 129, endPoint x: 1364, endPoint y: 162, distance: 35.6
click at [1377, 129] on button "Publish 1 job" at bounding box center [1380, 129] width 85 height 21
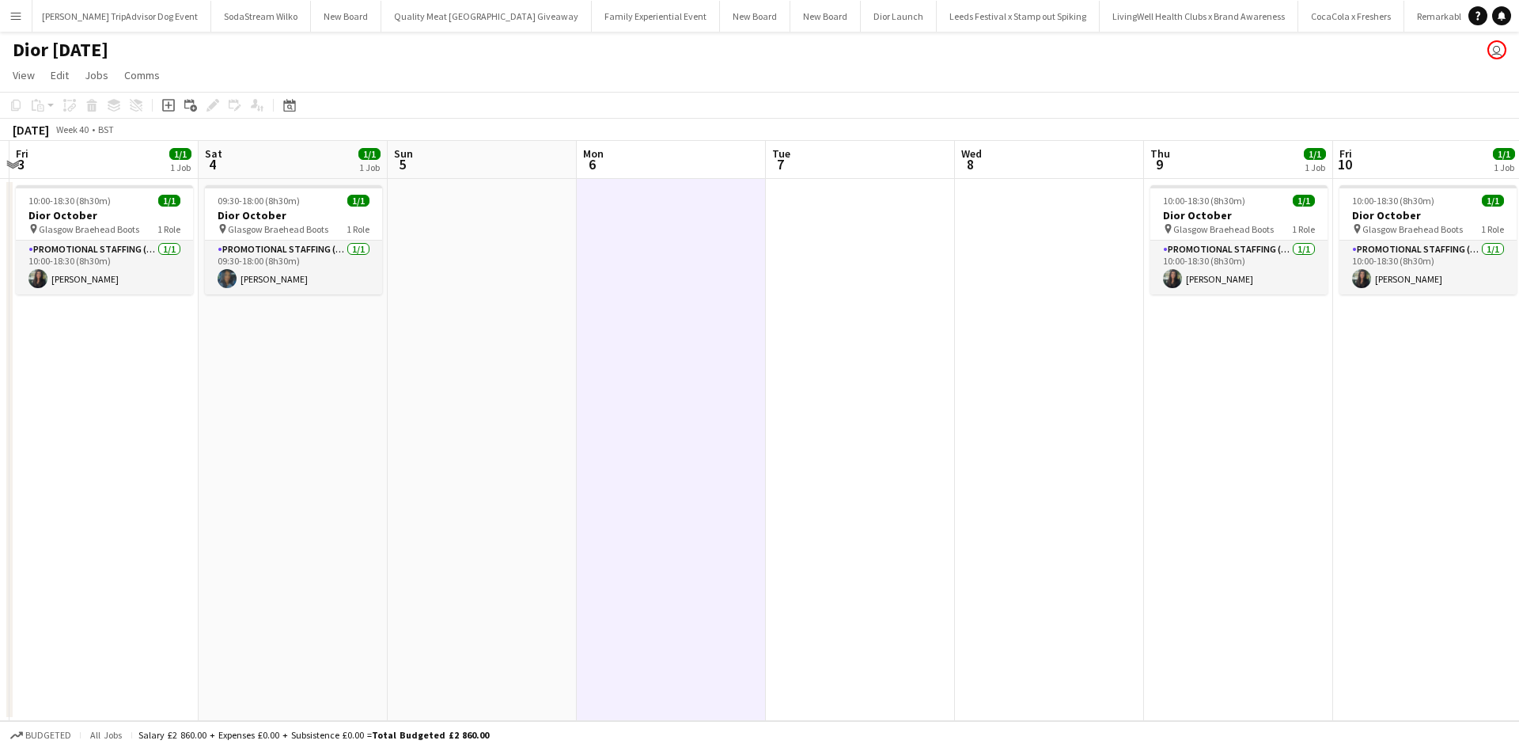
drag, startPoint x: 1105, startPoint y: 422, endPoint x: 205, endPoint y: 343, distance: 903.7
click at [206, 343] on app-calendar-viewport "Tue 30 Wed 1 1/1 1 Job Thu 2 Fri 3 1/1 1 Job Sat 4 1/1 1 Job Sun 5 Mon 6 Tue 7 …" at bounding box center [759, 431] width 1519 height 580
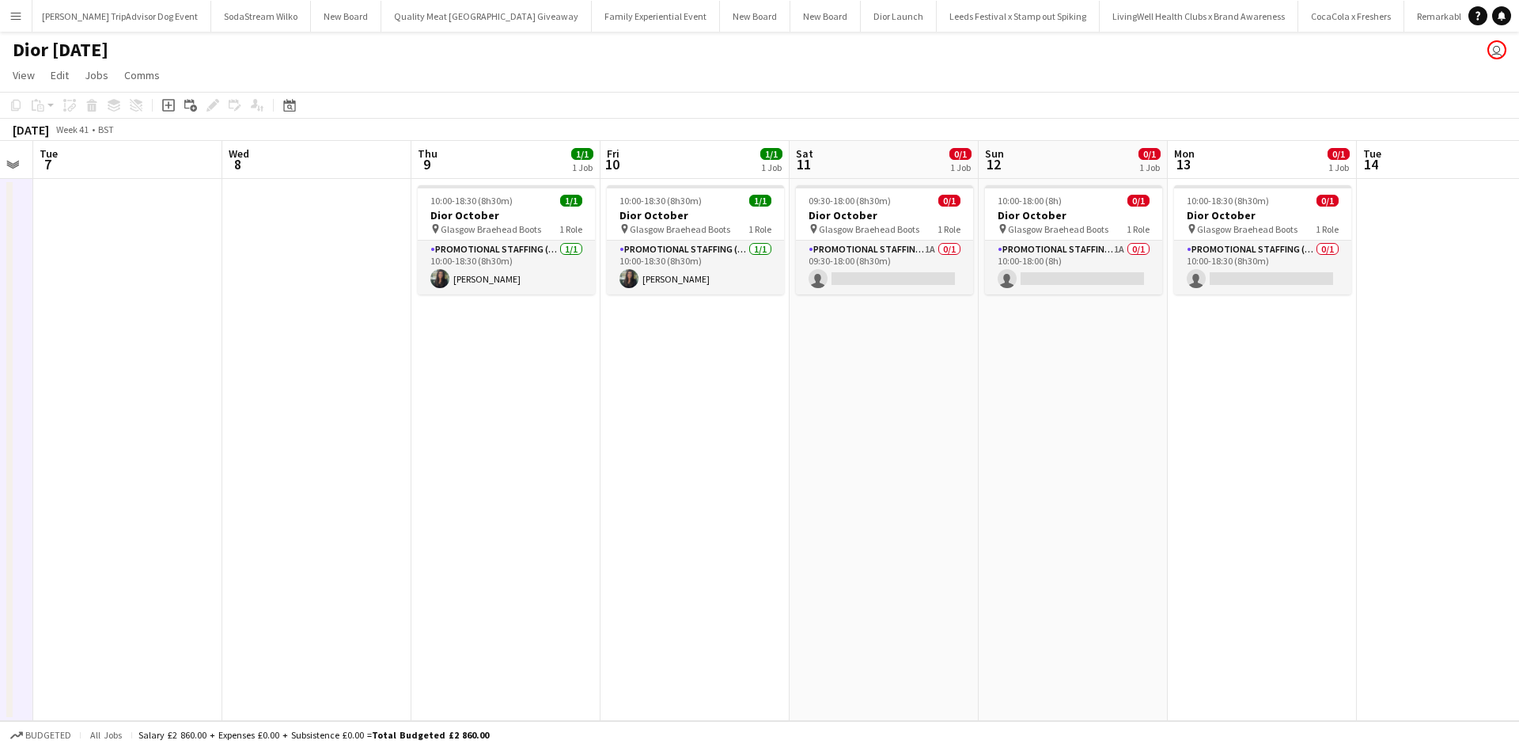
drag, startPoint x: 1023, startPoint y: 475, endPoint x: 644, endPoint y: 430, distance: 381.6
click at [644, 430] on app-calendar-viewport "Sat 4 1/1 1 Job Sun 5 Mon 6 Tue 7 Wed 8 Thu 9 1/1 1 Job Fri 10 1/1 1 Job Sat 11…" at bounding box center [759, 431] width 1519 height 580
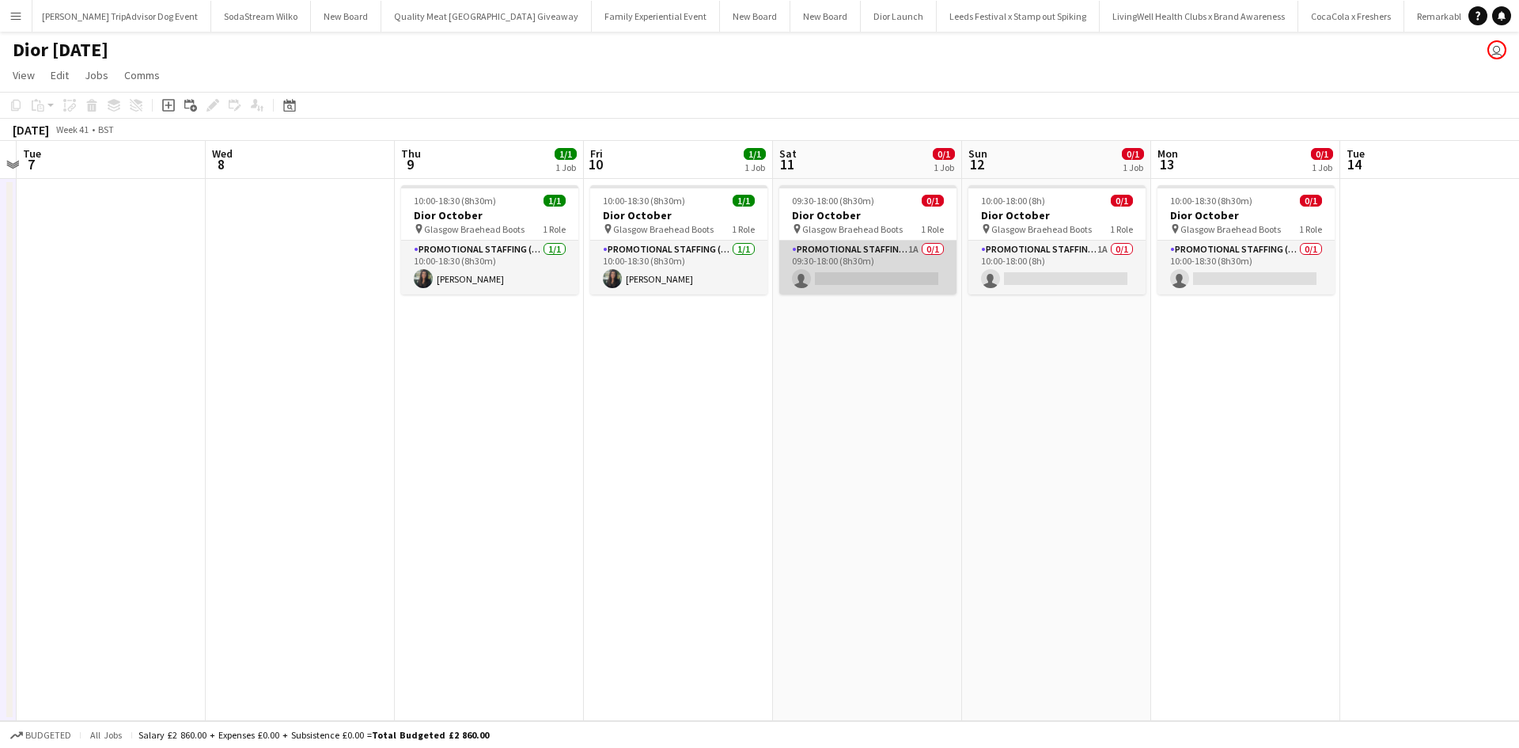
scroll to position [0, 550]
click at [891, 262] on app-card-role "Promotional Staffing (Sales Staff) 1A 0/1 09:30-18:00 (8h30m) single-neutral-ac…" at bounding box center [868, 267] width 177 height 54
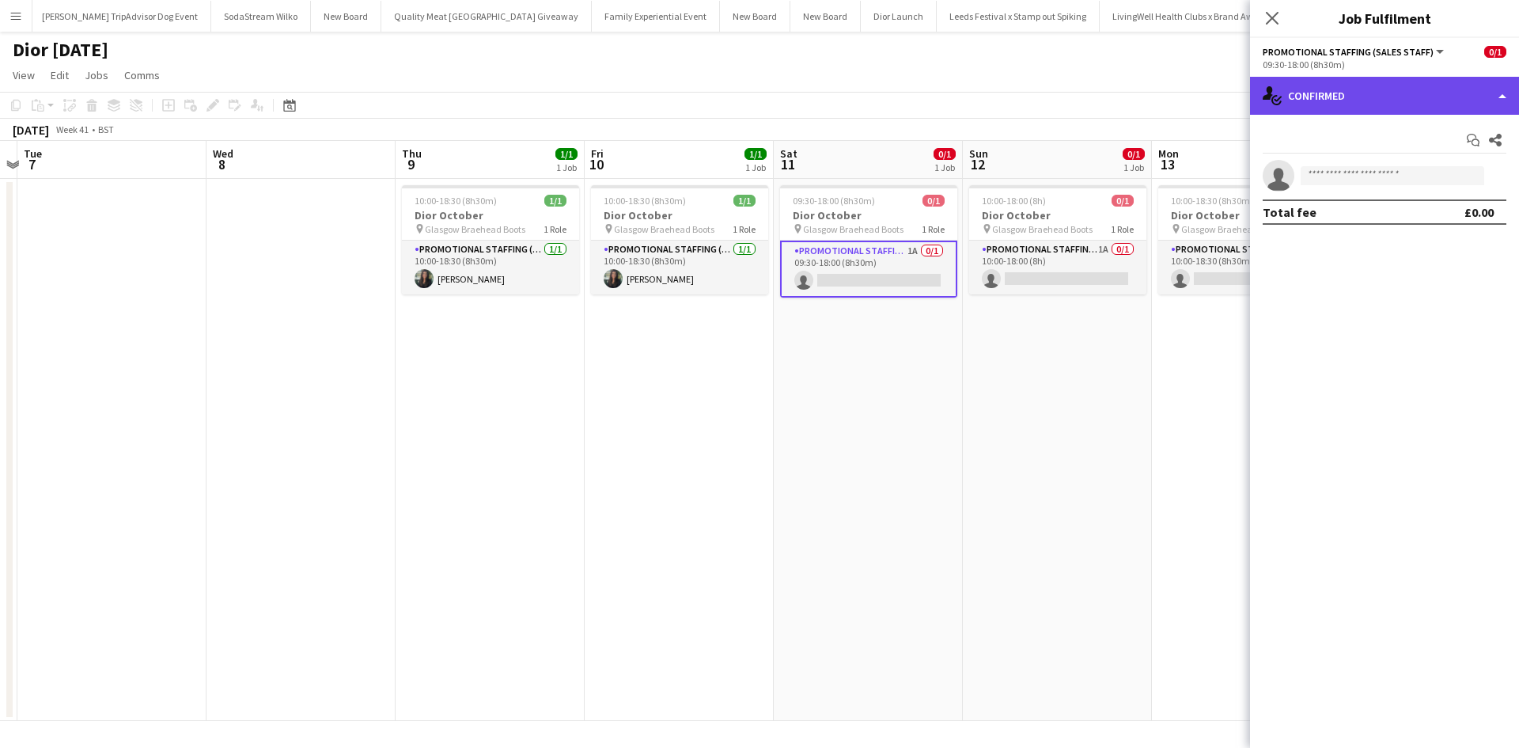
click at [1403, 98] on div "single-neutral-actions-check-2 Confirmed" at bounding box center [1384, 96] width 269 height 38
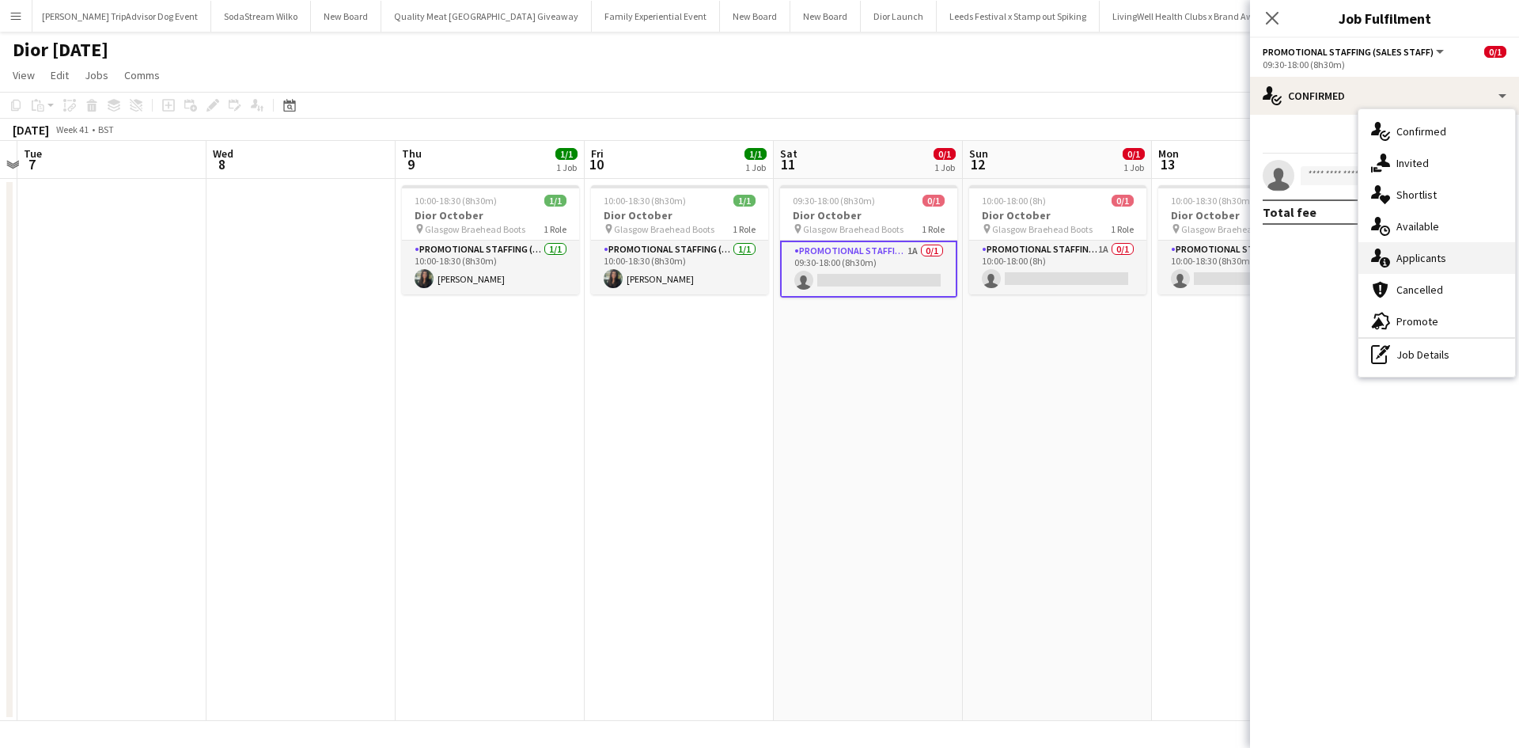
click at [1436, 258] on span "Applicants" at bounding box center [1421, 258] width 50 height 14
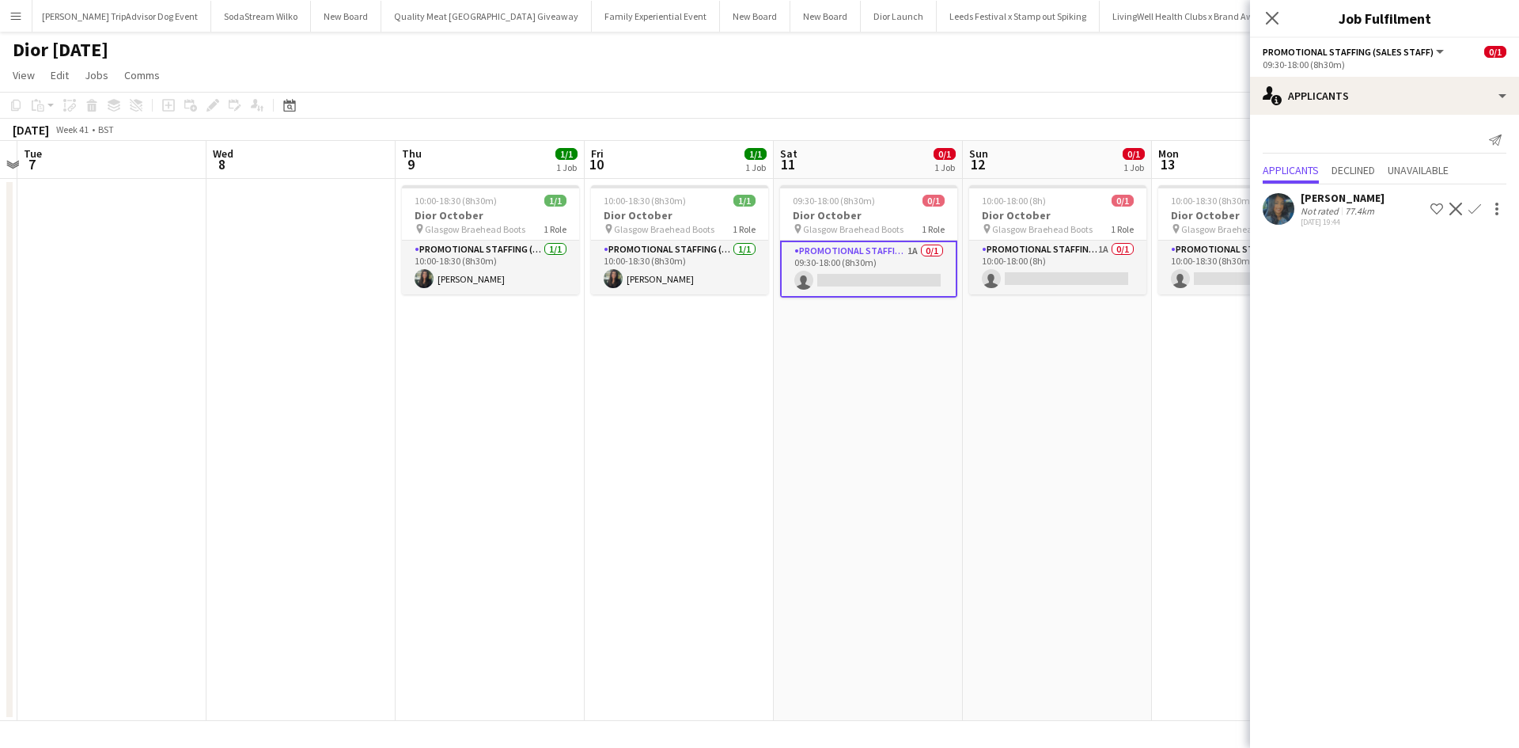
click at [1478, 206] on app-icon "Confirm" at bounding box center [1474, 209] width 13 height 13
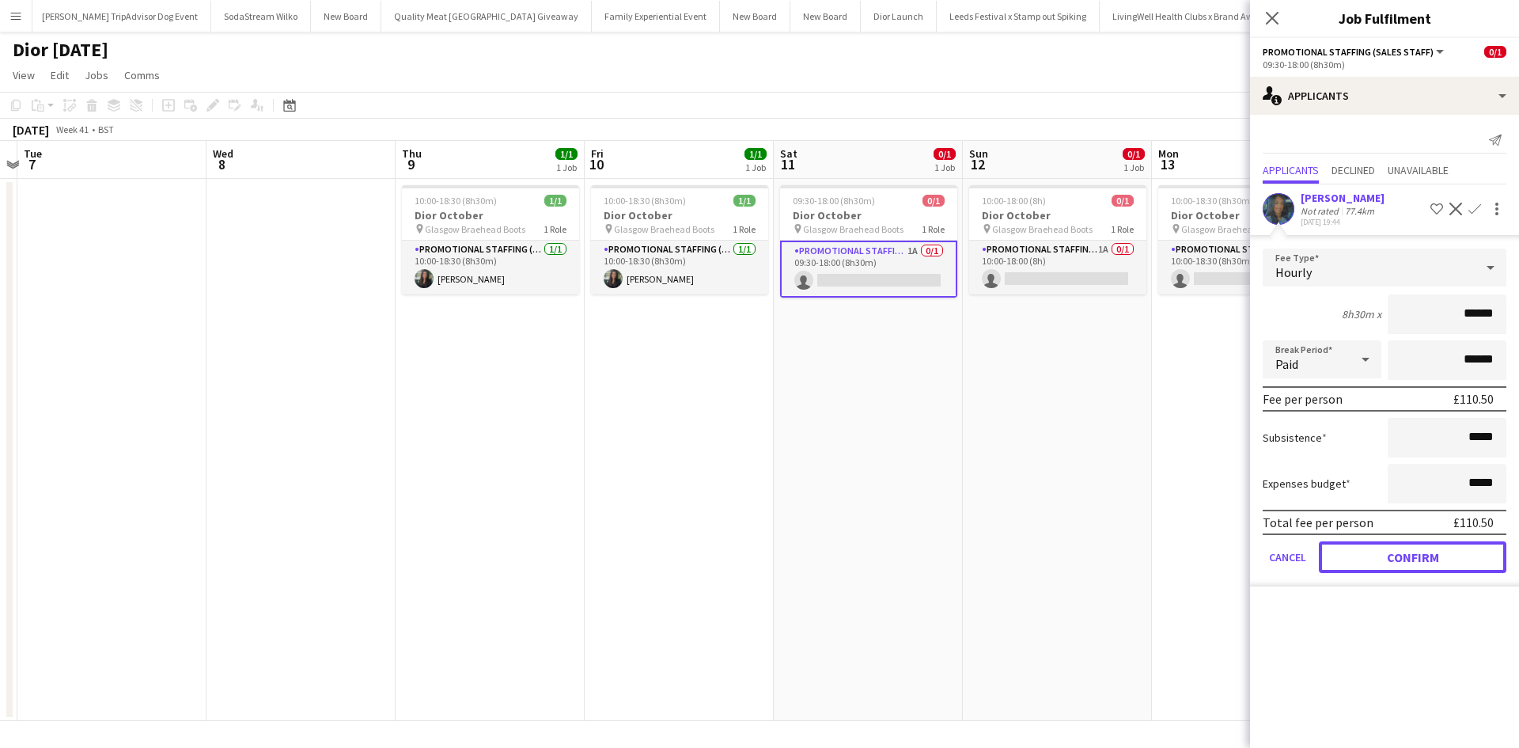
click at [1433, 556] on button "Confirm" at bounding box center [1412, 557] width 187 height 32
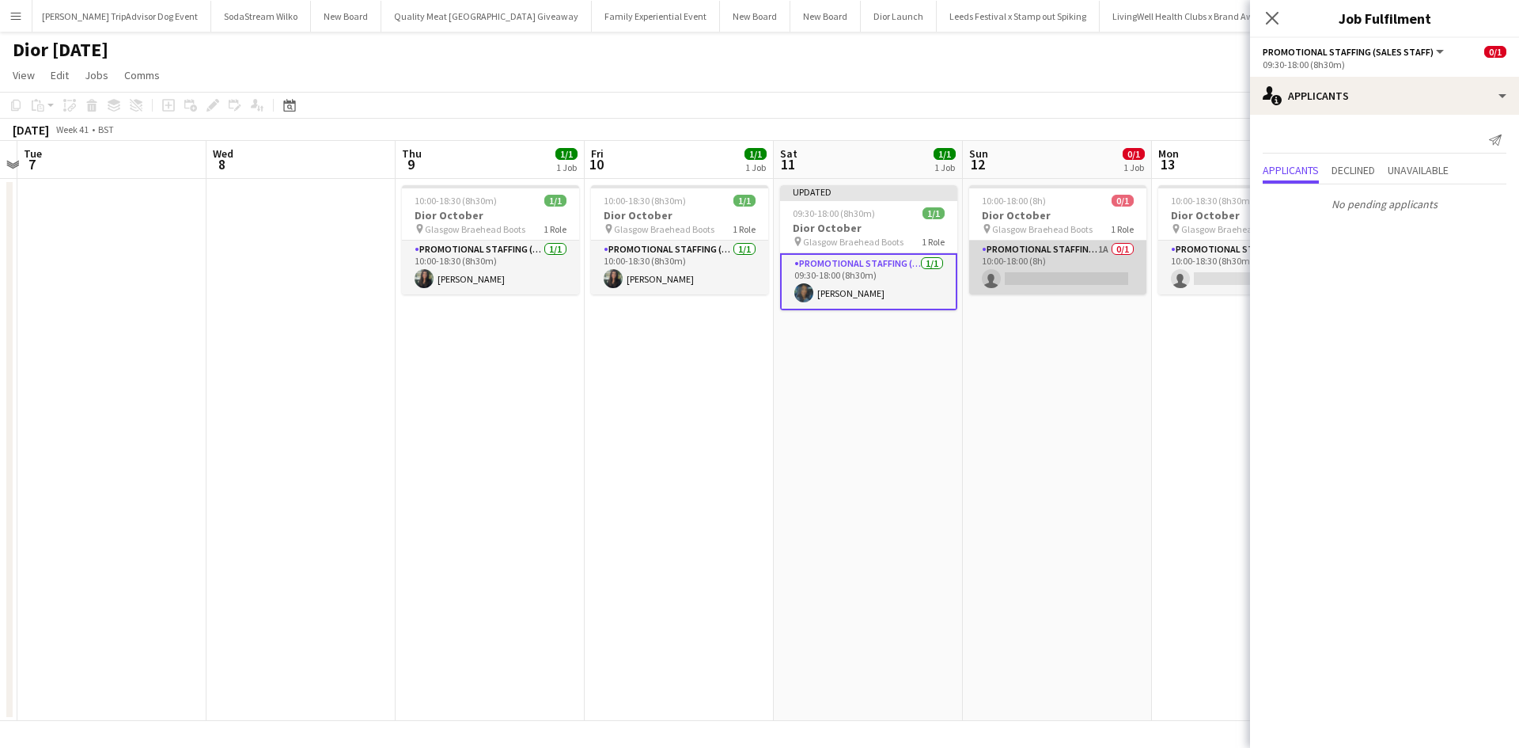
click at [1086, 258] on app-card-role "Promotional Staffing (Sales Staff) 1A 0/1 10:00-18:00 (8h) single-neutral-actio…" at bounding box center [1057, 267] width 177 height 54
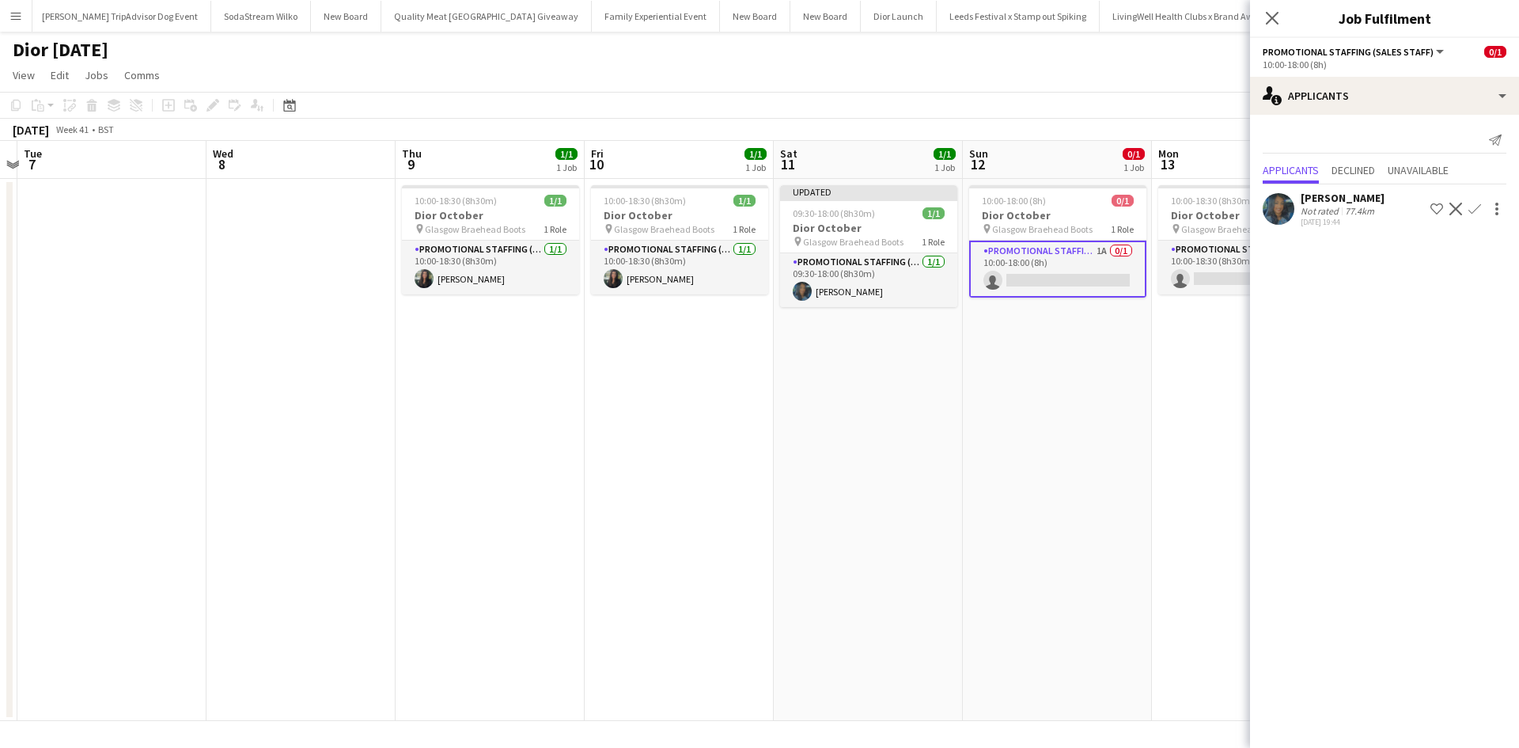
click at [1480, 206] on app-icon "Confirm" at bounding box center [1474, 209] width 13 height 13
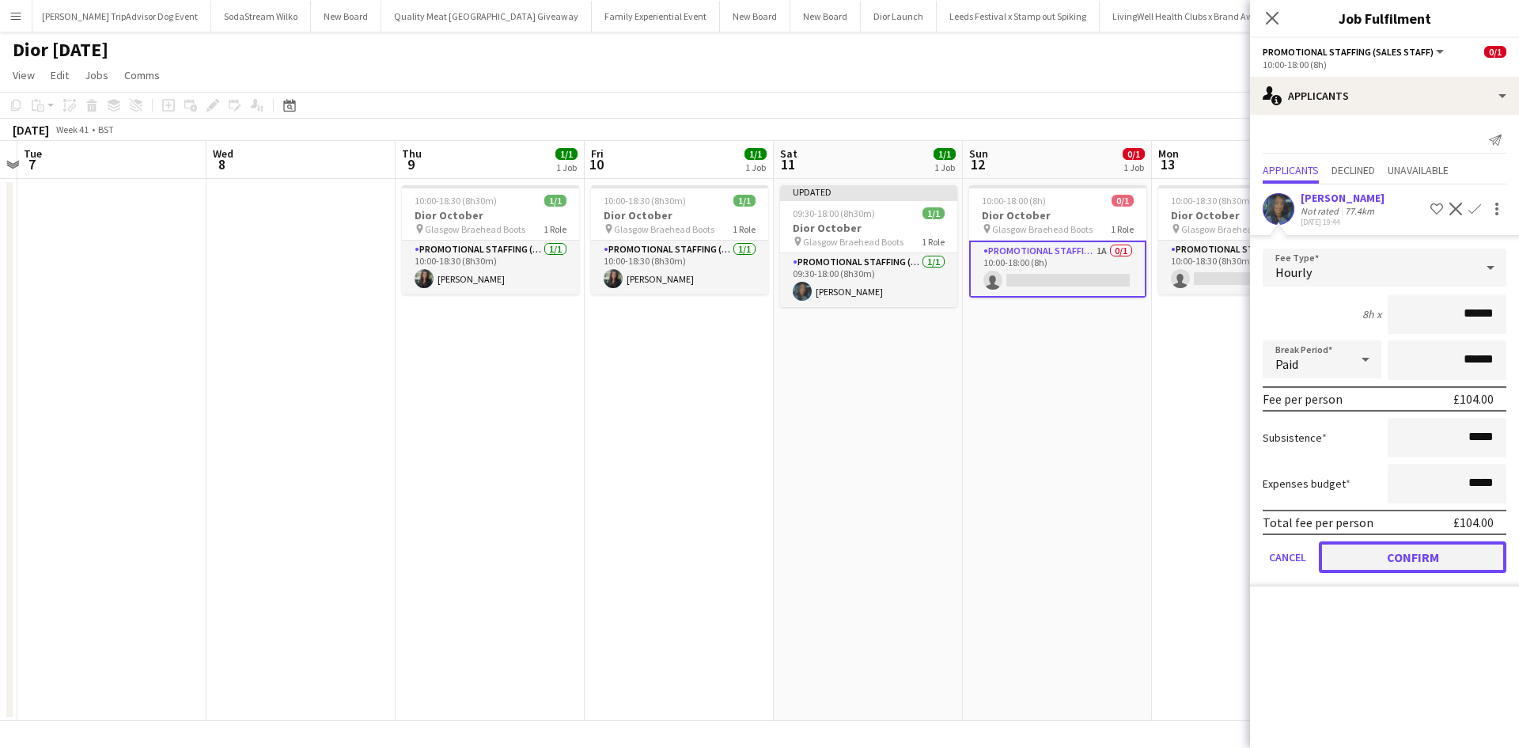
click at [1419, 552] on button "Confirm" at bounding box center [1412, 557] width 187 height 32
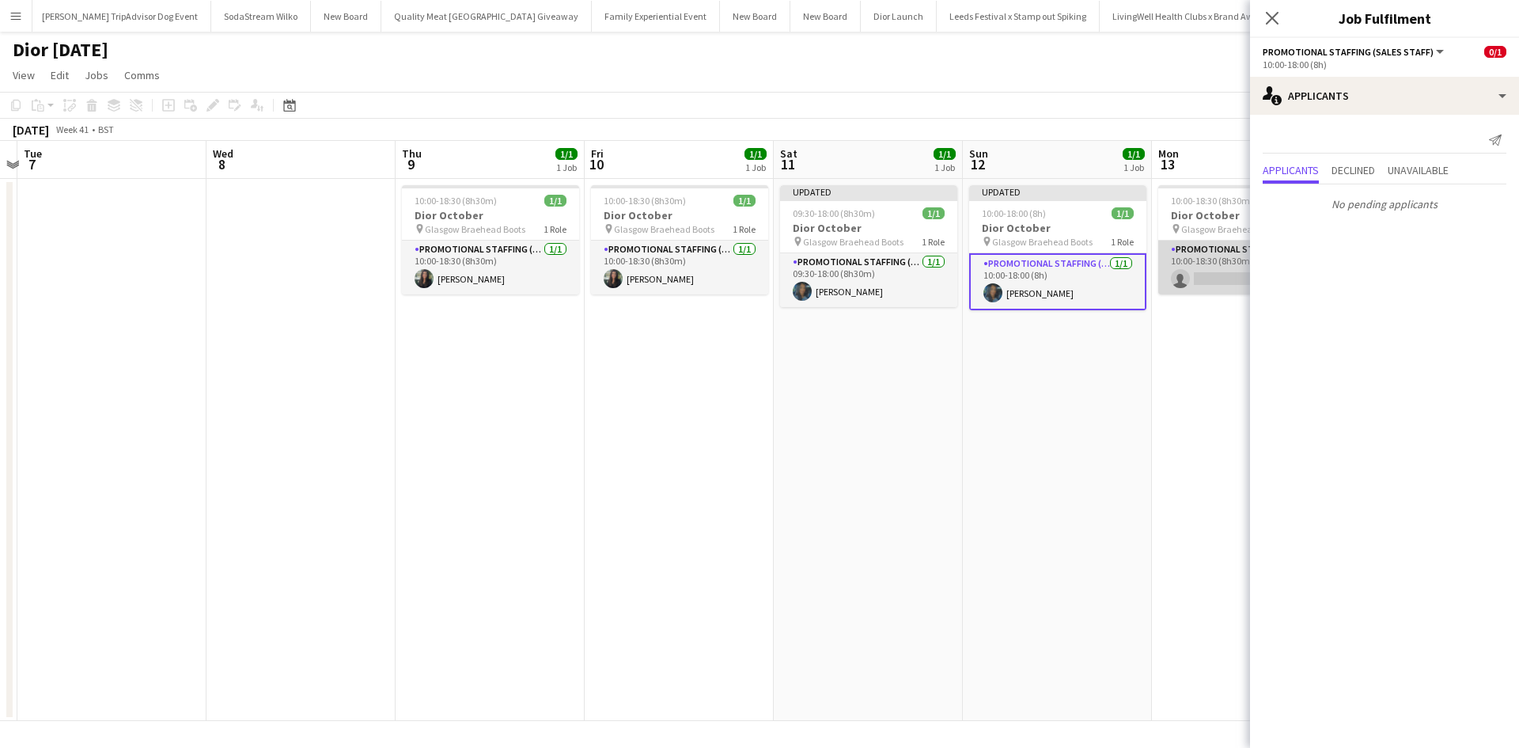
click at [1236, 263] on app-card-role "Promotional Staffing (Sales Staff) 0/1 10:00-18:30 (8h30m) single-neutral-actio…" at bounding box center [1246, 267] width 177 height 54
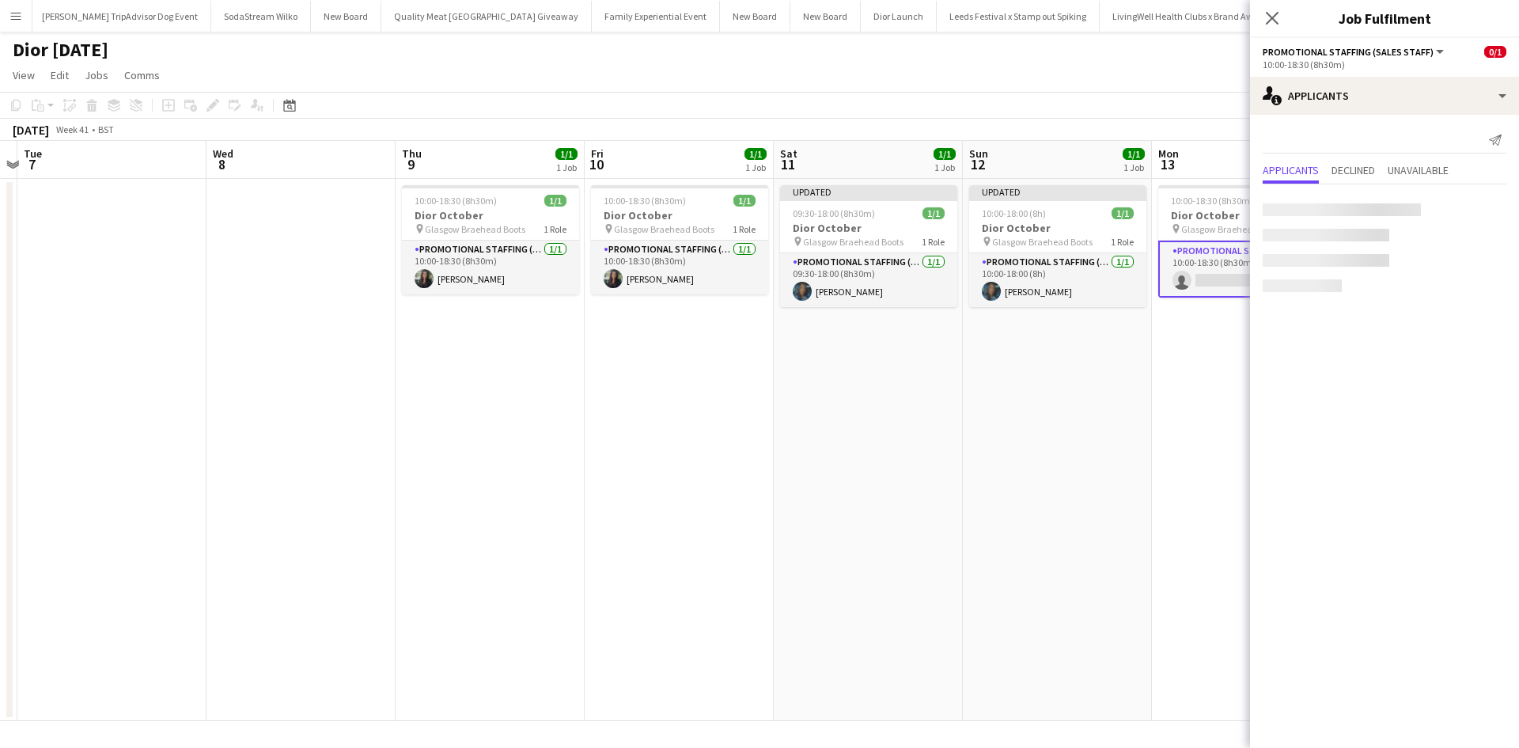
scroll to position [0, 549]
click at [1201, 402] on app-date-cell "10:00-18:30 (8h30m) 0/1 Dior October pin Glasgow Braehead Boots 1 Role Promotio…" at bounding box center [1247, 450] width 189 height 542
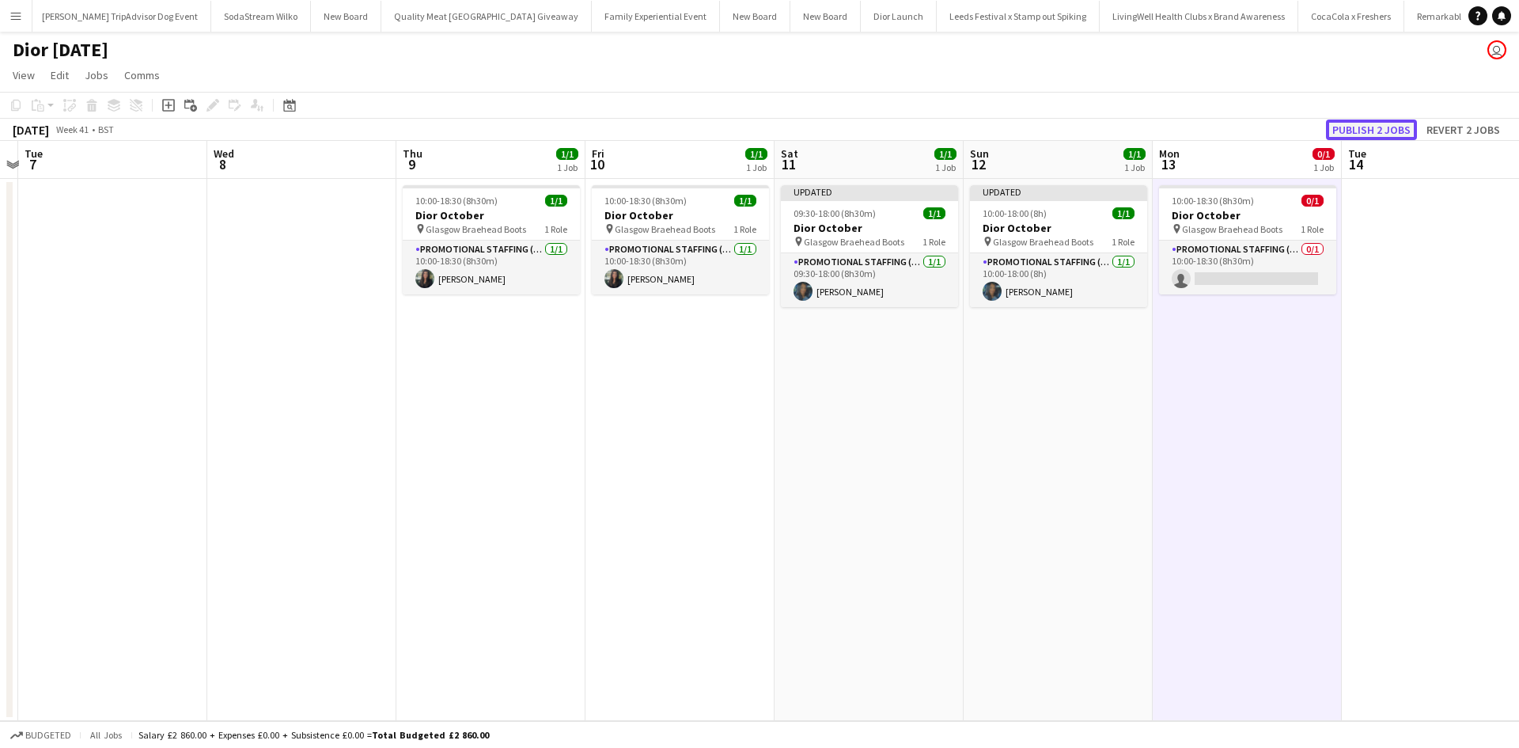
click at [1395, 132] on button "Publish 2 jobs" at bounding box center [1371, 129] width 91 height 21
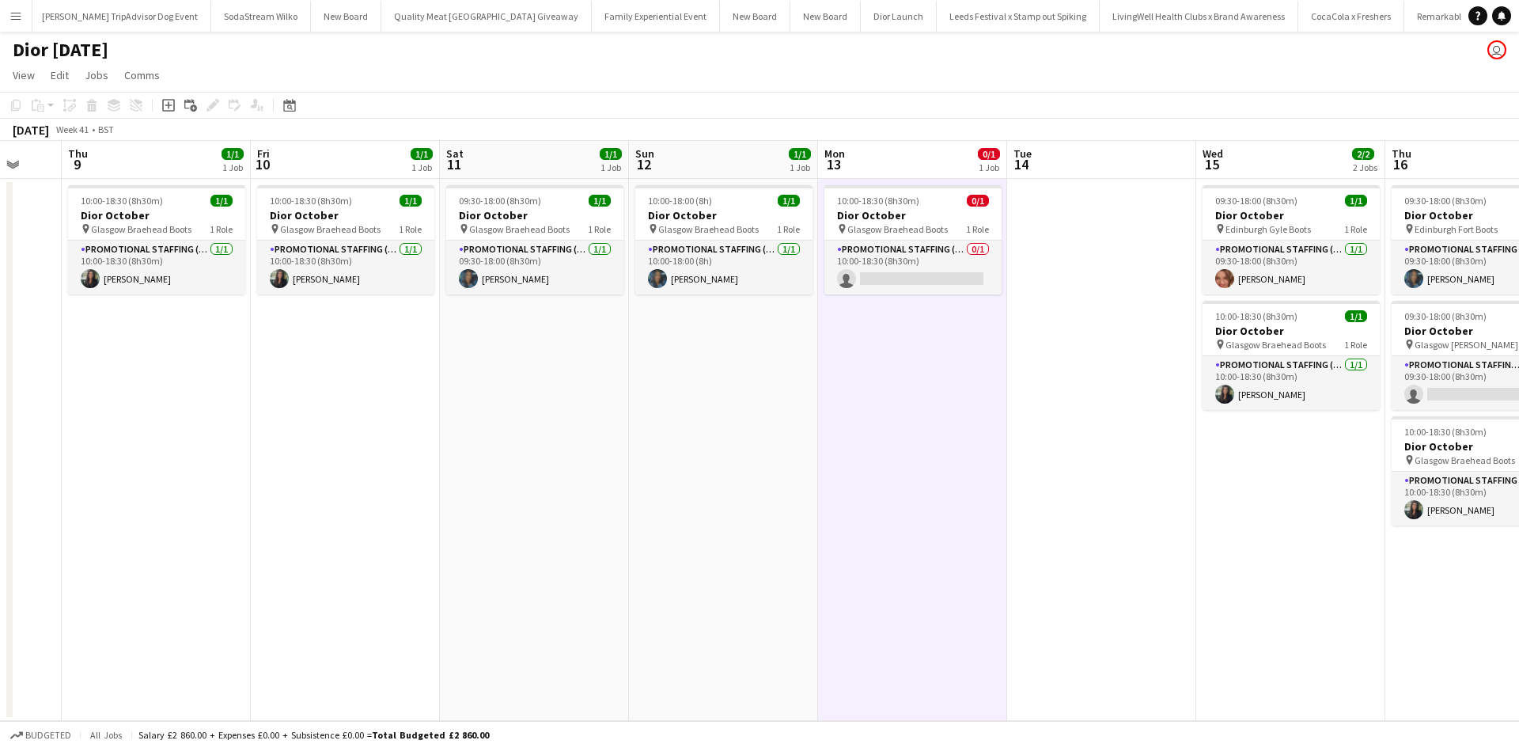
scroll to position [0, 509]
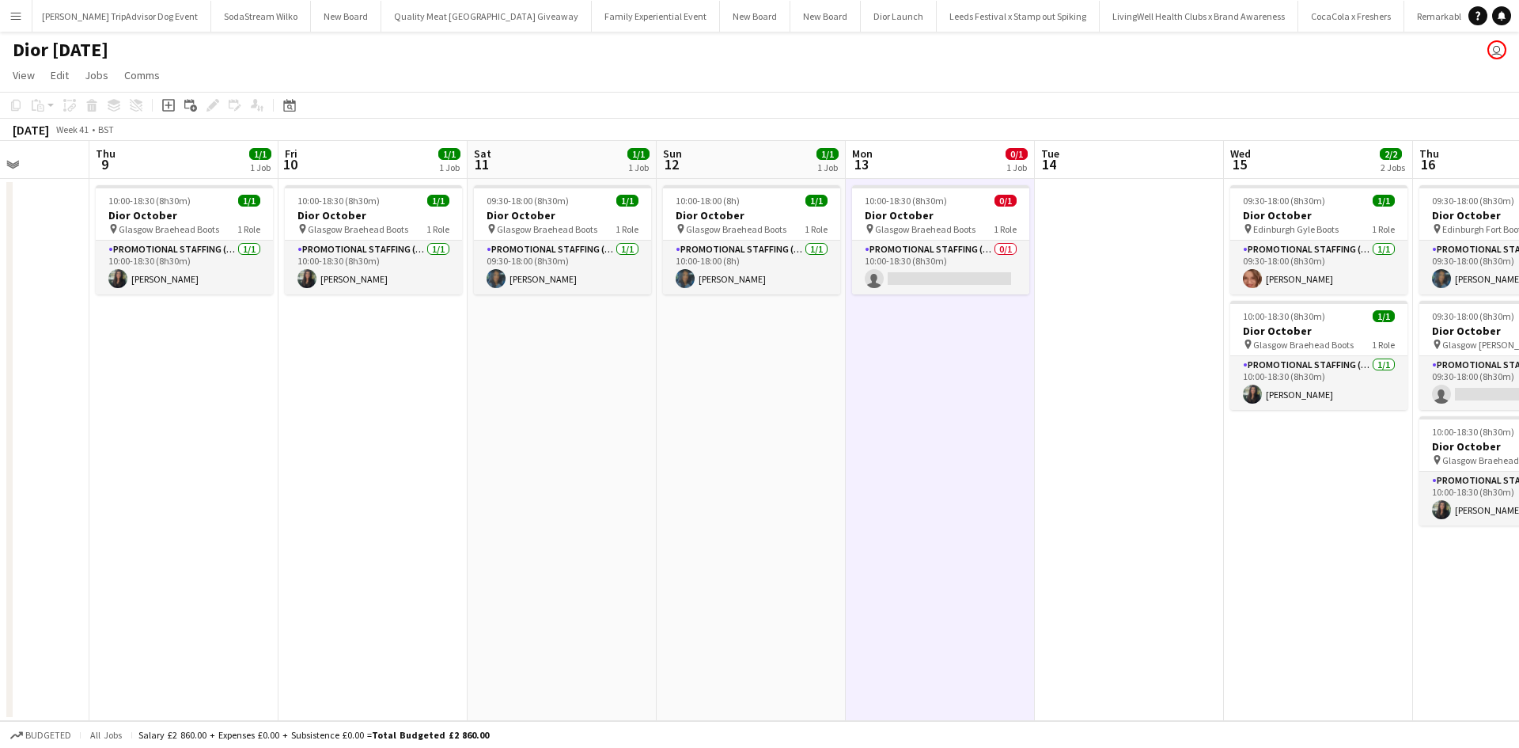
drag, startPoint x: 1111, startPoint y: 565, endPoint x: 386, endPoint y: 469, distance: 731.7
click at [396, 472] on app-calendar-viewport "Mon 6 Tue 7 Wed 8 Thu 9 1/1 1 Job Fri 10 1/1 1 Job Sat 11 1/1 1 Job Sun 12 1/1 …" at bounding box center [759, 431] width 1519 height 580
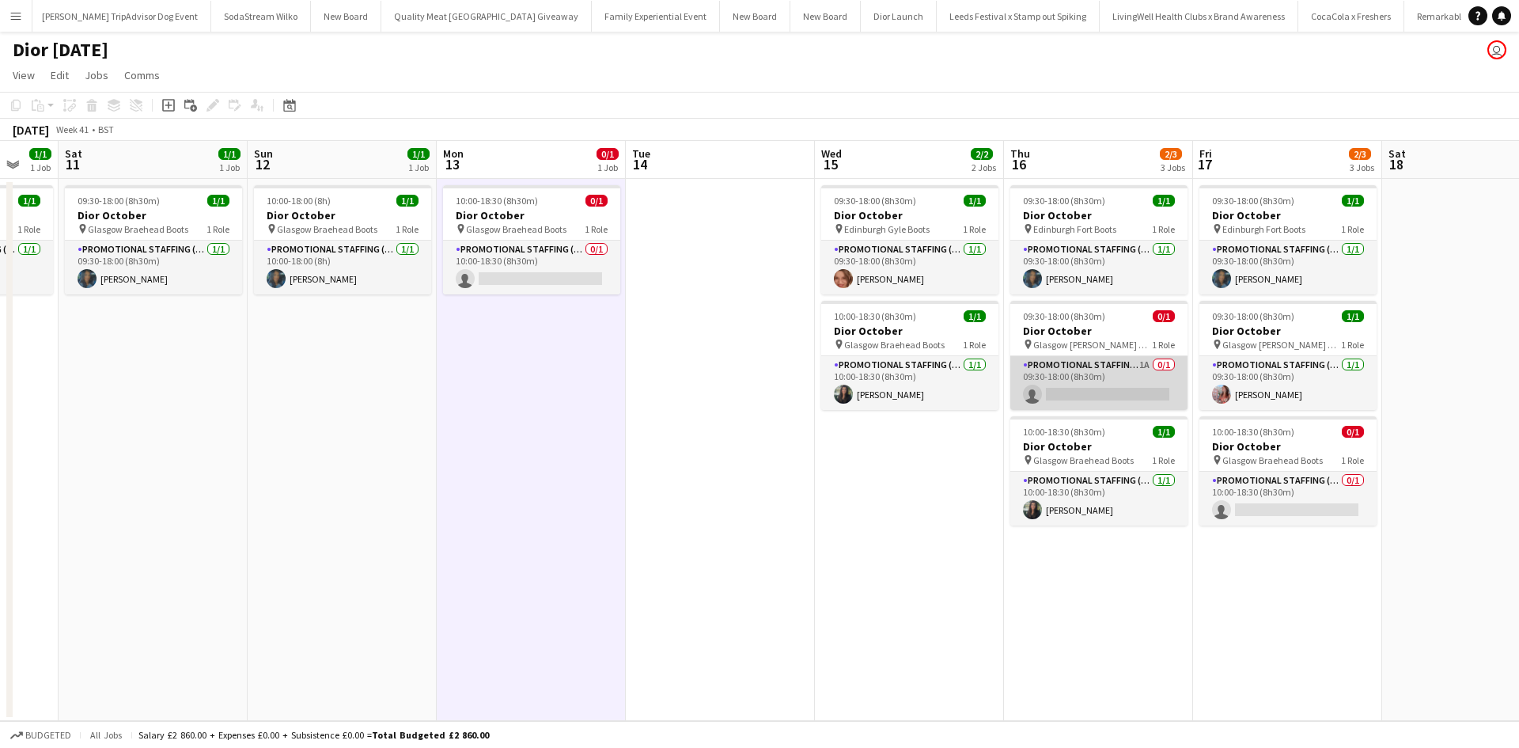
click at [1127, 375] on app-card-role "Promotional Staffing (Sales Staff) 1A 0/1 09:30-18:00 (8h30m) single-neutral-ac…" at bounding box center [1098, 383] width 177 height 54
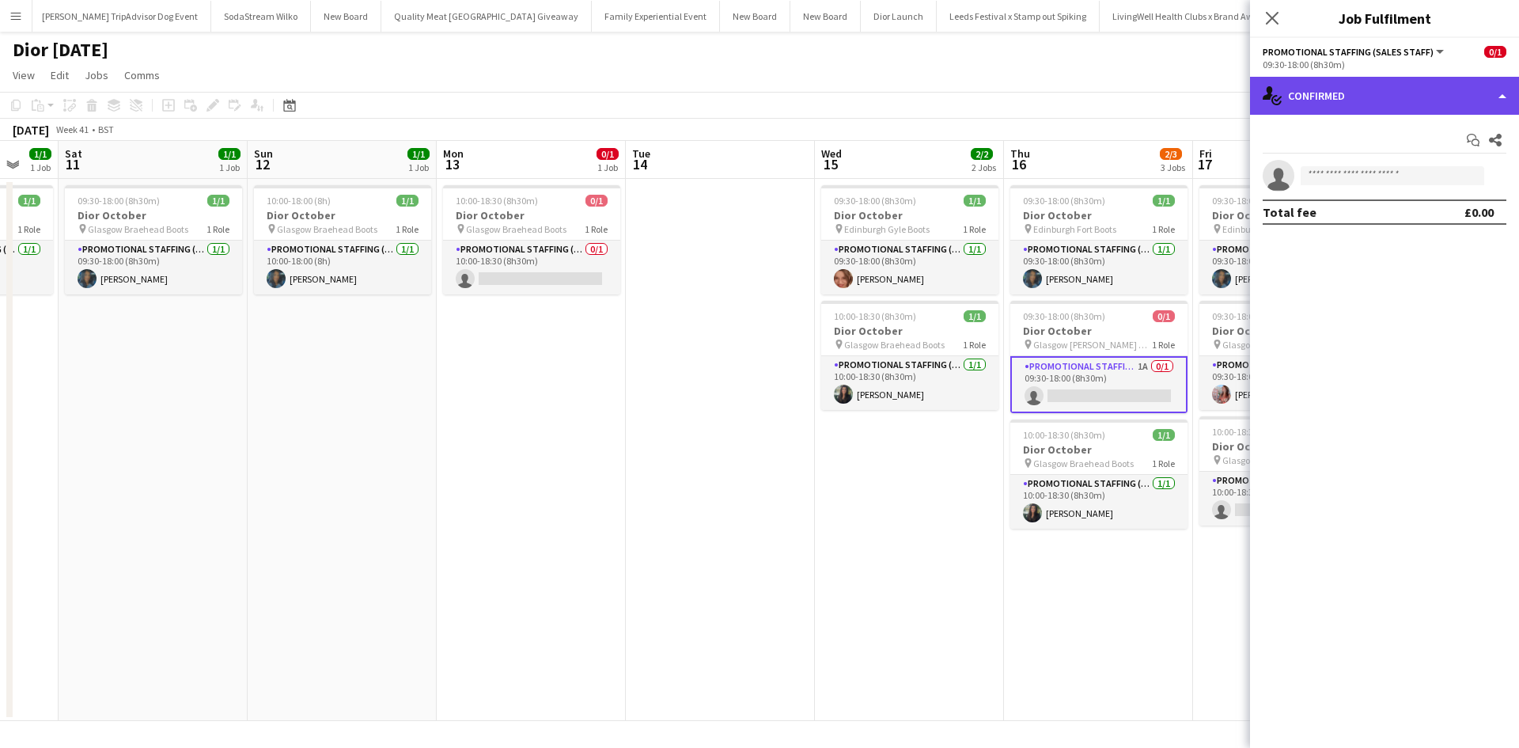
click at [1334, 99] on div "single-neutral-actions-check-2 Confirmed" at bounding box center [1384, 96] width 269 height 38
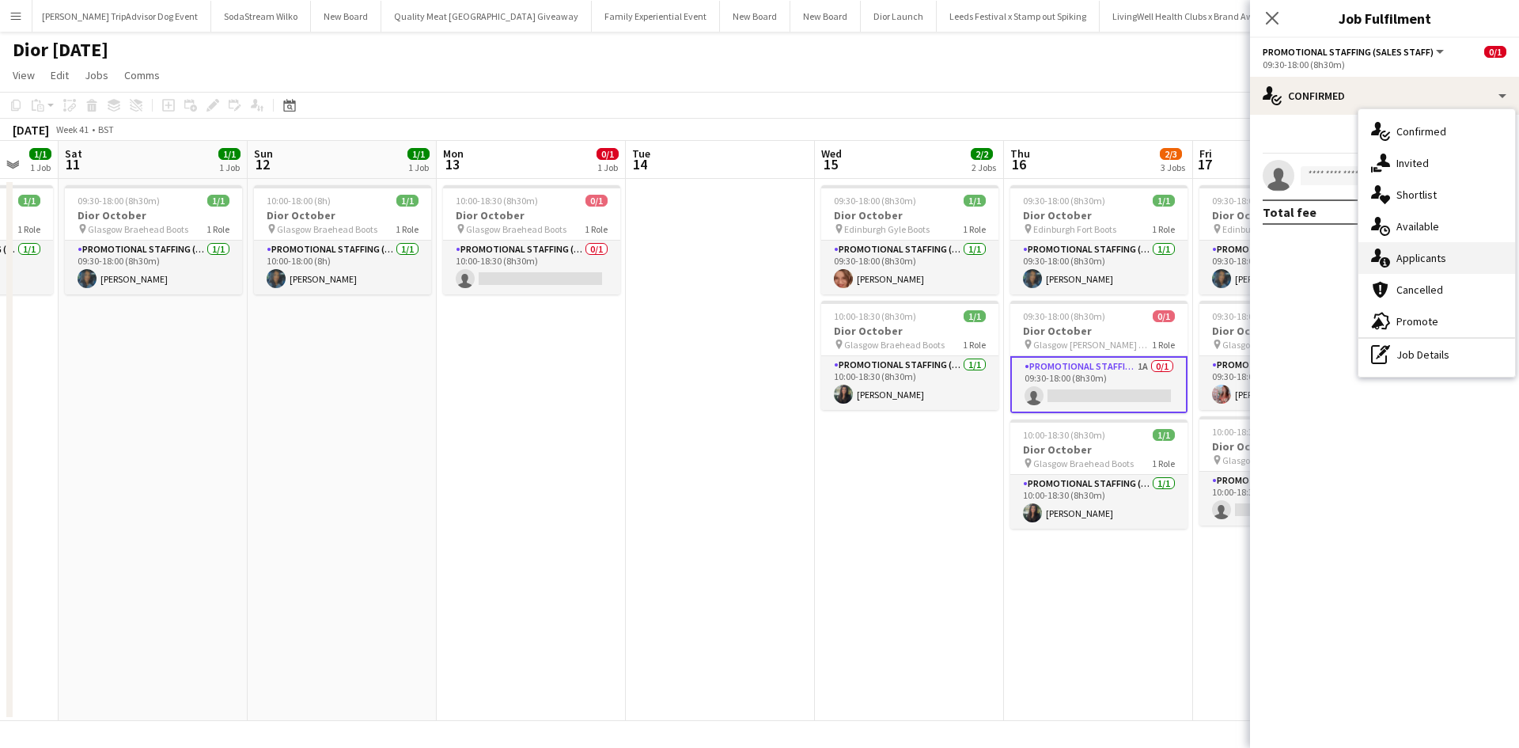
click at [1418, 252] on span "Applicants" at bounding box center [1421, 258] width 50 height 14
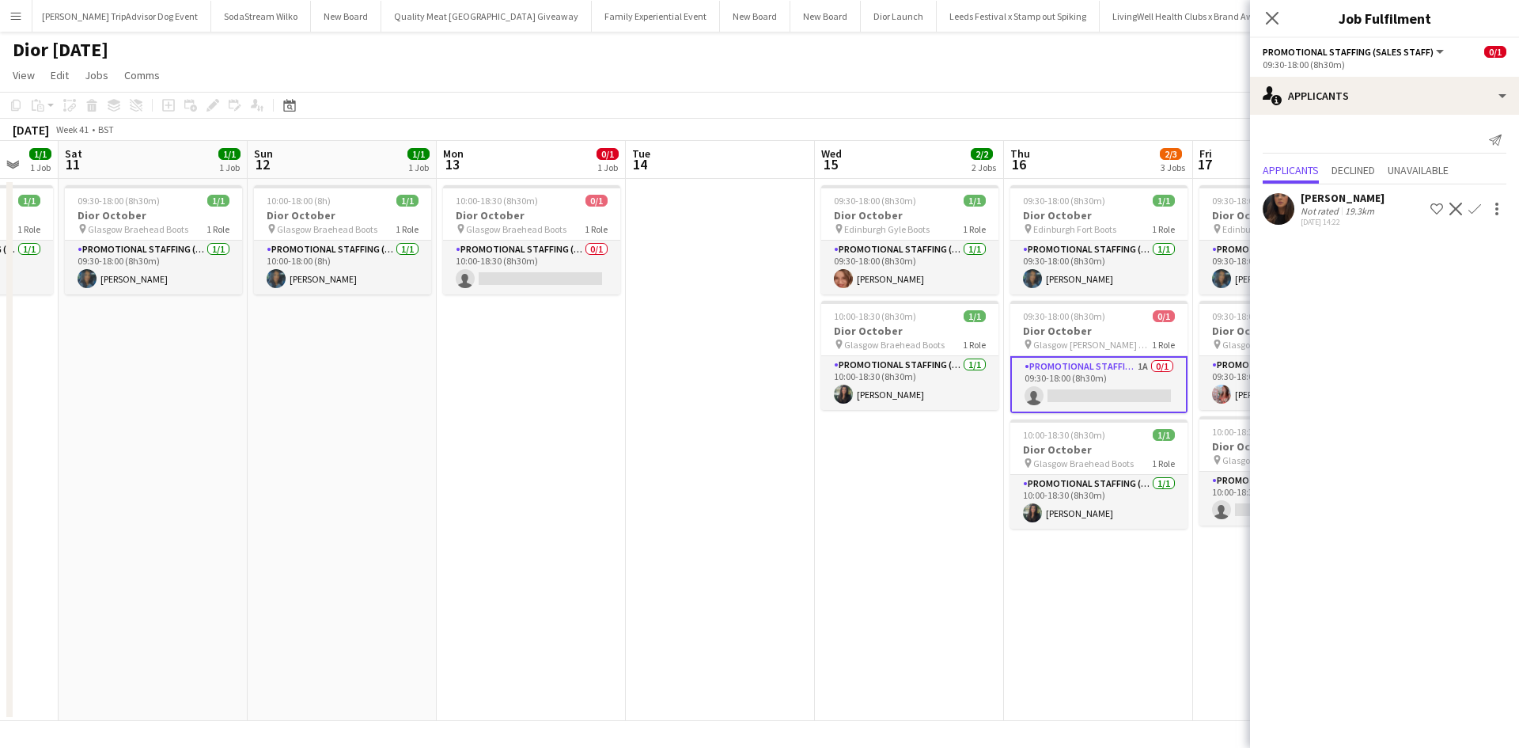
click at [1169, 601] on app-date-cell "09:30-18:00 (8h30m) 1/1 Dior October pin Edinburgh Fort Boots 1 Role Promotiona…" at bounding box center [1098, 450] width 189 height 542
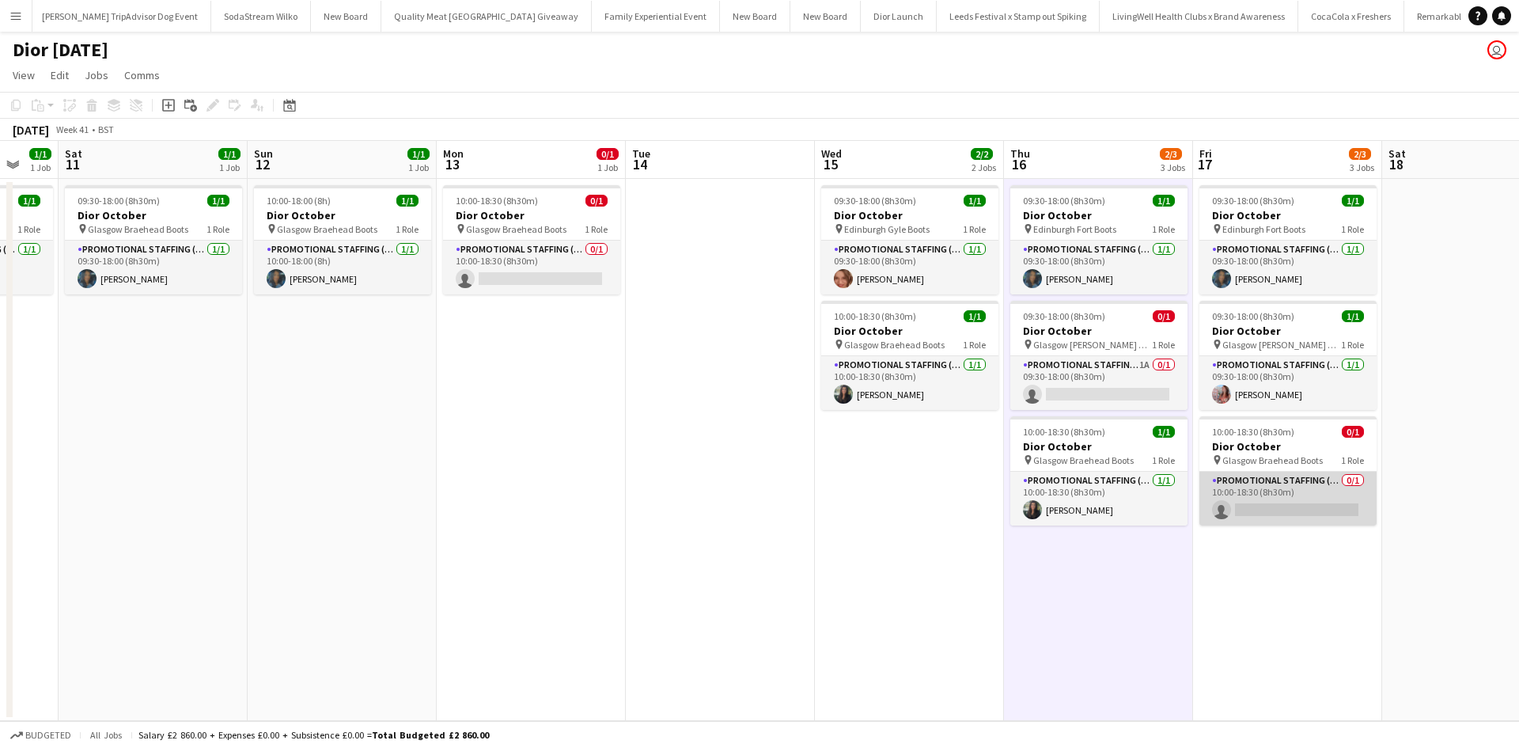
click at [1310, 490] on app-card-role "Promotional Staffing (Sales Staff) 0/1 10:00-18:30 (8h30m) single-neutral-actio…" at bounding box center [1287, 498] width 177 height 54
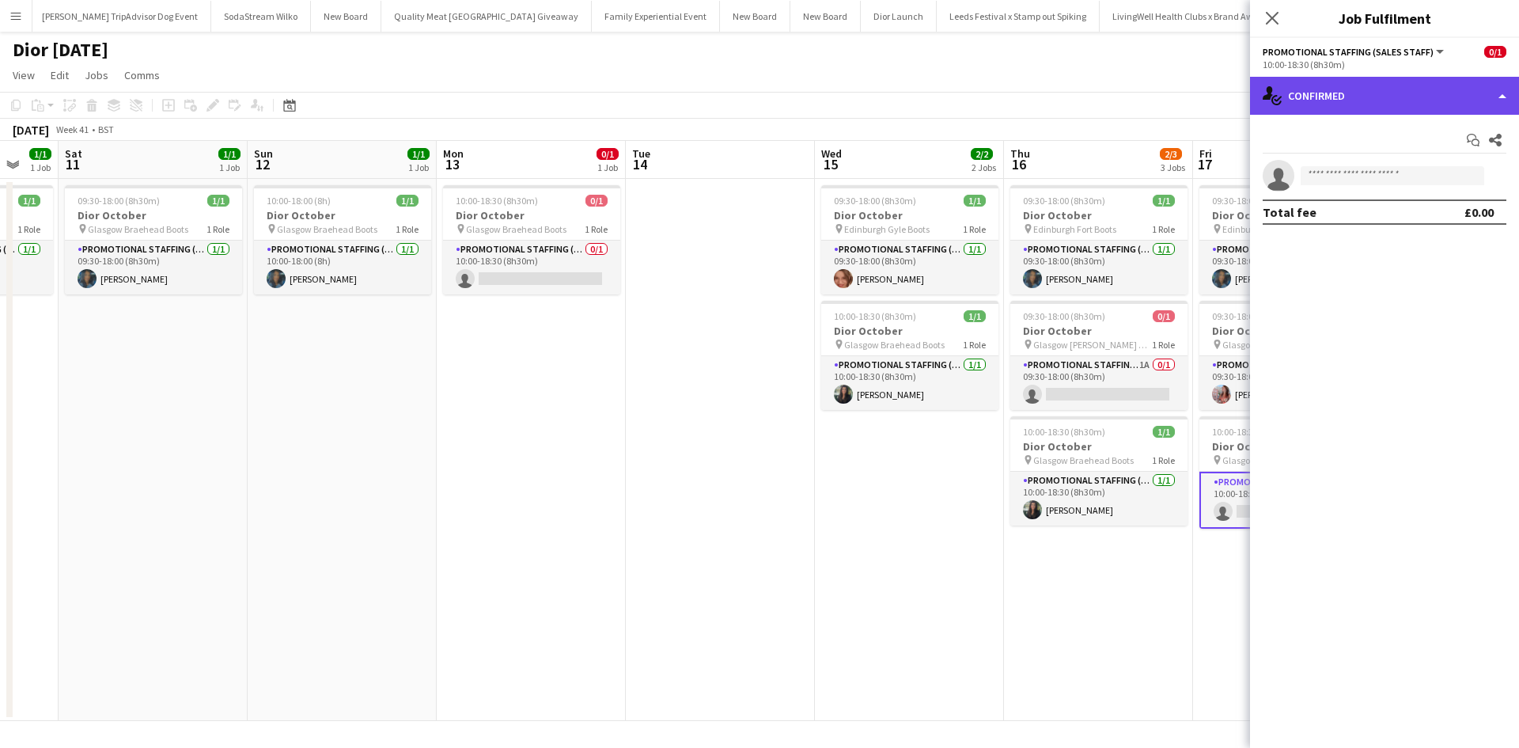
drag, startPoint x: 1372, startPoint y: 96, endPoint x: 1378, endPoint y: 104, distance: 9.7
click at [1373, 95] on div "single-neutral-actions-check-2 Confirmed" at bounding box center [1384, 96] width 269 height 38
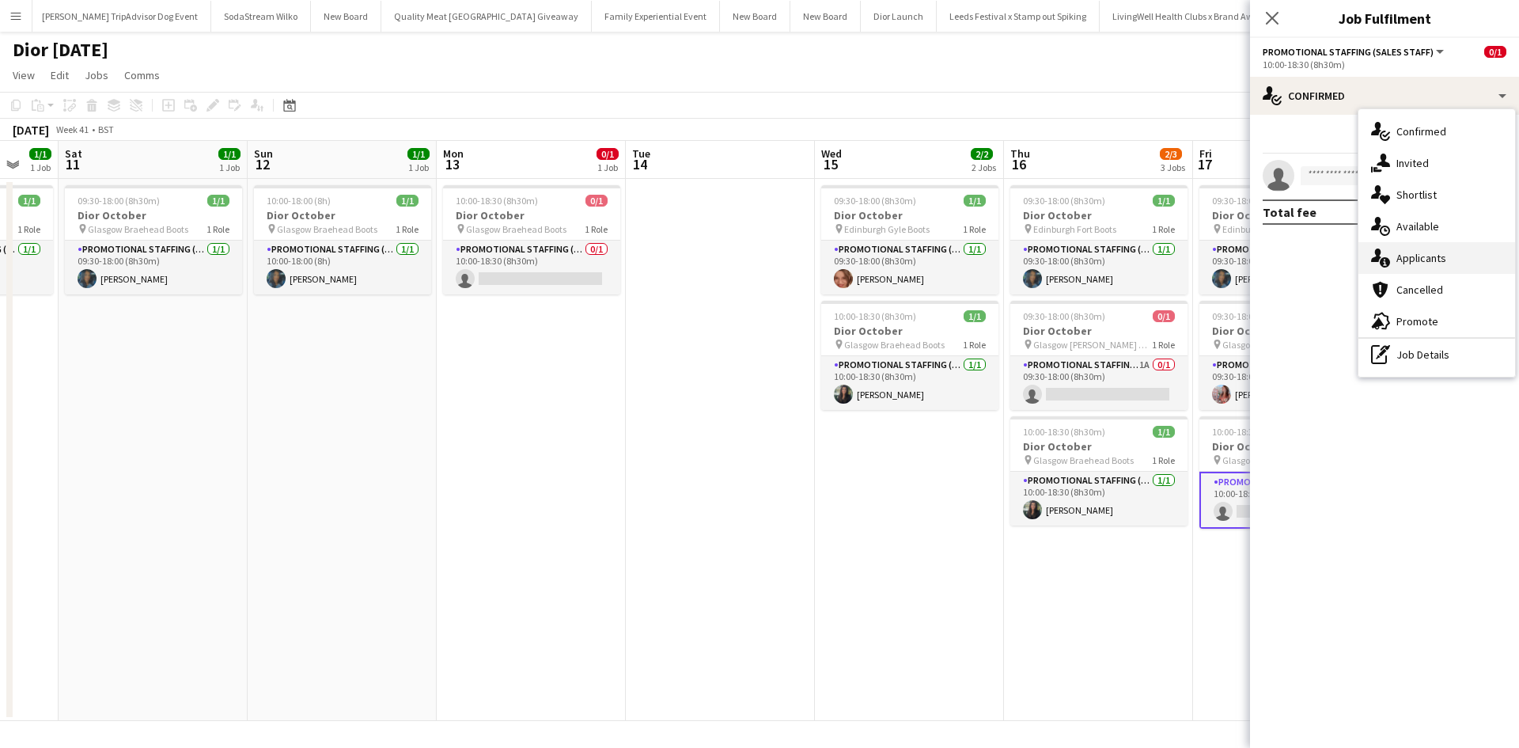
click at [1432, 253] on span "Applicants" at bounding box center [1421, 258] width 50 height 14
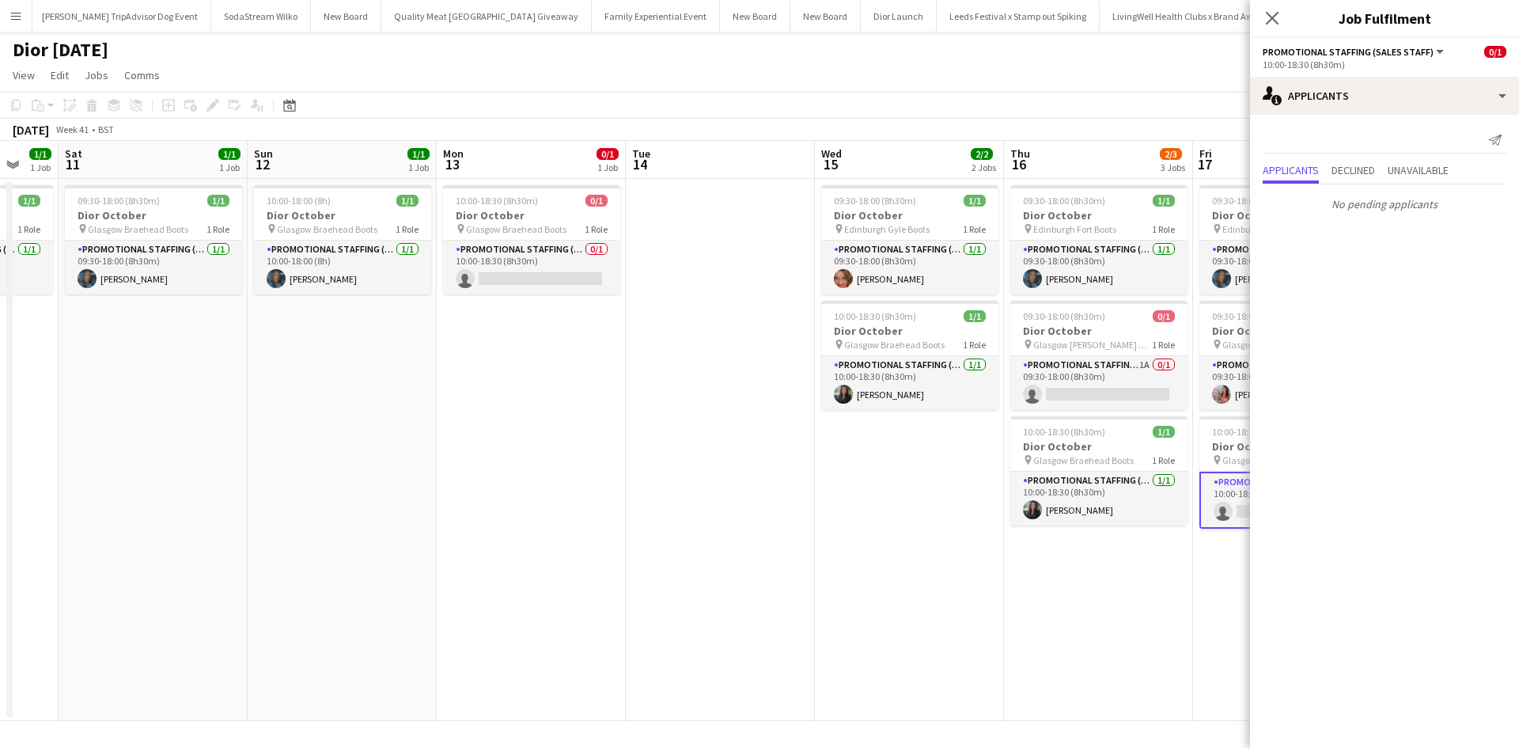
click at [1110, 653] on app-date-cell "09:30-18:00 (8h30m) 1/1 Dior October pin Edinburgh Fort Boots 1 Role Promotiona…" at bounding box center [1098, 450] width 189 height 542
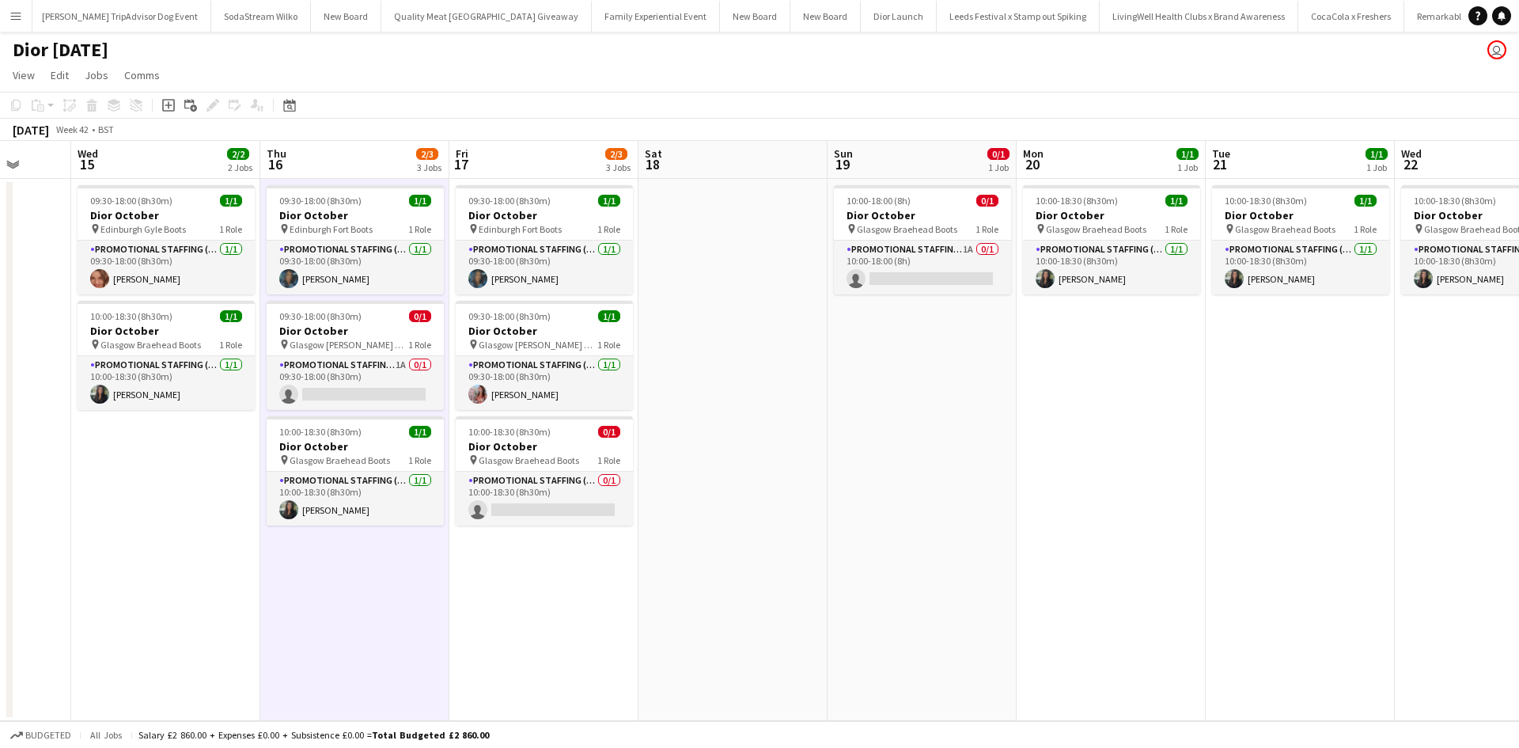
scroll to position [0, 570]
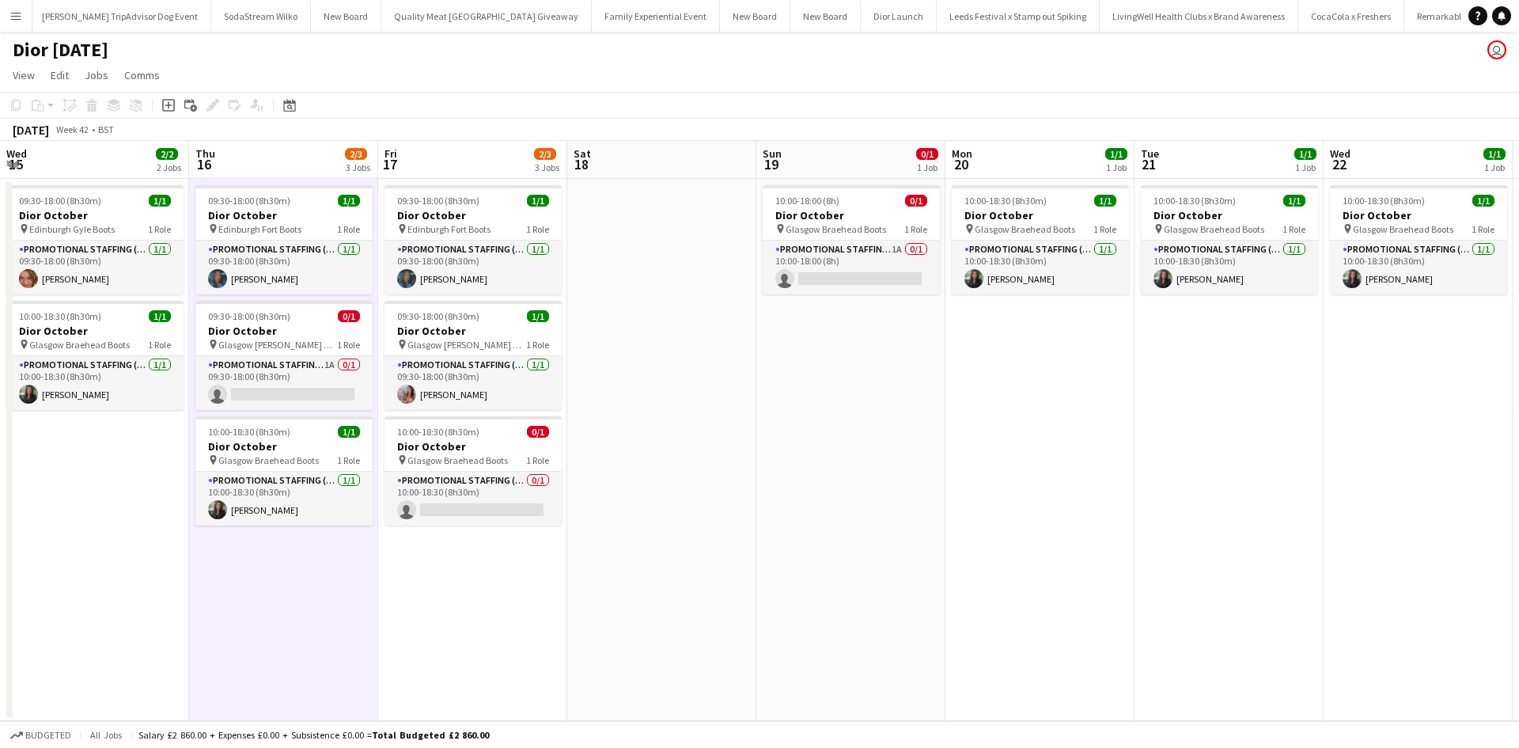
drag, startPoint x: 1328, startPoint y: 526, endPoint x: 542, endPoint y: 532, distance: 786.3
click at [510, 532] on app-calendar-viewport "Sun 12 1/1 1 Job Mon 13 0/1 1 Job Tue 14 Wed 15 2/2 2 Jobs Thu 16 2/3 3 Jobs Fr…" at bounding box center [759, 431] width 1519 height 580
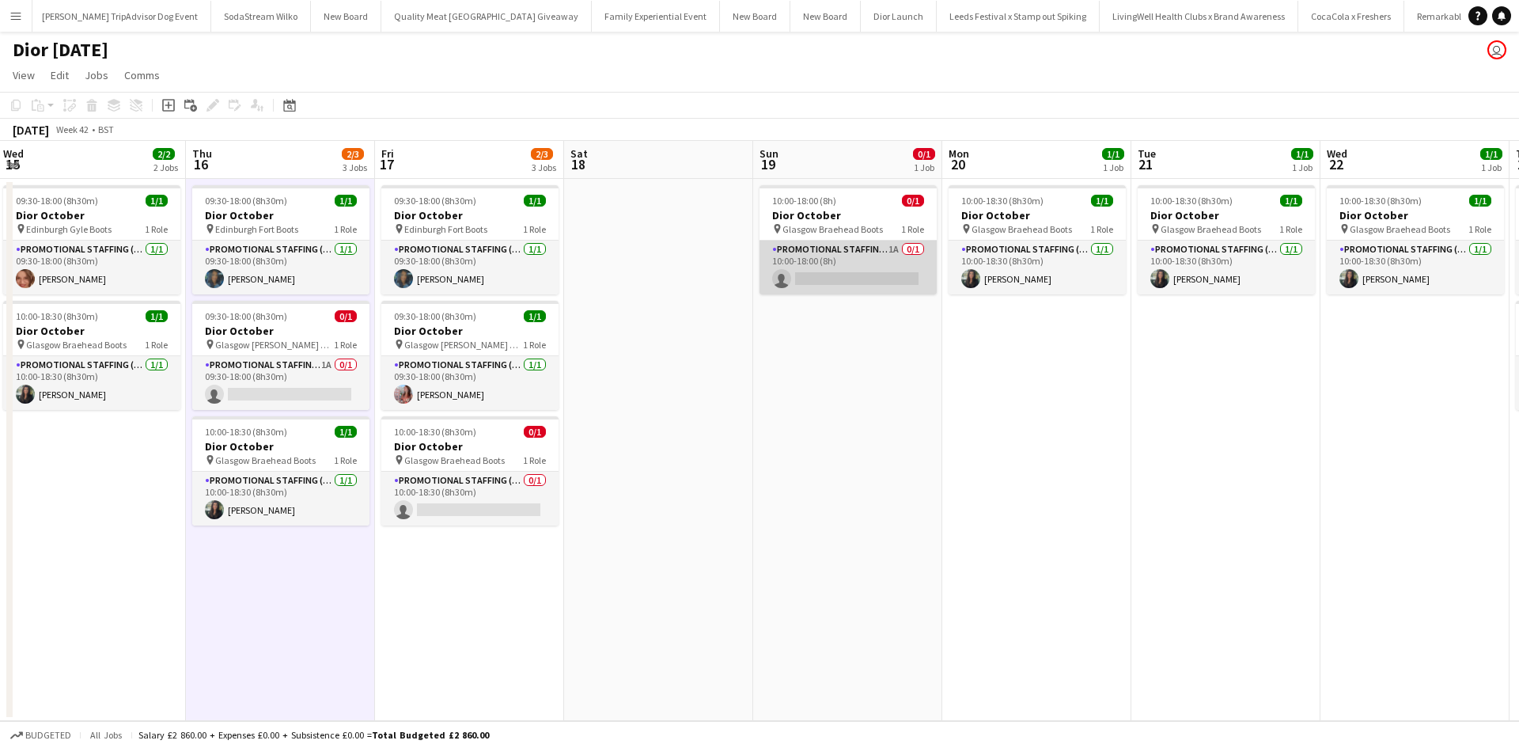
click at [893, 266] on app-card-role "Promotional Staffing (Sales Staff) 1A 0/1 10:00-18:00 (8h) single-neutral-actio…" at bounding box center [847, 267] width 177 height 54
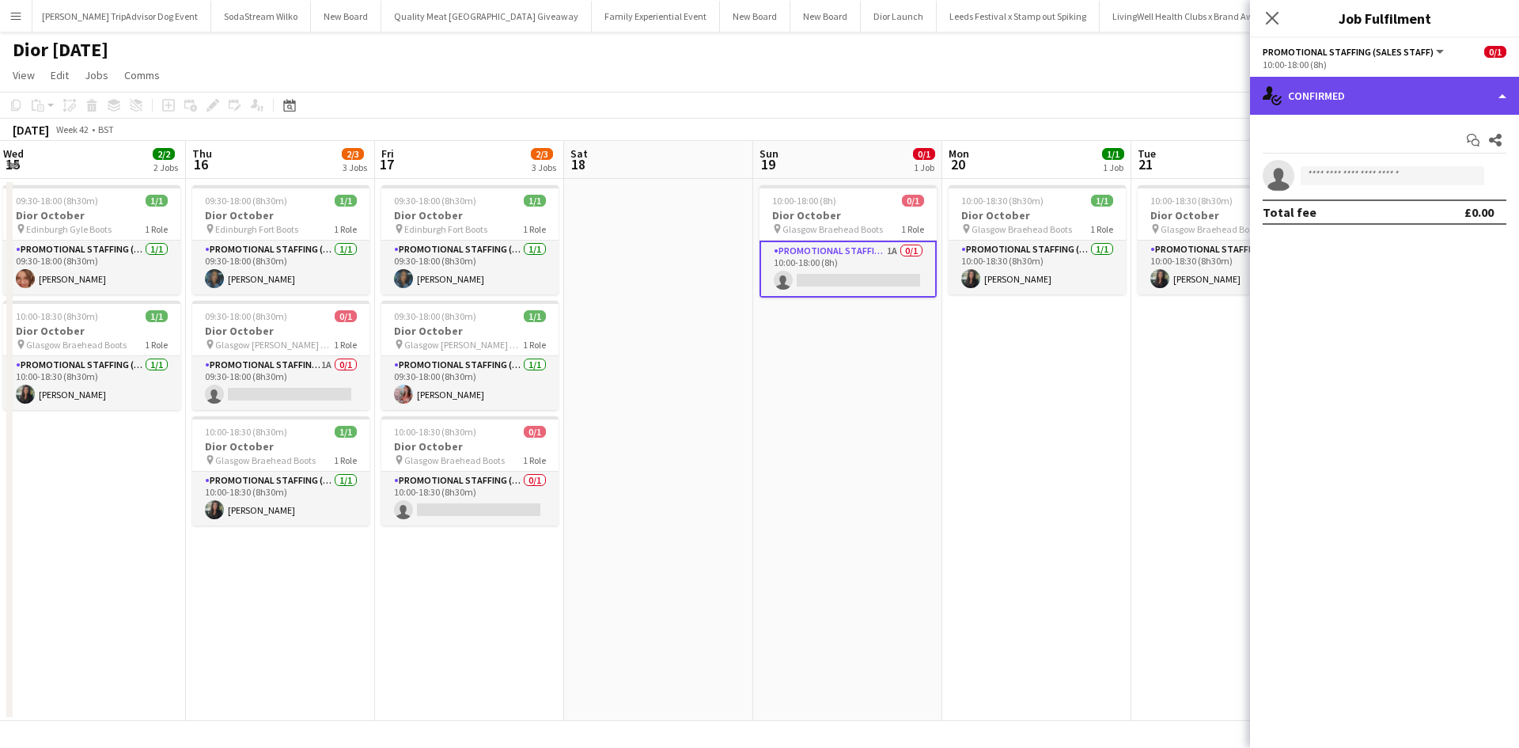
click at [1336, 94] on div "single-neutral-actions-check-2 Confirmed" at bounding box center [1384, 96] width 269 height 38
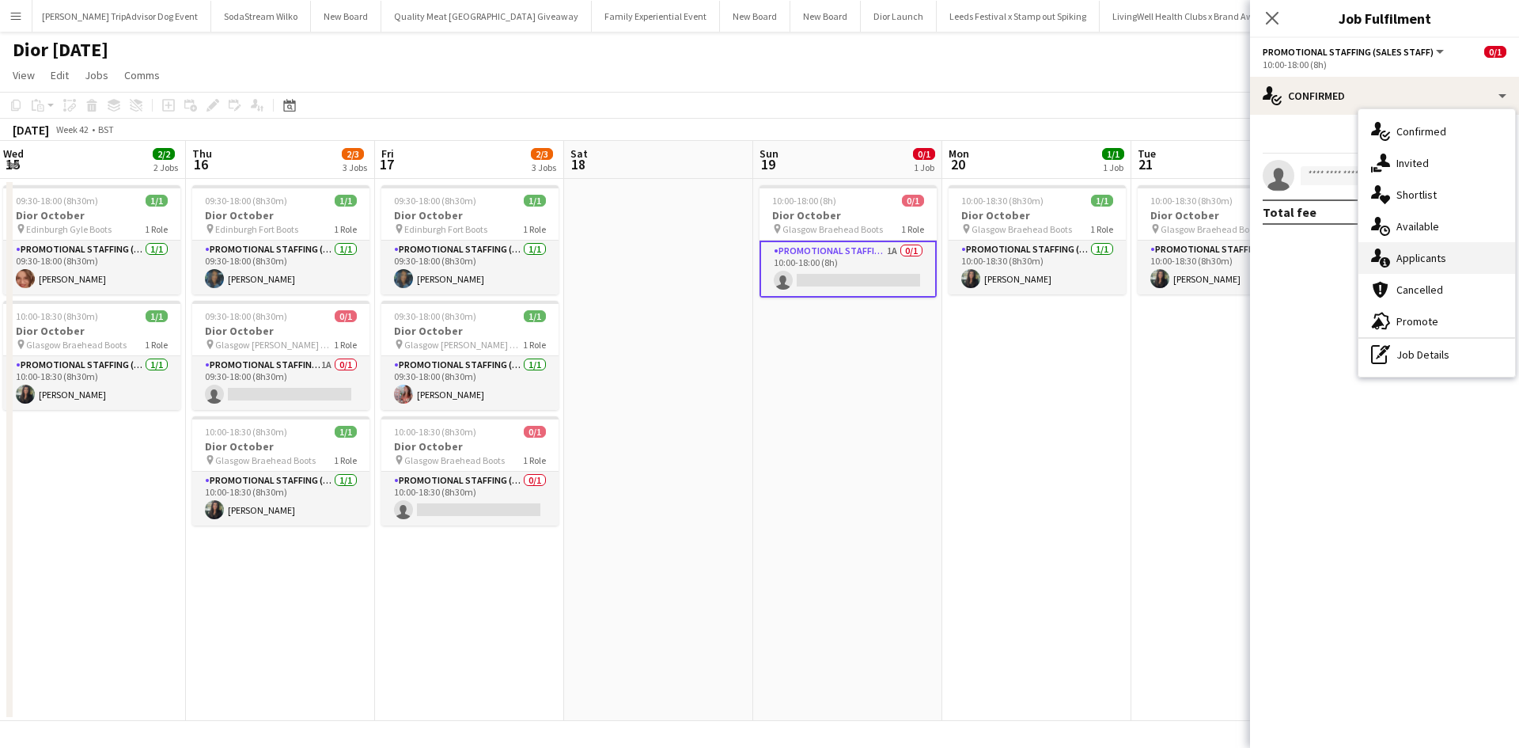
click at [1419, 254] on span "Applicants" at bounding box center [1421, 258] width 50 height 14
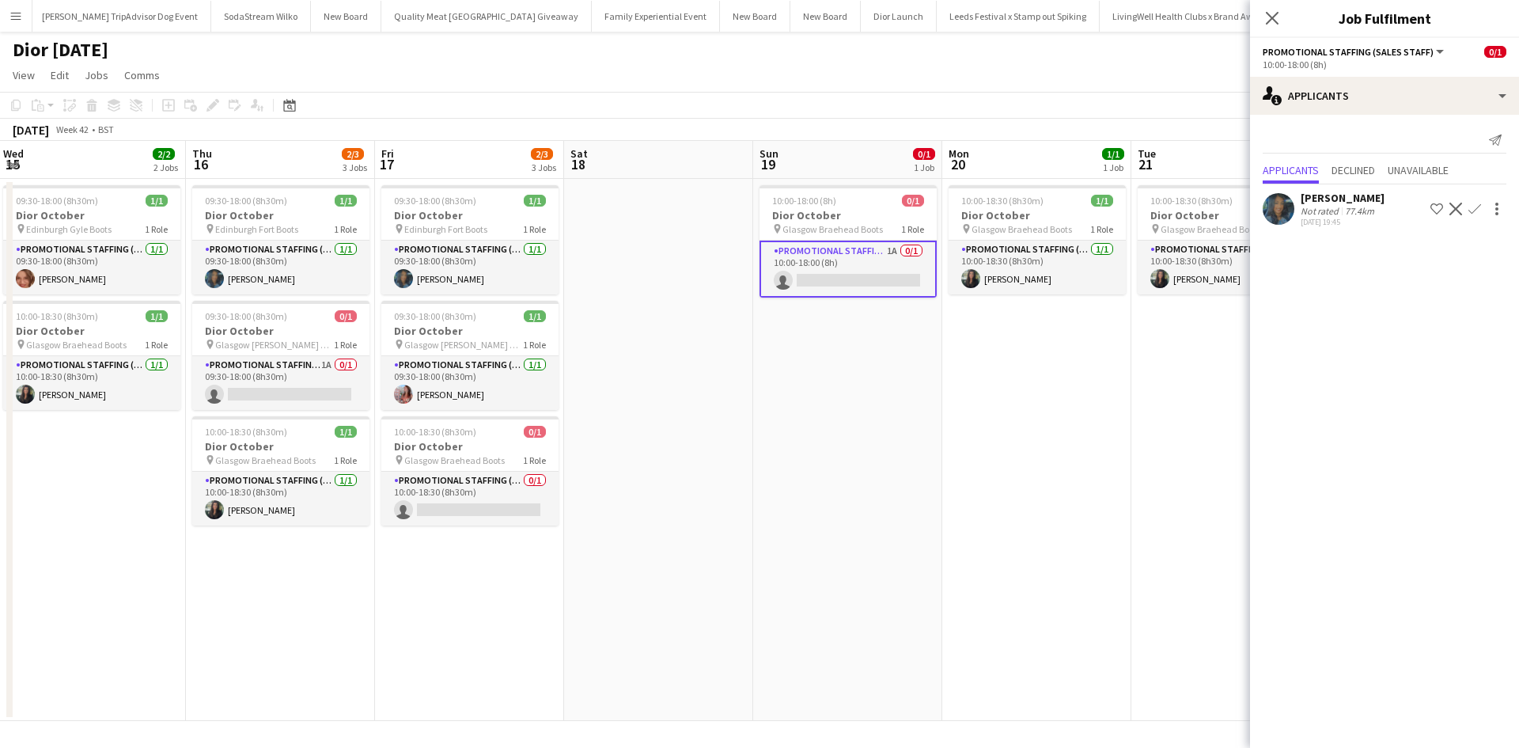
click at [1475, 206] on app-icon "Confirm" at bounding box center [1474, 209] width 13 height 13
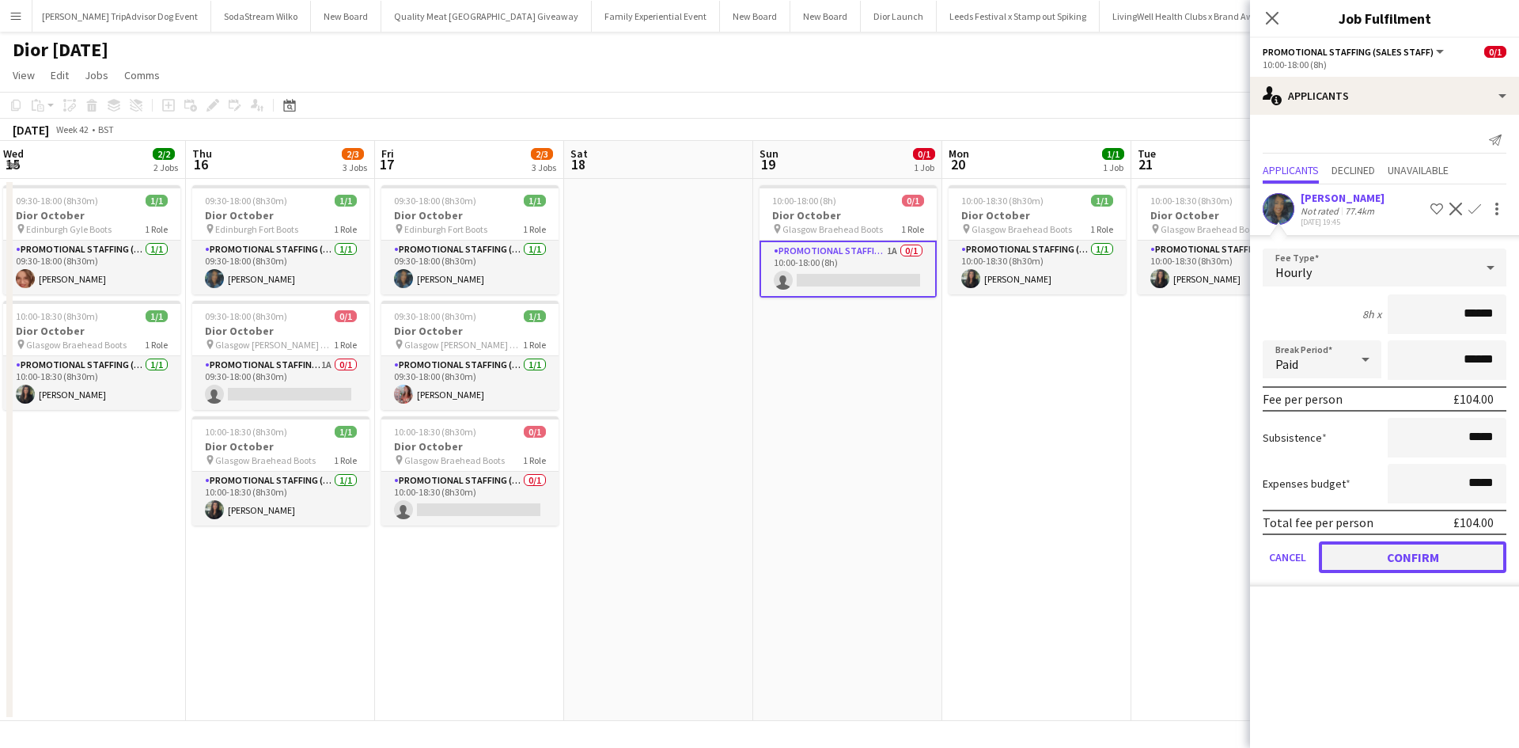
click at [1402, 547] on button "Confirm" at bounding box center [1412, 557] width 187 height 32
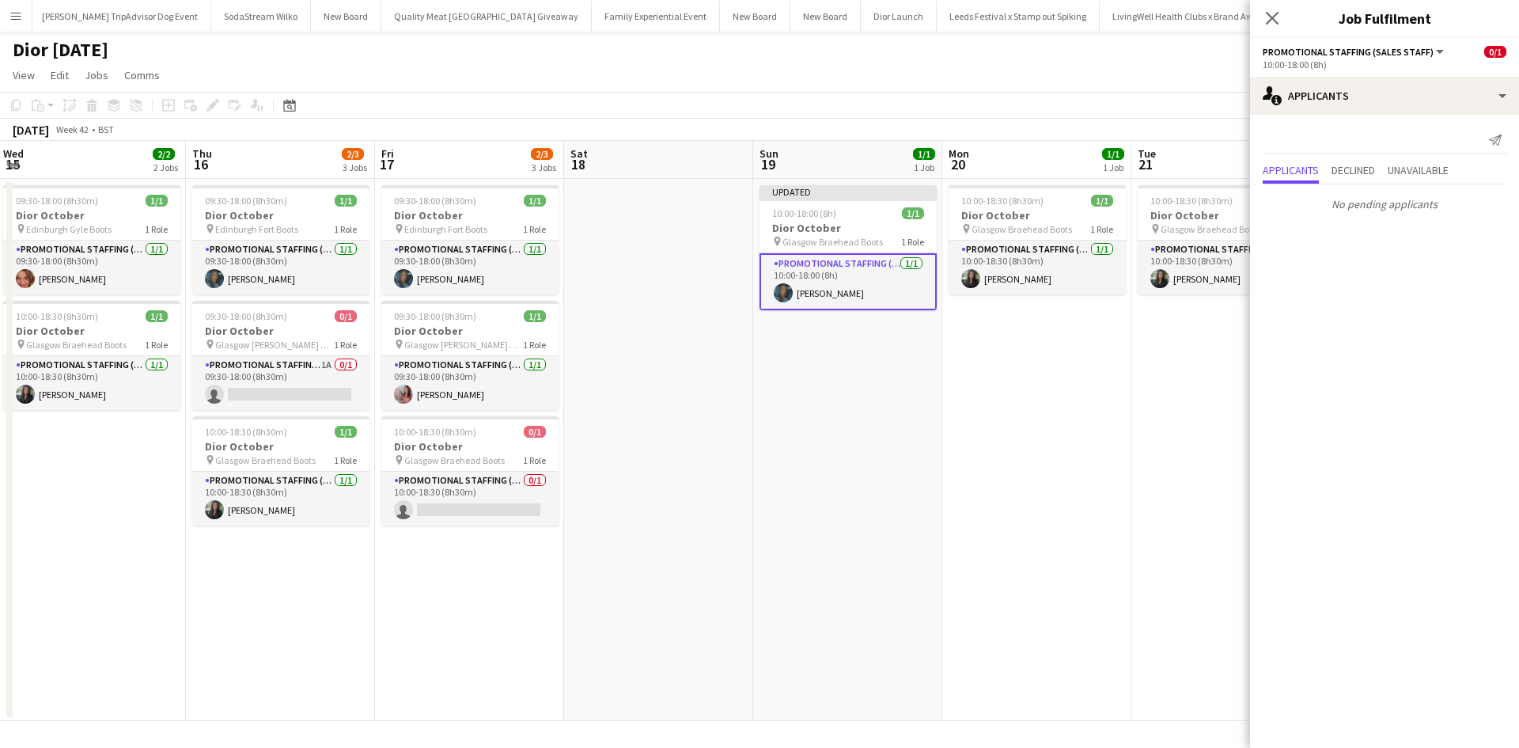
click at [1160, 529] on app-date-cell "10:00-18:30 (8h30m) 1/1 Dior October pin Glasgow Braehead Boots 1 Role Promotio…" at bounding box center [1225, 450] width 189 height 542
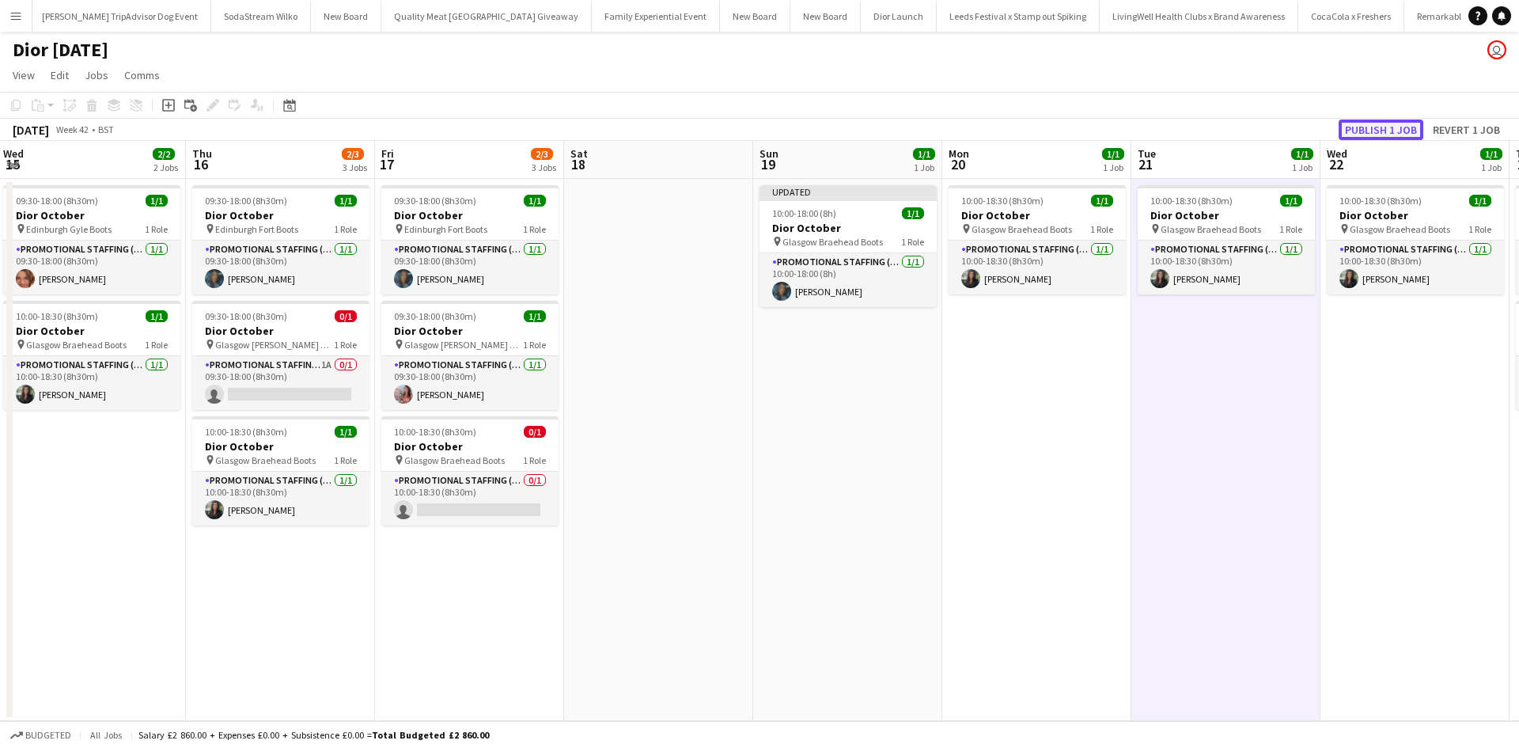
click at [1391, 131] on button "Publish 1 job" at bounding box center [1380, 129] width 85 height 21
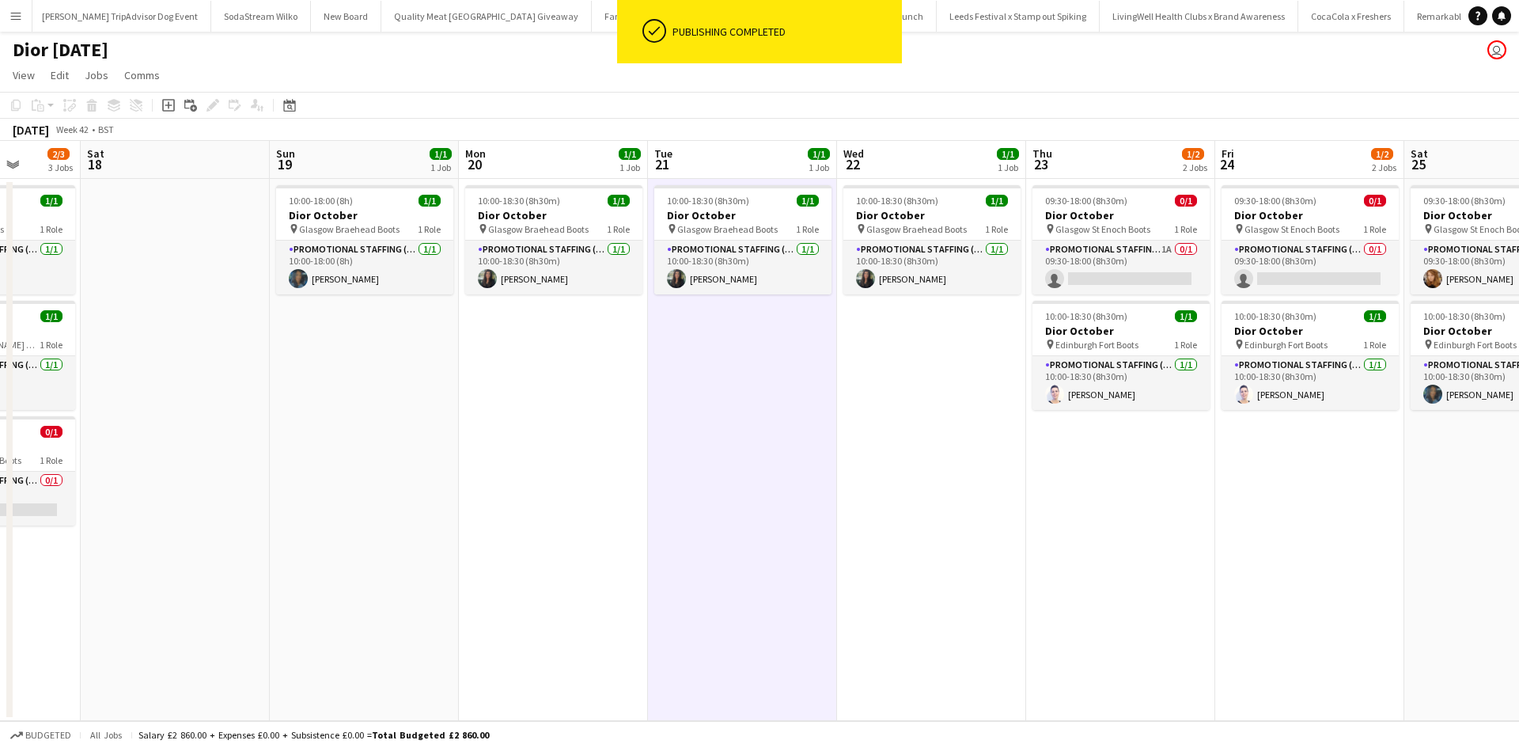
scroll to position [0, 490]
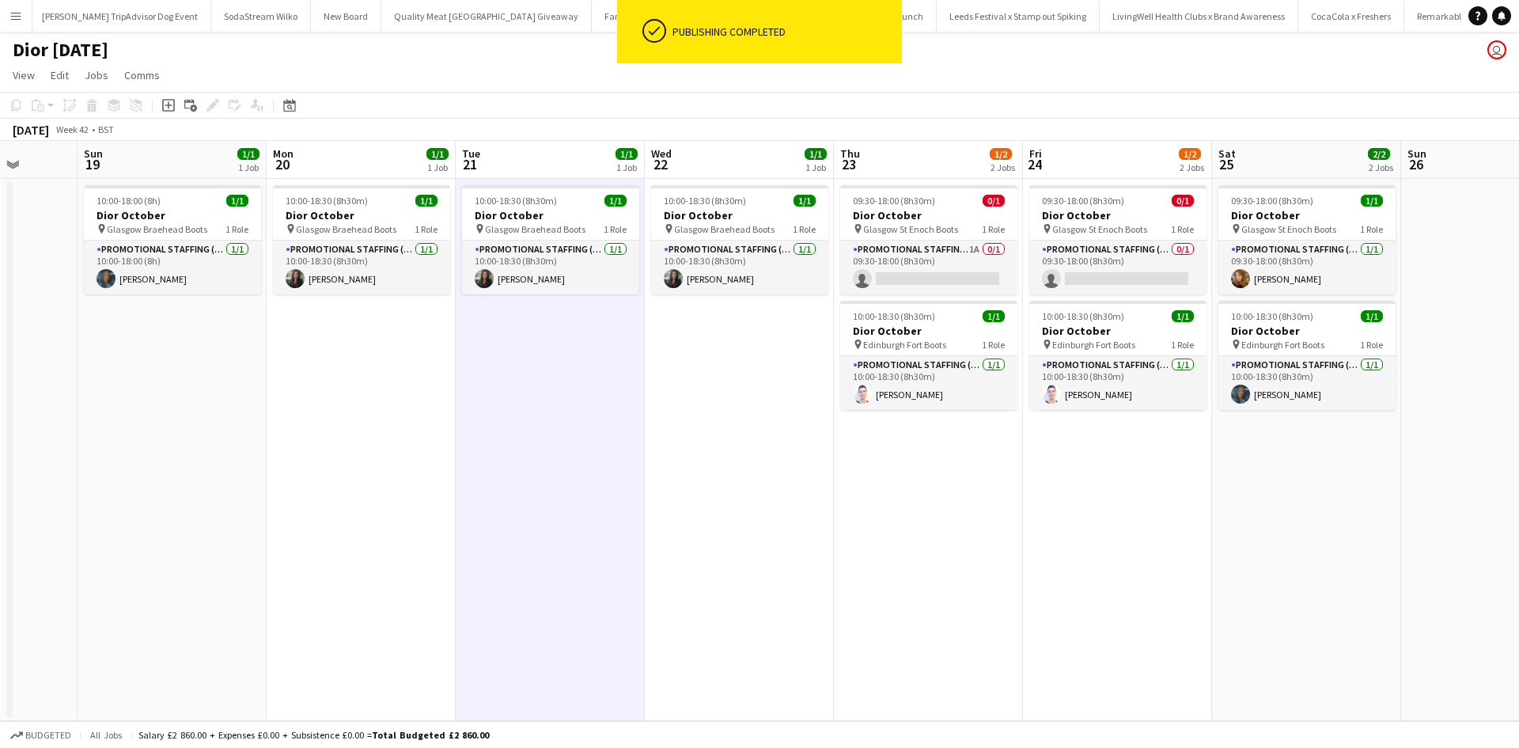
drag, startPoint x: 1367, startPoint y: 502, endPoint x: 691, endPoint y: 492, distance: 675.6
click at [691, 492] on app-calendar-viewport "Thu 16 2/3 3 Jobs Fri 17 2/3 3 Jobs Sat 18 Sun 19 1/1 1 Job Mon 20 1/1 1 Job Tu…" at bounding box center [759, 431] width 1519 height 580
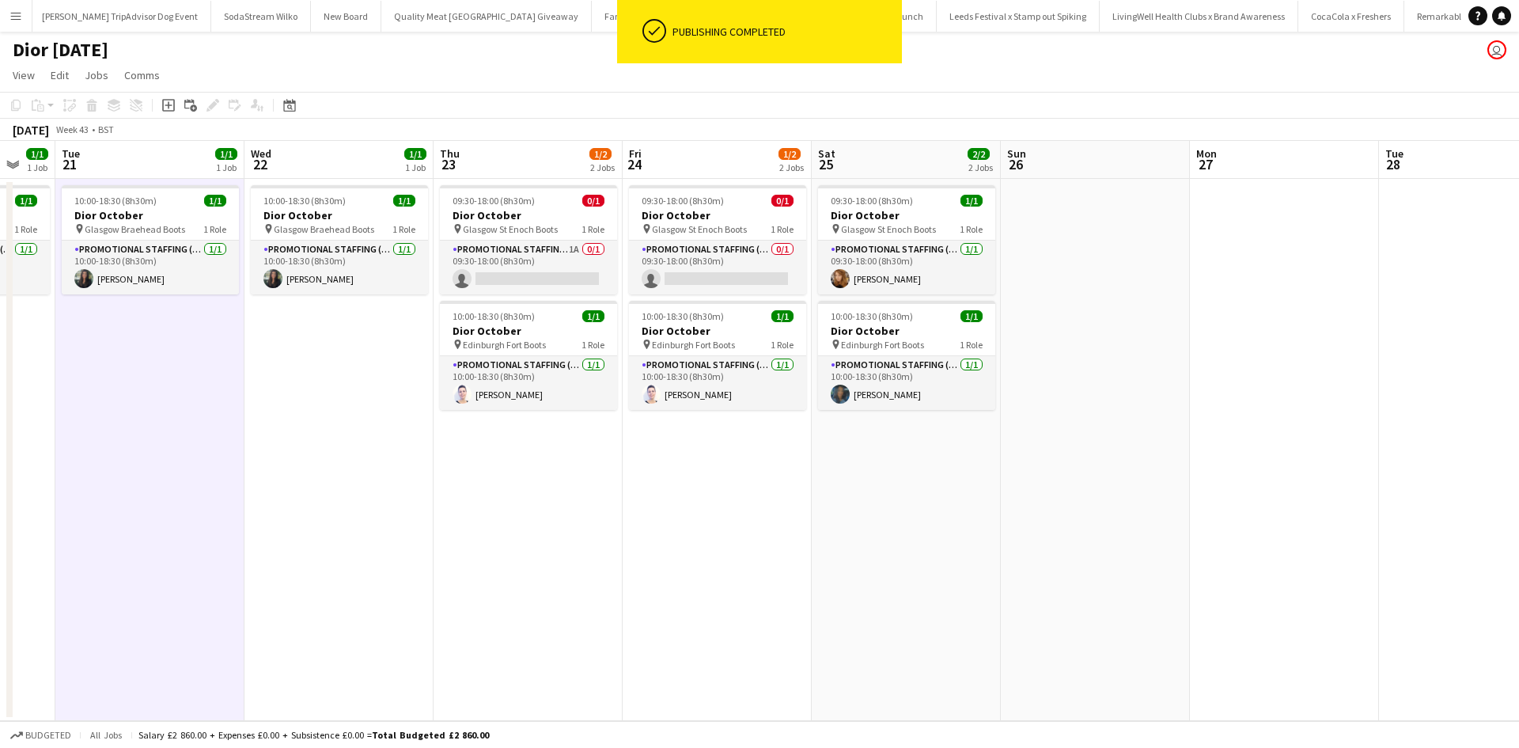
drag, startPoint x: 1217, startPoint y: 507, endPoint x: 446, endPoint y: 457, distance: 772.1
click at [448, 457] on app-calendar-viewport "Sat 18 Sun 19 1/1 1 Job Mon 20 1/1 1 Job Tue 21 1/1 1 Job Wed 22 1/1 1 Job Thu …" at bounding box center [759, 431] width 1519 height 580
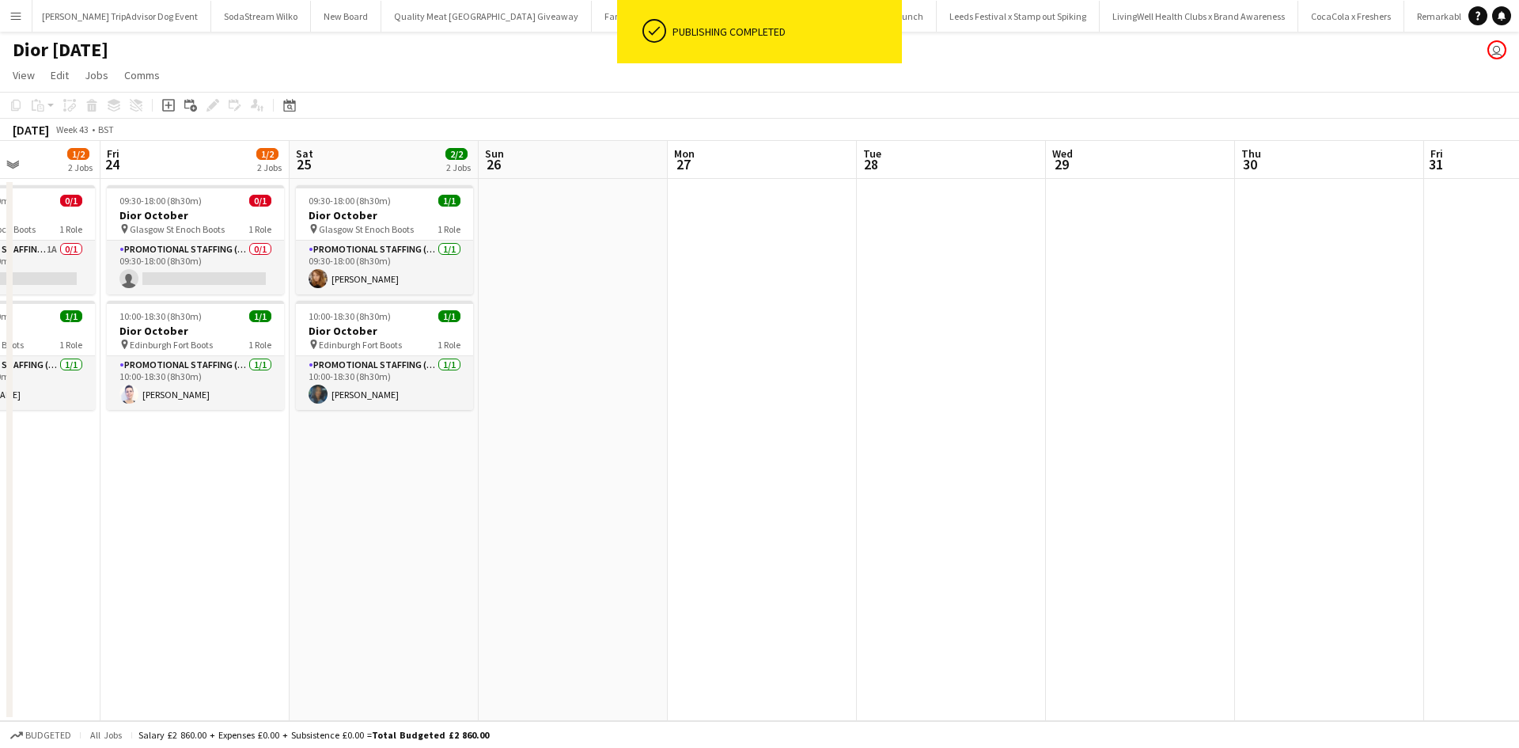
drag, startPoint x: 979, startPoint y: 563, endPoint x: 411, endPoint y: 495, distance: 572.0
click at [411, 495] on app-calendar-viewport "Mon 20 1/1 1 Job Tue 21 1/1 1 Job Wed 22 1/1 1 Job Thu 23 1/2 2 Jobs Fri 24 1/2…" at bounding box center [759, 431] width 1519 height 580
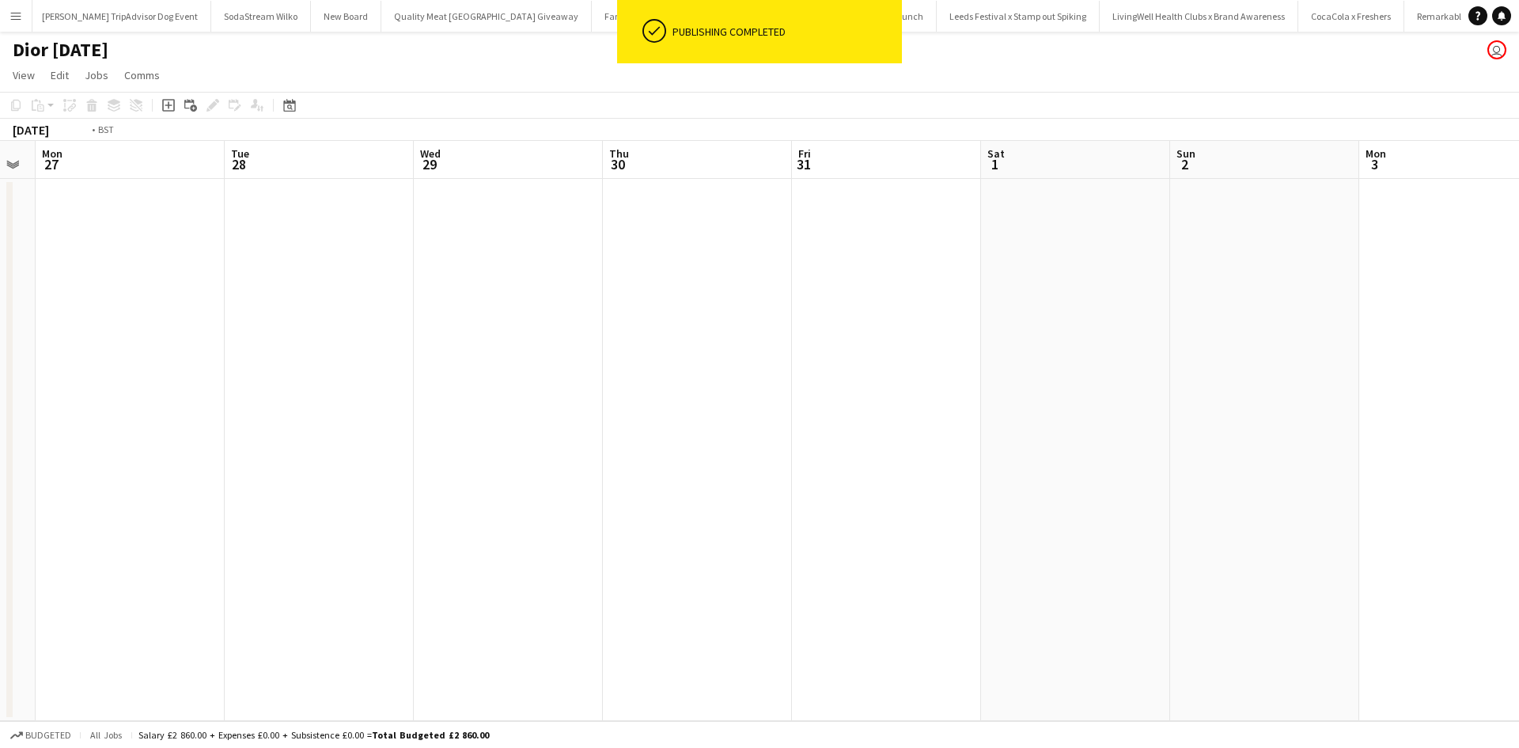
scroll to position [0, 482]
drag, startPoint x: 933, startPoint y: 567, endPoint x: 415, endPoint y: 487, distance: 523.5
click at [415, 487] on app-calendar-viewport "Mon 27 Tue 28 Wed 29 Thu 30 Fri 31 Sat 1 Sun 2 Mon 3 Tue 4 Wed 5 Thu 6 Fri 7 Sa…" at bounding box center [759, 431] width 1519 height 580
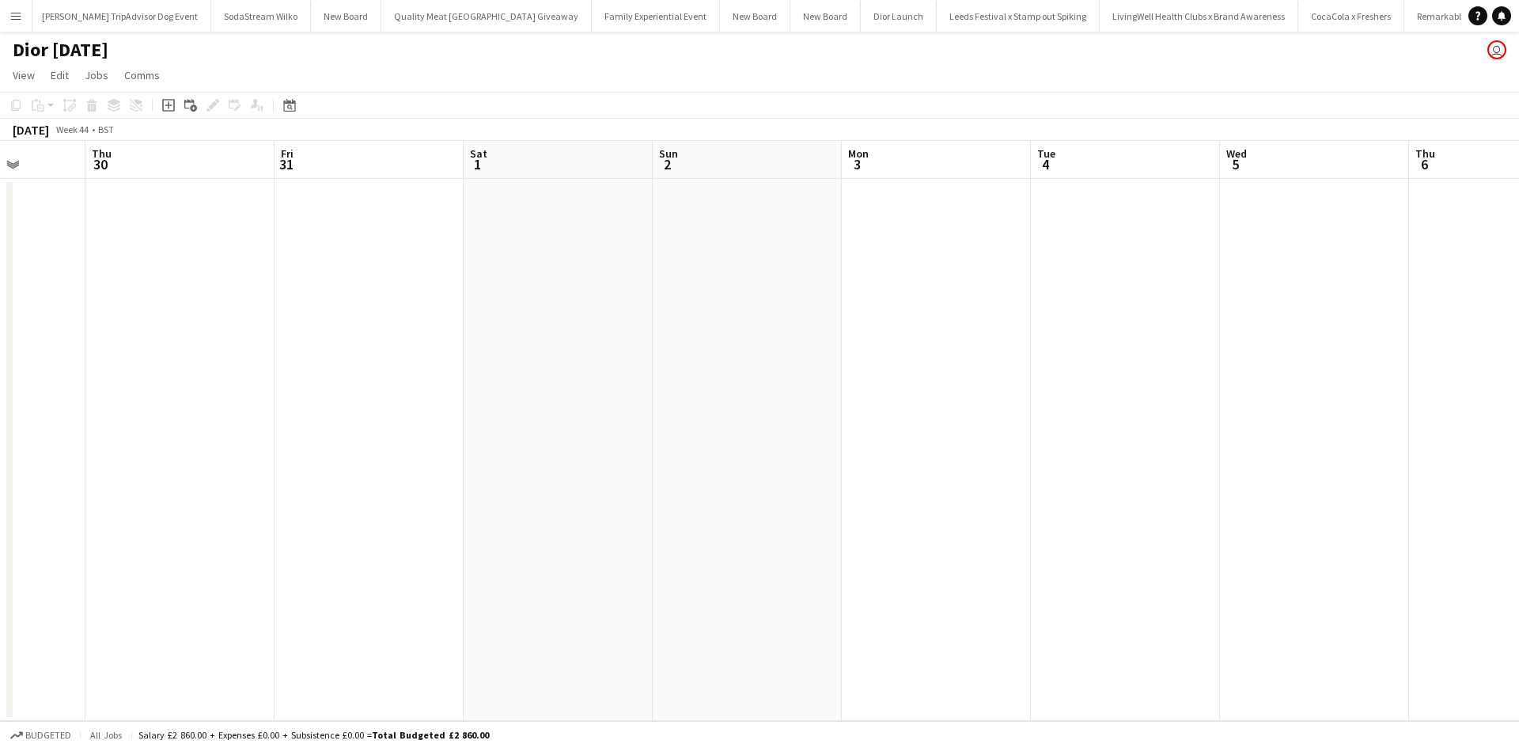
click at [18, 15] on app-icon "Menu" at bounding box center [15, 15] width 13 height 13
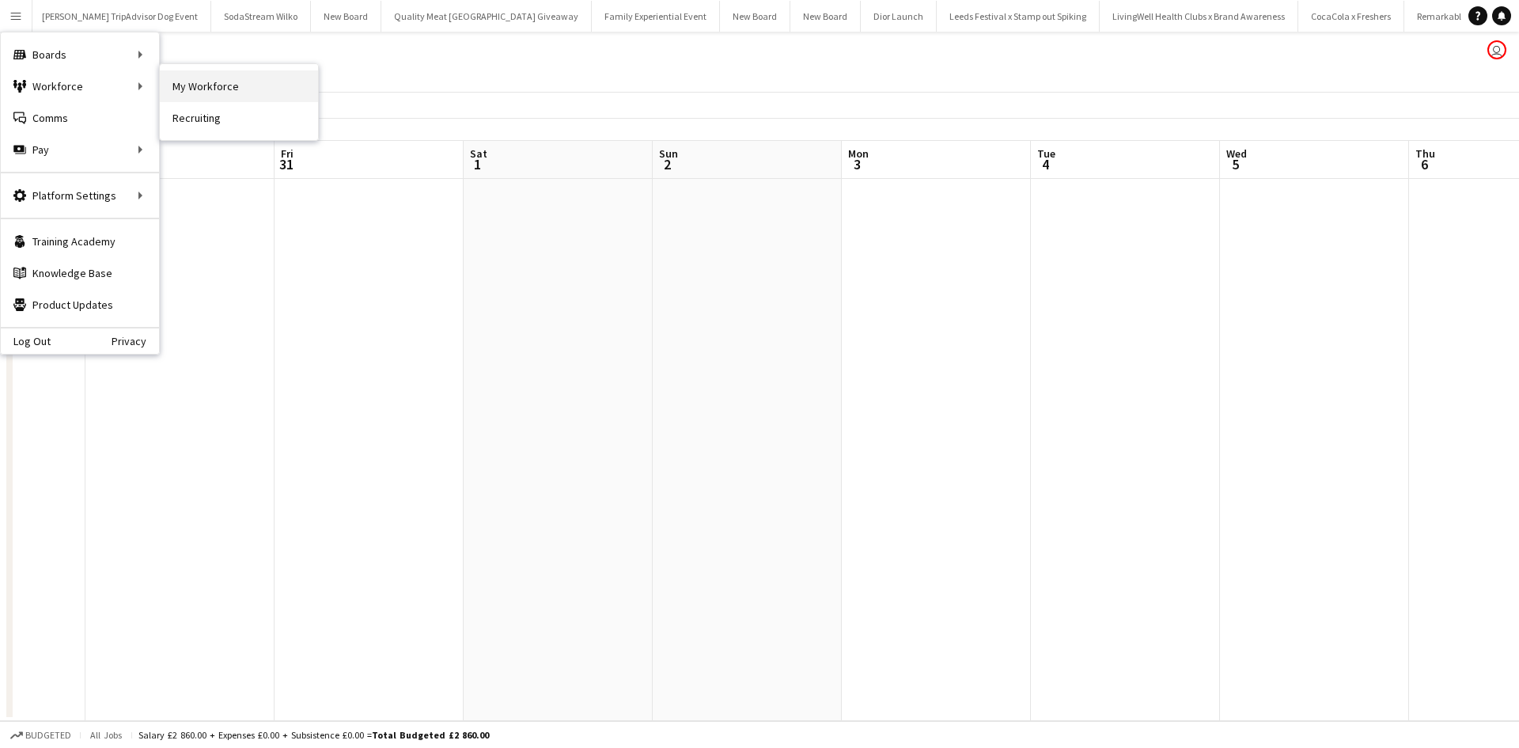
click at [233, 90] on link "My Workforce" at bounding box center [239, 86] width 158 height 32
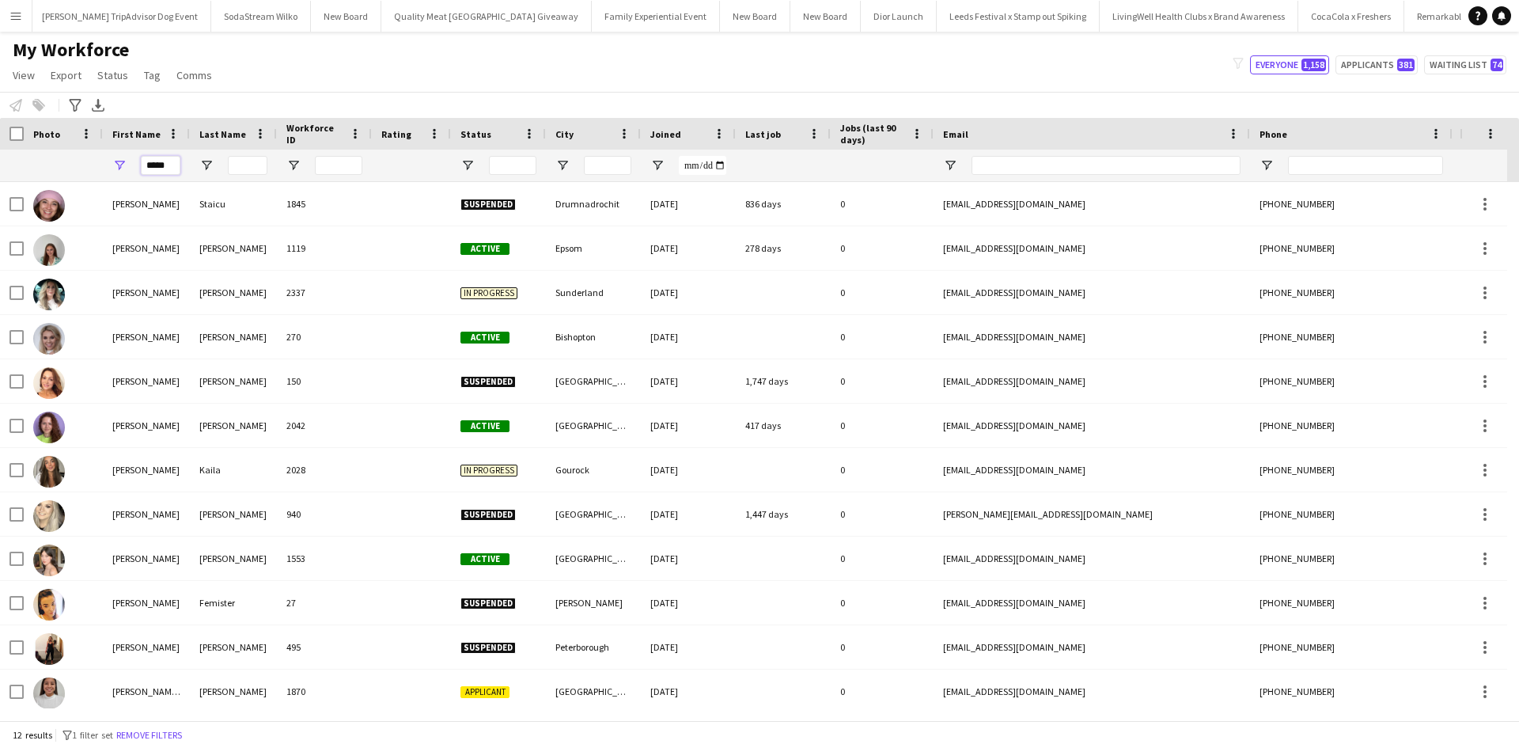
drag, startPoint x: 168, startPoint y: 167, endPoint x: 112, endPoint y: 163, distance: 56.3
click at [112, 163] on div "*****" at bounding box center [146, 166] width 87 height 32
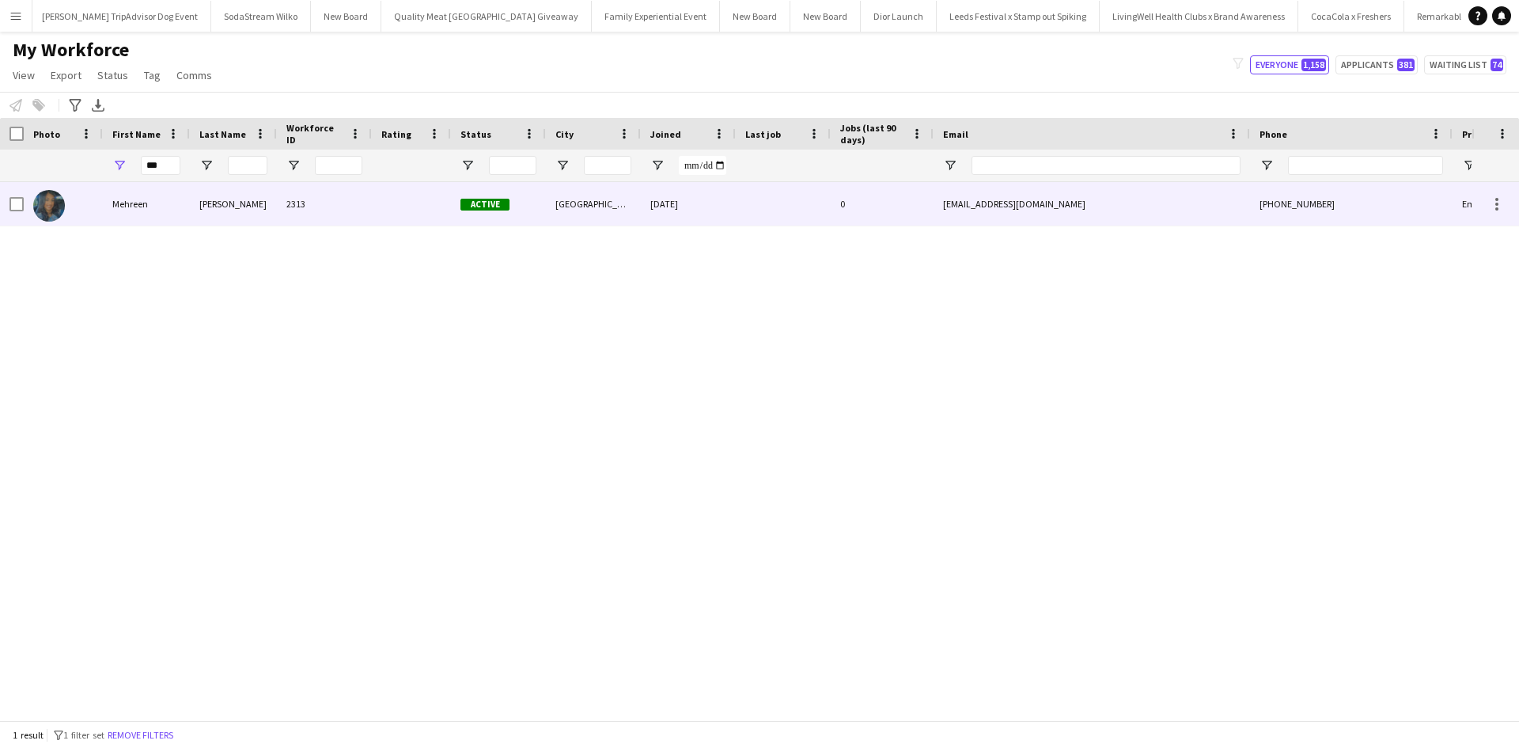
click at [150, 201] on div "Mehreen" at bounding box center [146, 204] width 87 height 44
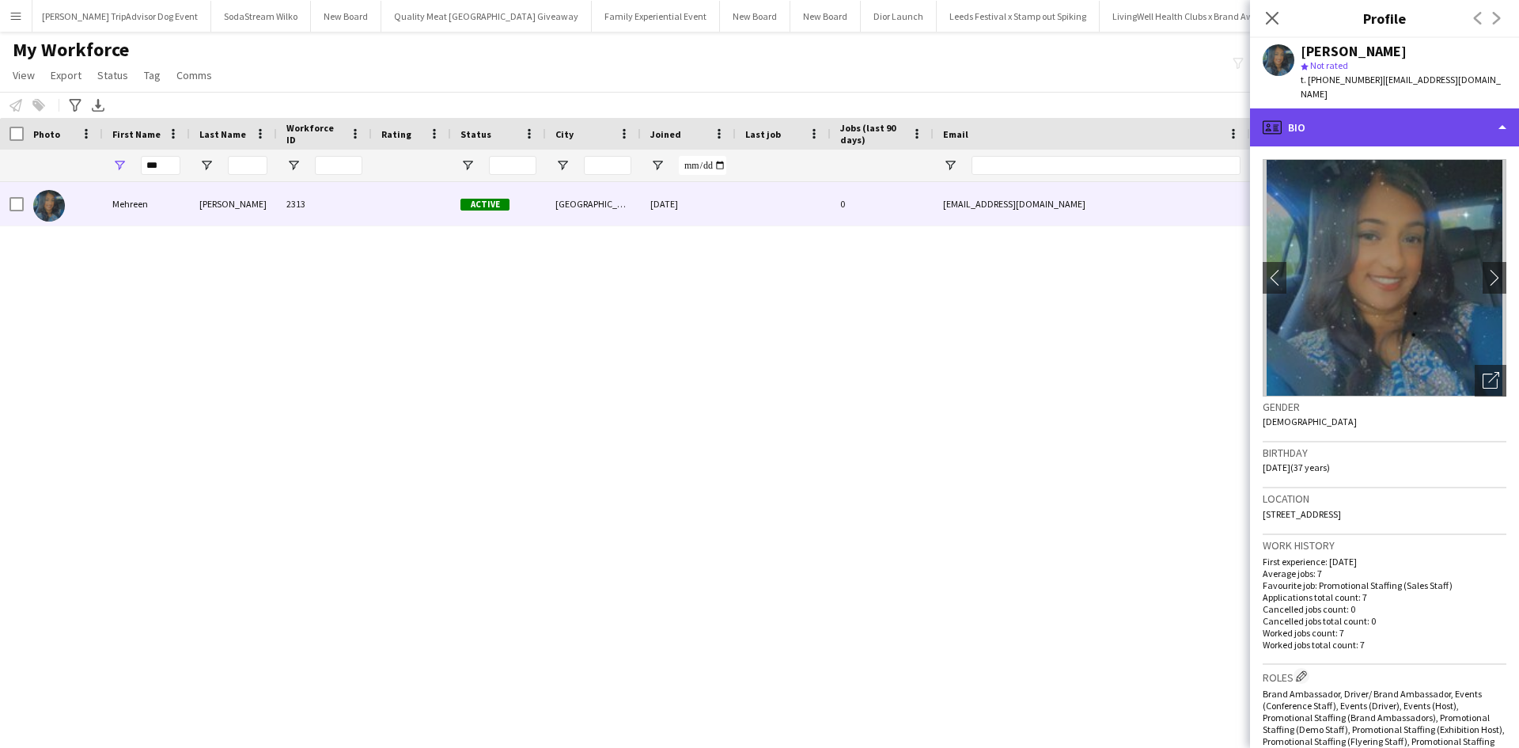
click at [1424, 112] on div "profile Bio" at bounding box center [1384, 127] width 269 height 38
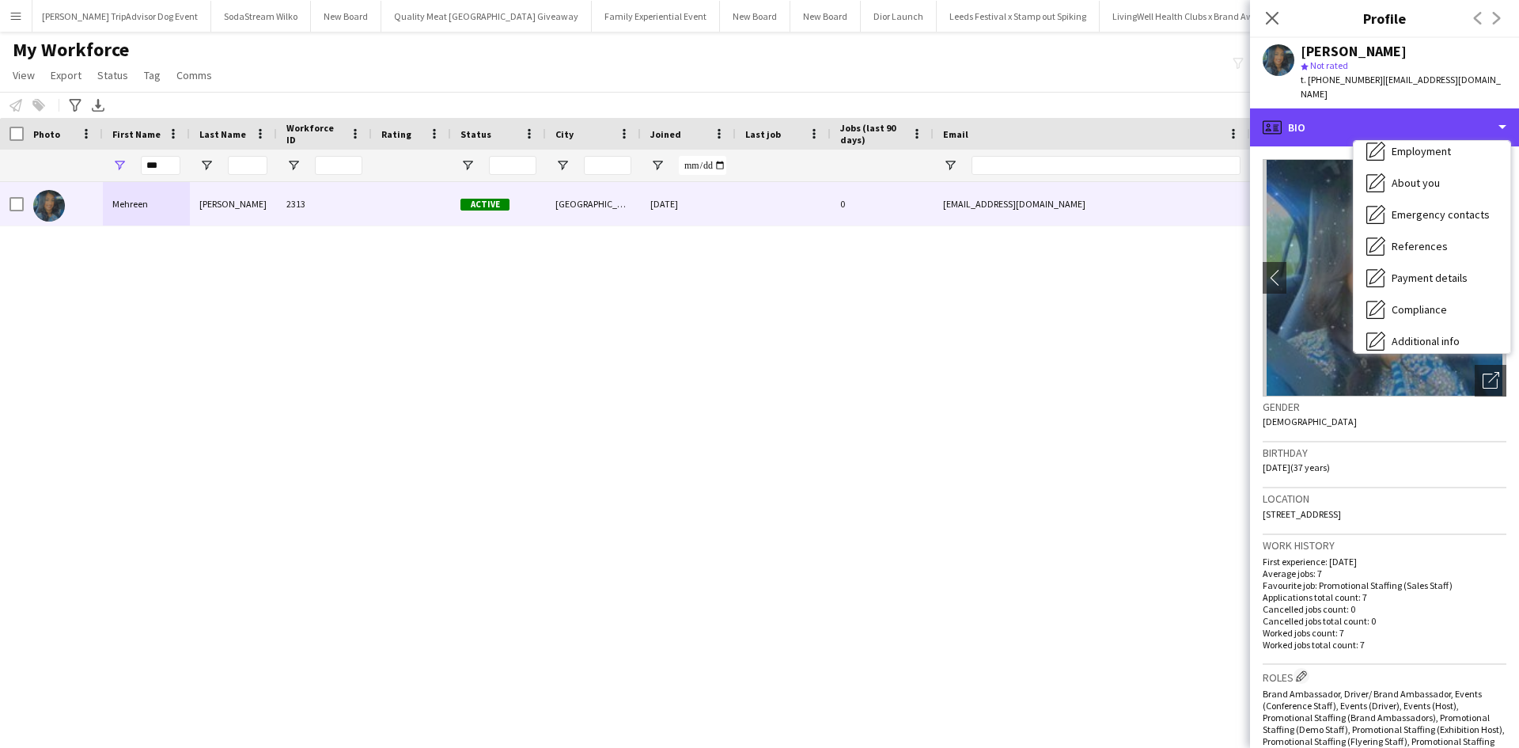
scroll to position [180, 0]
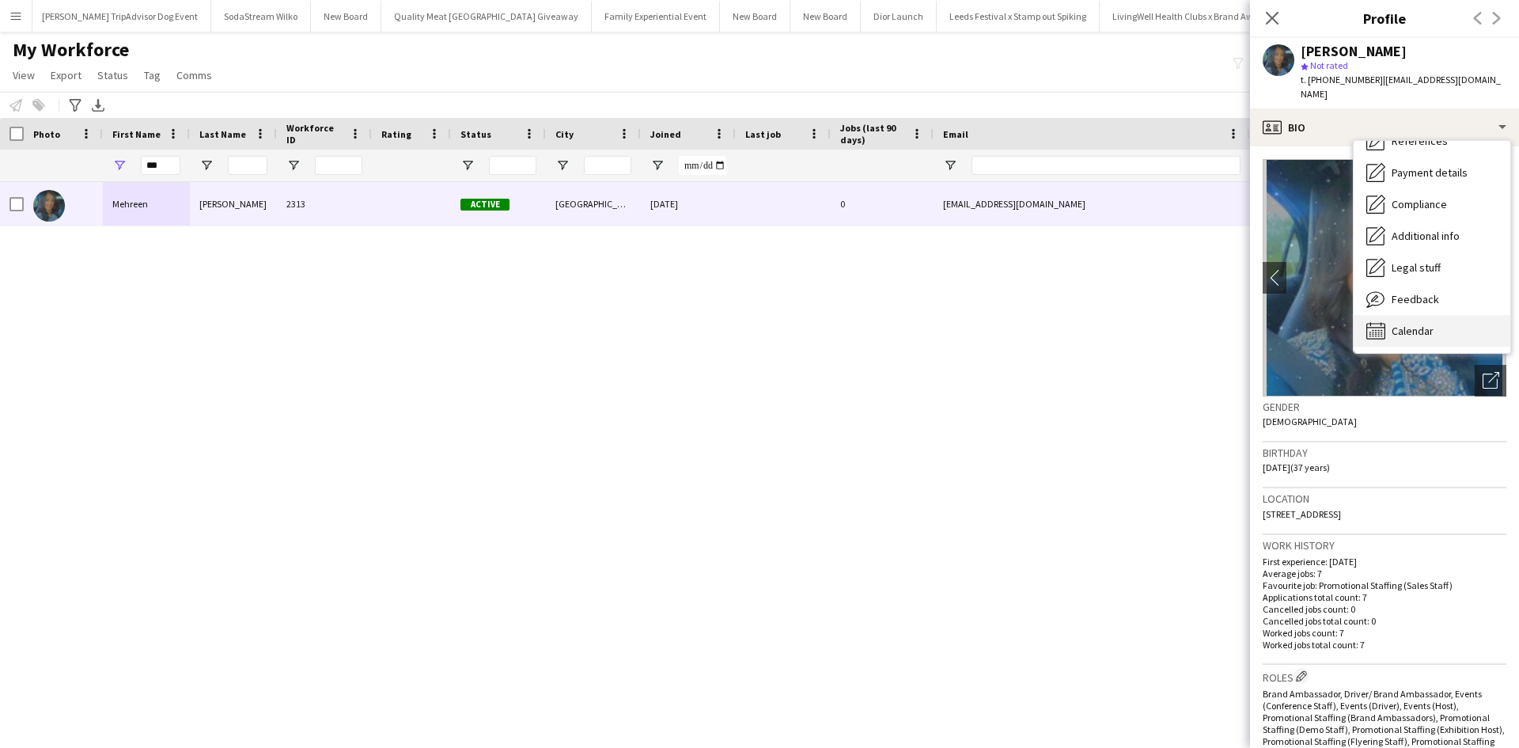
click at [1445, 315] on div "Calendar Calendar" at bounding box center [1431, 331] width 157 height 32
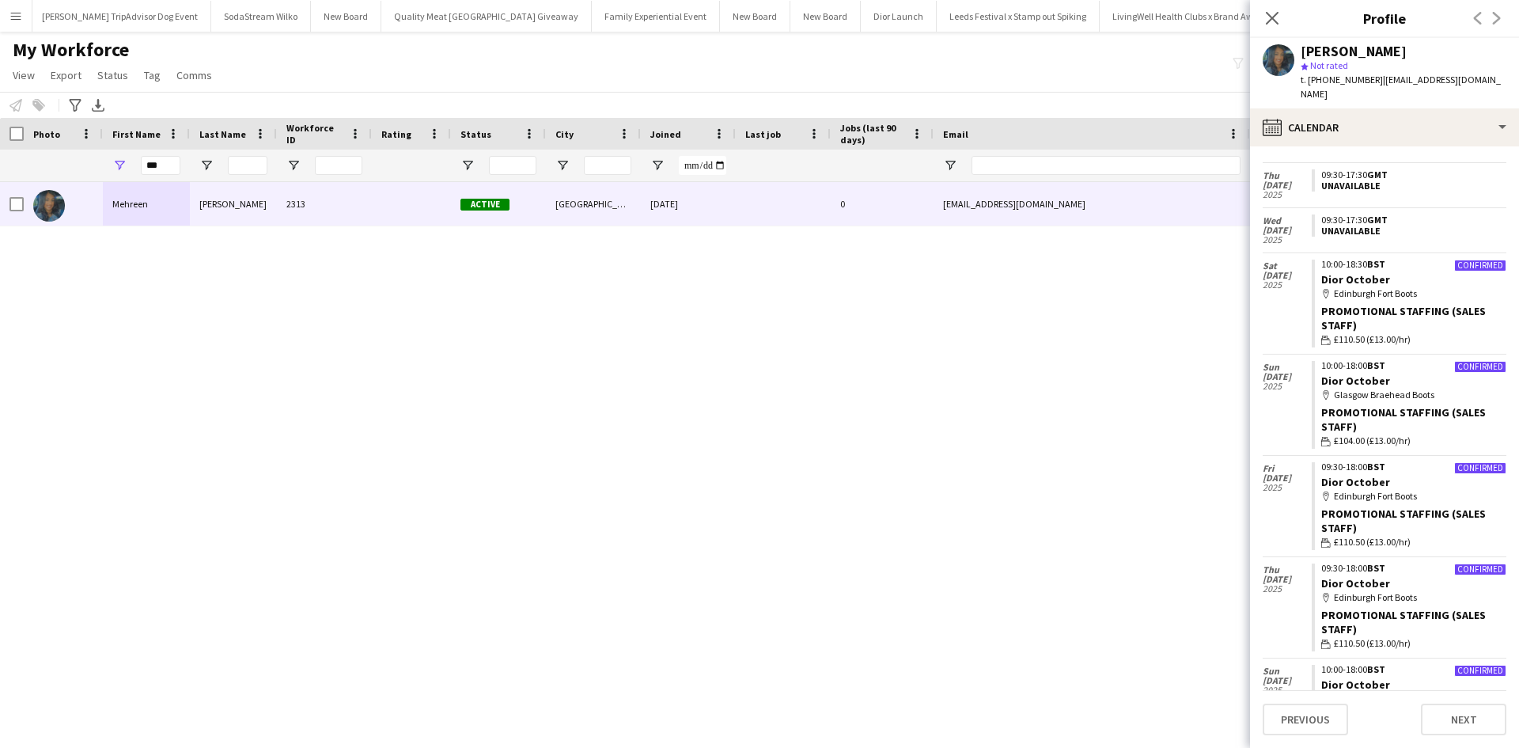
scroll to position [885, 0]
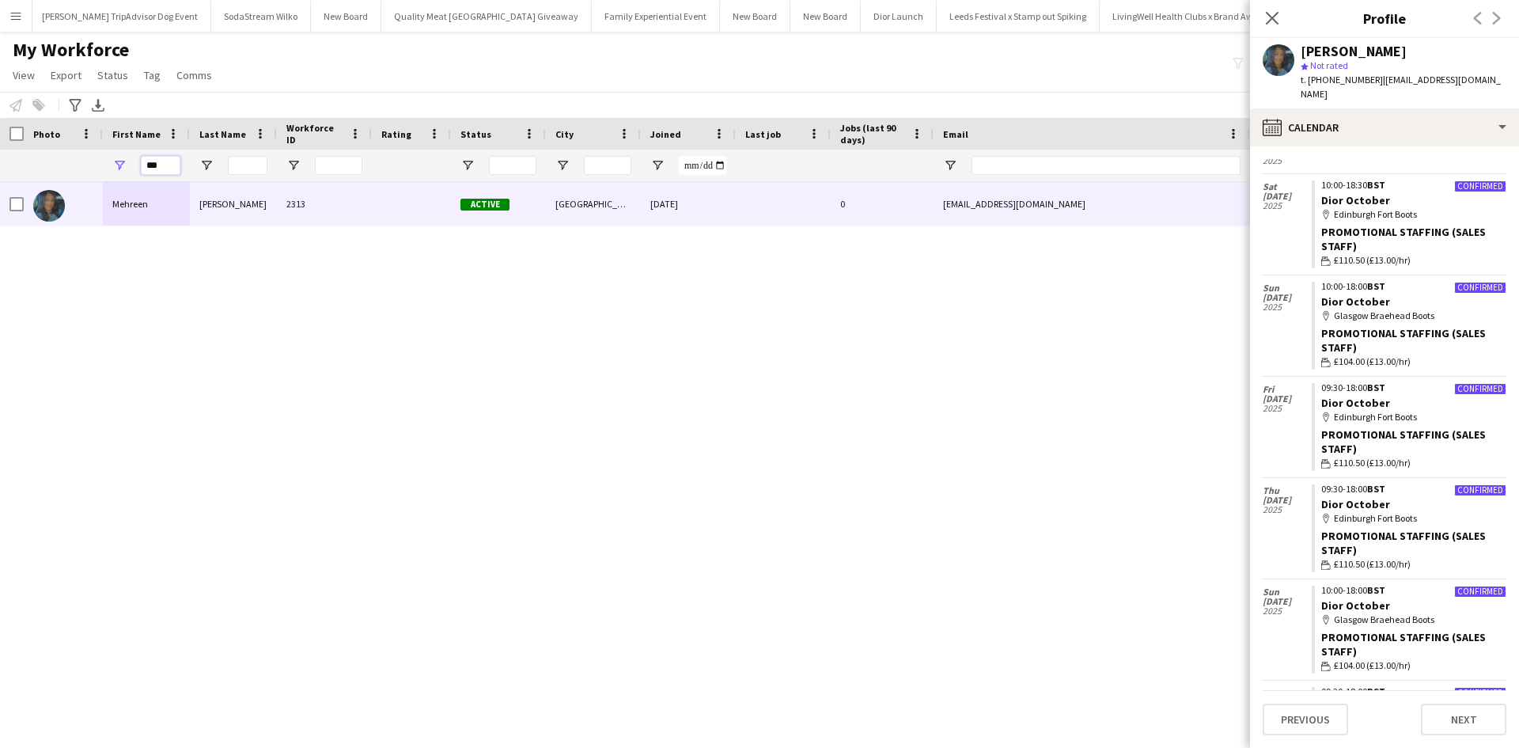
drag, startPoint x: 170, startPoint y: 168, endPoint x: 131, endPoint y: 159, distance: 39.7
click at [131, 159] on div "***" at bounding box center [146, 166] width 87 height 32
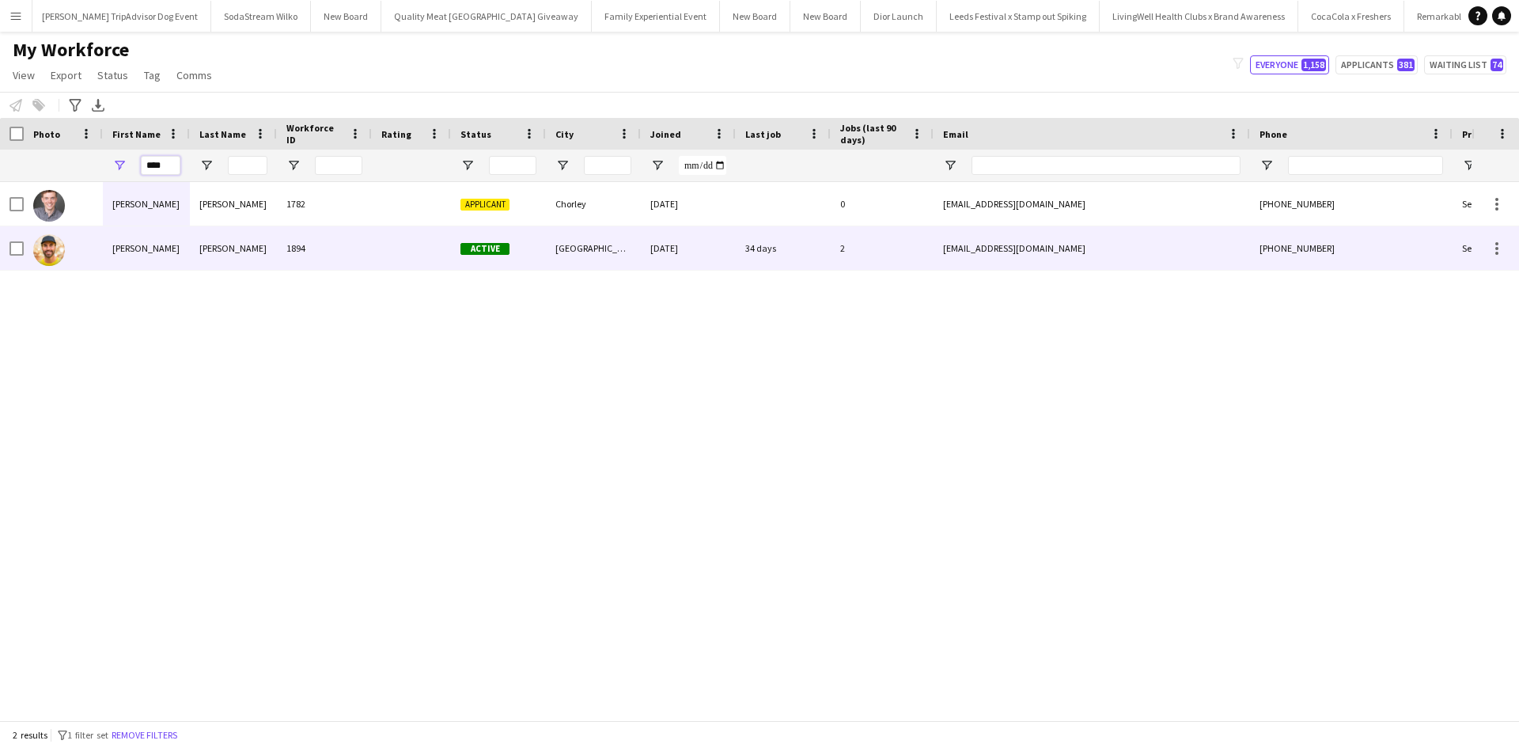
type input "****"
click at [122, 248] on div "Luke" at bounding box center [146, 248] width 87 height 44
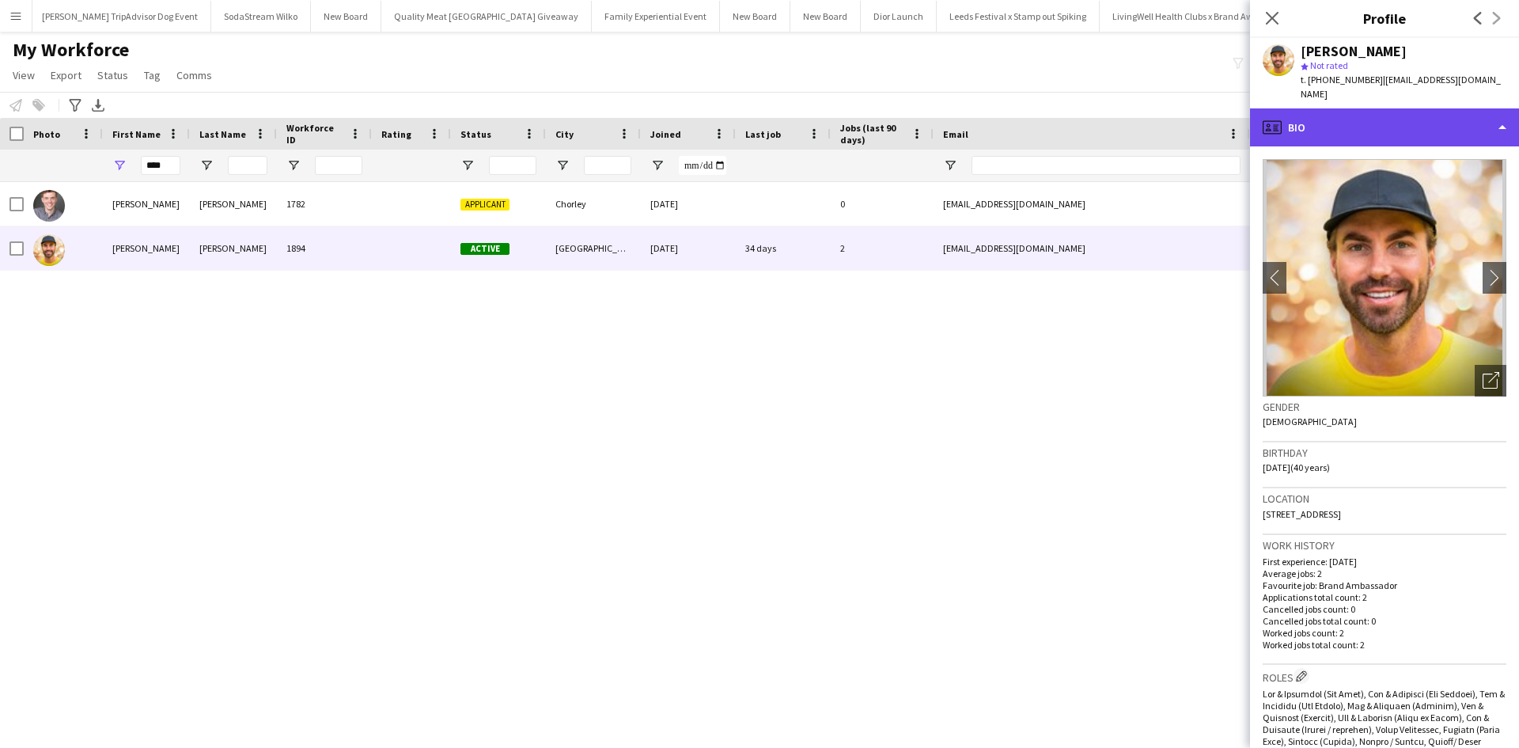
click at [1370, 124] on div "profile Bio" at bounding box center [1384, 127] width 269 height 38
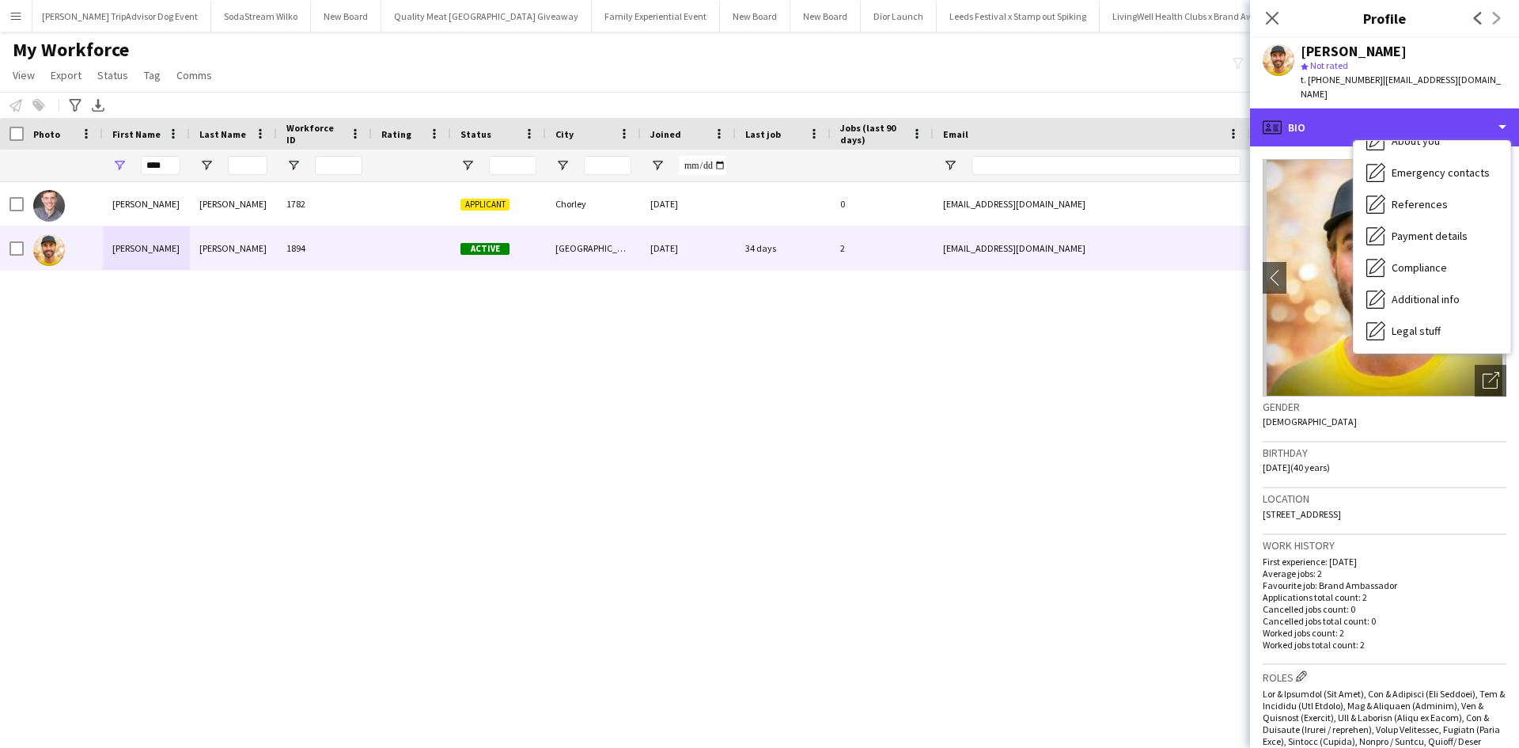
scroll to position [180, 0]
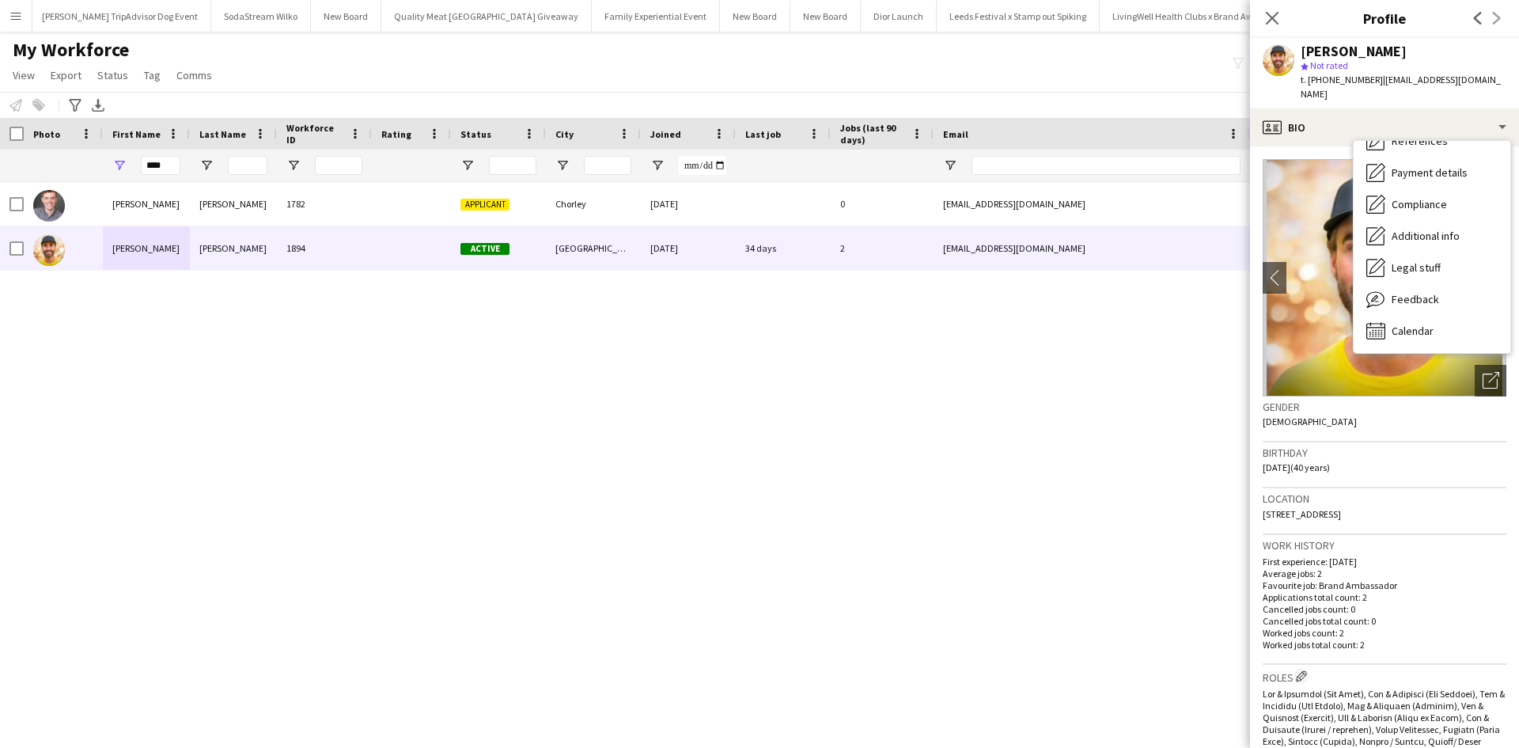
click at [1421, 603] on p "Applications total count: 2" at bounding box center [1385, 597] width 244 height 12
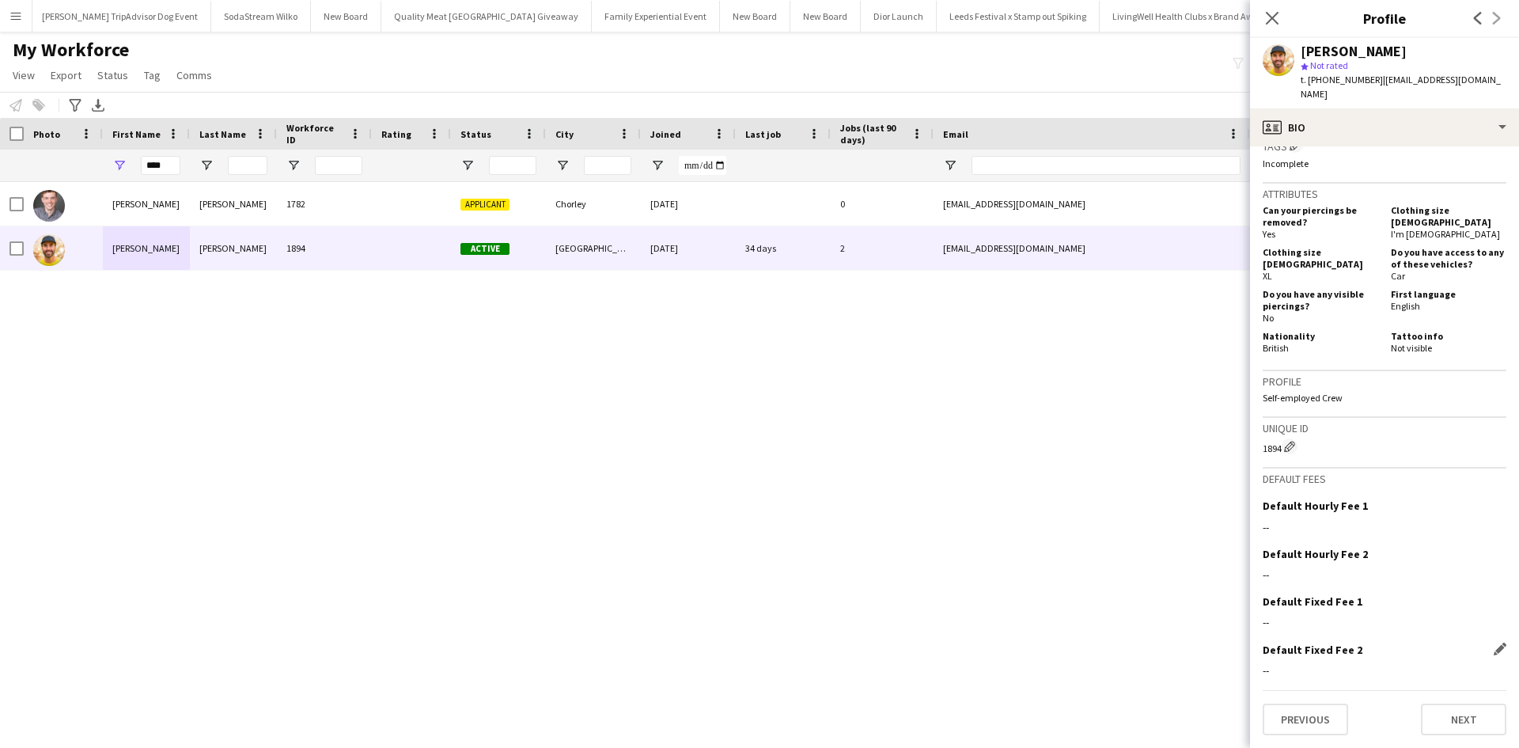
scroll to position [1062, 0]
click at [1448, 710] on button "Next" at bounding box center [1463, 719] width 85 height 32
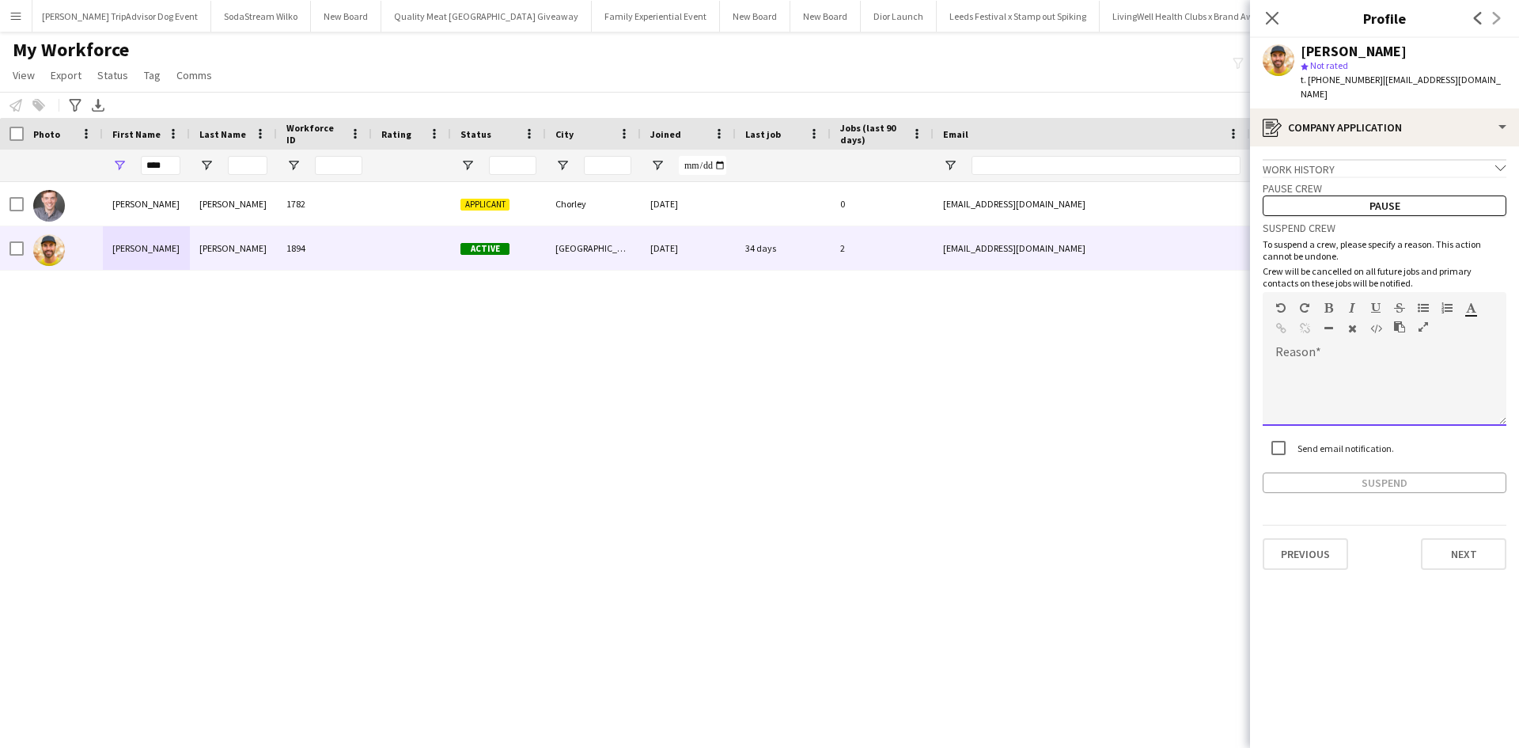
click at [1329, 375] on div at bounding box center [1385, 393] width 244 height 63
click at [1347, 483] on button "Suspend" at bounding box center [1385, 482] width 244 height 21
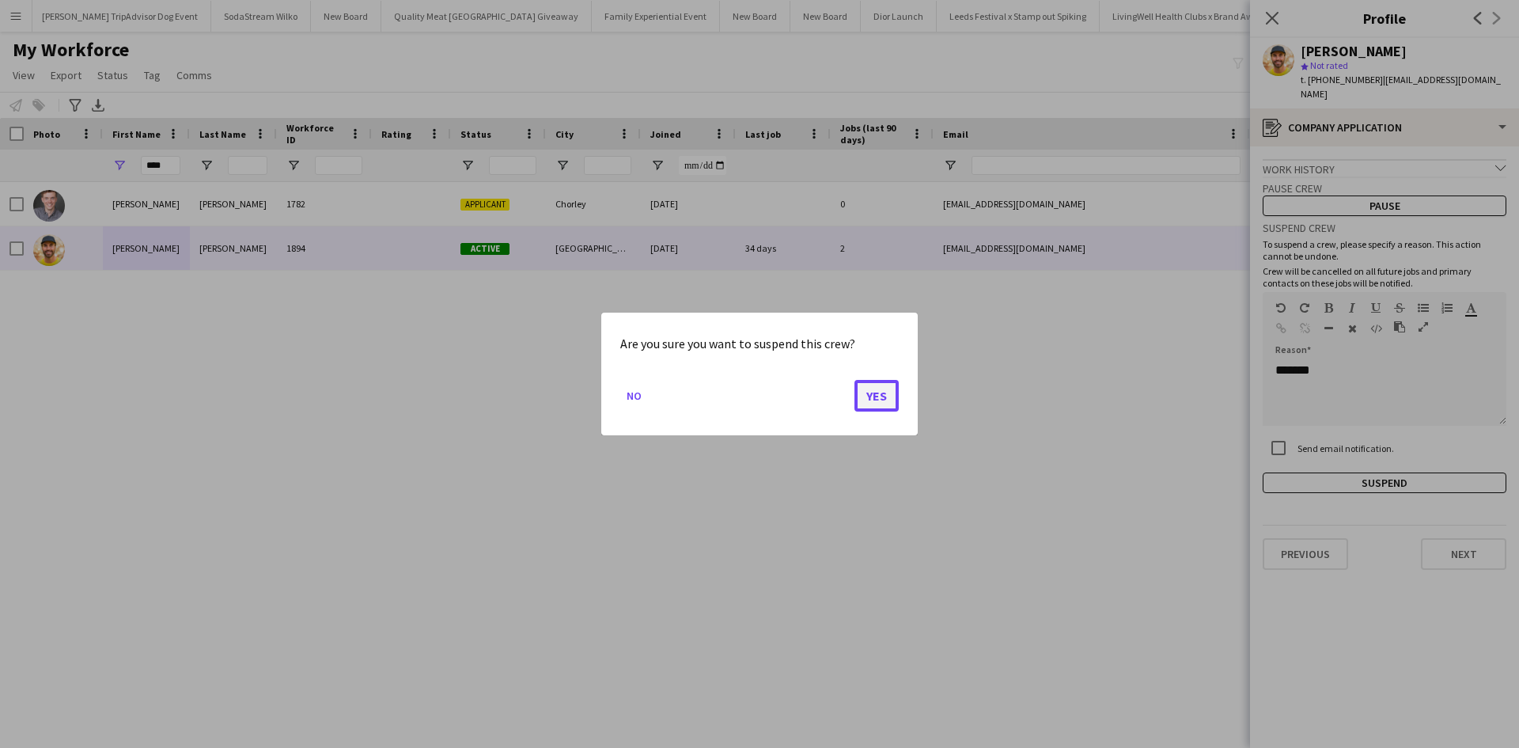
click at [879, 399] on button "Yes" at bounding box center [876, 396] width 44 height 32
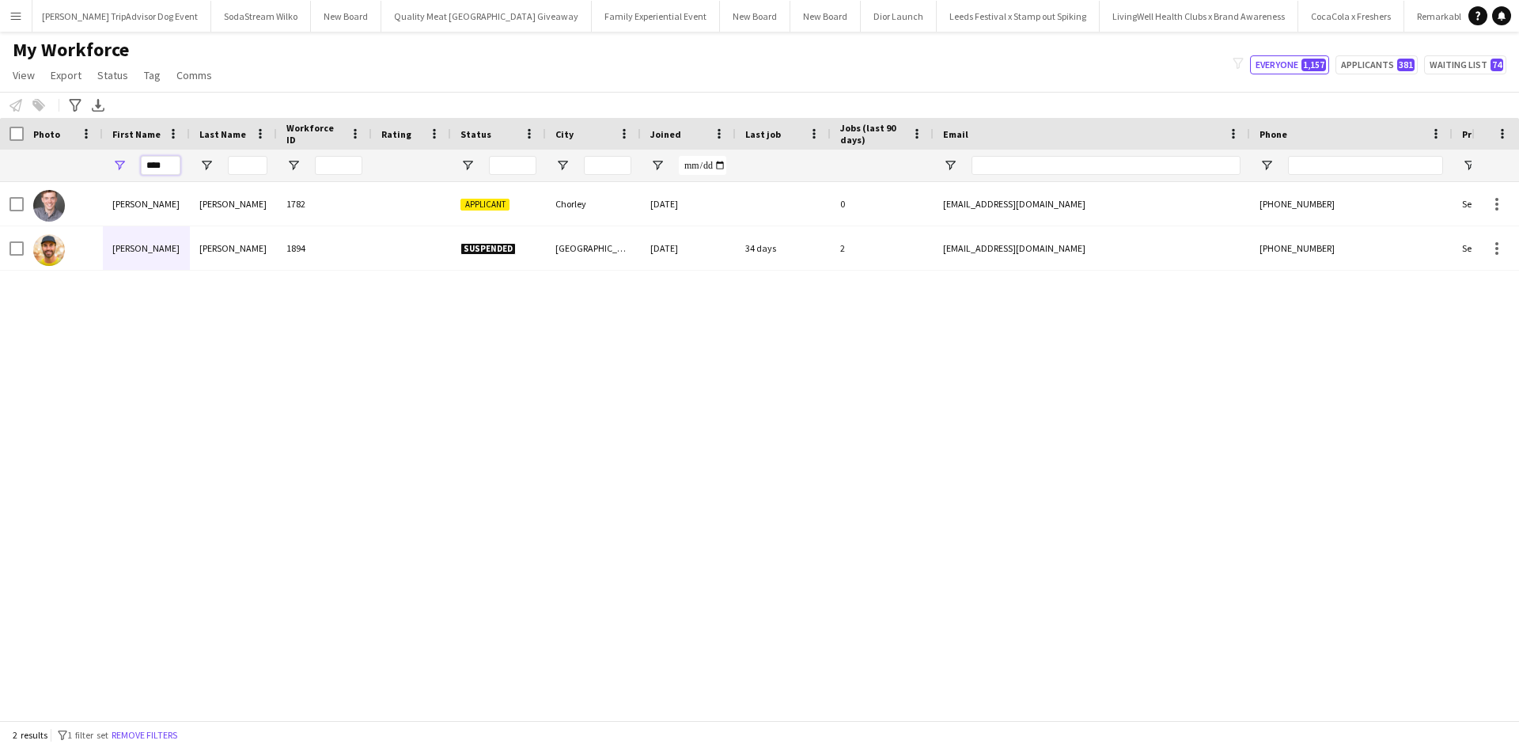
drag, startPoint x: 165, startPoint y: 165, endPoint x: 142, endPoint y: 165, distance: 23.0
click at [142, 165] on input "****" at bounding box center [161, 165] width 40 height 19
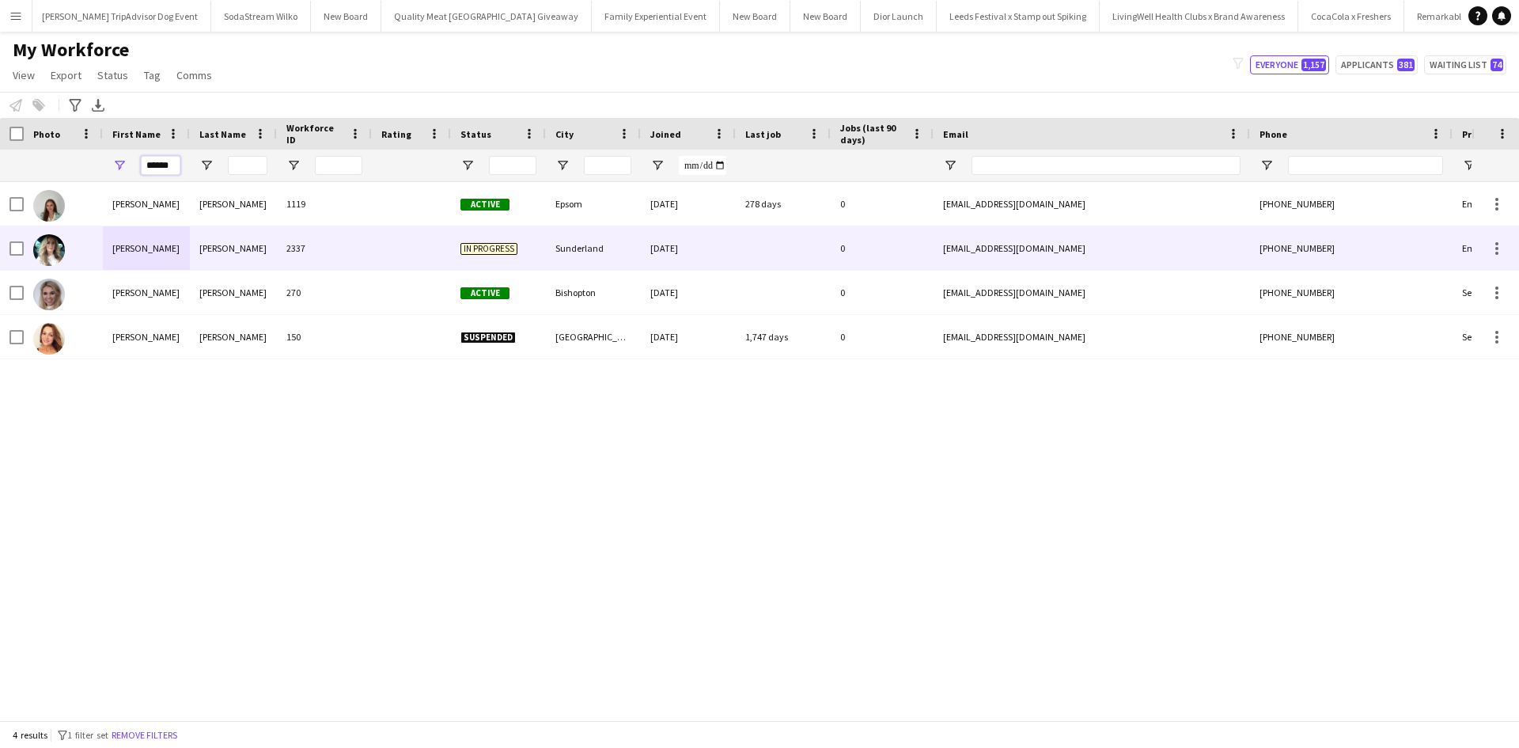
type input "******"
click at [127, 250] on div "Nicola" at bounding box center [146, 248] width 87 height 44
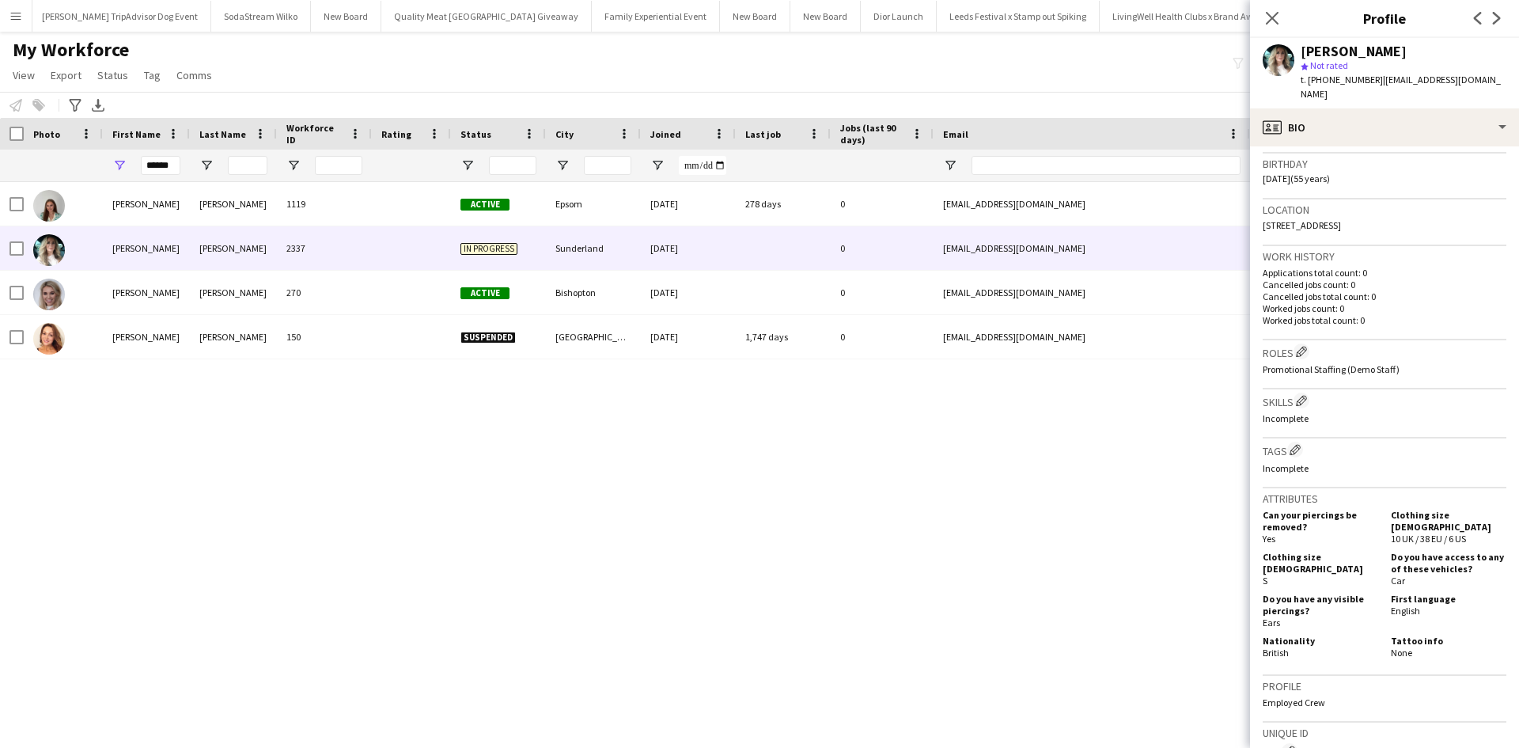
scroll to position [104, 0]
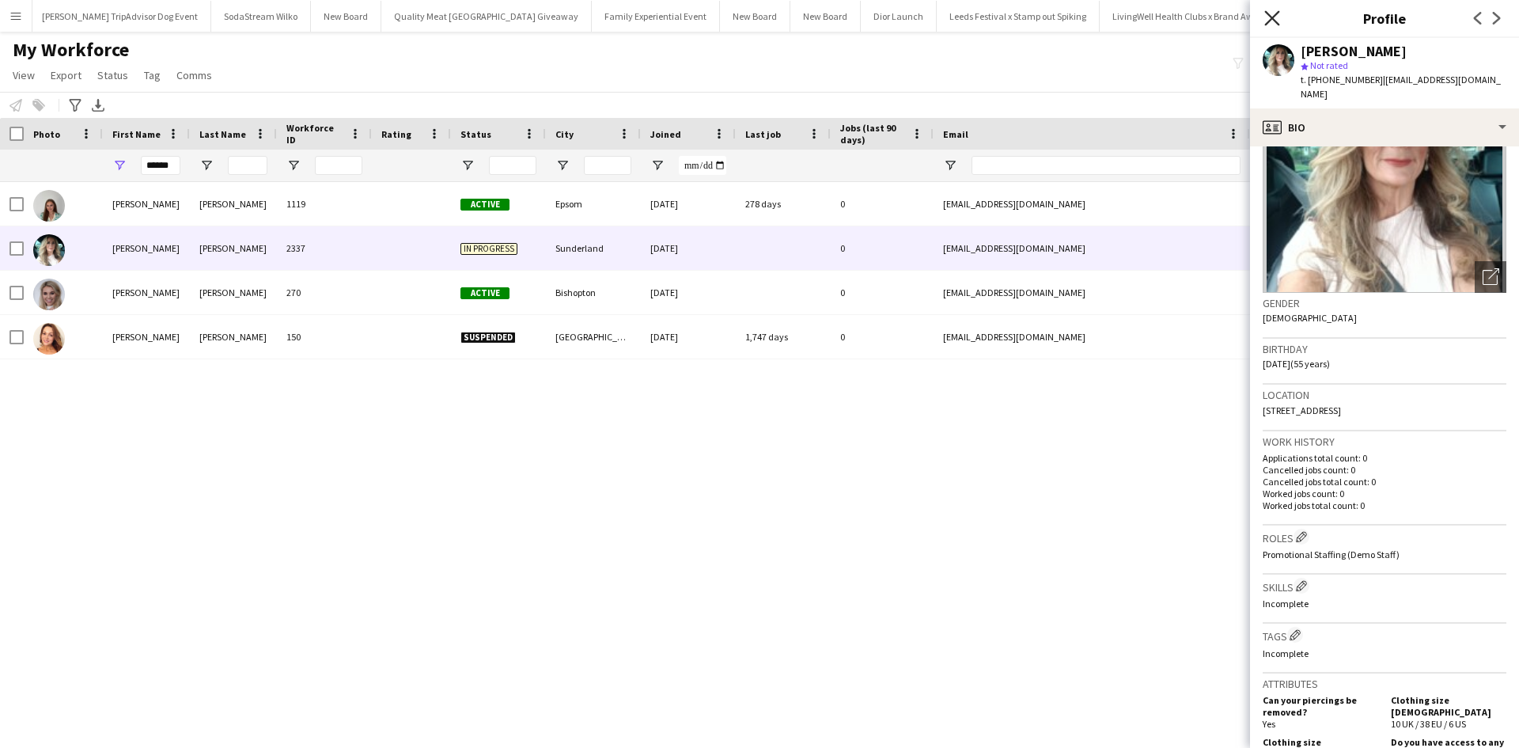
click at [1274, 19] on icon at bounding box center [1271, 17] width 15 height 15
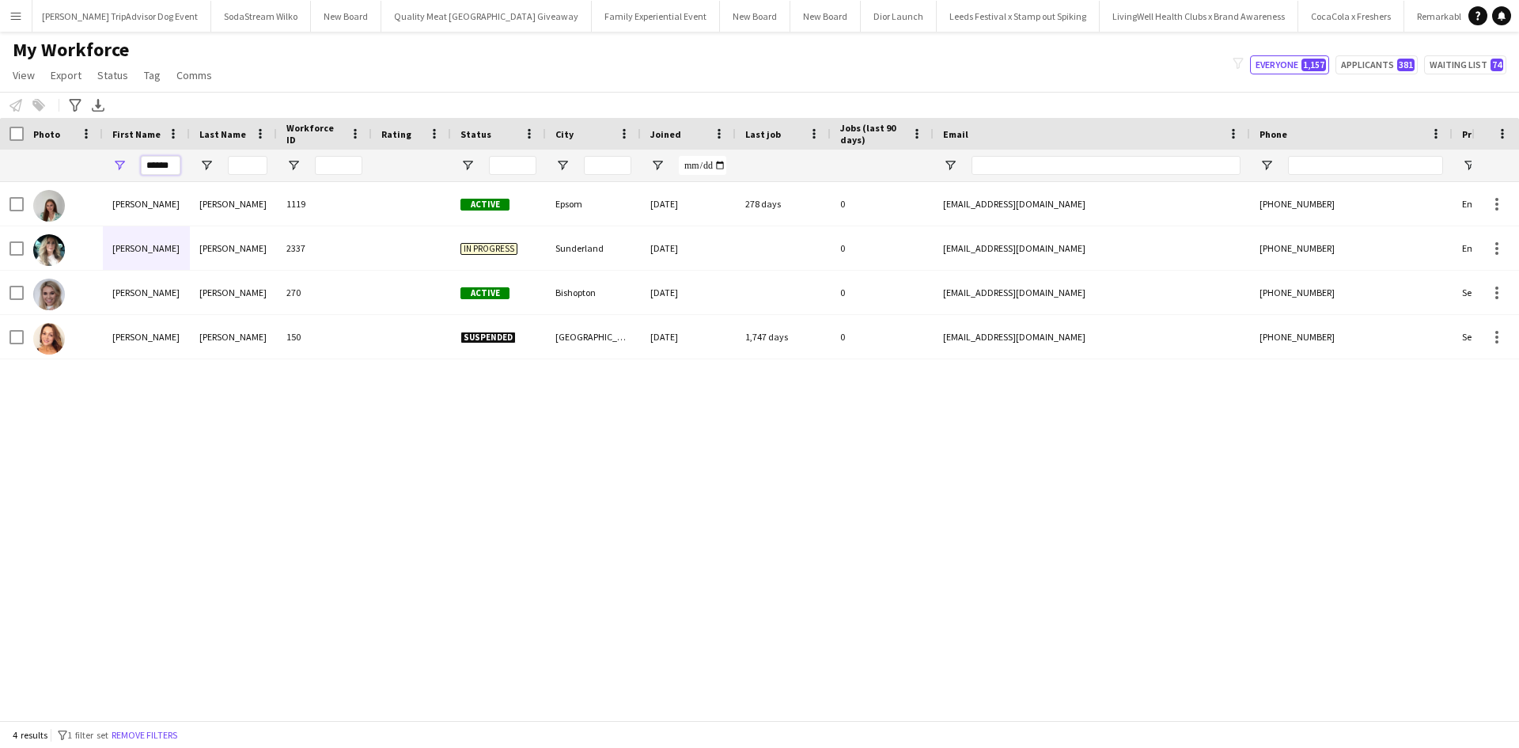
drag, startPoint x: 172, startPoint y: 168, endPoint x: 136, endPoint y: 159, distance: 37.4
click at [136, 159] on div "******" at bounding box center [146, 166] width 87 height 32
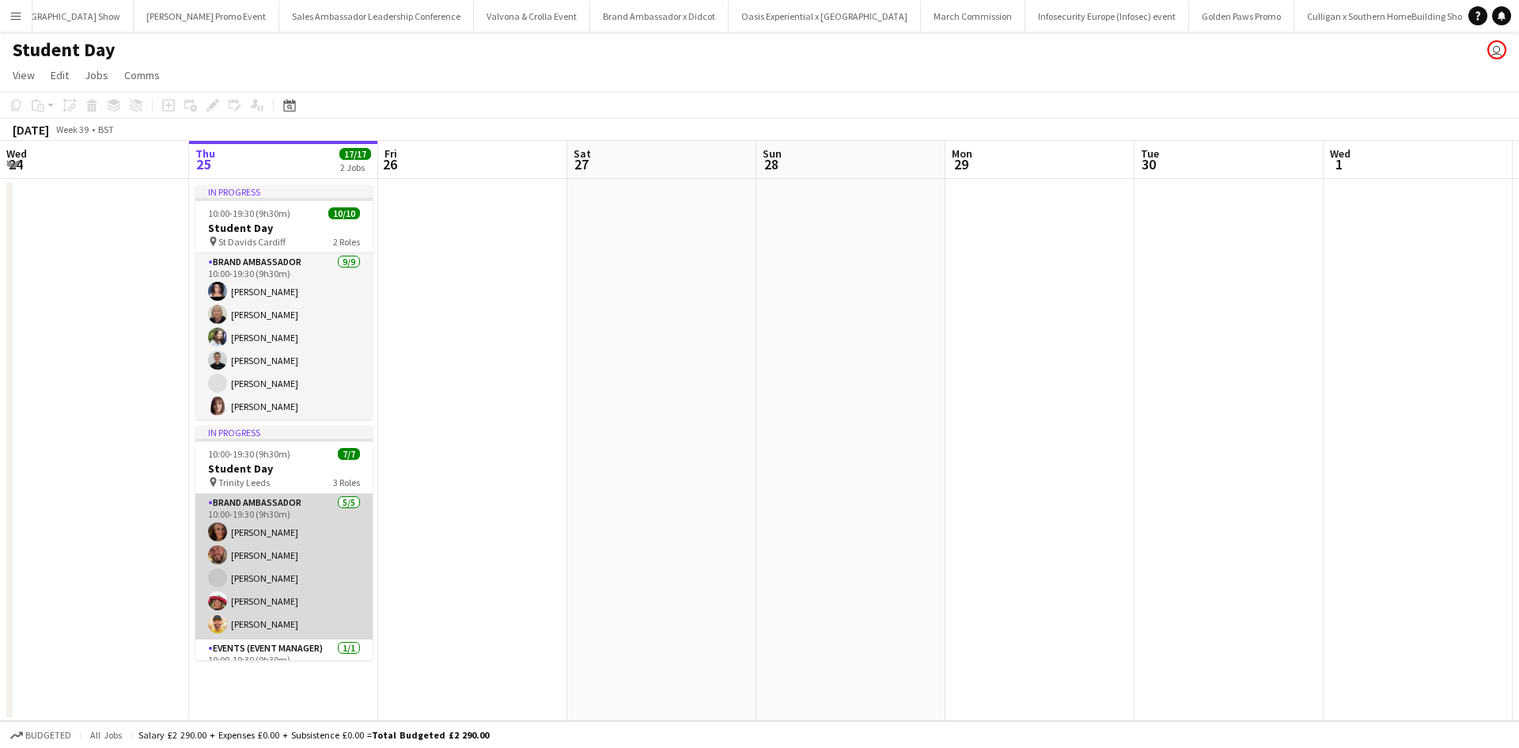
scroll to position [0, 14475]
click at [269, 616] on app-card-role "Brand Ambassador [DATE] 10:00-19:30 (9h30m) [PERSON_NAME] [PERSON_NAME] [PERSON…" at bounding box center [283, 567] width 177 height 146
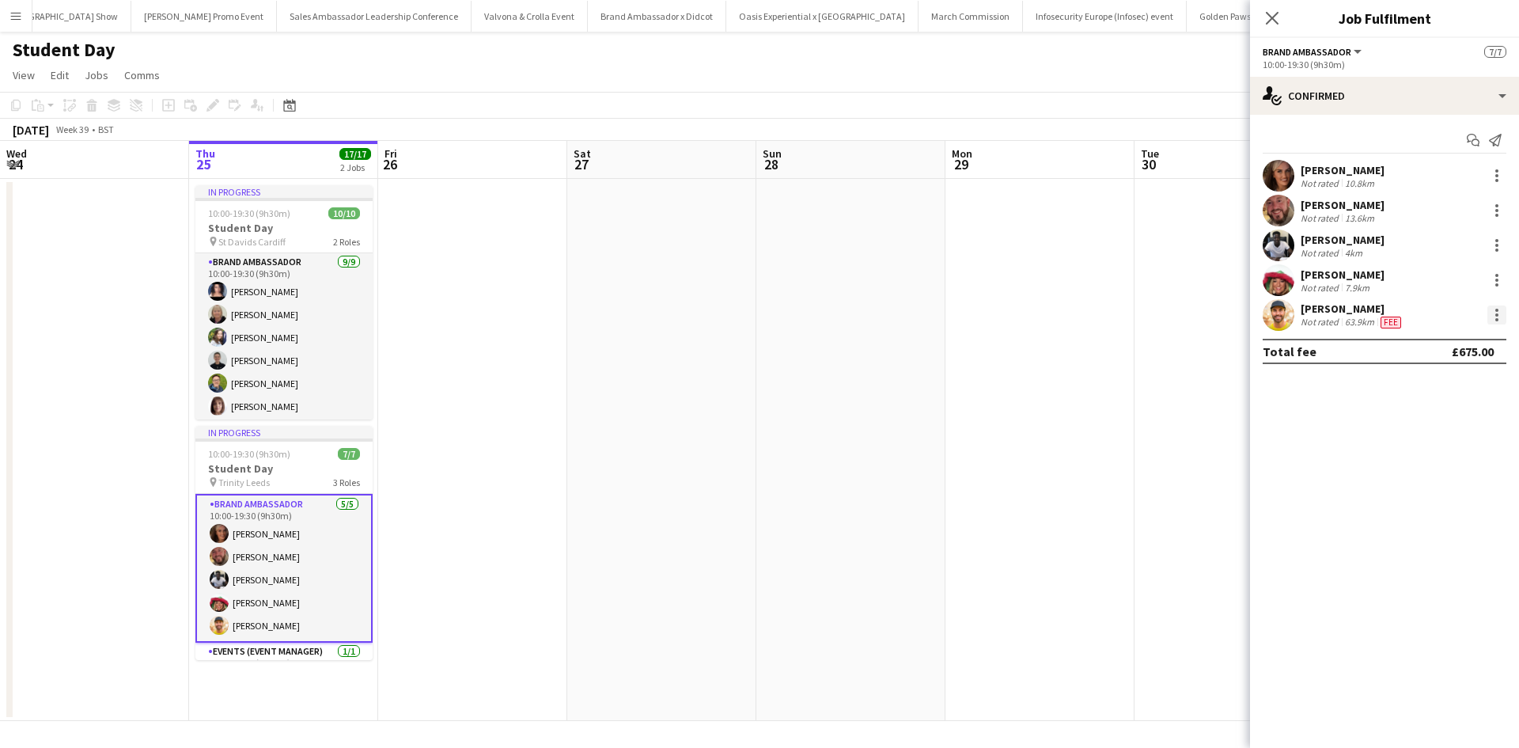
click at [1499, 321] on div at bounding box center [1496, 314] width 19 height 19
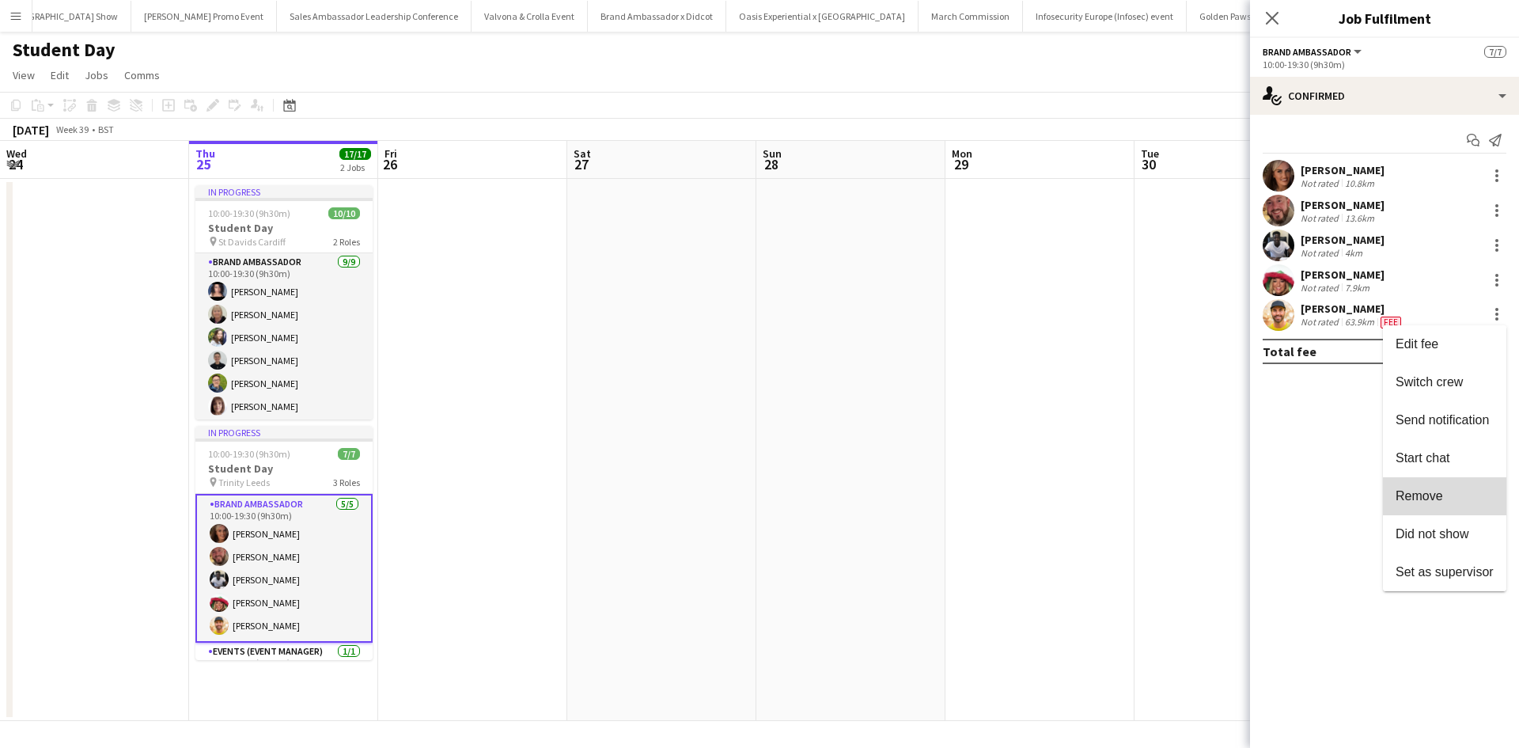
click at [1435, 498] on span "Remove" at bounding box center [1418, 495] width 47 height 13
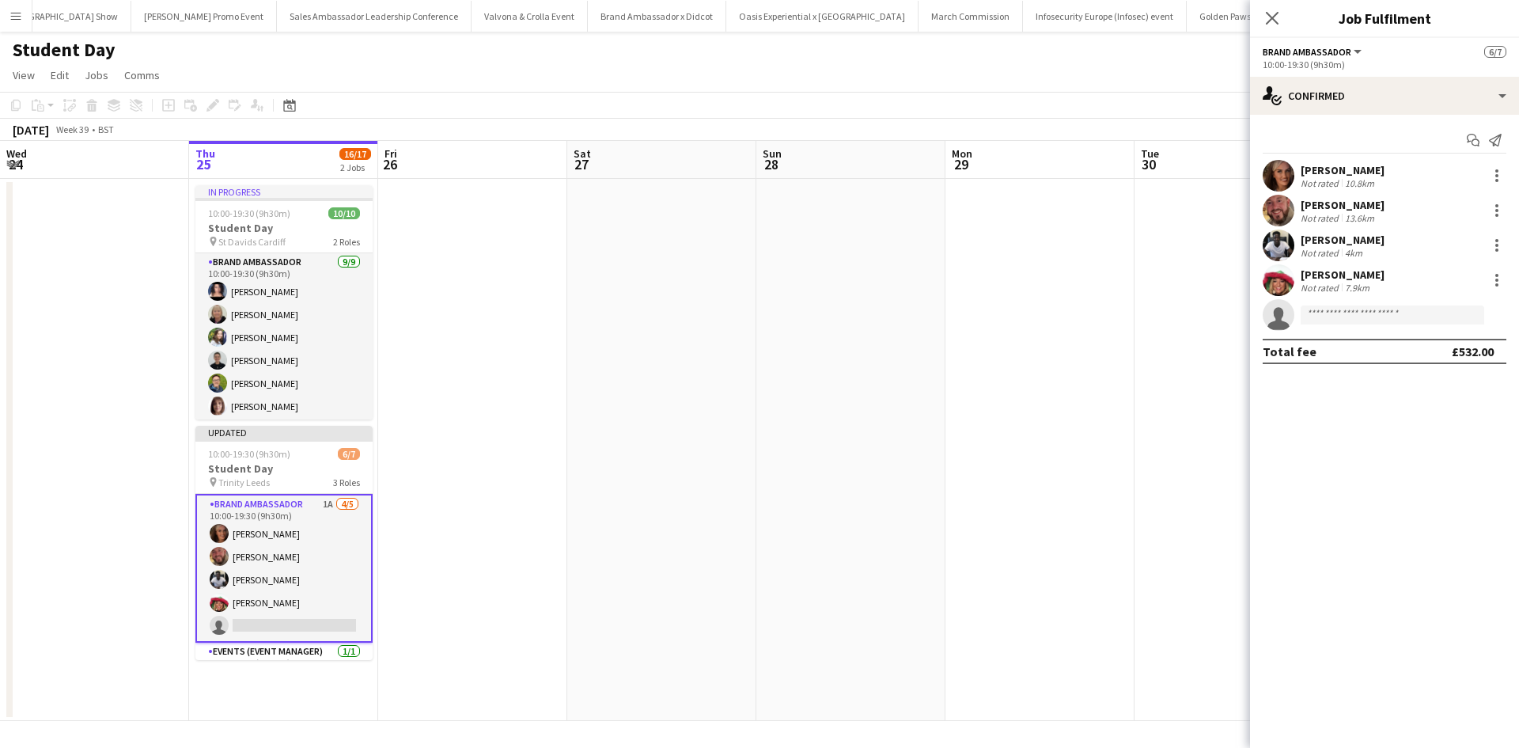
click at [1187, 507] on app-date-cell at bounding box center [1228, 450] width 189 height 542
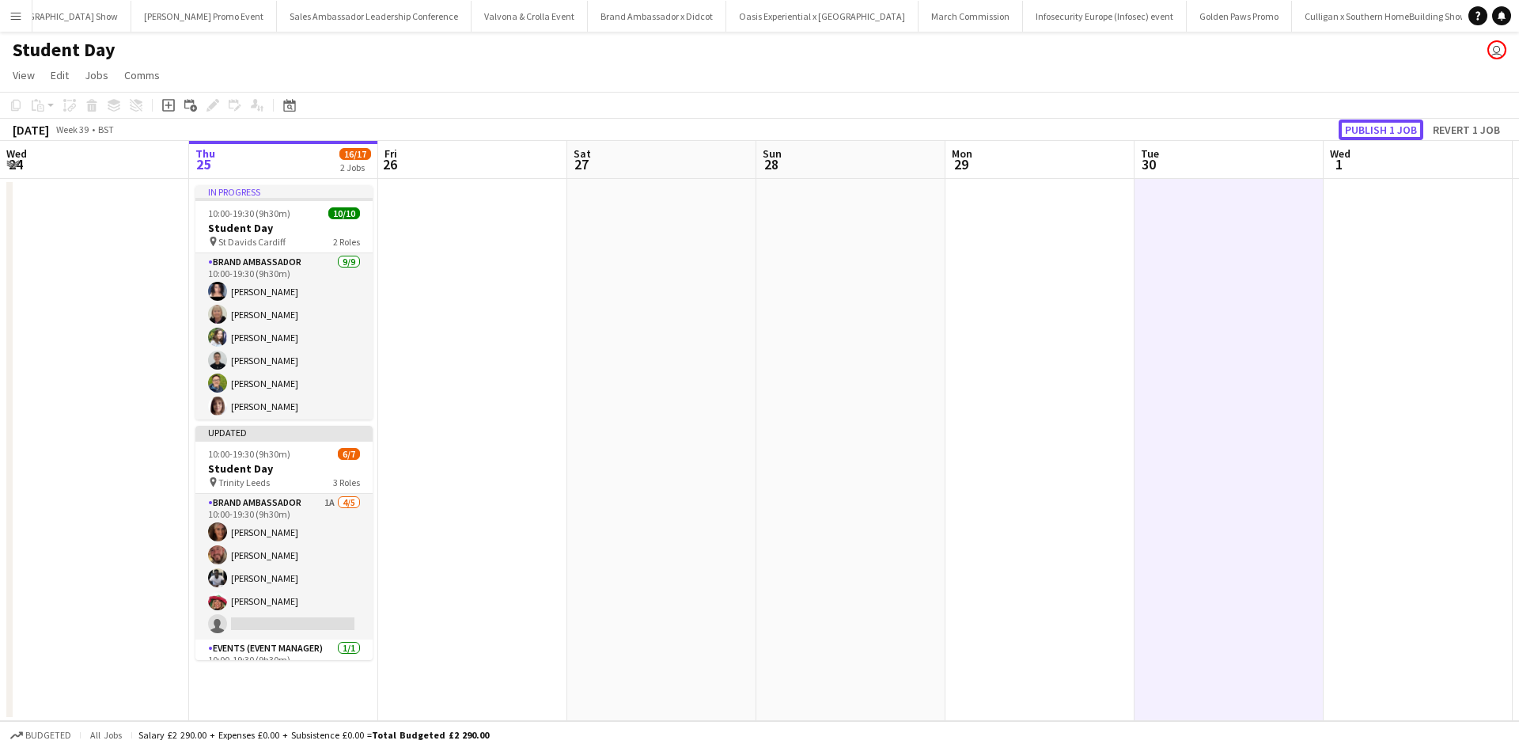
click at [1357, 131] on button "Publish 1 job" at bounding box center [1380, 129] width 85 height 21
